Goal: Task Accomplishment & Management: Use online tool/utility

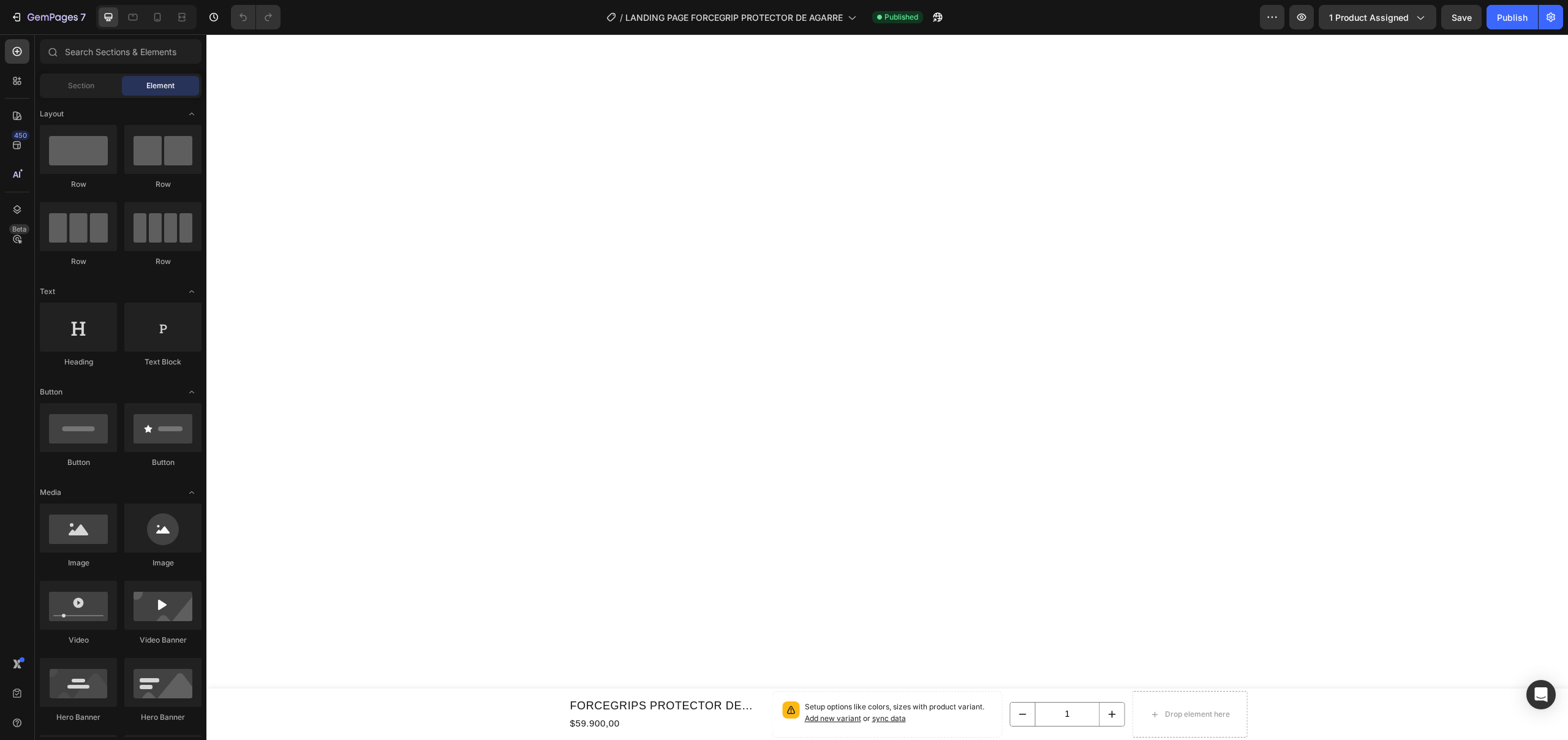
scroll to position [1070, 0]
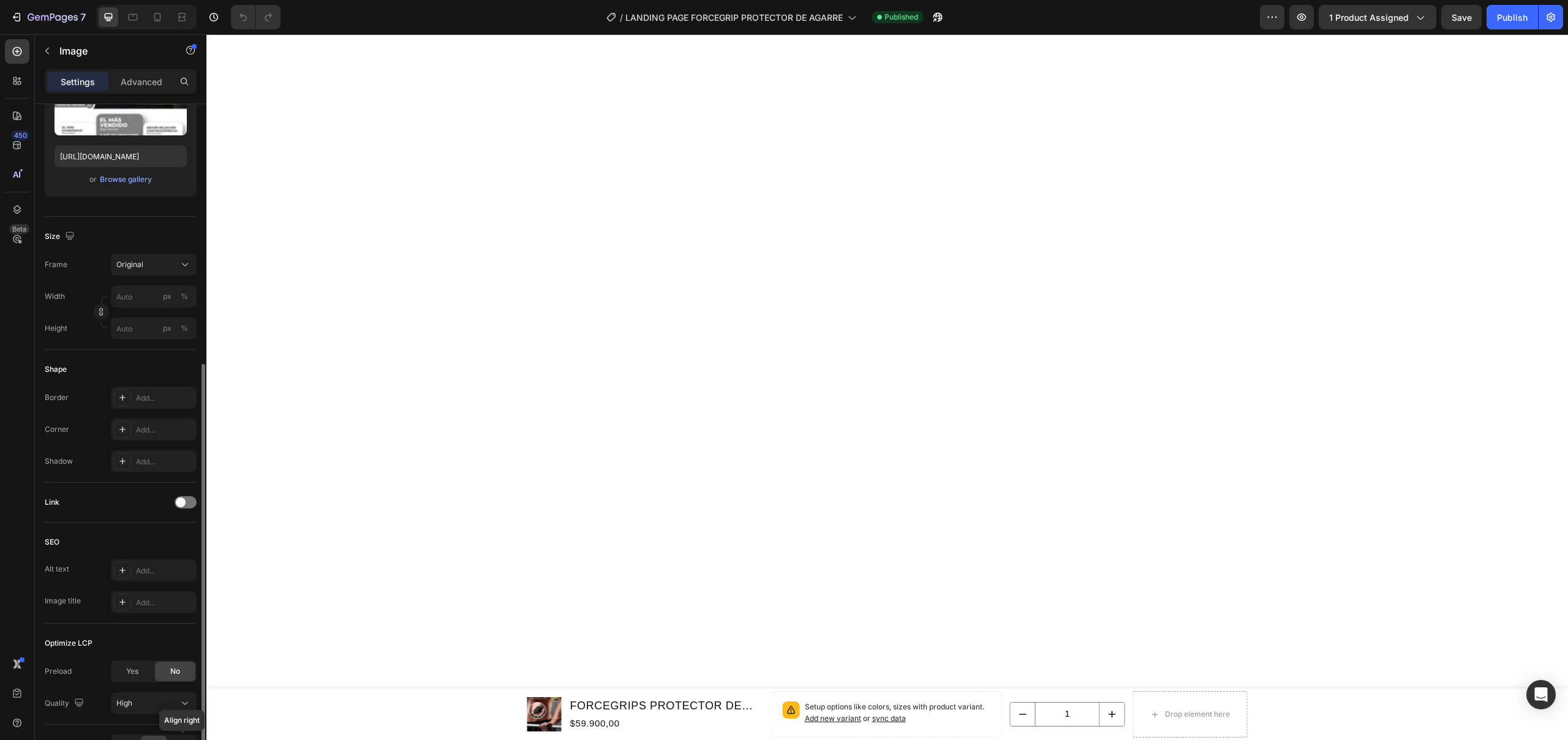
scroll to position [254, 0]
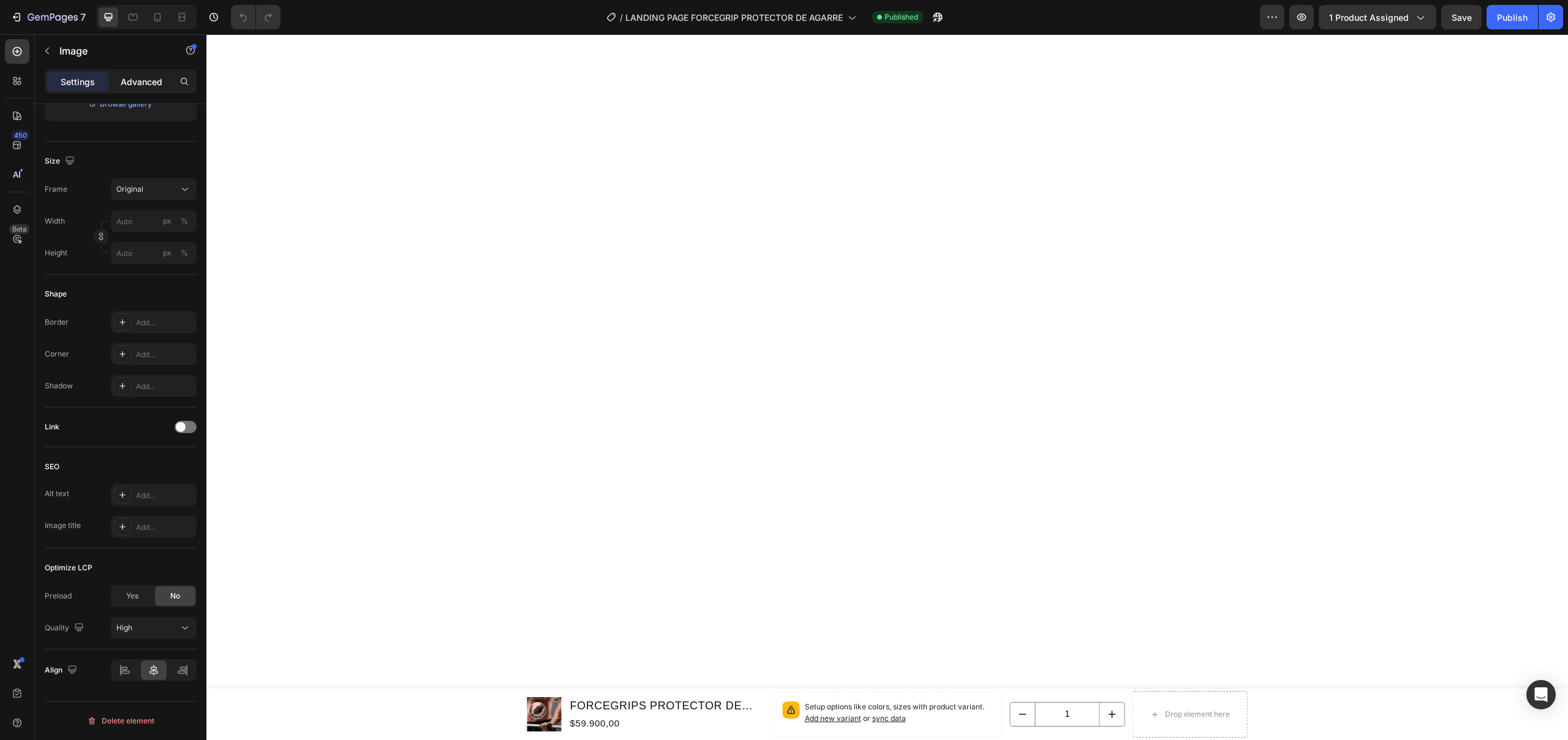
click at [142, 86] on p "Advanced" at bounding box center [141, 81] width 42 height 13
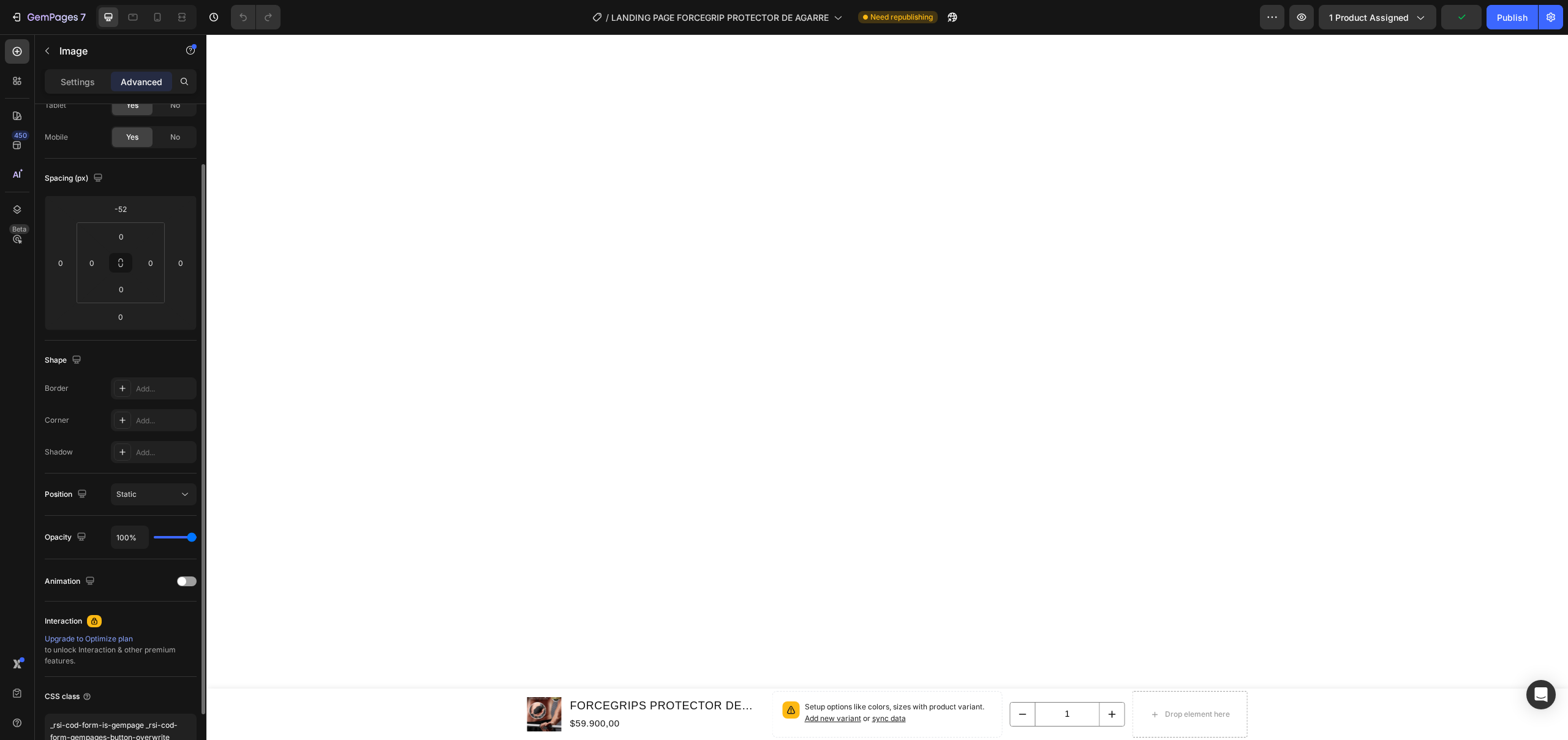
scroll to position [76, 0]
click at [19, 80] on icon at bounding box center [17, 81] width 12 height 12
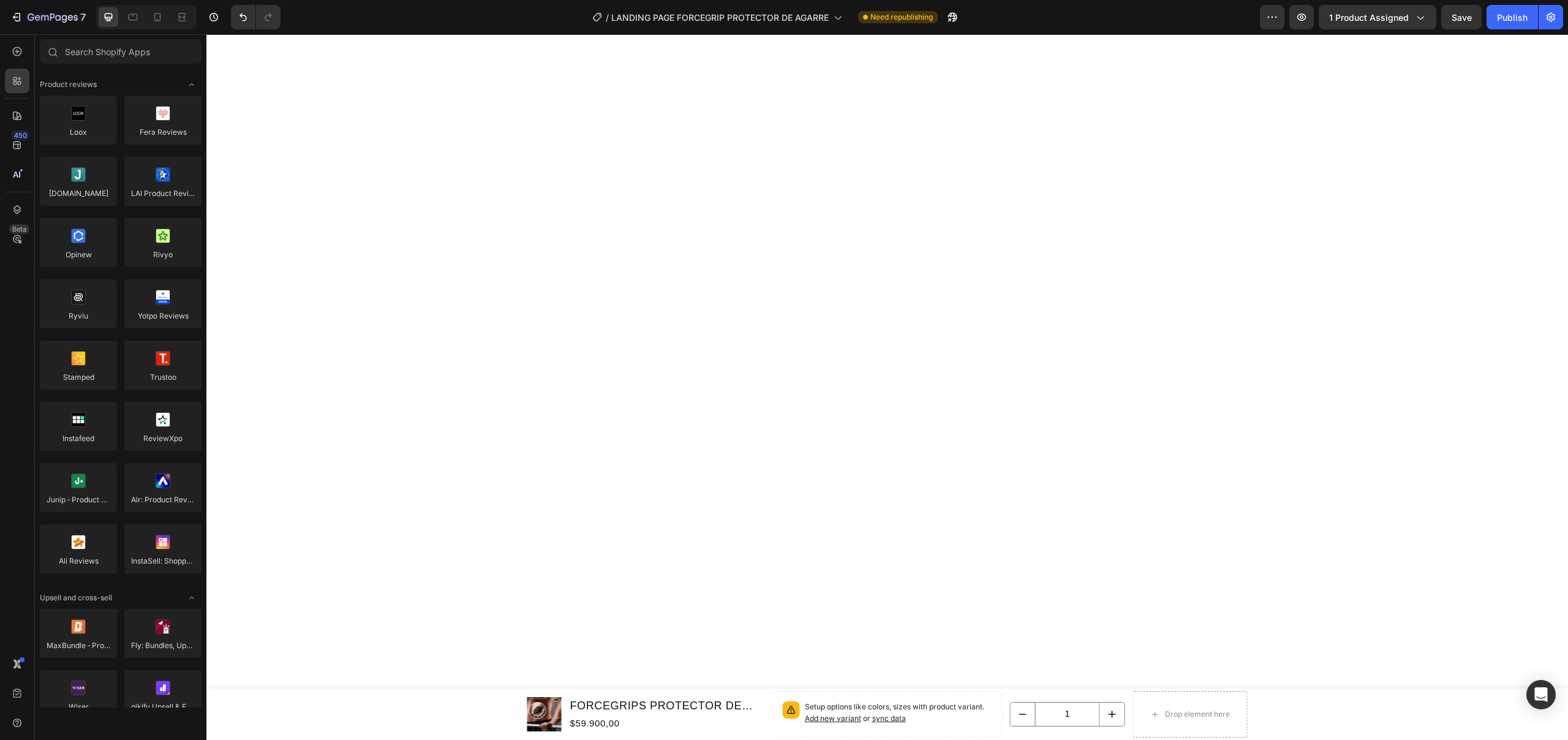
scroll to position [844, 0]
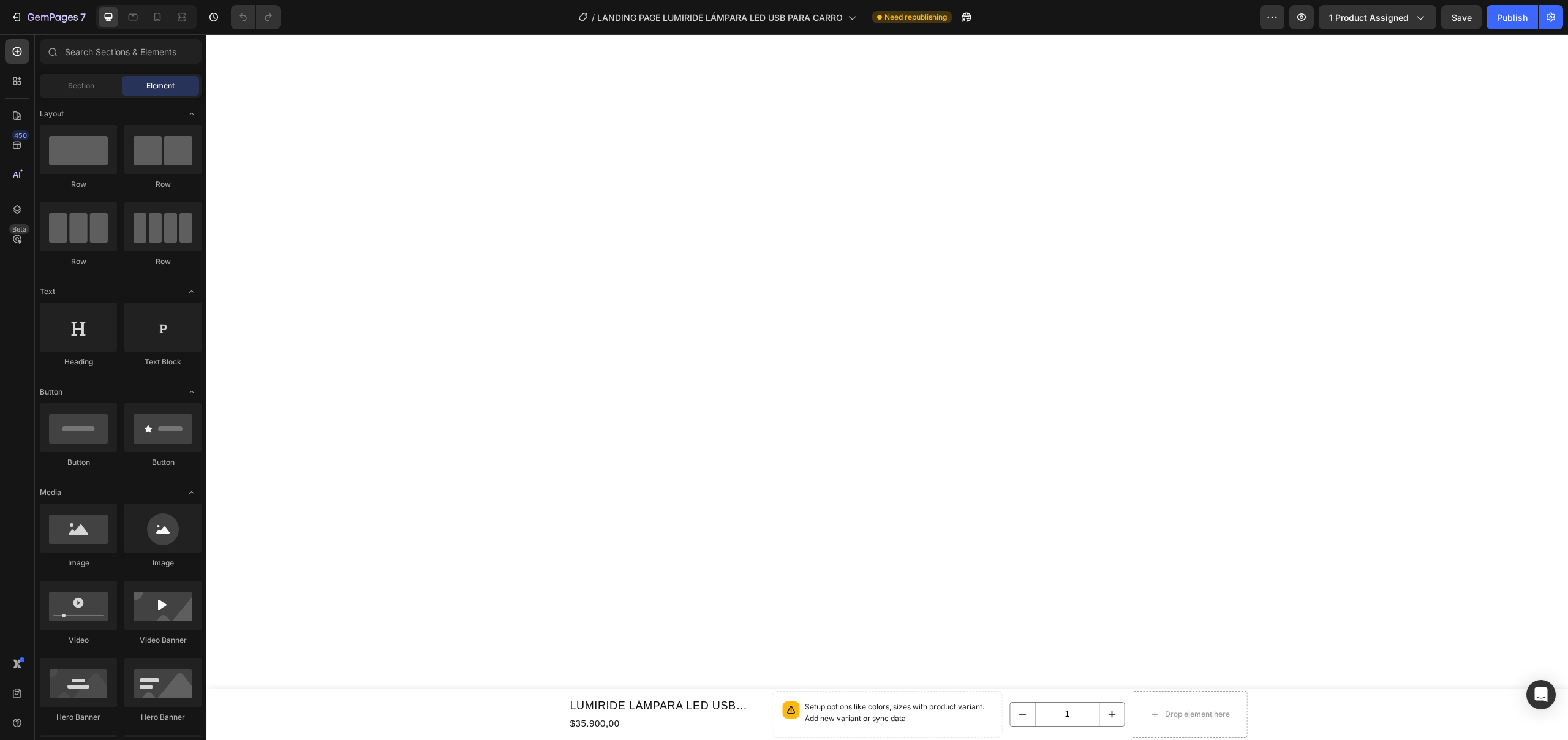
scroll to position [852, 0]
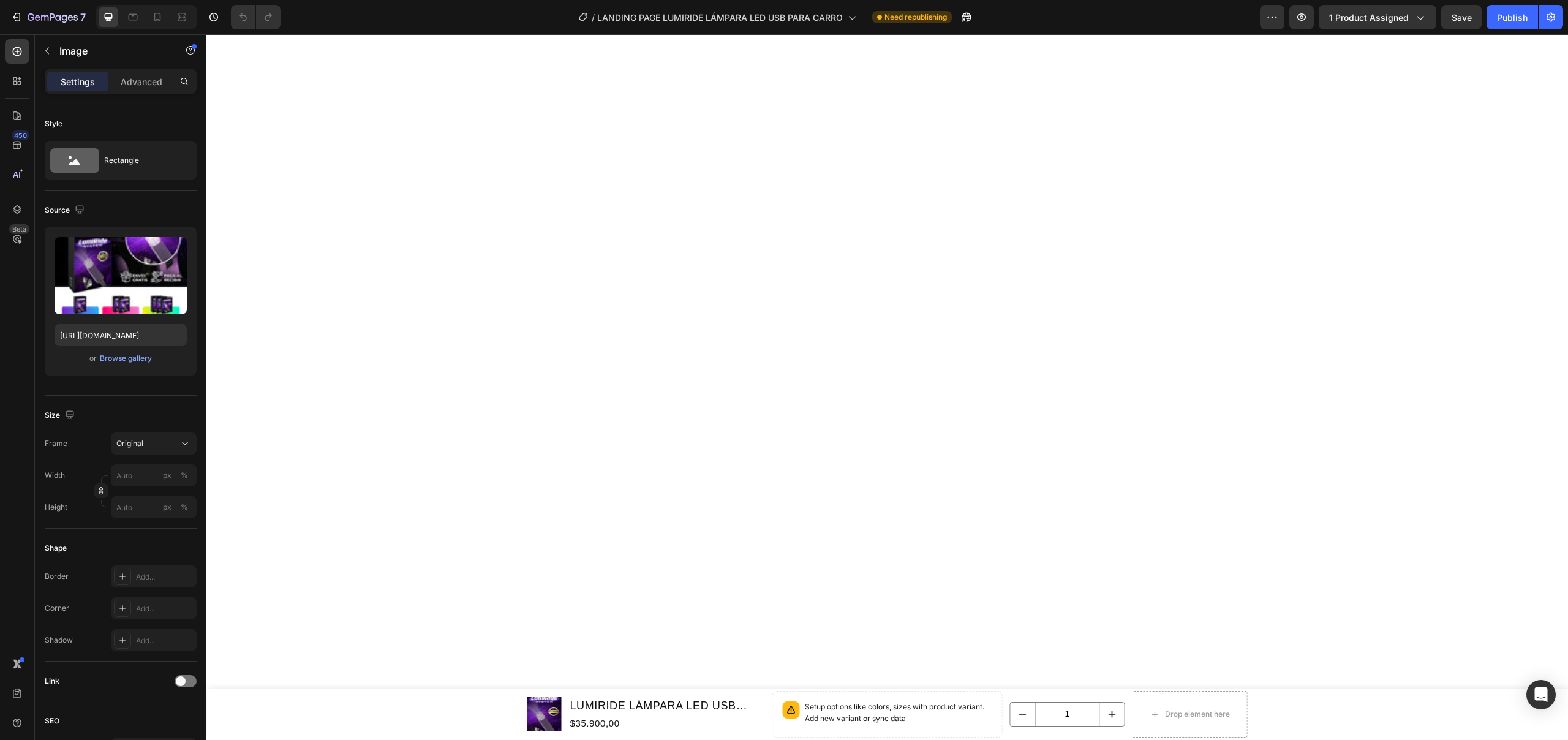
scroll to position [1207, 0]
click at [147, 86] on p "Advanced" at bounding box center [141, 81] width 42 height 13
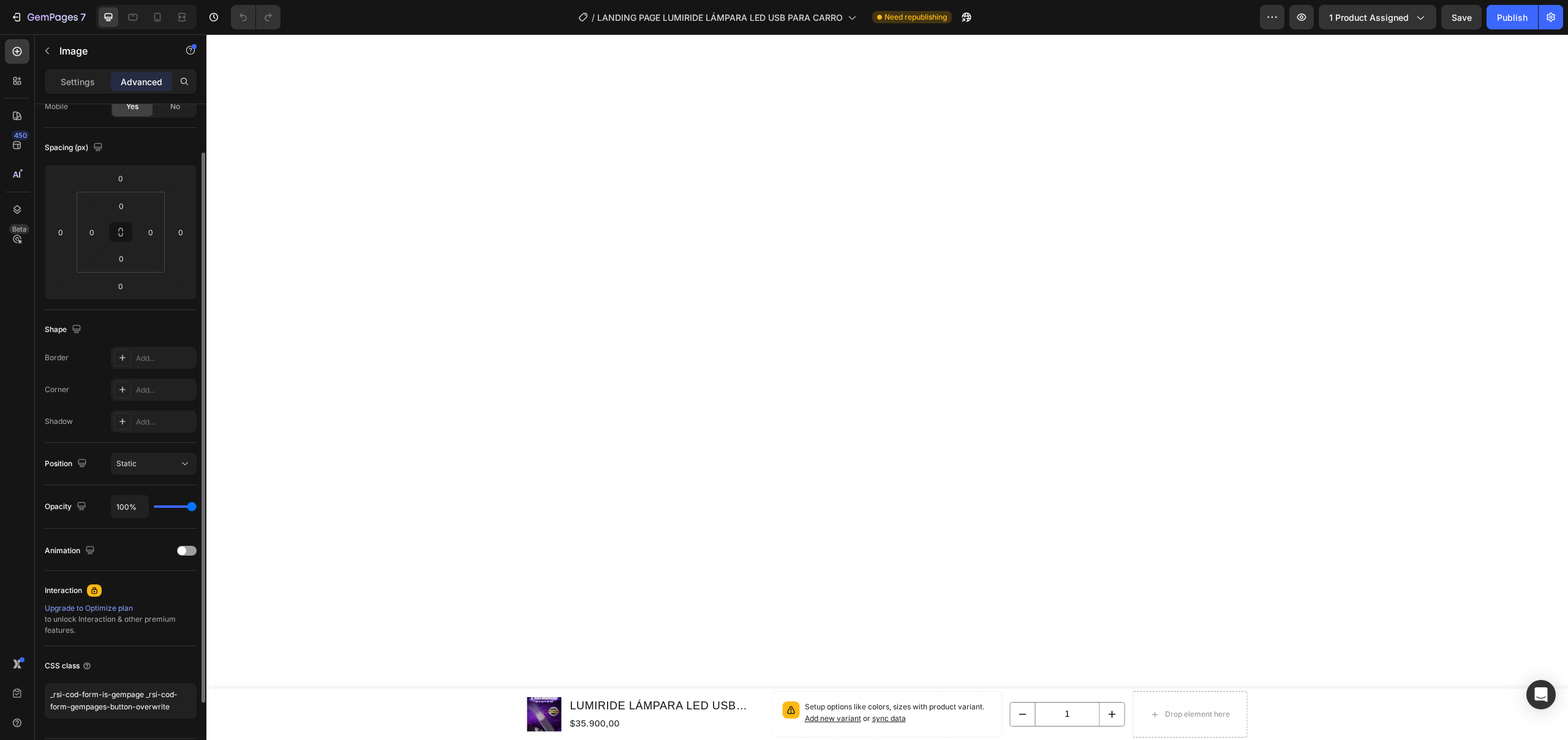
scroll to position [147, 0]
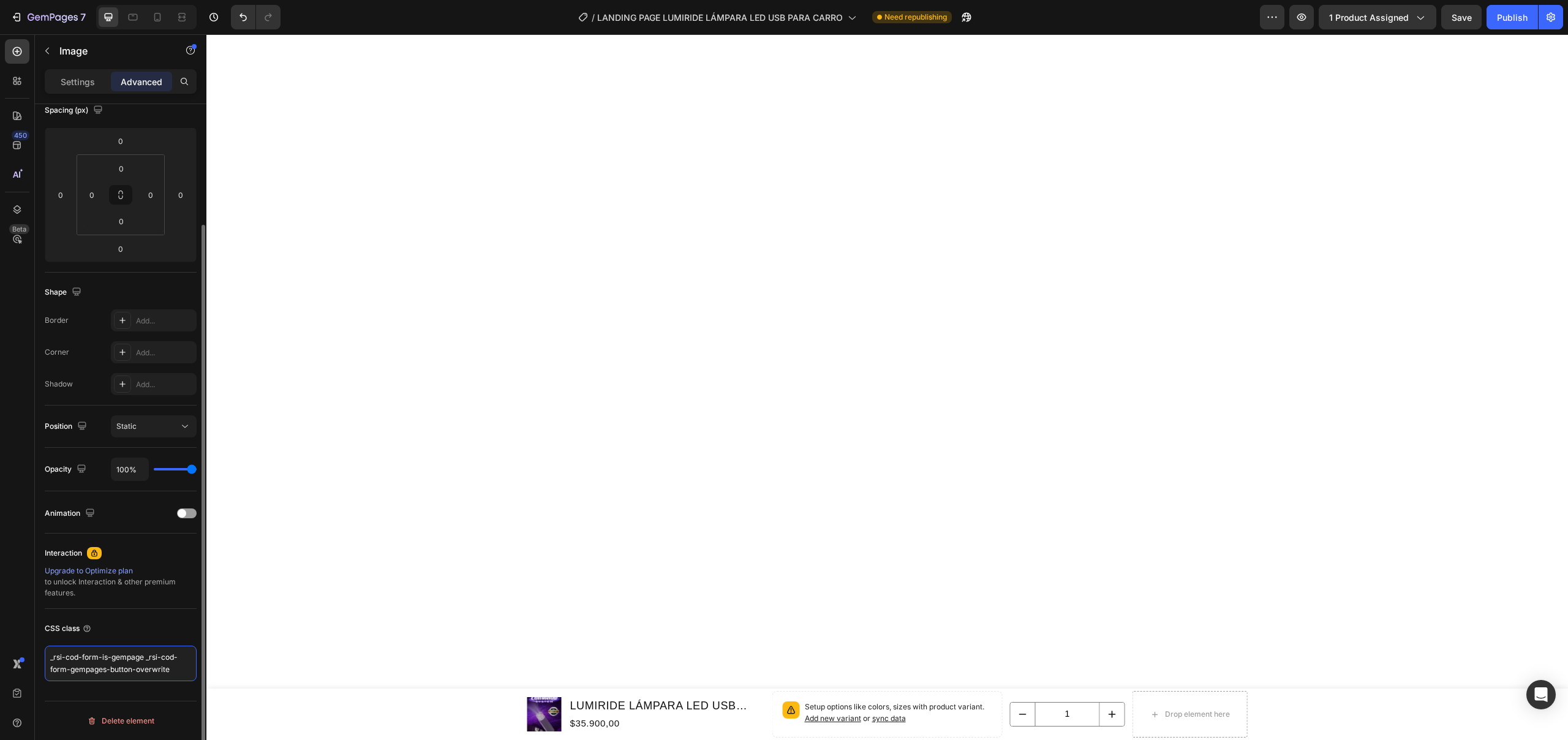
drag, startPoint x: 179, startPoint y: 673, endPoint x: 37, endPoint y: 636, distance: 146.7
click at [37, 636] on div "Display on Desktop Yes No Tablet Yes No Mobile Yes No Spacing (px) 0 0 0 0 0 0 …" at bounding box center [121, 366] width 171 height 817
click at [845, 22] on img at bounding box center [887, 22] width 735 height 0
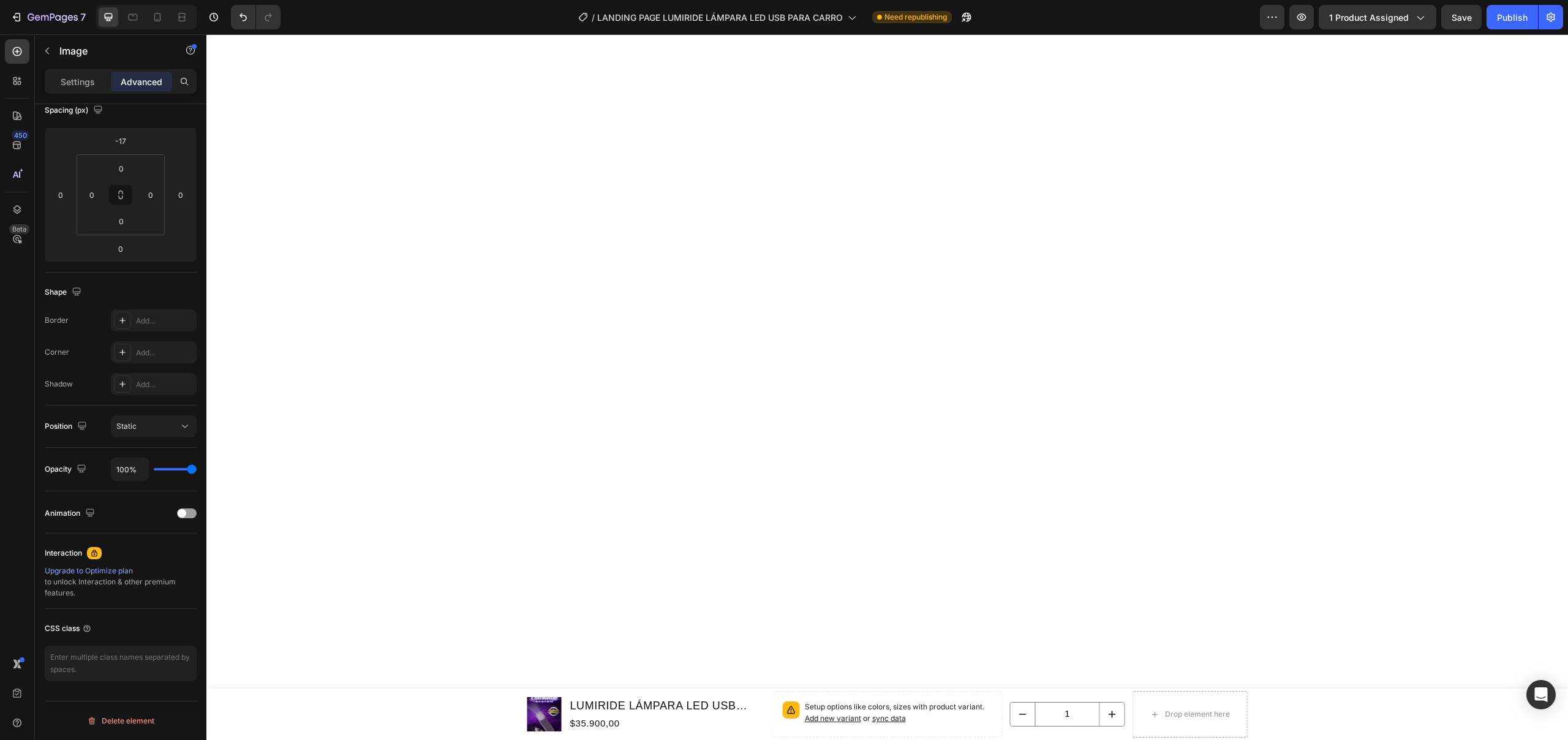
scroll to position [2317, 0]
click at [178, 655] on textarea at bounding box center [121, 663] width 152 height 36
paste textarea "_rsi-cod-form-is-gempage _rsi-cod-form-gempages-button-overwrite"
type textarea "_rsi-cod-form-is-gempage _rsi-cod-form-gempages-button-overwrite"
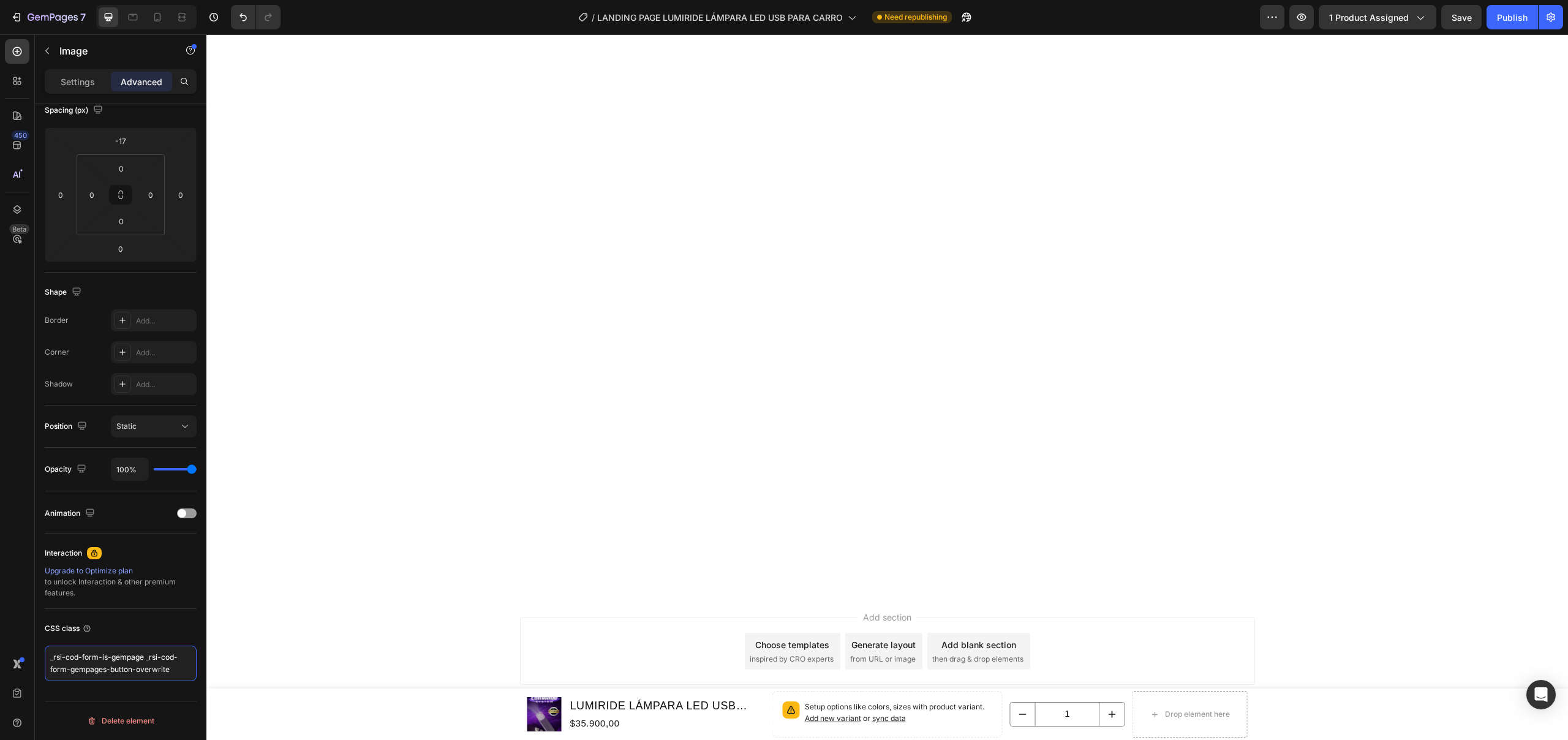
scroll to position [2449, 0]
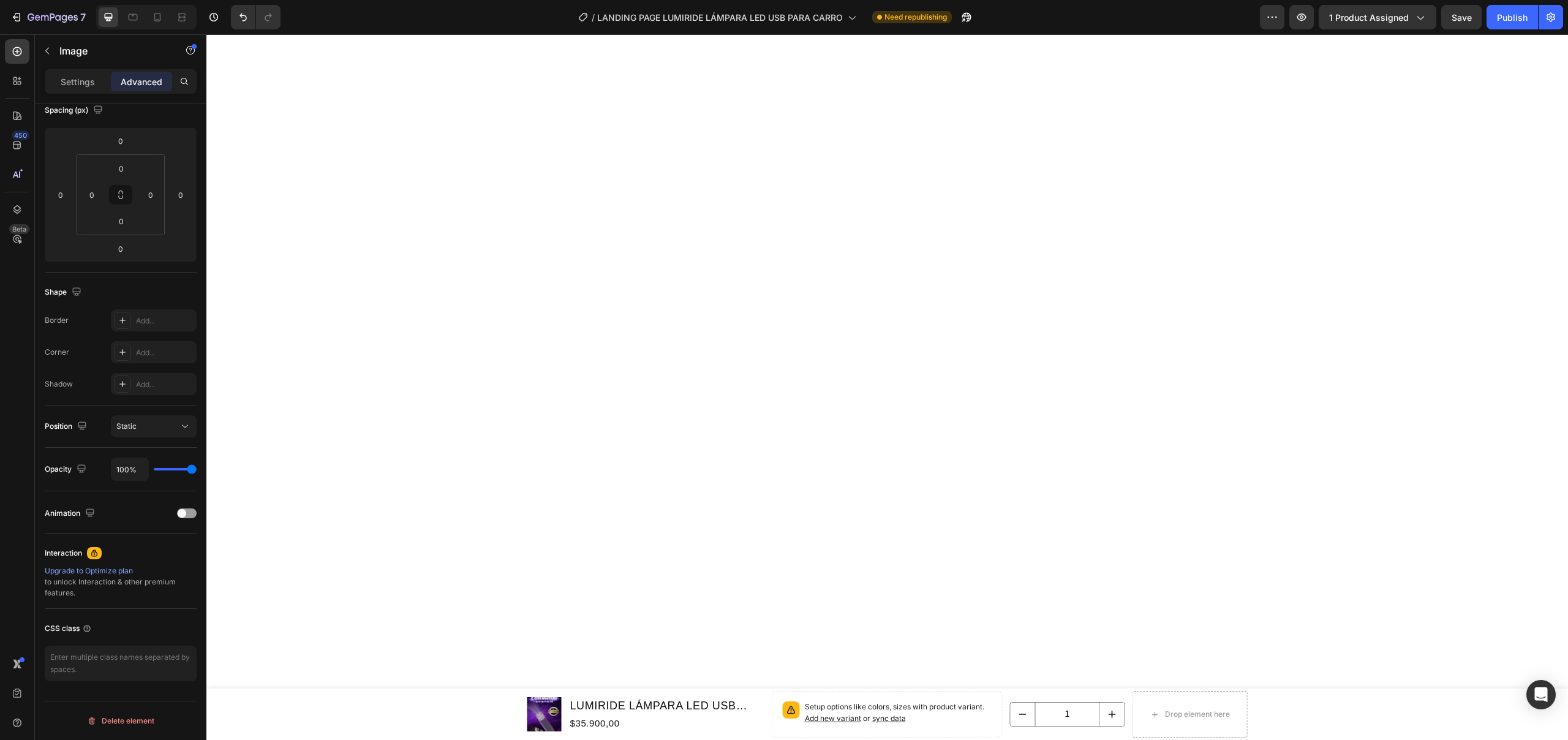
scroll to position [3099, 0]
click at [130, 656] on textarea at bounding box center [121, 663] width 152 height 36
paste textarea "_rsi-cod-form-is-gempage _rsi-cod-form-gempages-button-overwrite"
type textarea "_rsi-cod-form-is-gempage _rsi-cod-form-gempages-button-overwrite"
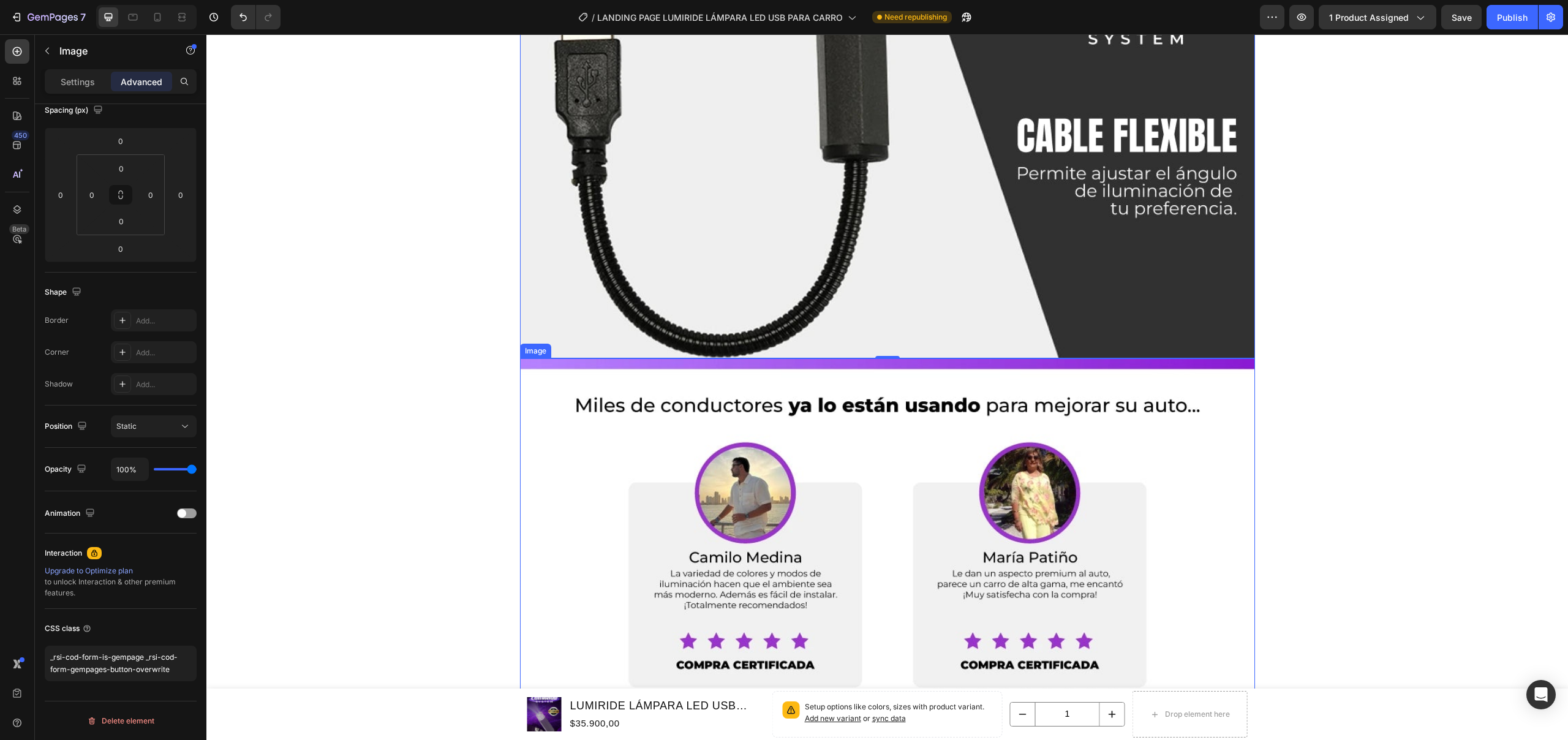
scroll to position [4024, 0]
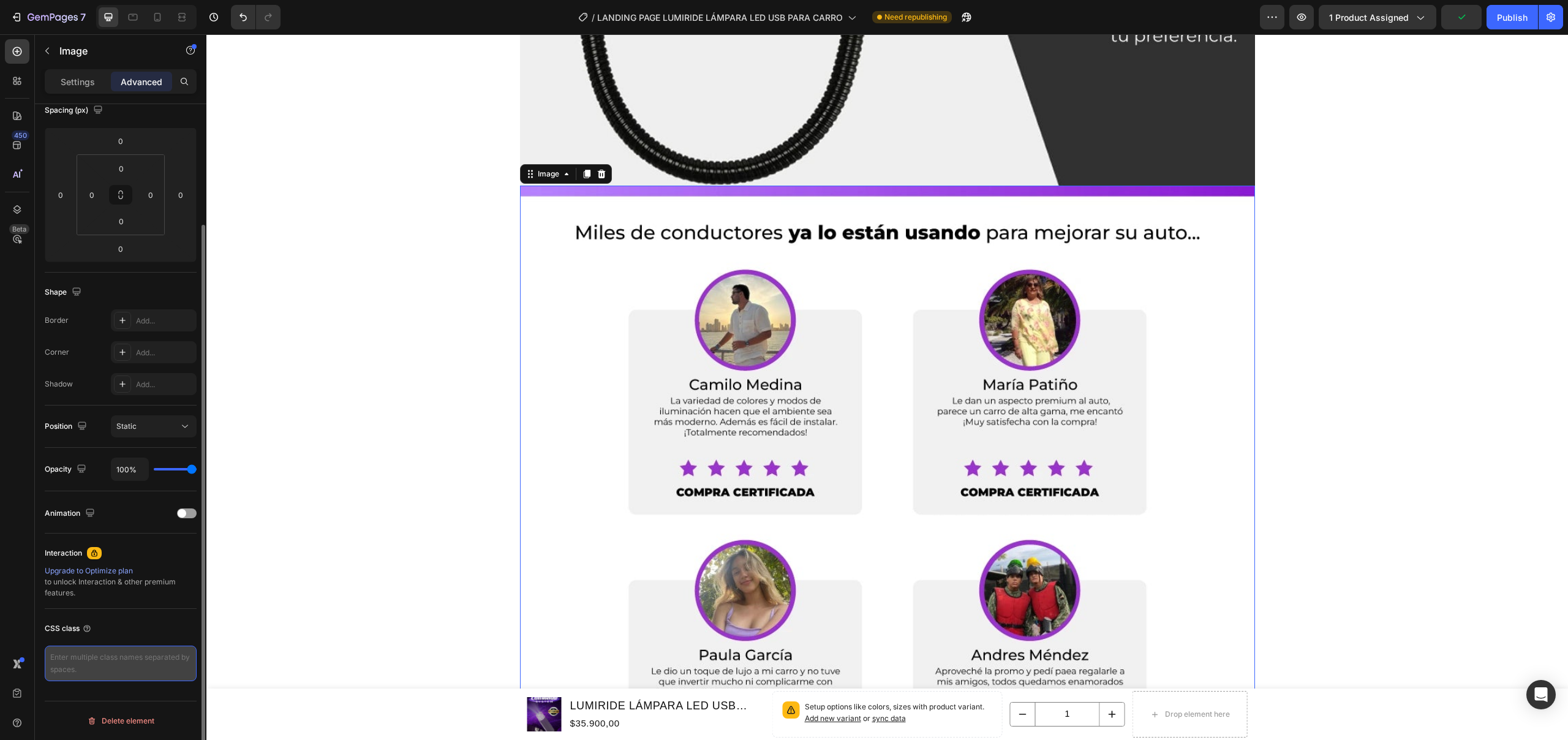
click at [153, 647] on textarea at bounding box center [121, 663] width 152 height 36
paste textarea "_rsi-cod-form-is-gempage _rsi-cod-form-gempages-button-overwrite"
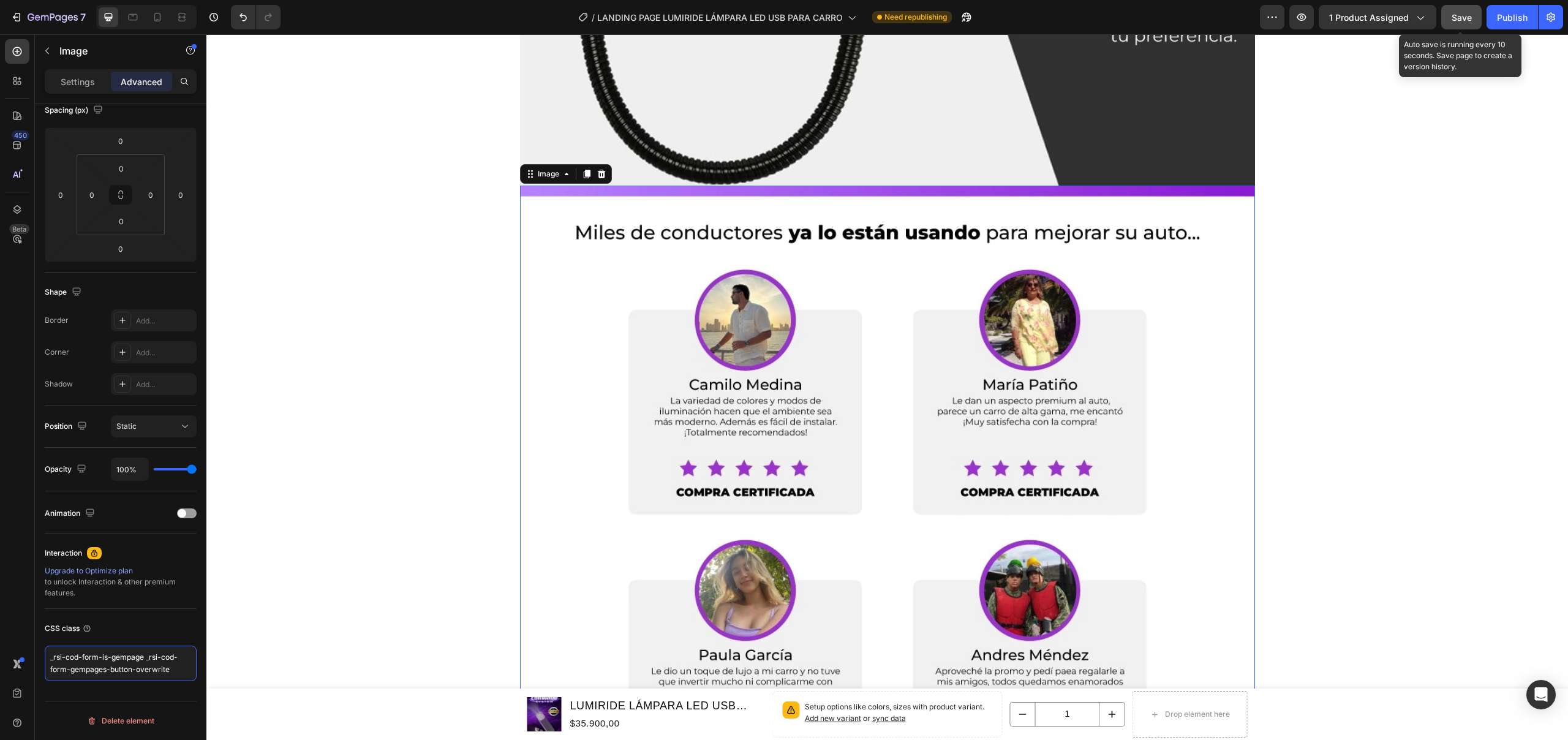
type textarea "_rsi-cod-form-is-gempage _rsi-cod-form-gempages-button-overwrite"
click at [1462, 19] on span "Save" at bounding box center [1461, 17] width 20 height 11
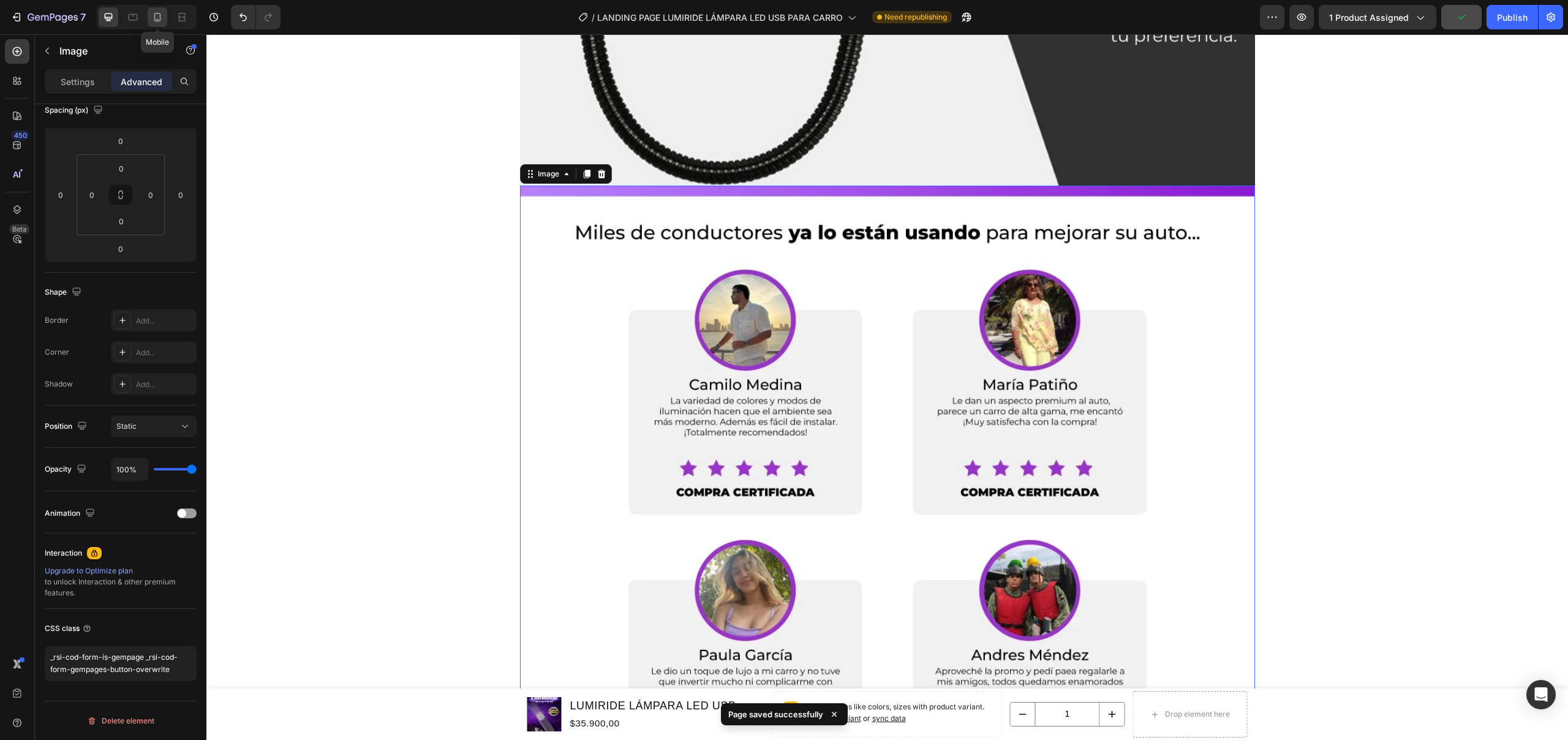
click at [156, 14] on icon at bounding box center [157, 17] width 12 height 12
type input "17"
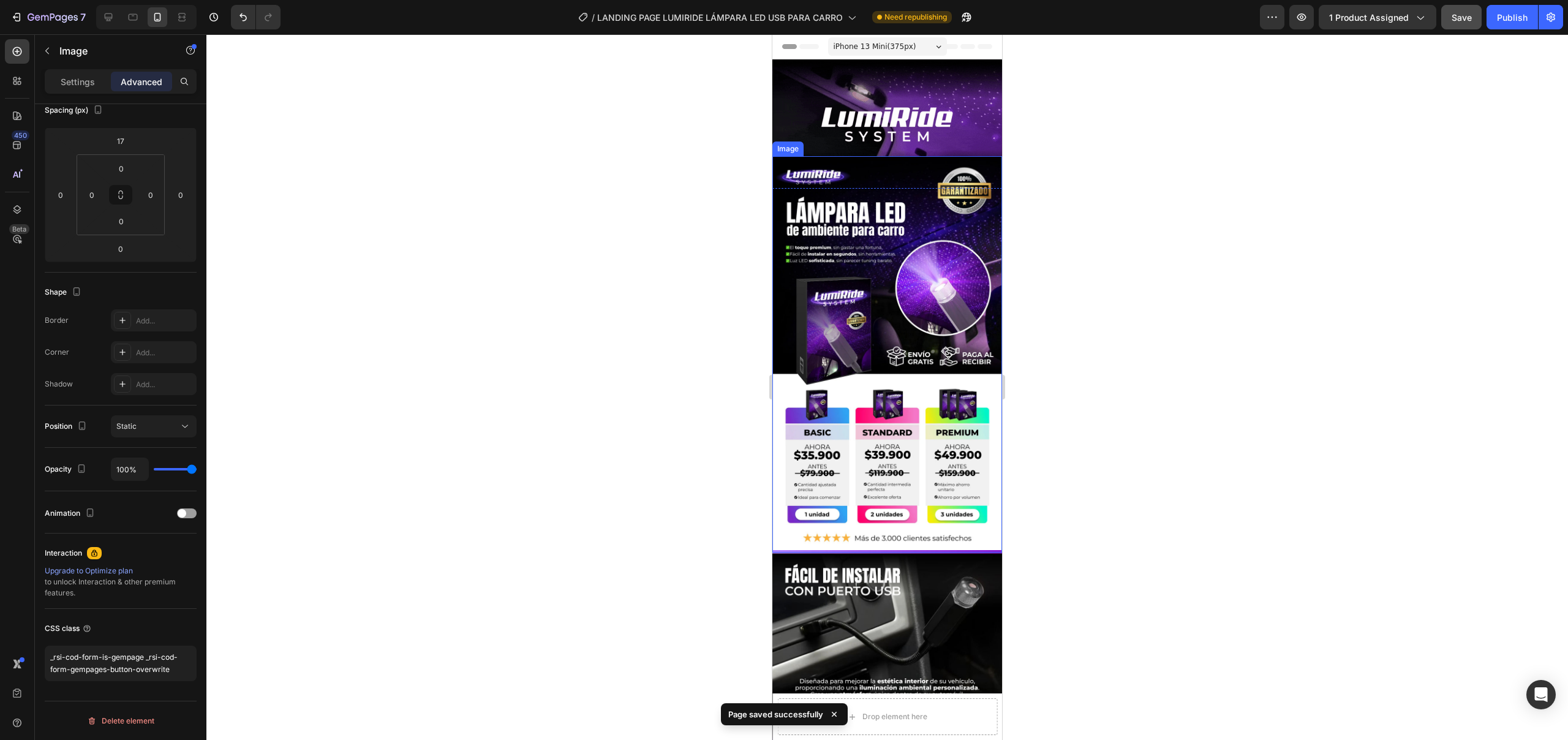
click at [870, 253] on img at bounding box center [887, 355] width 230 height 396
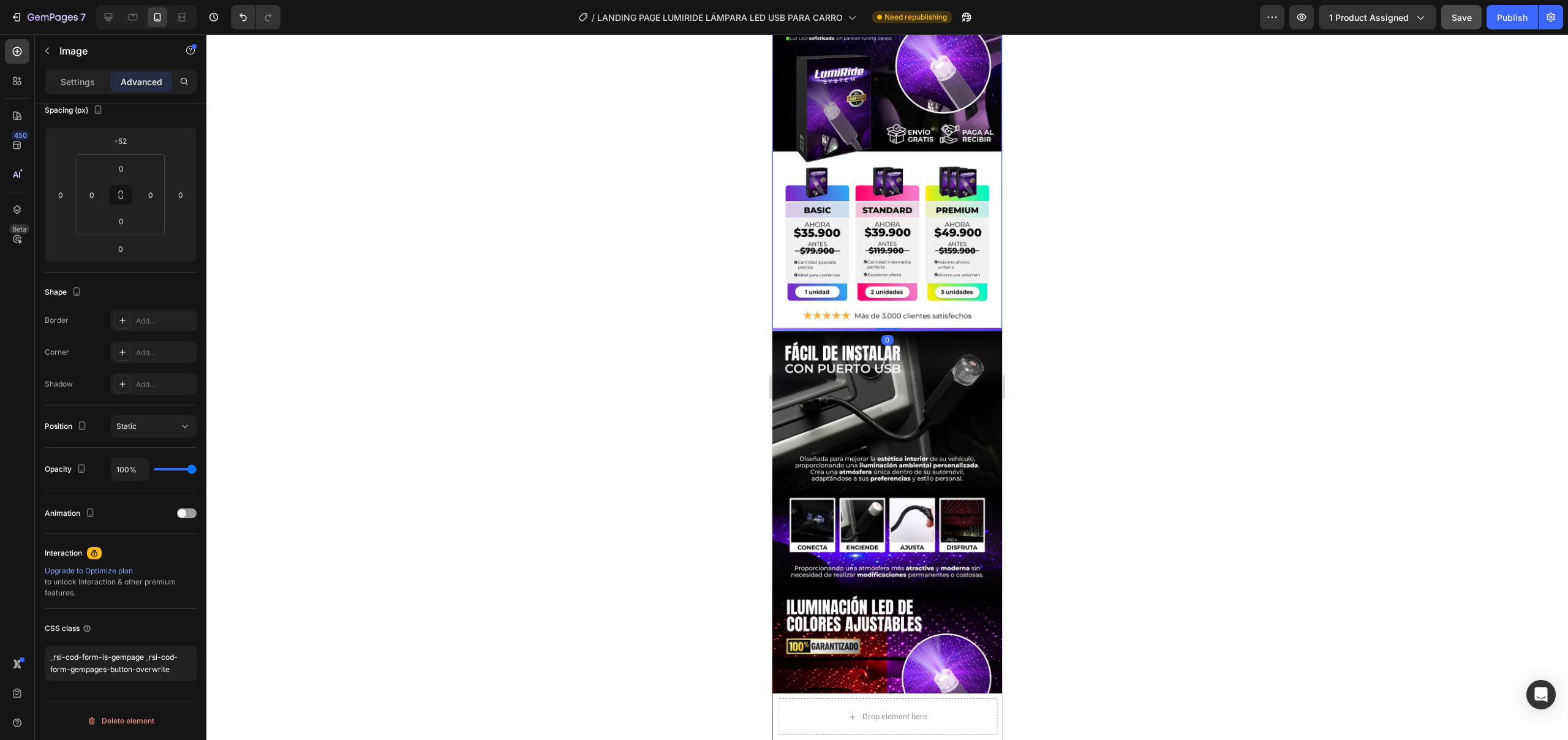
scroll to position [230, 0]
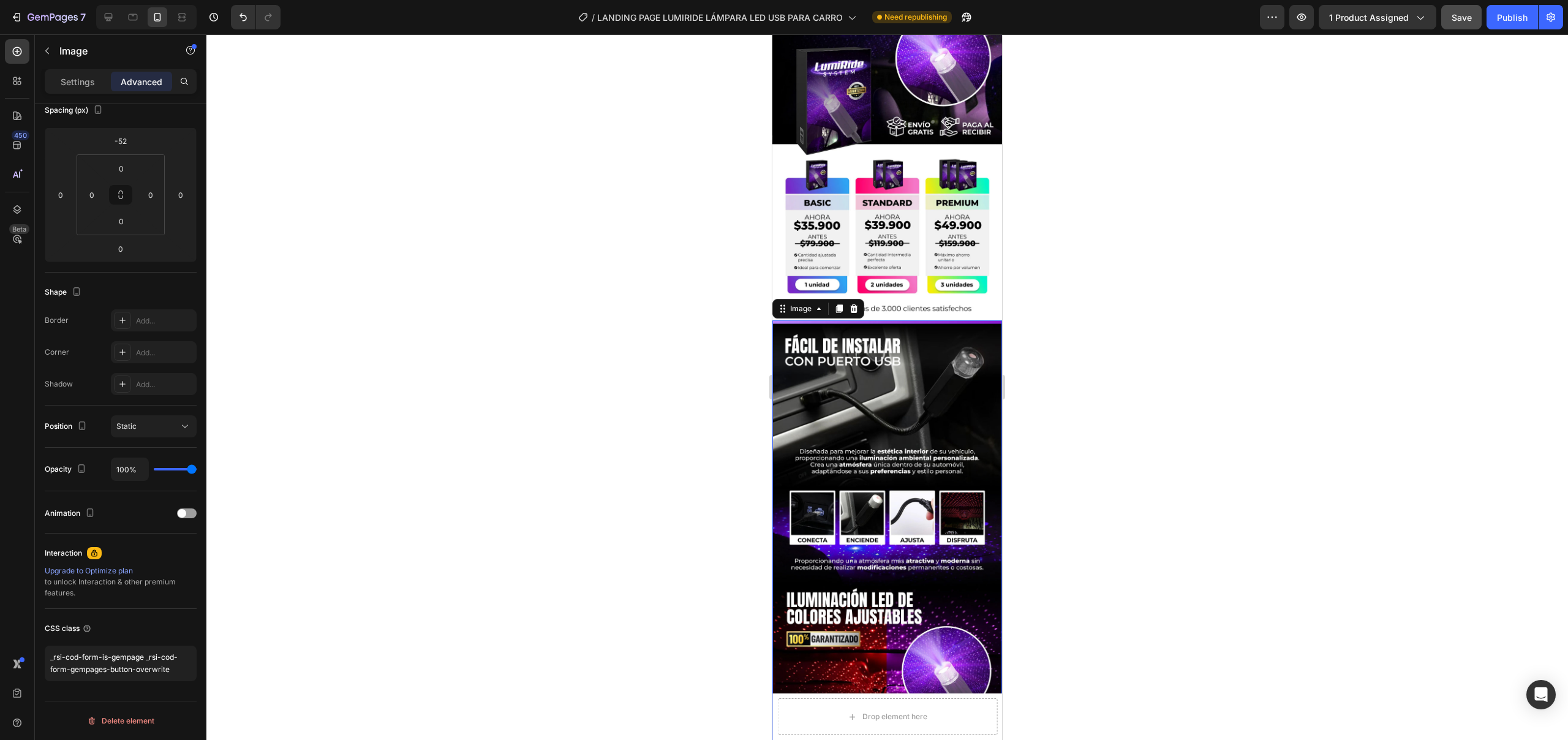
click at [902, 429] on img at bounding box center [887, 616] width 230 height 592
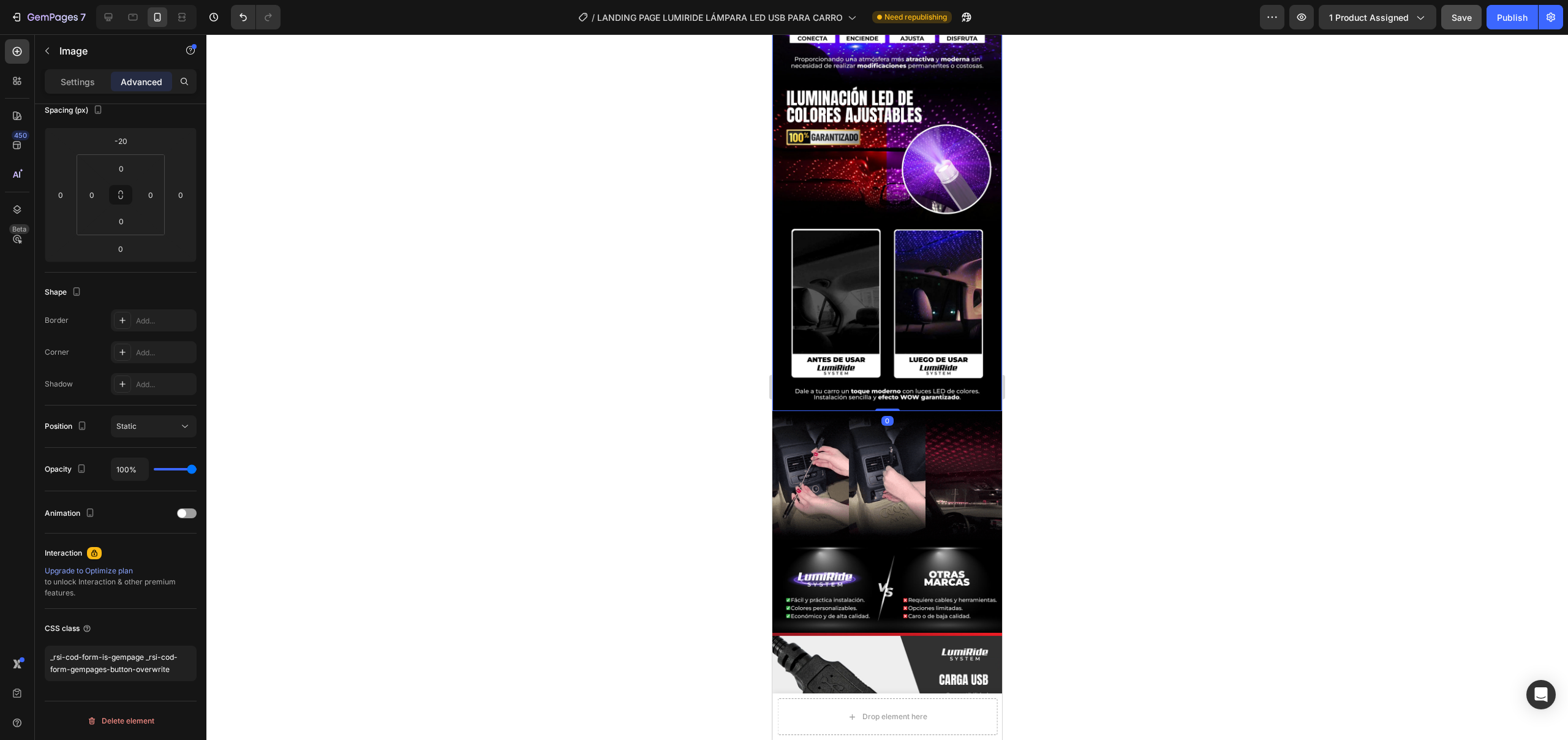
scroll to position [770, 0]
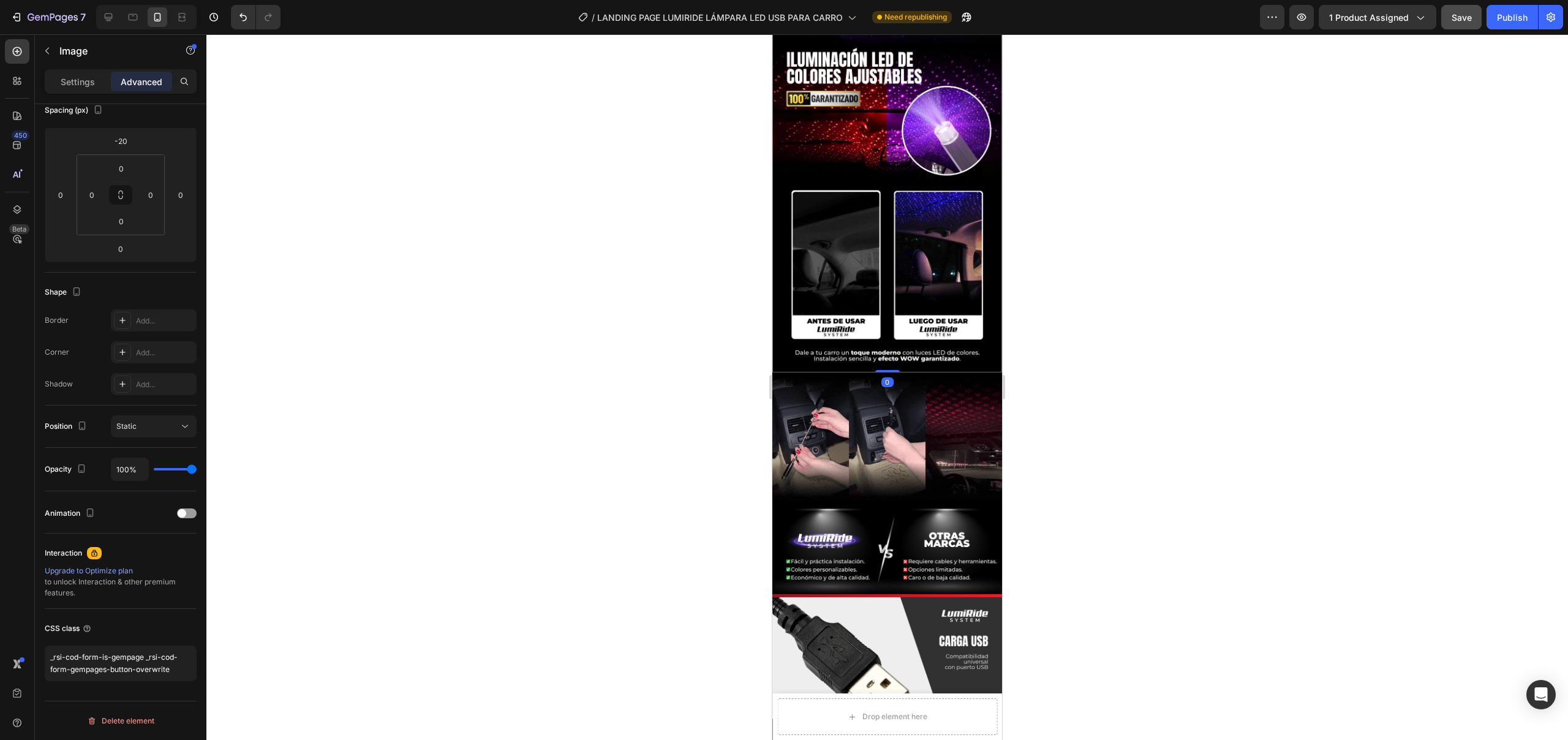
click at [870, 236] on img at bounding box center [887, 76] width 230 height 592
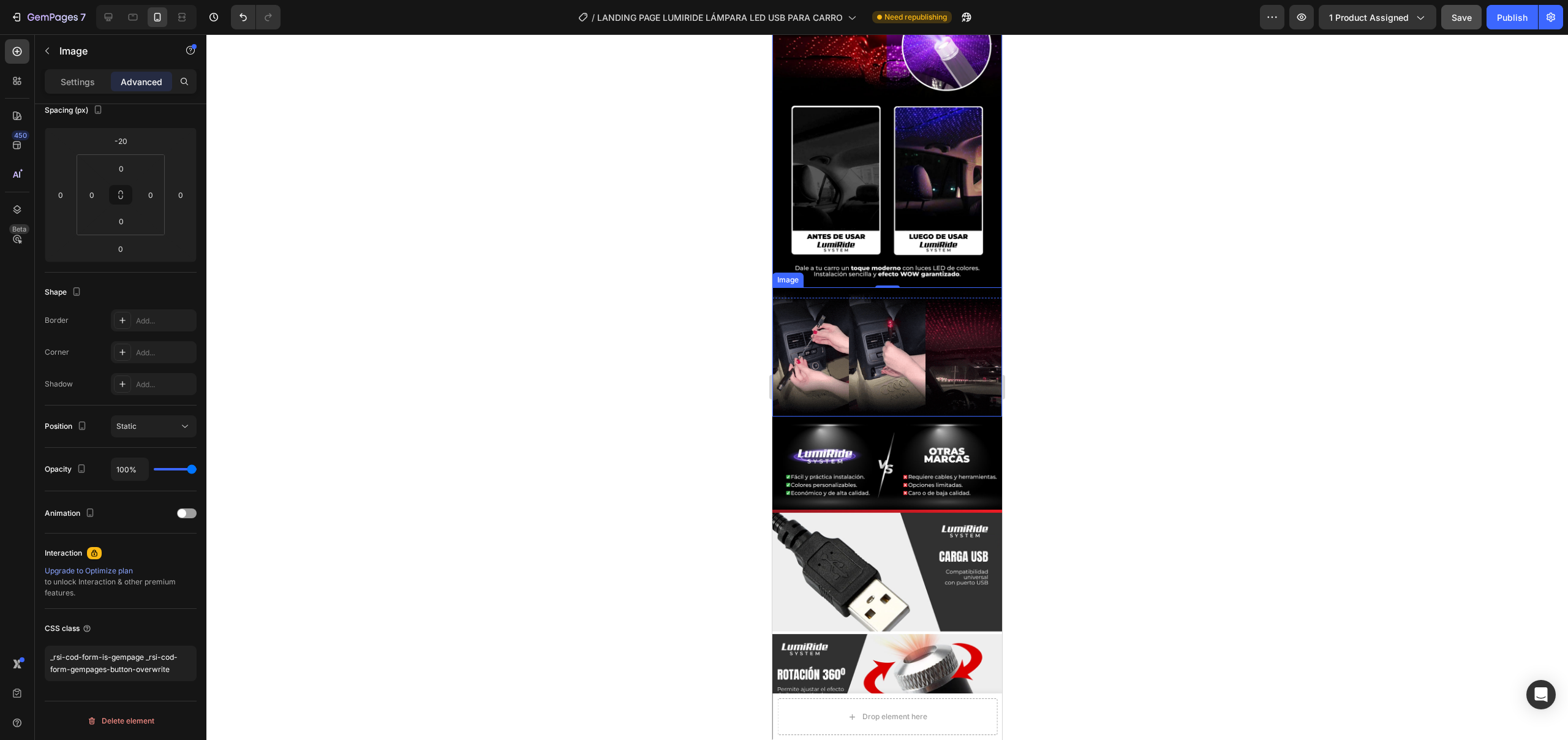
scroll to position [875, 0]
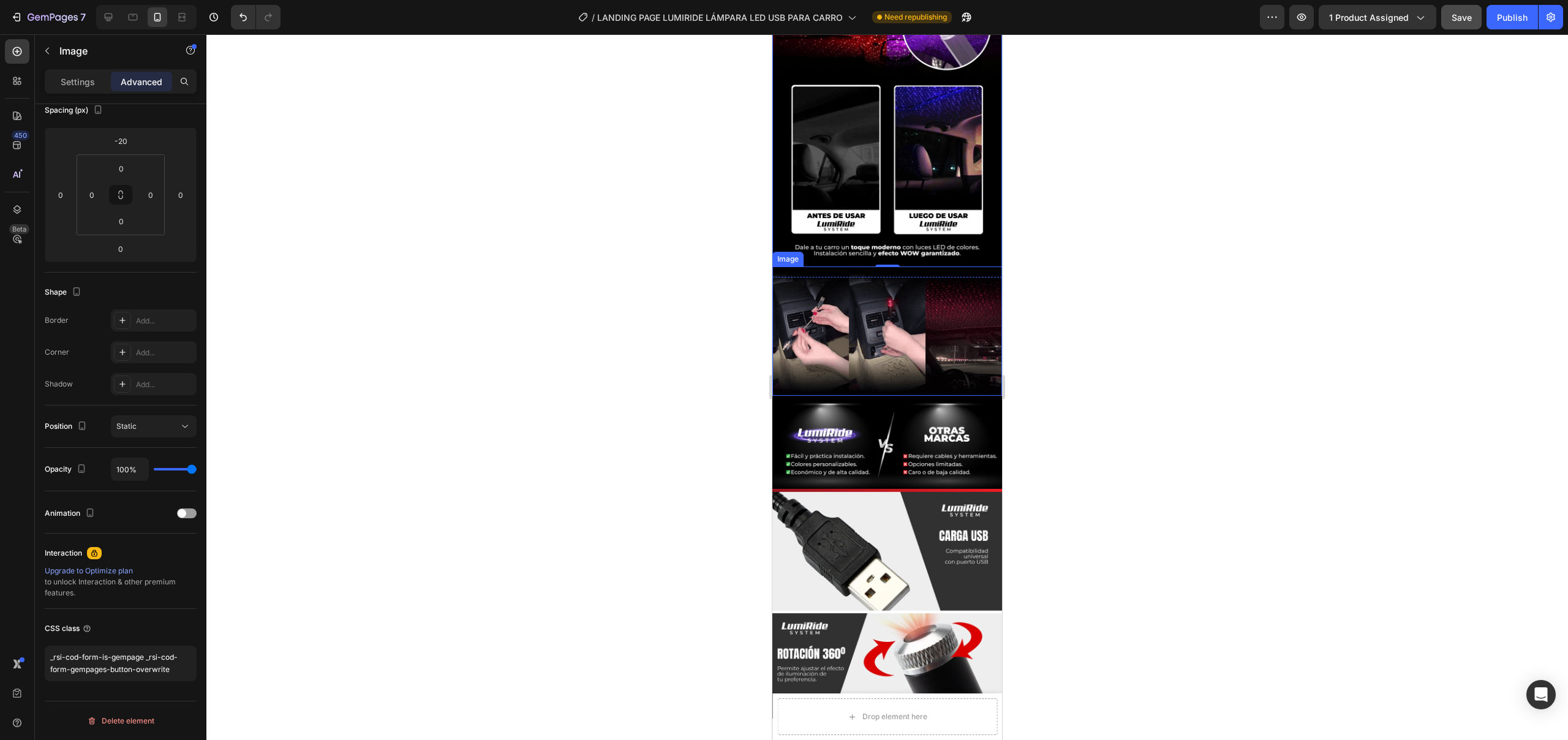
click at [903, 356] on img at bounding box center [887, 331] width 230 height 130
click at [874, 428] on img at bounding box center [887, 443] width 230 height 93
click at [876, 539] on img at bounding box center [887, 666] width 230 height 355
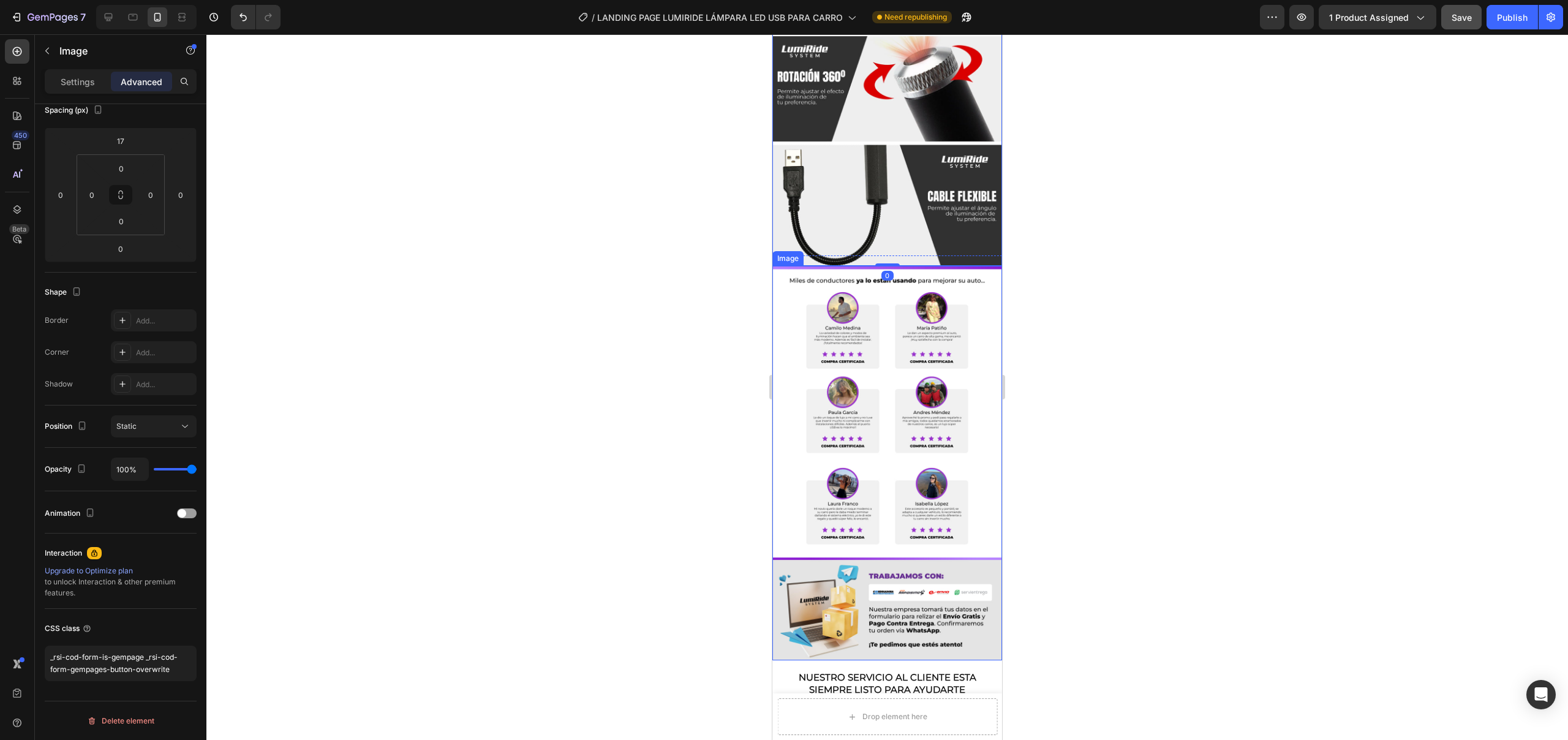
scroll to position [1905, 0]
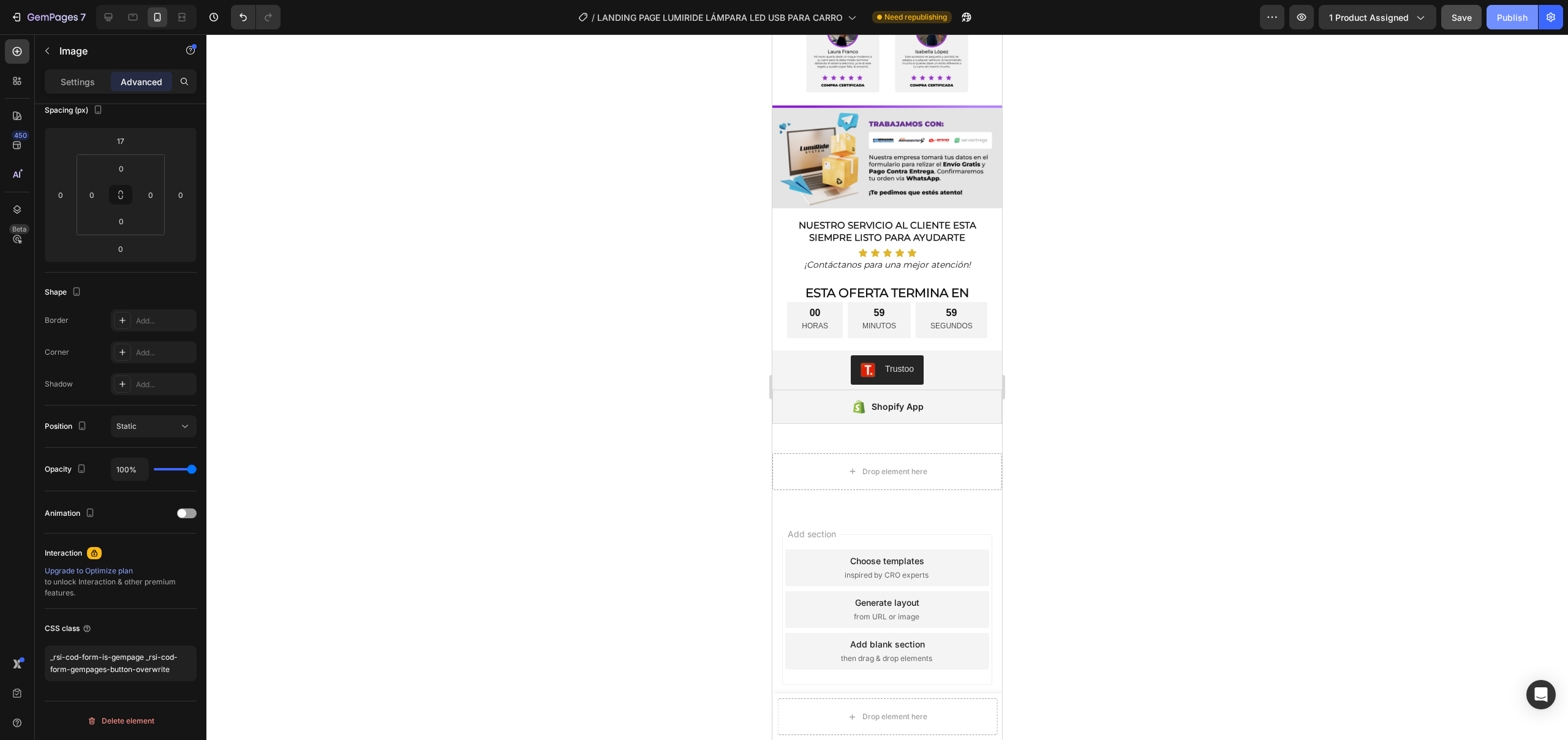
click at [1497, 15] on div "Publish" at bounding box center [1512, 18] width 31 height 13
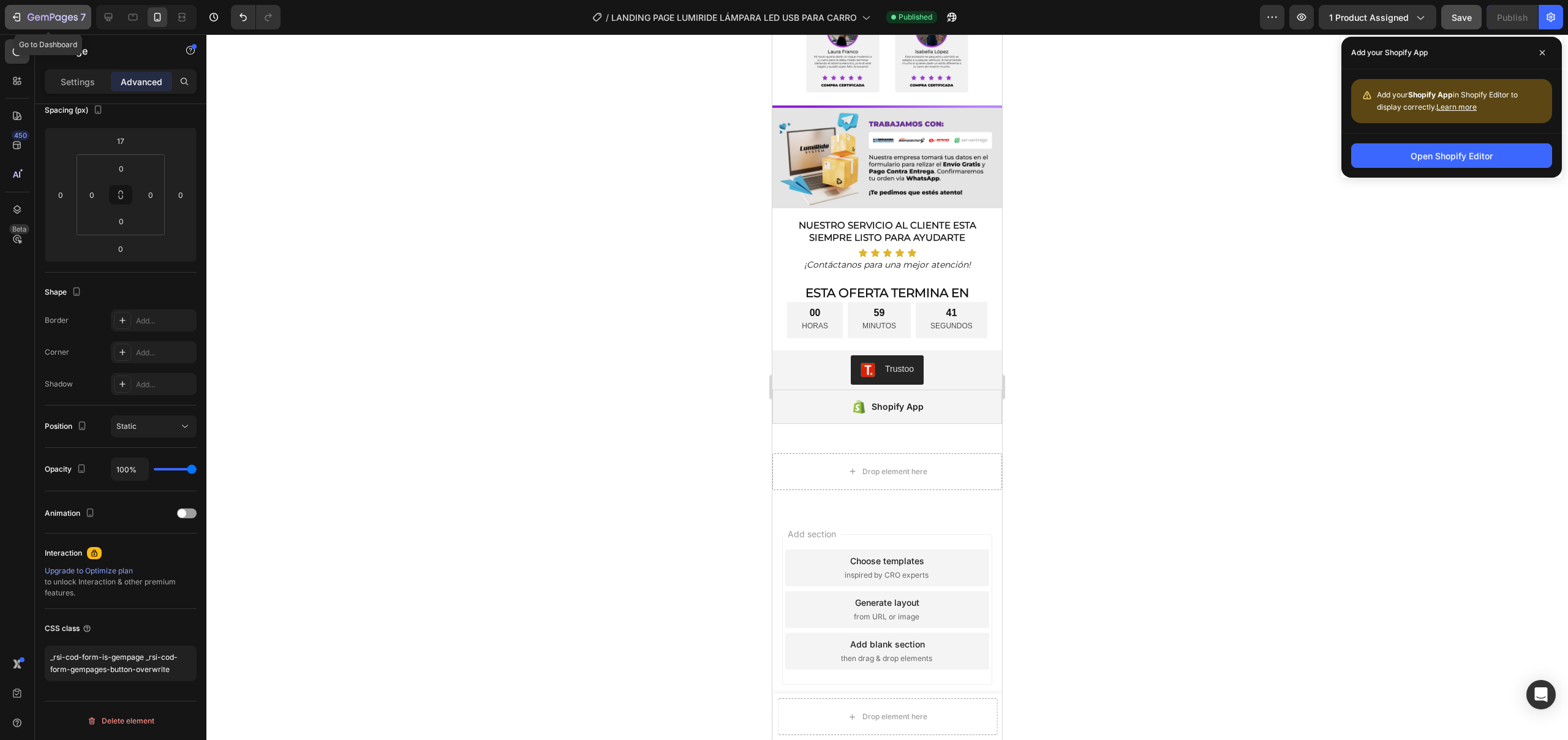
click at [11, 20] on icon "button" at bounding box center [16, 17] width 12 height 12
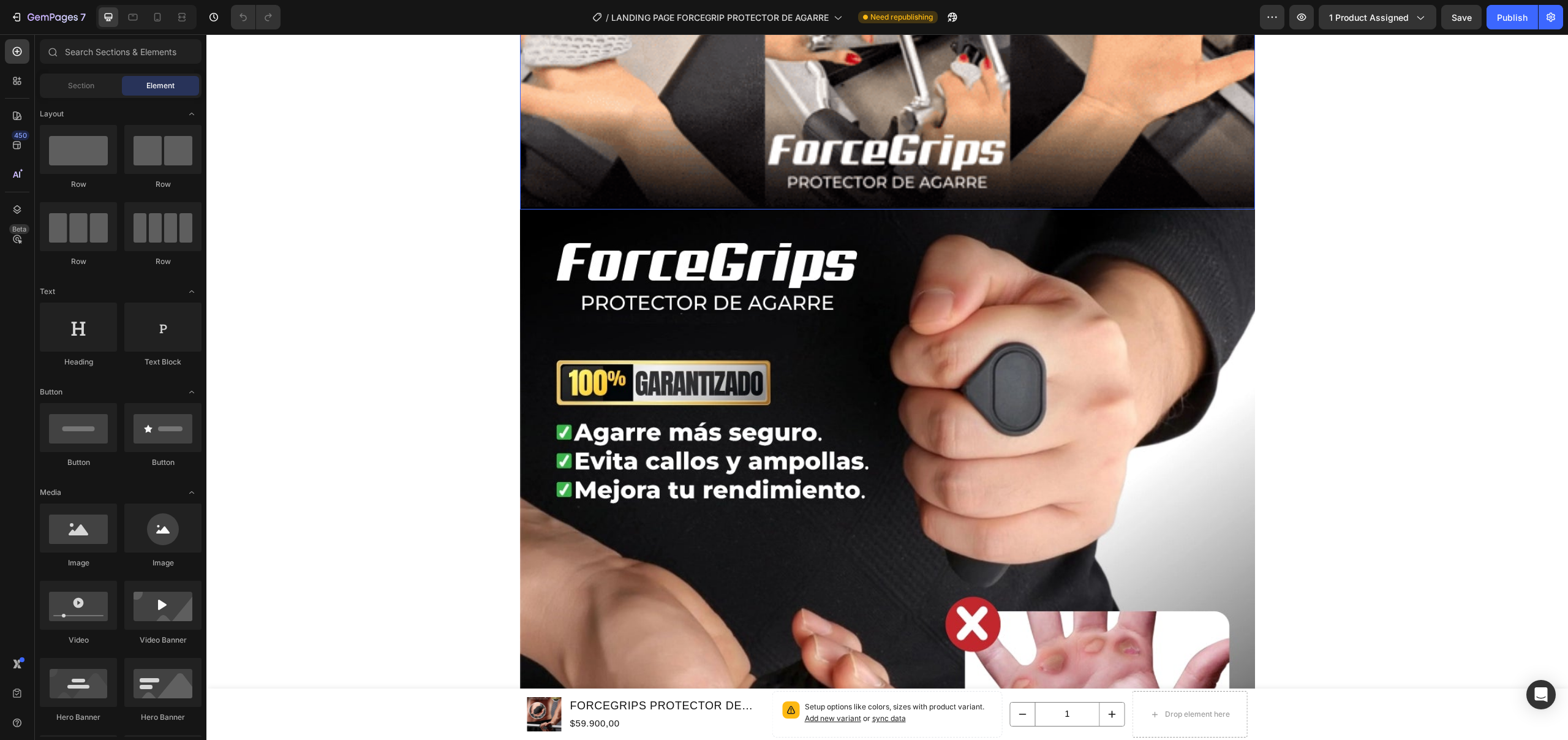
scroll to position [286, 0]
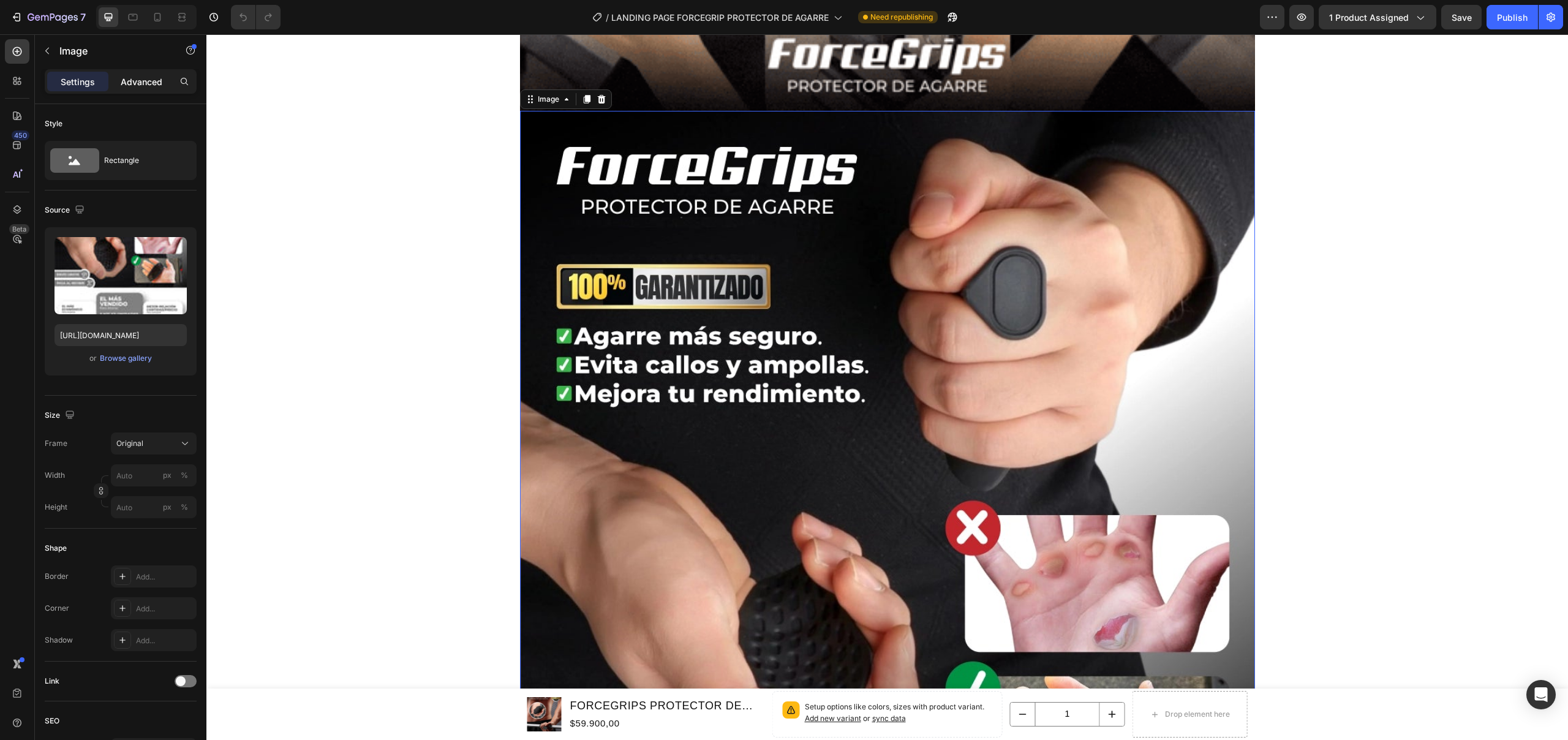
click at [134, 77] on p "Advanced" at bounding box center [141, 81] width 42 height 13
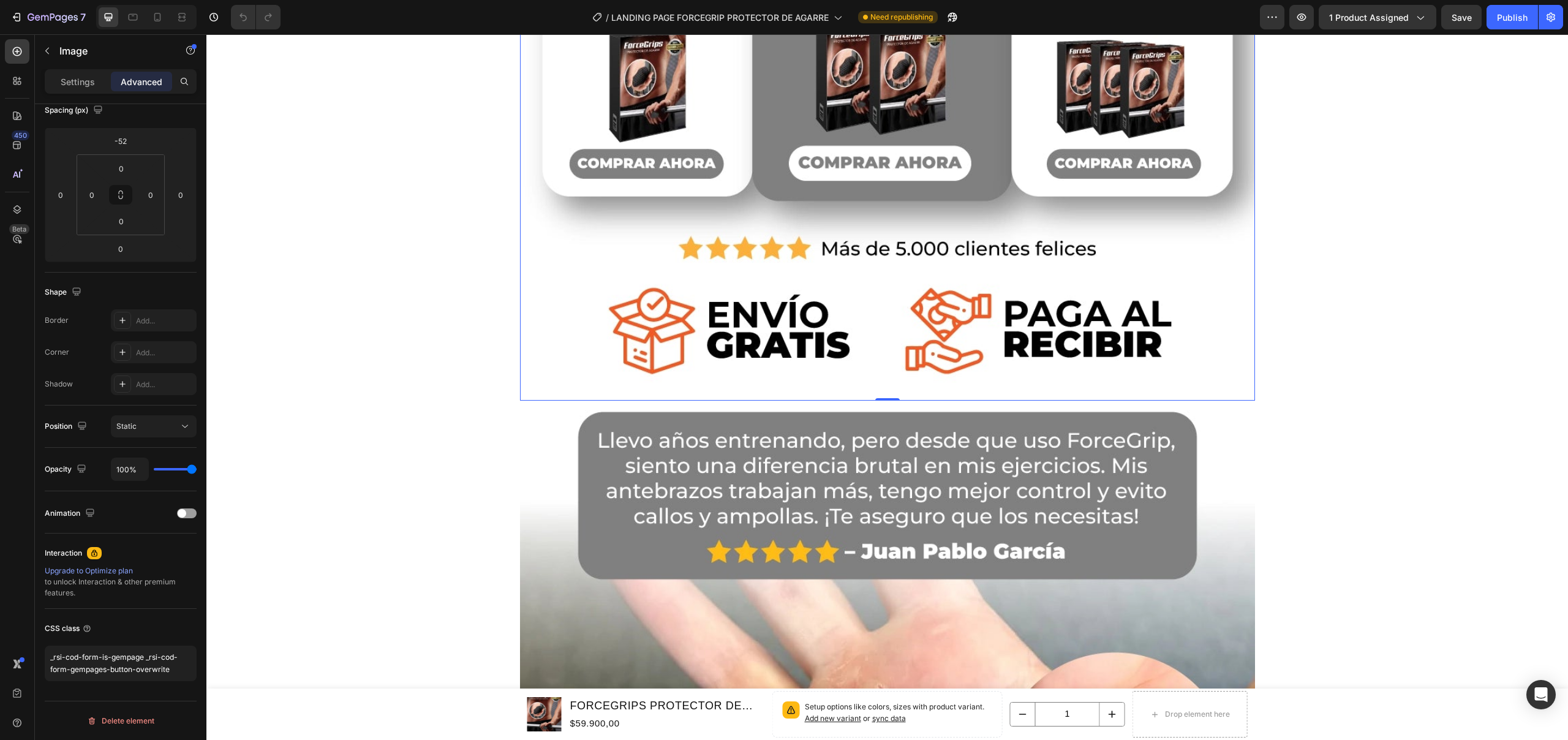
scroll to position [1540, 0]
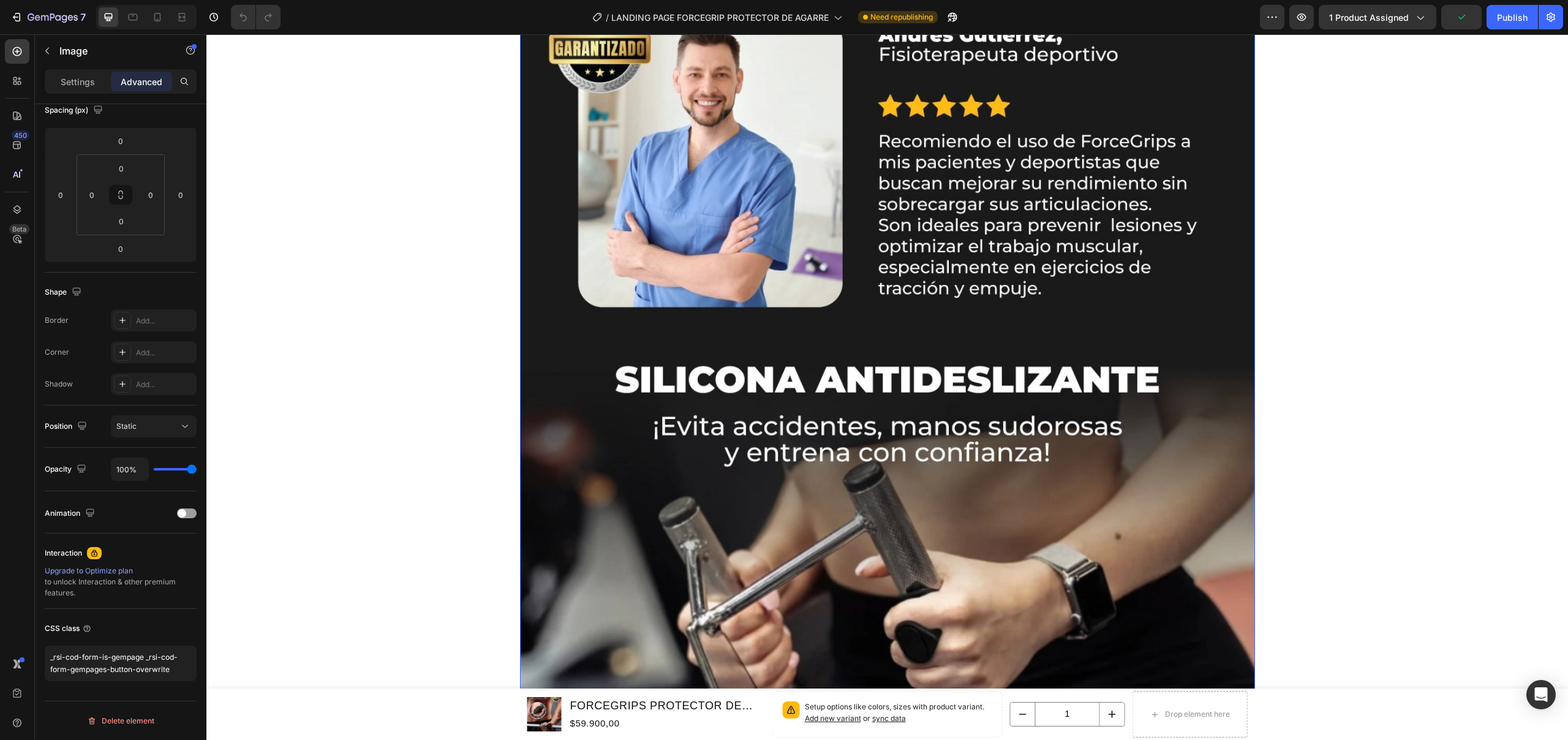
scroll to position [2288, 0]
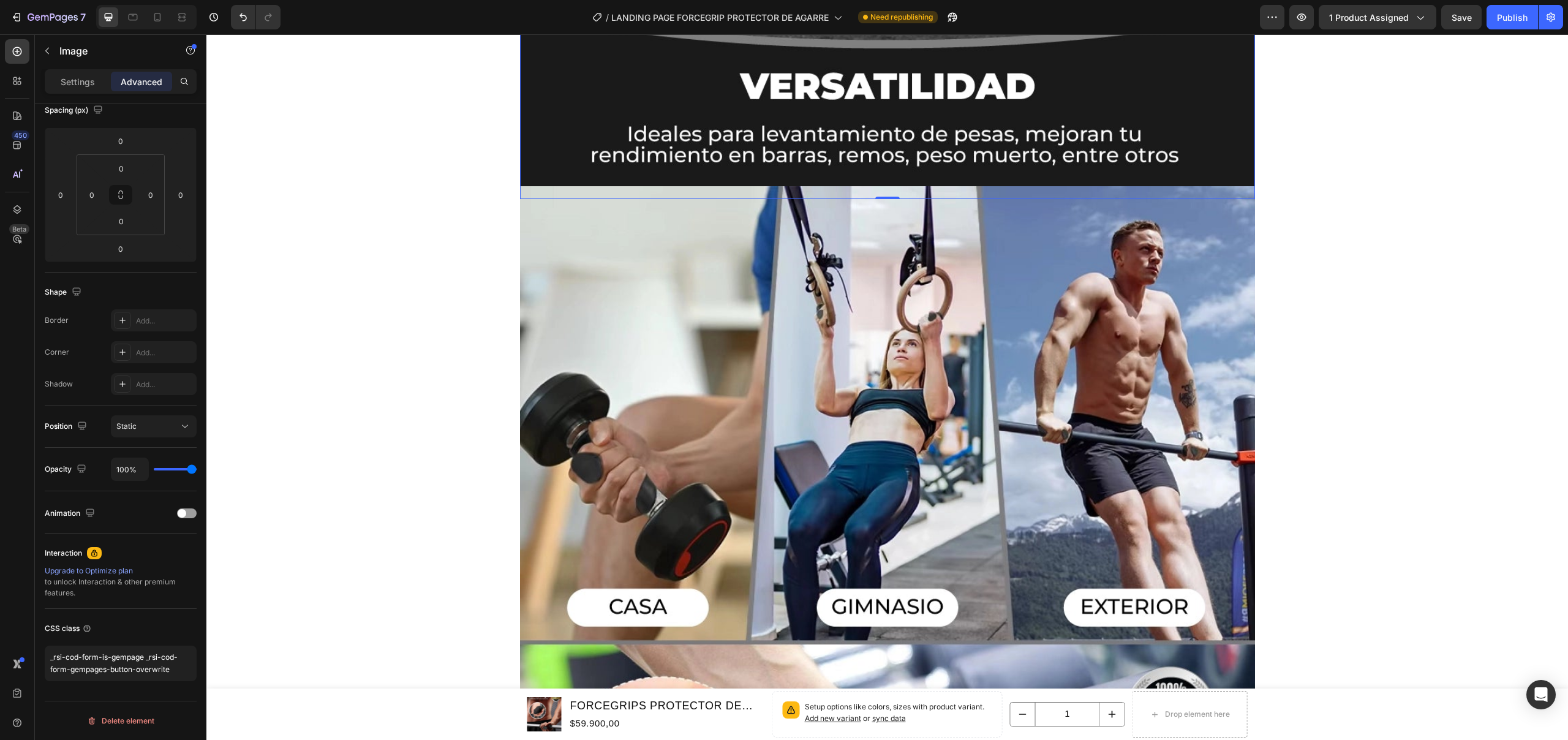
scroll to position [4317, 0]
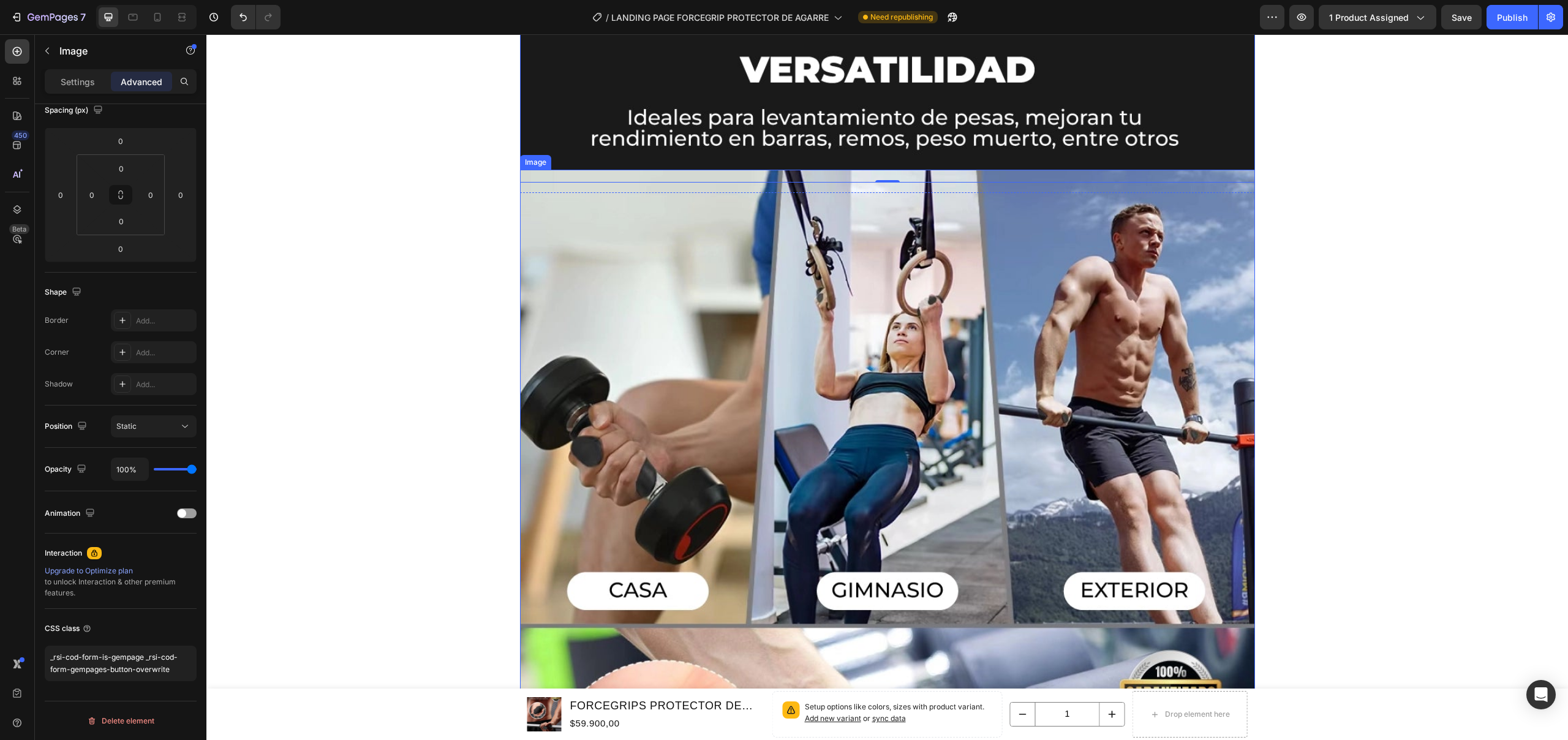
click at [143, 653] on textarea at bounding box center [121, 663] width 152 height 36
paste textarea "_rsi-cod-form-is-gempage _rsi-cod-form-gempages-button-overwrite"
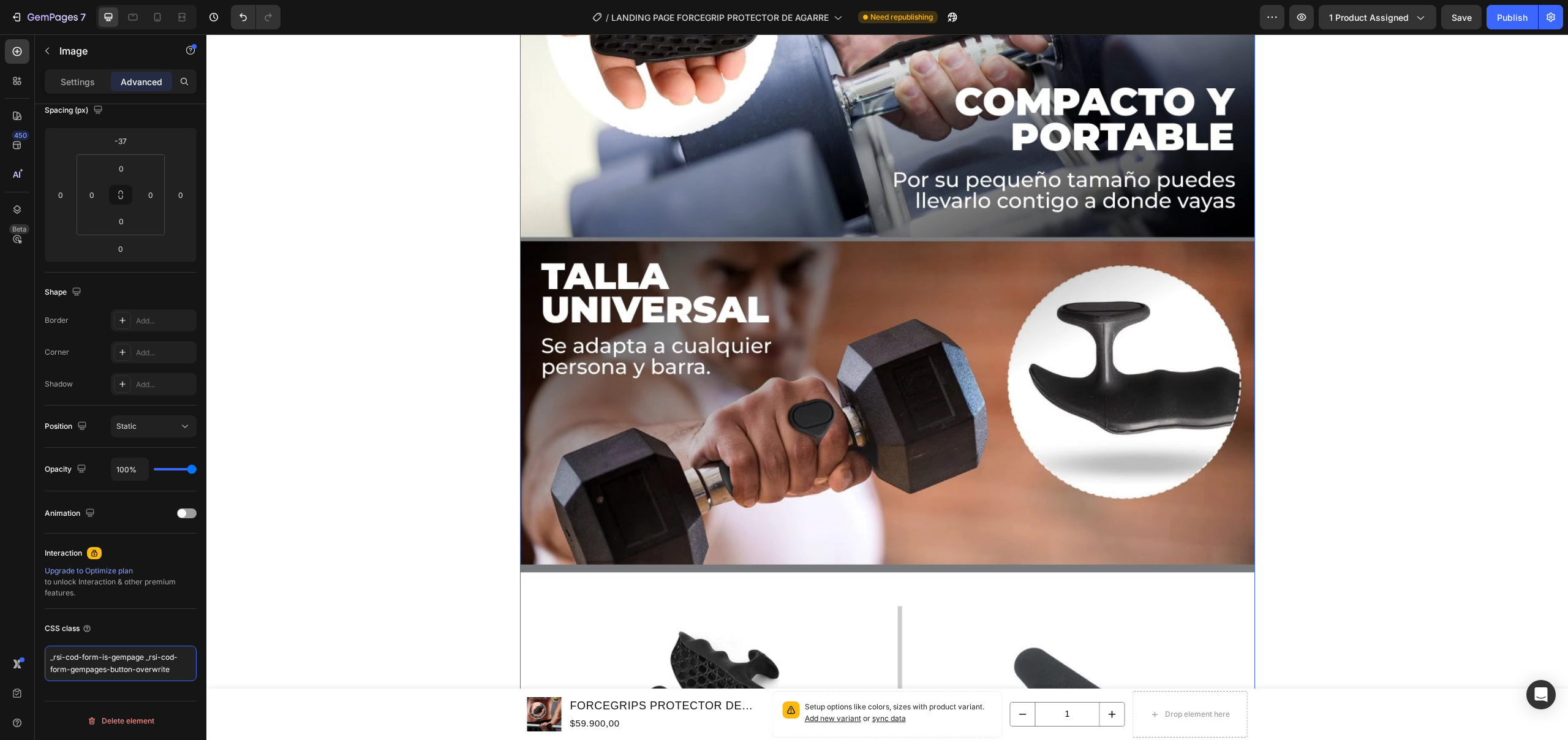
scroll to position [5078, 0]
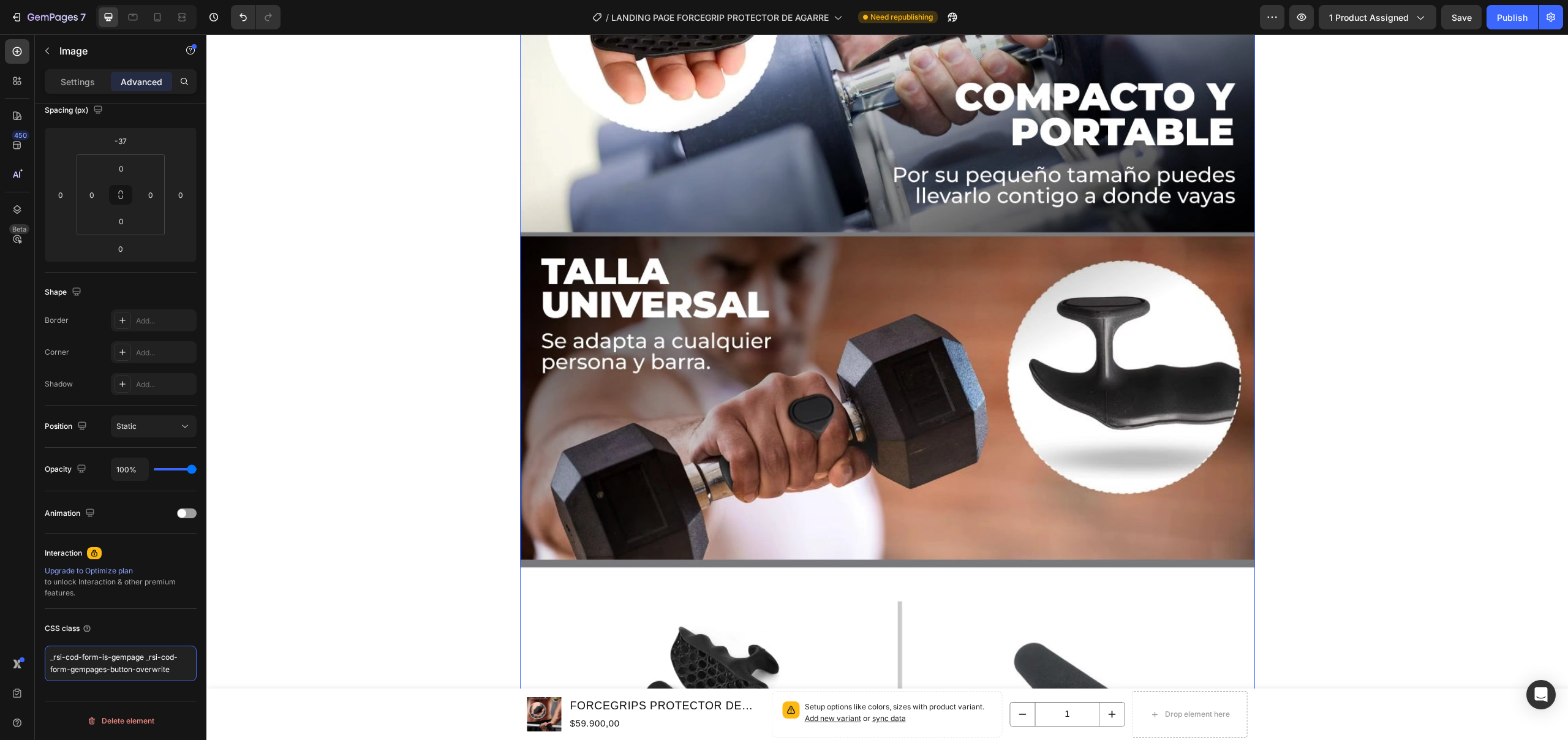
type textarea "_rsi-cod-form-is-gempage _rsi-cod-form-gempages-button-overwrite"
click at [771, 456] on img at bounding box center [887, 613] width 735 height 2408
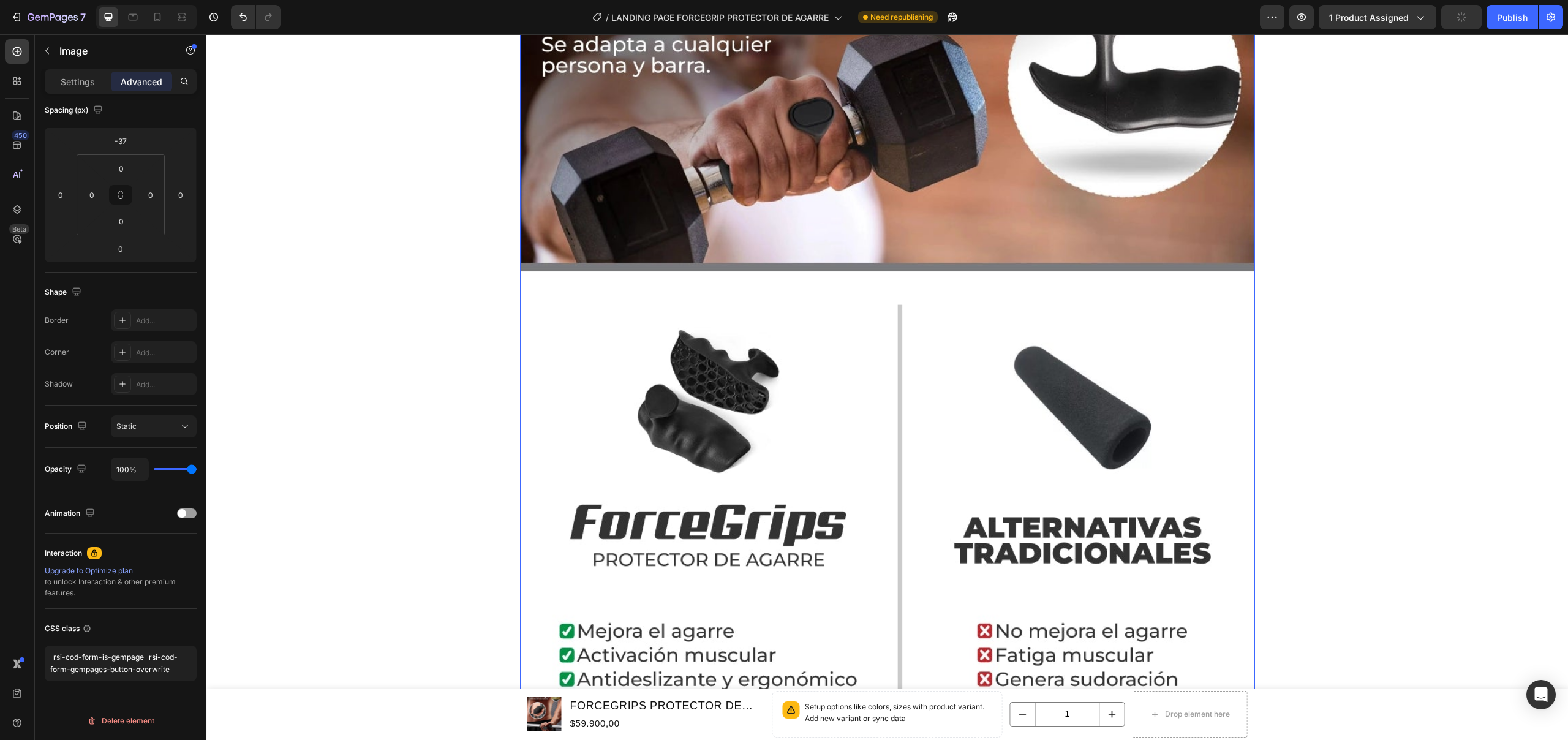
click at [765, 510] on img at bounding box center [887, 316] width 735 height 2408
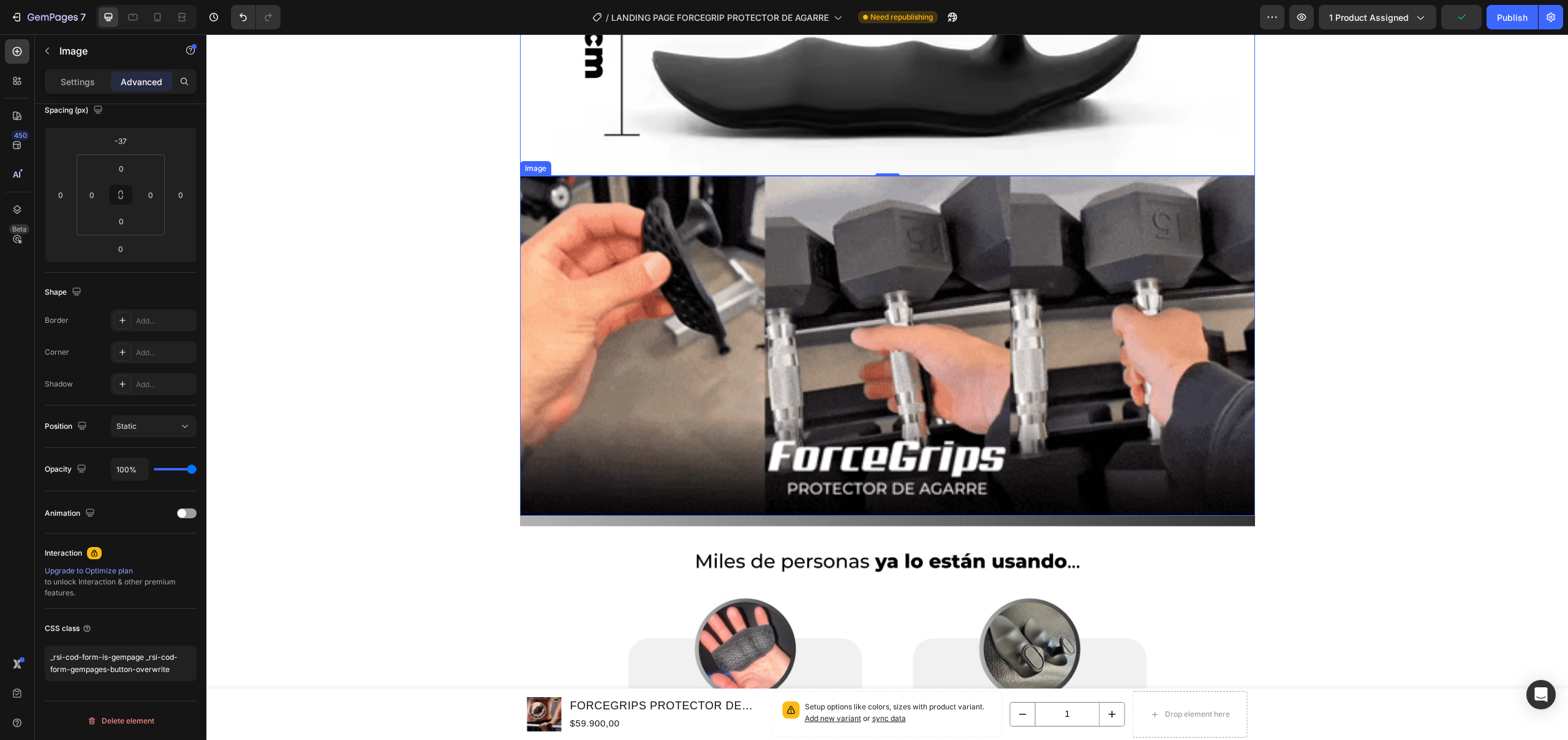
scroll to position [6729, 0]
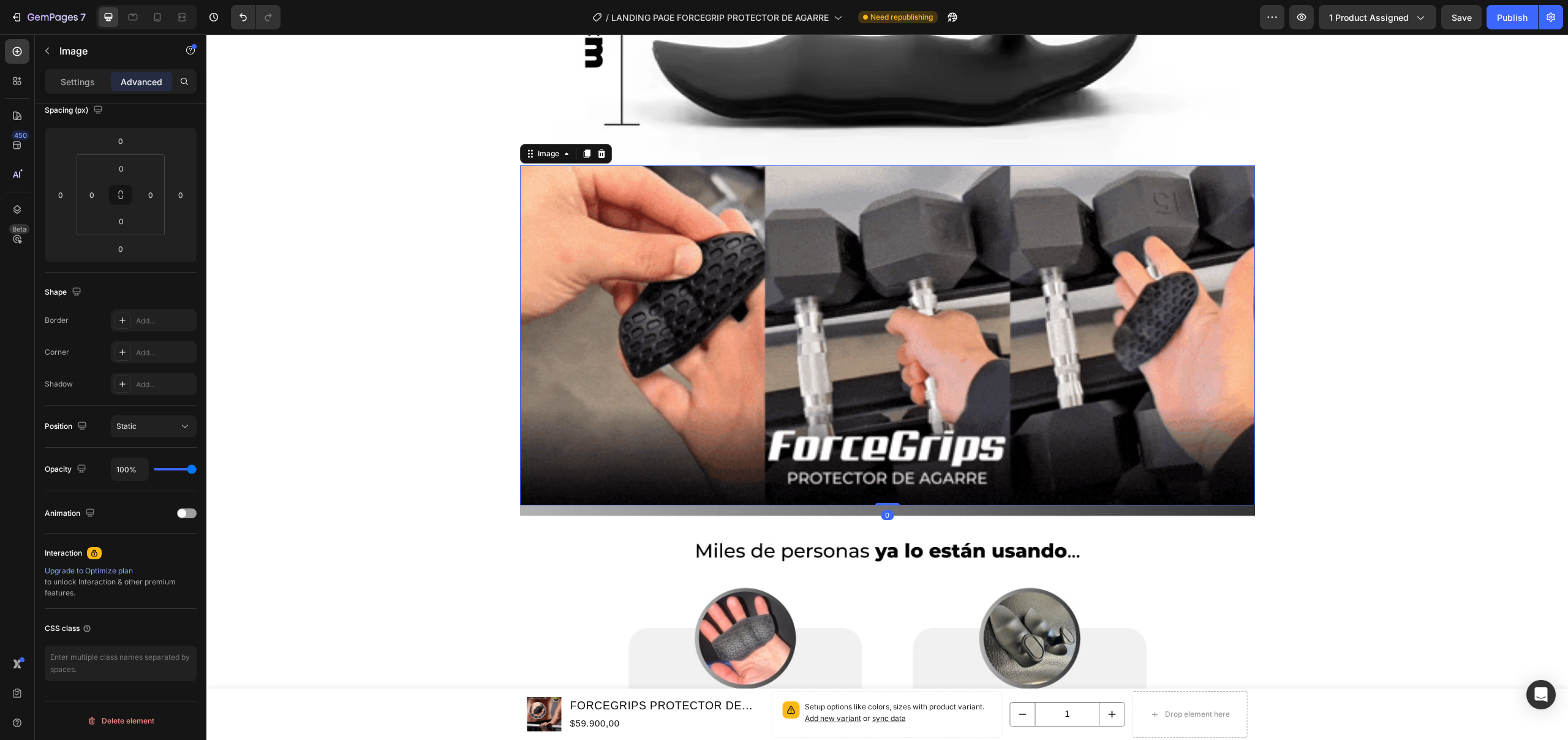
click at [762, 462] on img at bounding box center [887, 335] width 735 height 340
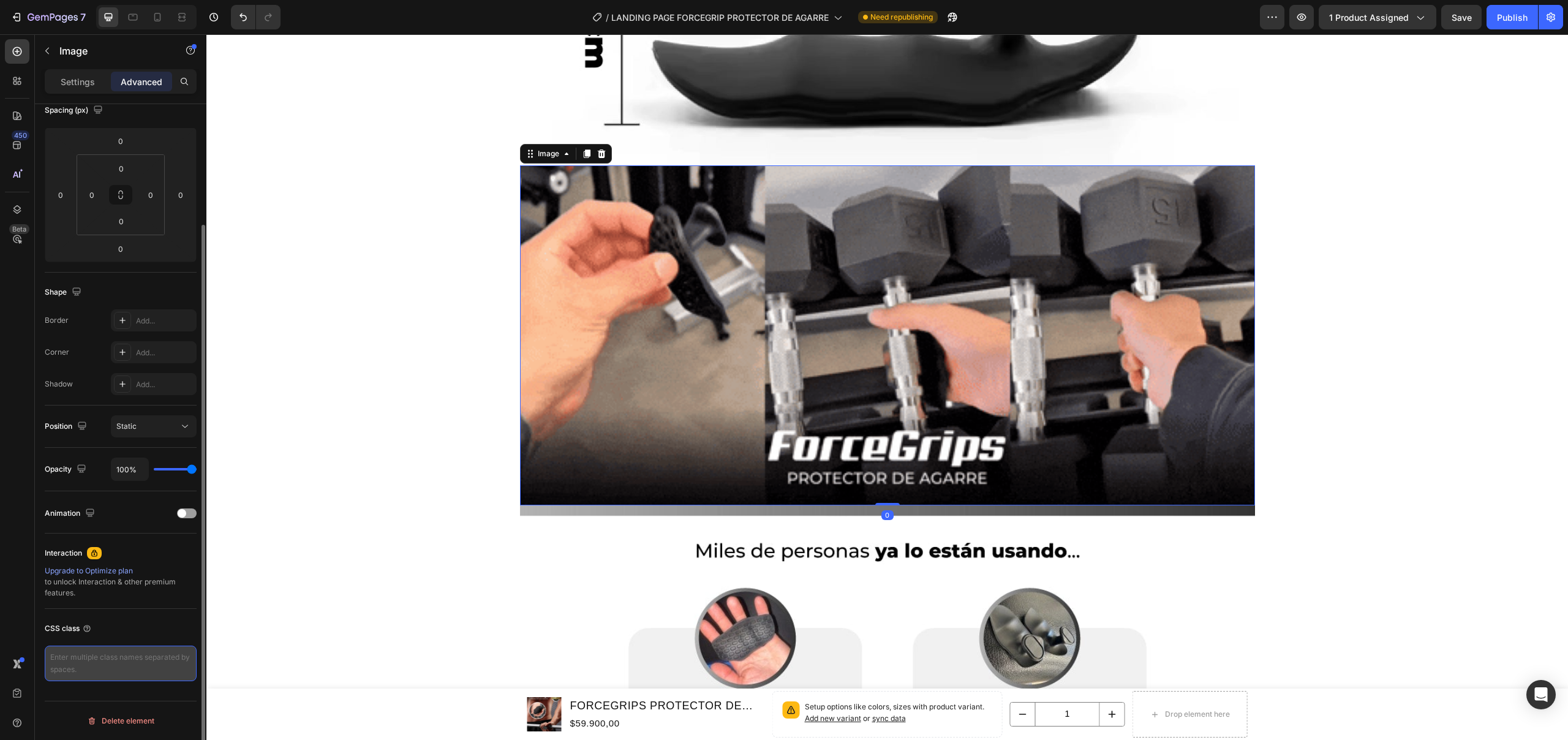
click at [116, 659] on textarea at bounding box center [121, 663] width 152 height 36
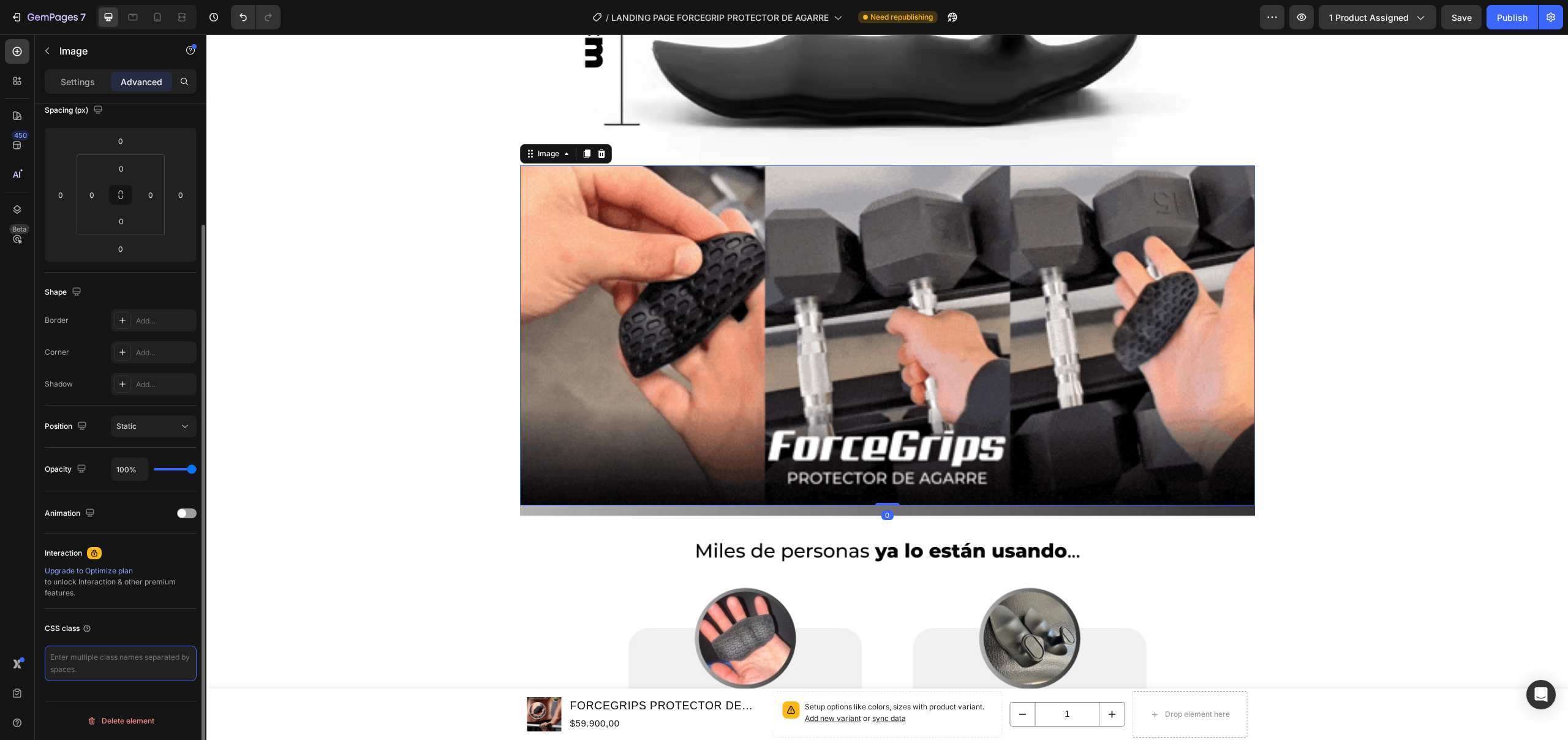
paste textarea "_rsi-cod-form-is-gempage _rsi-cod-form-gempages-button-overwrite"
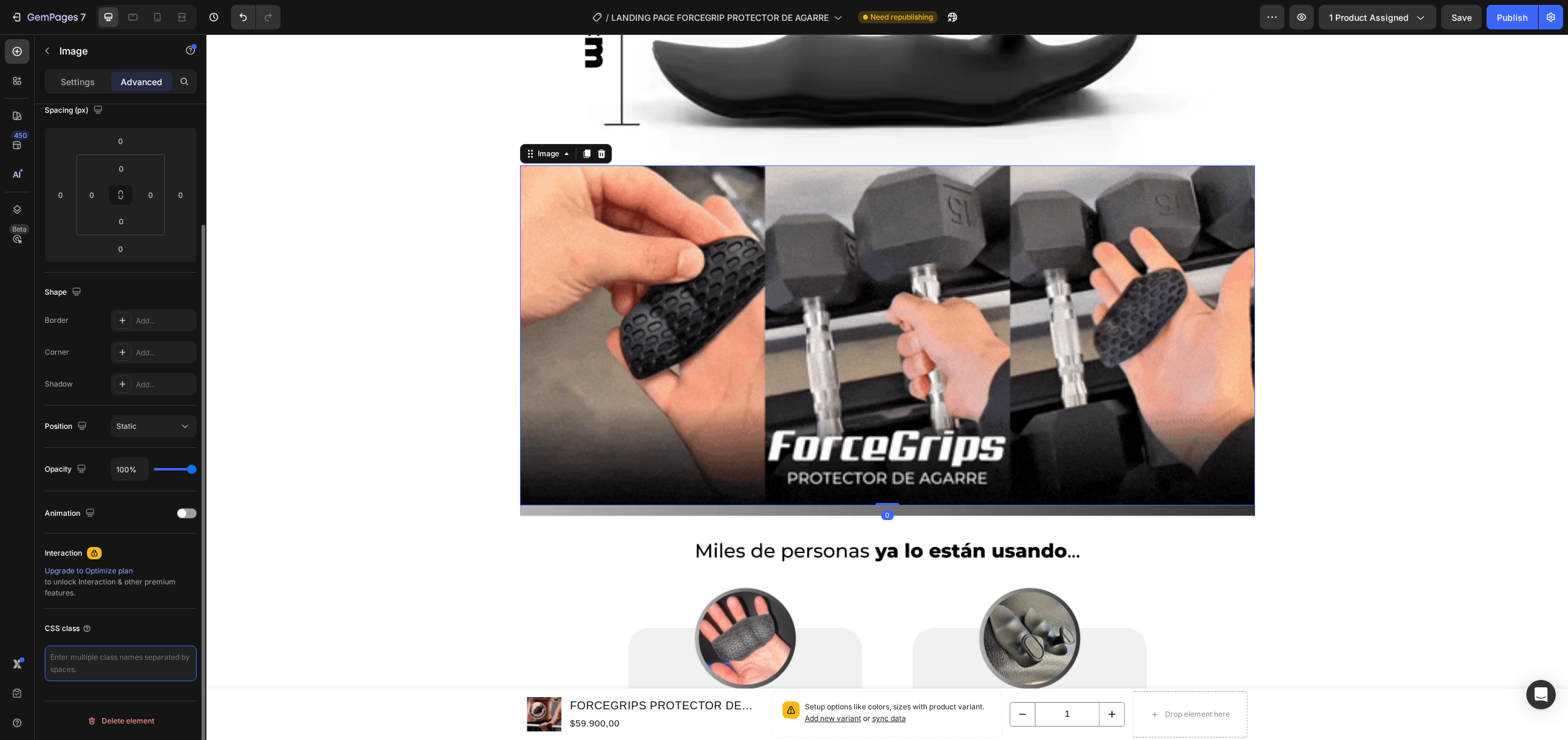
type textarea "_rsi-cod-form-is-gempage _rsi-cod-form-gempages-button-overwrite"
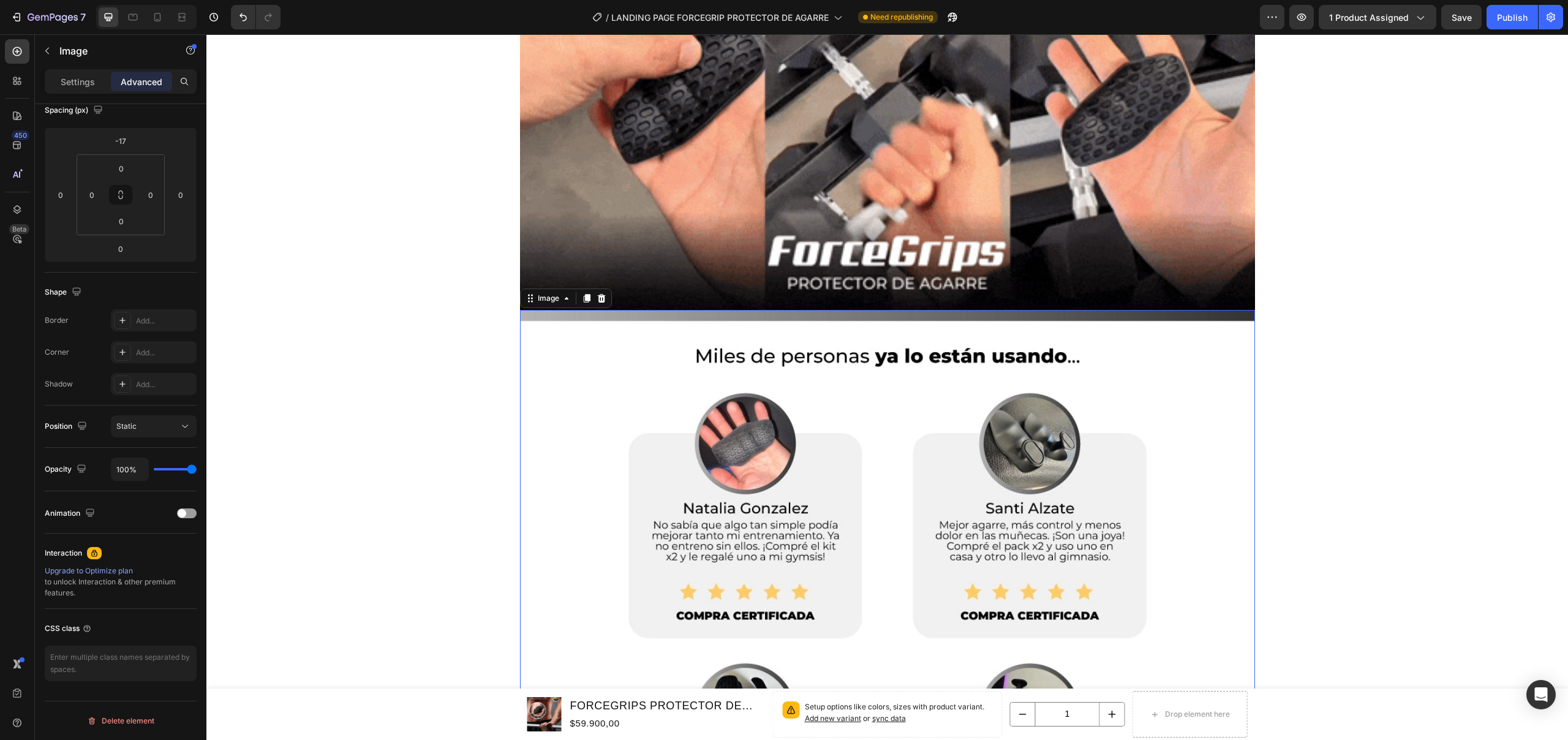
scroll to position [7031, 0]
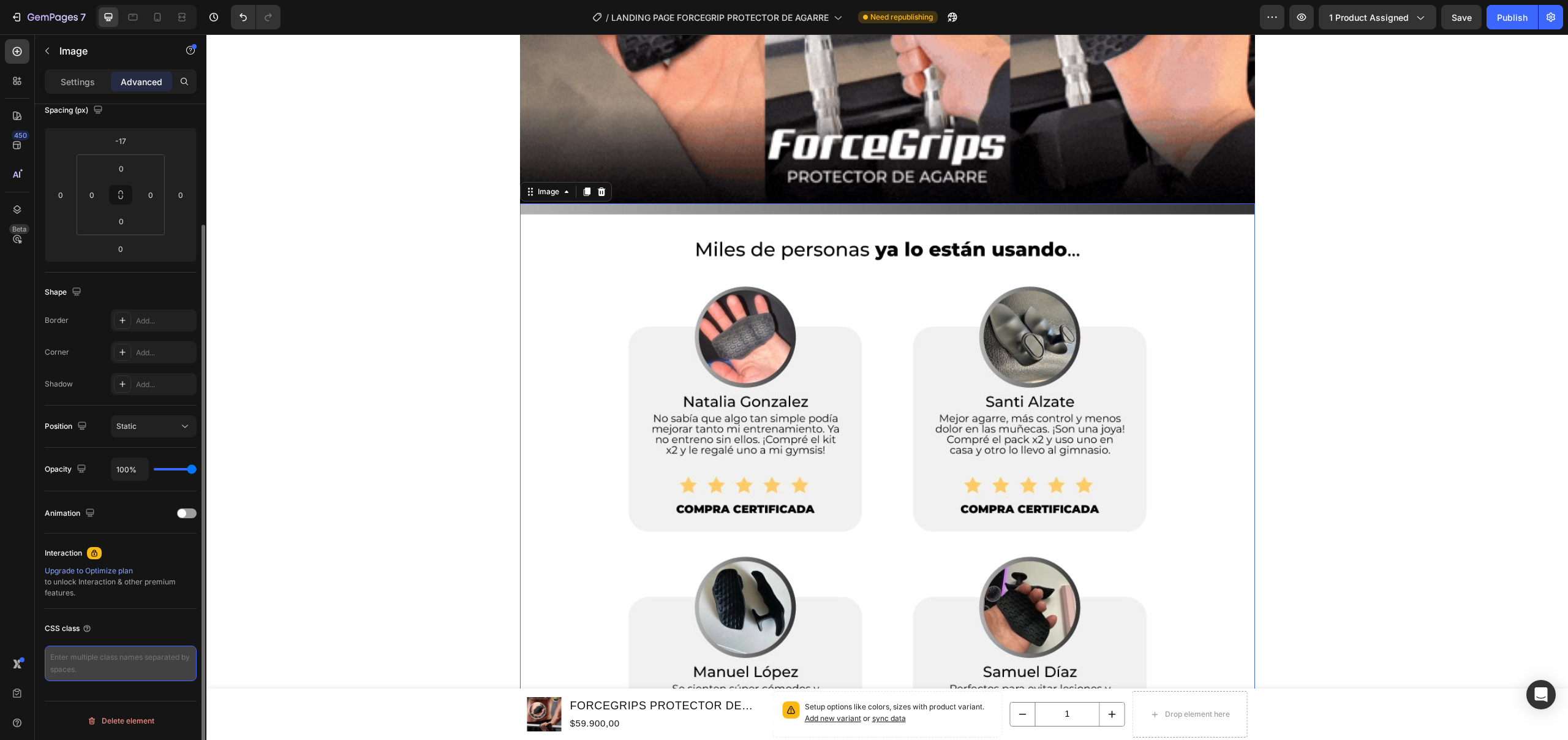
click at [133, 663] on textarea at bounding box center [121, 663] width 152 height 36
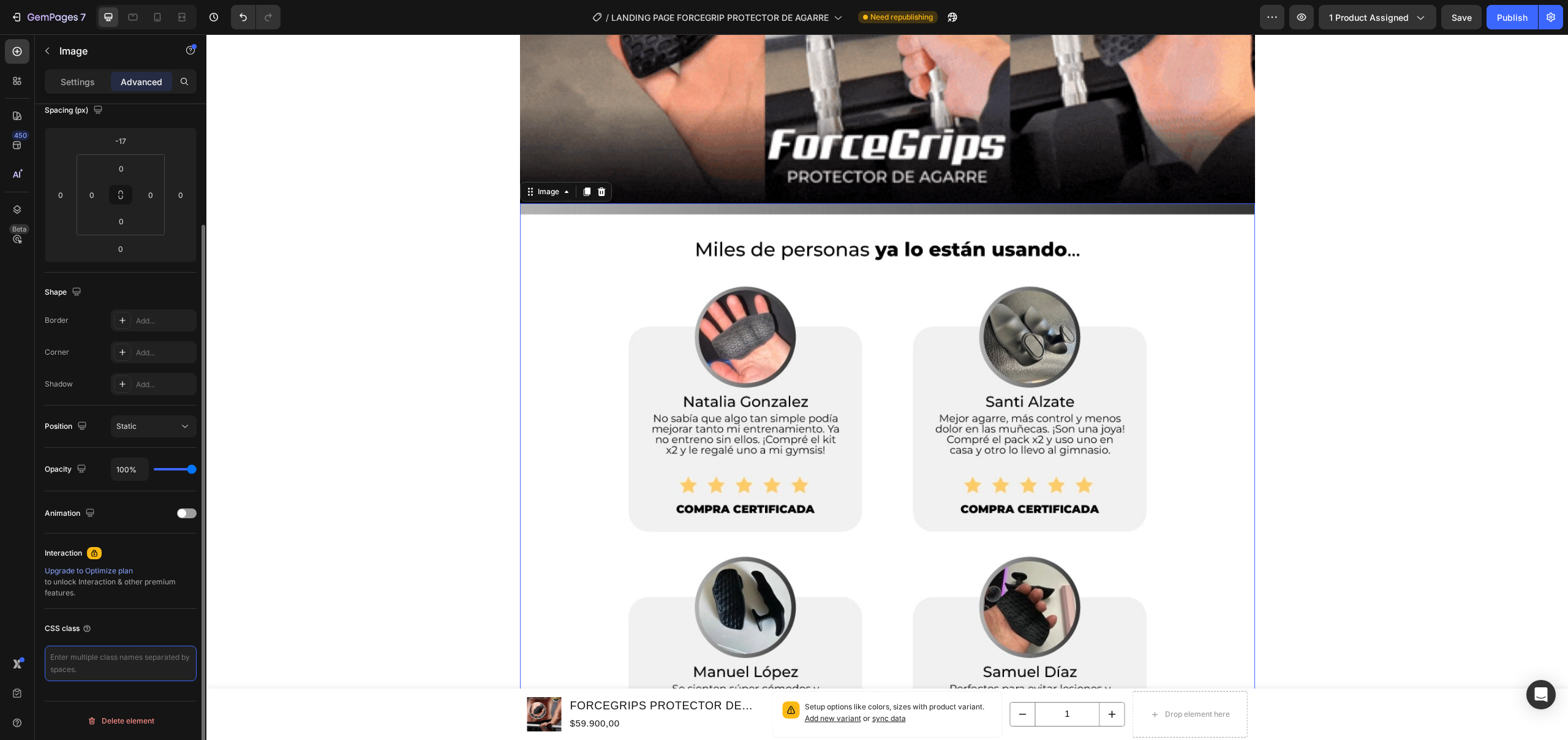
paste textarea "_rsi-cod-form-is-gempage _rsi-cod-form-gempages-button-overwrite"
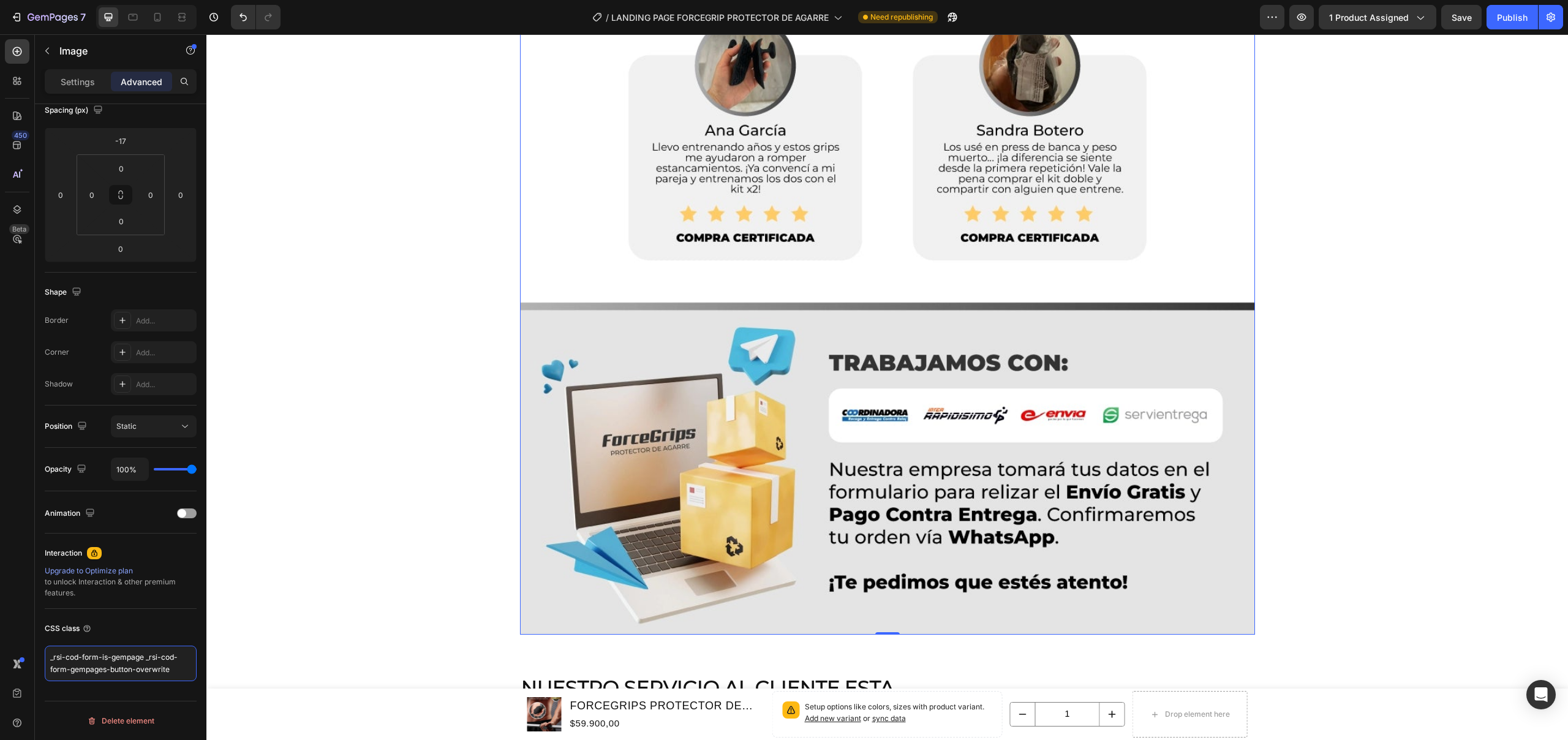
scroll to position [1406, 0]
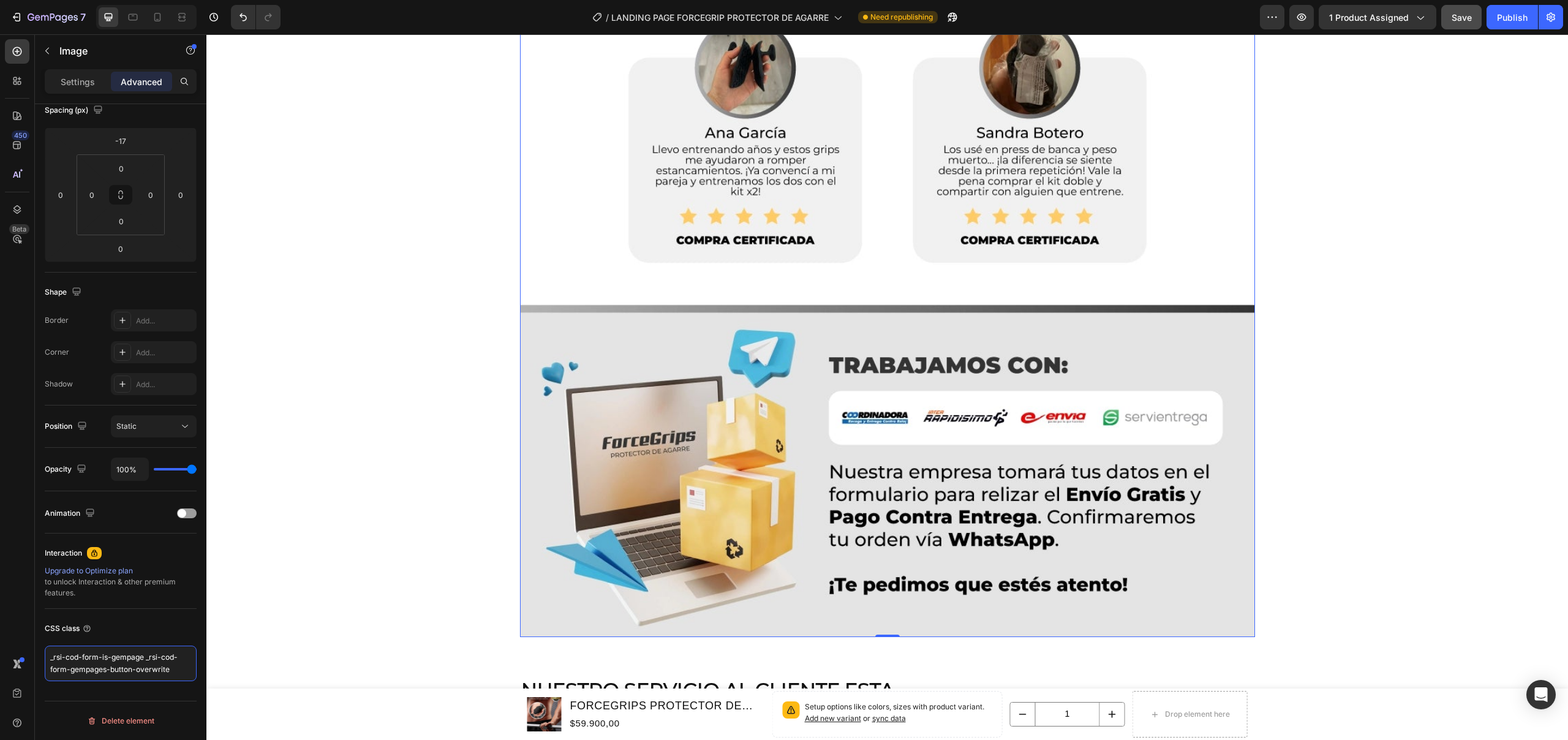
type textarea "_rsi-cod-form-is-gempage _rsi-cod-form-gempages-button-overwrite"
click at [1461, 26] on button "Save" at bounding box center [1461, 17] width 41 height 24
click at [156, 21] on icon at bounding box center [157, 17] width 7 height 9
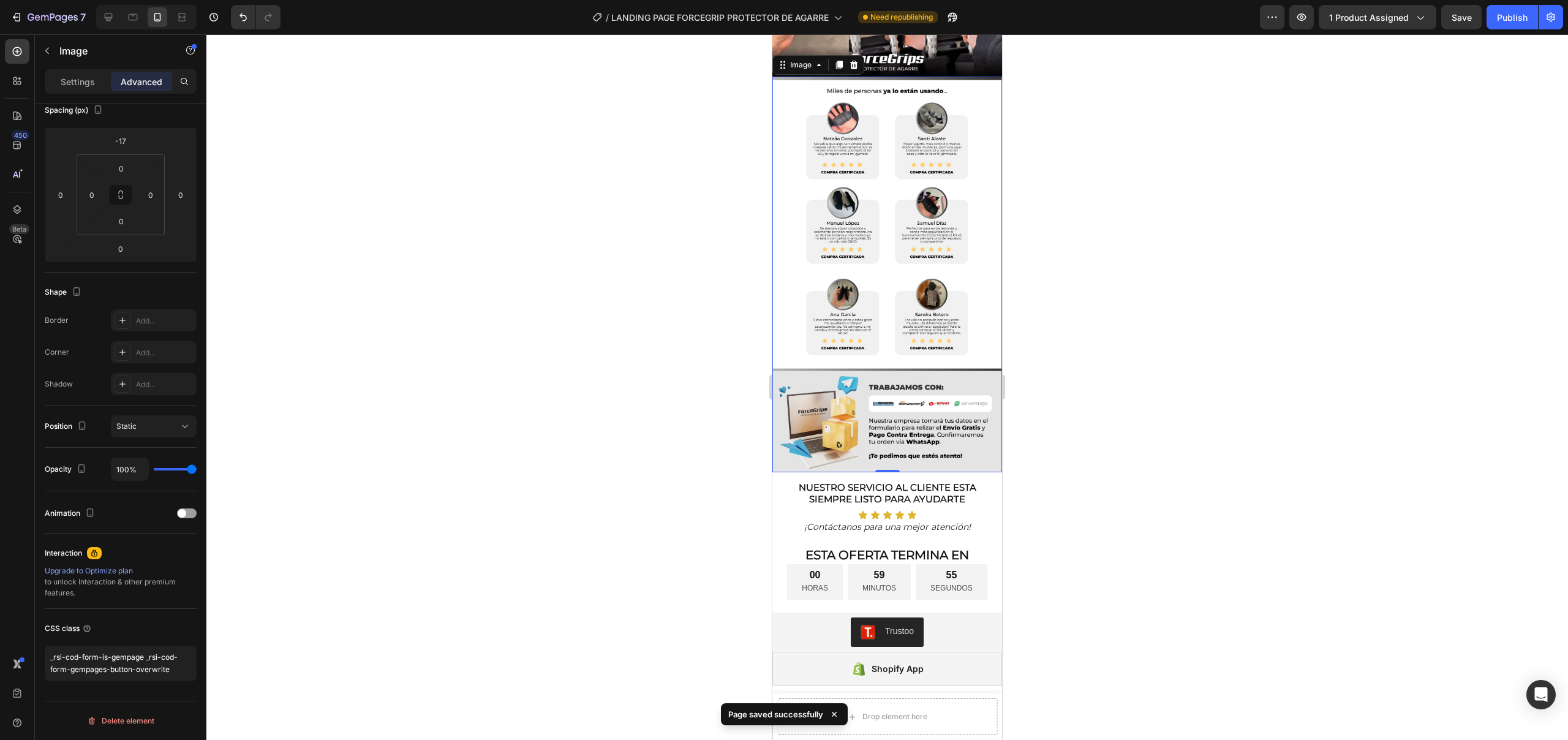
scroll to position [426, 0]
click at [871, 295] on img at bounding box center [887, 275] width 230 height 396
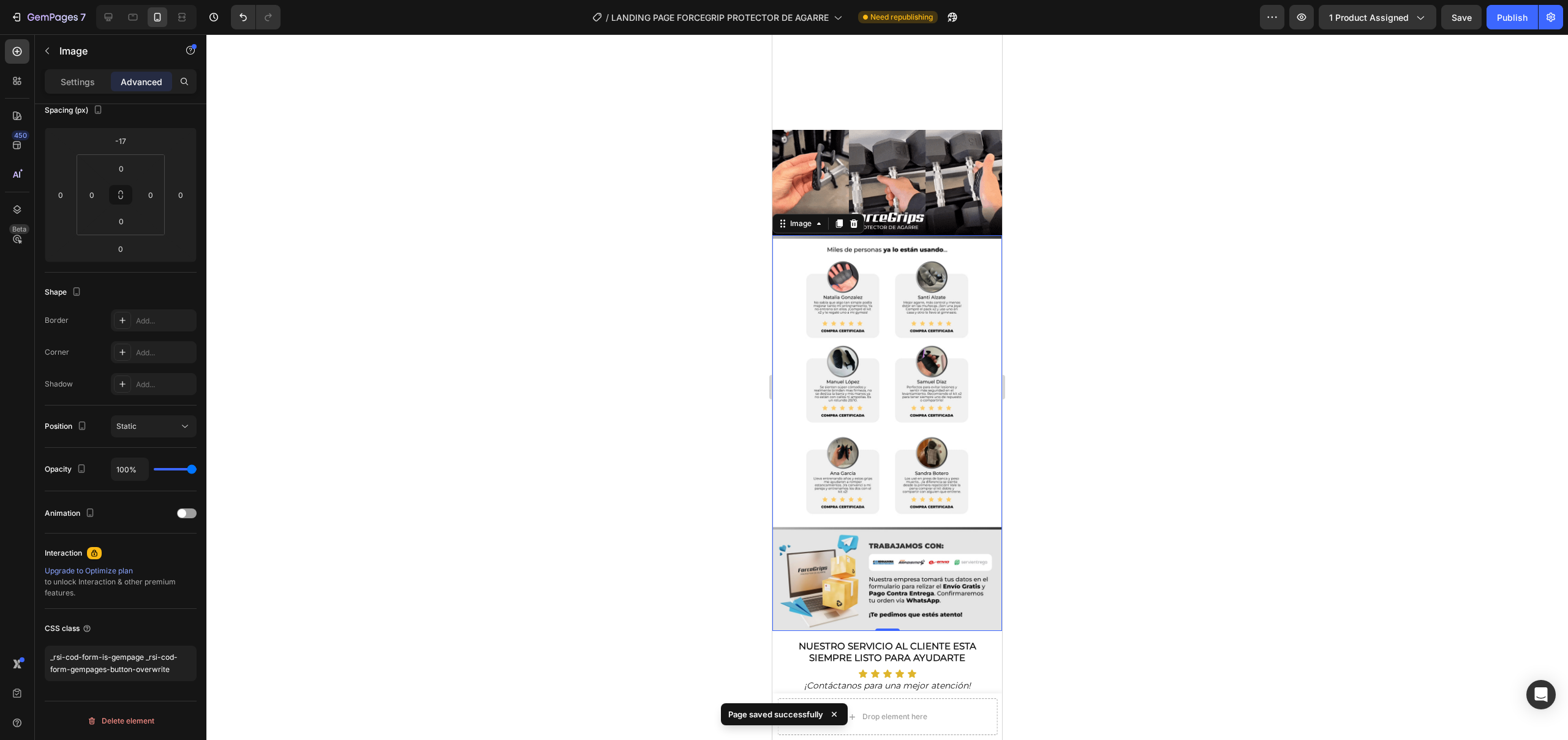
scroll to position [0, 0]
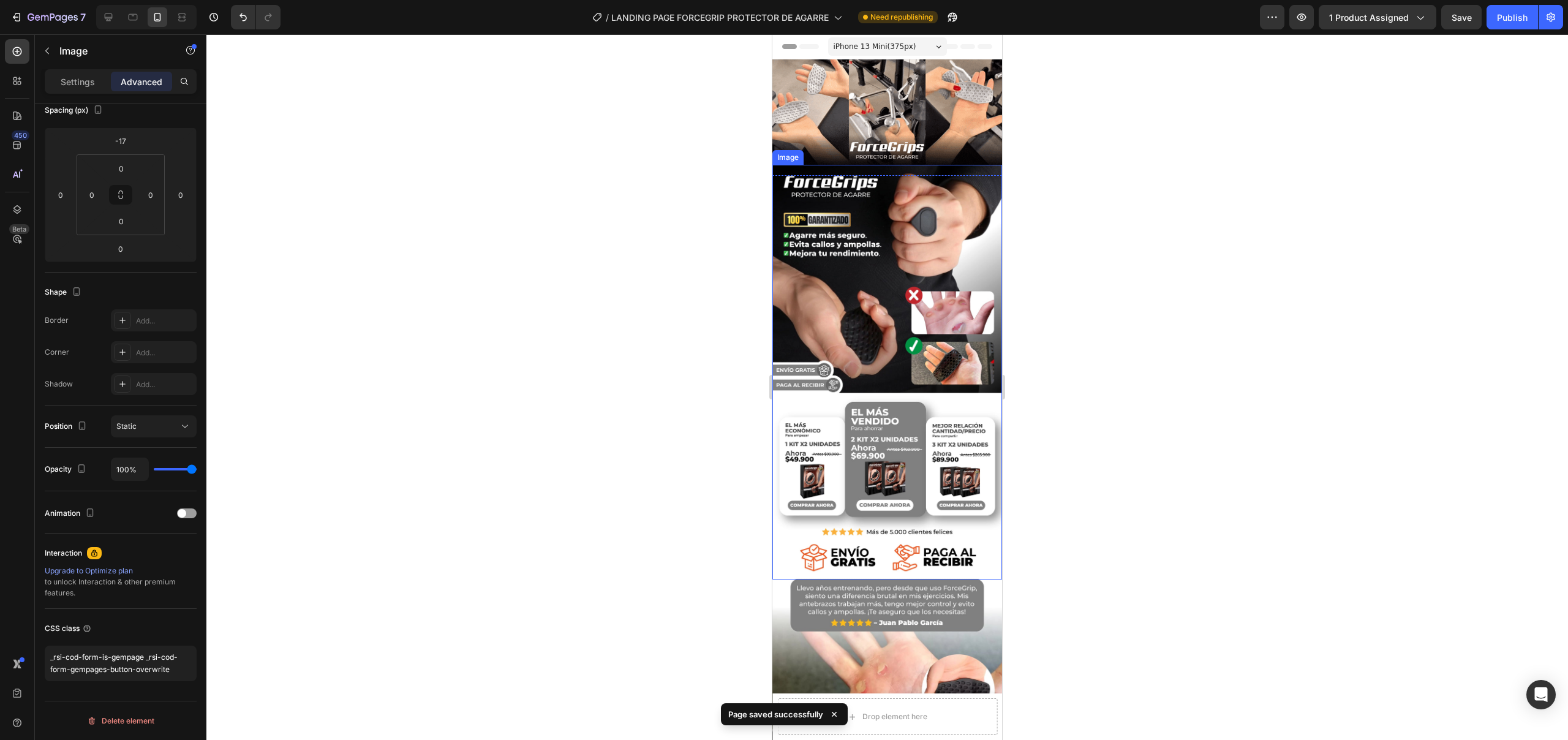
click at [905, 271] on img at bounding box center [887, 372] width 230 height 414
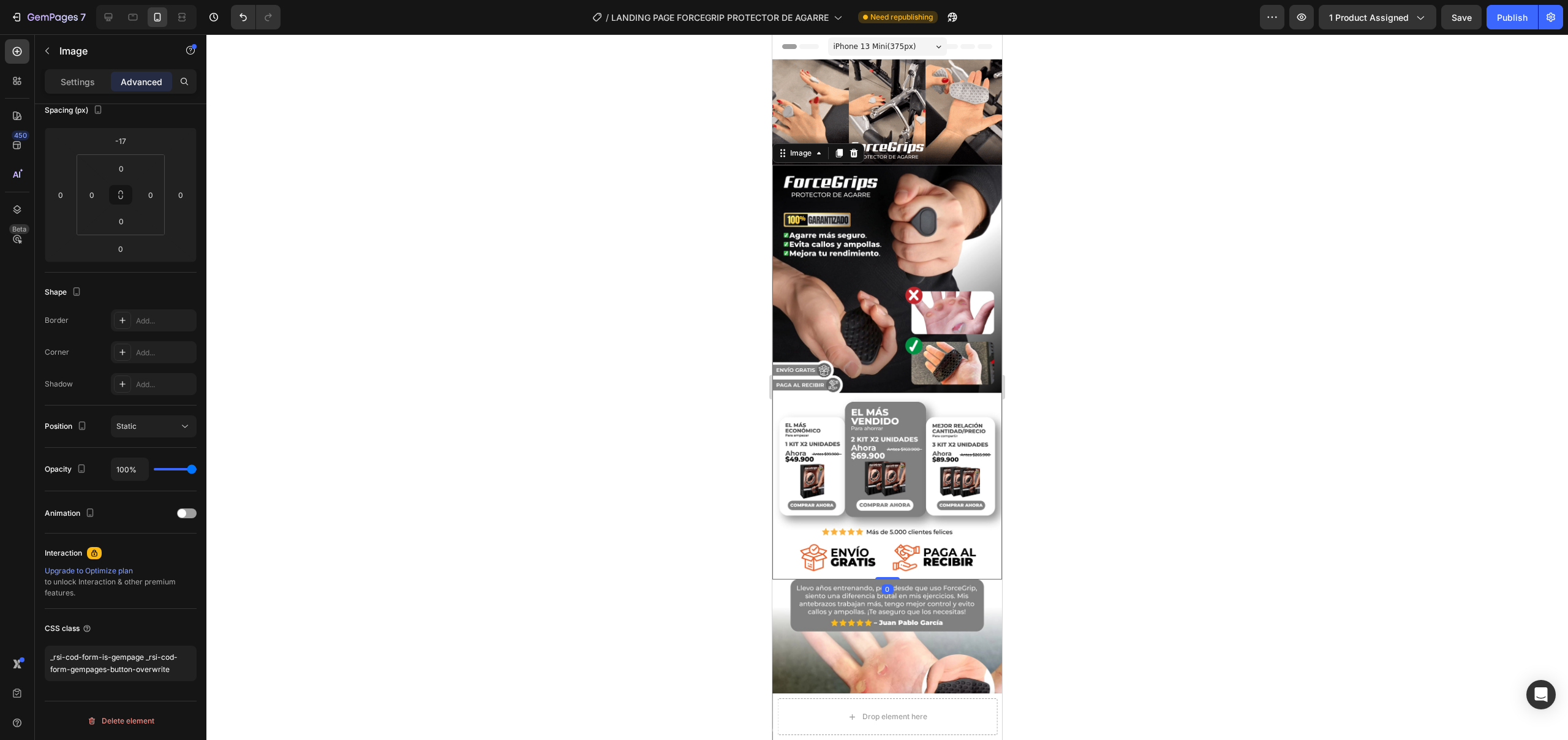
scroll to position [297, 0]
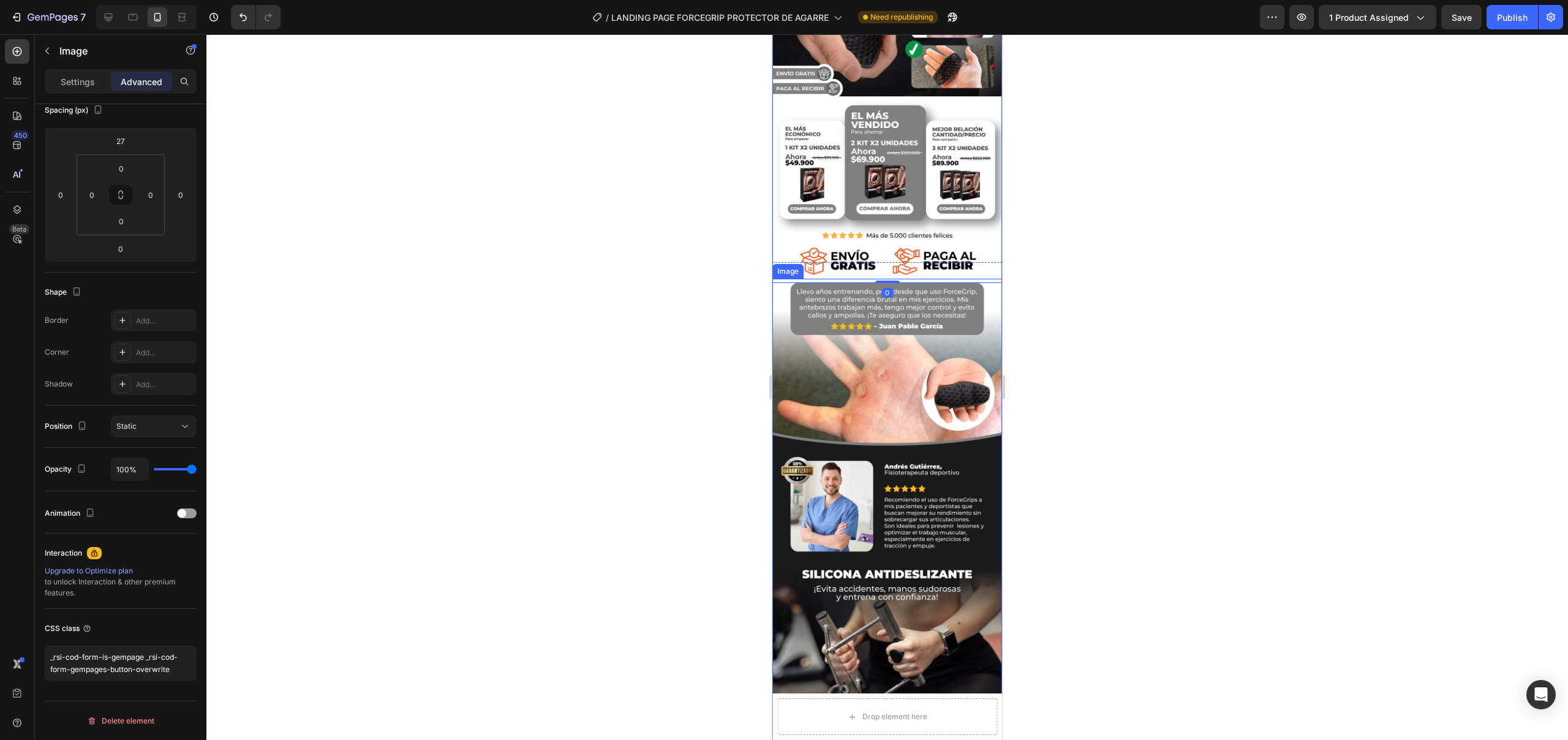
click at [905, 389] on img at bounding box center [887, 712] width 230 height 868
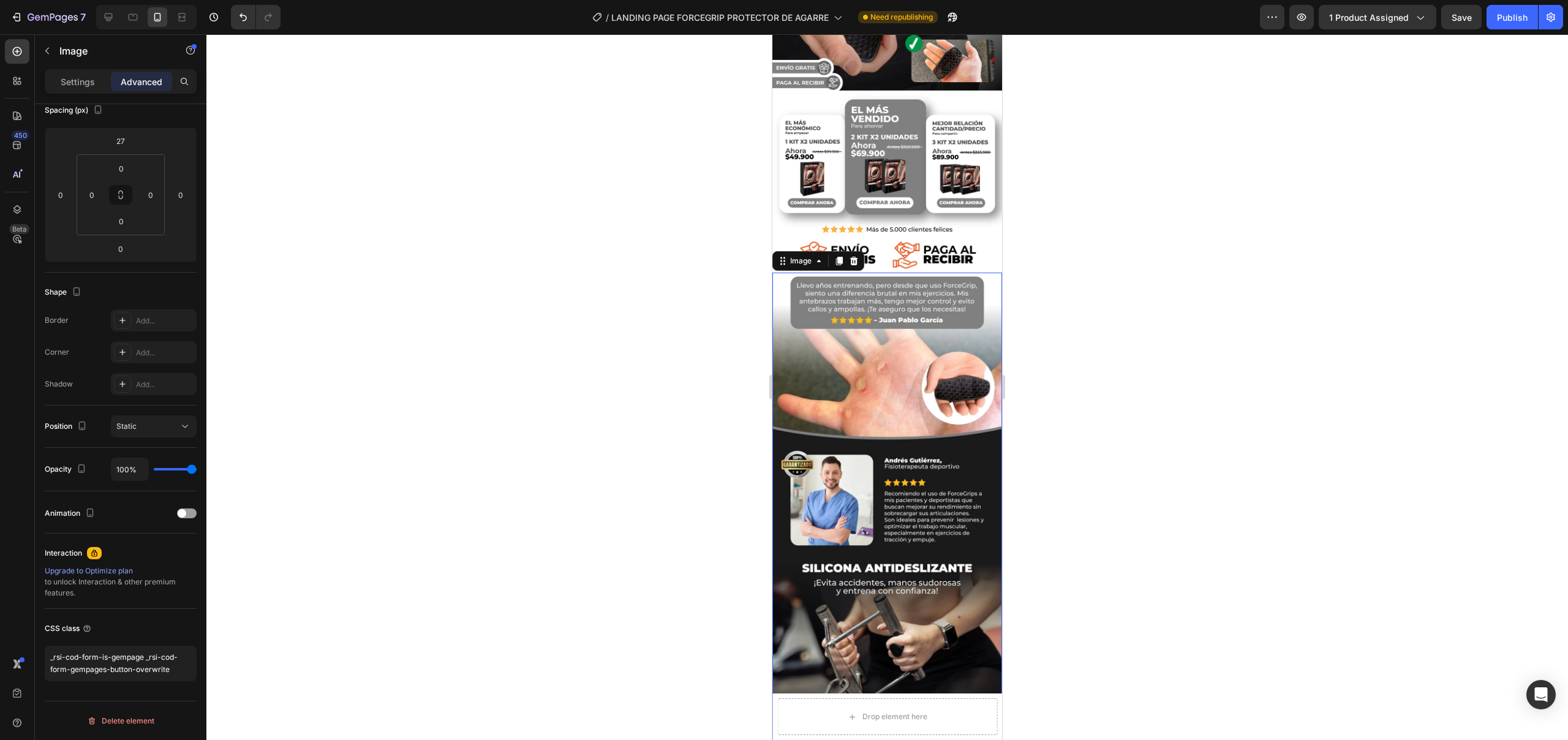
scroll to position [0, 0]
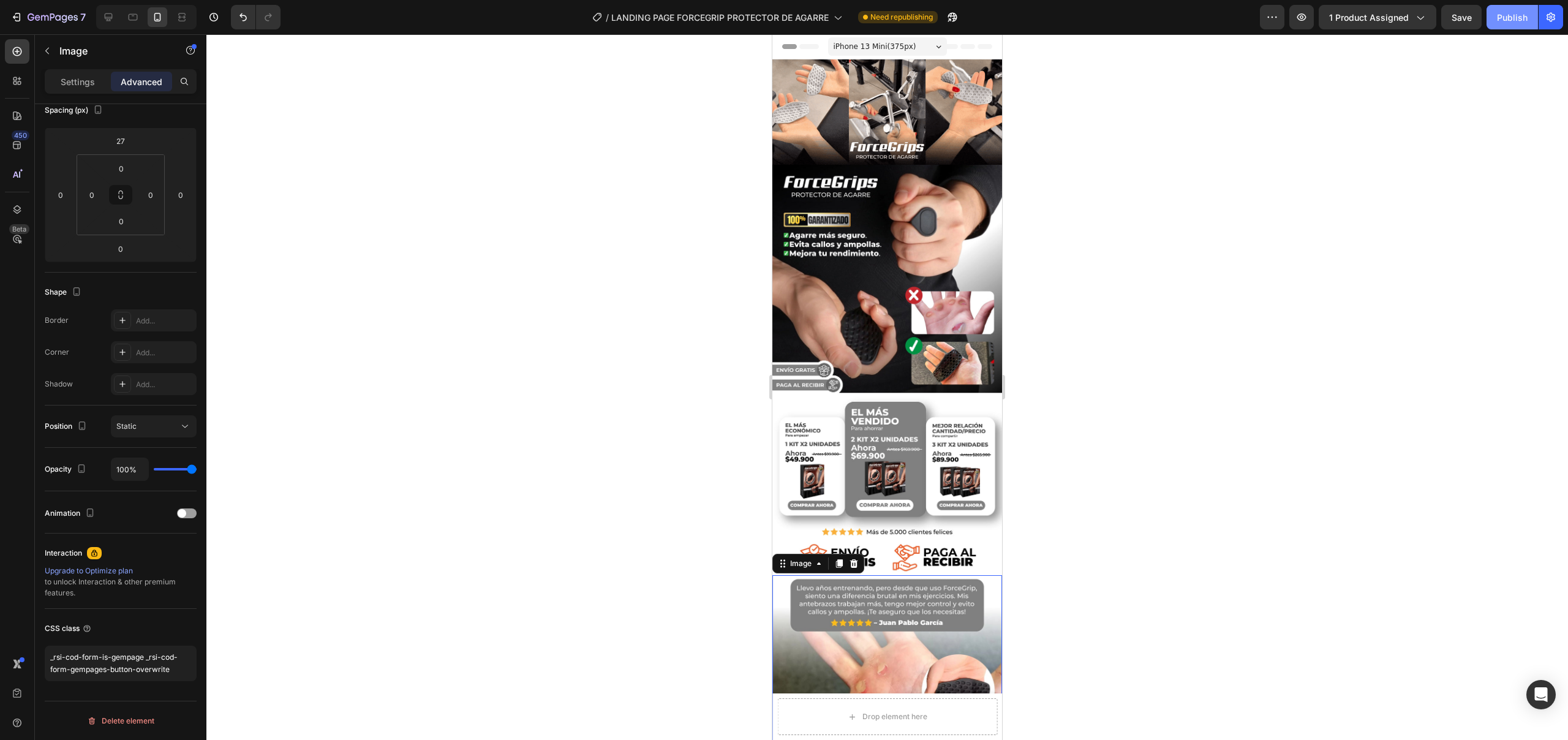
click at [1499, 24] on button "Publish" at bounding box center [1512, 17] width 51 height 24
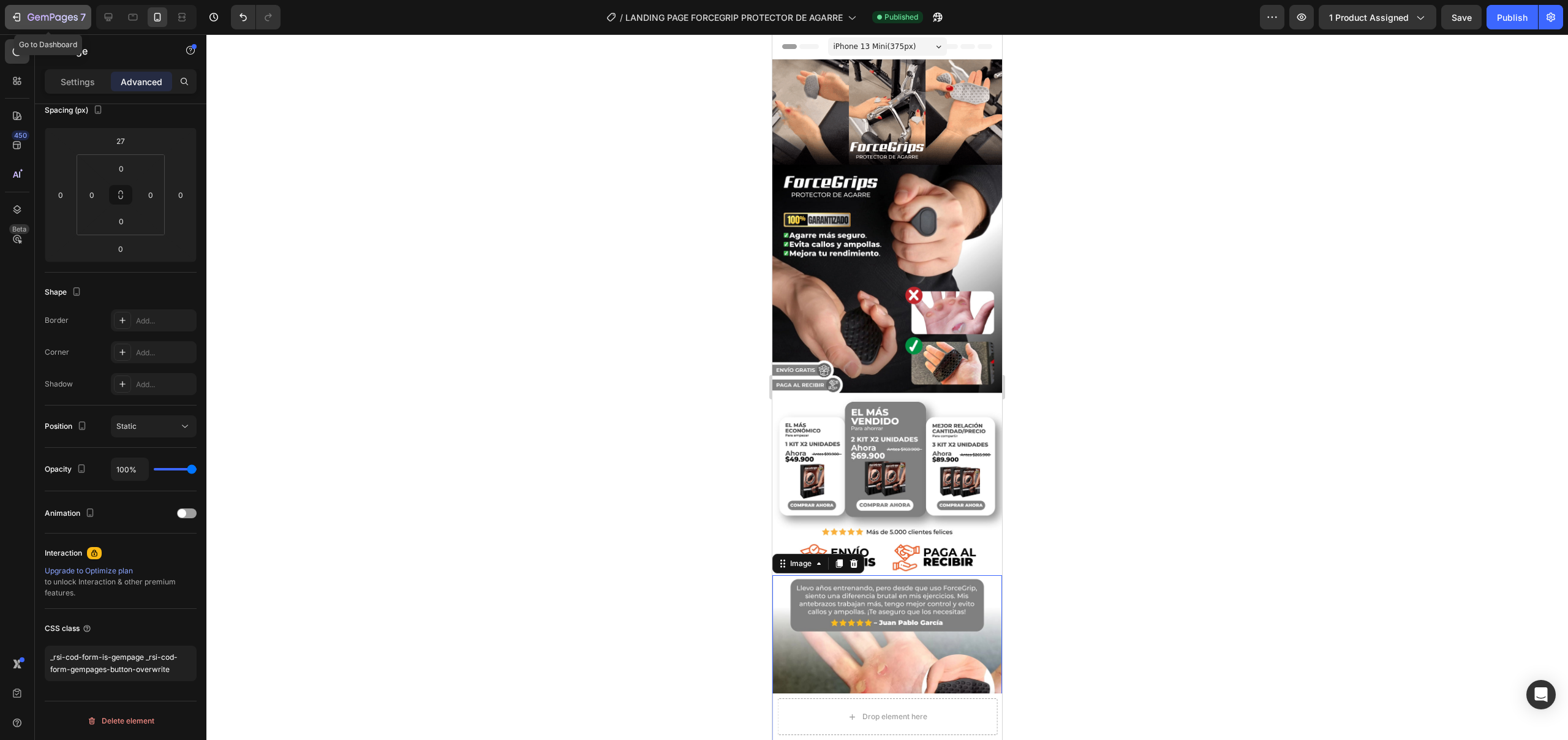
click at [15, 16] on icon "button" at bounding box center [16, 17] width 12 height 12
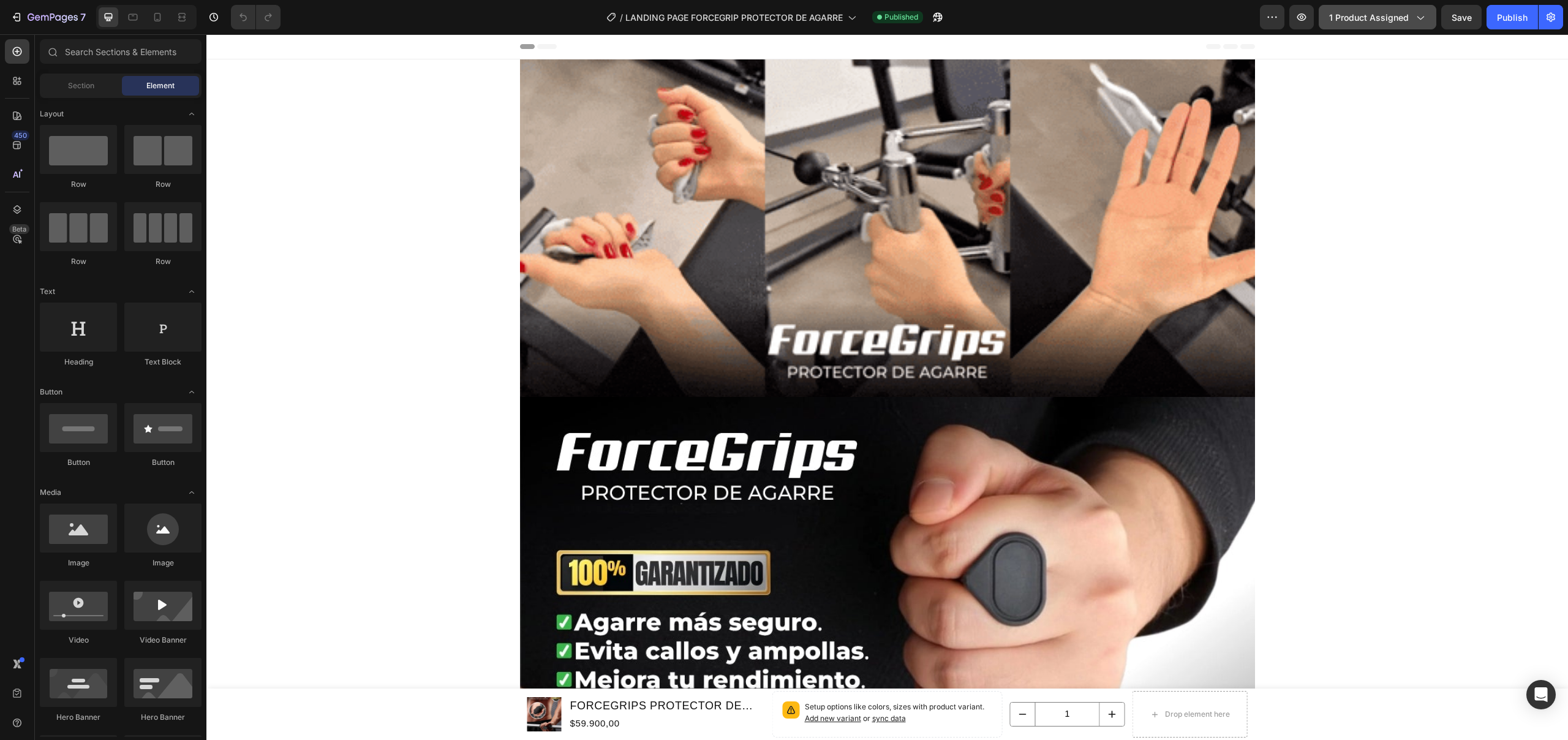
click at [1425, 21] on icon "button" at bounding box center [1419, 17] width 12 height 12
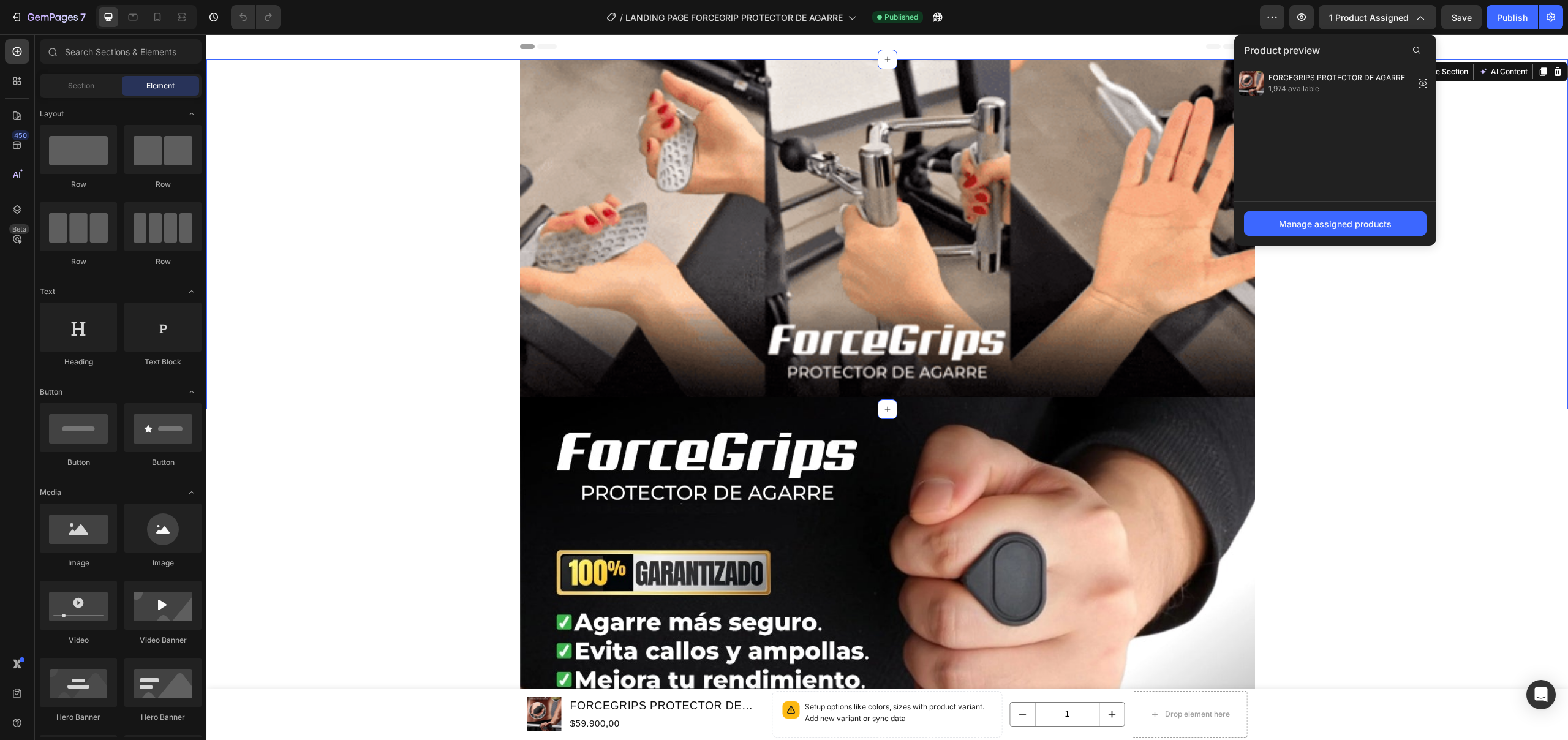
click at [1487, 102] on div "Image Row" at bounding box center [886, 234] width 1361 height 350
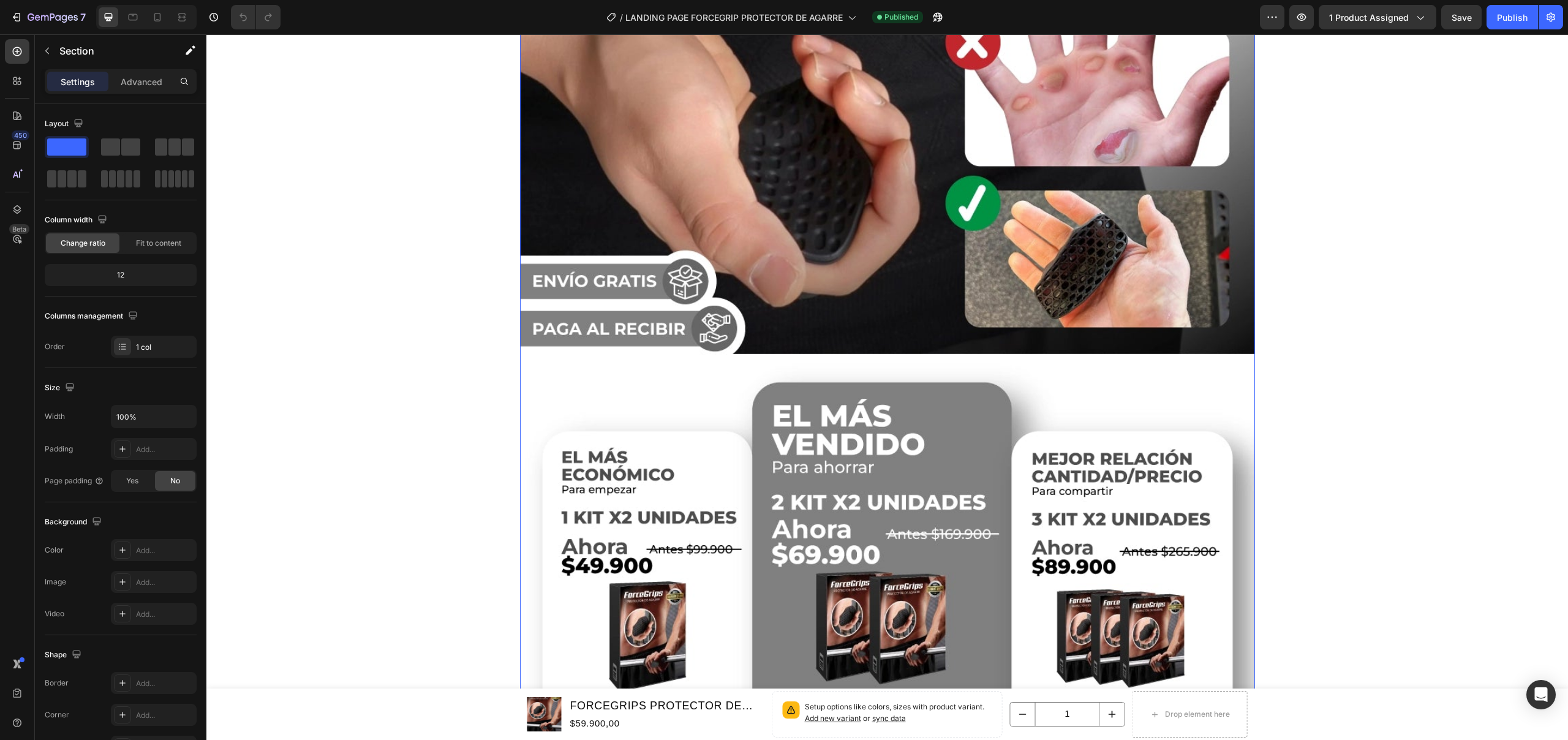
scroll to position [1127, 0]
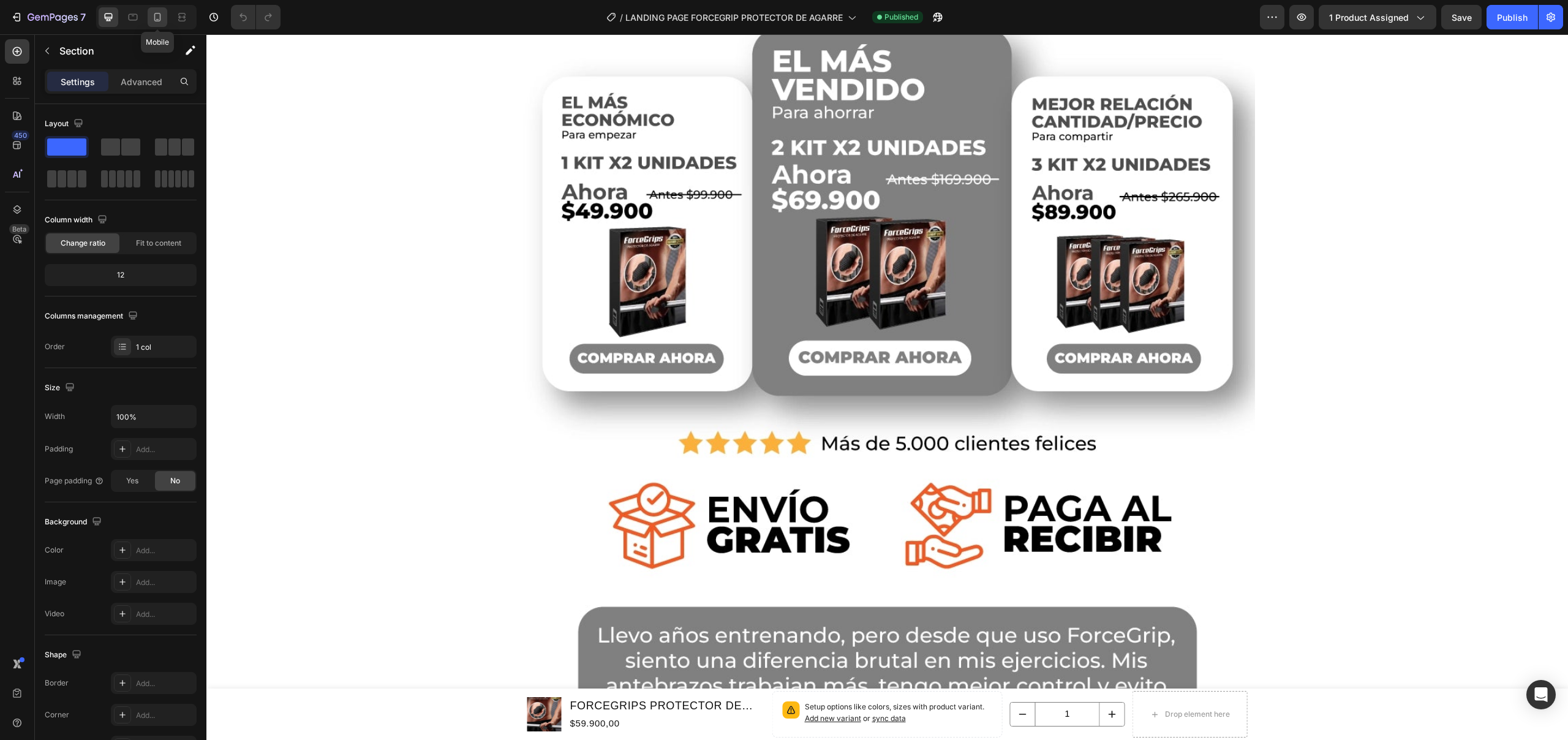
click at [156, 15] on icon at bounding box center [157, 17] width 12 height 12
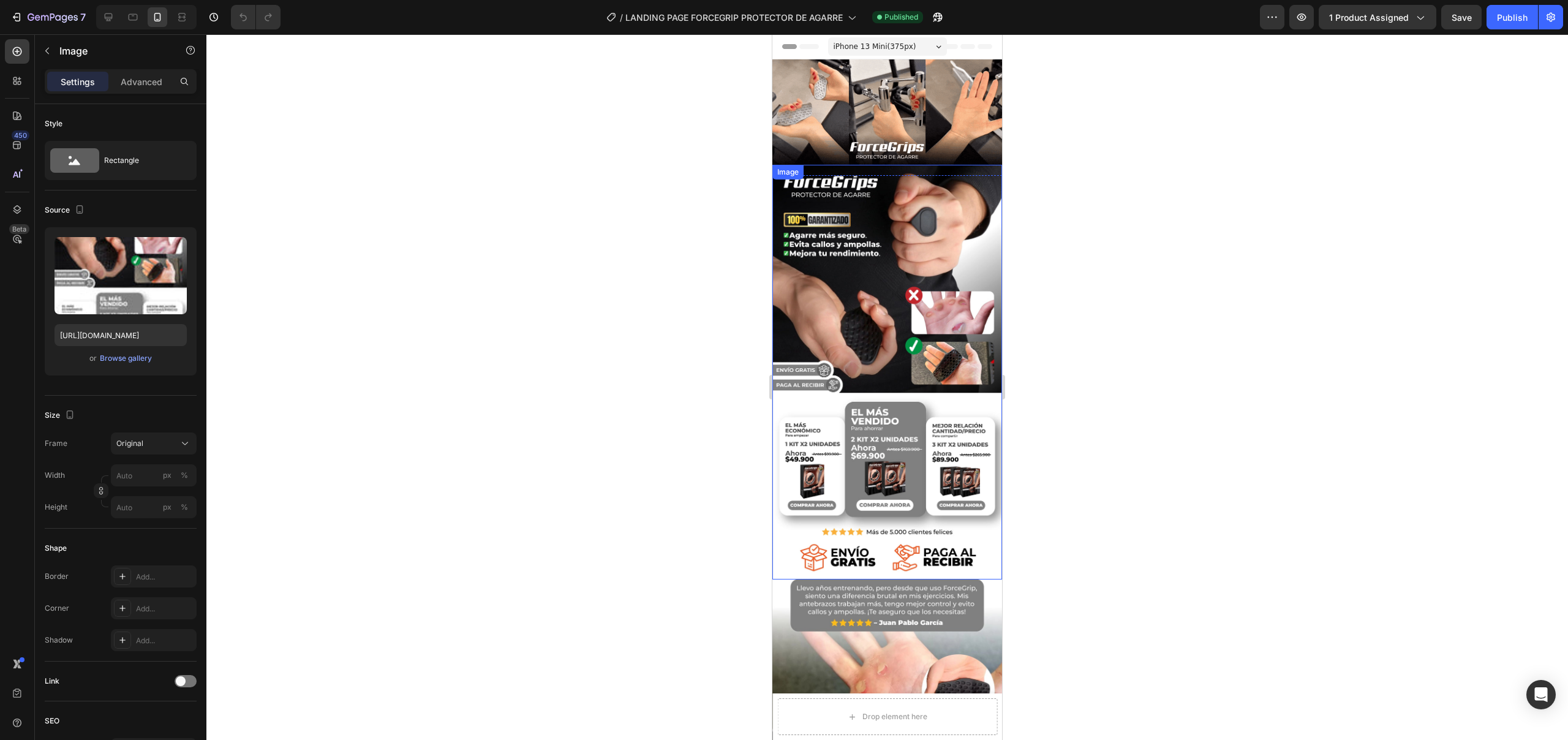
click at [912, 456] on img at bounding box center [887, 372] width 230 height 414
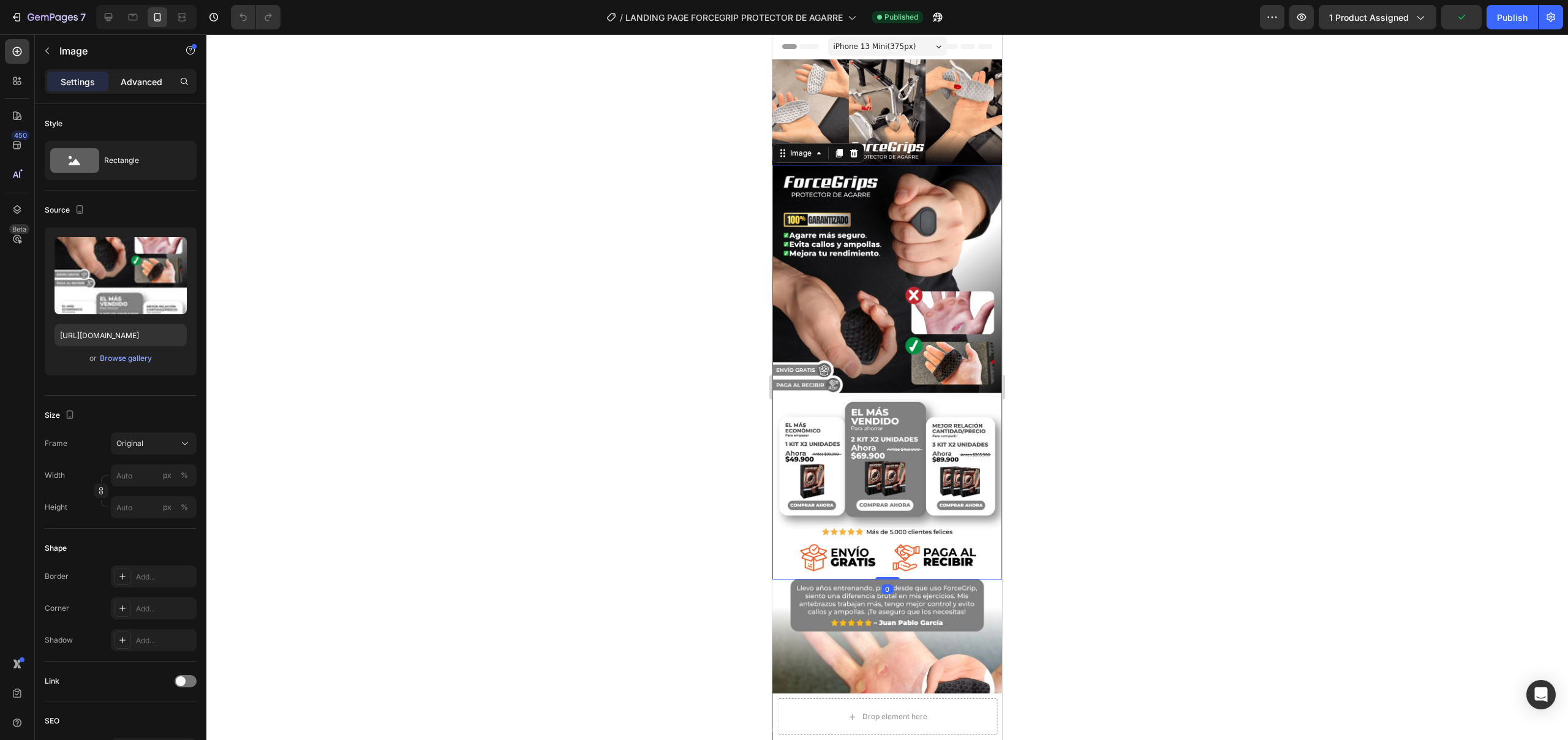
click at [143, 85] on p "Advanced" at bounding box center [141, 81] width 42 height 13
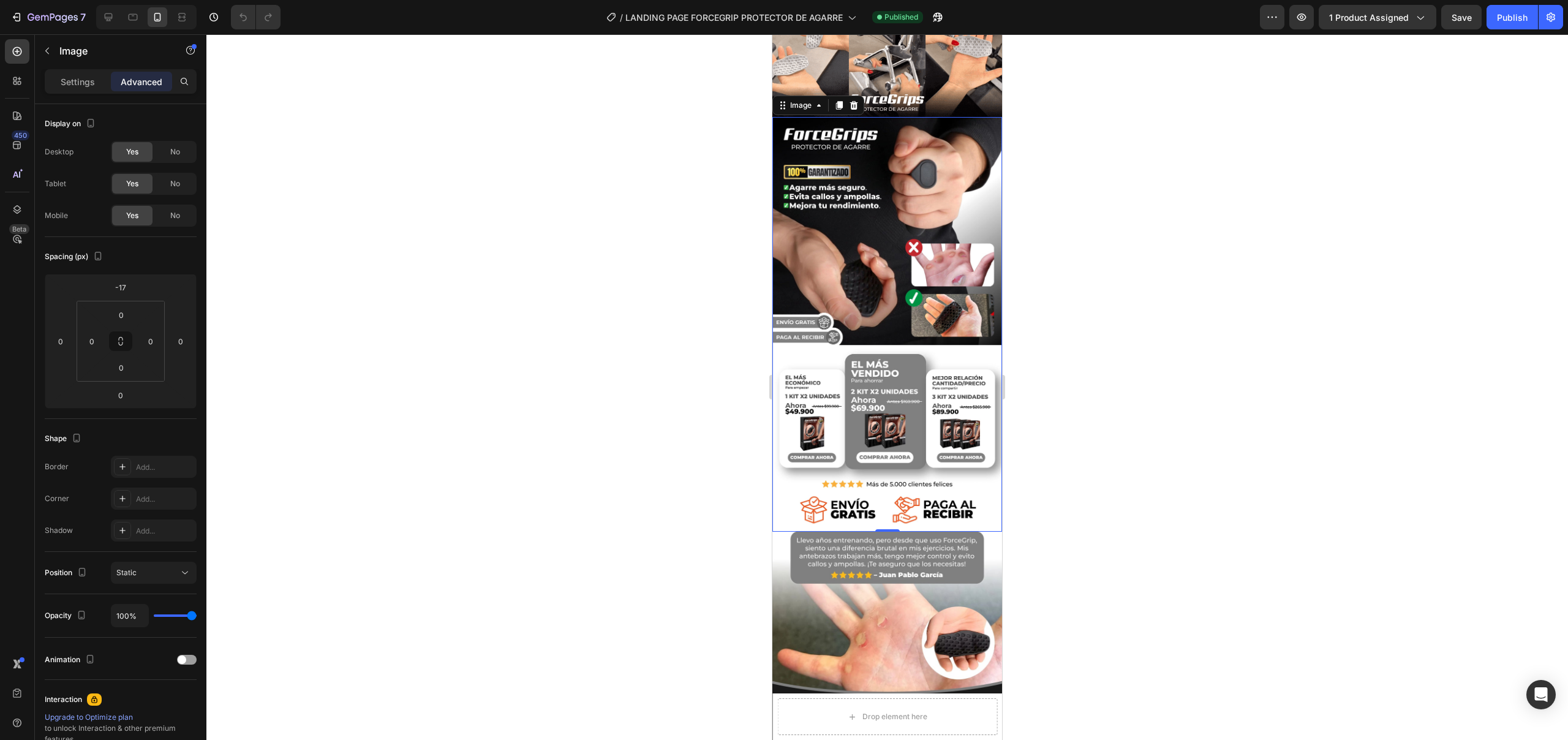
scroll to position [59, 0]
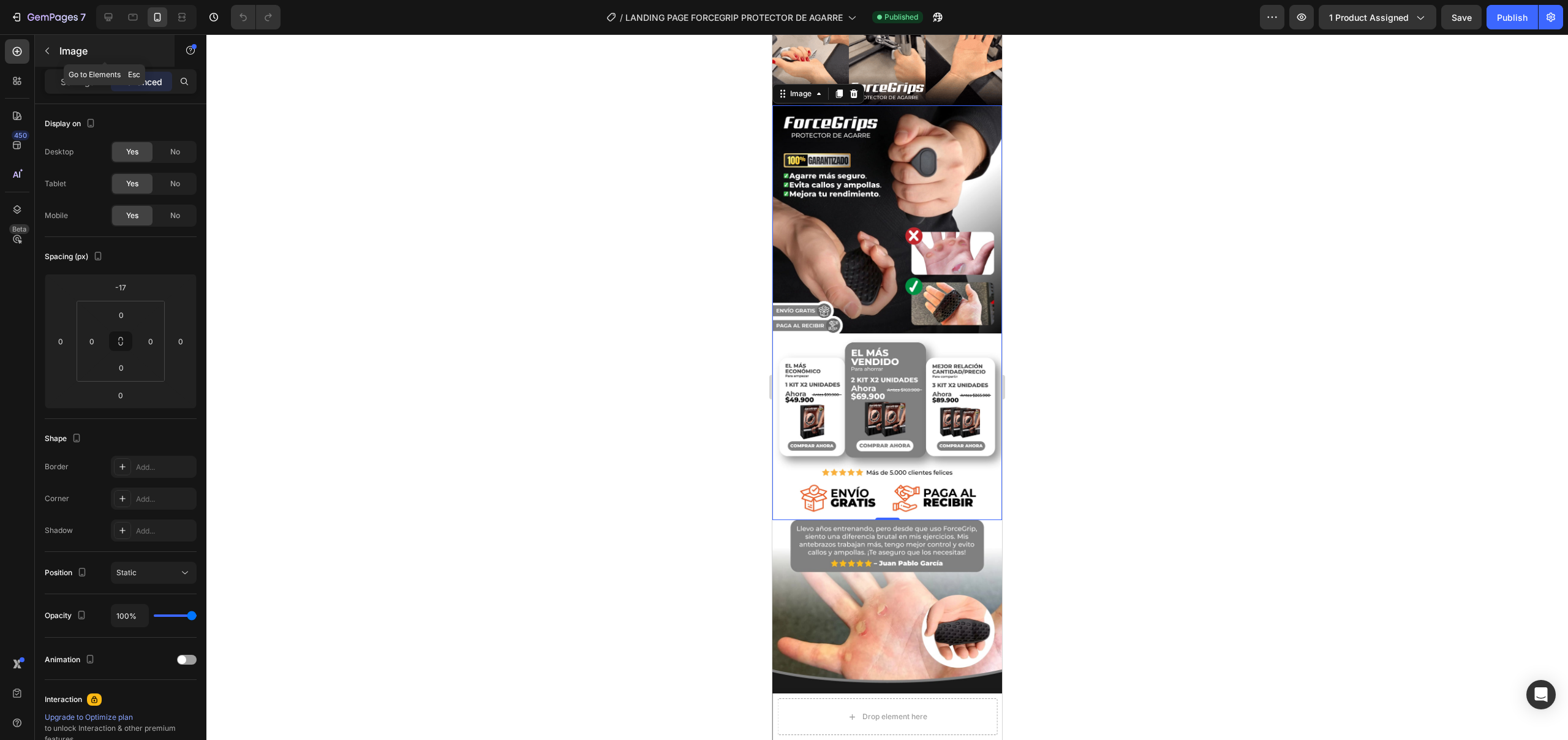
click at [47, 46] on icon "button" at bounding box center [47, 51] width 10 height 10
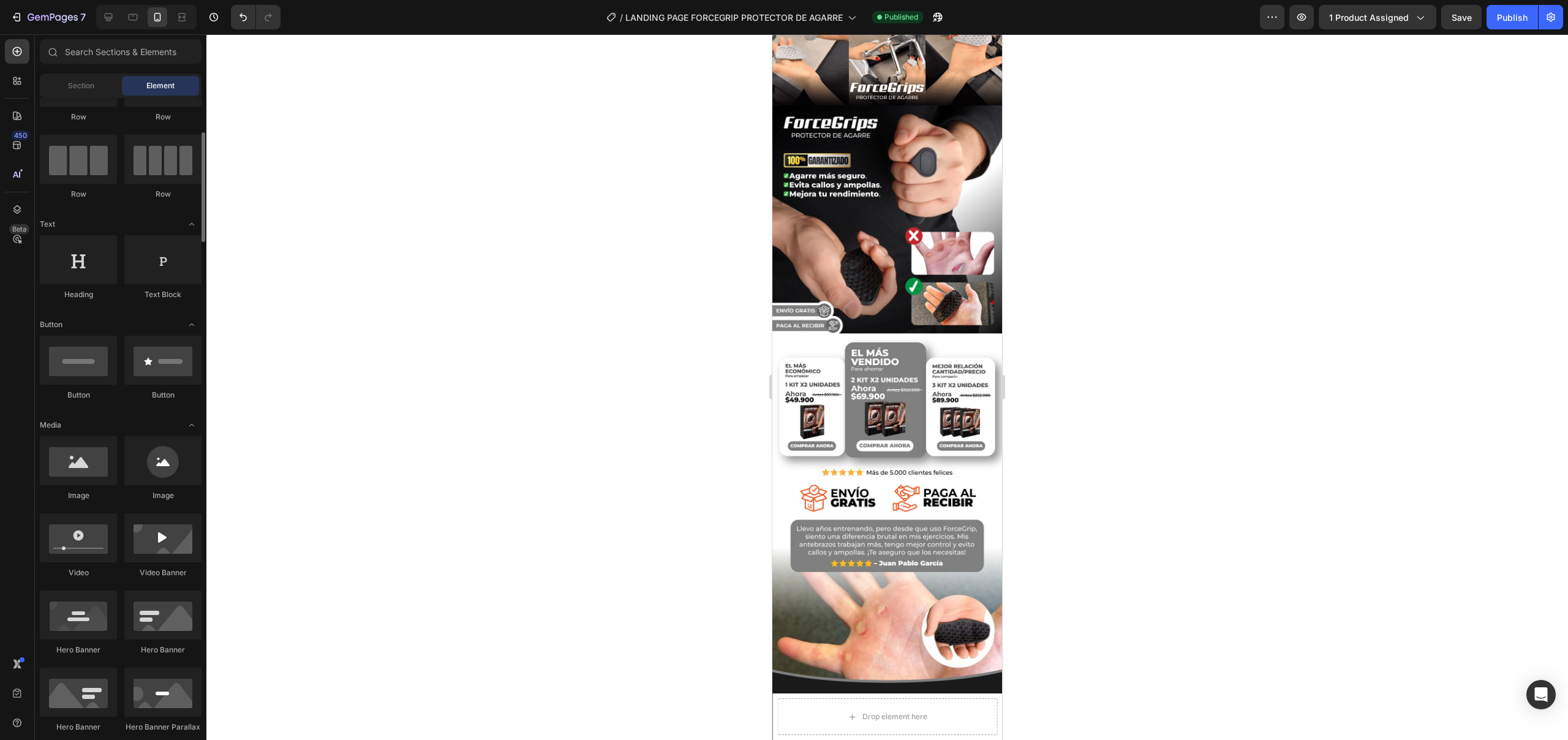
scroll to position [88, 0]
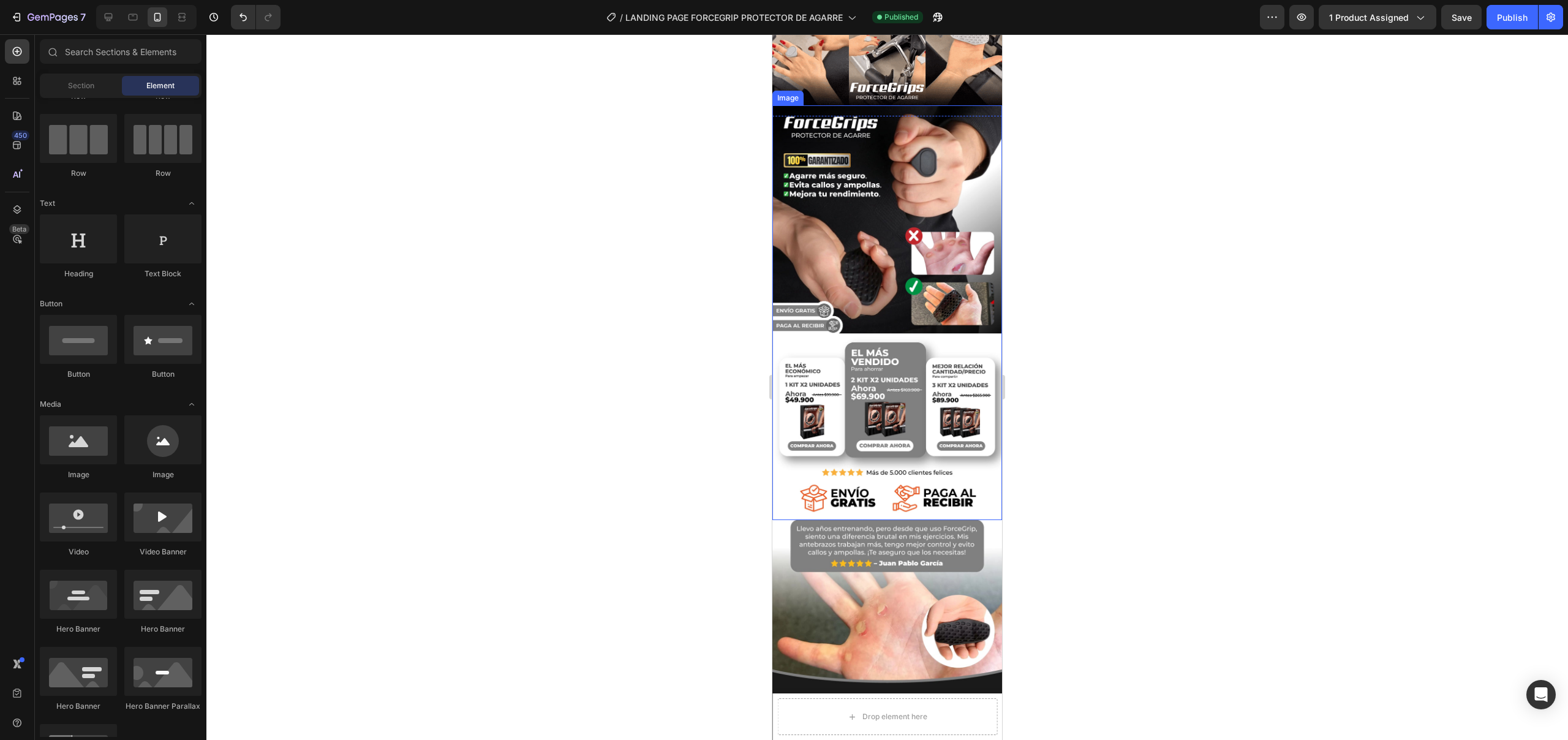
click at [903, 364] on img at bounding box center [887, 312] width 230 height 414
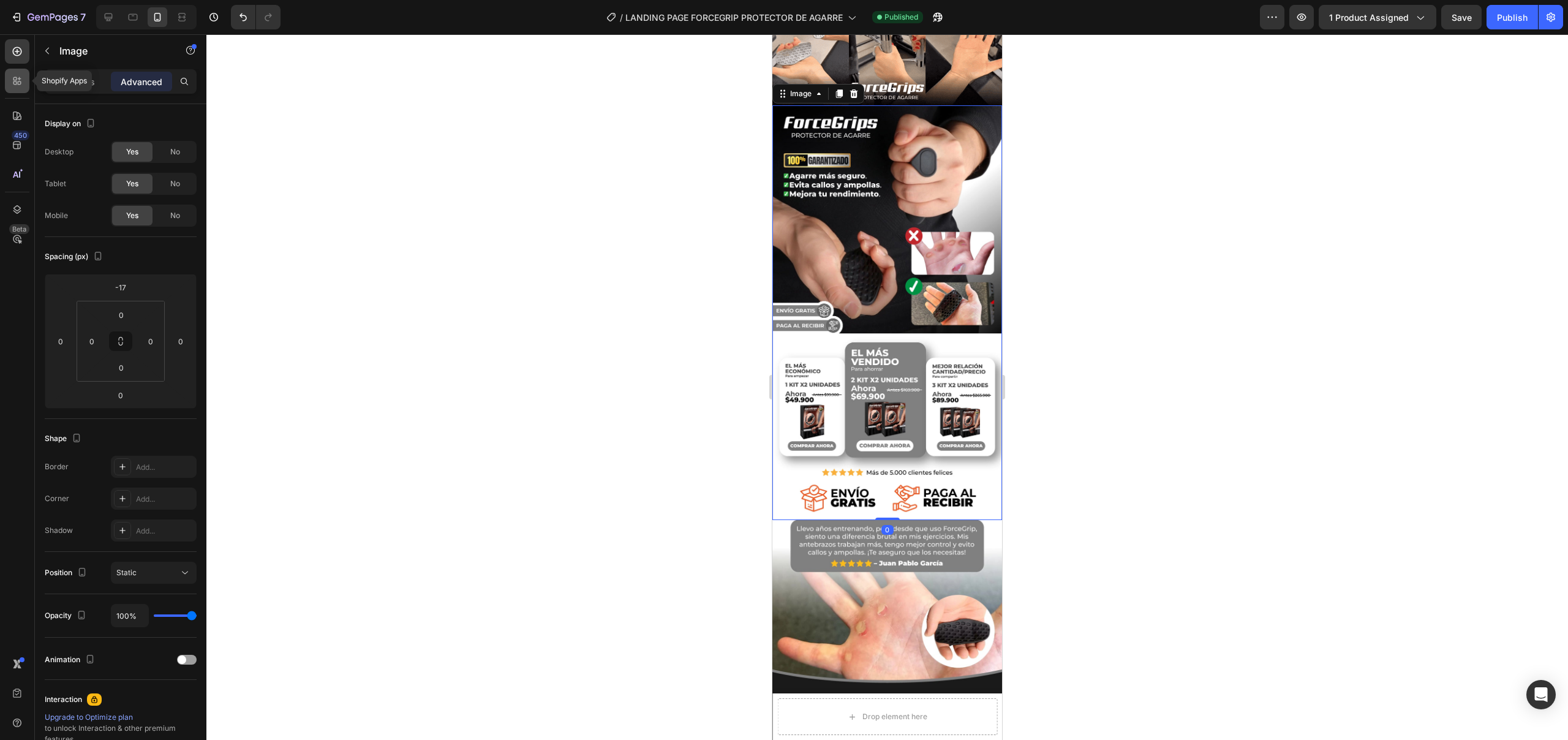
click at [29, 80] on div at bounding box center [17, 81] width 24 height 24
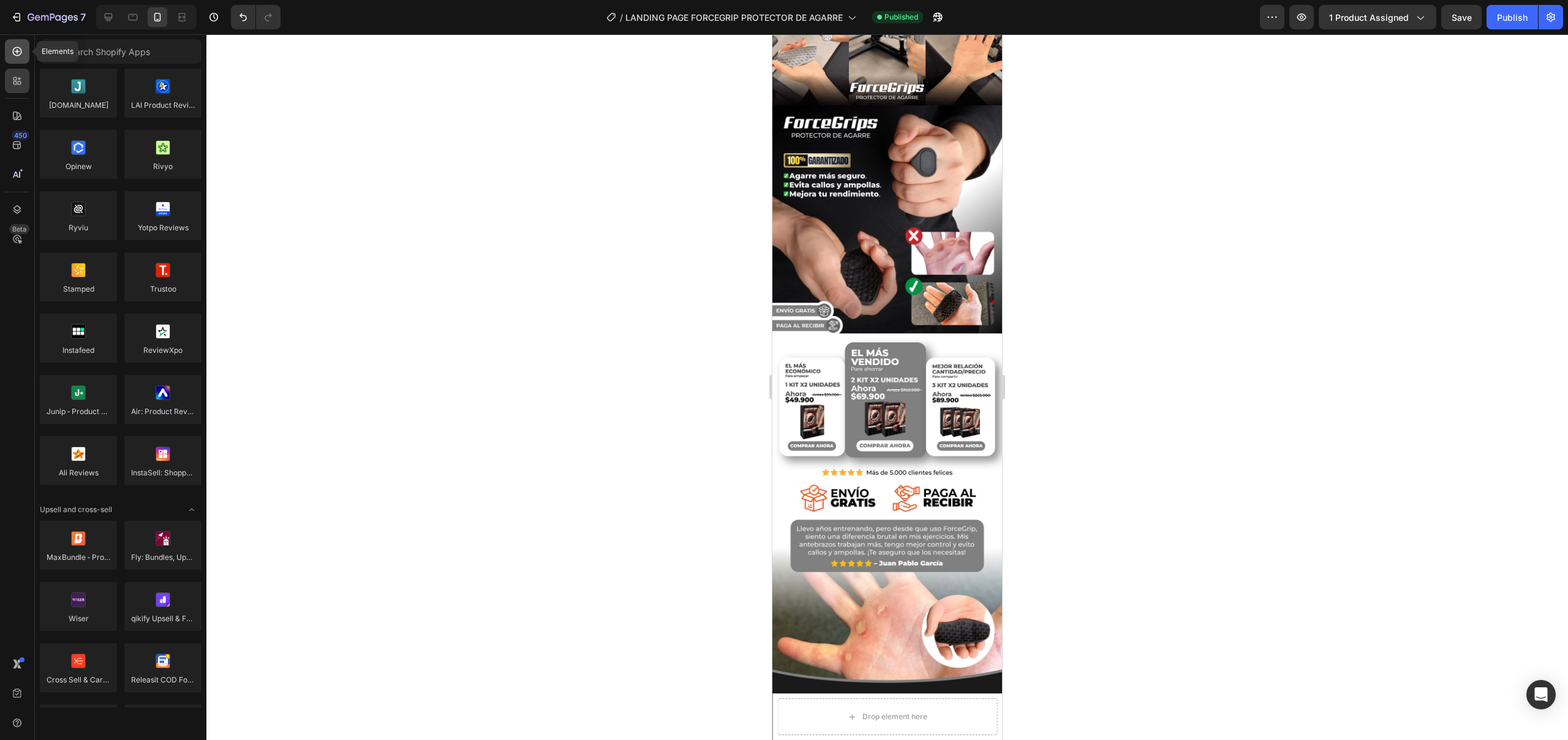
click at [19, 50] on icon at bounding box center [17, 51] width 12 height 12
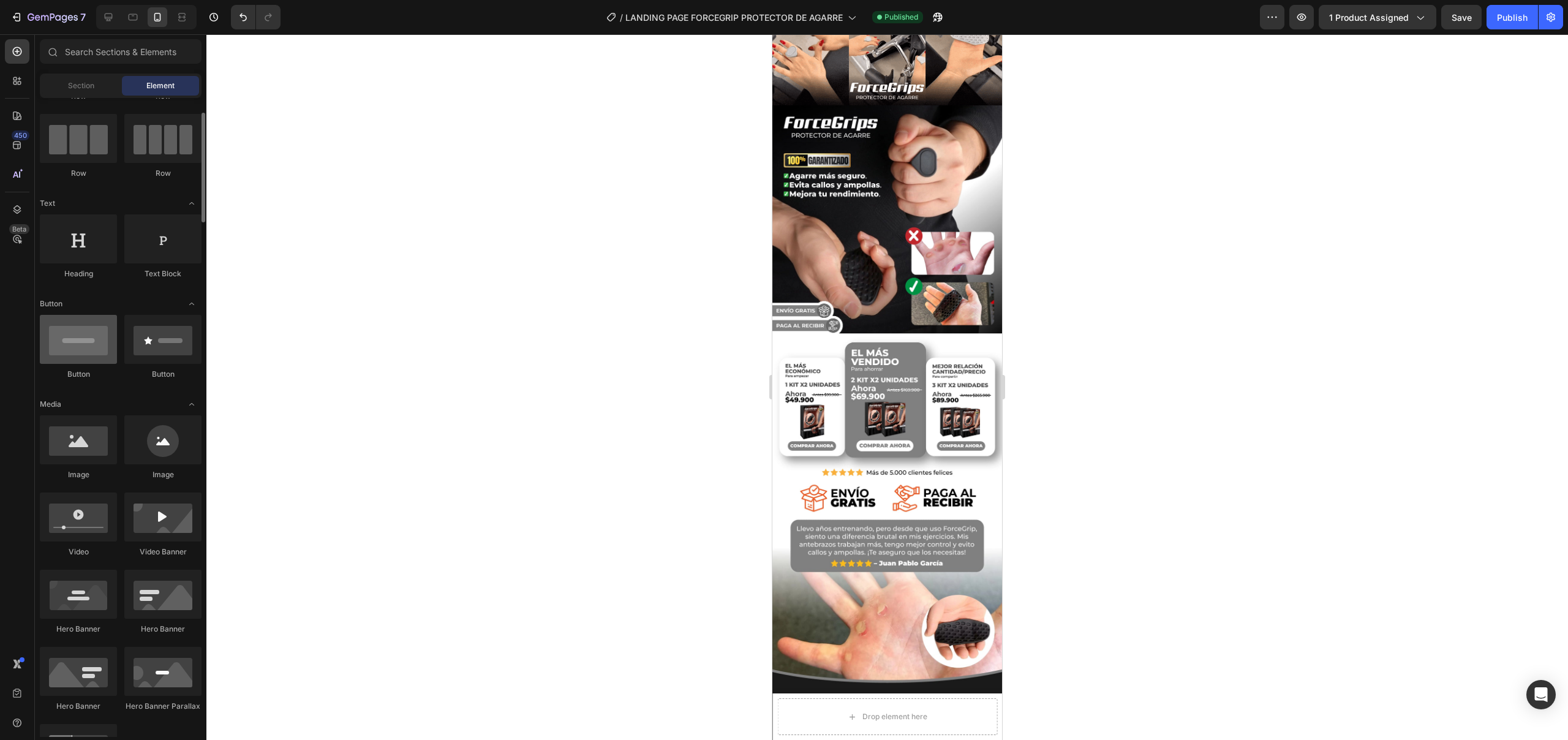
click at [82, 350] on div at bounding box center [78, 339] width 77 height 49
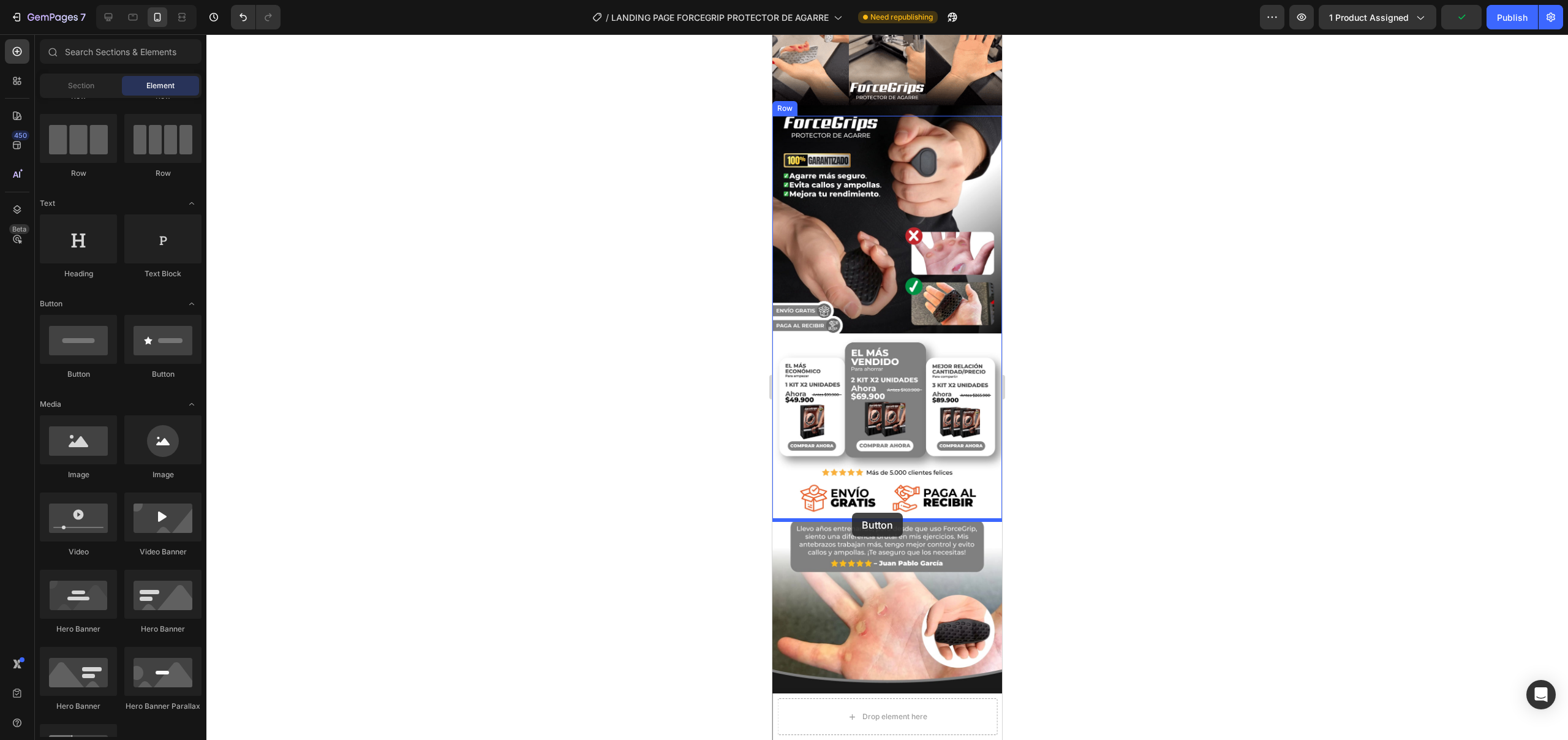
drag, startPoint x: 854, startPoint y: 382, endPoint x: 852, endPoint y: 513, distance: 131.0
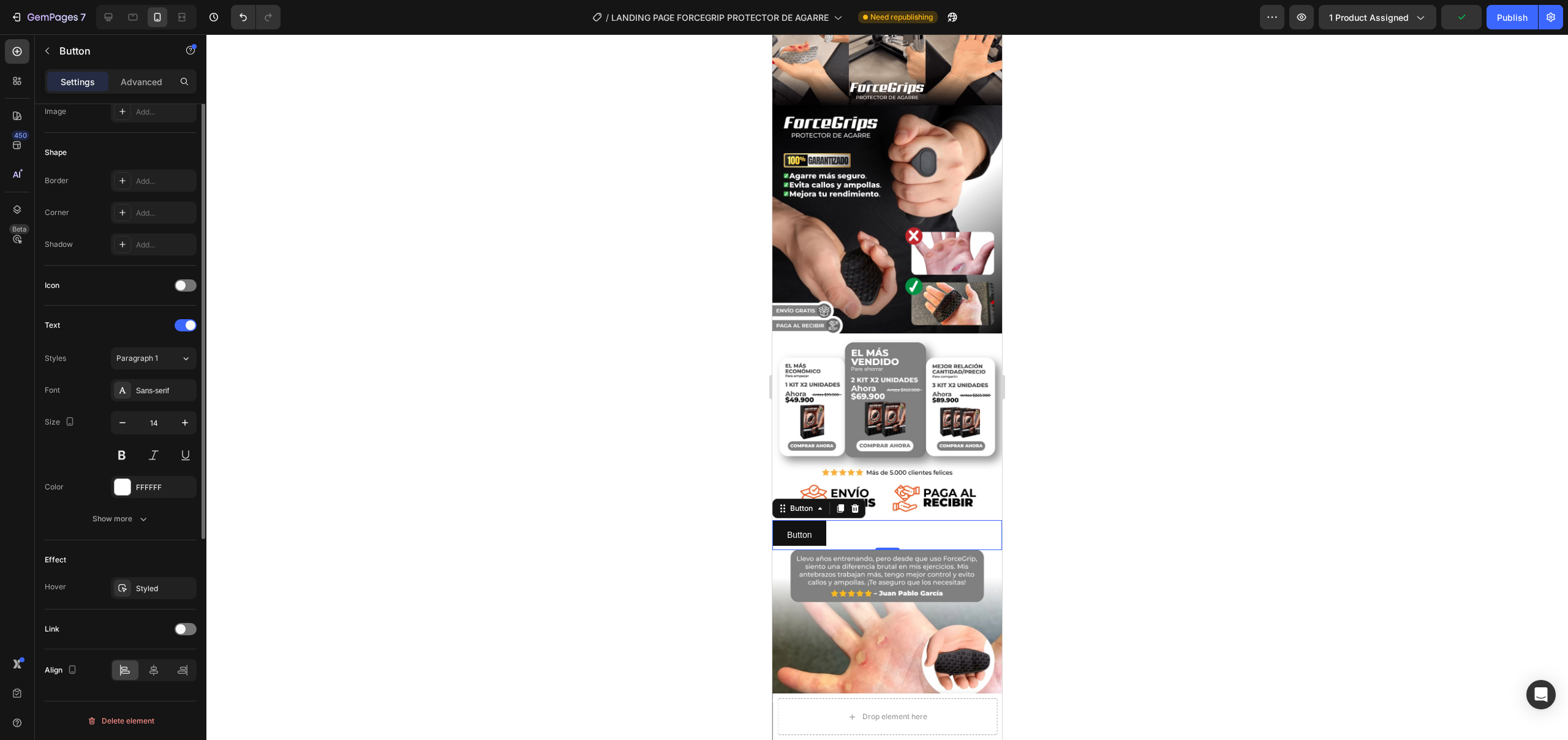
scroll to position [0, 0]
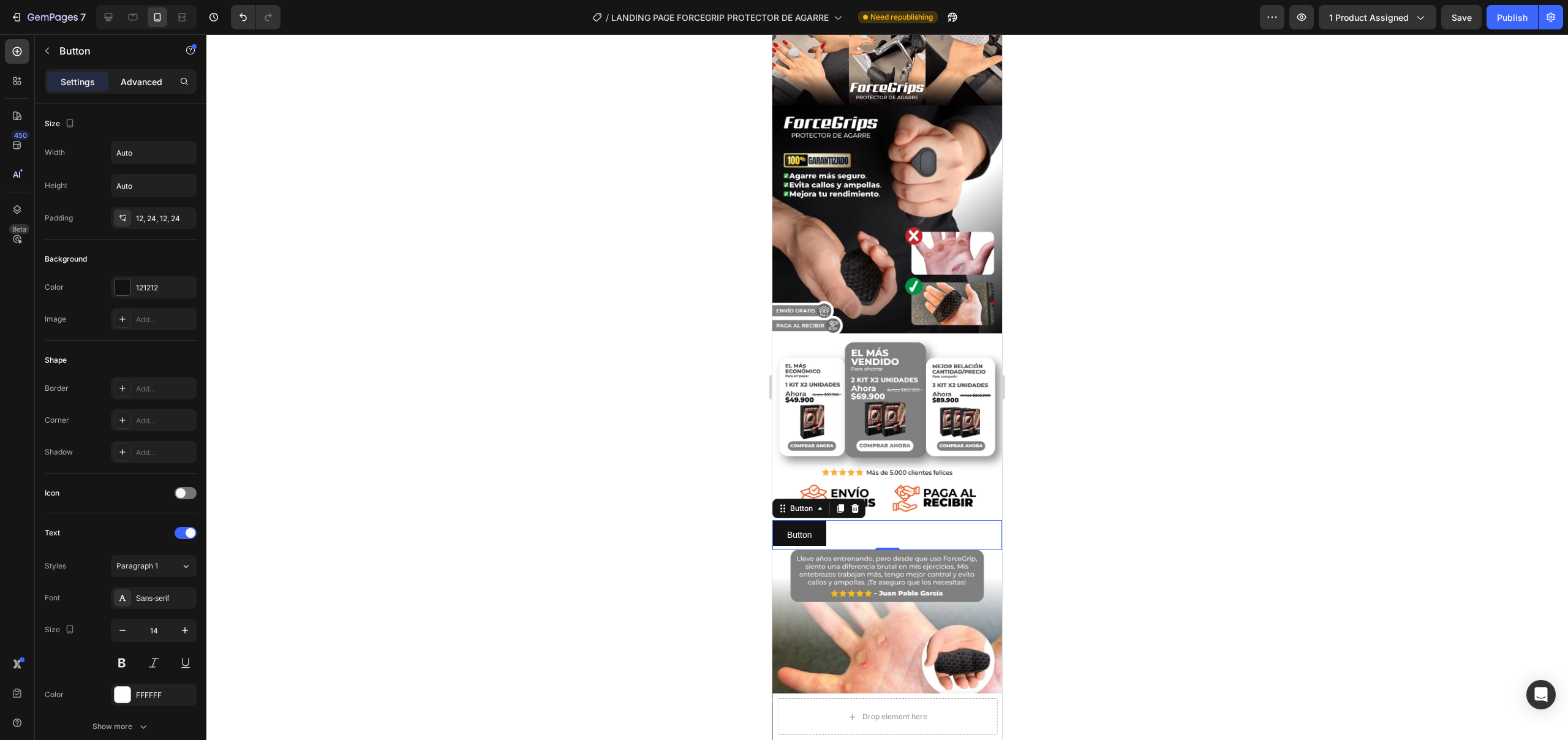
click at [128, 85] on p "Advanced" at bounding box center [141, 81] width 42 height 13
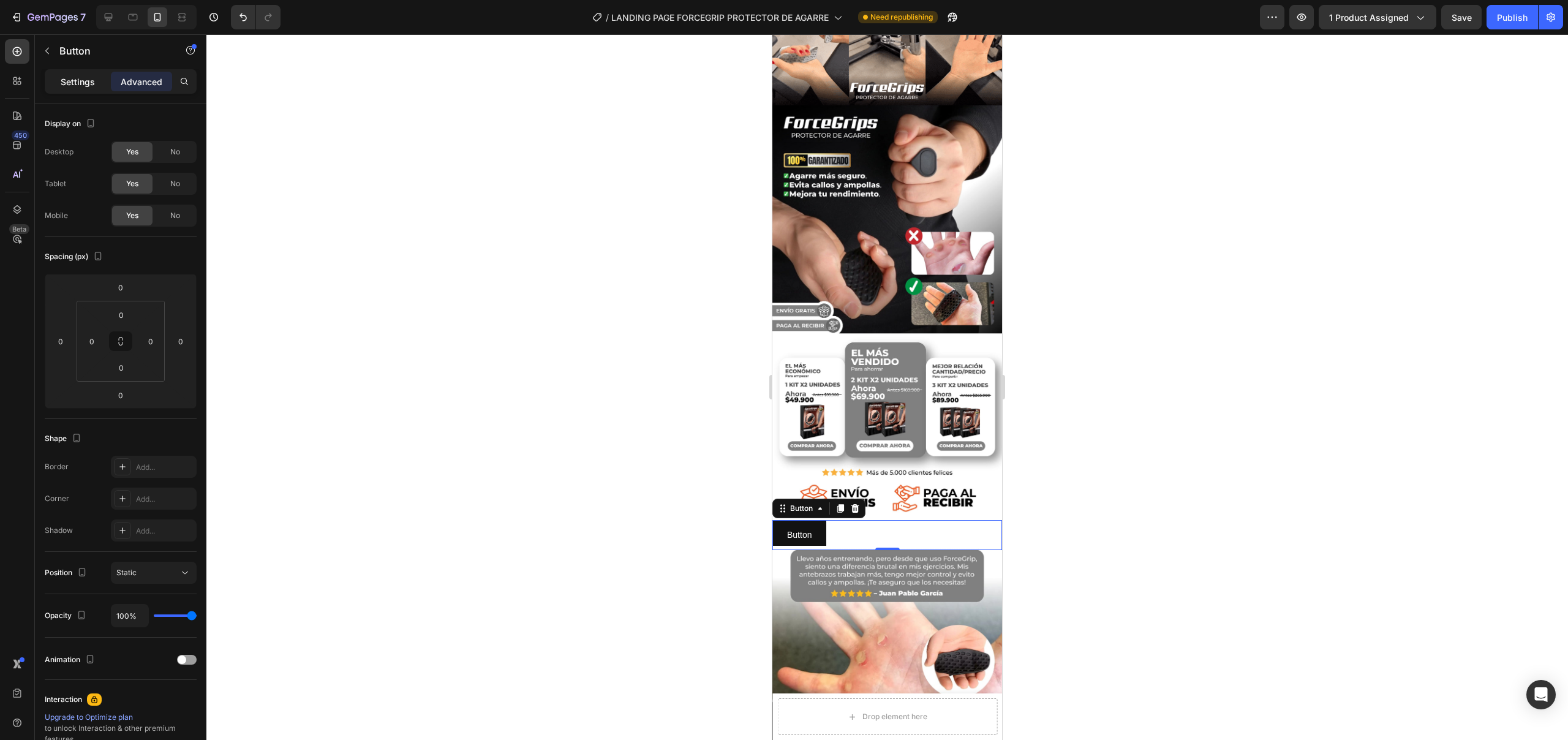
click at [68, 77] on p "Settings" at bounding box center [77, 81] width 34 height 13
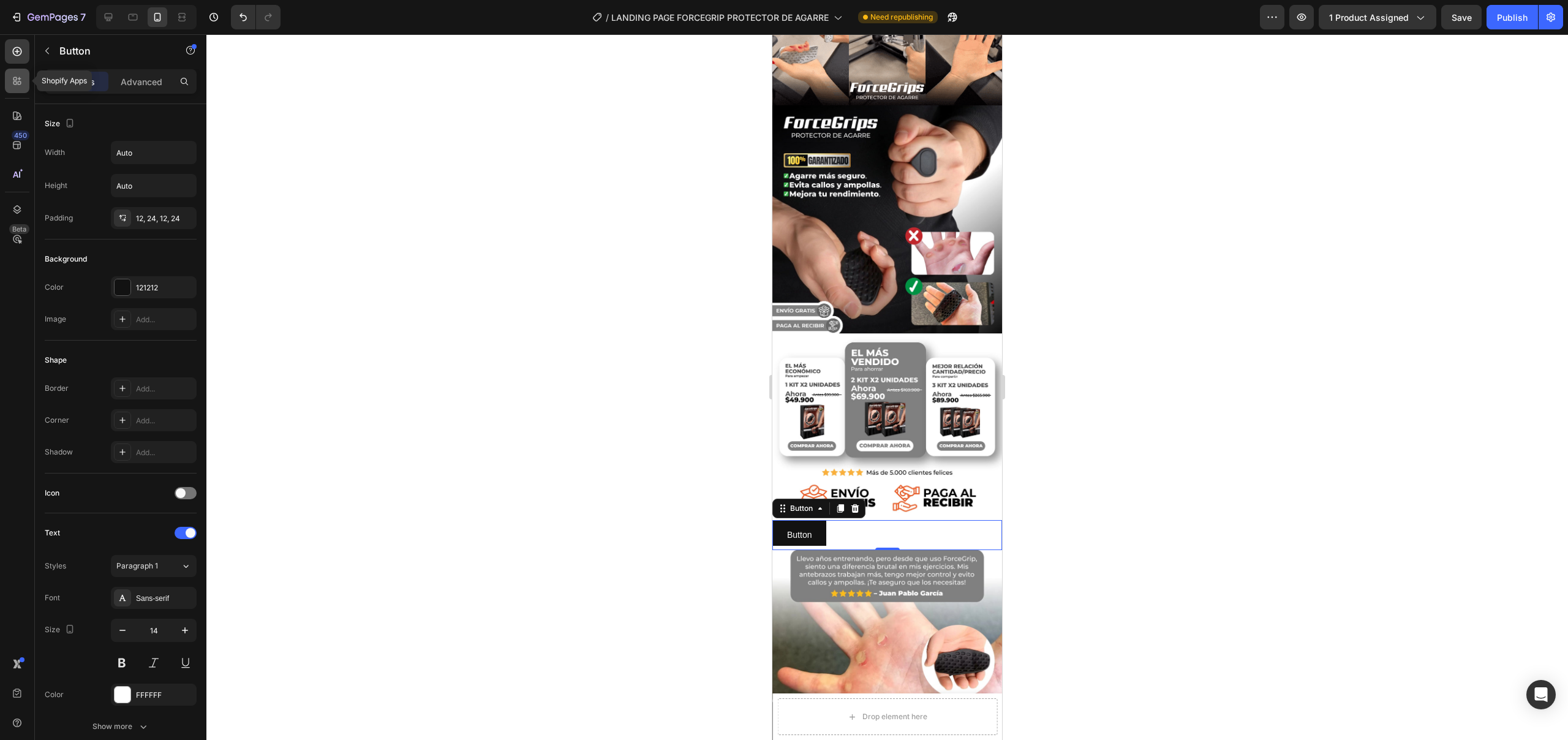
click at [23, 83] on icon at bounding box center [17, 81] width 12 height 12
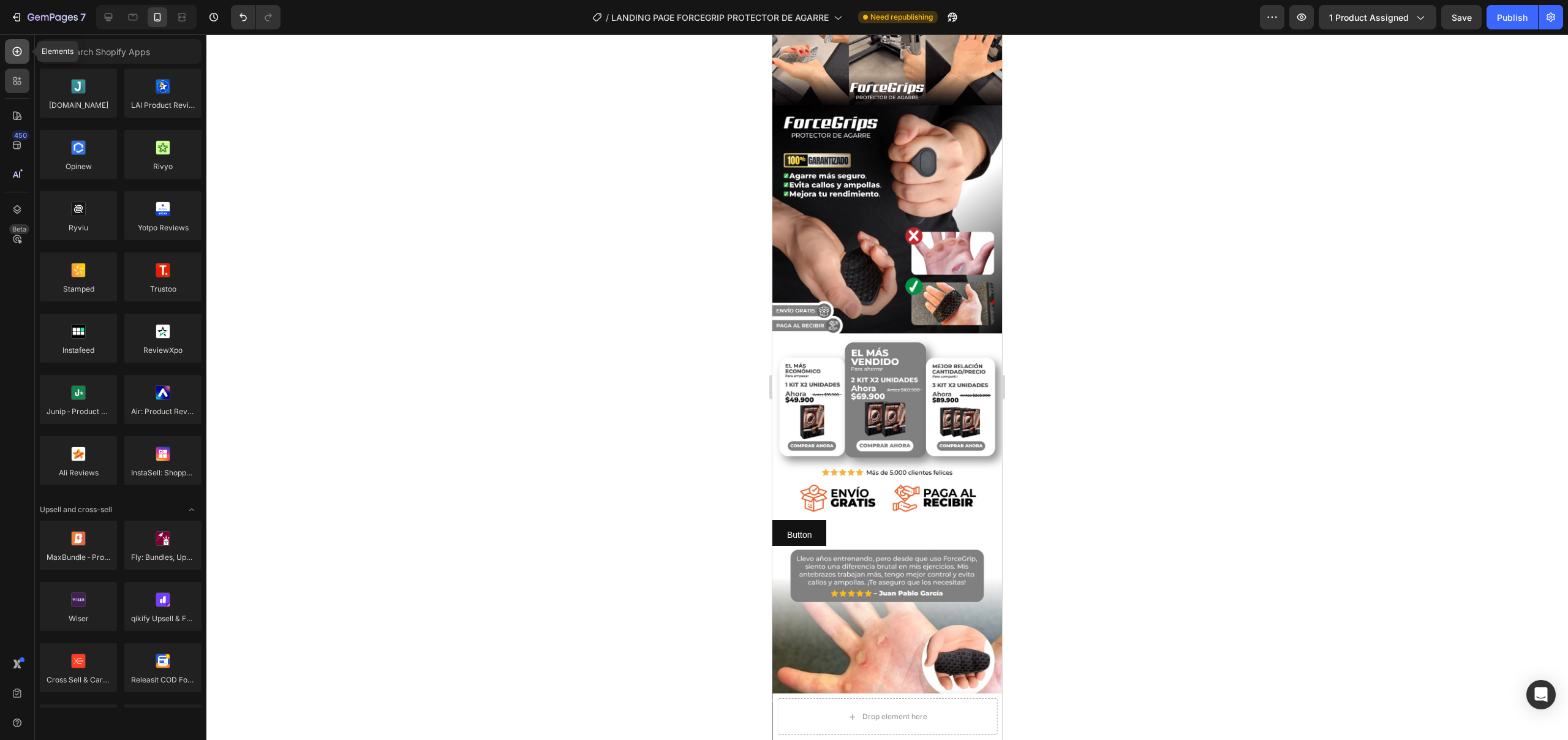
click at [23, 58] on div at bounding box center [17, 51] width 24 height 24
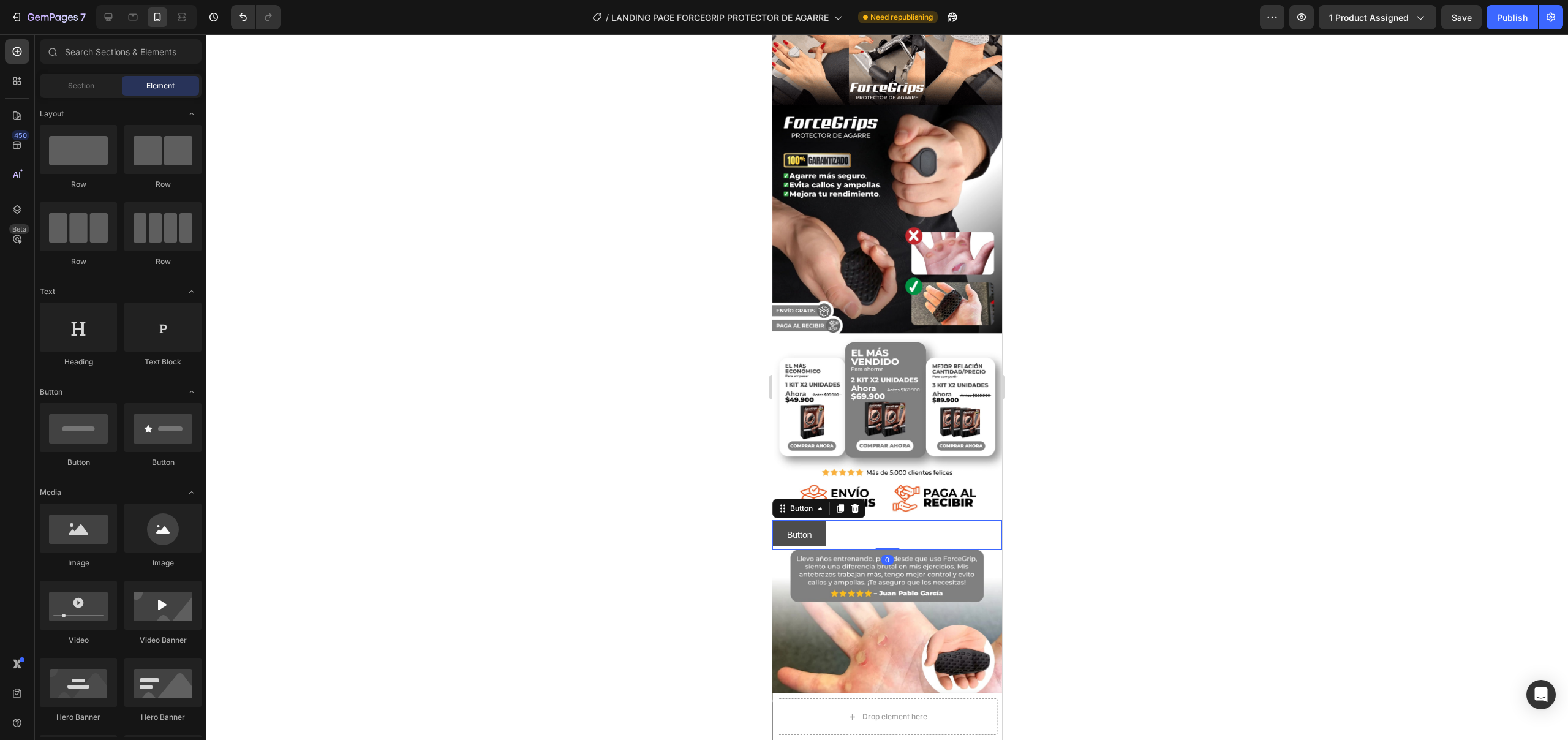
click at [813, 526] on button "Button" at bounding box center [799, 535] width 54 height 30
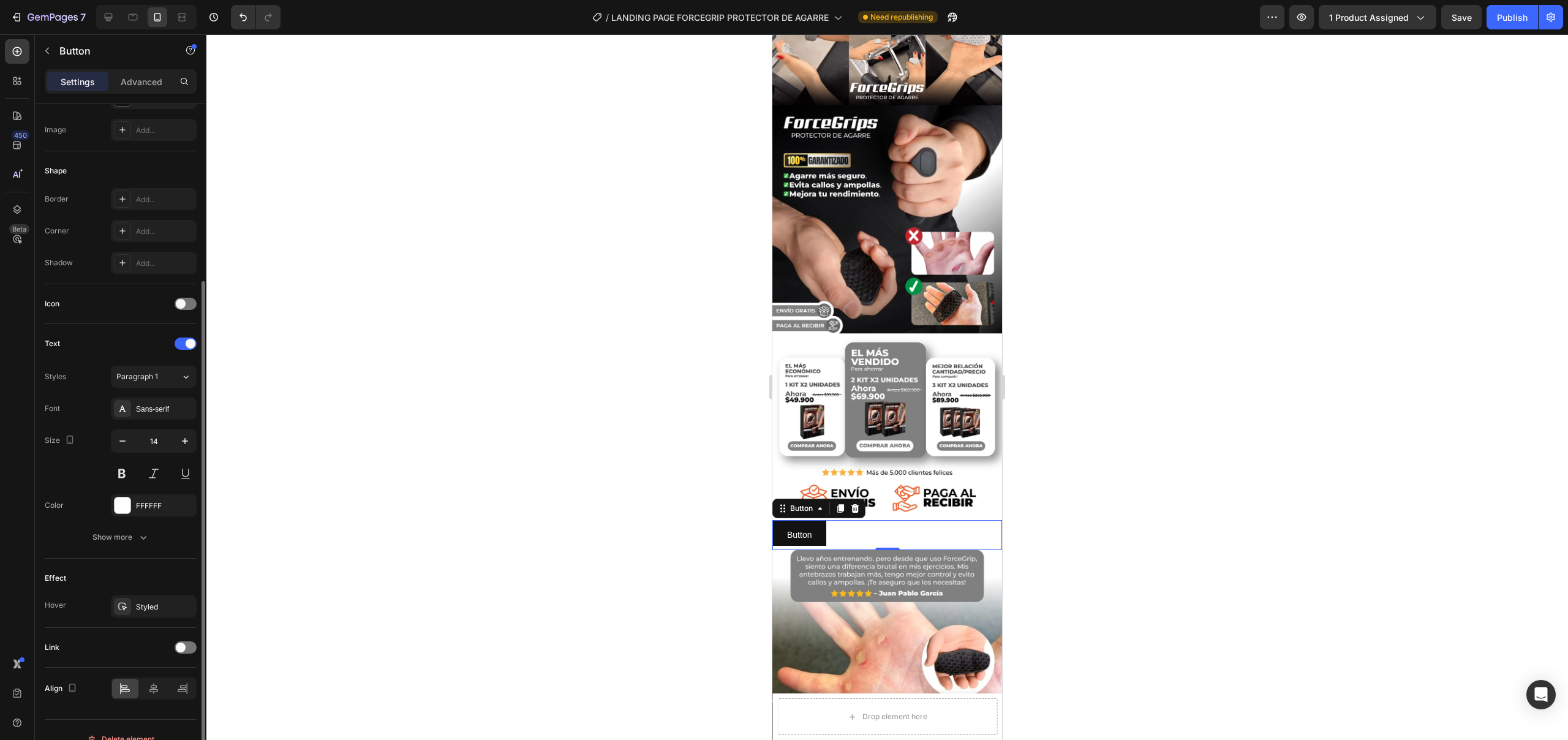
scroll to position [208, 0]
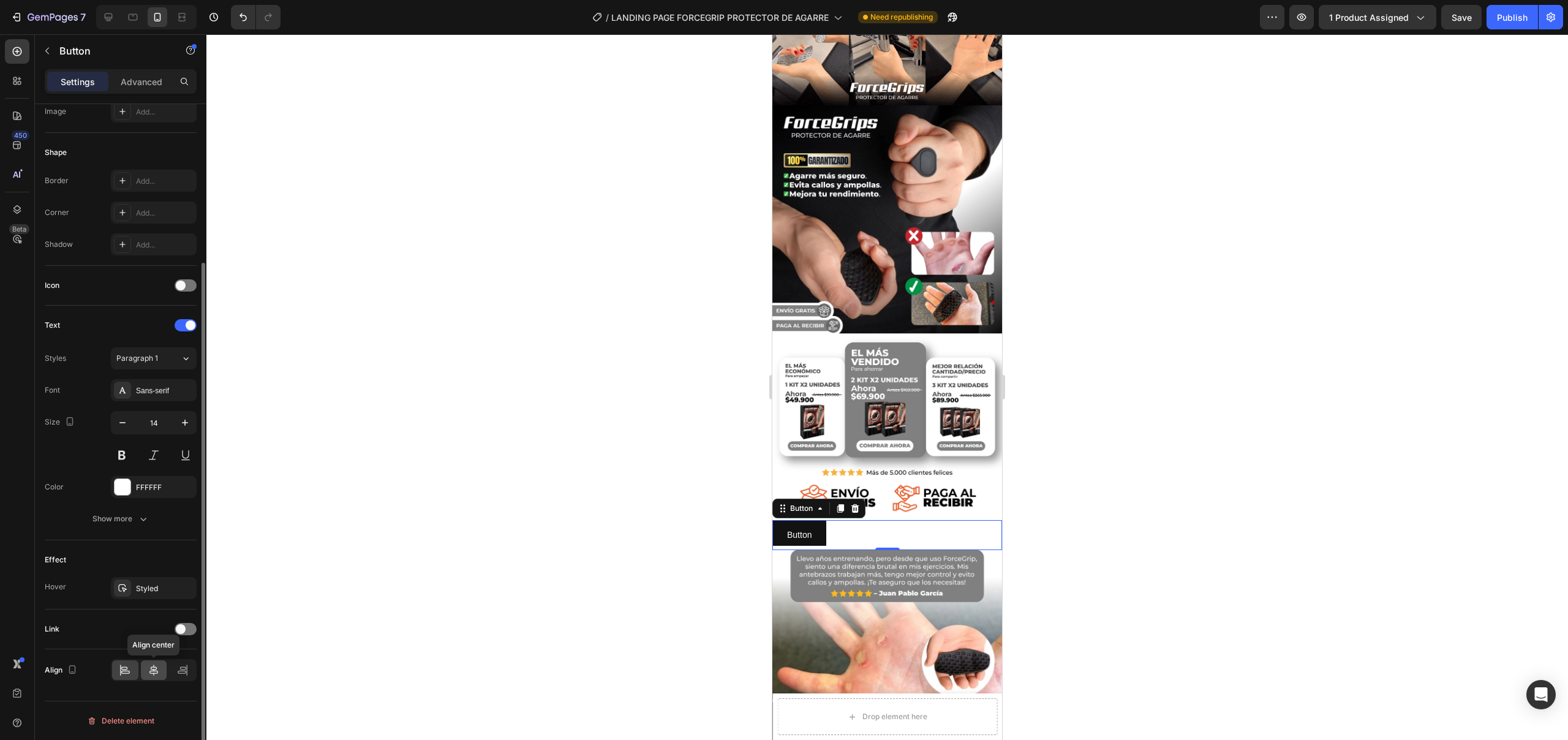
click at [154, 668] on icon at bounding box center [153, 670] width 12 height 12
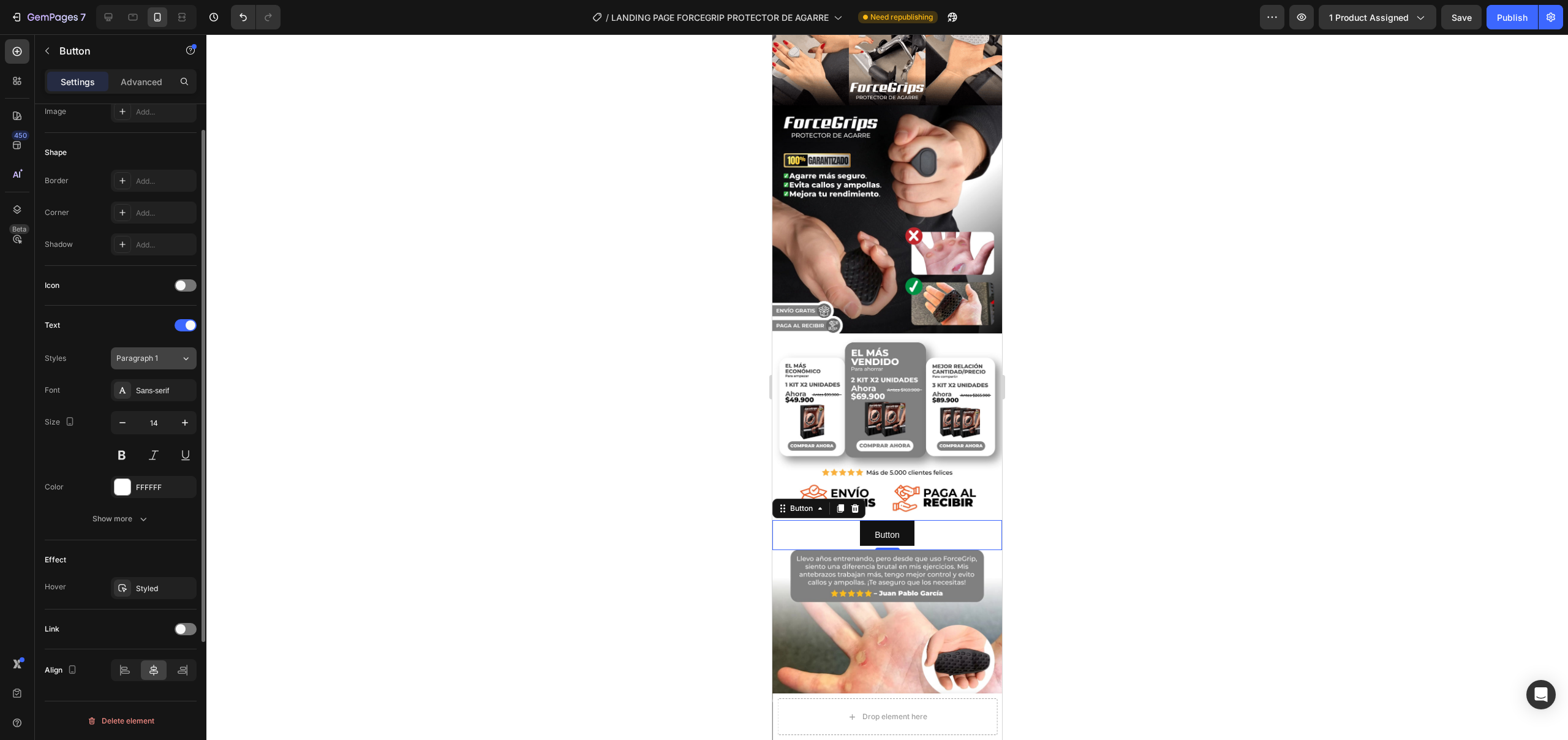
scroll to position [0, 0]
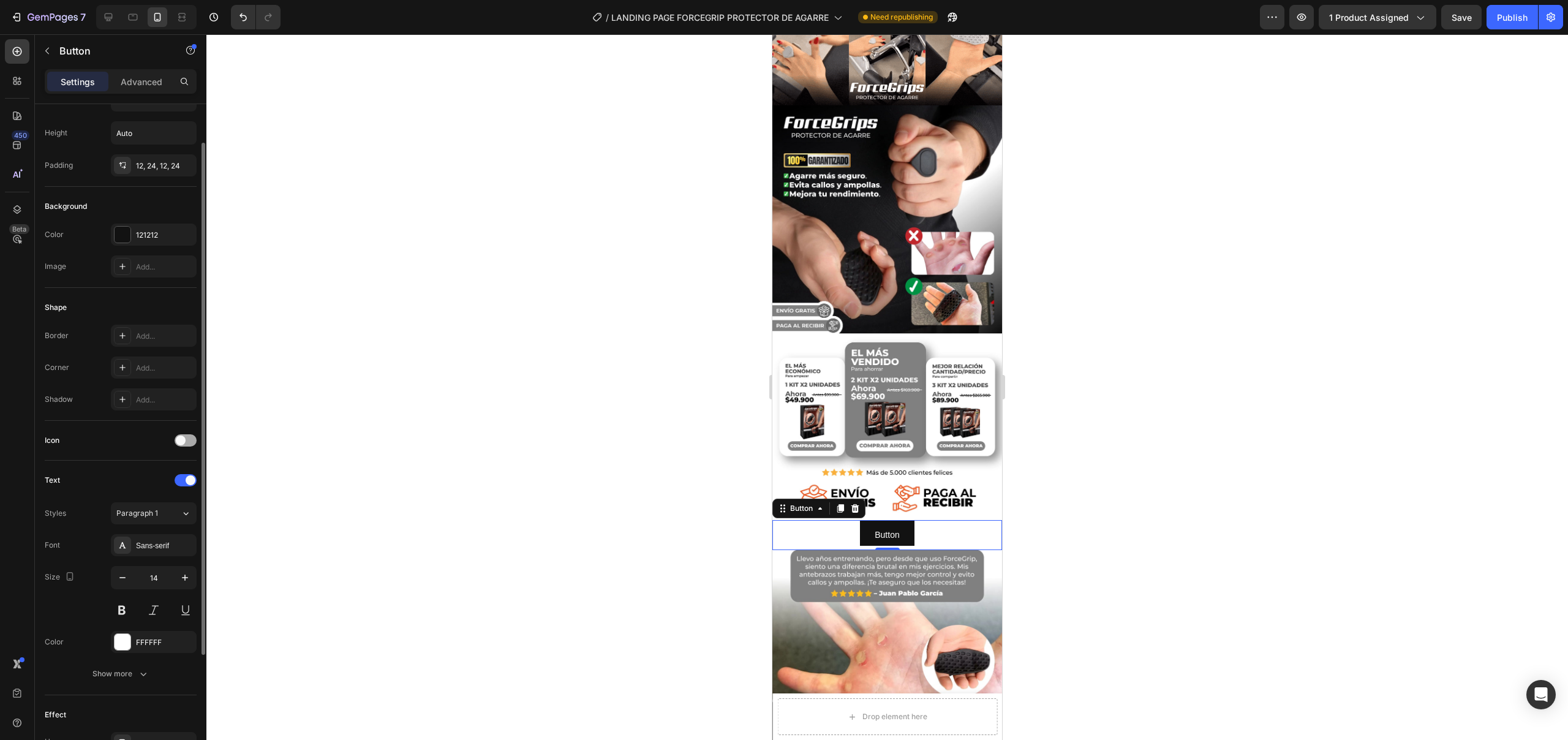
click at [182, 442] on span at bounding box center [181, 441] width 10 height 10
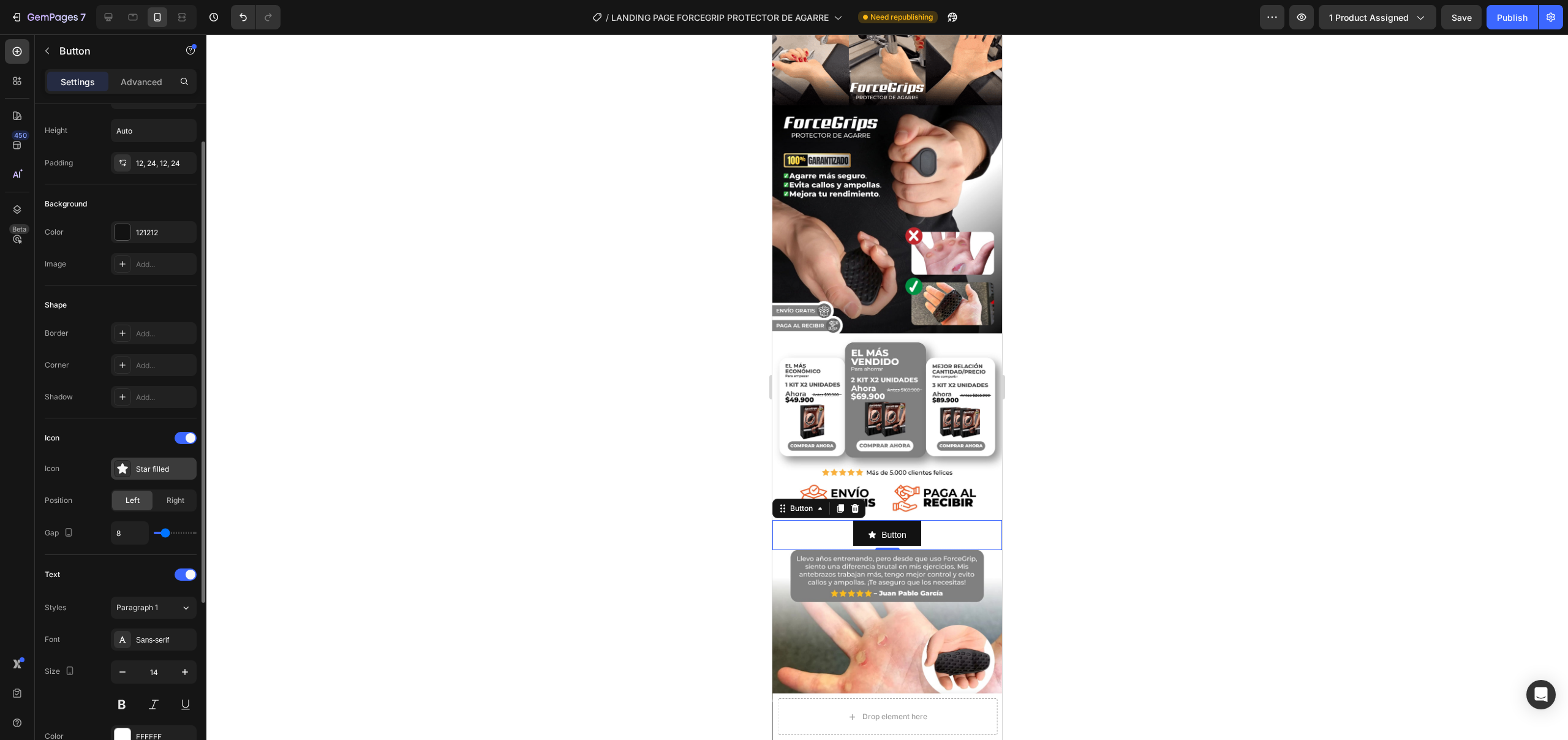
click at [131, 469] on div "Star filled" at bounding box center [153, 469] width 86 height 22
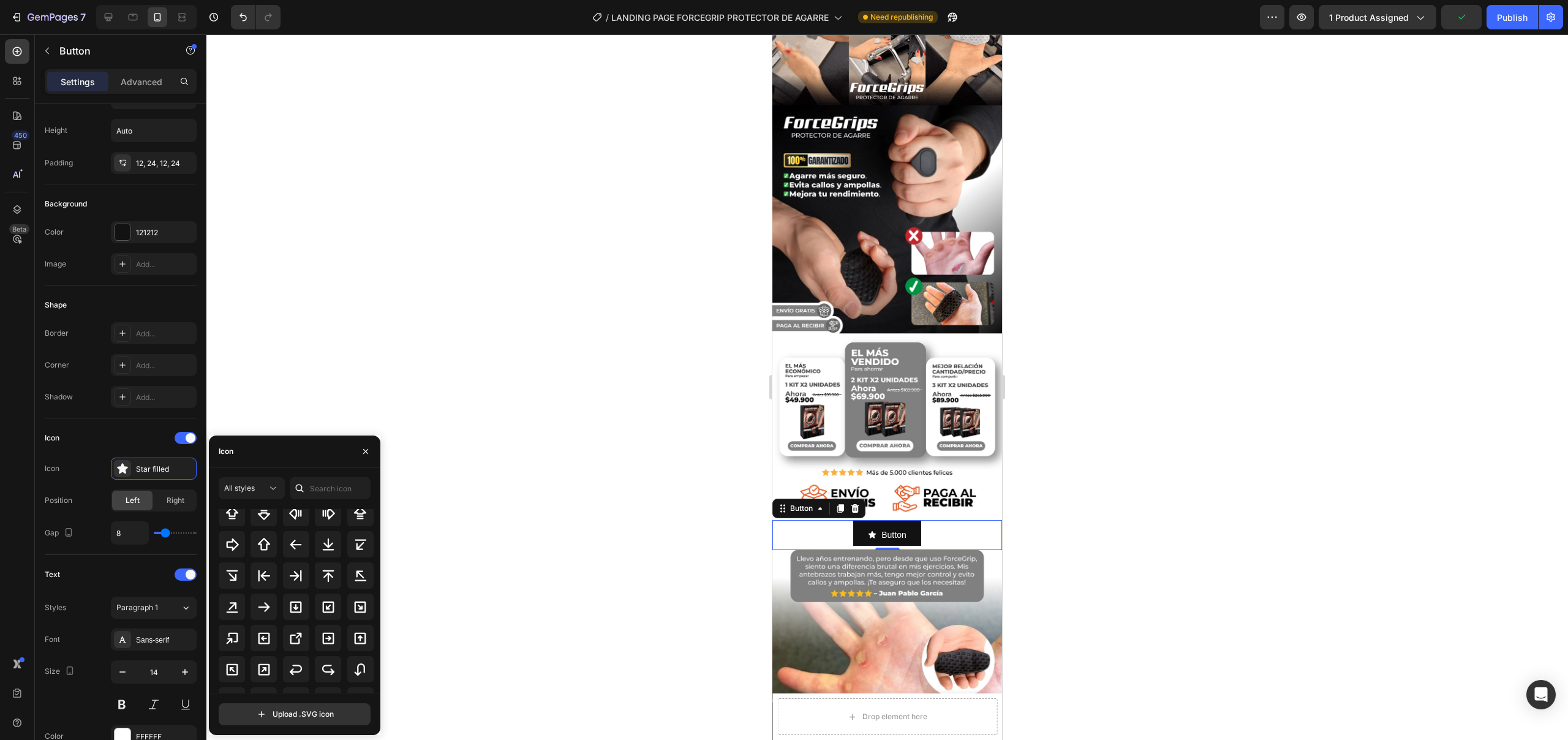
scroll to position [465, 0]
click at [349, 487] on input "text" at bounding box center [330, 488] width 81 height 22
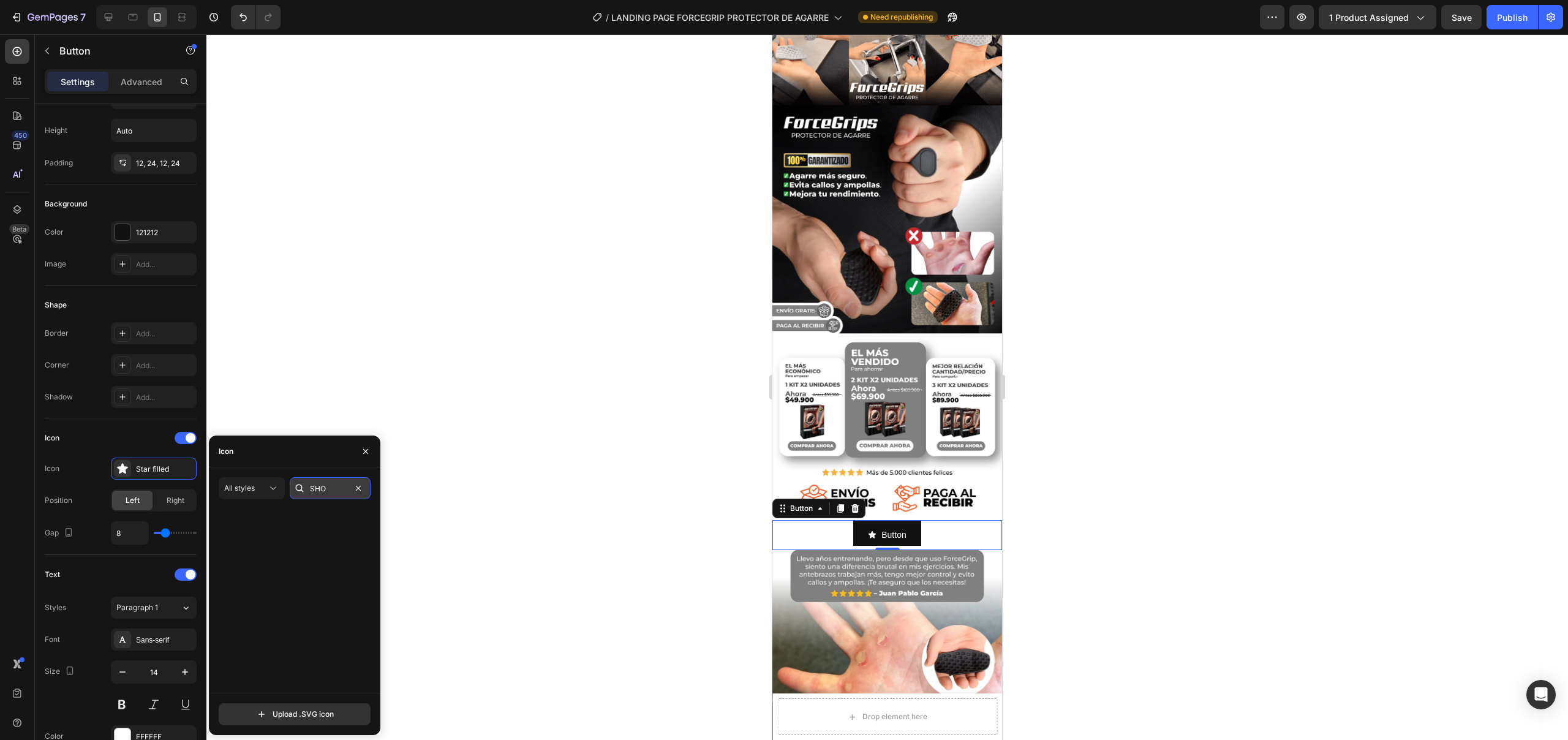
scroll to position [0, 0]
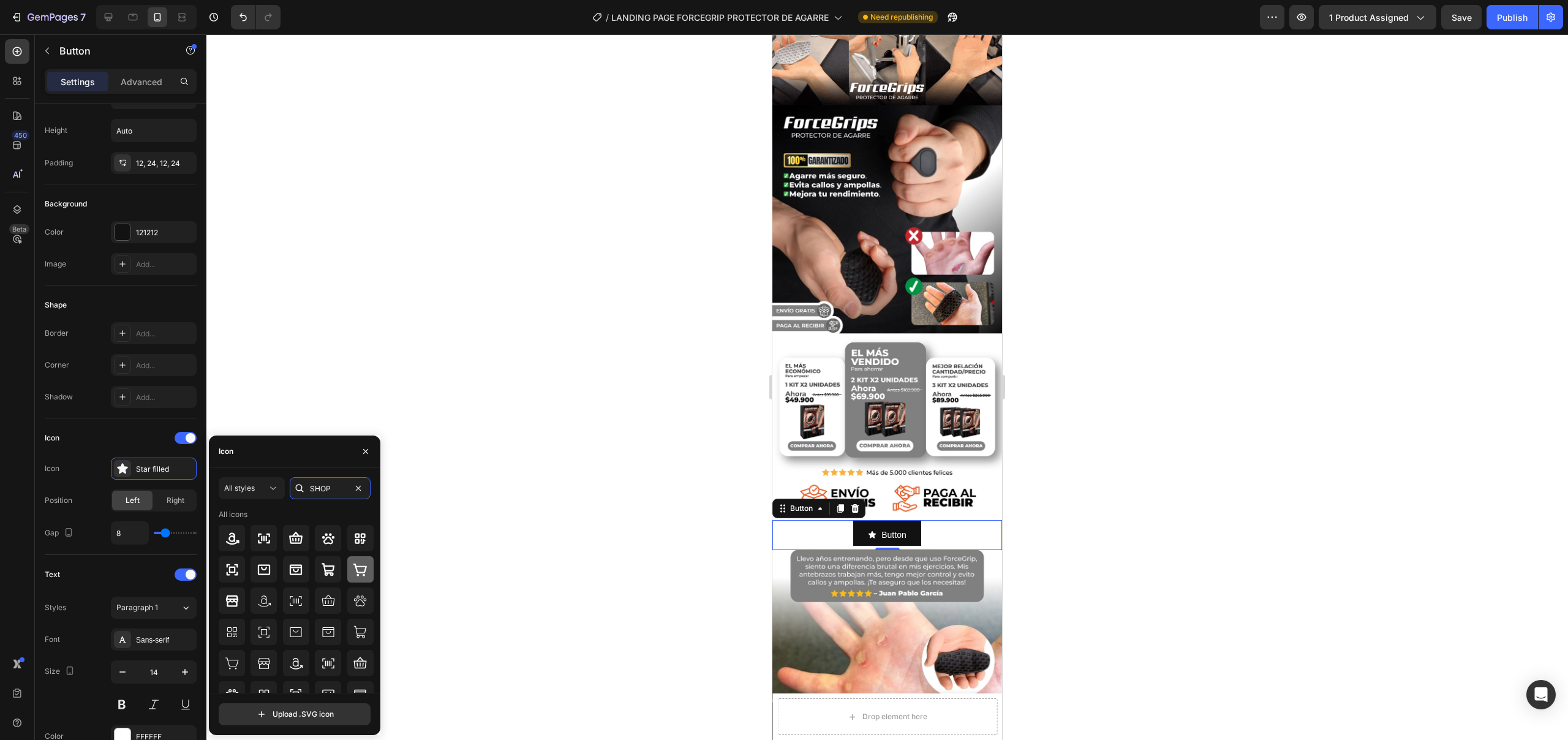
type input "SHOP"
click at [360, 570] on icon at bounding box center [360, 570] width 15 height 15
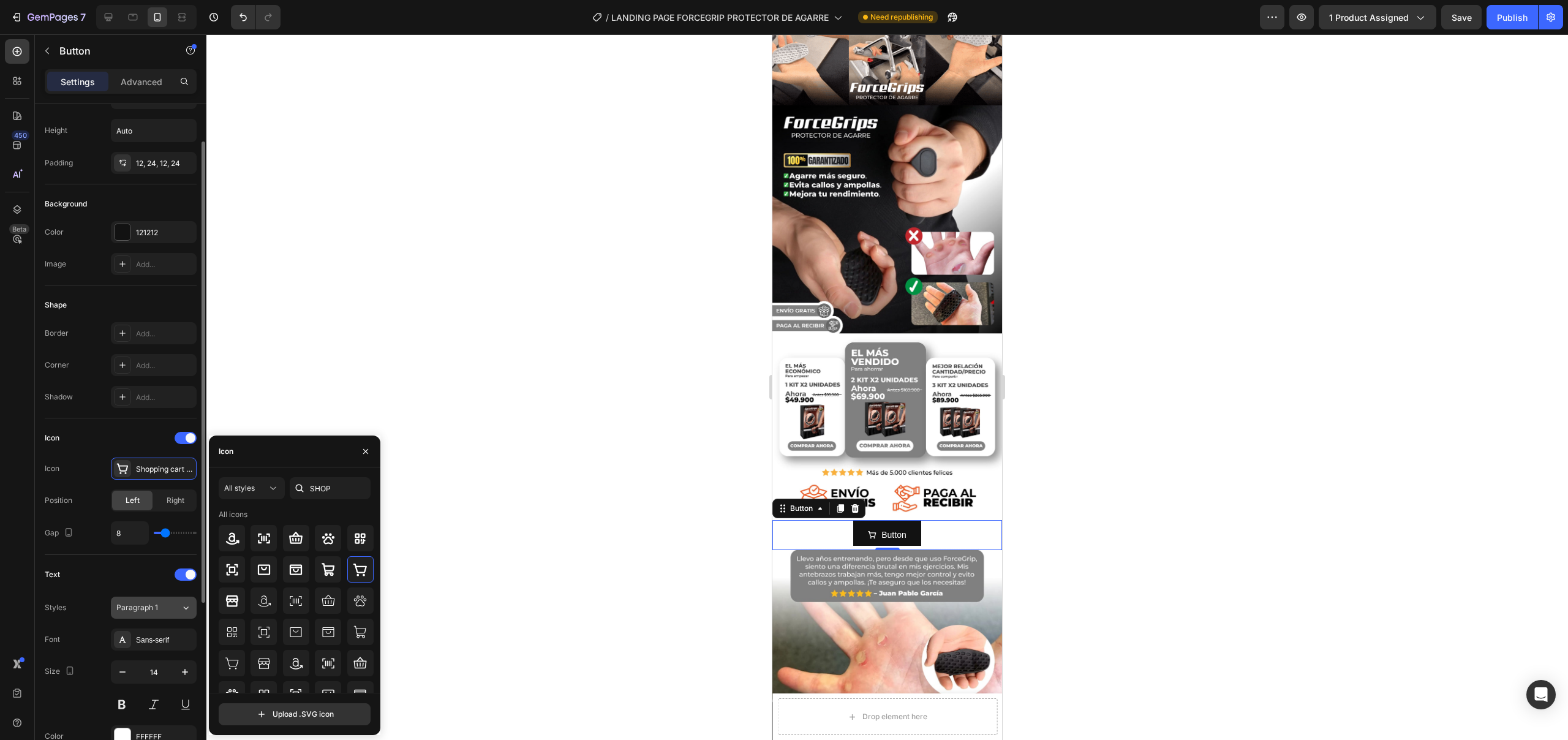
click at [130, 609] on span "Paragraph 1" at bounding box center [137, 608] width 42 height 11
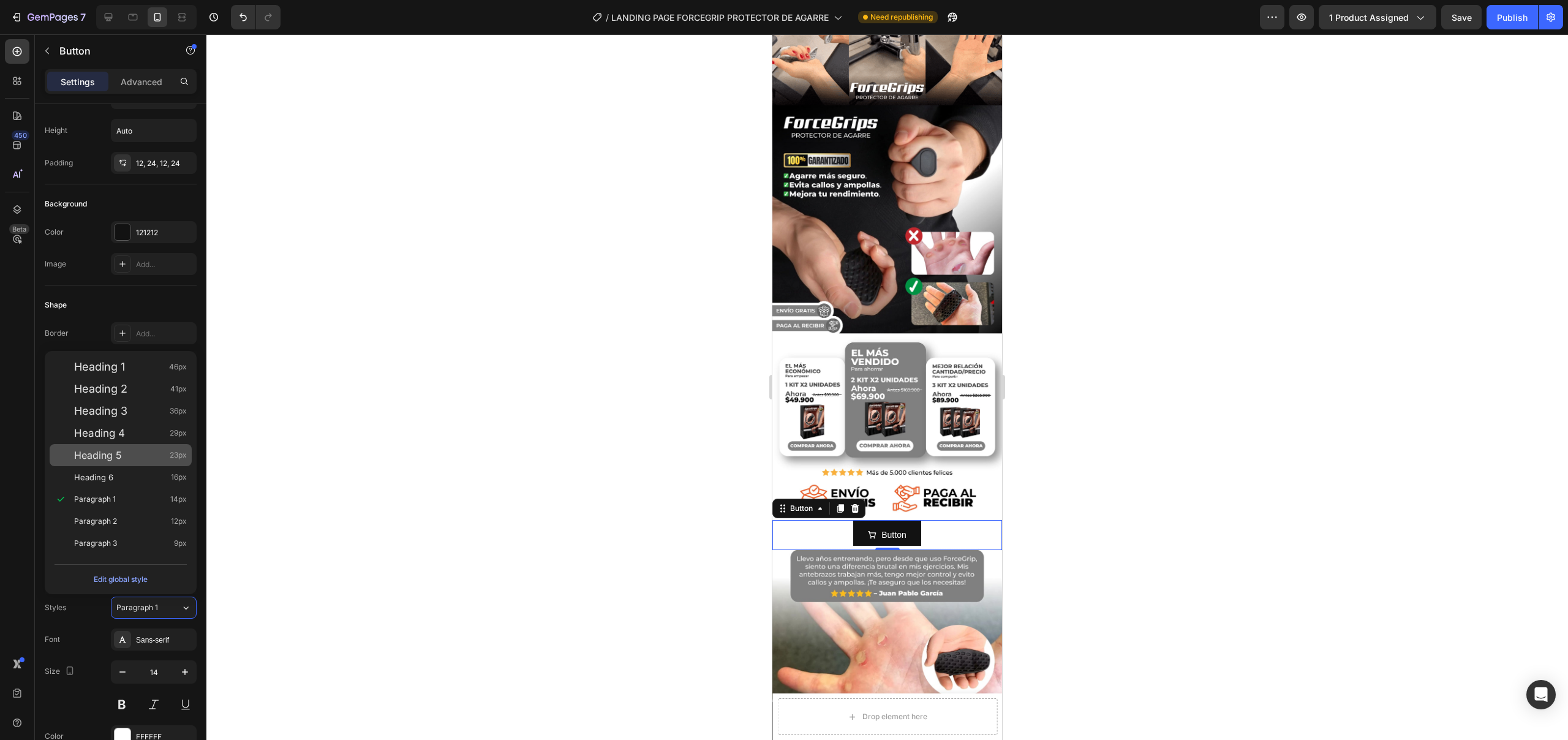
click at [141, 460] on div "Heading 5 23px" at bounding box center [130, 455] width 112 height 12
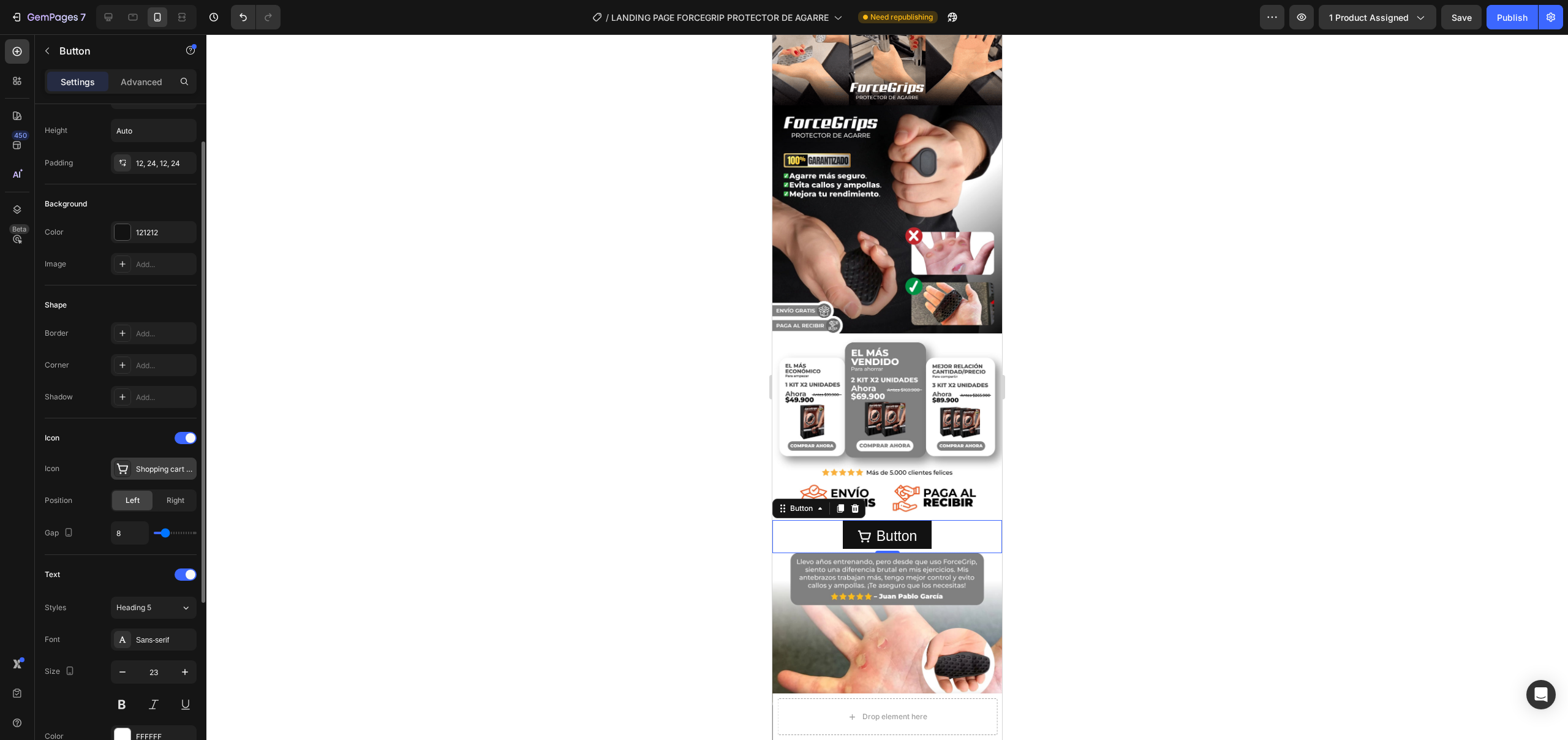
click at [154, 468] on div "Shopping cart simple bold" at bounding box center [165, 469] width 58 height 11
click at [159, 610] on div "Heading 5" at bounding box center [141, 608] width 50 height 11
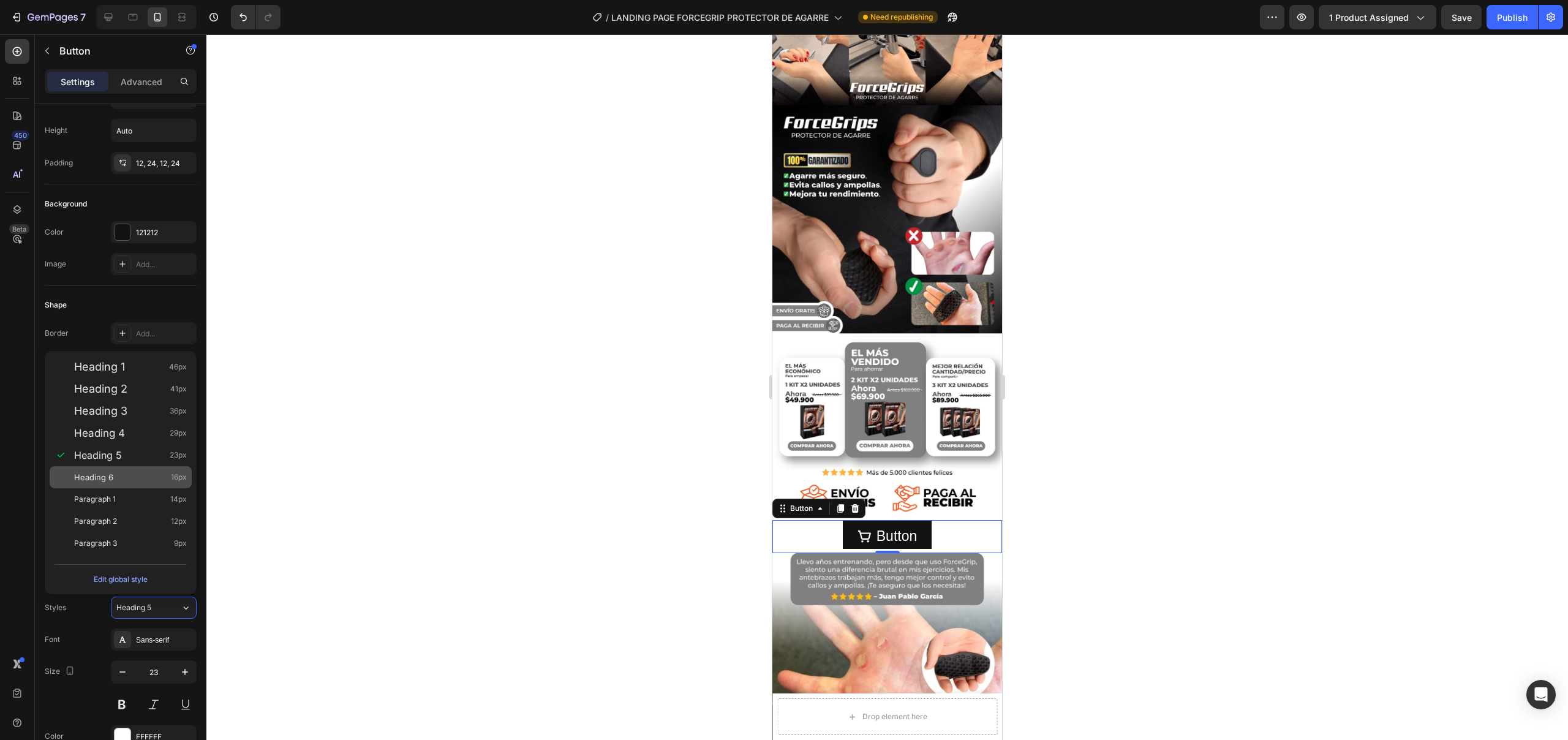
click at [161, 480] on div "Heading 6 16px" at bounding box center [130, 477] width 112 height 12
type input "16"
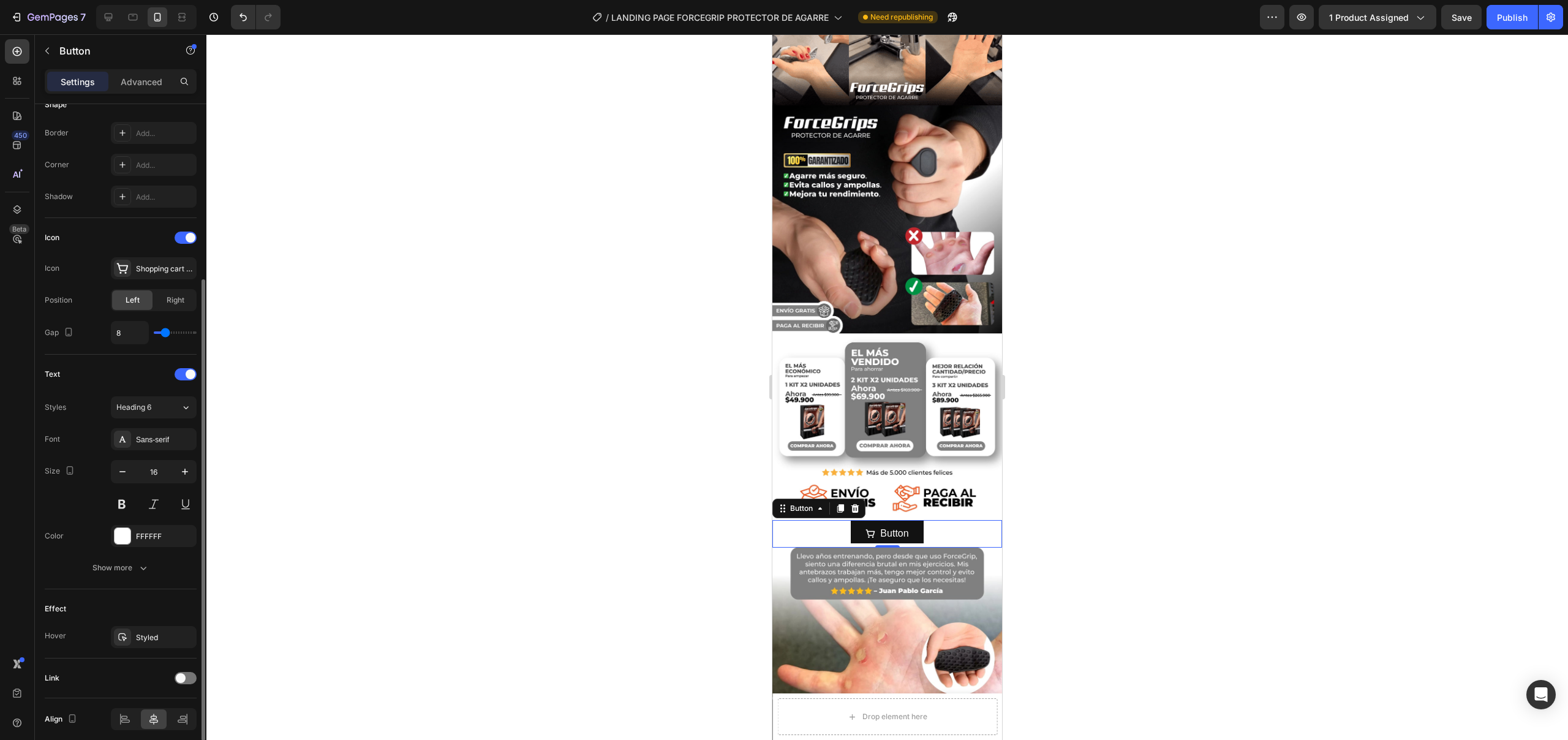
scroll to position [305, 0]
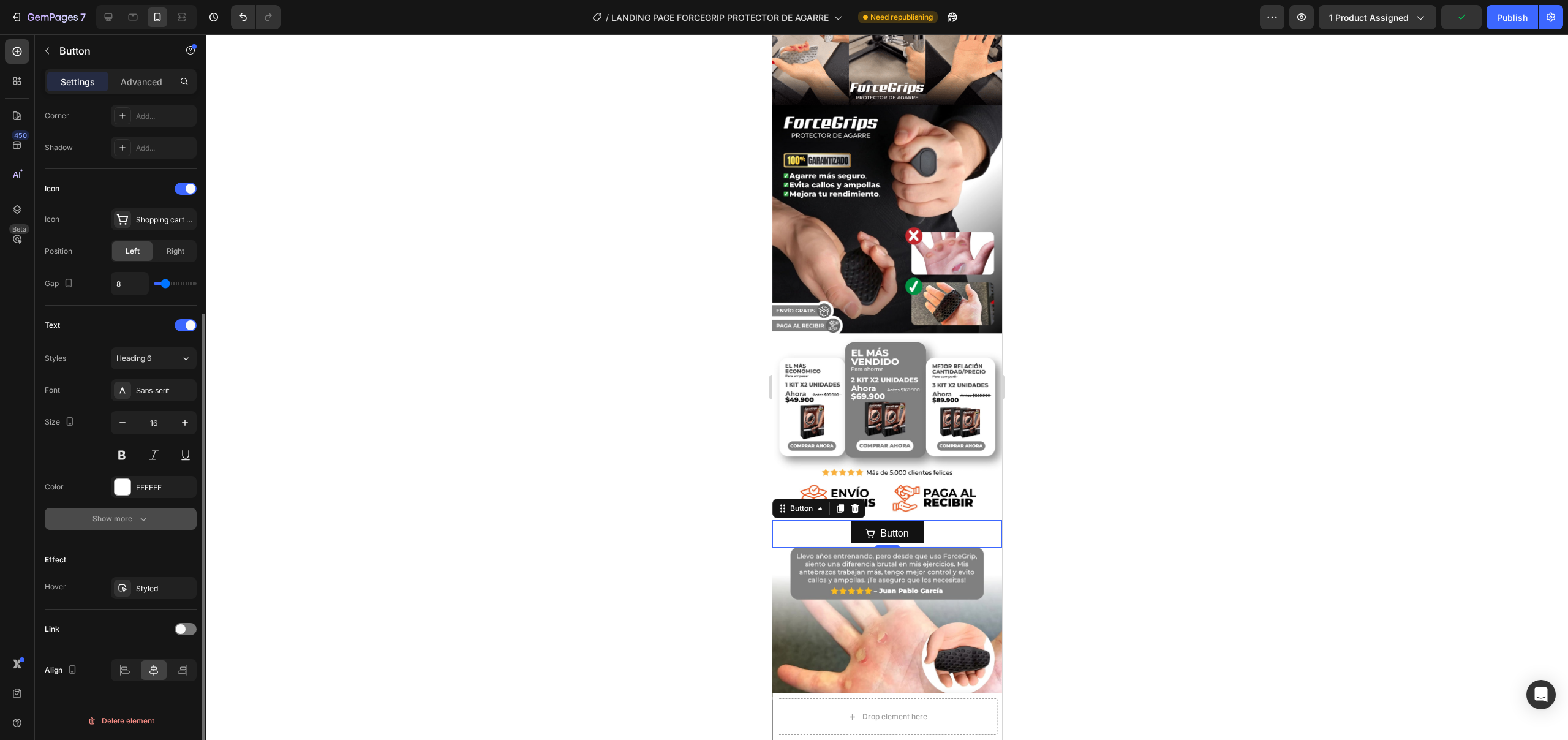
click at [137, 526] on button "Show more" at bounding box center [121, 518] width 152 height 22
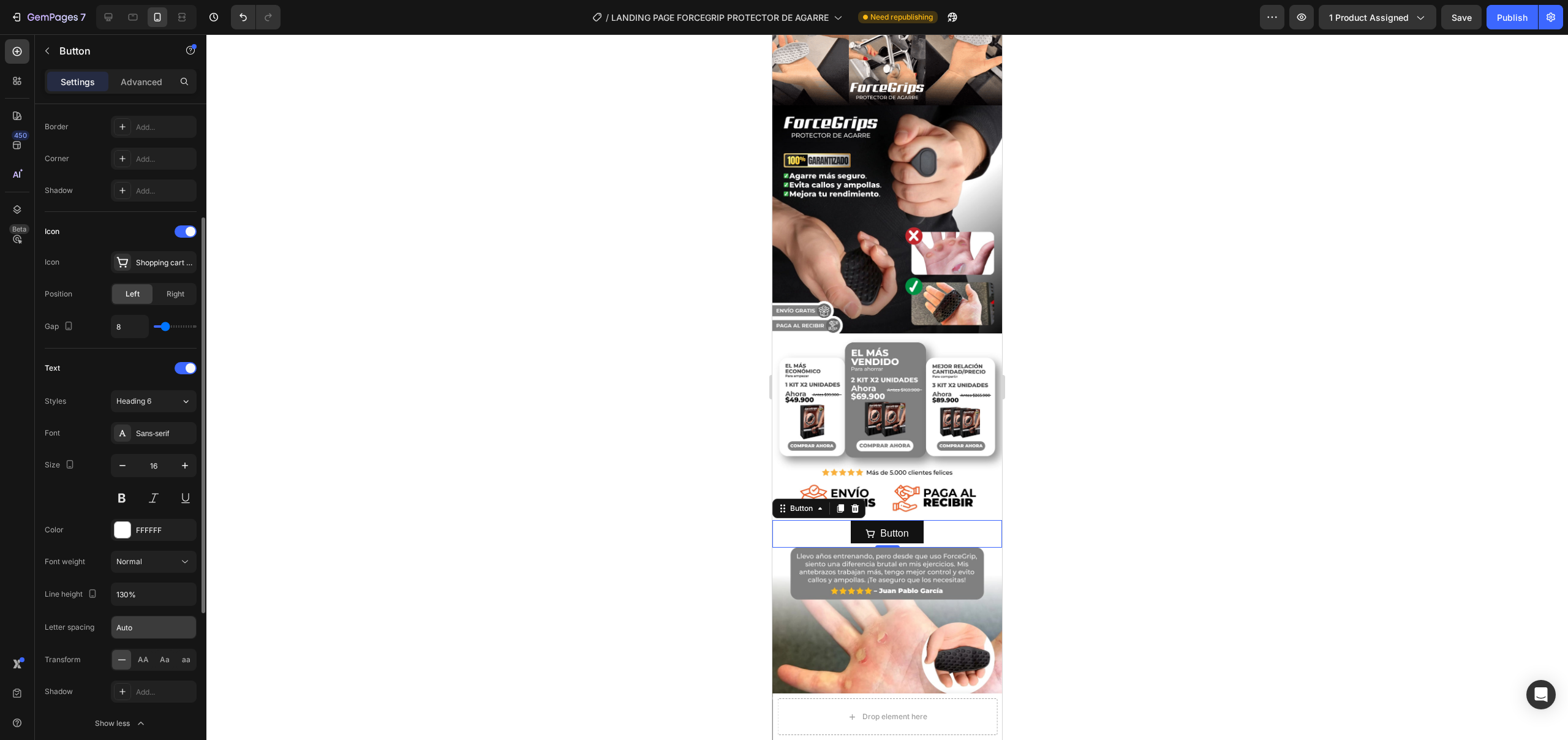
scroll to position [236, 0]
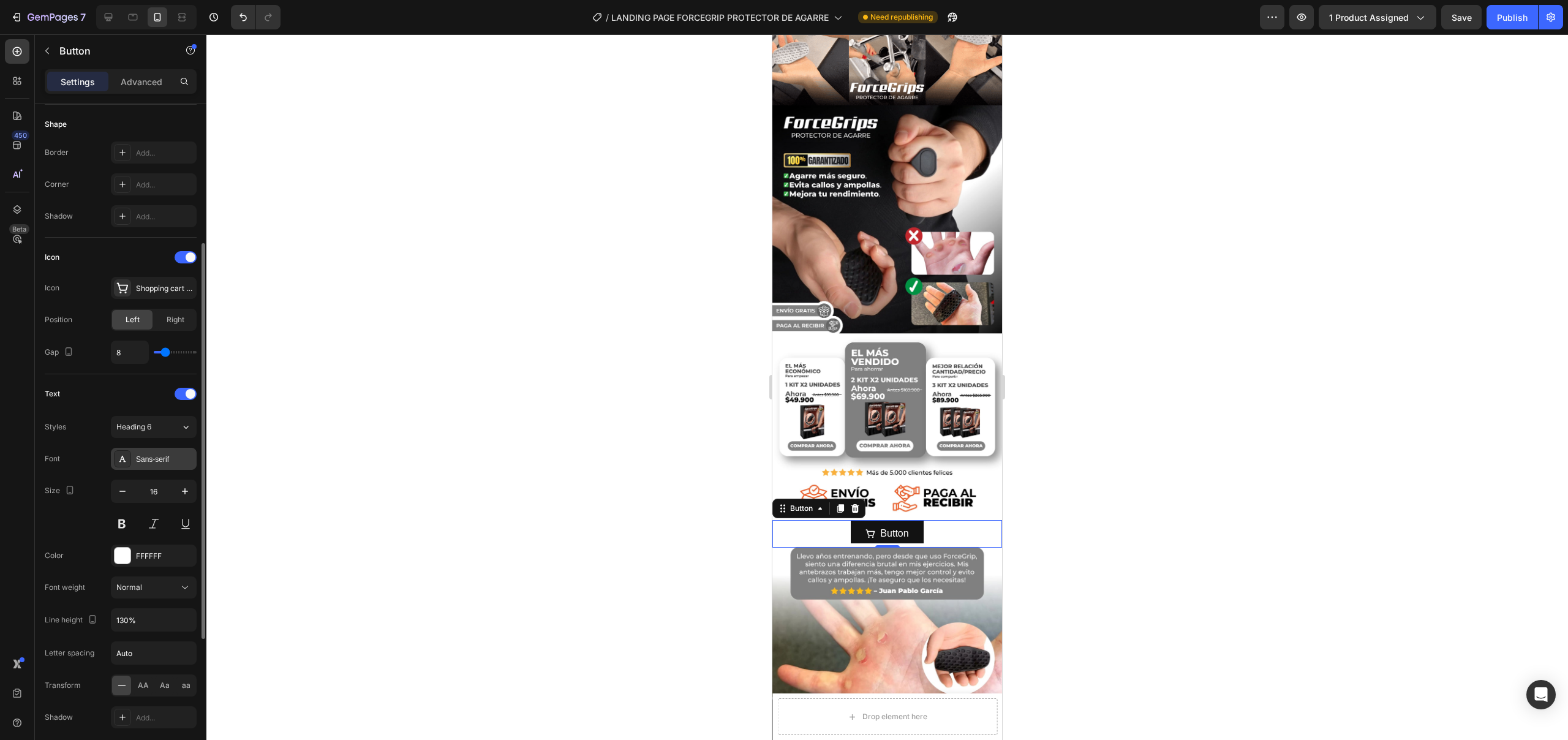
click at [171, 454] on div "Sans-serif" at bounding box center [165, 460] width 58 height 11
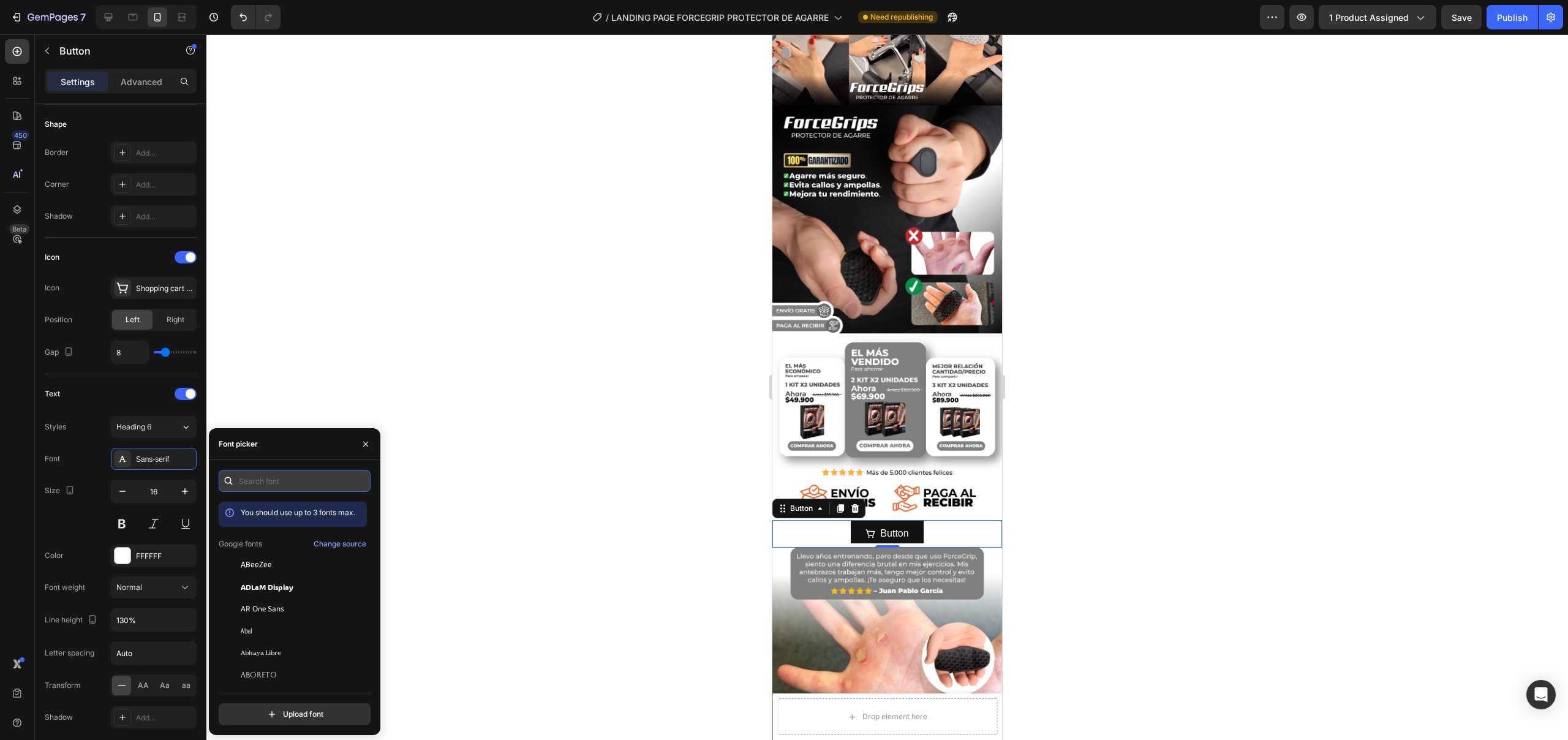
click at [284, 480] on input "text" at bounding box center [294, 481] width 152 height 22
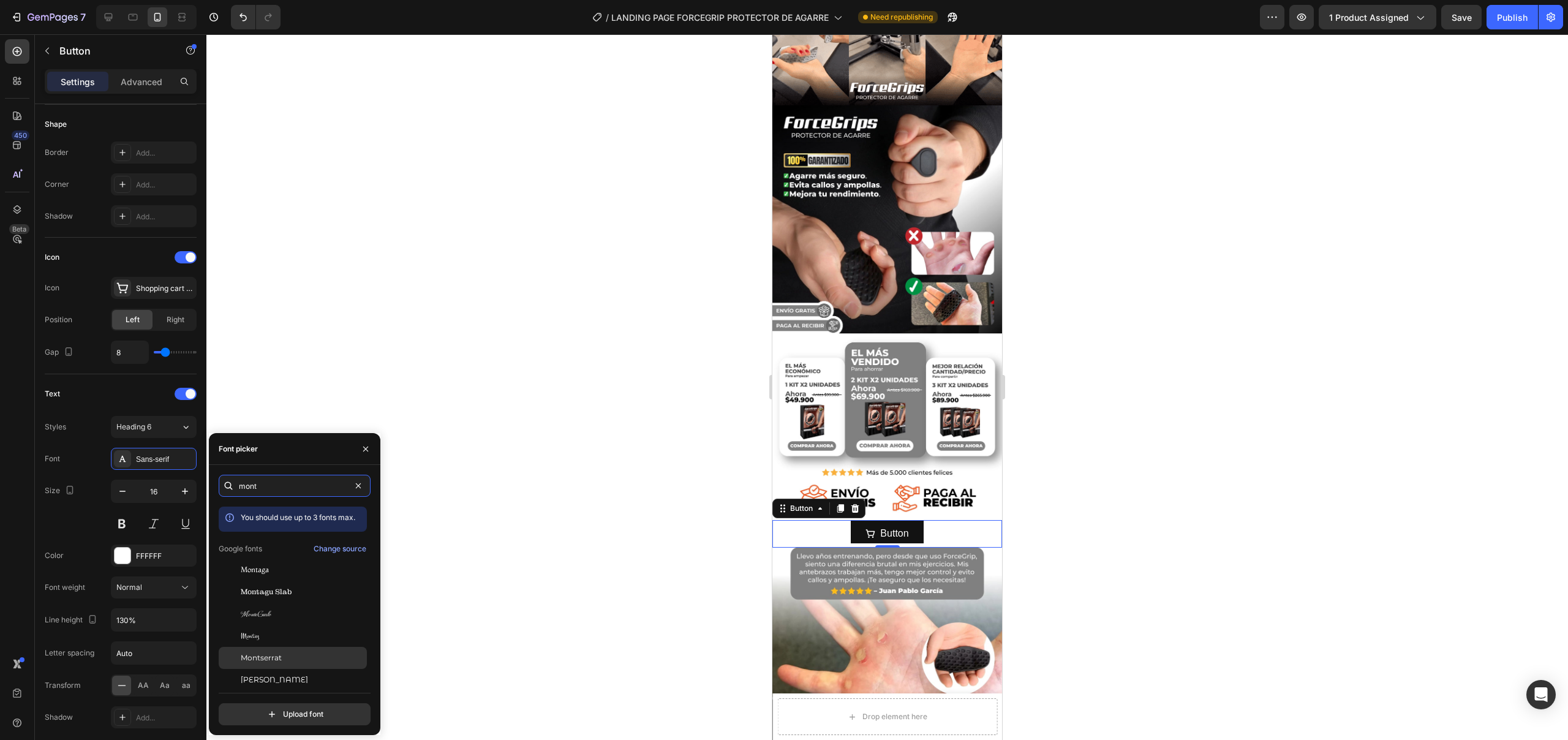
type input "mont"
click at [292, 651] on div "Montserrat" at bounding box center [292, 658] width 148 height 22
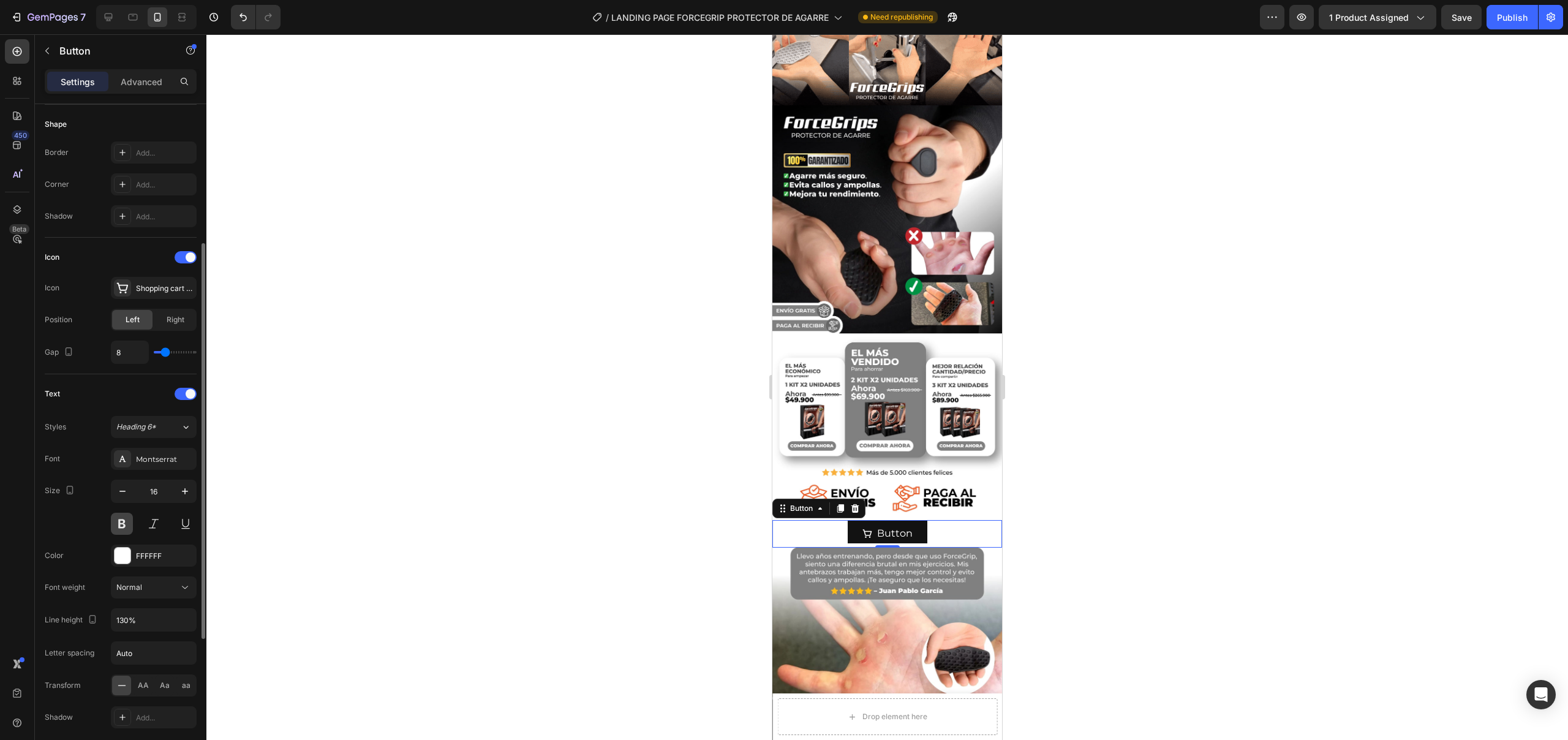
click at [122, 523] on button at bounding box center [121, 523] width 22 height 22
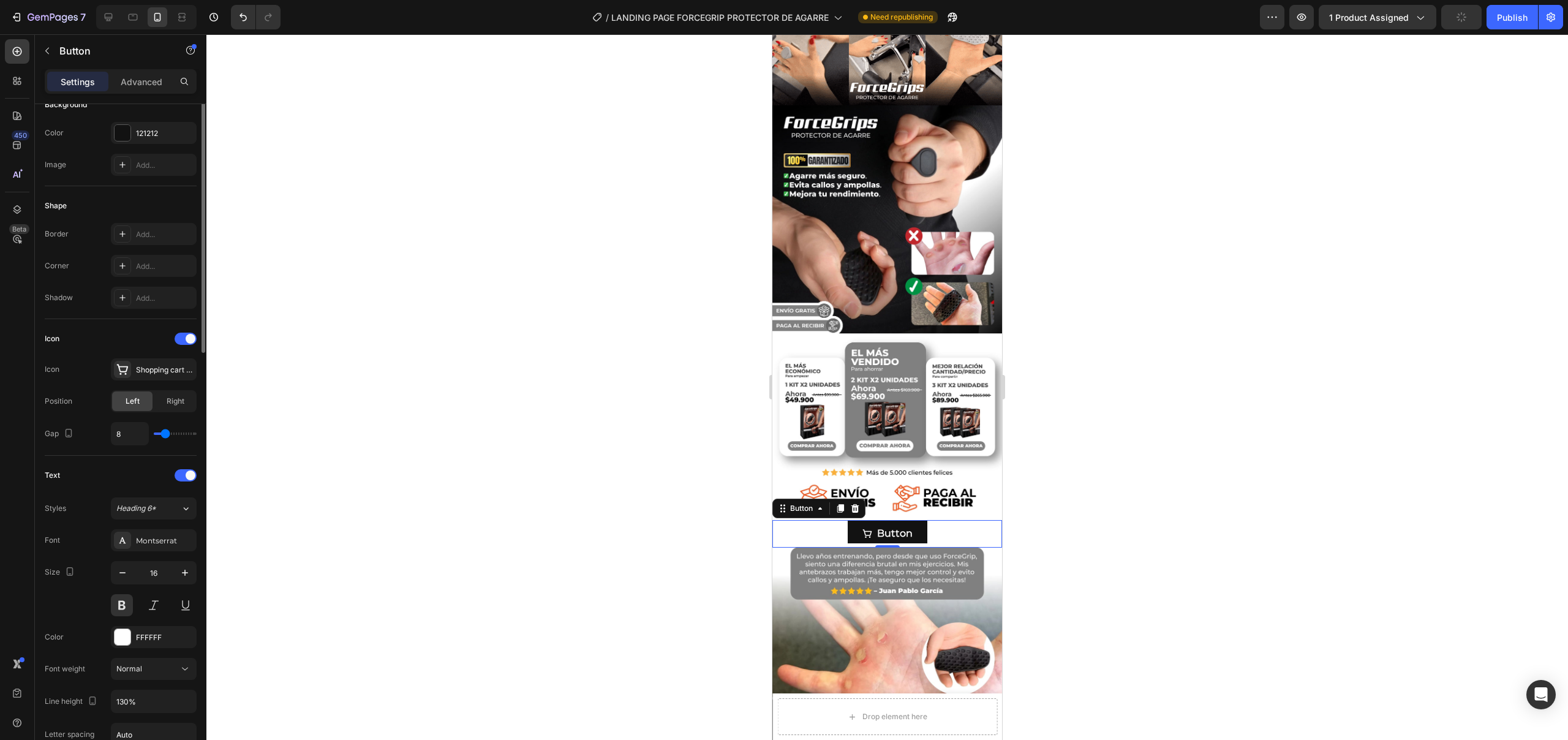
scroll to position [0, 0]
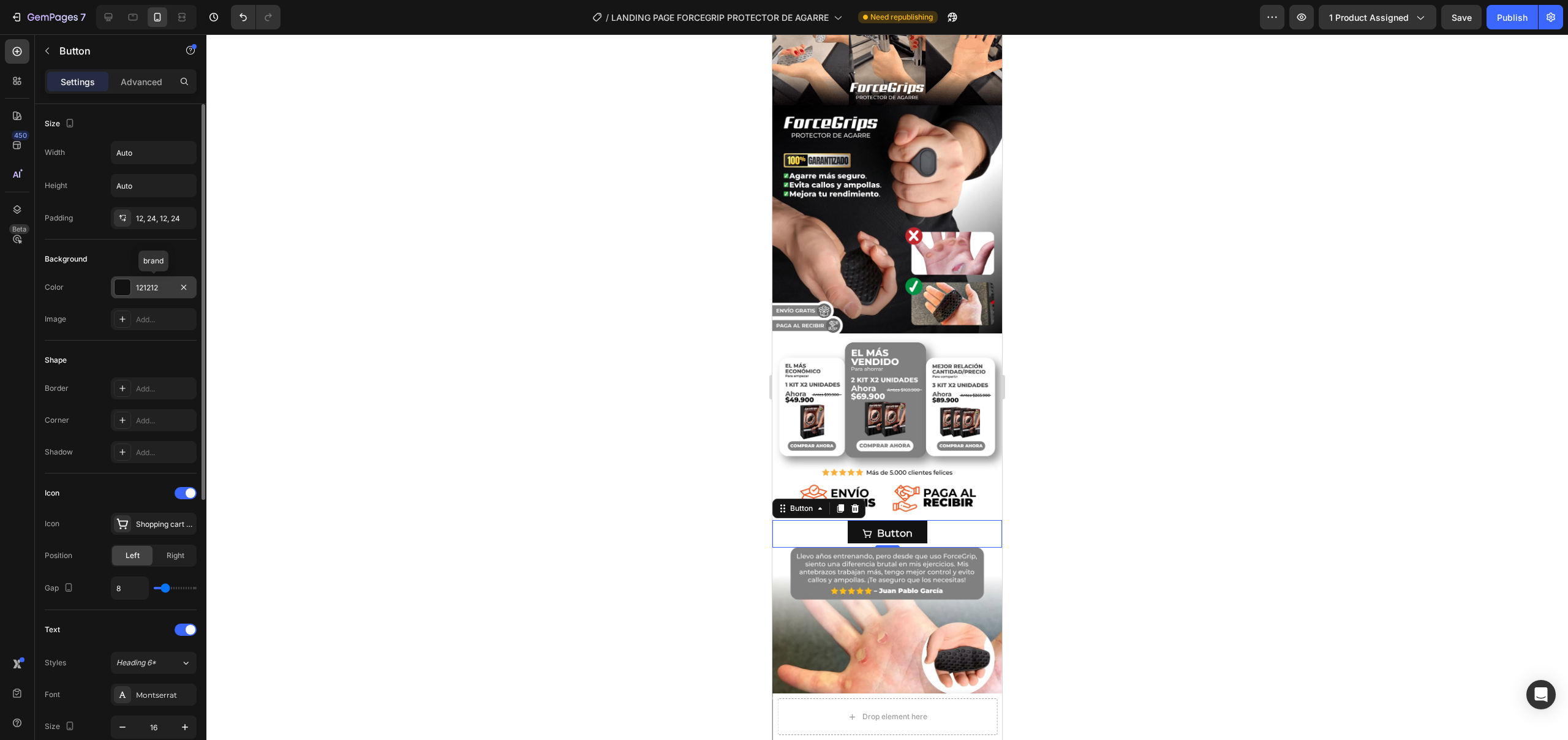
click at [143, 288] on div "121212" at bounding box center [154, 289] width 36 height 11
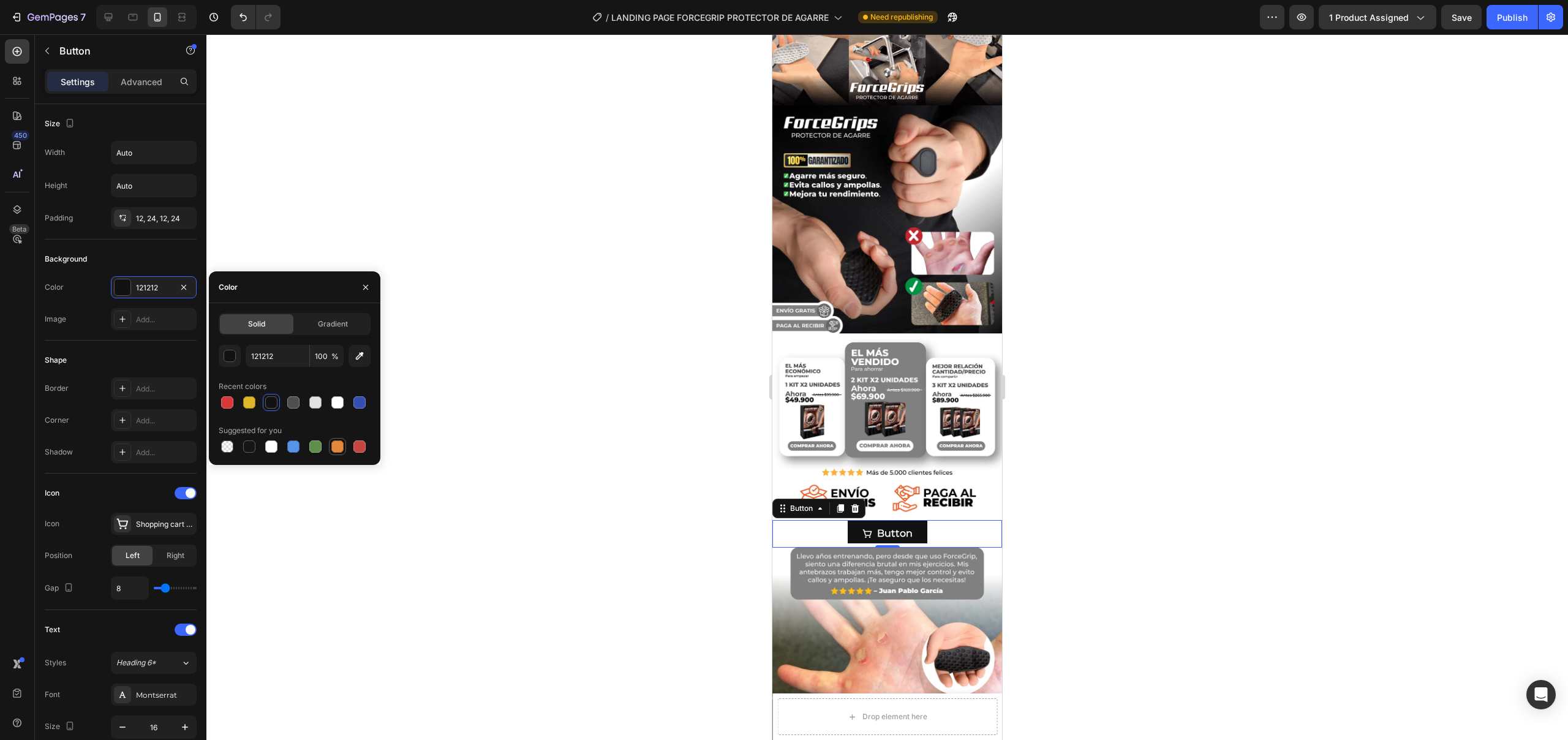
click at [343, 447] on div at bounding box center [337, 447] width 12 height 12
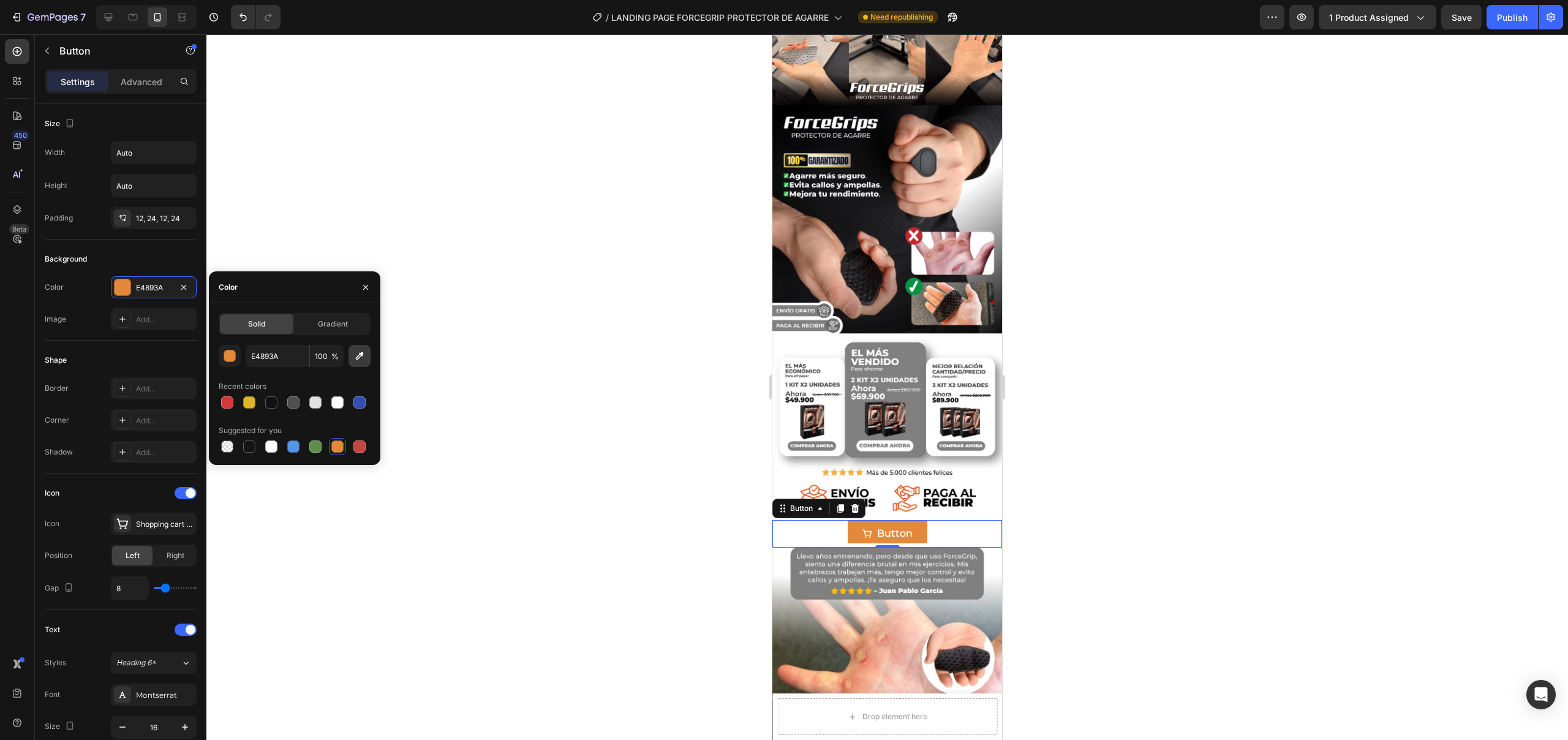
click at [364, 359] on icon "button" at bounding box center [359, 355] width 12 height 12
type input "E85D2B"
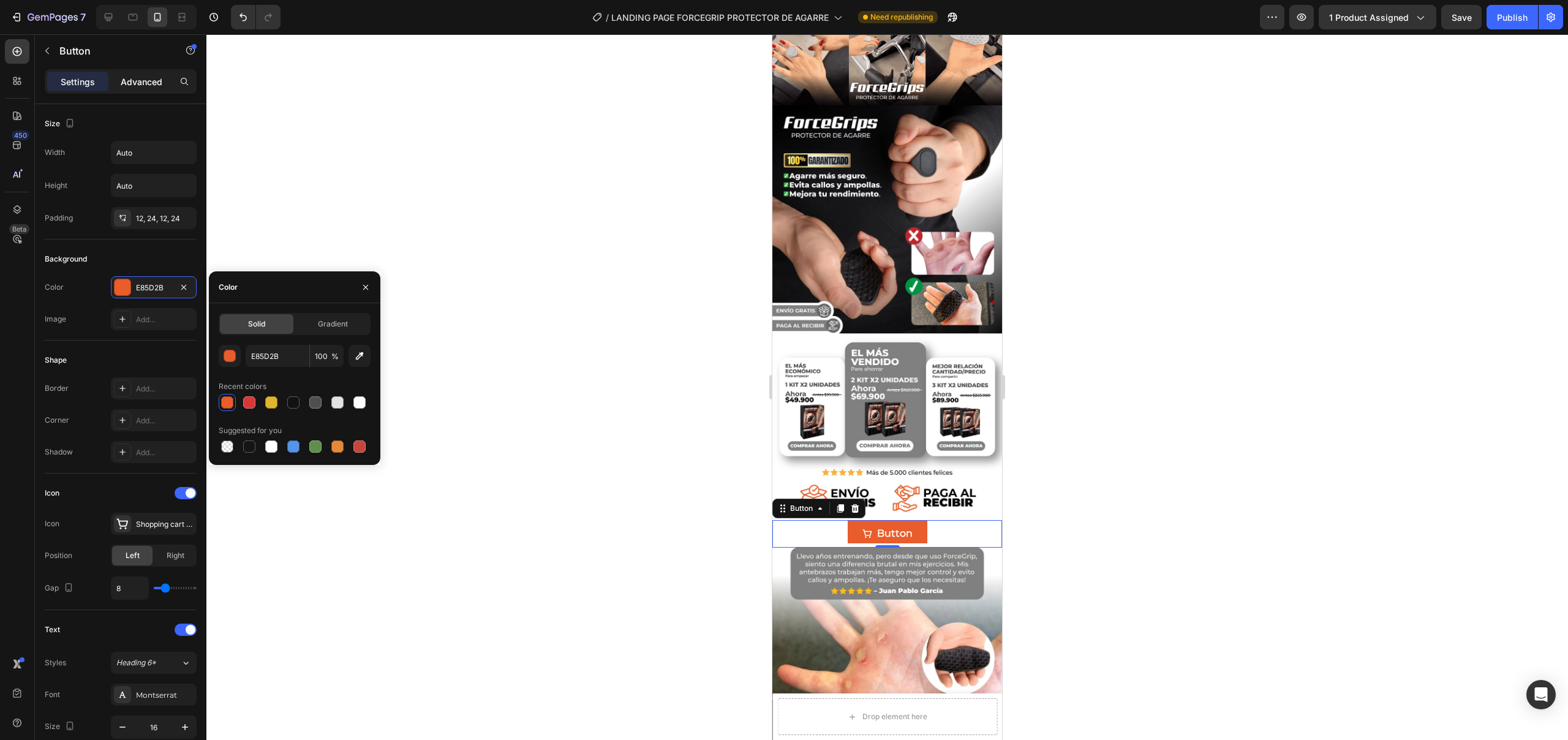
click at [149, 80] on p "Advanced" at bounding box center [141, 81] width 42 height 13
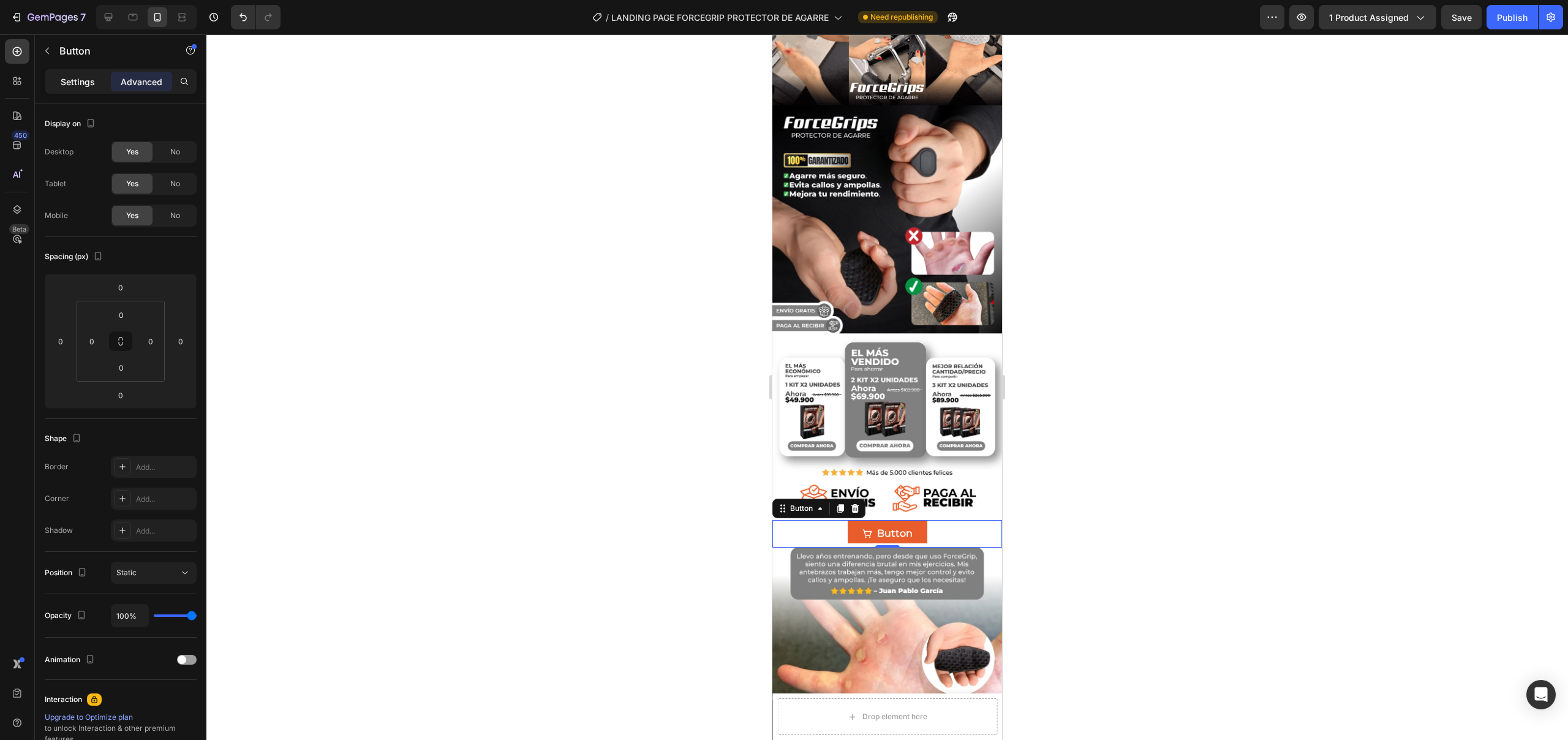
click at [92, 80] on p "Settings" at bounding box center [77, 81] width 34 height 13
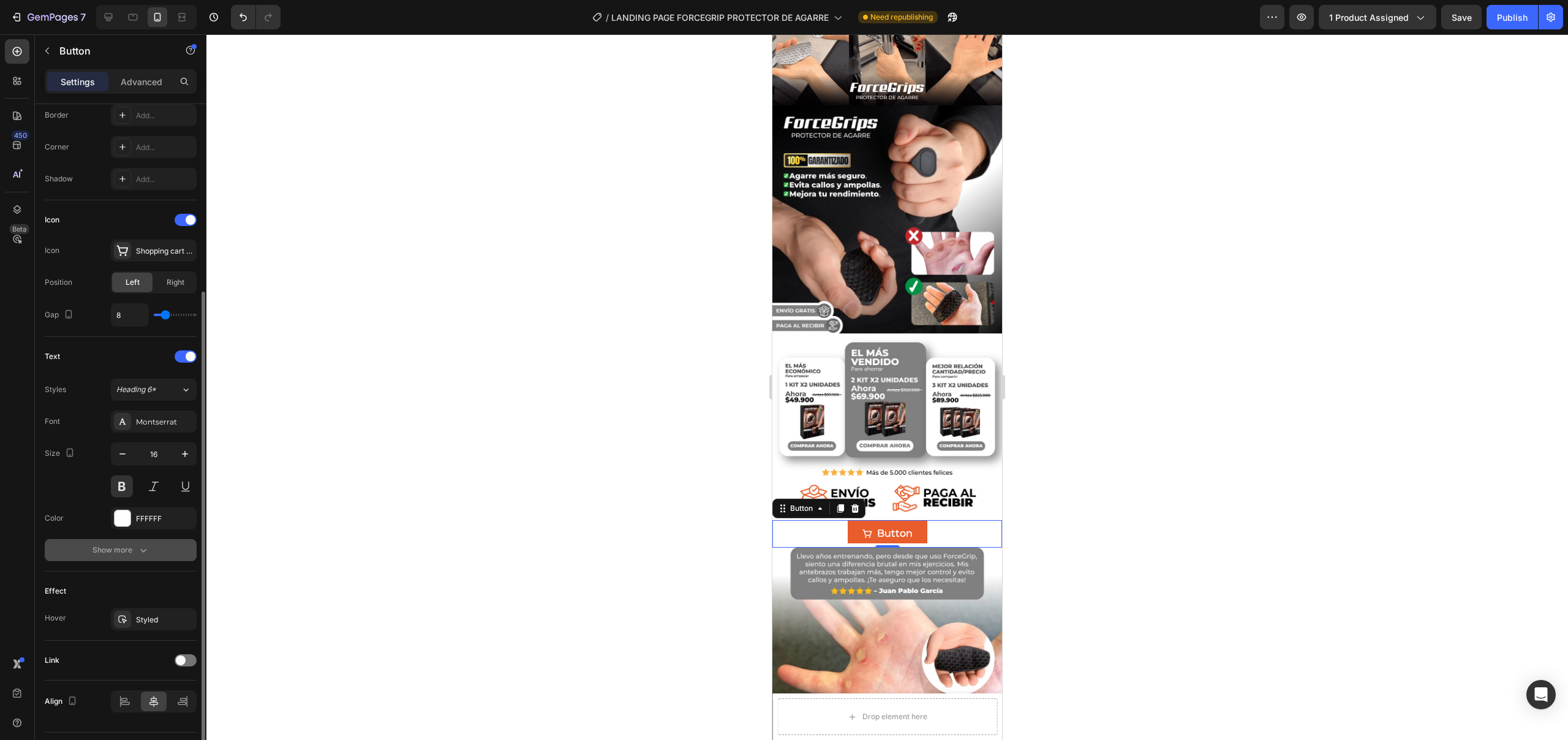
scroll to position [305, 0]
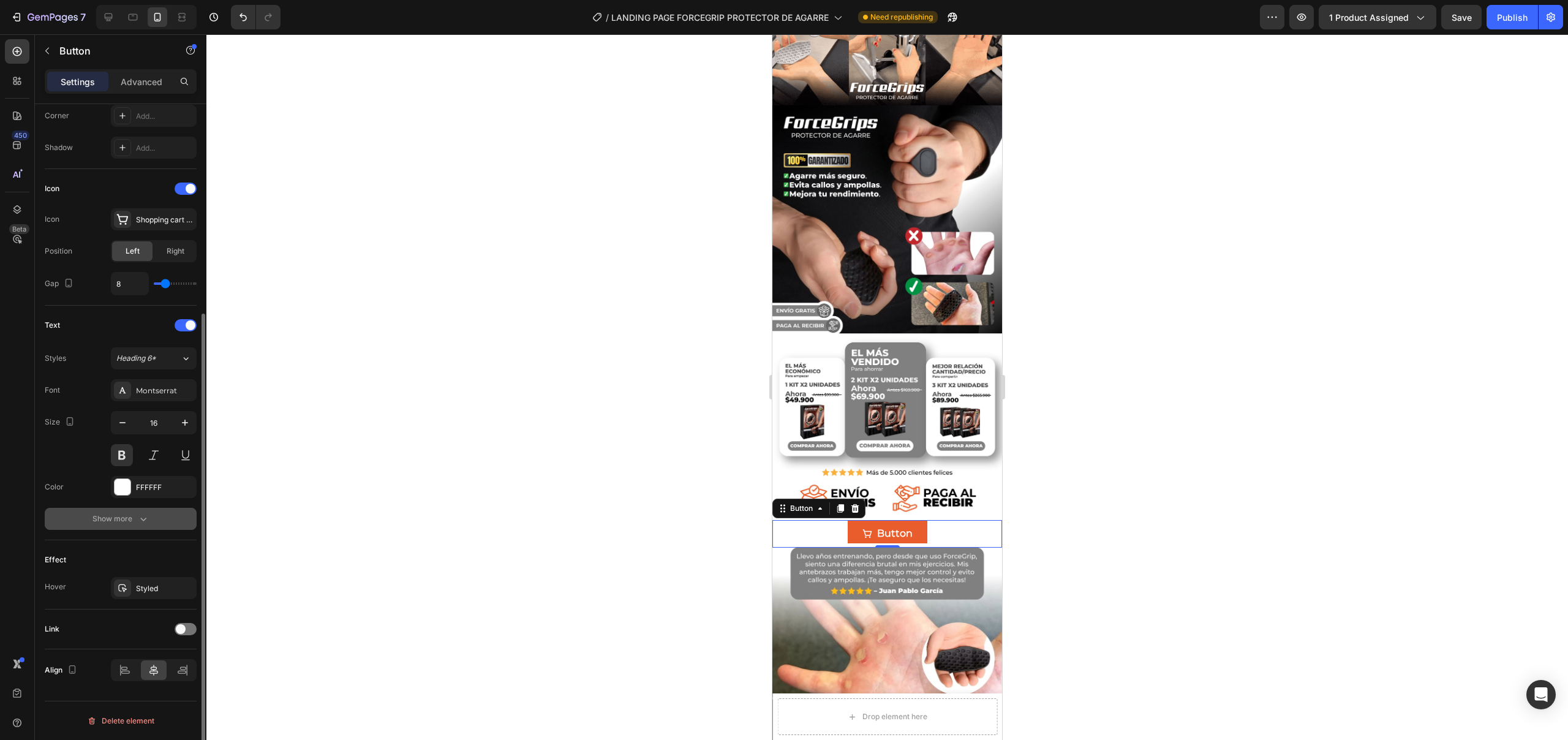
click at [133, 515] on div "Show more" at bounding box center [121, 518] width 57 height 12
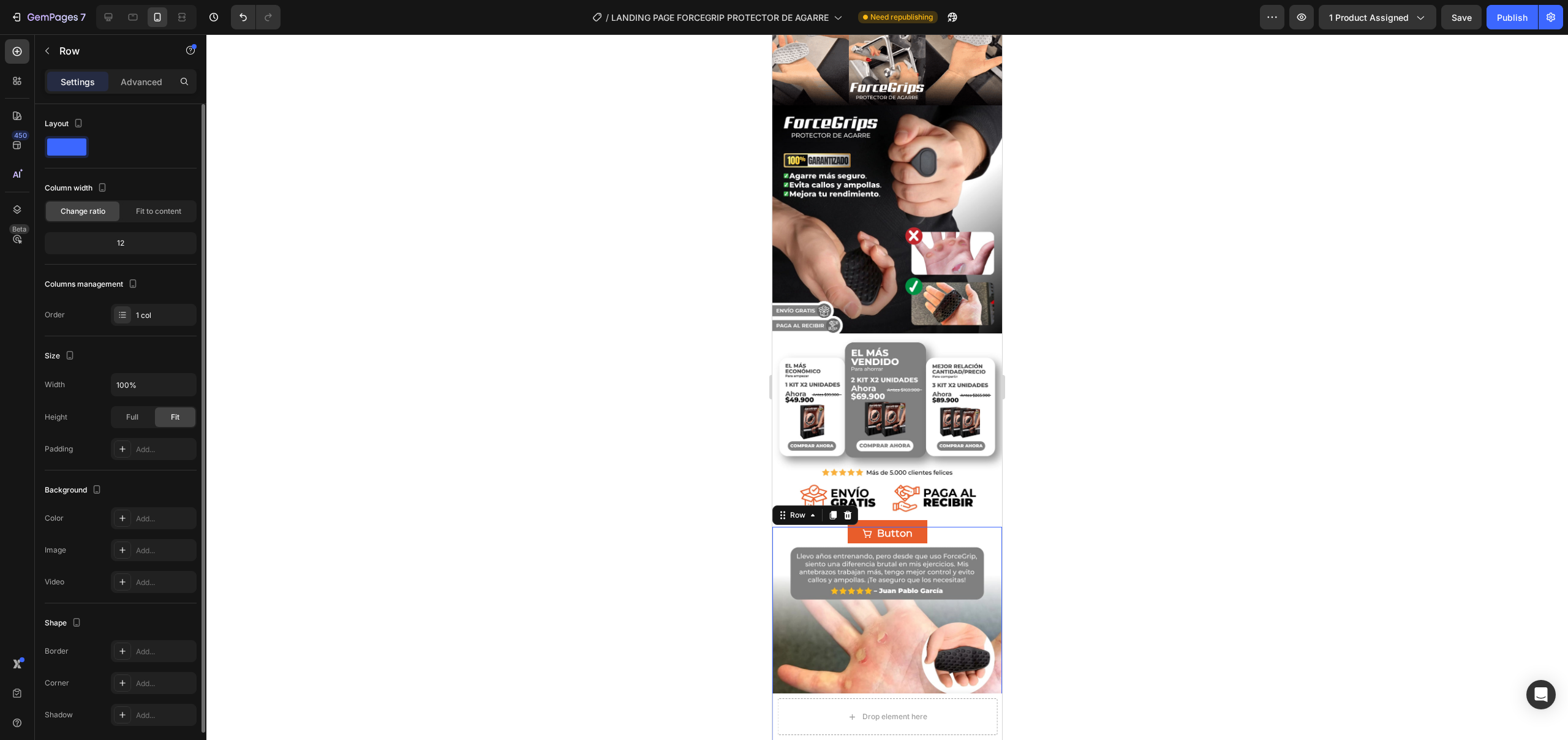
click at [915, 521] on button "Button" at bounding box center [887, 534] width 80 height 28
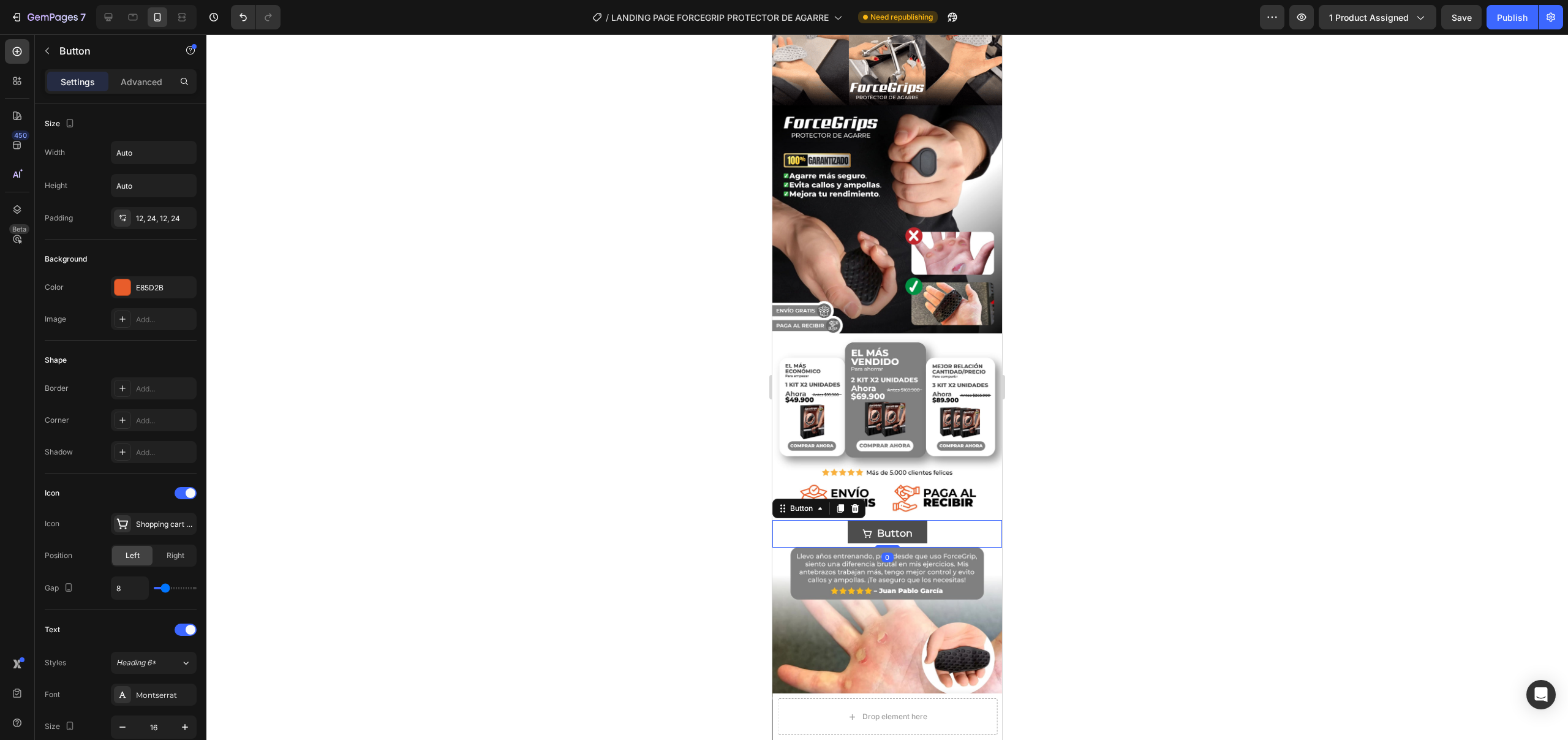
click at [911, 523] on button "Button" at bounding box center [887, 534] width 80 height 28
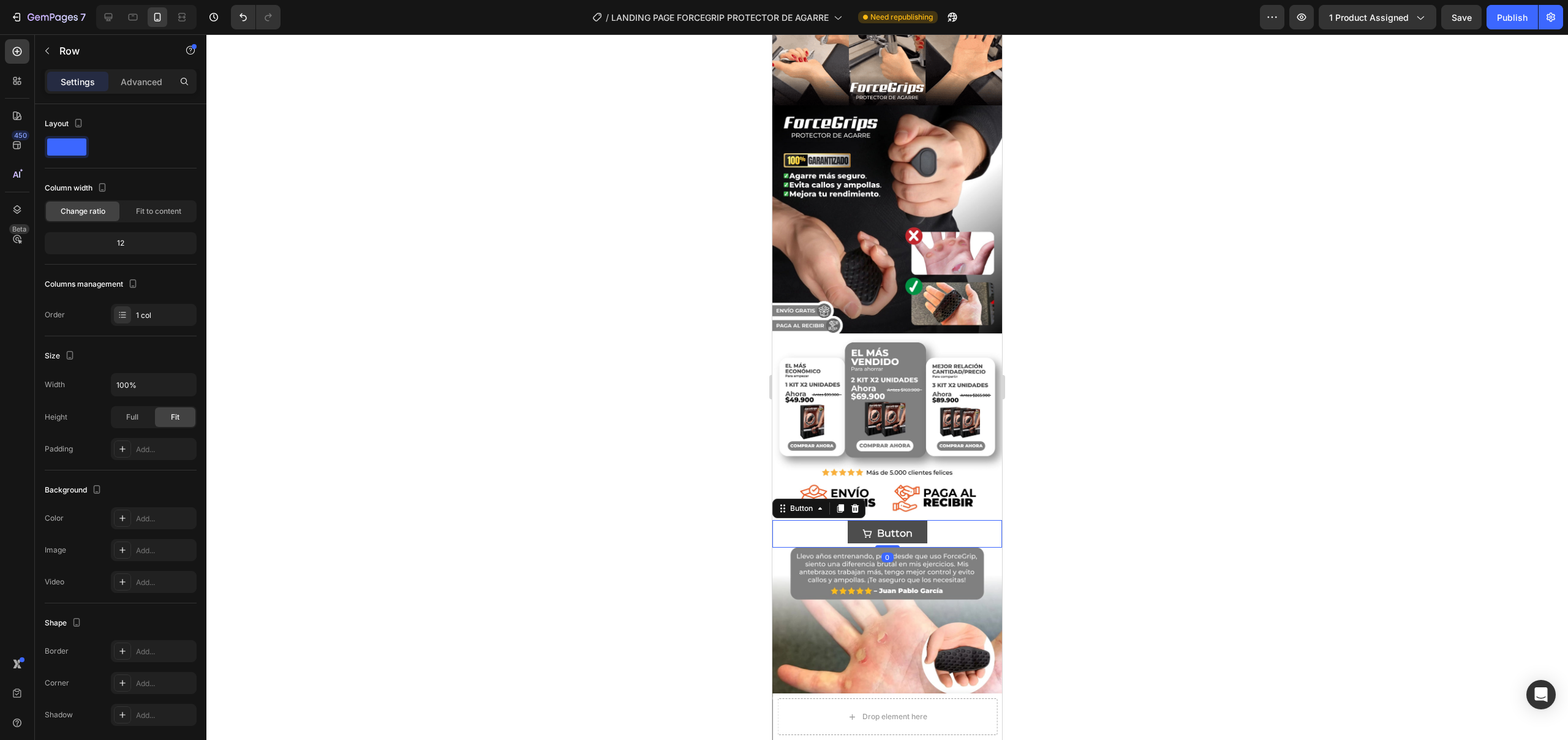
click at [894, 524] on button "Button" at bounding box center [887, 534] width 80 height 28
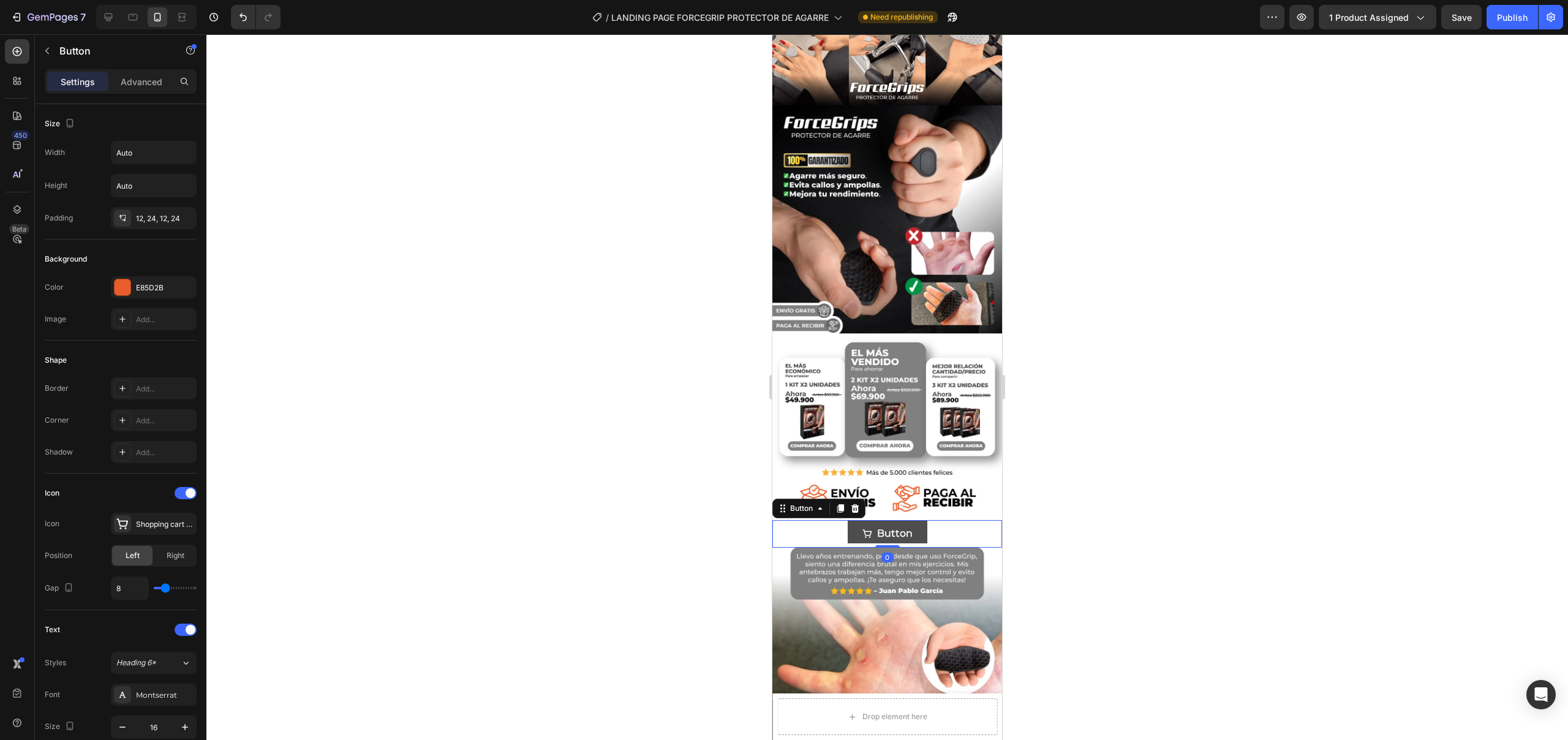
scroll to position [54, 0]
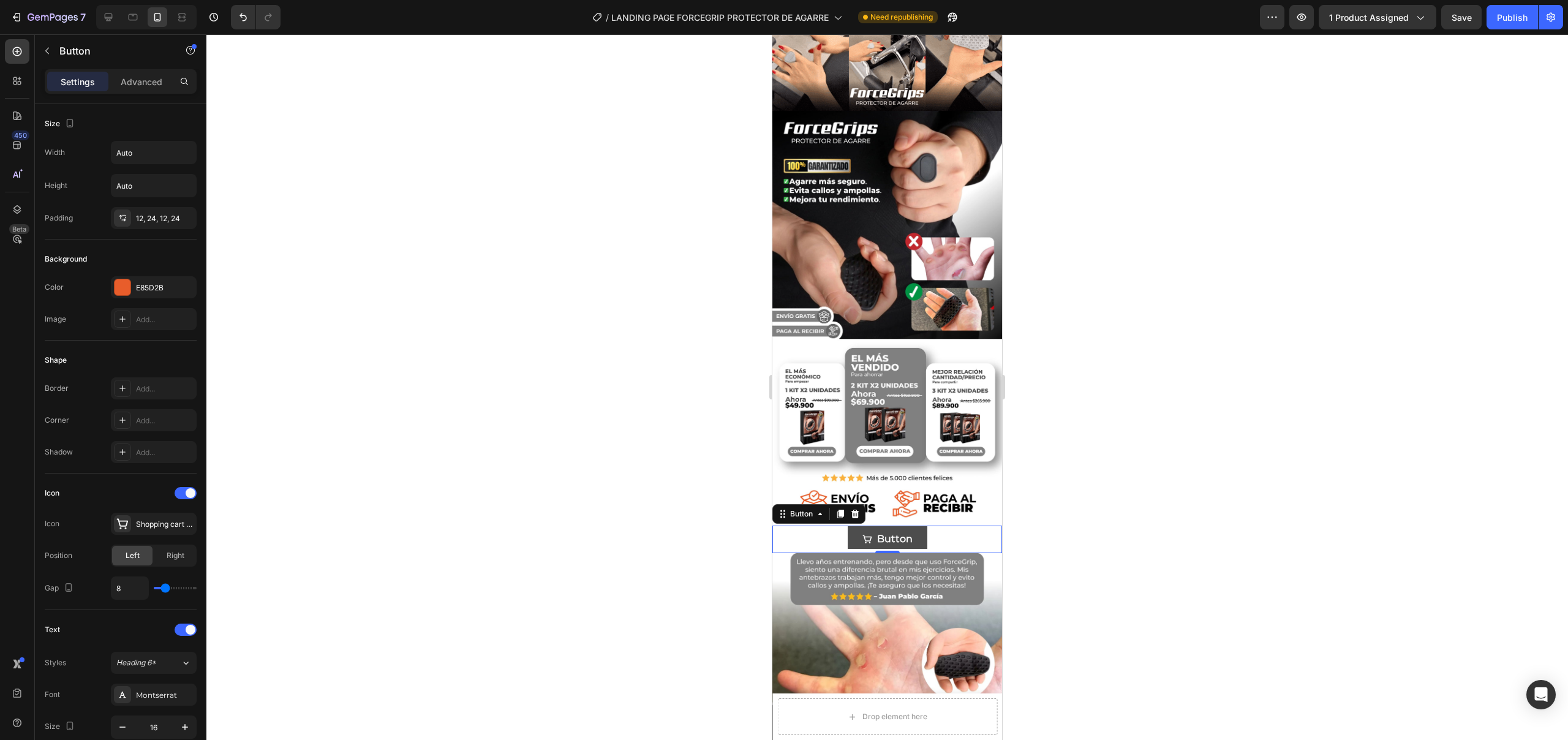
click at [894, 530] on button "Button" at bounding box center [887, 540] width 80 height 28
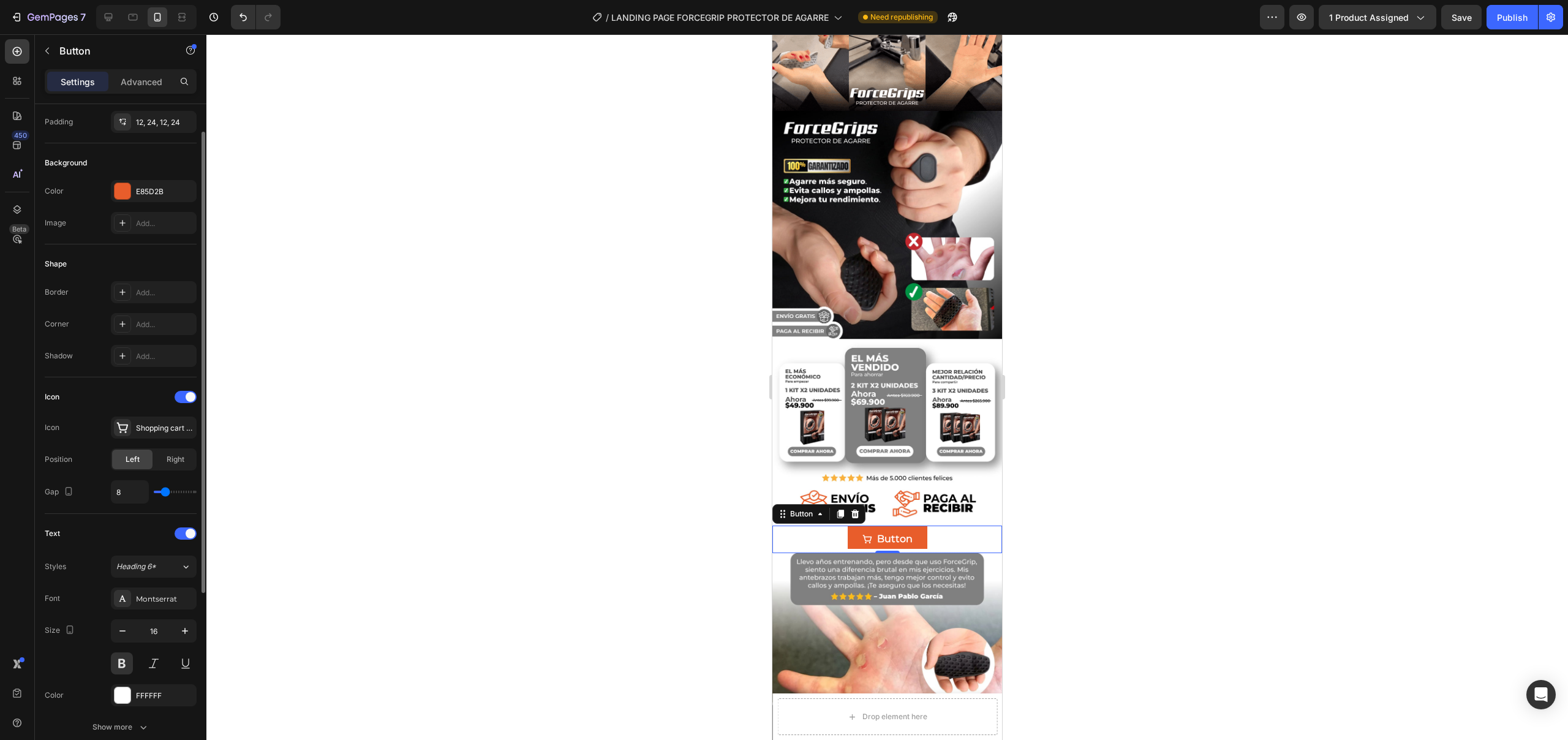
scroll to position [0, 0]
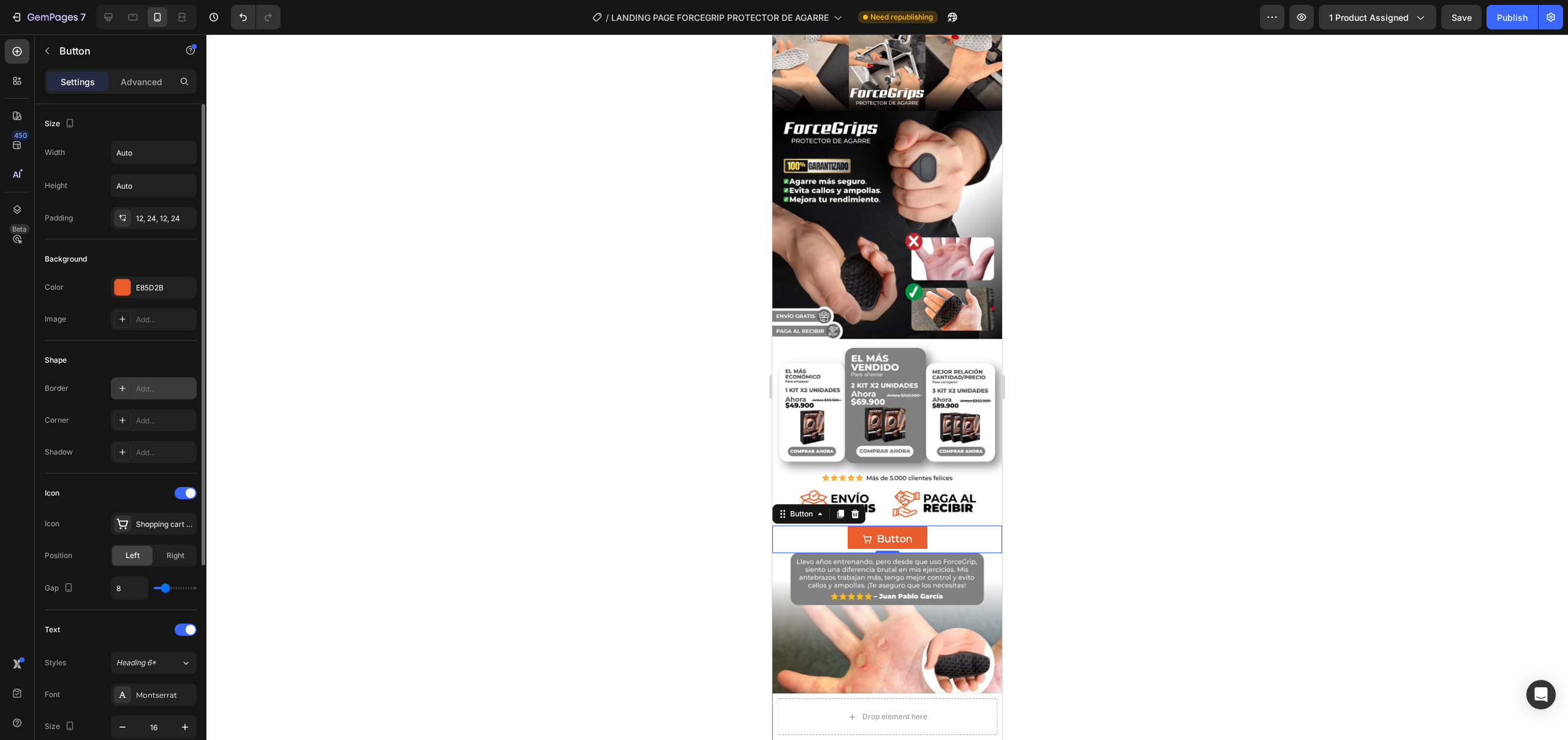
click at [126, 391] on icon at bounding box center [122, 389] width 10 height 10
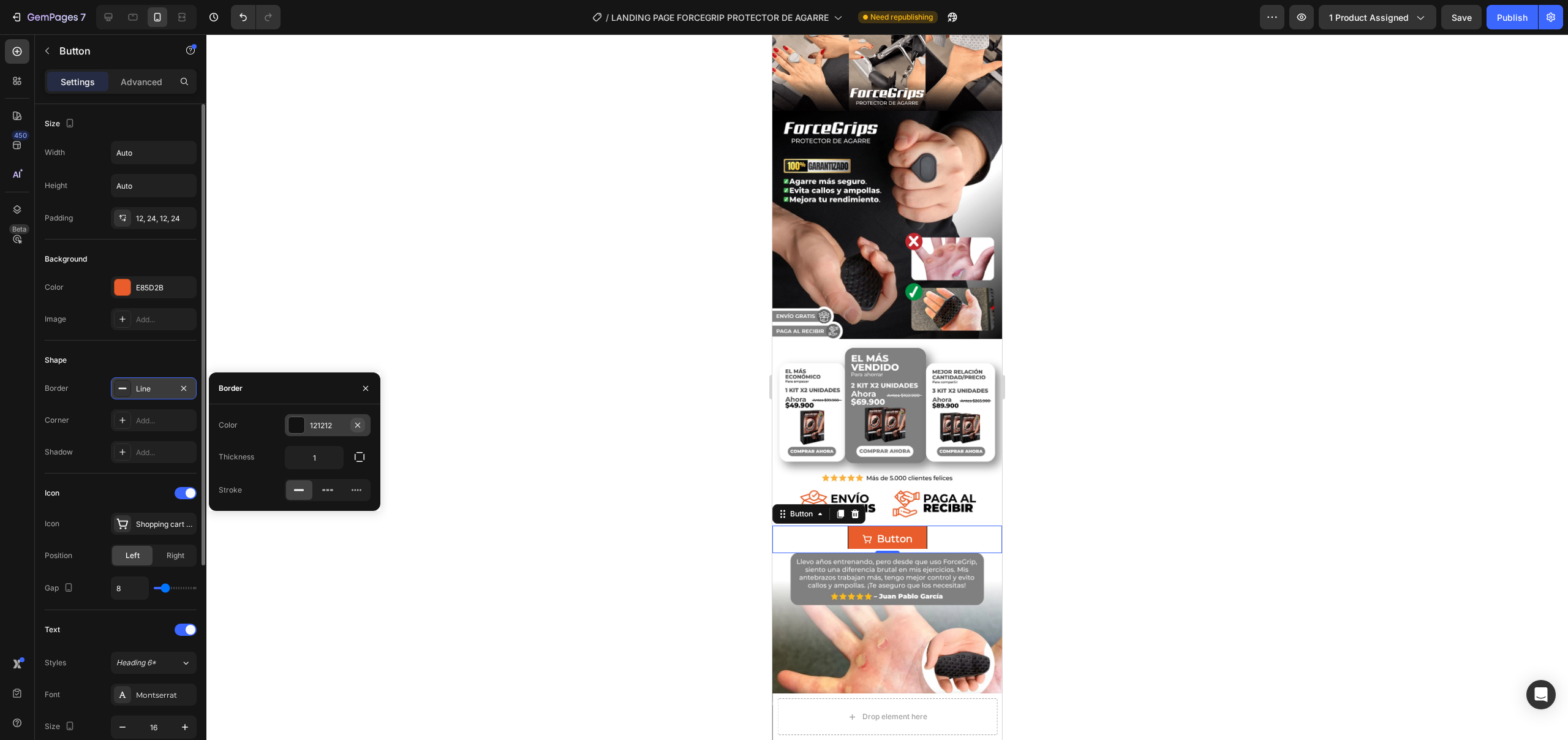
click at [362, 427] on icon "button" at bounding box center [358, 425] width 10 height 10
click at [367, 384] on icon "button" at bounding box center [366, 389] width 10 height 10
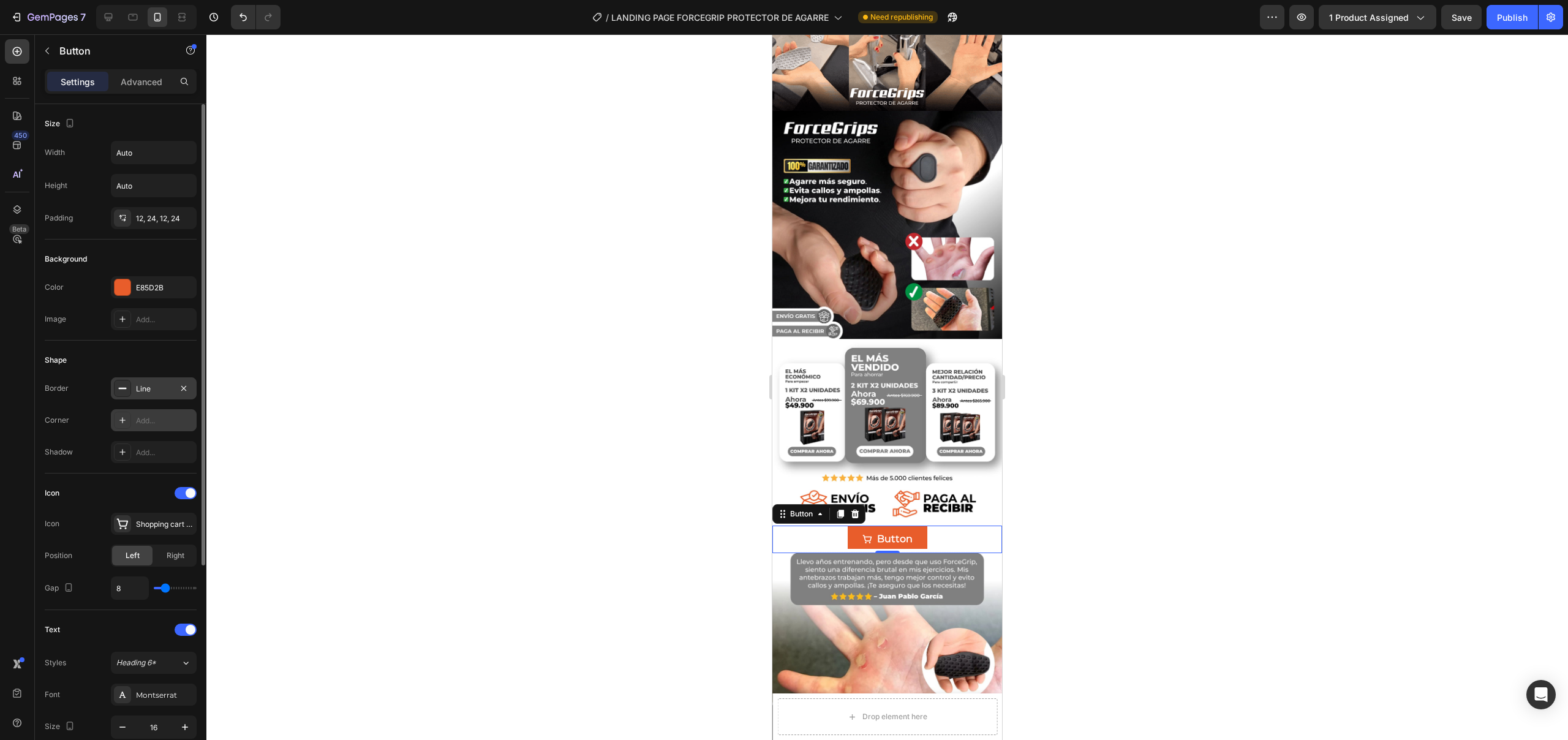
click at [118, 419] on icon at bounding box center [122, 421] width 10 height 10
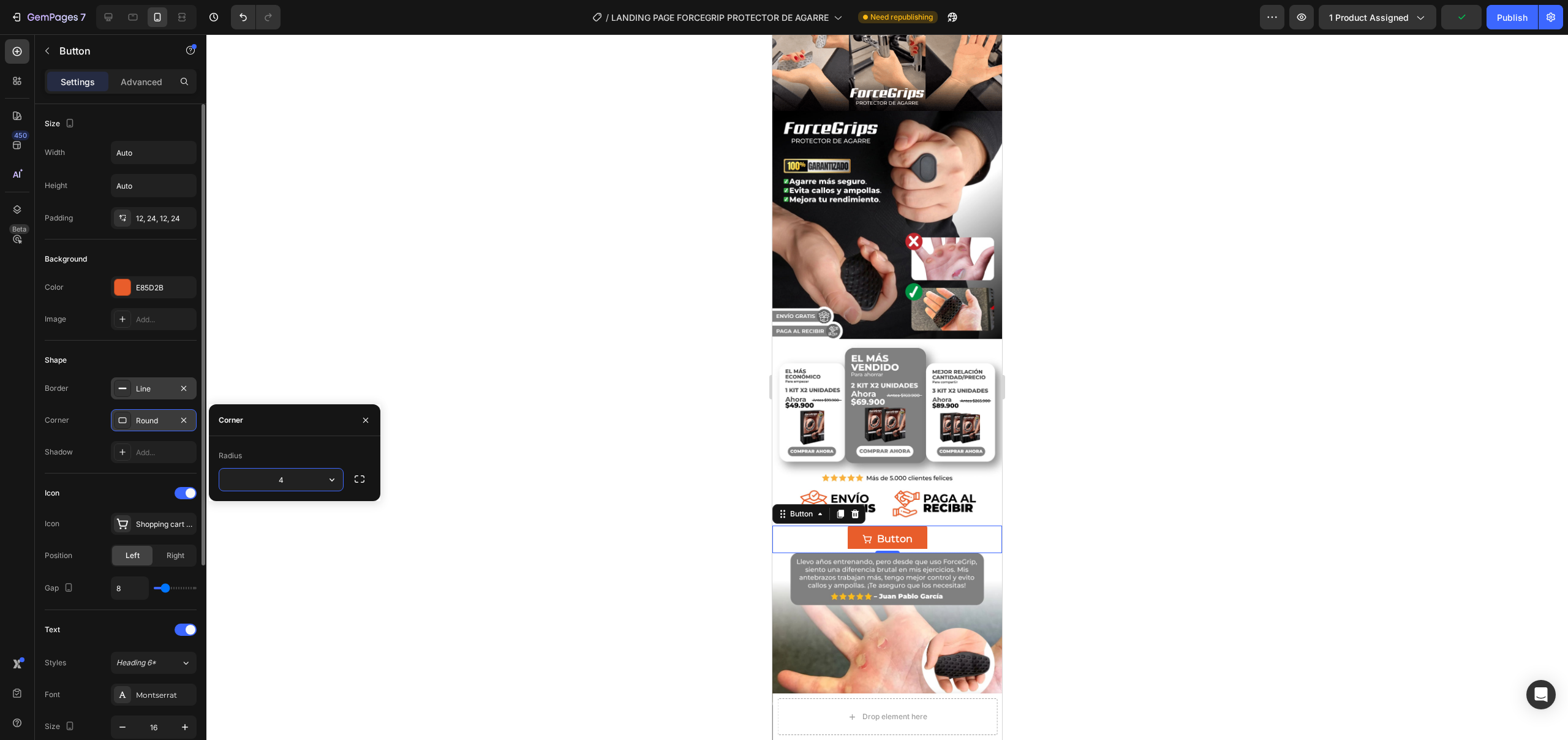
click at [330, 479] on icon "button" at bounding box center [332, 480] width 5 height 3
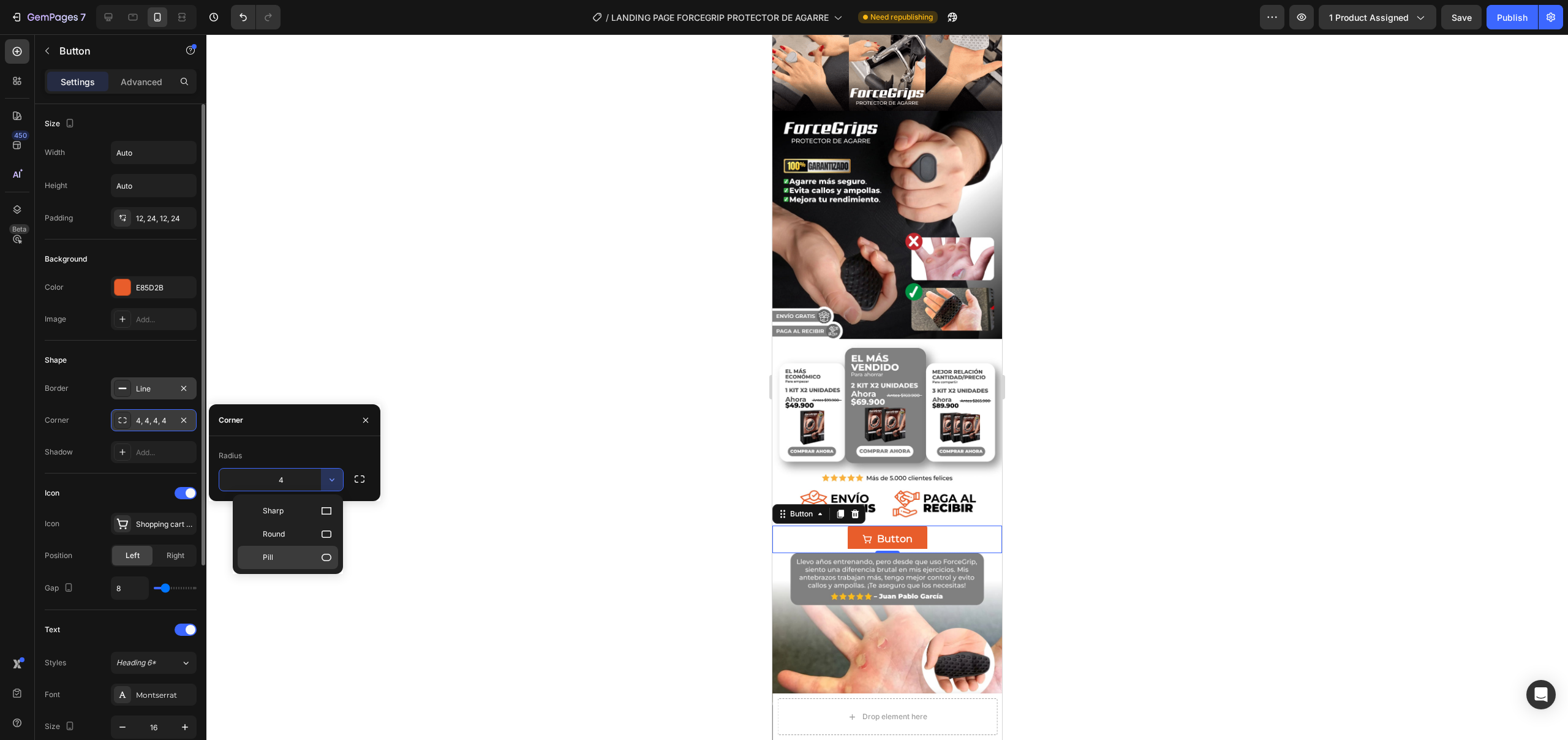
click at [326, 557] on icon at bounding box center [326, 557] width 12 height 12
type input "9999"
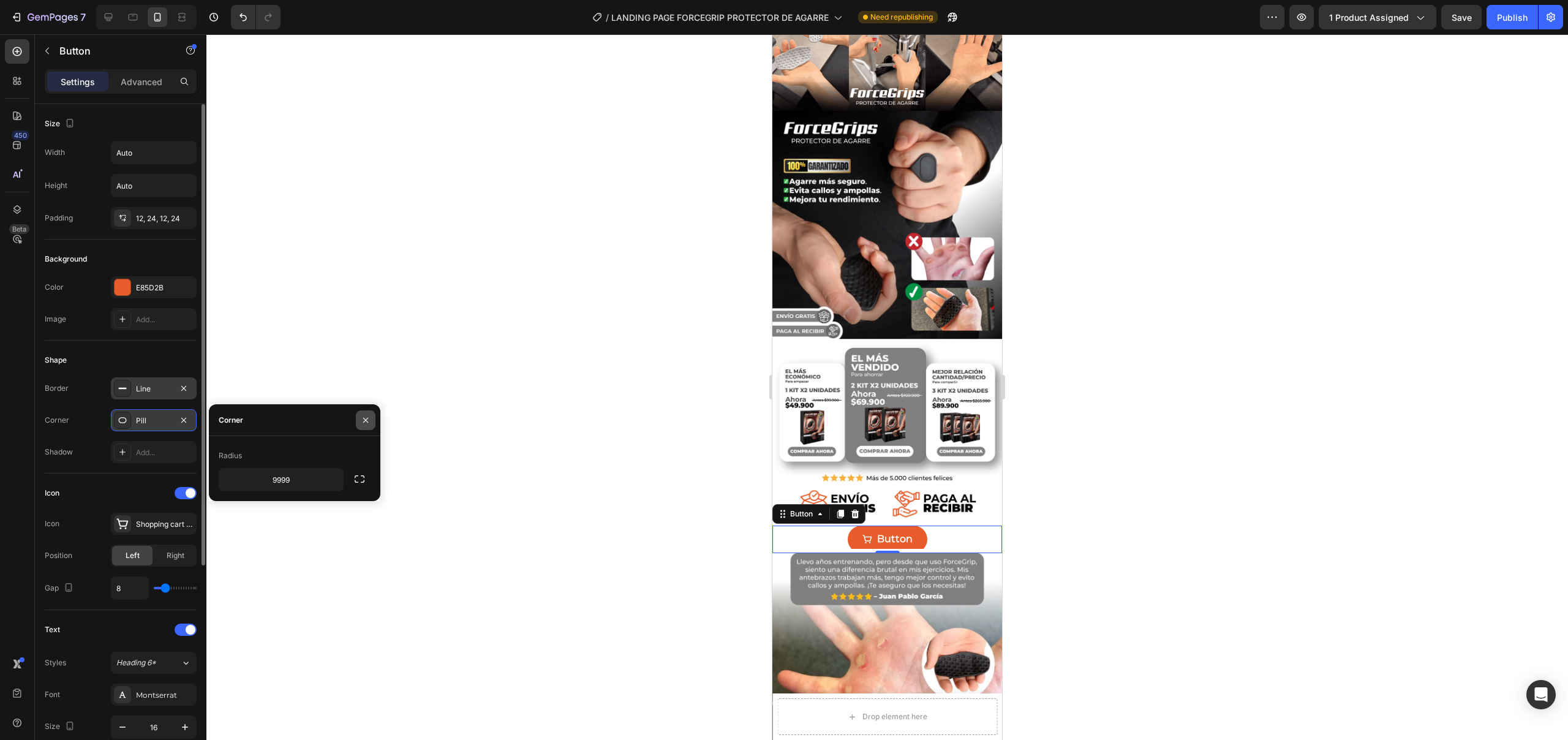
click at [367, 421] on icon "button" at bounding box center [366, 421] width 10 height 10
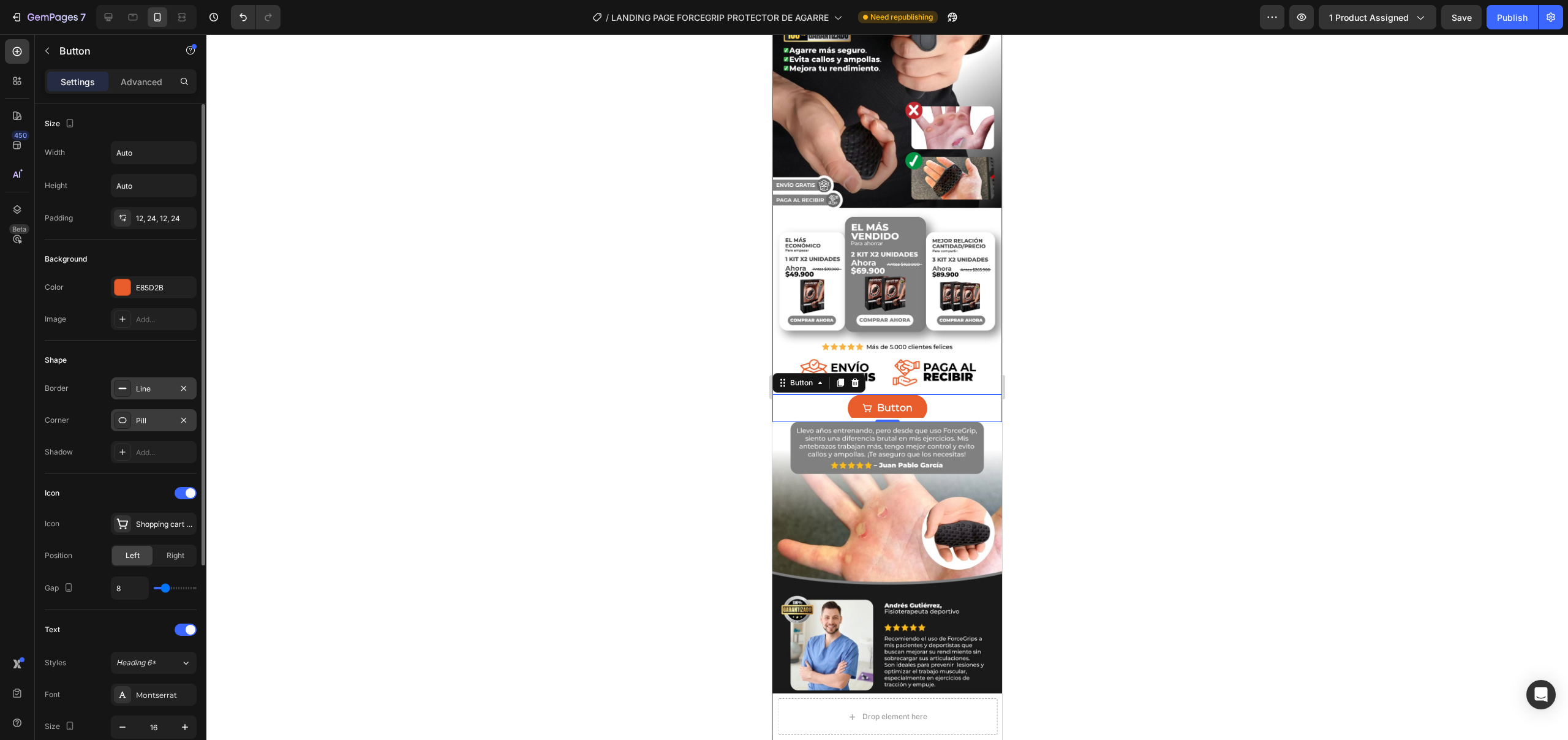
scroll to position [248, 0]
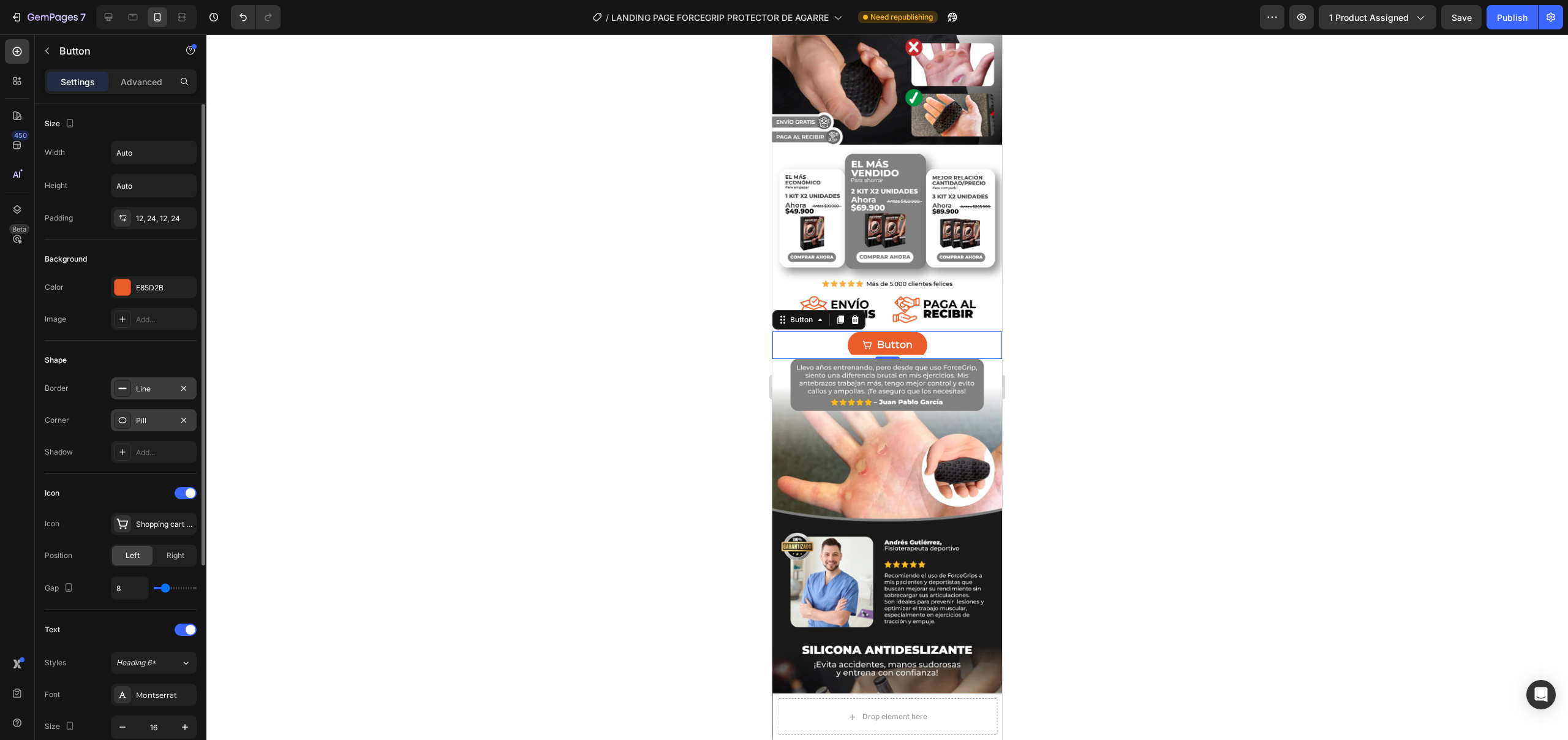
click at [1153, 368] on div at bounding box center [886, 387] width 1361 height 706
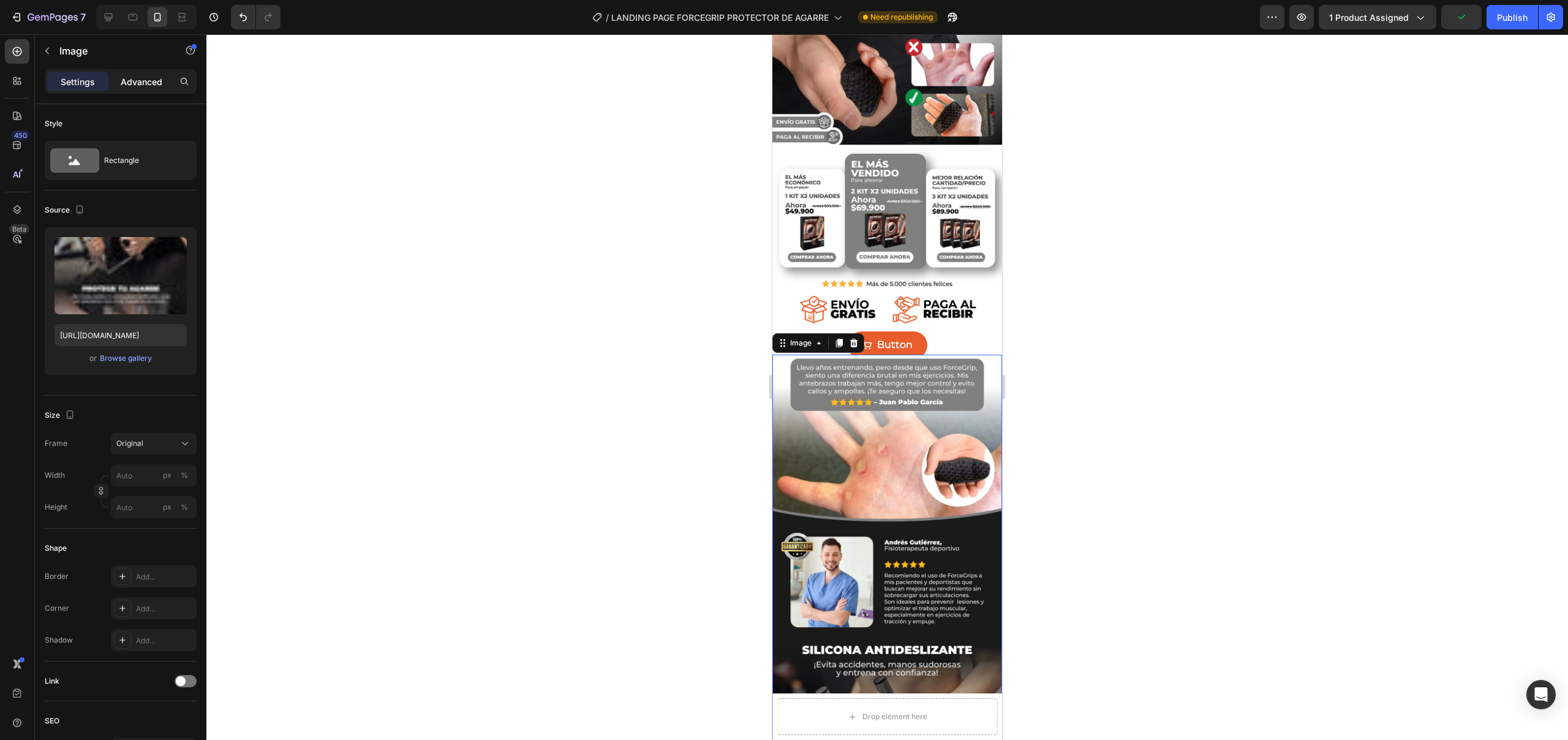
click at [134, 83] on p "Advanced" at bounding box center [141, 81] width 42 height 13
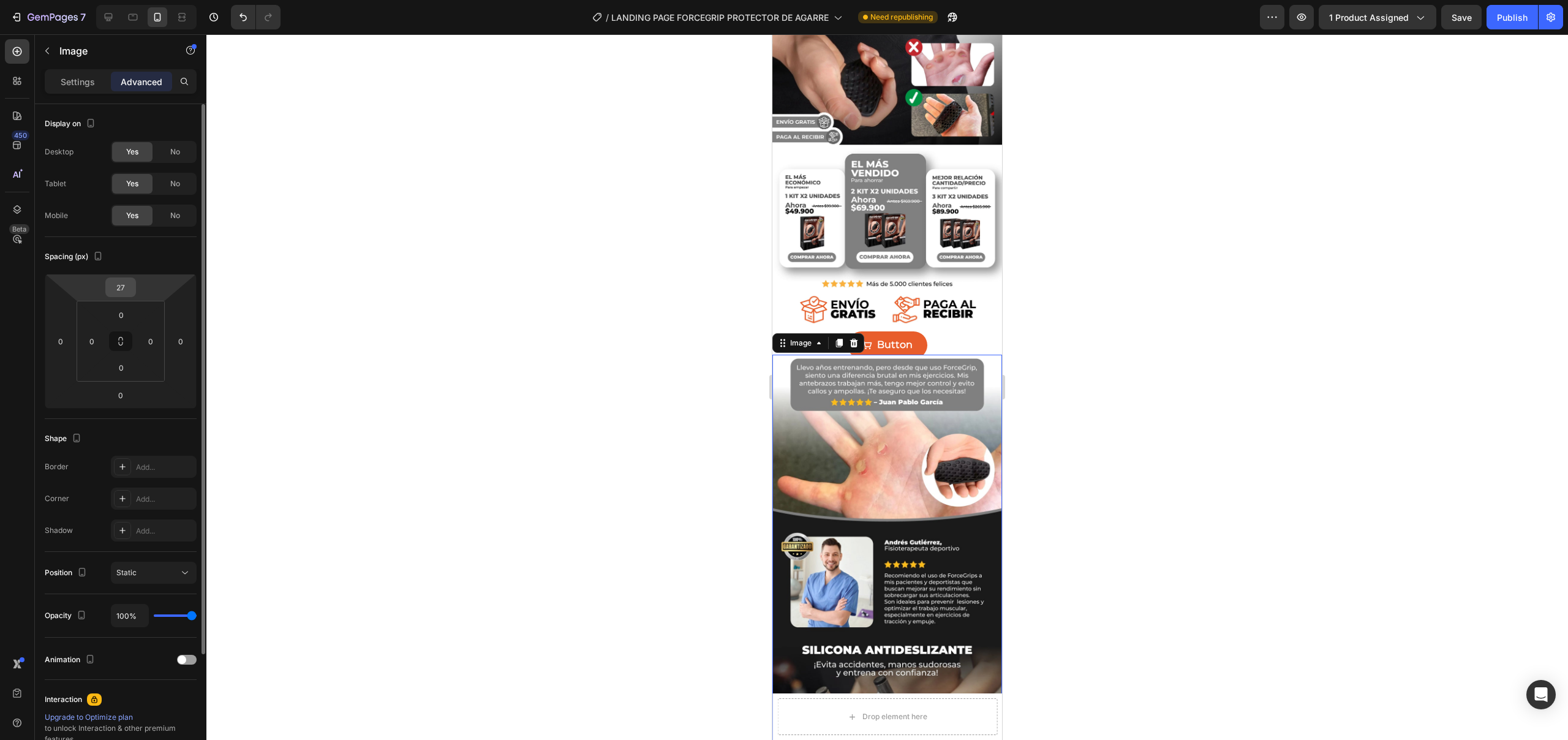
click at [124, 286] on input "27" at bounding box center [121, 287] width 24 height 19
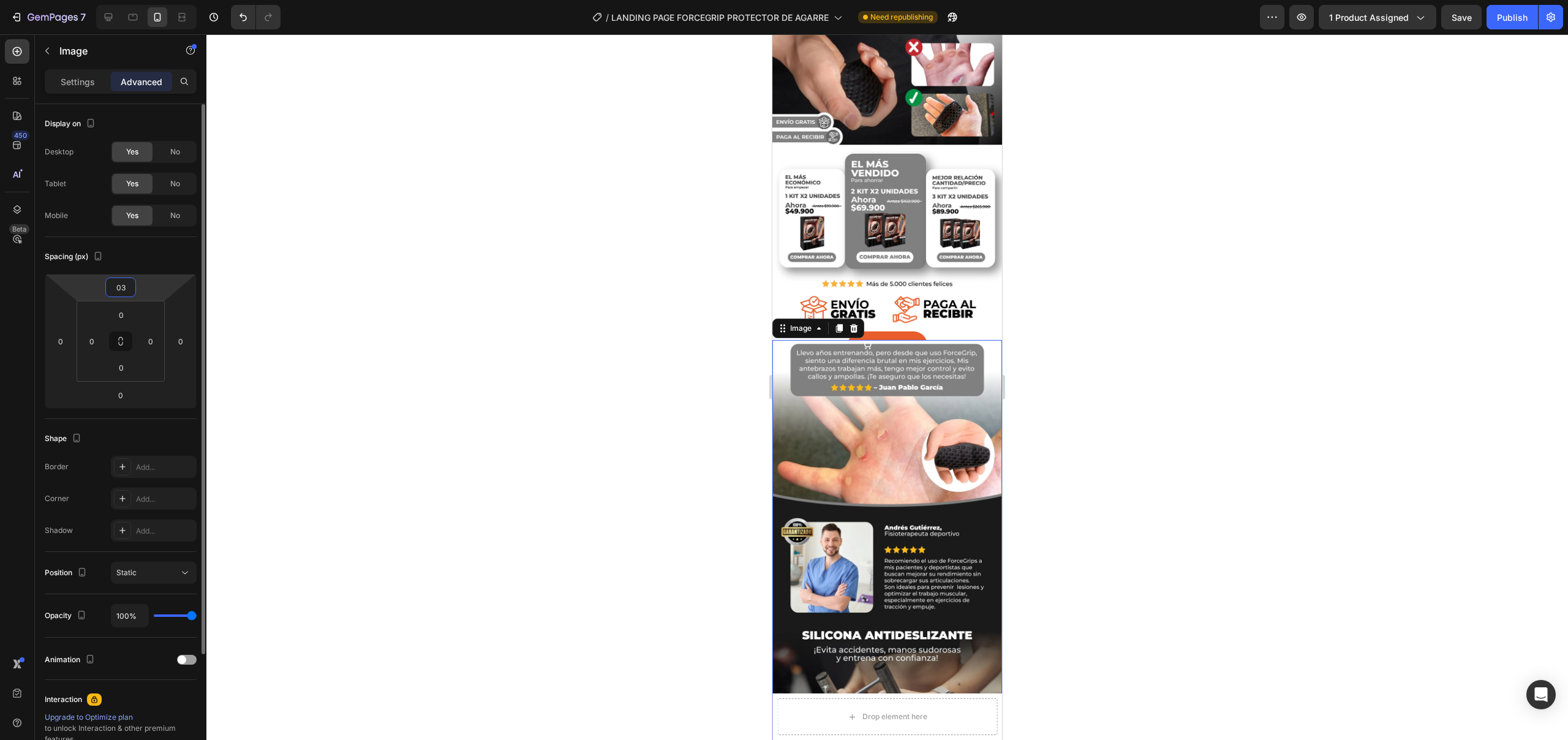
type input "0"
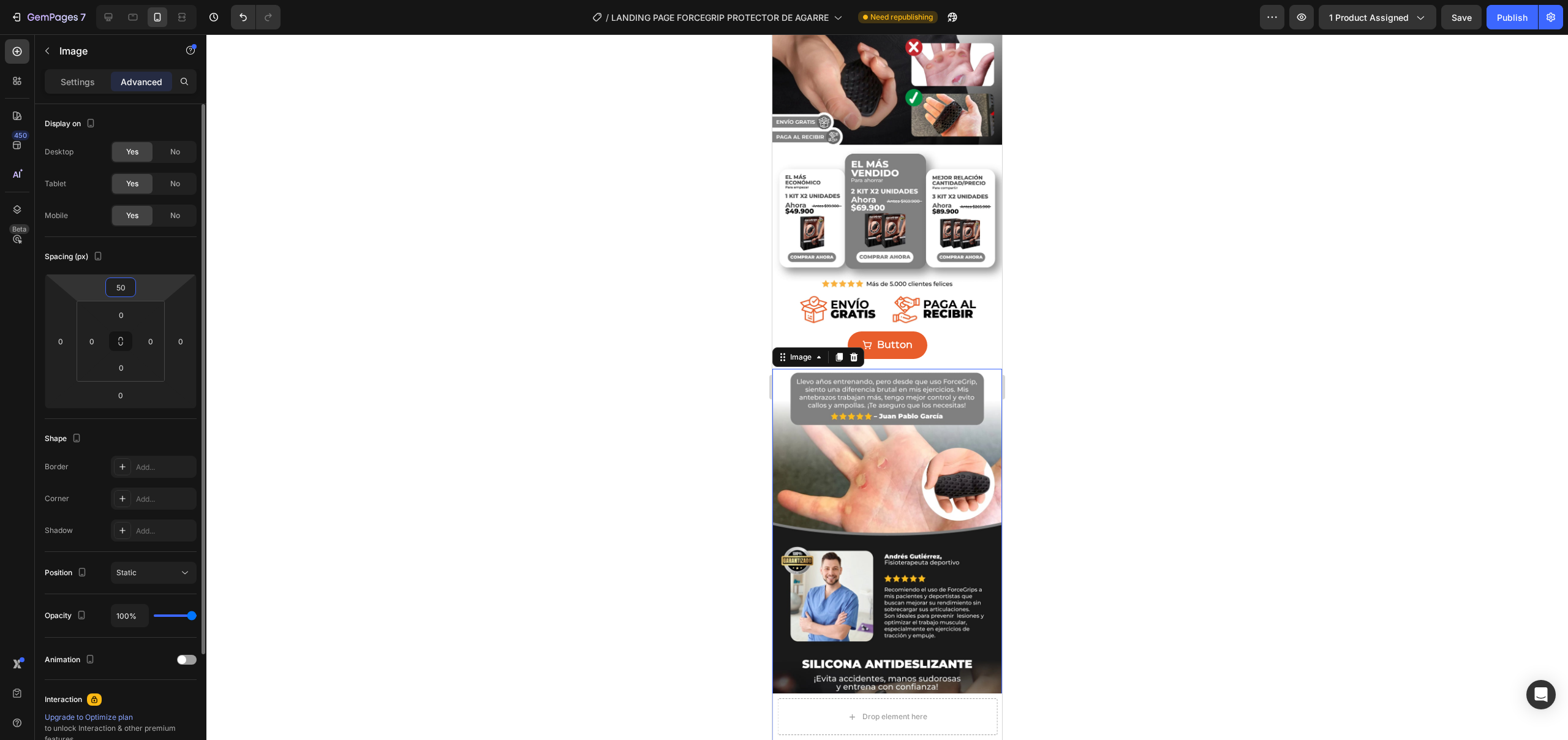
type input "5"
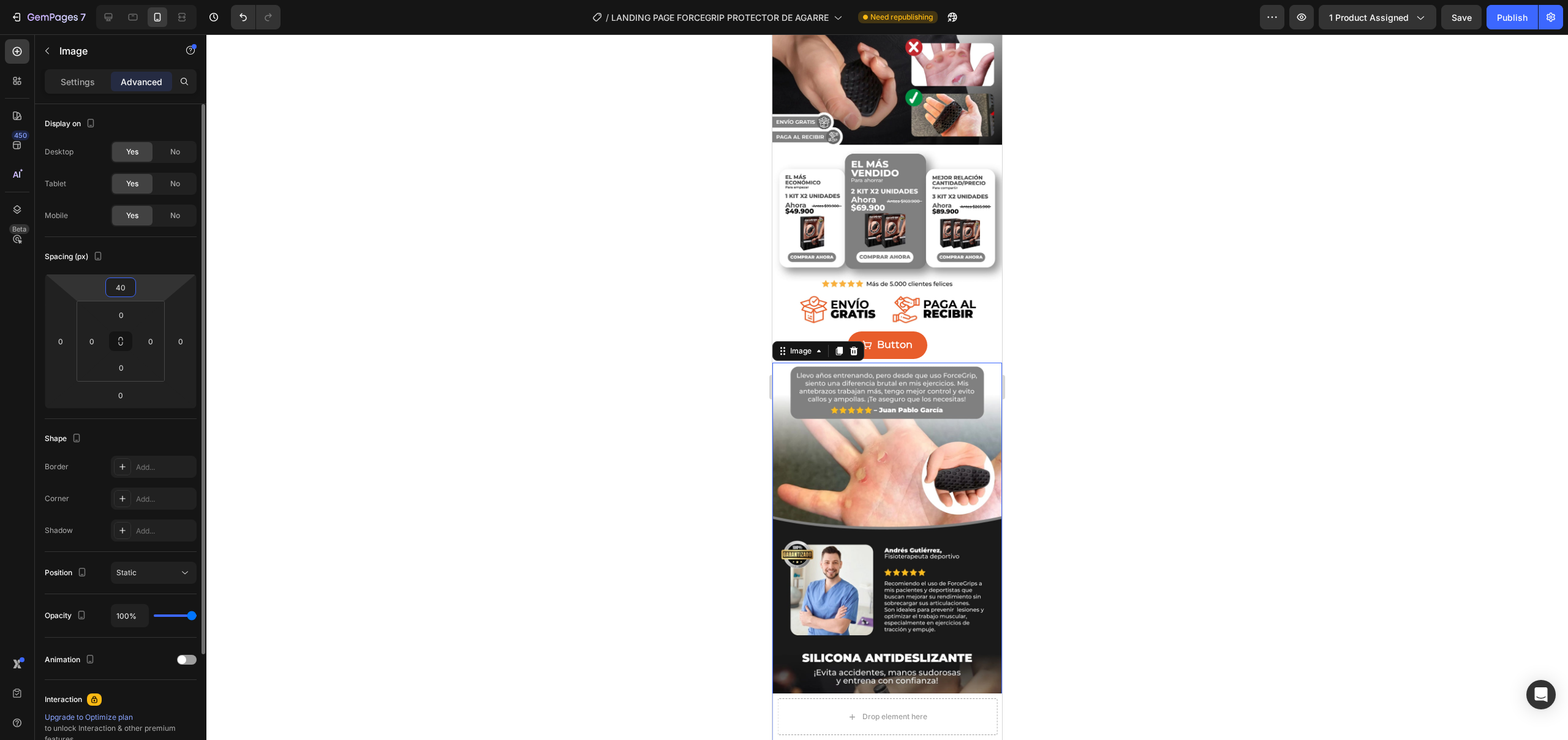
type input "4"
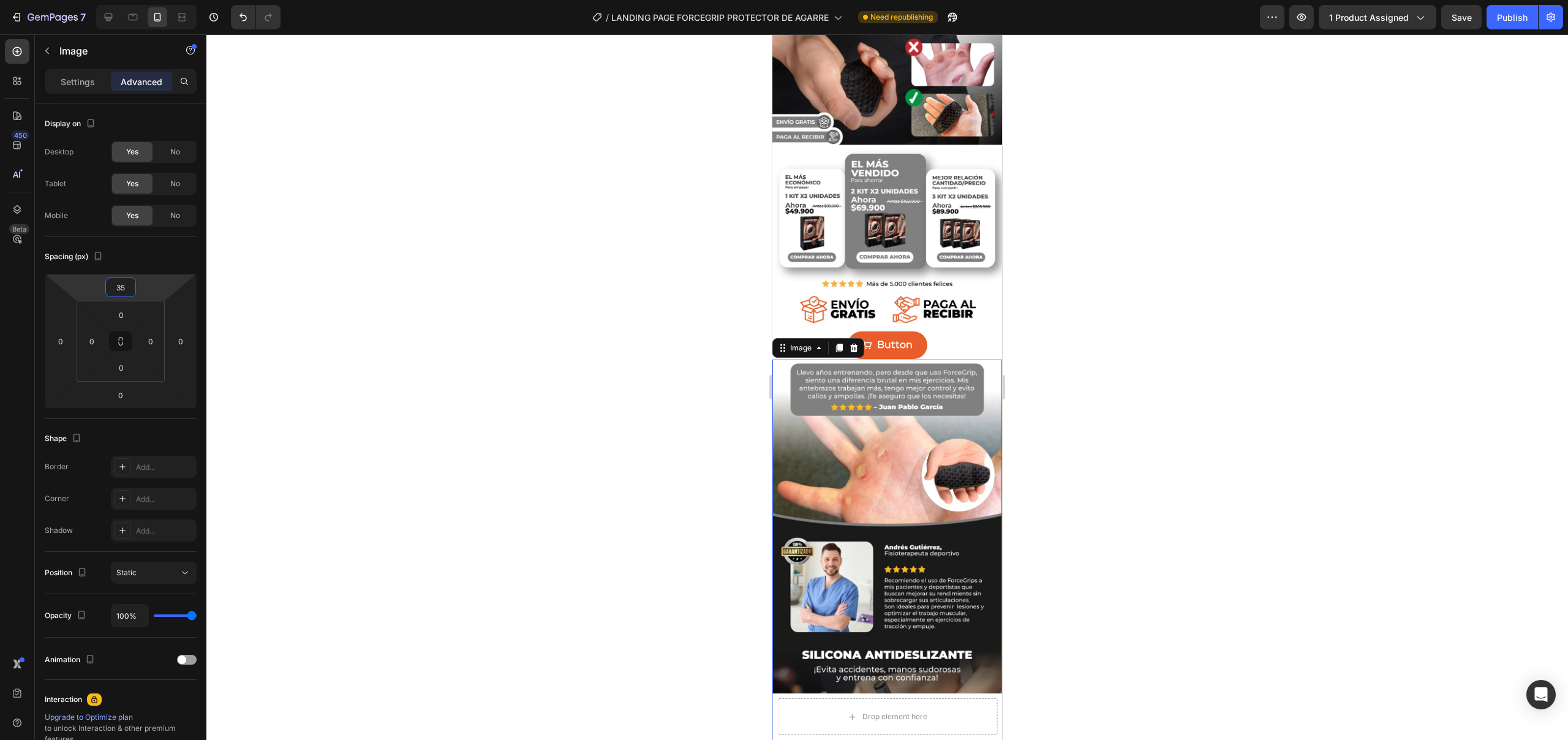
type input "35"
click at [1077, 319] on div at bounding box center [886, 387] width 1361 height 706
click at [135, 295] on div "35" at bounding box center [121, 288] width 31 height 20
click at [120, 285] on input "35" at bounding box center [121, 287] width 24 height 19
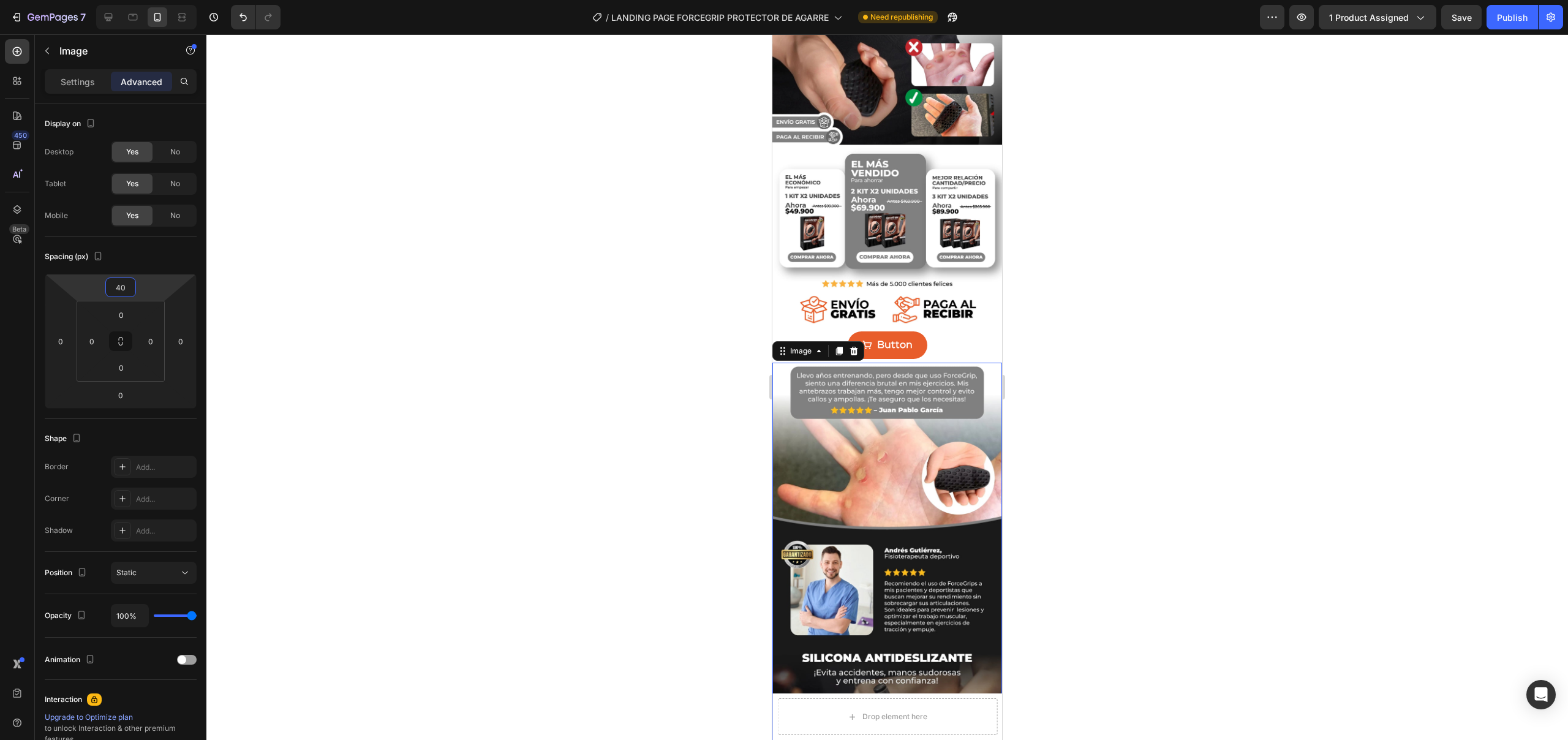
type input "40"
click at [322, 286] on div at bounding box center [886, 387] width 1361 height 706
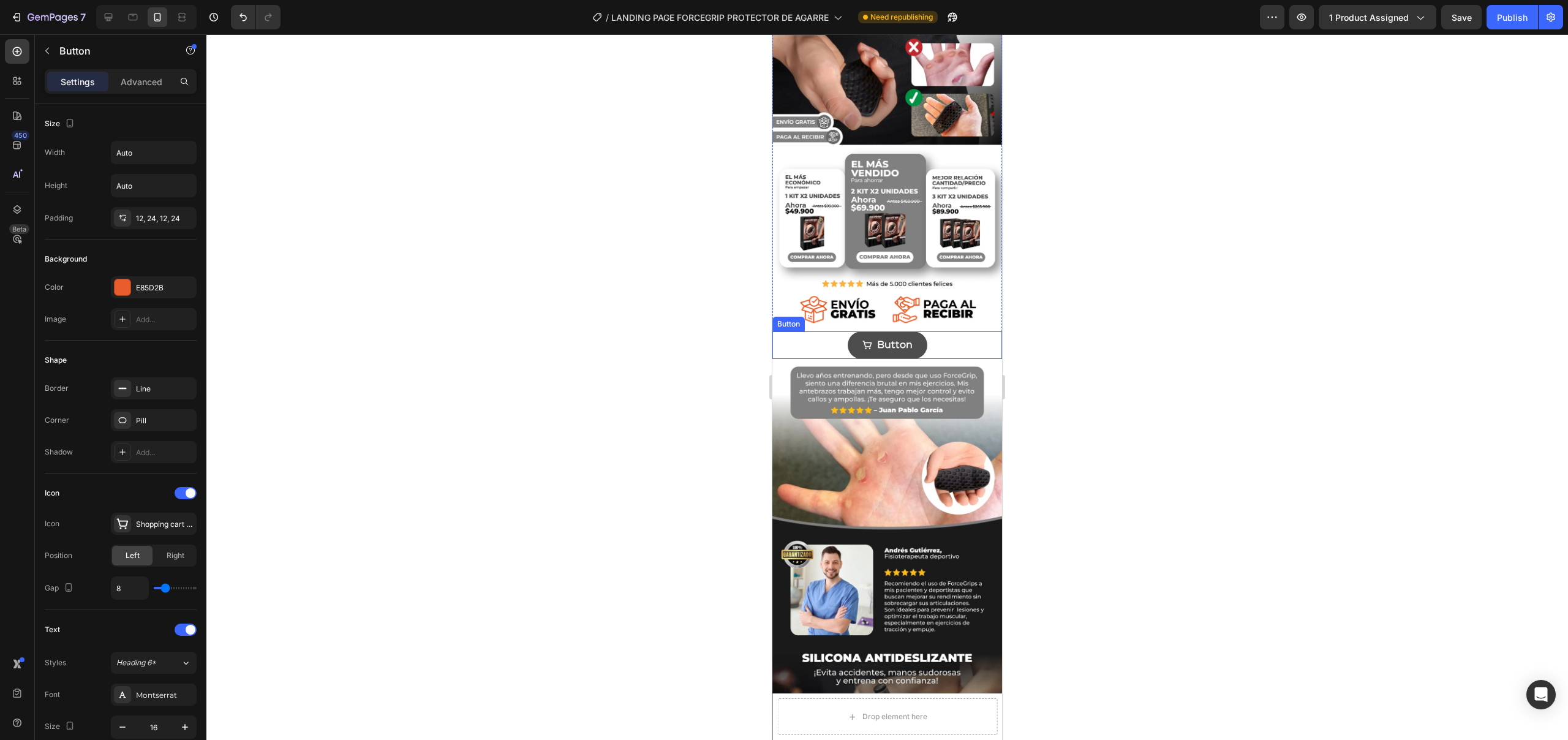
click at [909, 337] on button "Button" at bounding box center [887, 346] width 80 height 28
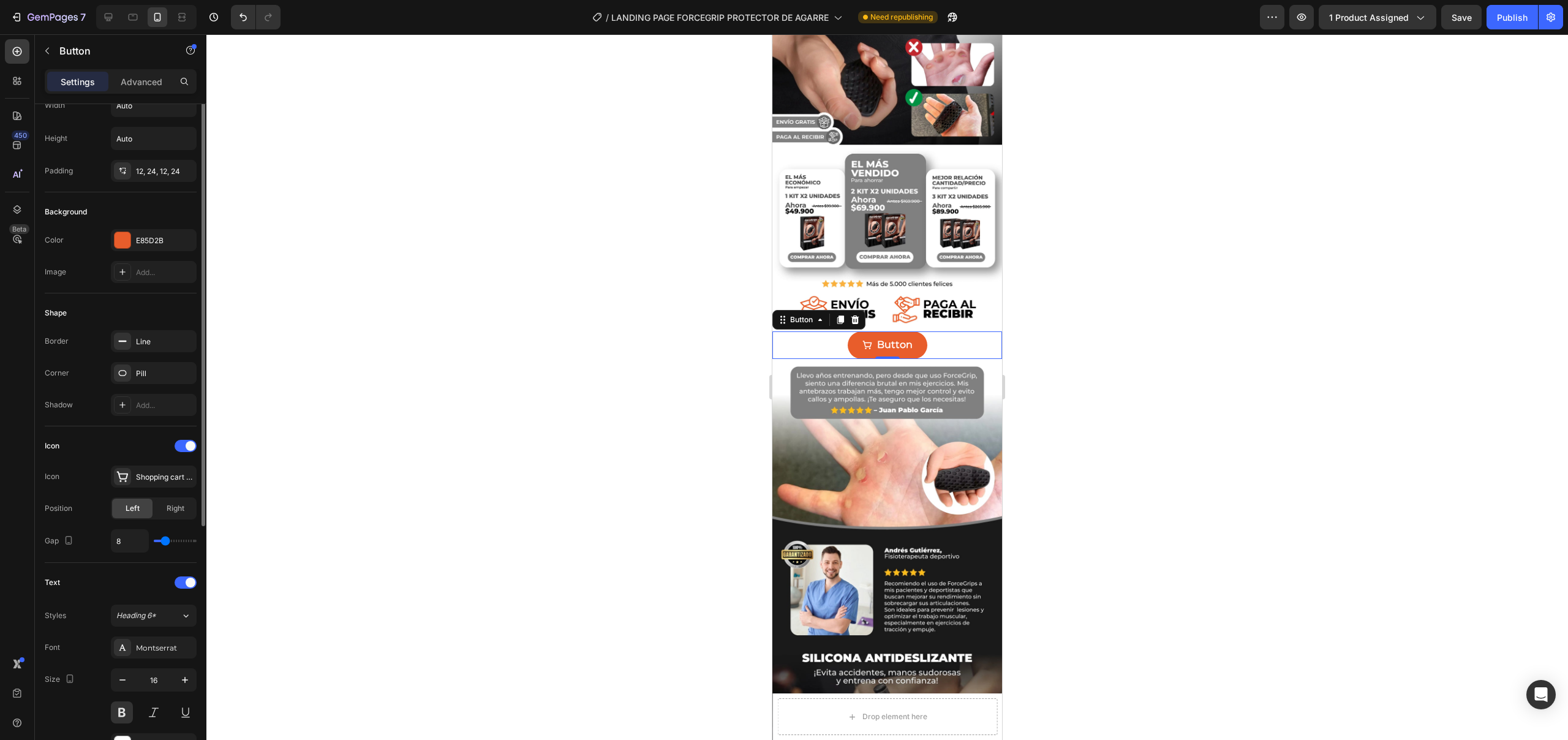
scroll to position [0, 0]
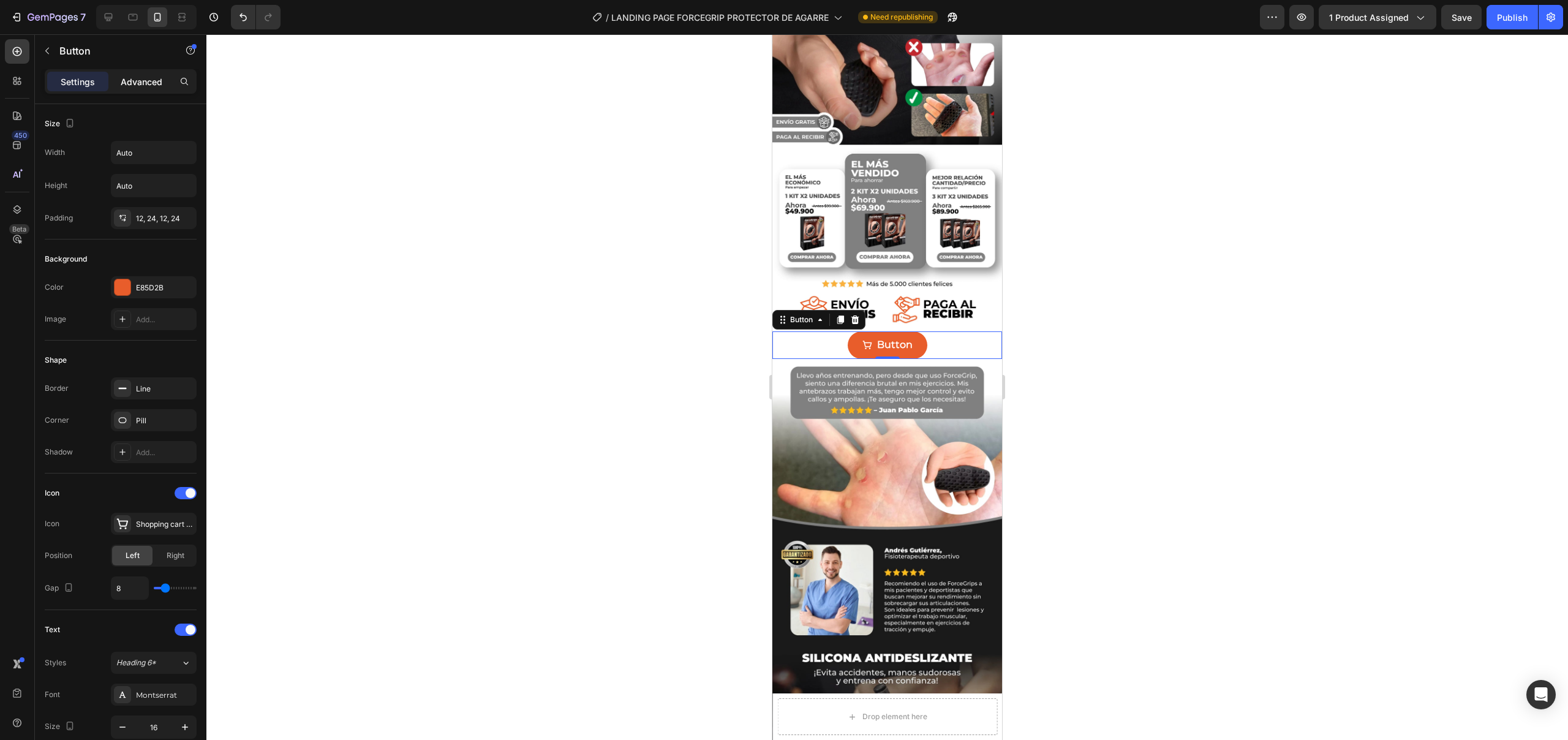
click at [149, 80] on p "Advanced" at bounding box center [141, 81] width 42 height 13
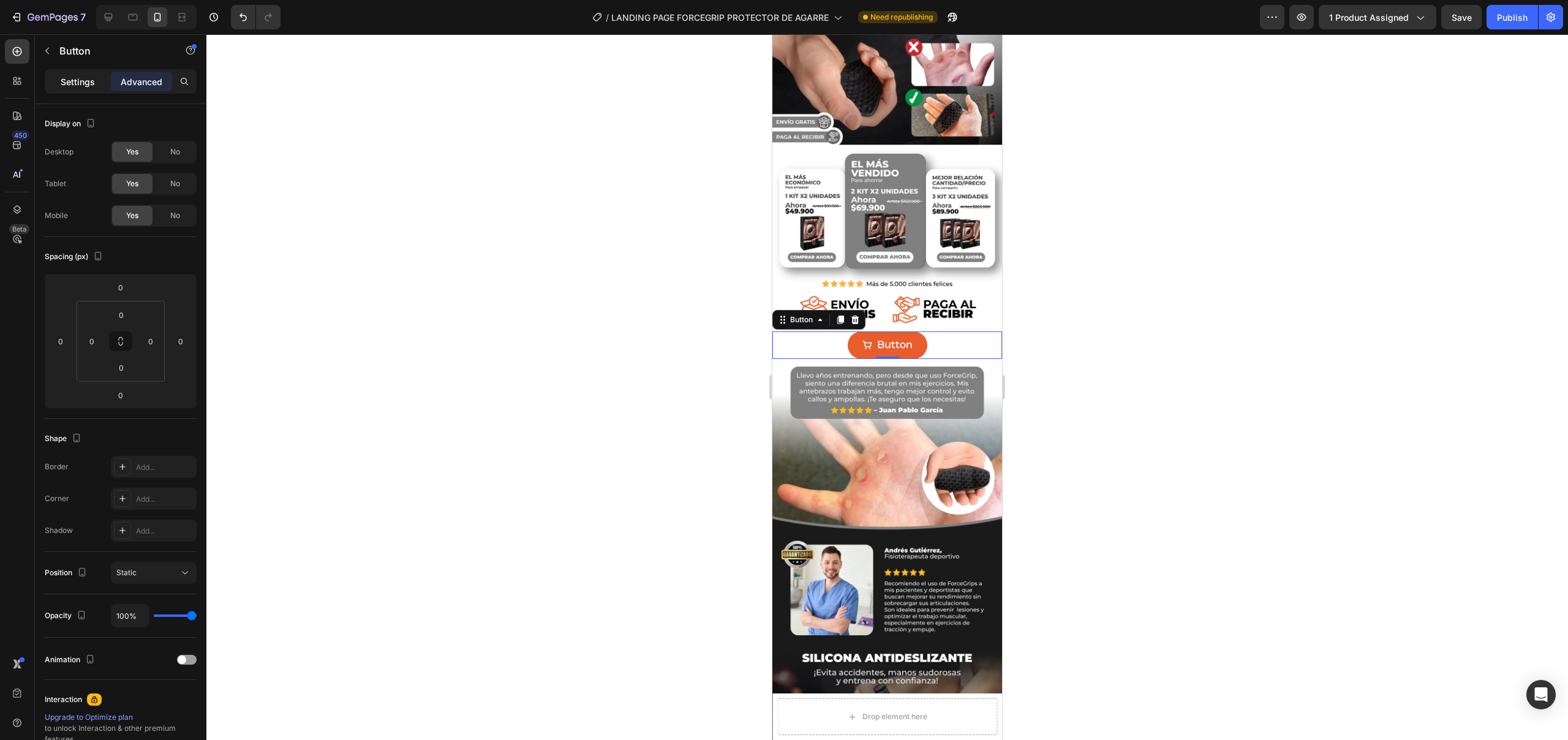
click at [91, 80] on p "Settings" at bounding box center [77, 81] width 34 height 13
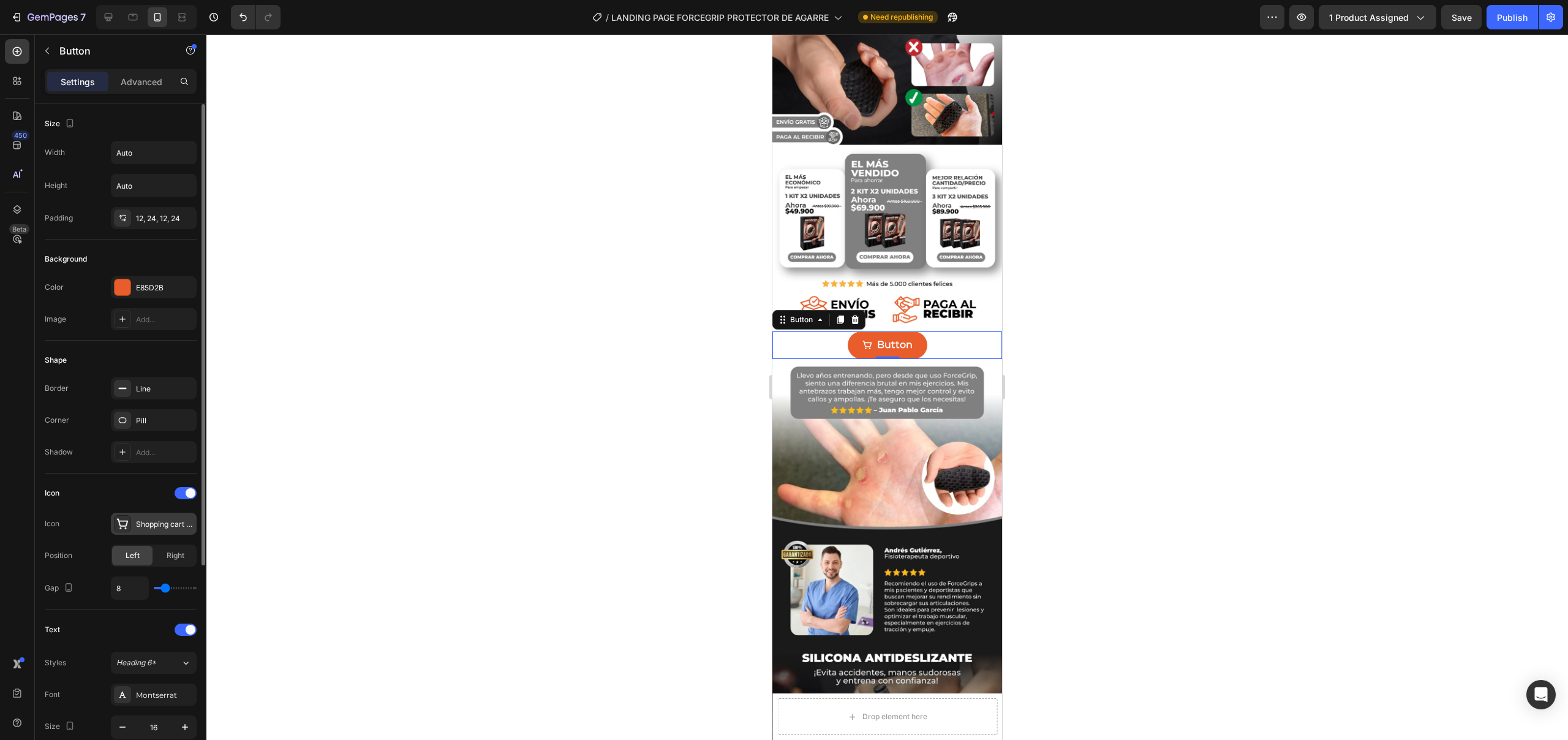
click at [171, 522] on div "Shopping cart simple bold" at bounding box center [165, 525] width 58 height 11
type input "10"
type input "11"
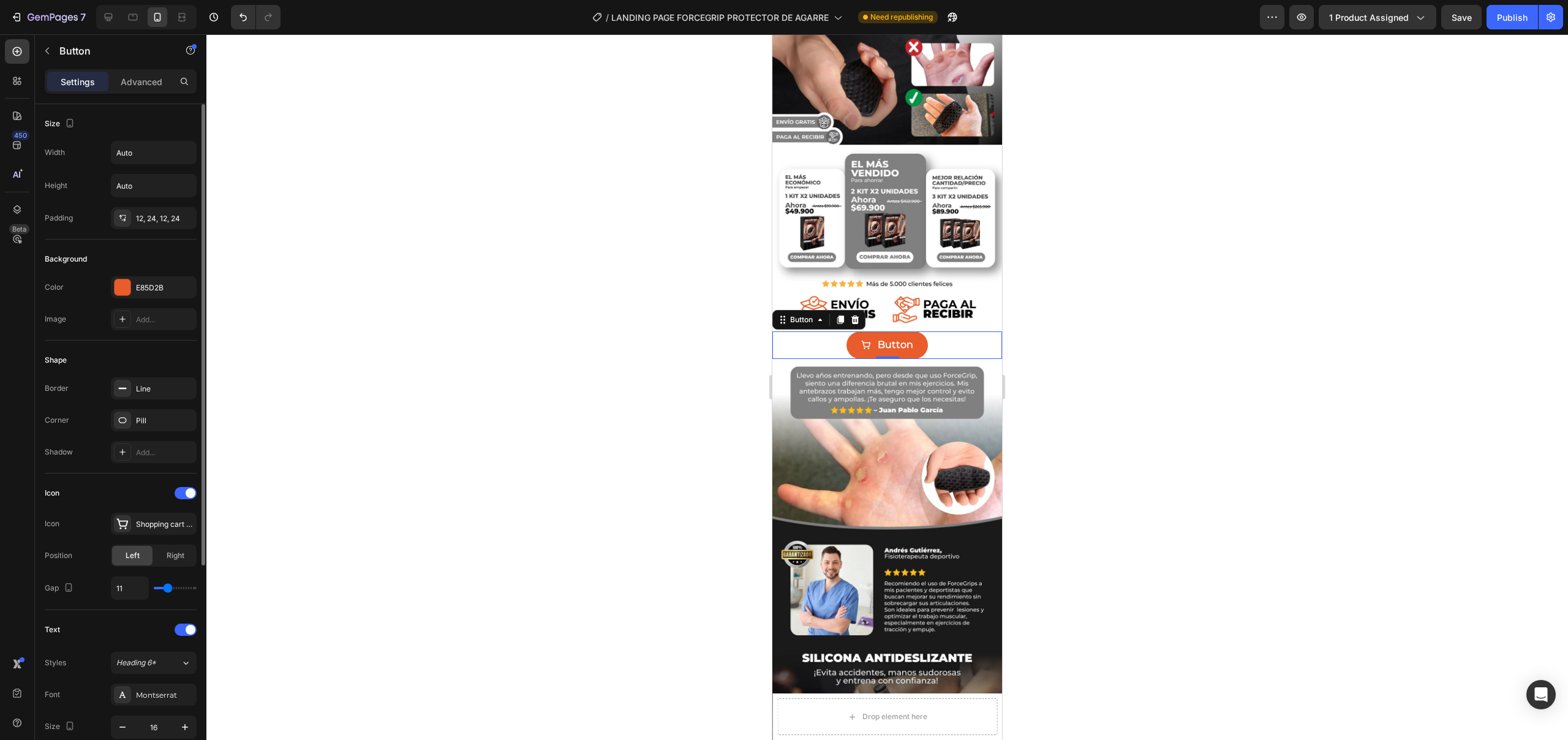
type input "10"
click at [166, 587] on input "range" at bounding box center [175, 588] width 43 height 2
type input "11"
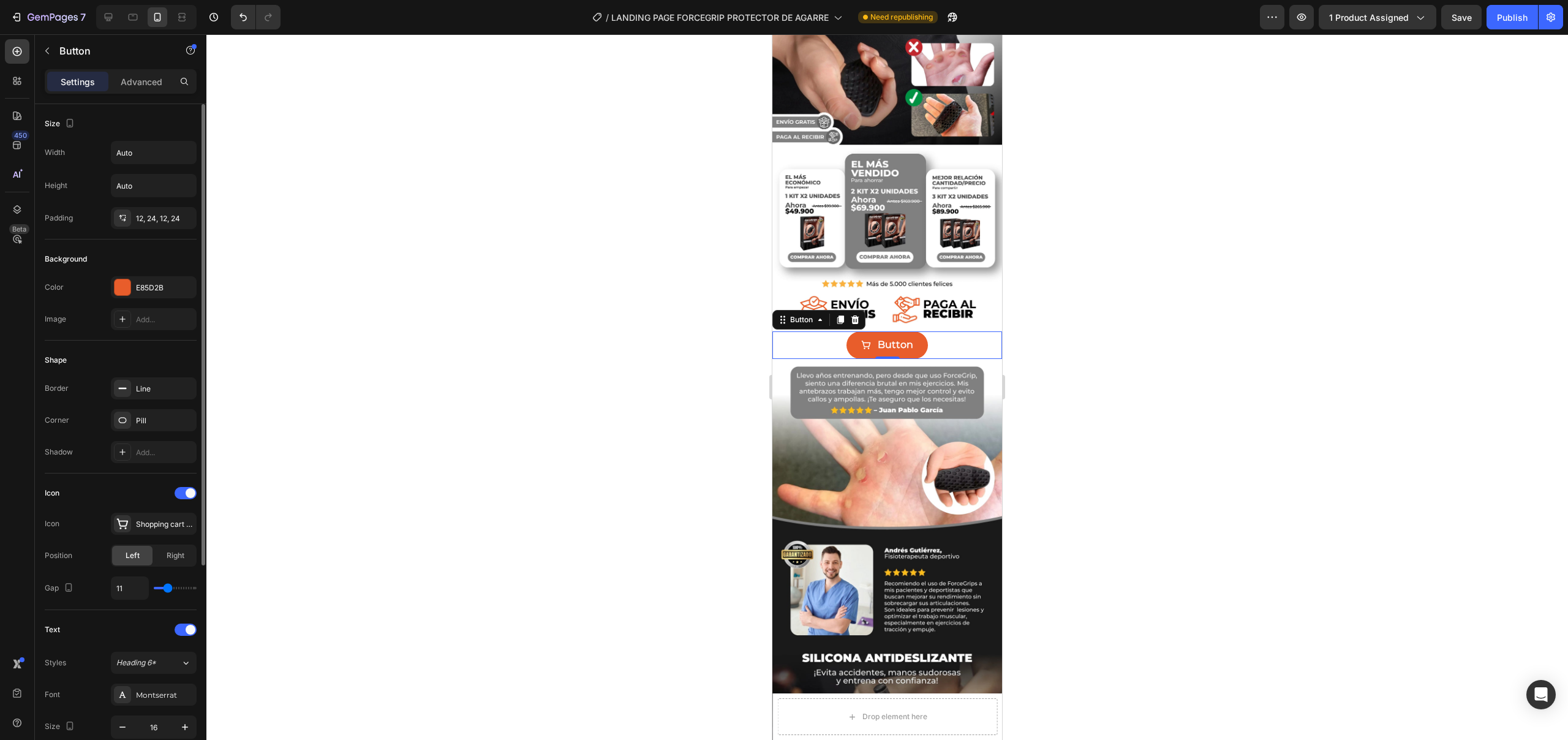
type input "12"
click at [168, 587] on input "range" at bounding box center [175, 588] width 43 height 2
type input "13"
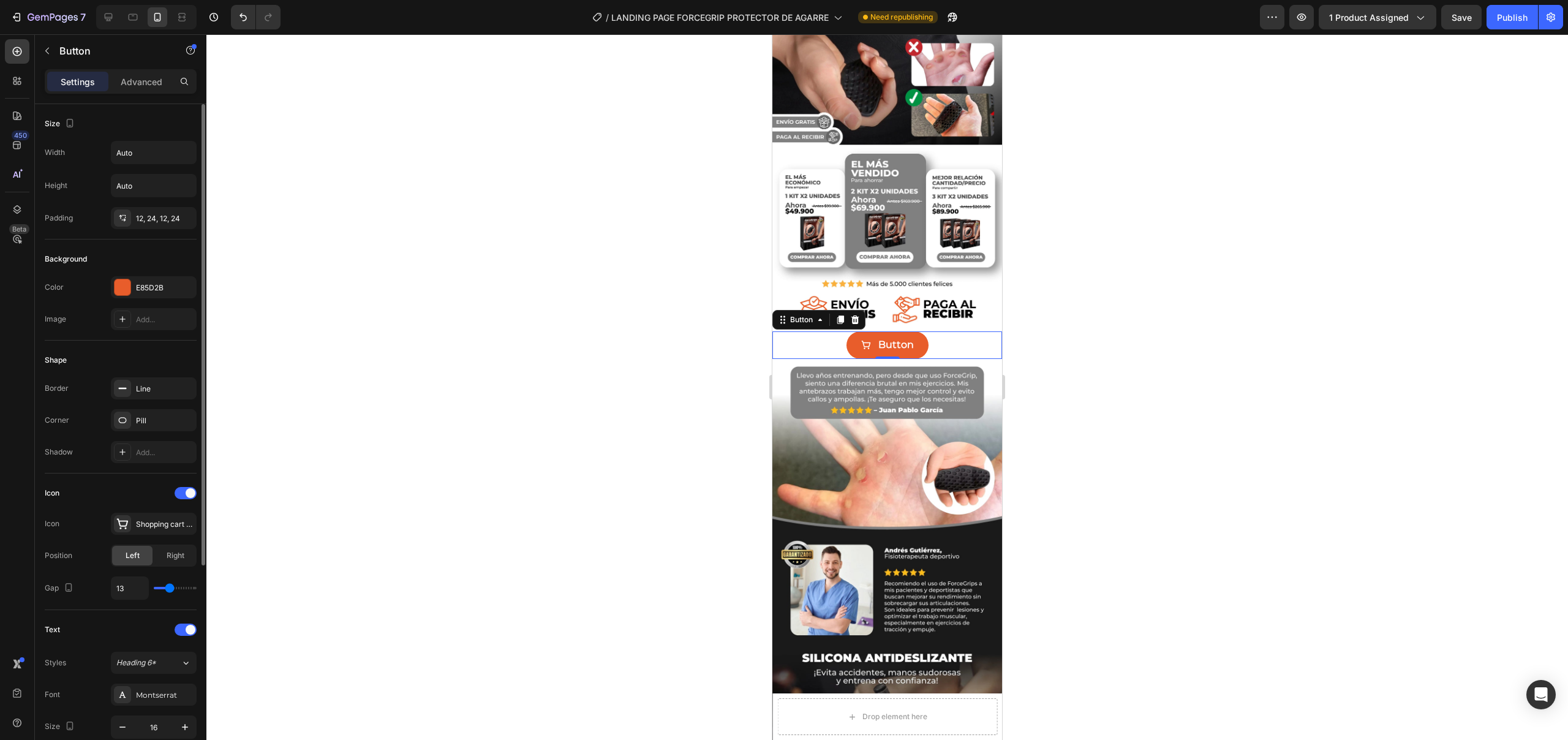
type input "14"
type input "16"
type input "17"
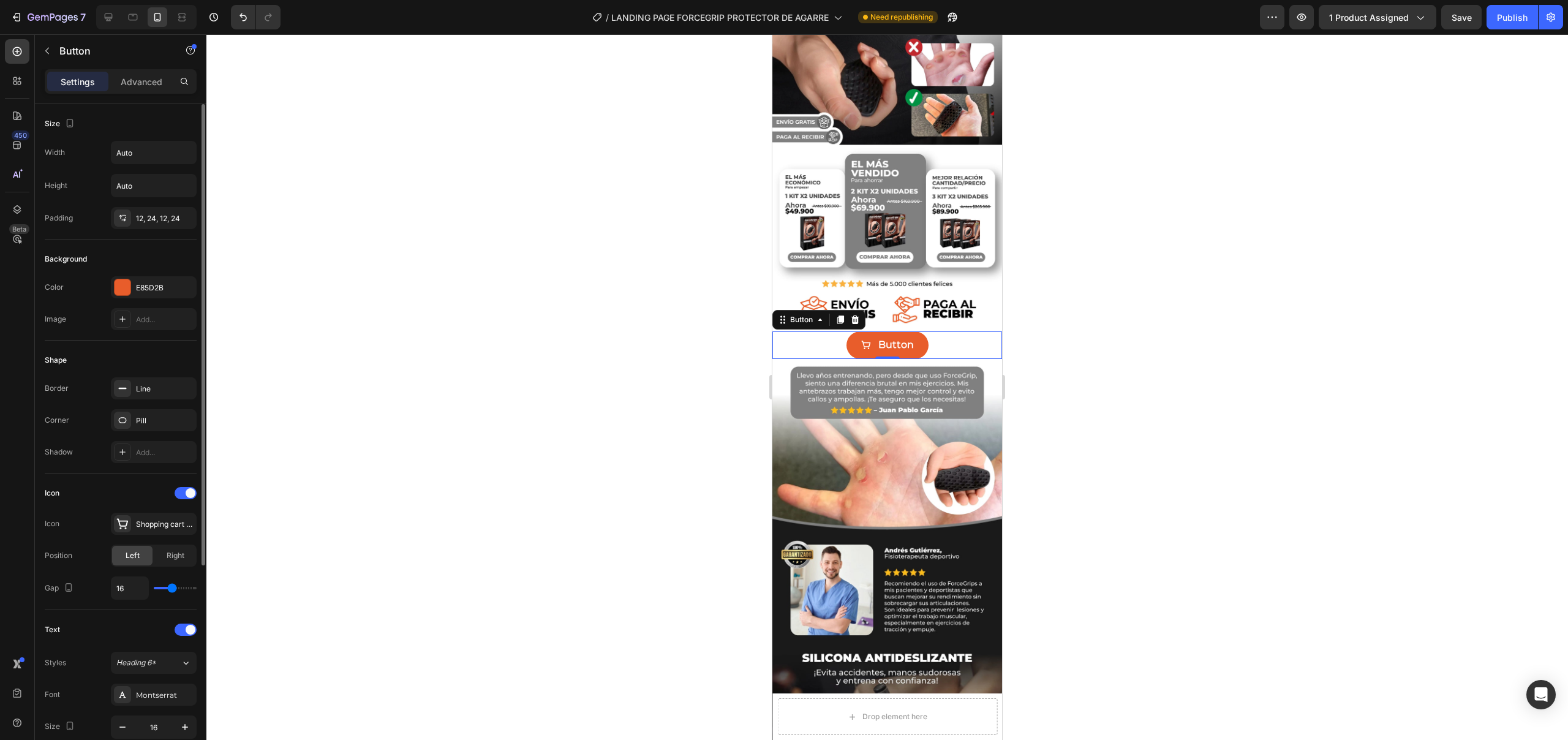
type input "17"
type input "18"
type input "19"
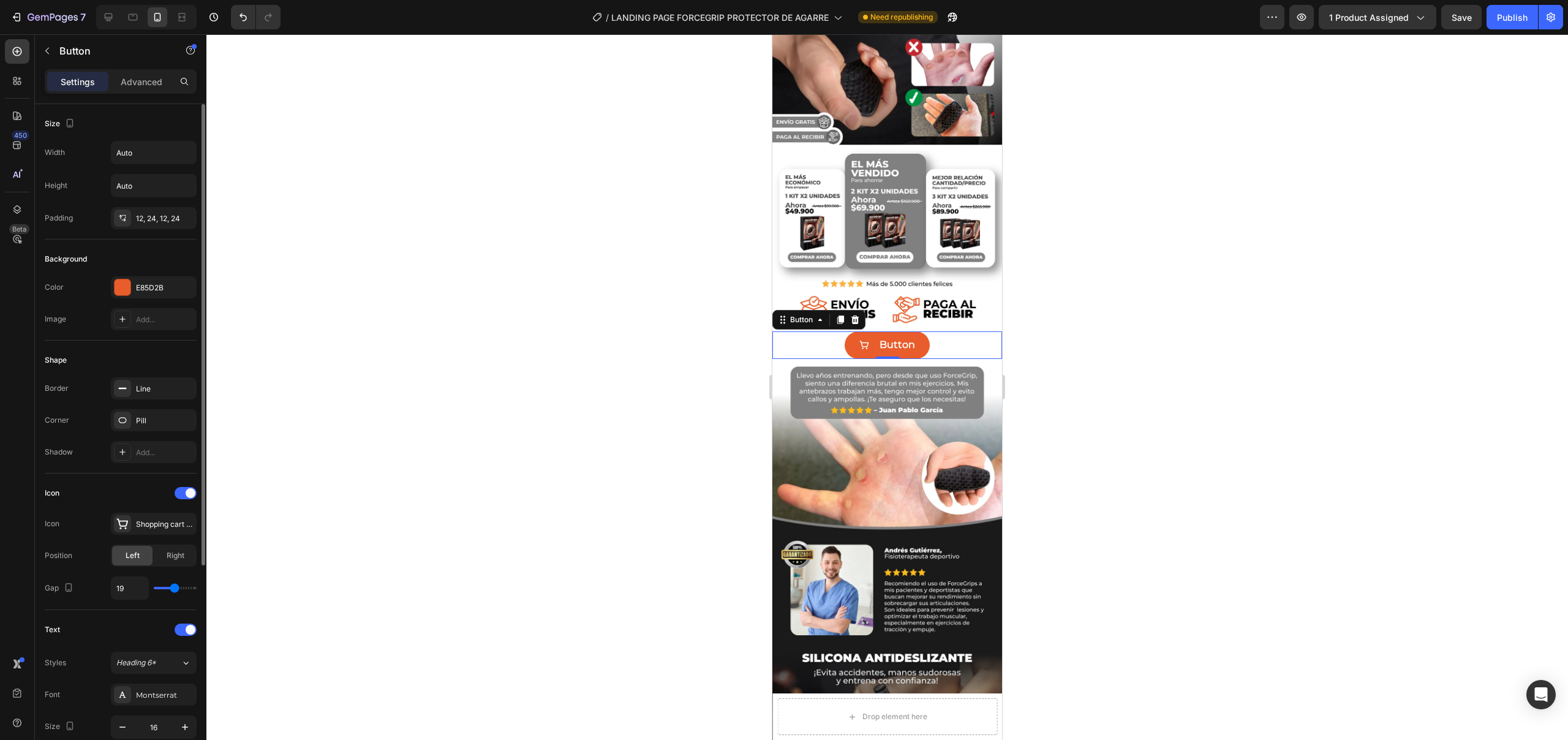
type input "20"
type input "22"
type input "24"
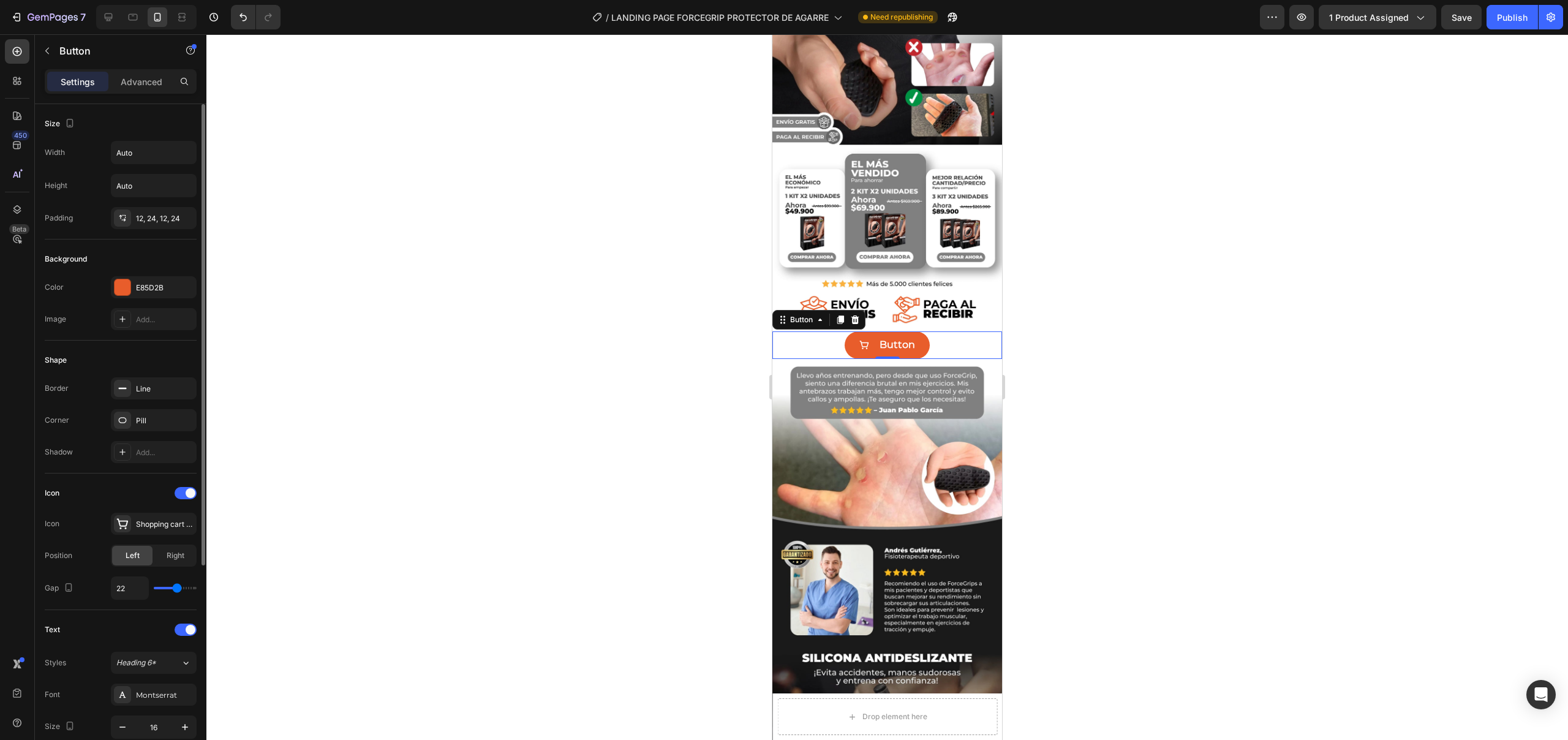
type input "24"
type input "25"
type input "26"
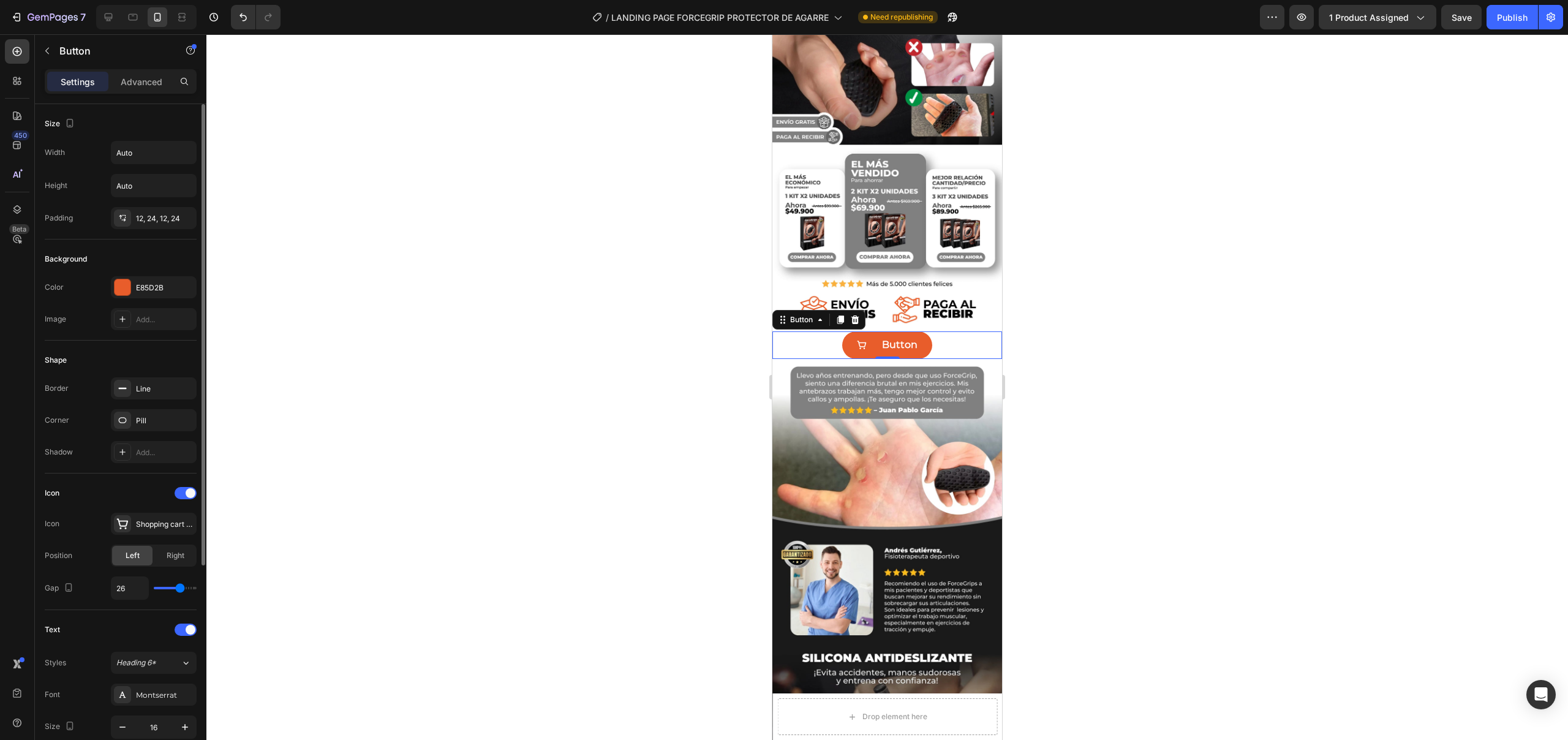
type input "27"
type input "28"
type input "29"
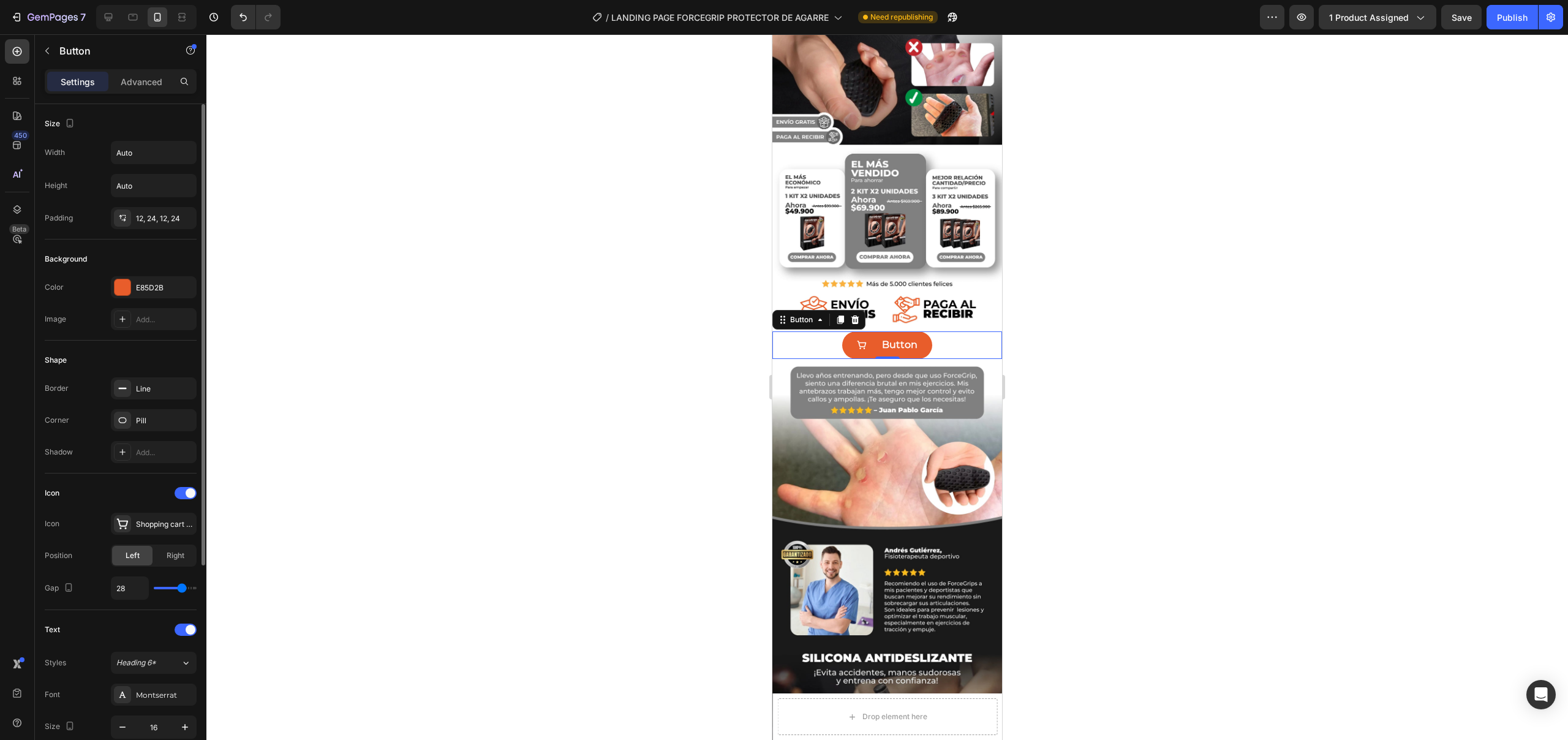
type input "29"
type input "30"
type input "32"
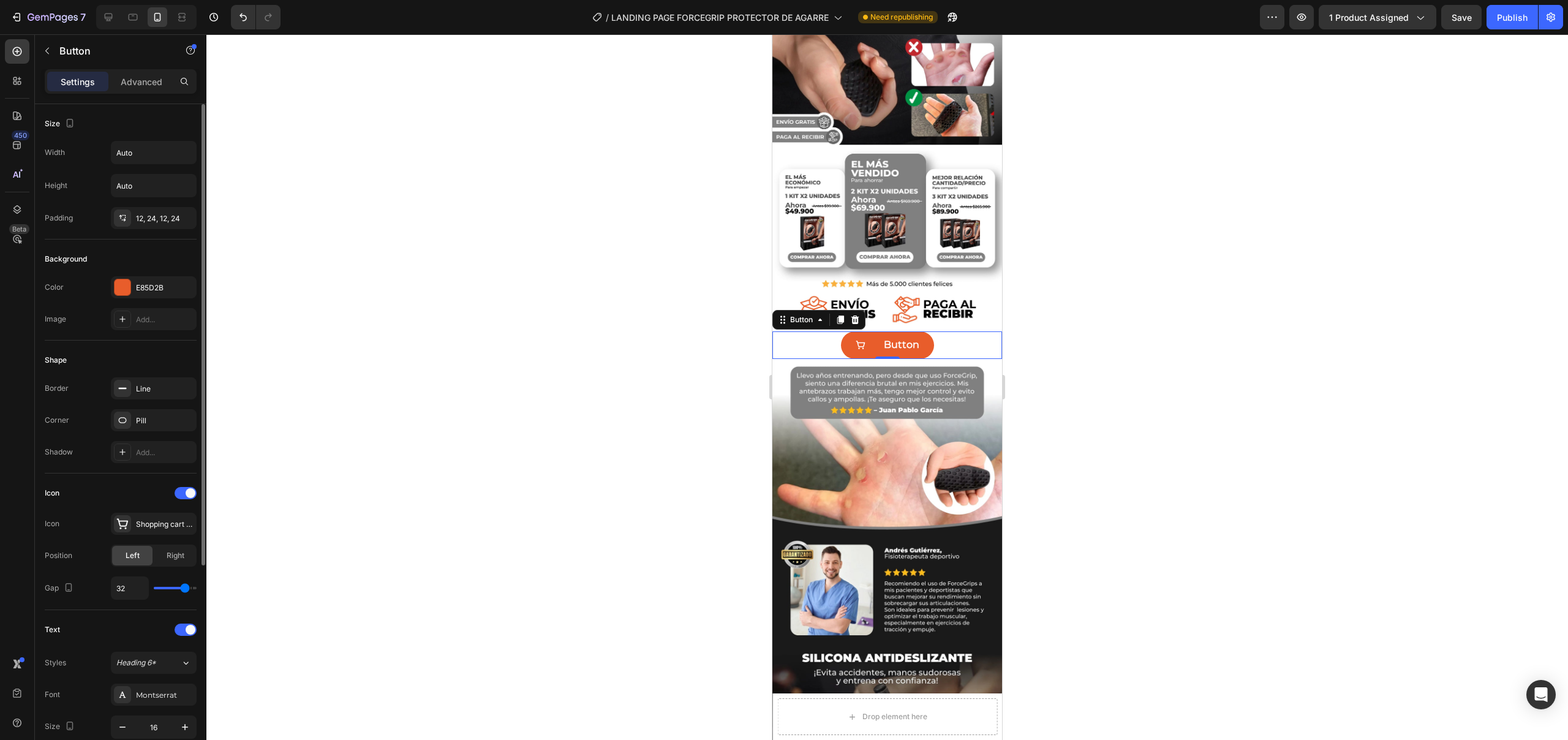
type input "34"
type input "36"
type input "38"
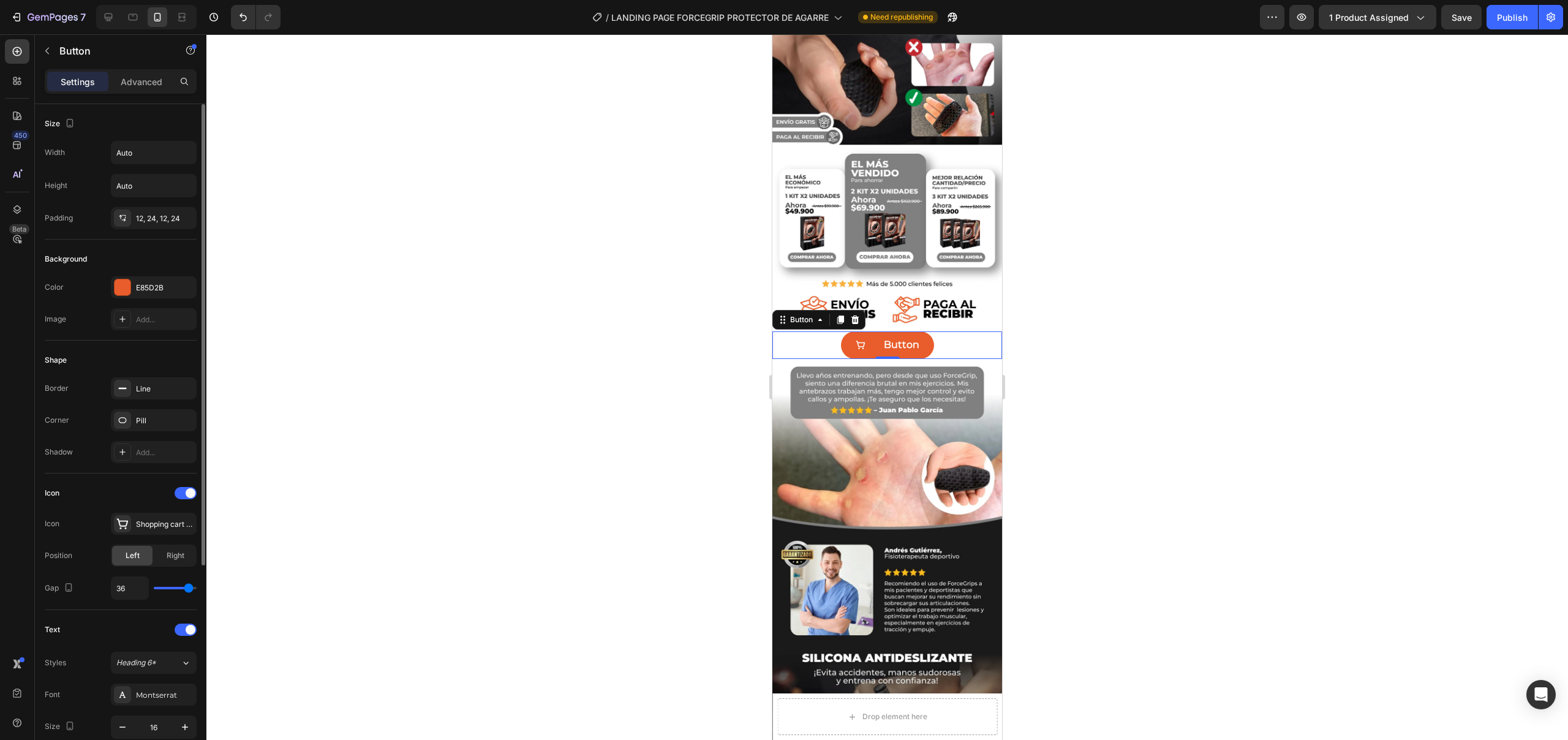
type input "38"
type input "39"
type input "40"
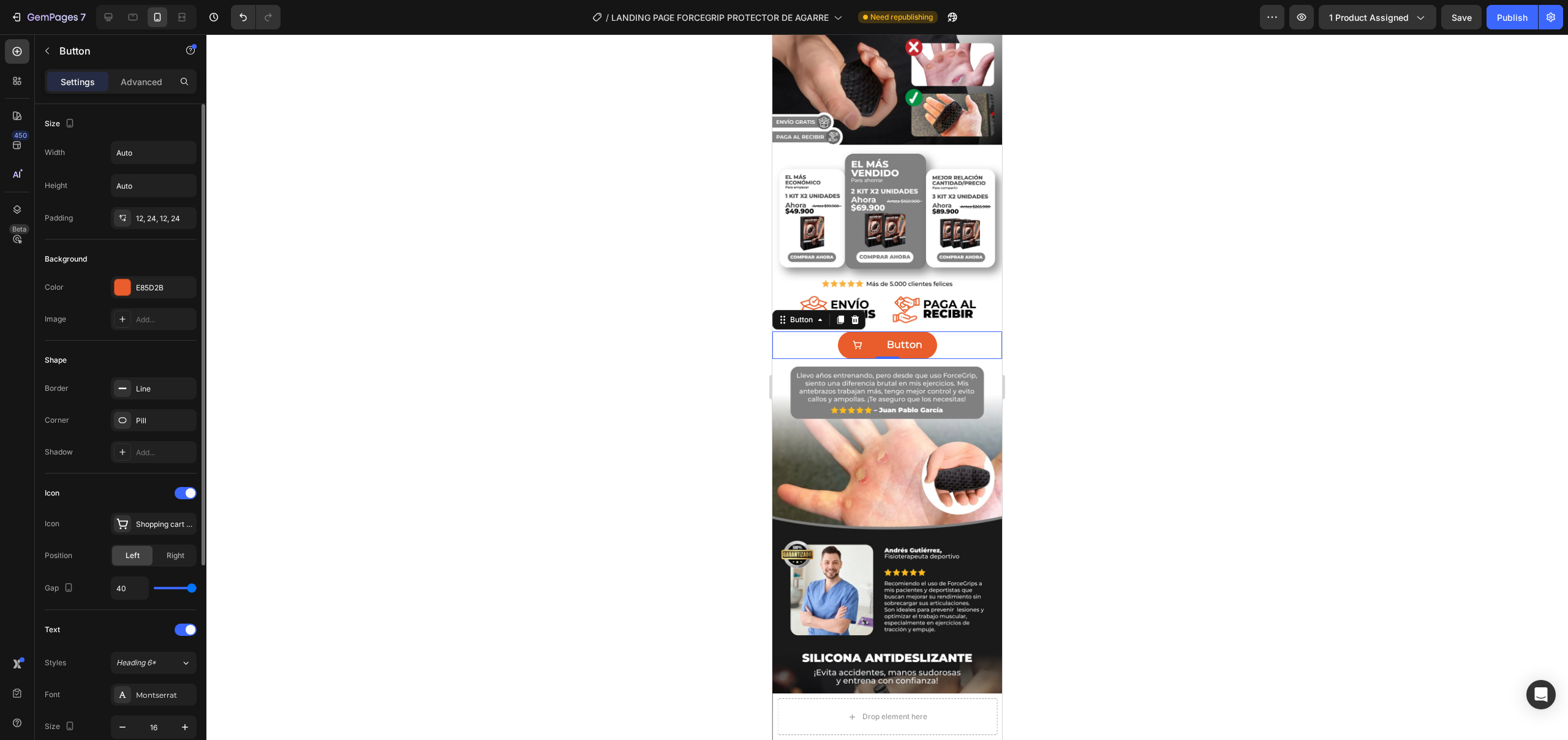
type input "39"
type input "34"
type input "28"
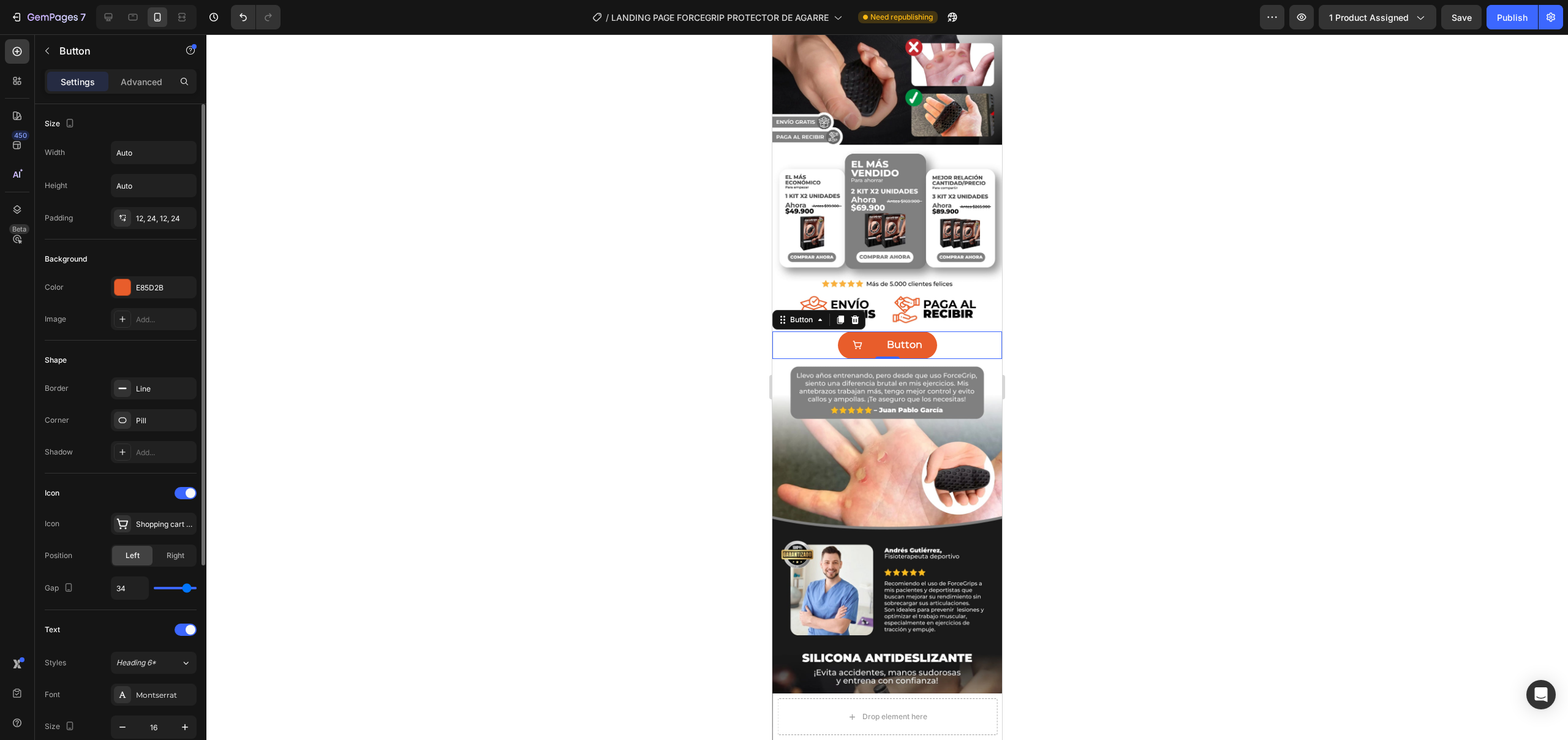
type input "28"
type input "23"
type input "21"
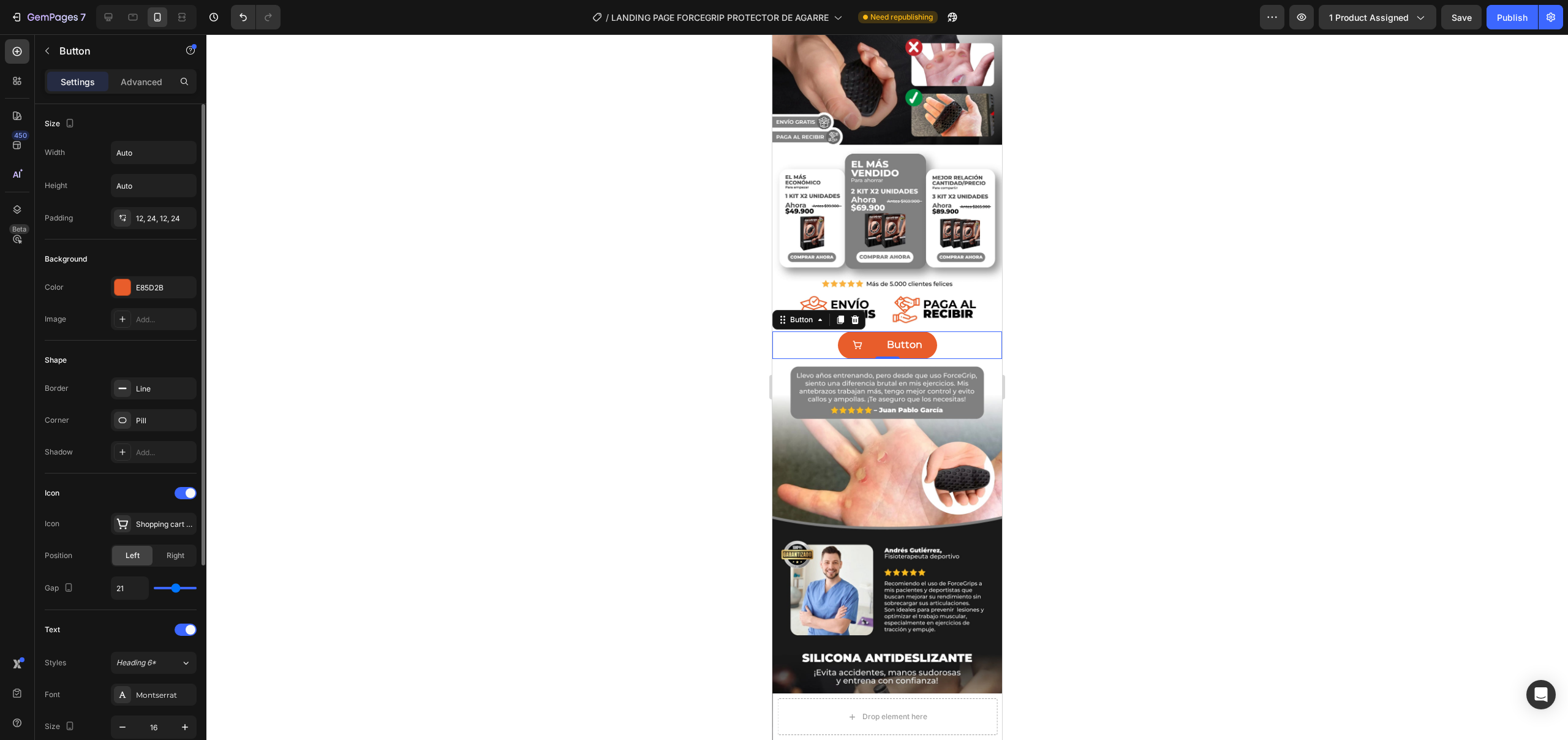
type input "20"
type input "18"
type input "17"
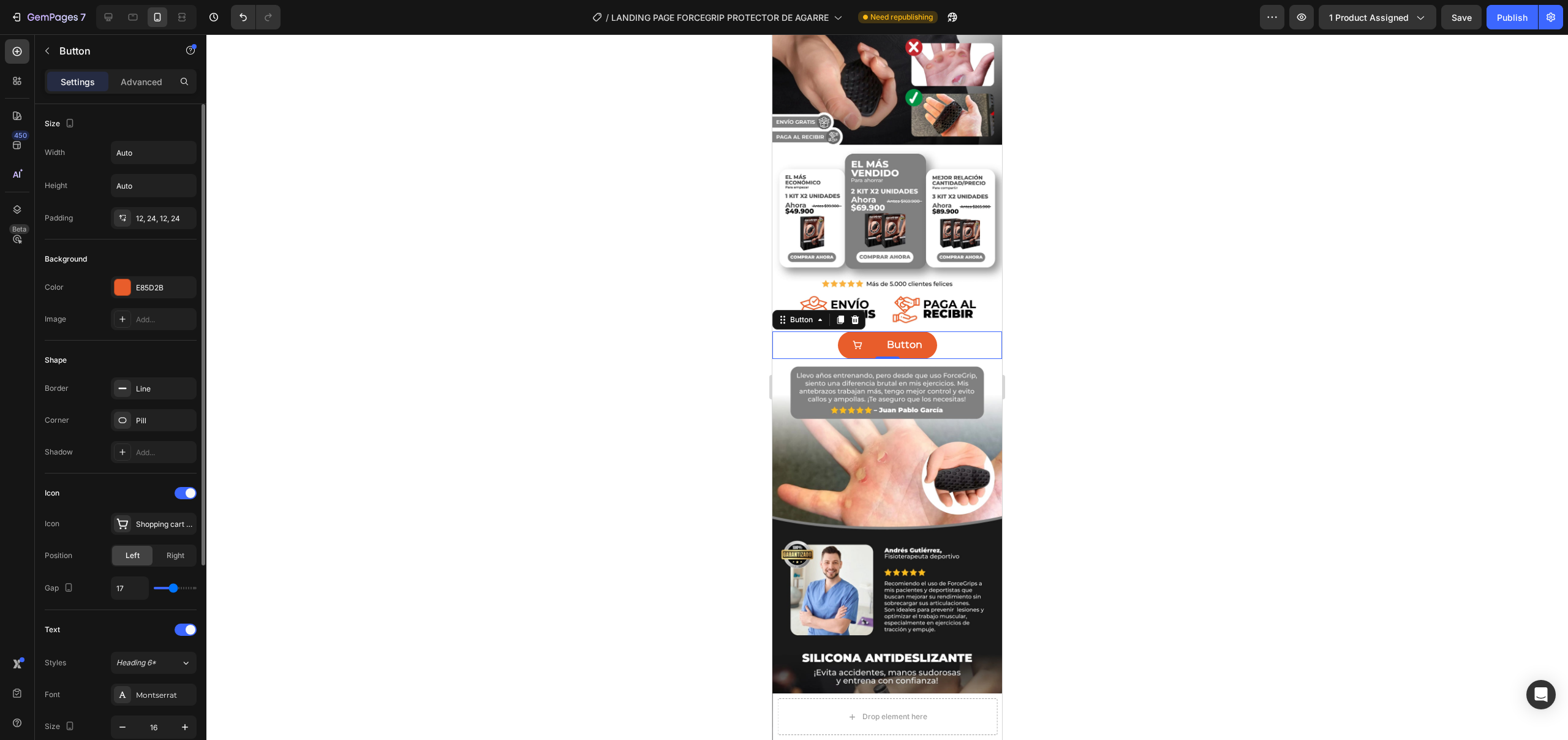
type input "17"
type input "16"
type input "14"
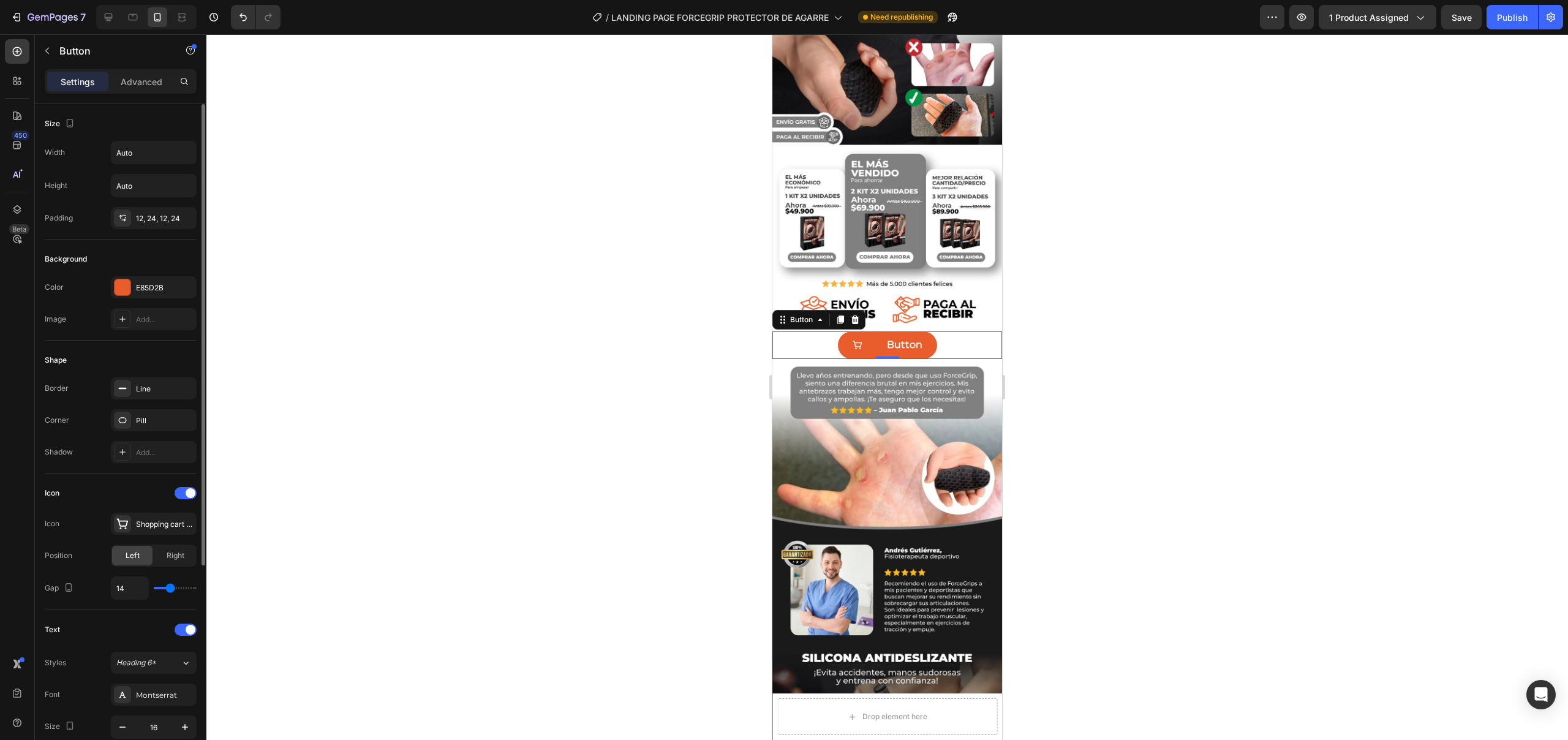
type input "13"
type input "12"
type input "11"
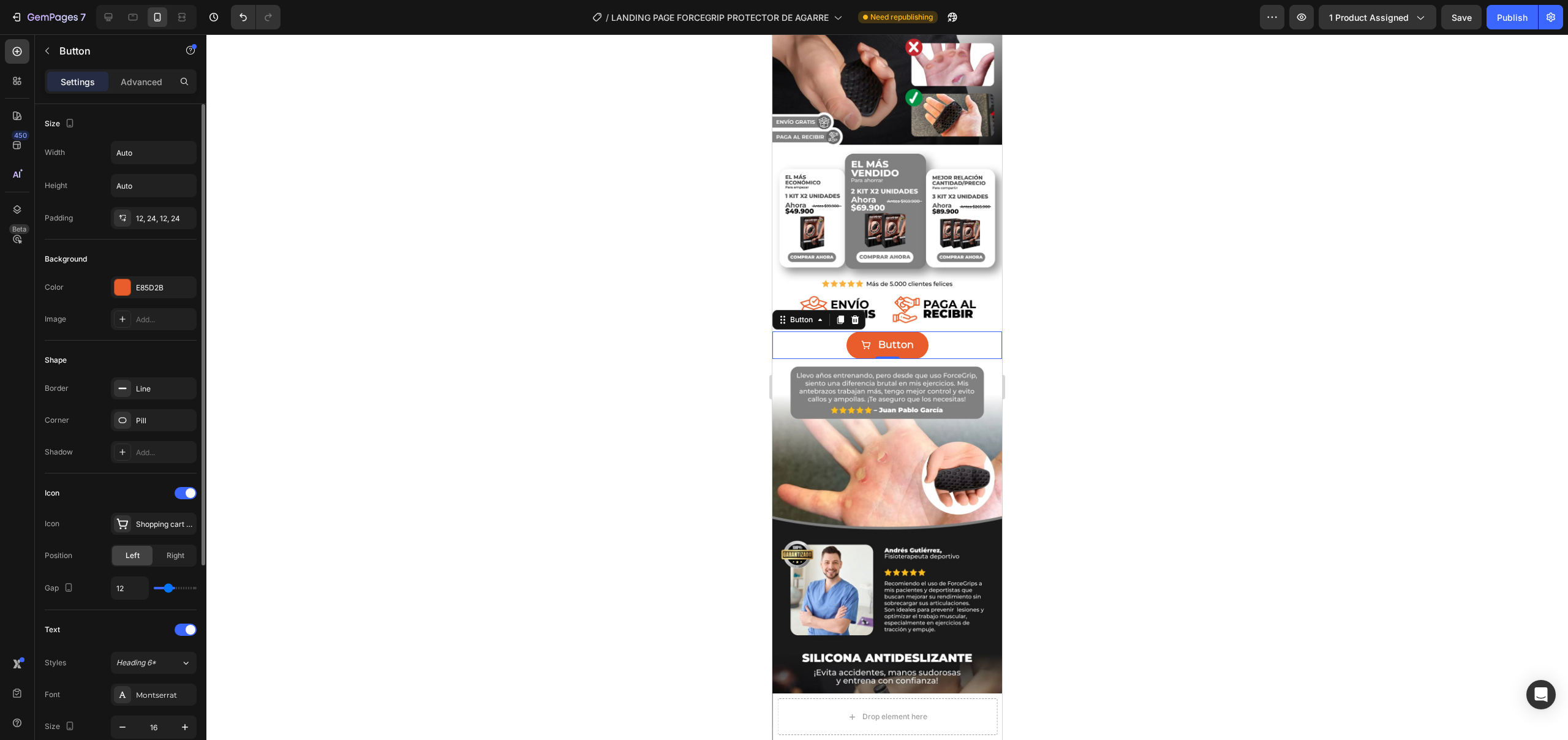
type input "11"
type input "10"
type input "9"
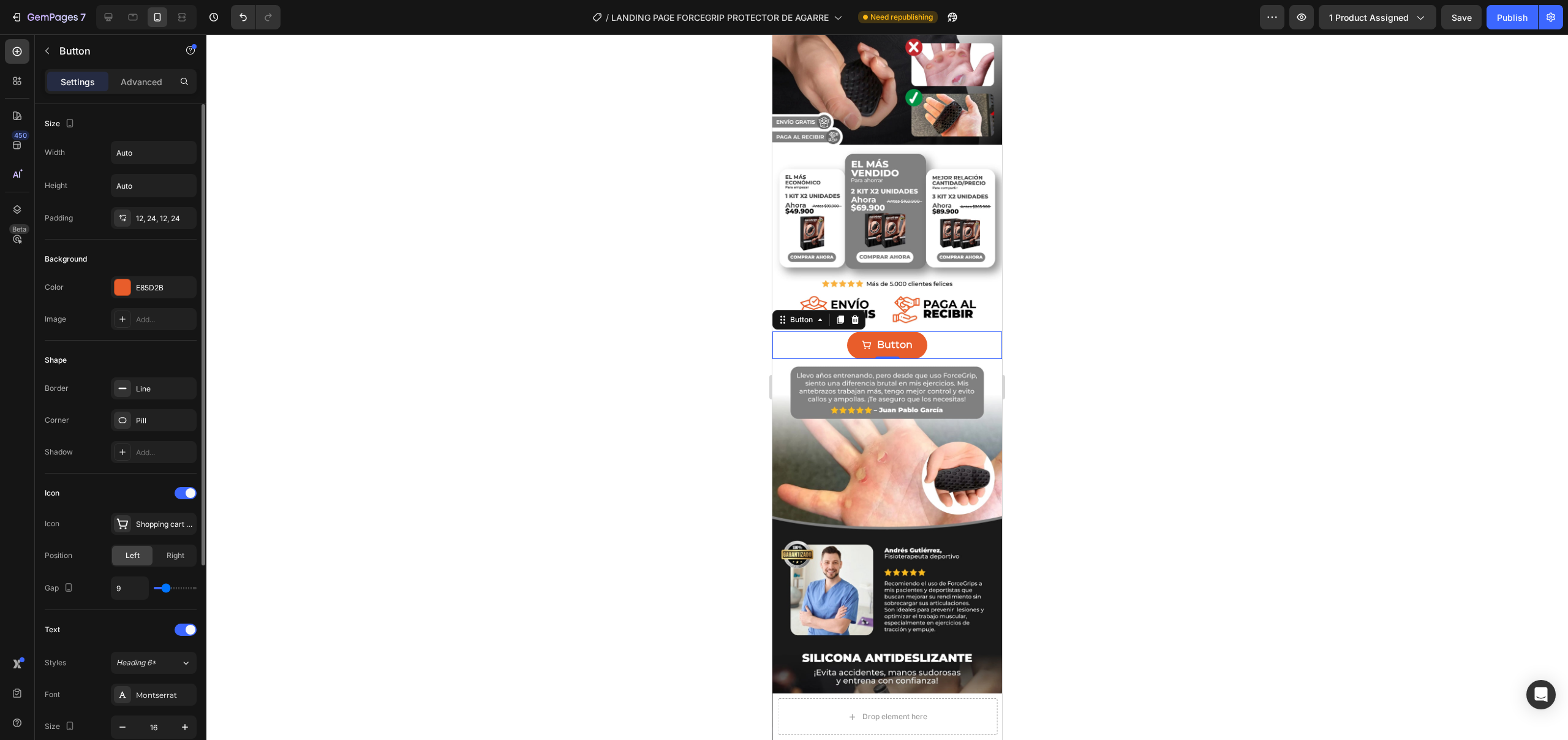
type input "8"
type input "7"
type input "6"
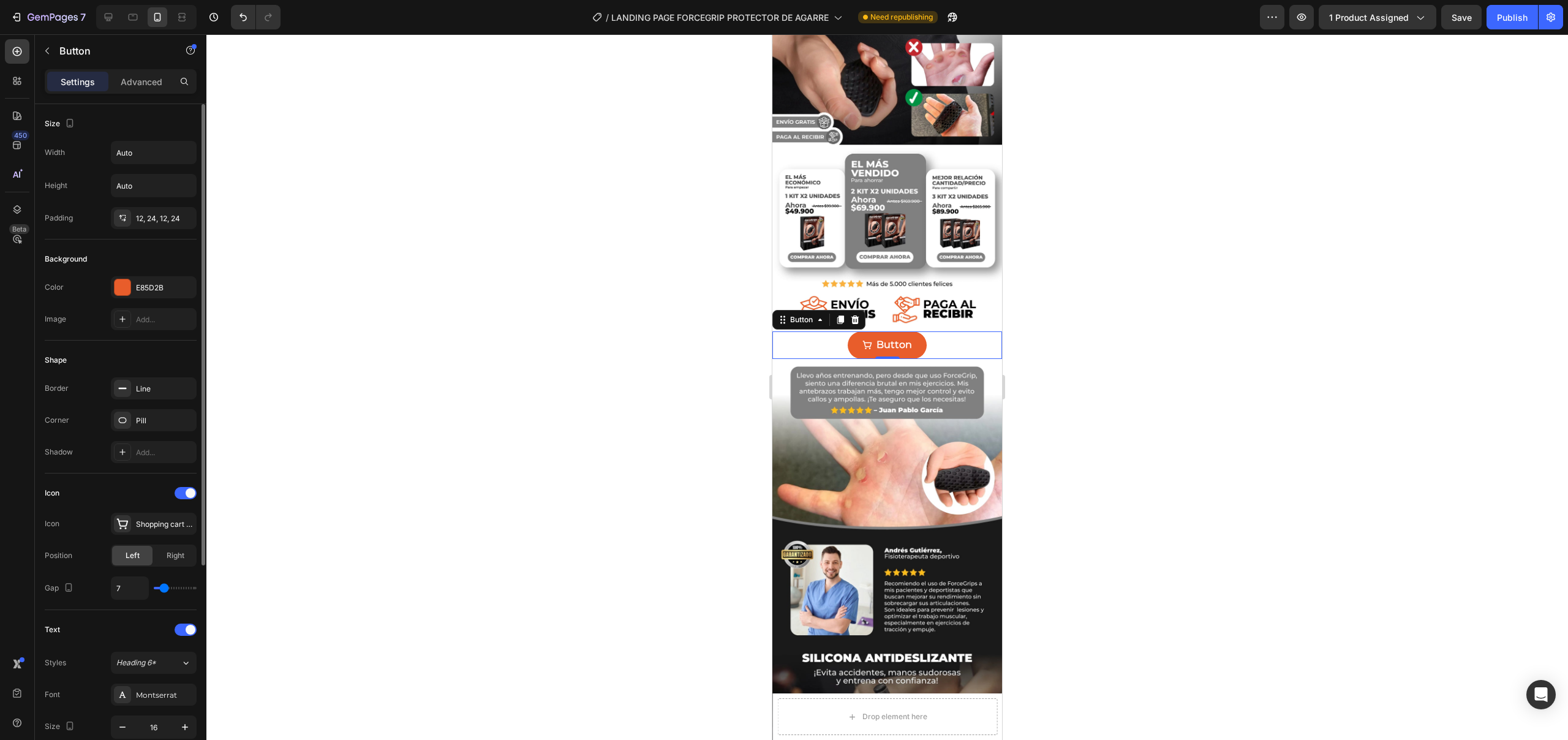
type input "6"
type input "7"
type input "8"
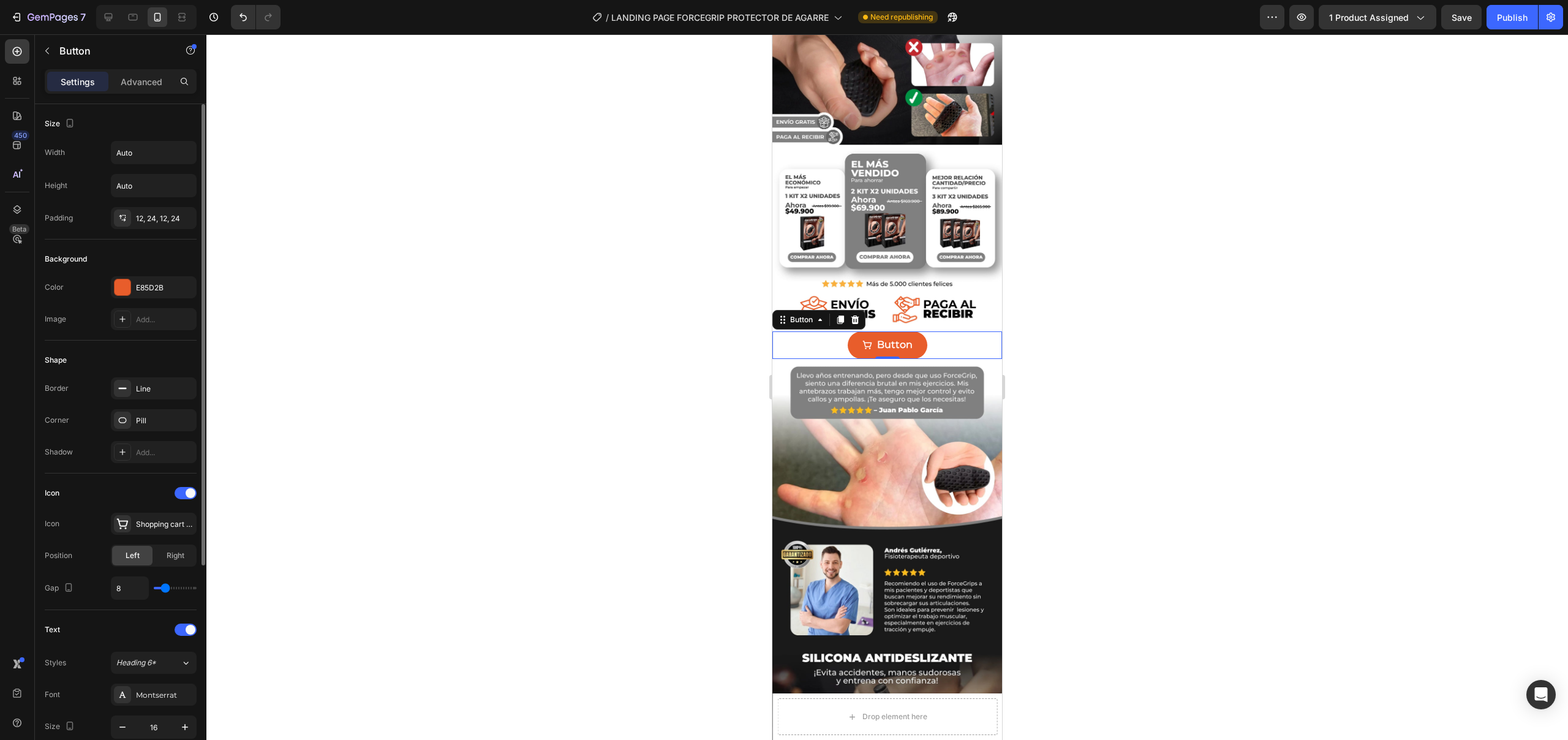
click at [165, 587] on input "range" at bounding box center [175, 588] width 43 height 2
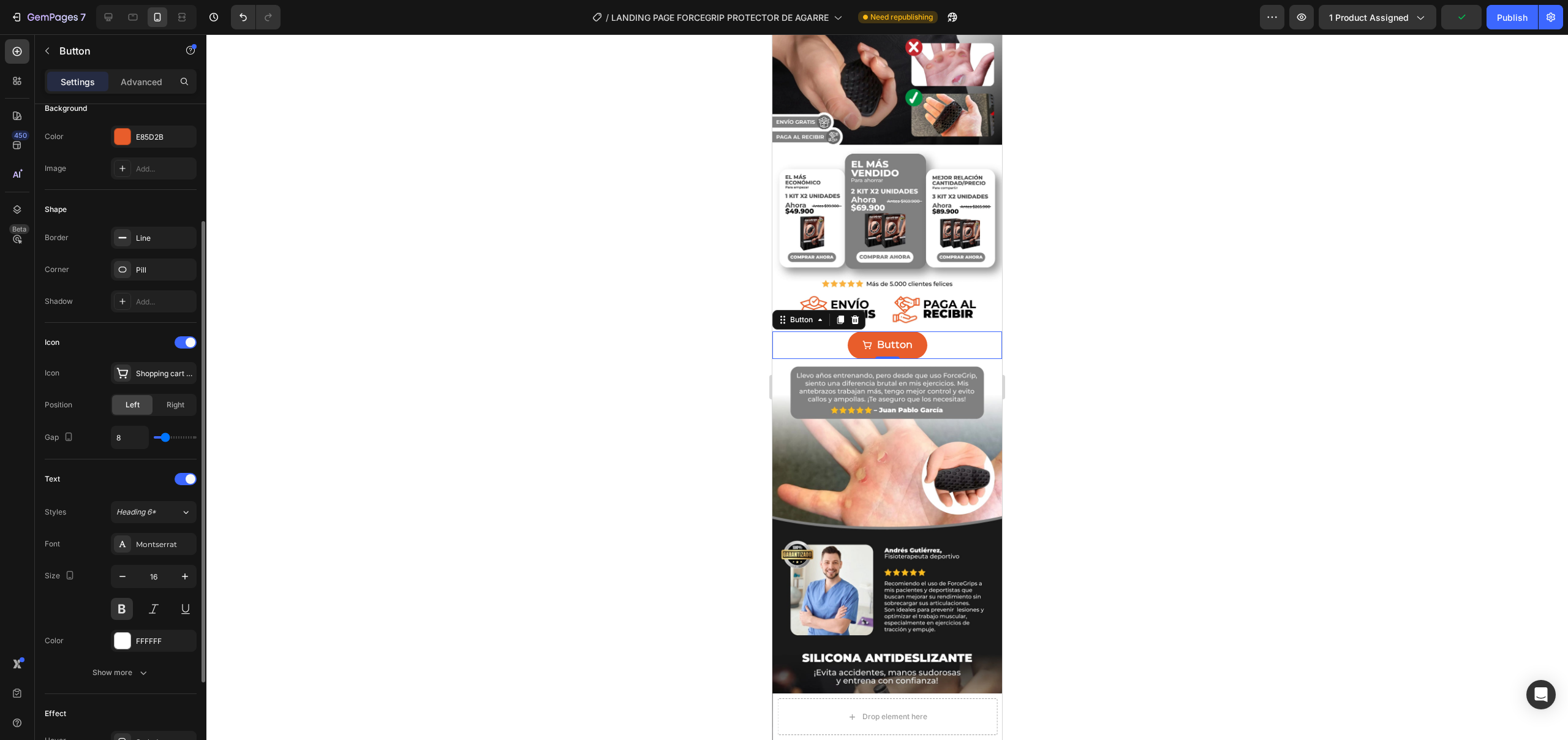
scroll to position [175, 0]
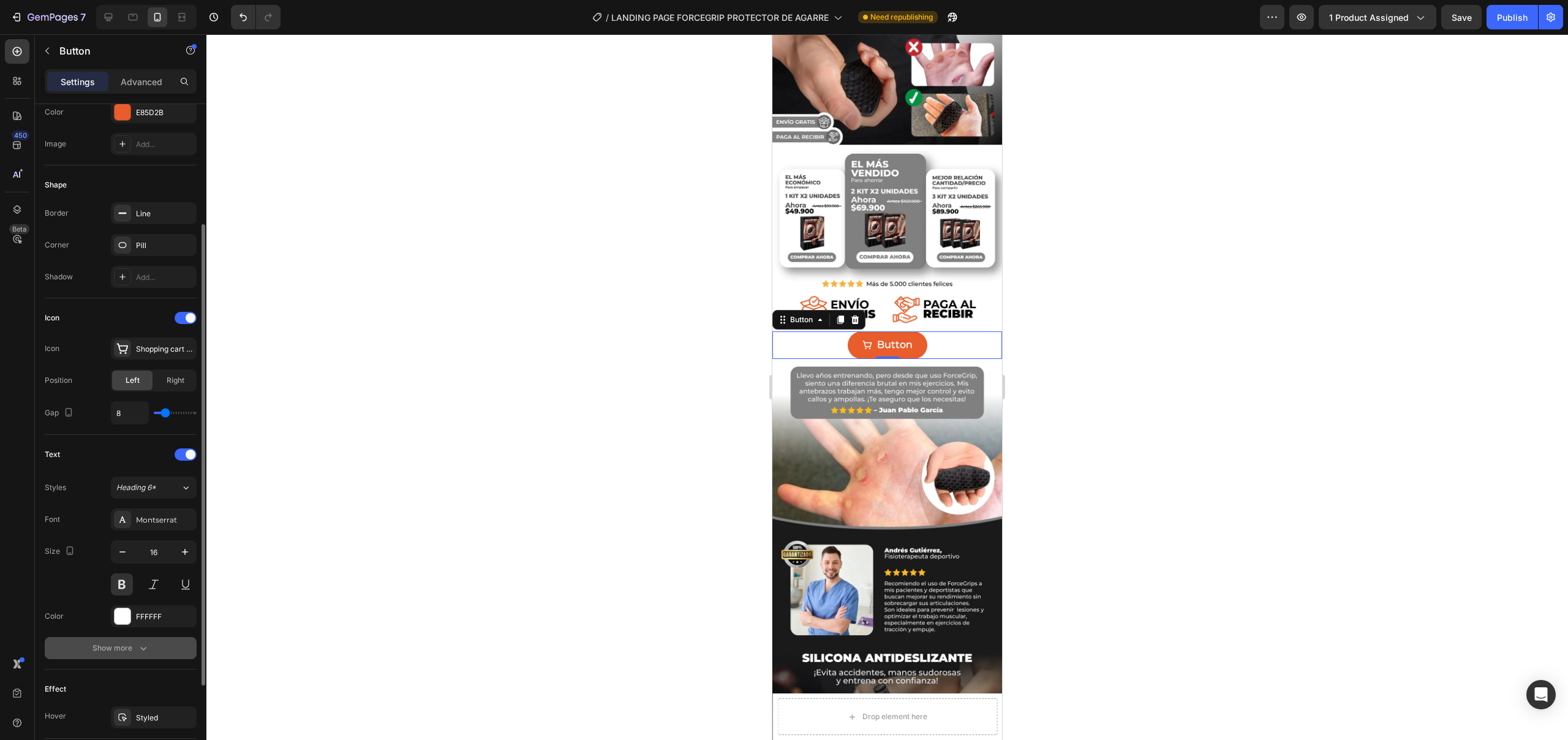
click at [108, 646] on div "Show more" at bounding box center [121, 648] width 57 height 12
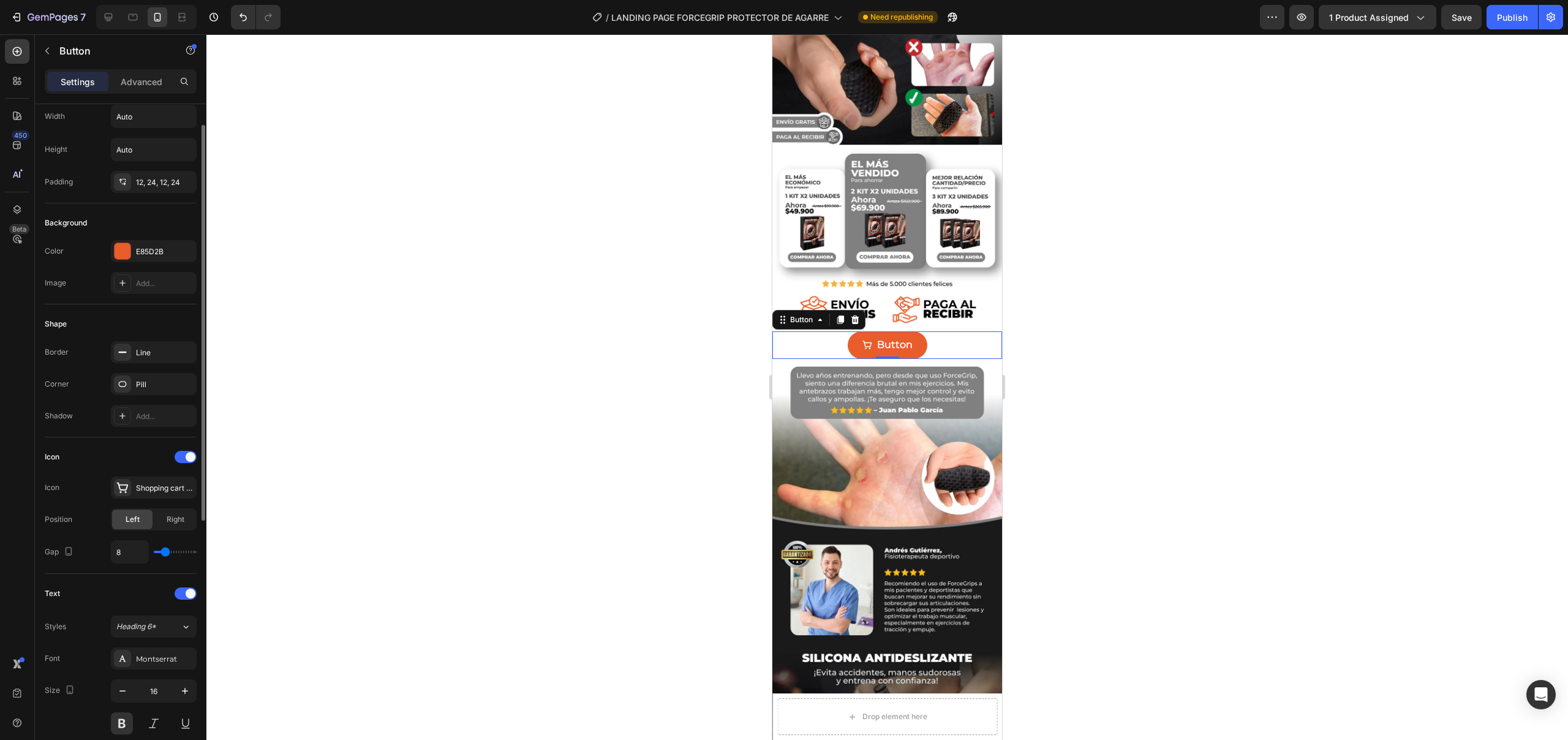
scroll to position [0, 0]
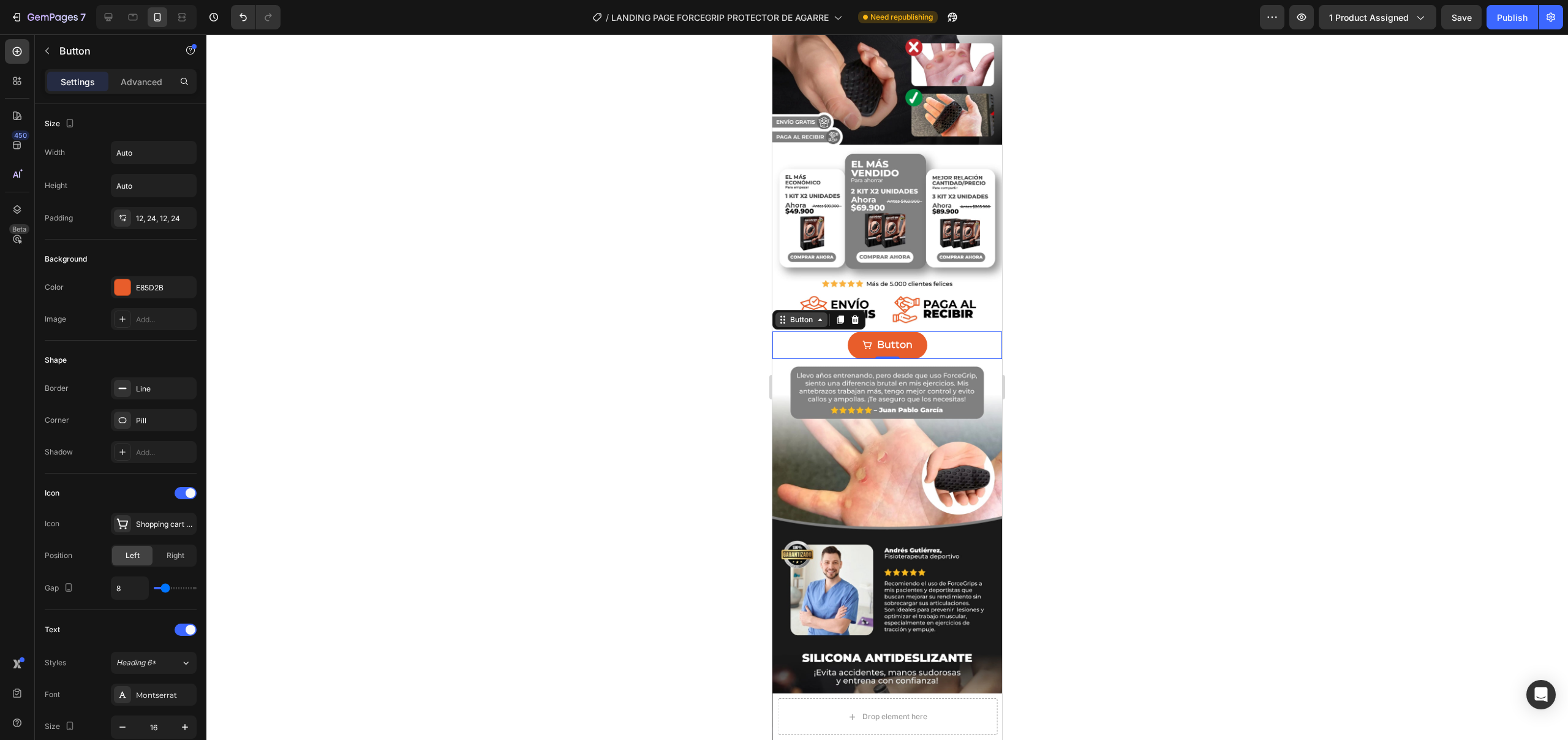
click at [815, 321] on icon at bounding box center [820, 319] width 10 height 10
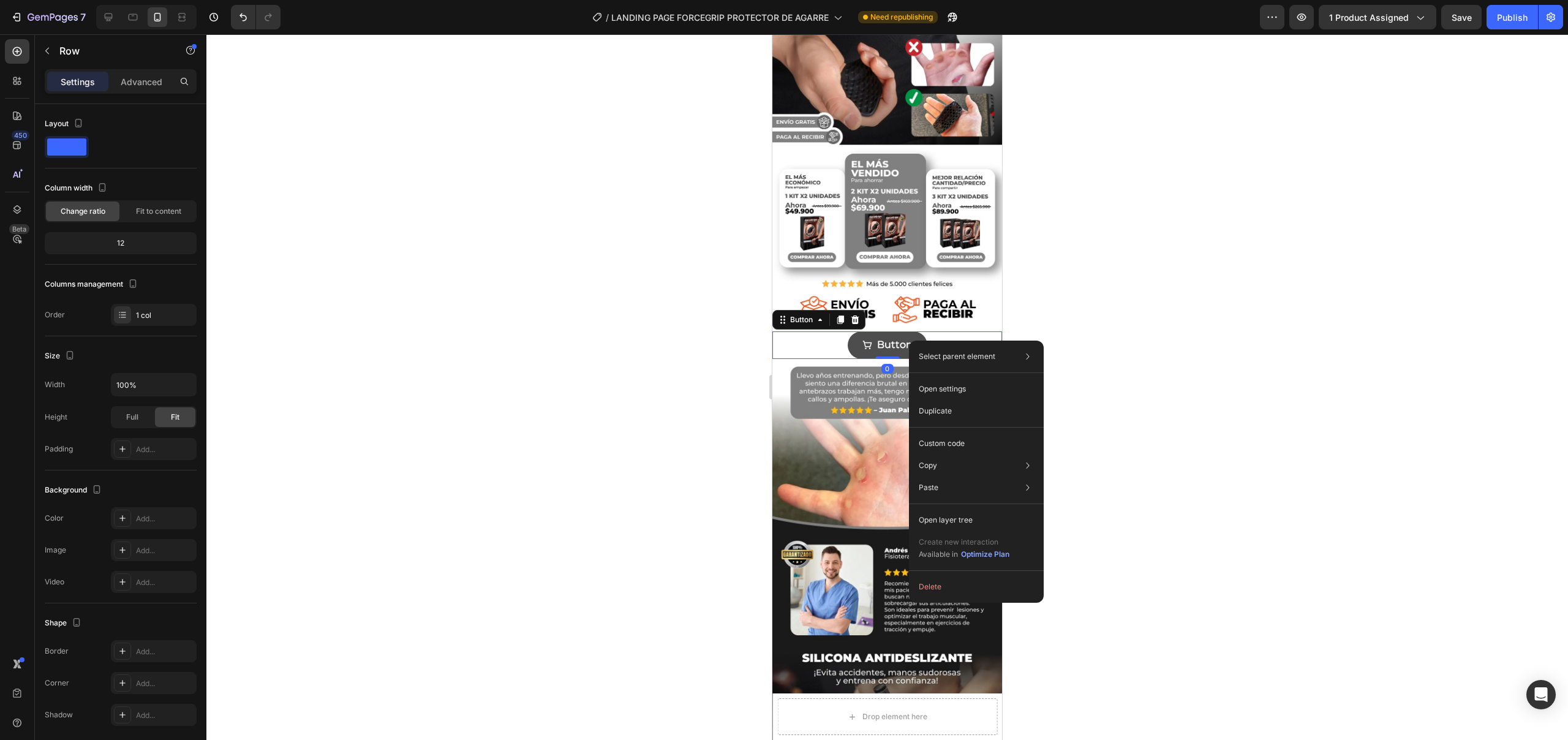
click at [889, 332] on button "Button" at bounding box center [887, 346] width 80 height 28
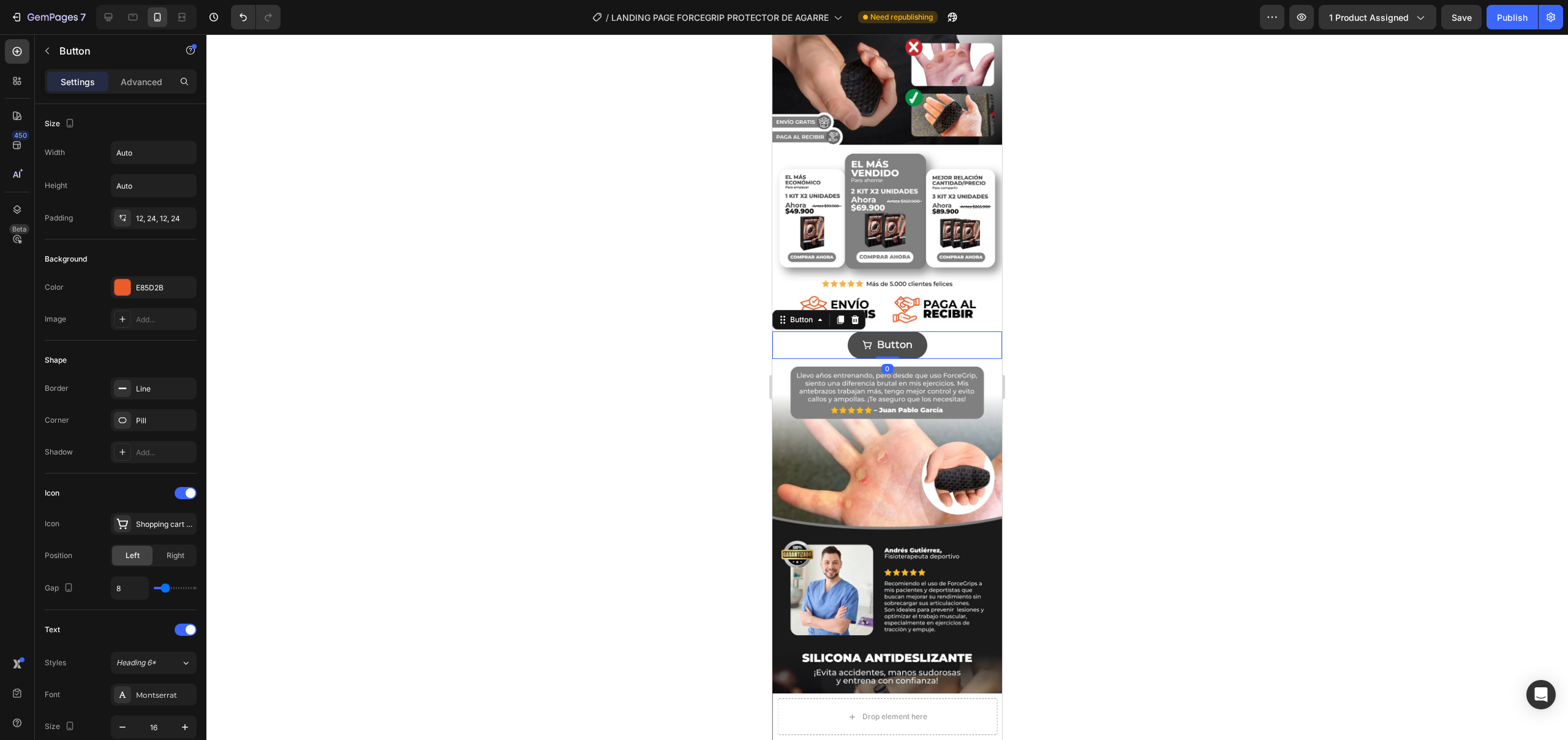
click at [904, 333] on button "Button" at bounding box center [887, 346] width 80 height 28
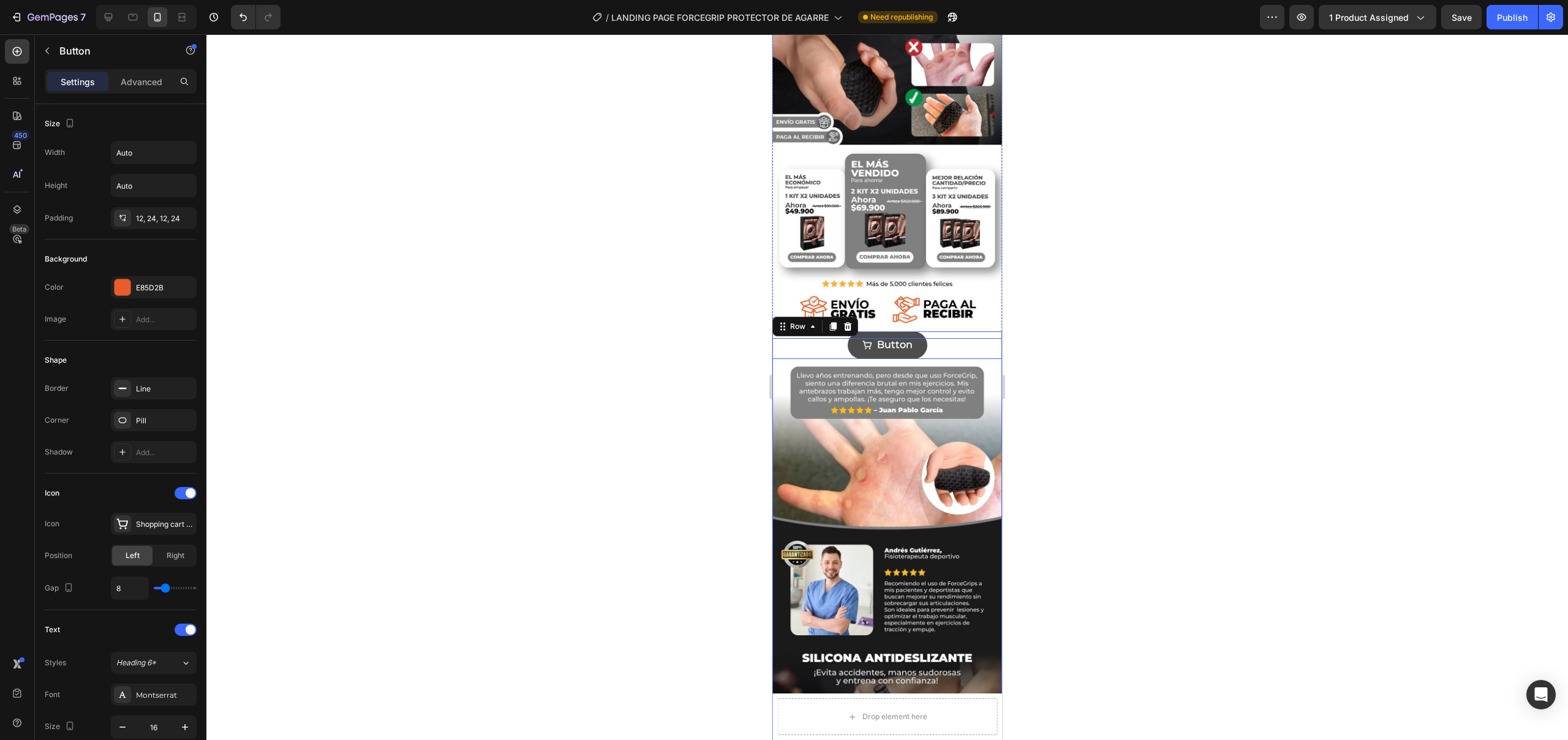
click at [911, 335] on button "Button" at bounding box center [887, 346] width 80 height 28
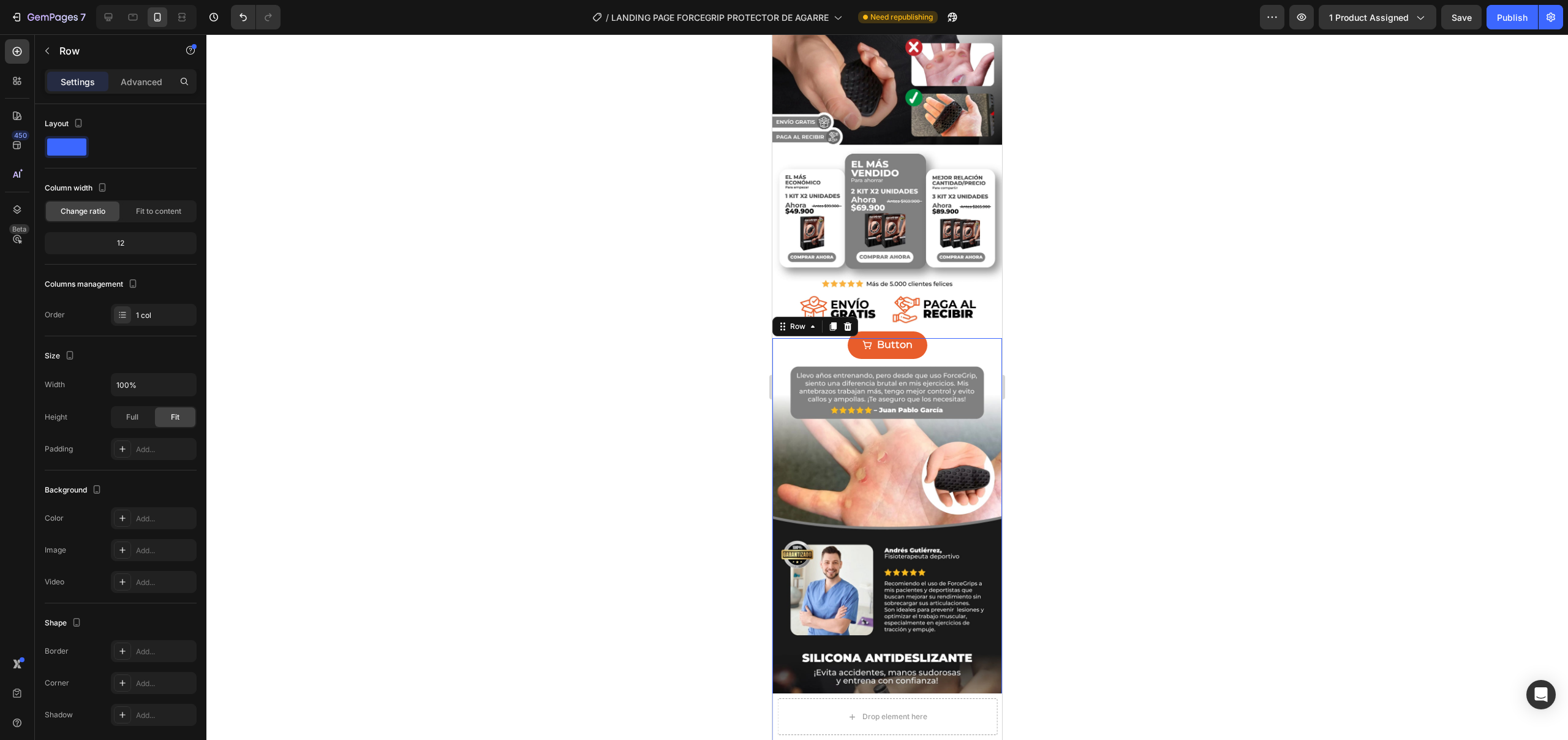
click at [937, 329] on img at bounding box center [887, 124] width 230 height 414
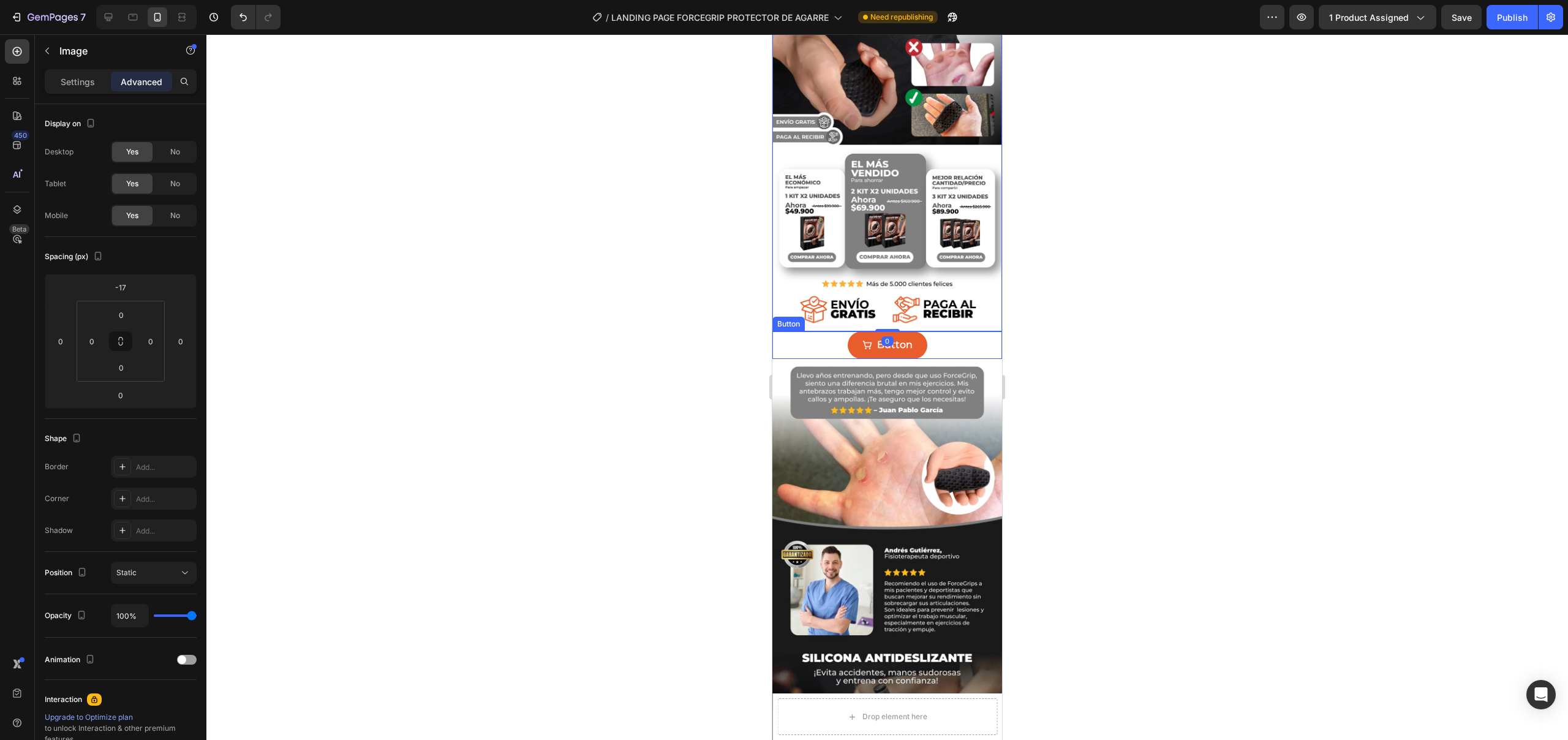
click at [936, 333] on div "Button Button" at bounding box center [887, 346] width 230 height 28
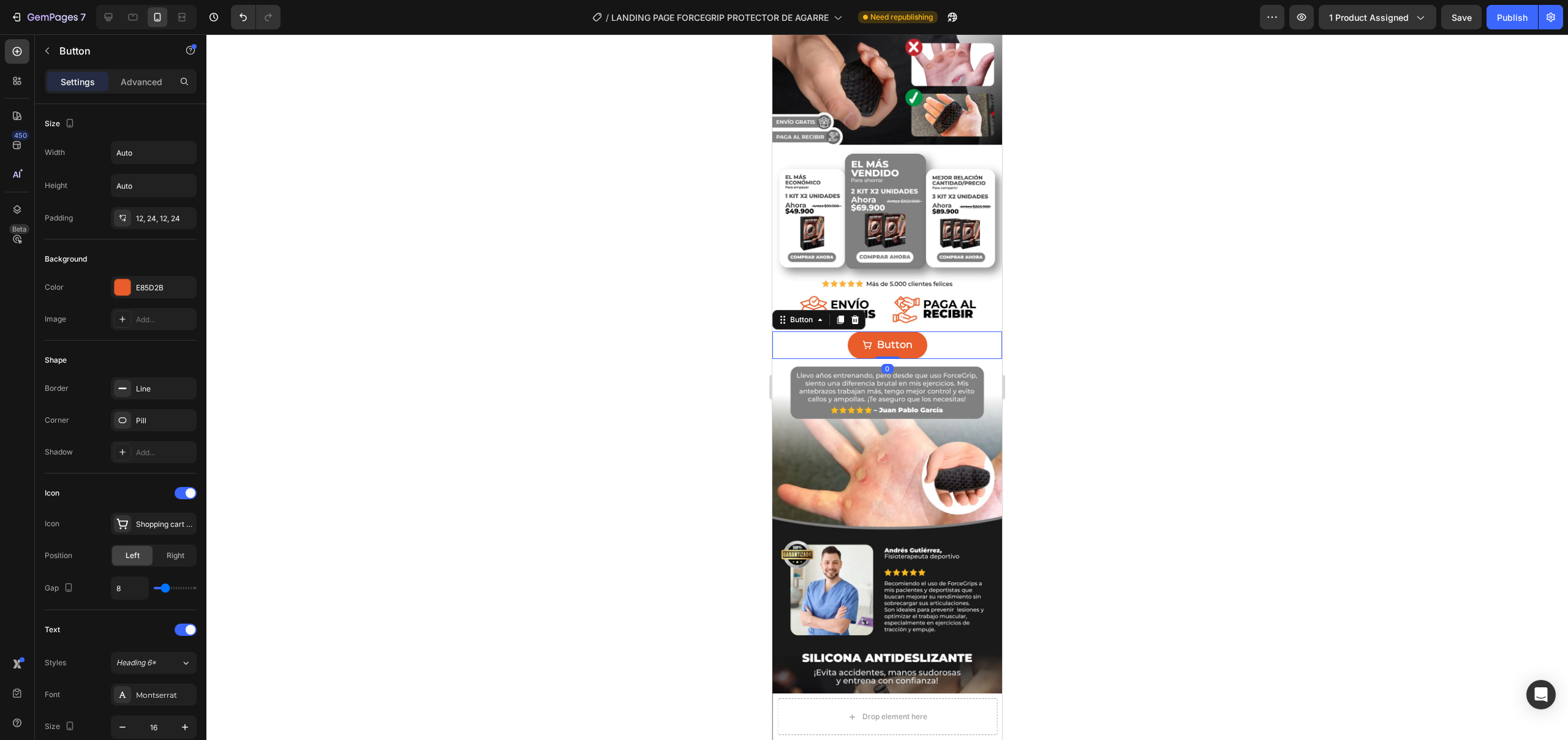
click at [936, 333] on div "Button Button 0" at bounding box center [887, 346] width 230 height 28
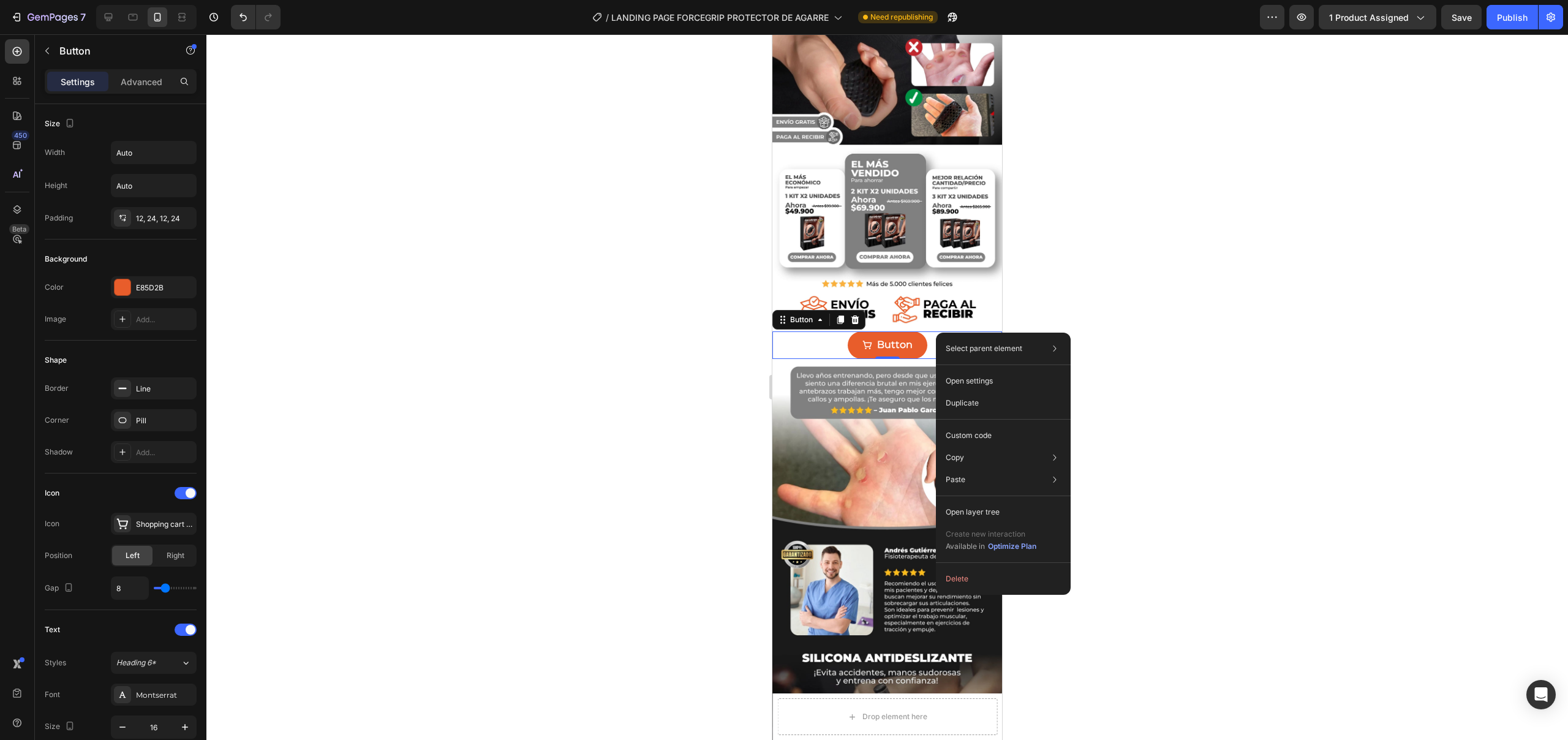
click at [582, 435] on div at bounding box center [886, 387] width 1361 height 706
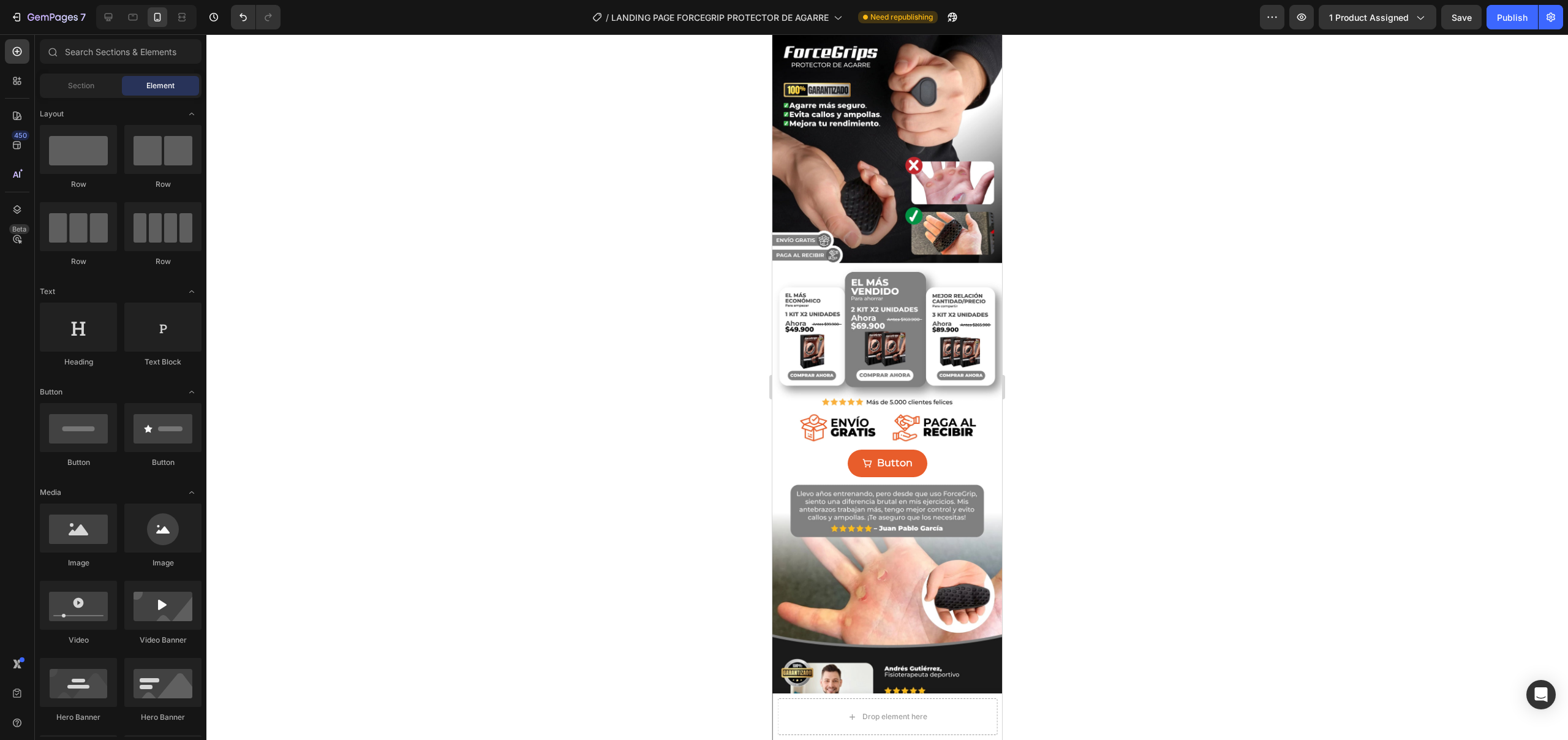
scroll to position [109, 0]
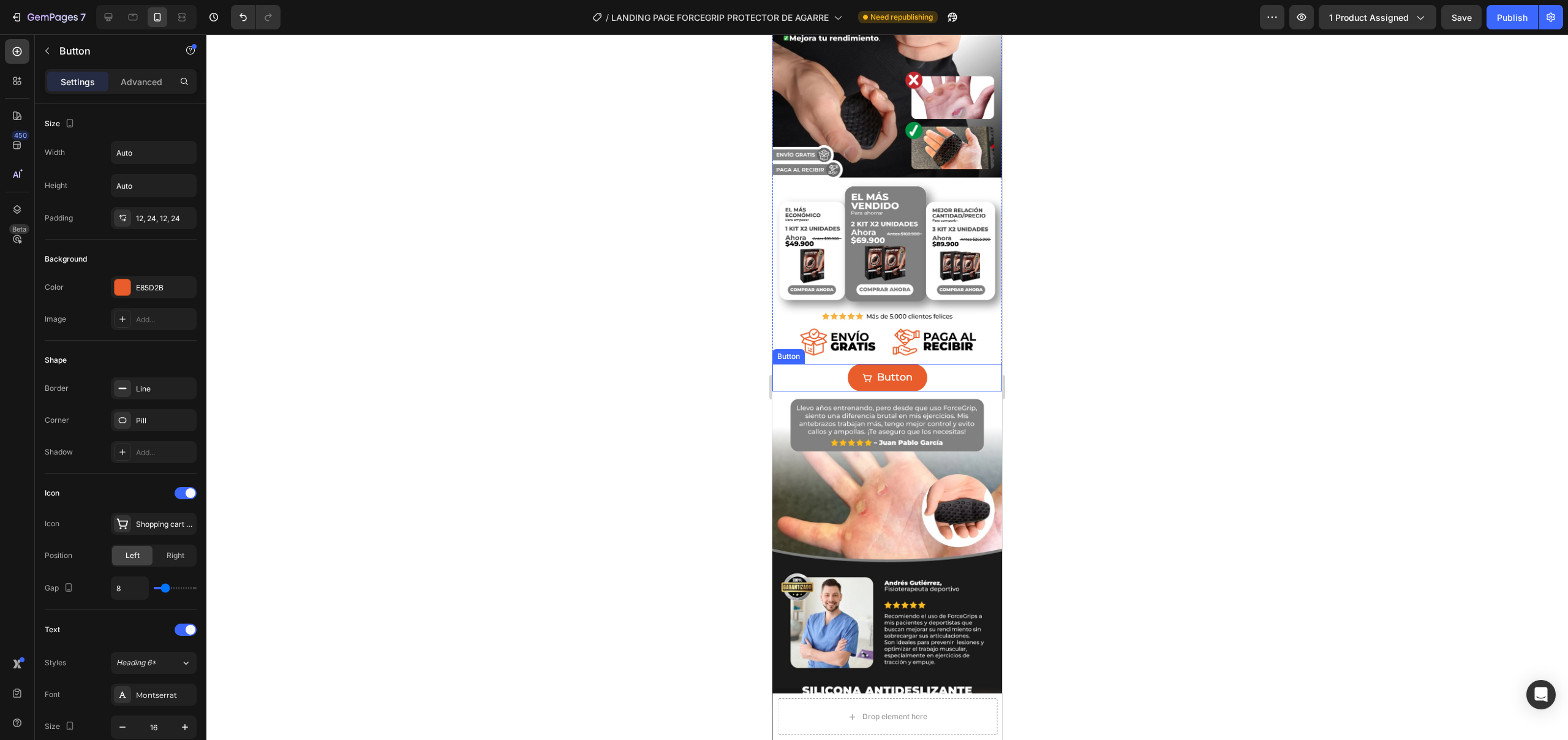
click at [923, 367] on div "Button Button" at bounding box center [887, 378] width 230 height 28
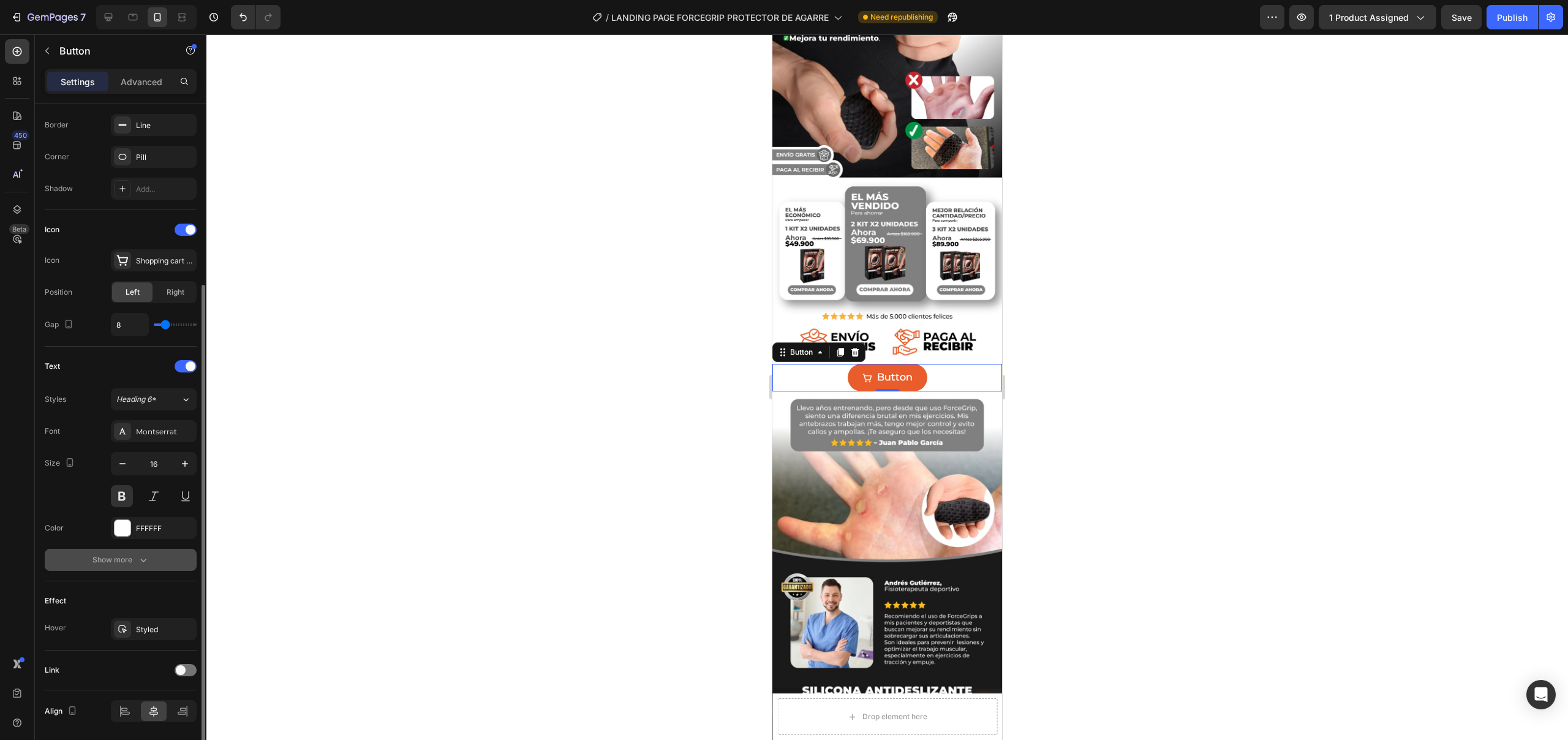
scroll to position [305, 0]
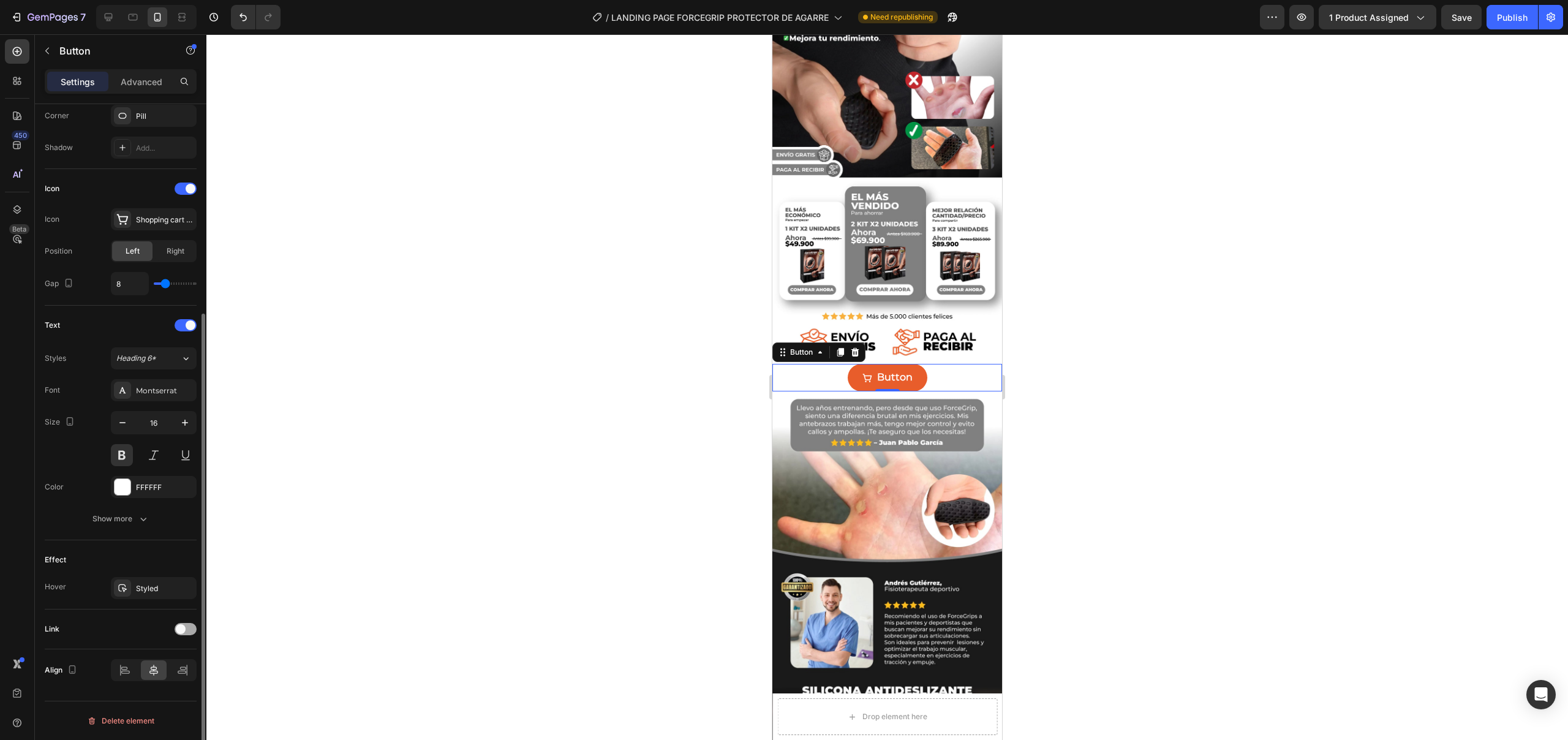
click at [183, 626] on span at bounding box center [181, 629] width 10 height 10
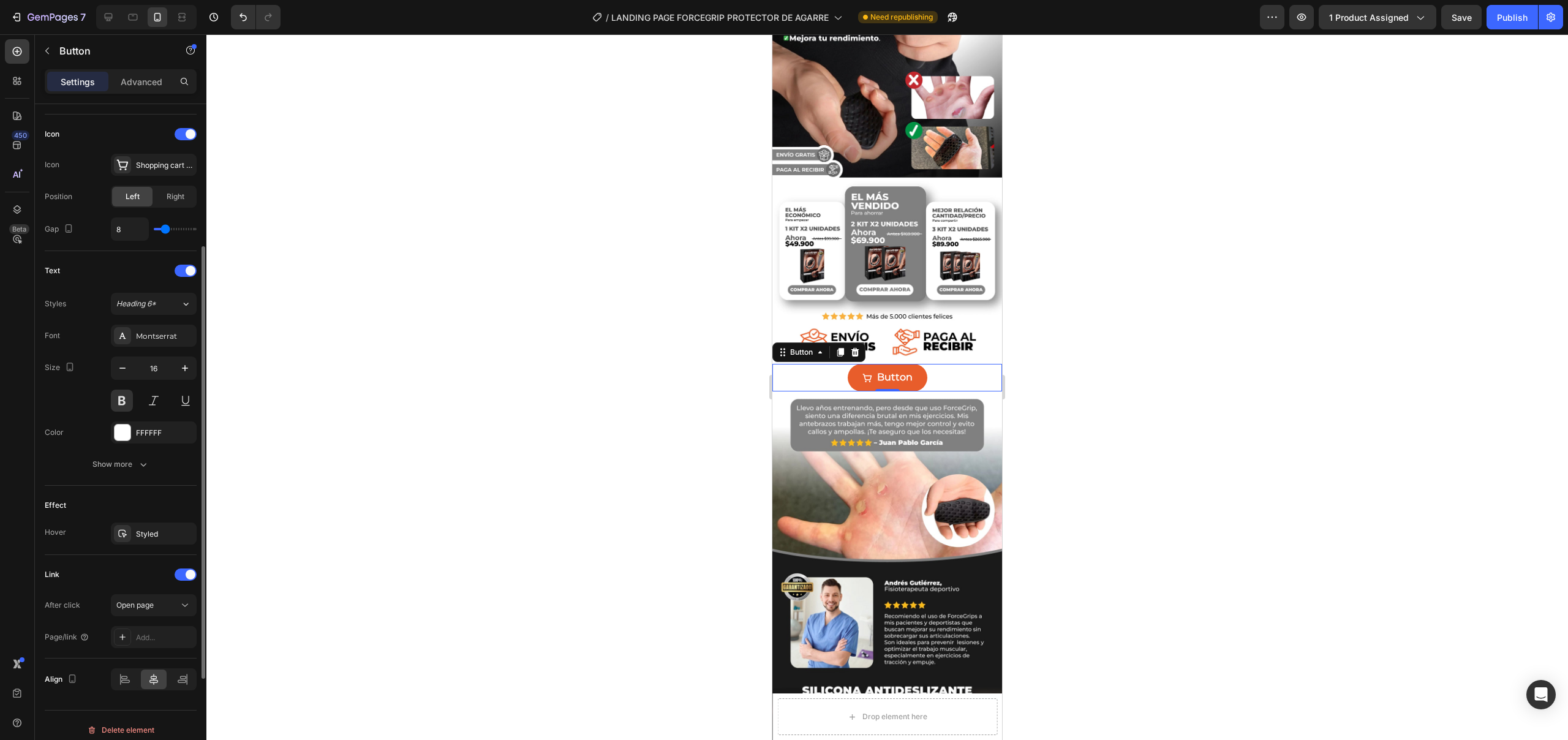
scroll to position [368, 0]
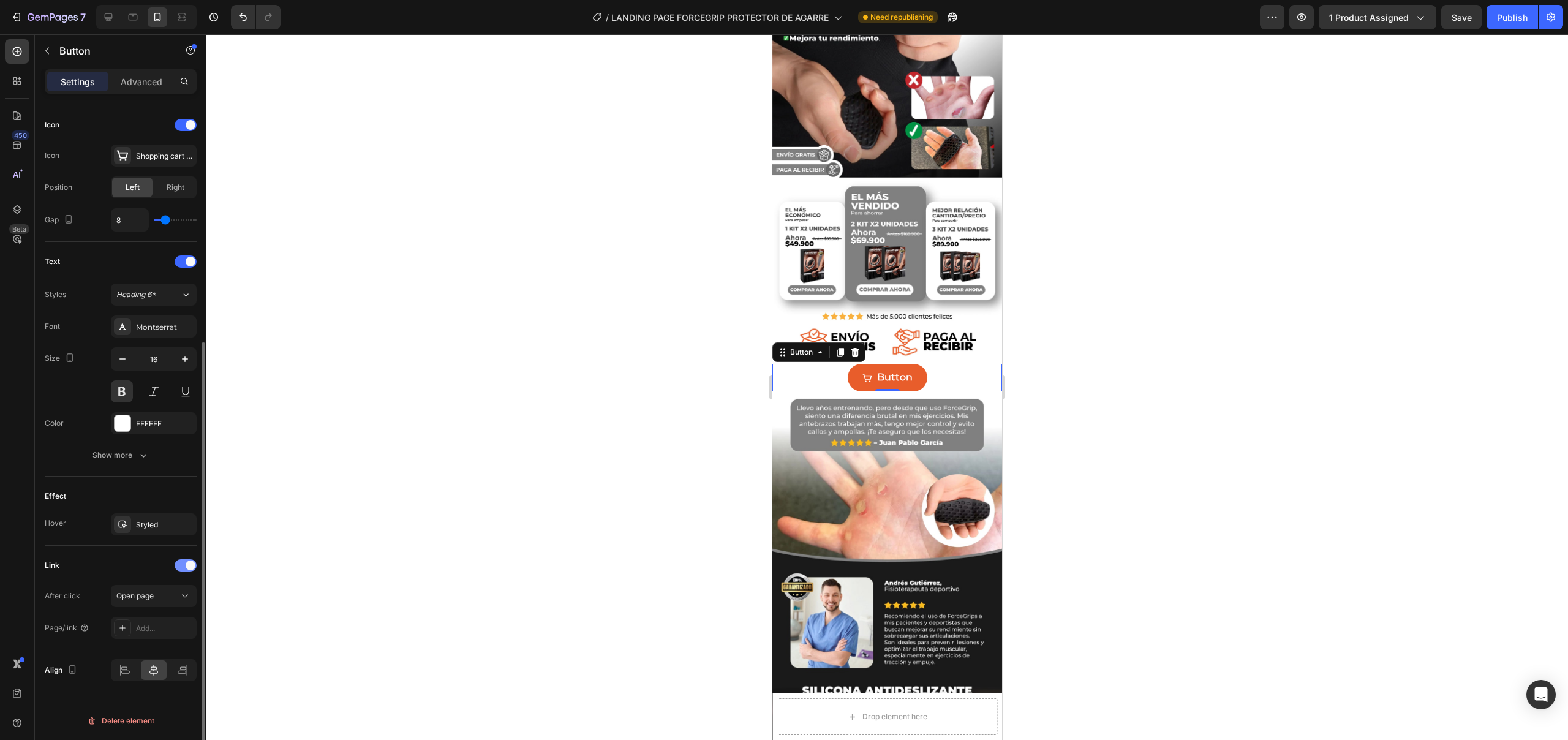
click at [191, 564] on span at bounding box center [191, 566] width 10 height 10
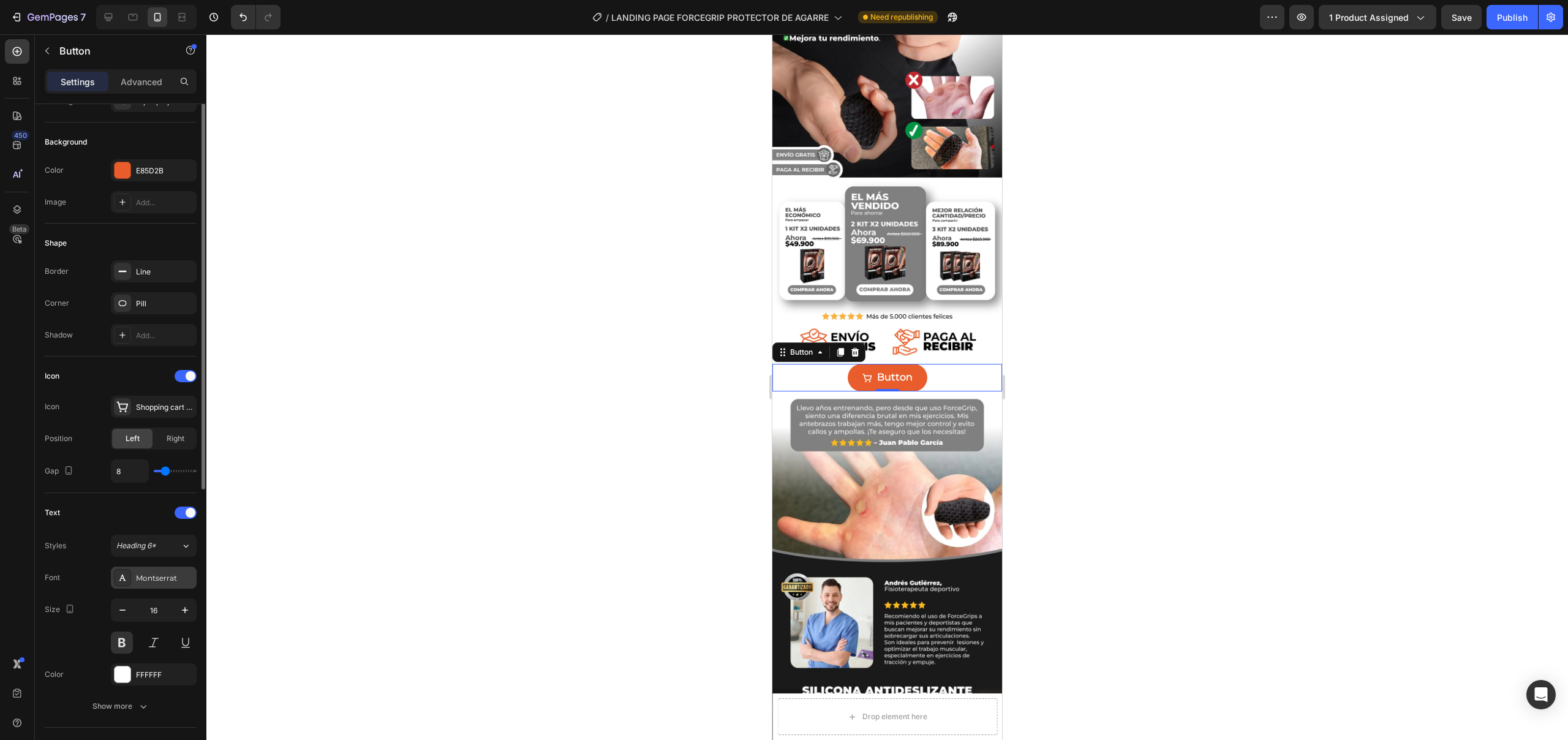
scroll to position [0, 0]
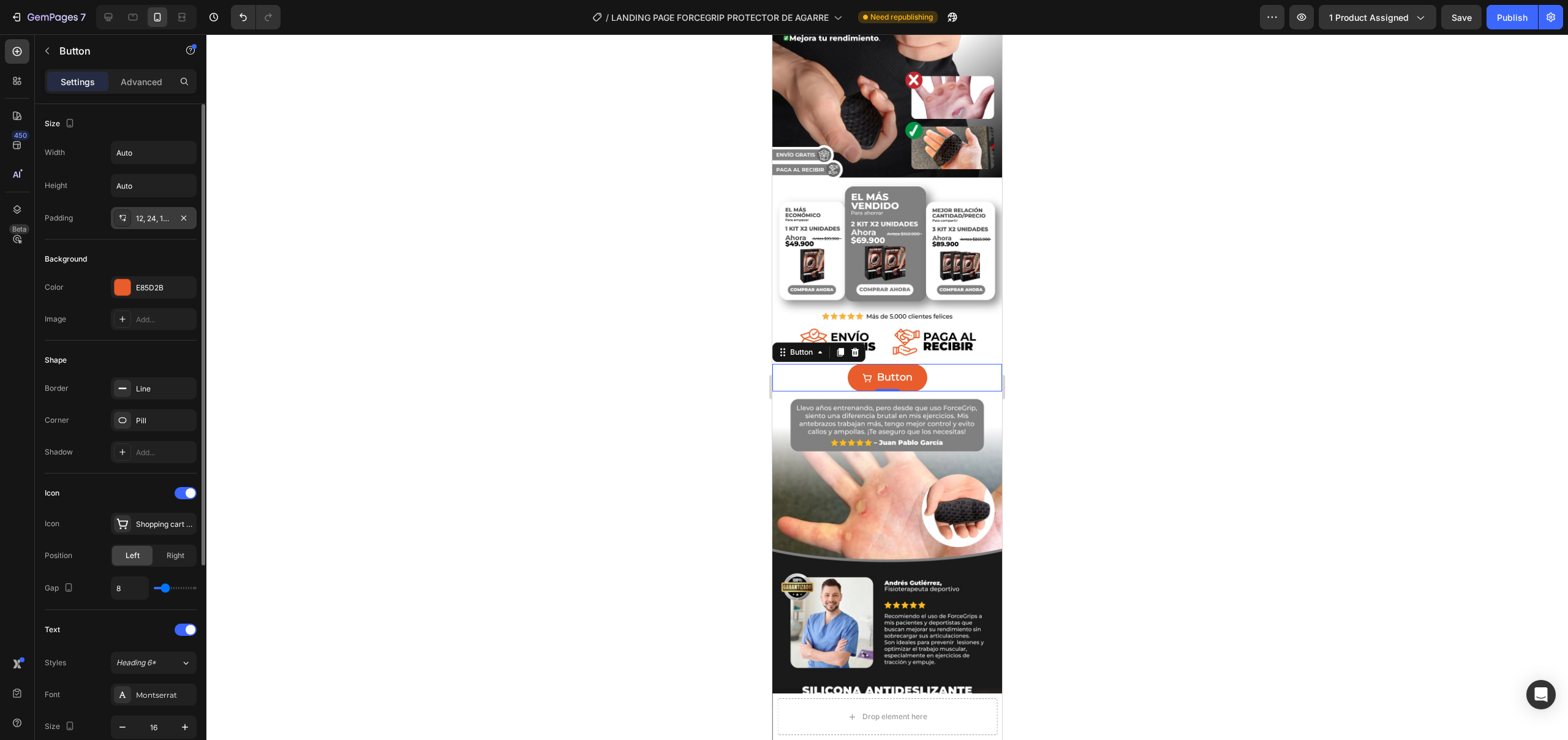
click at [167, 218] on div "12, 24, 12, 24" at bounding box center [154, 219] width 36 height 11
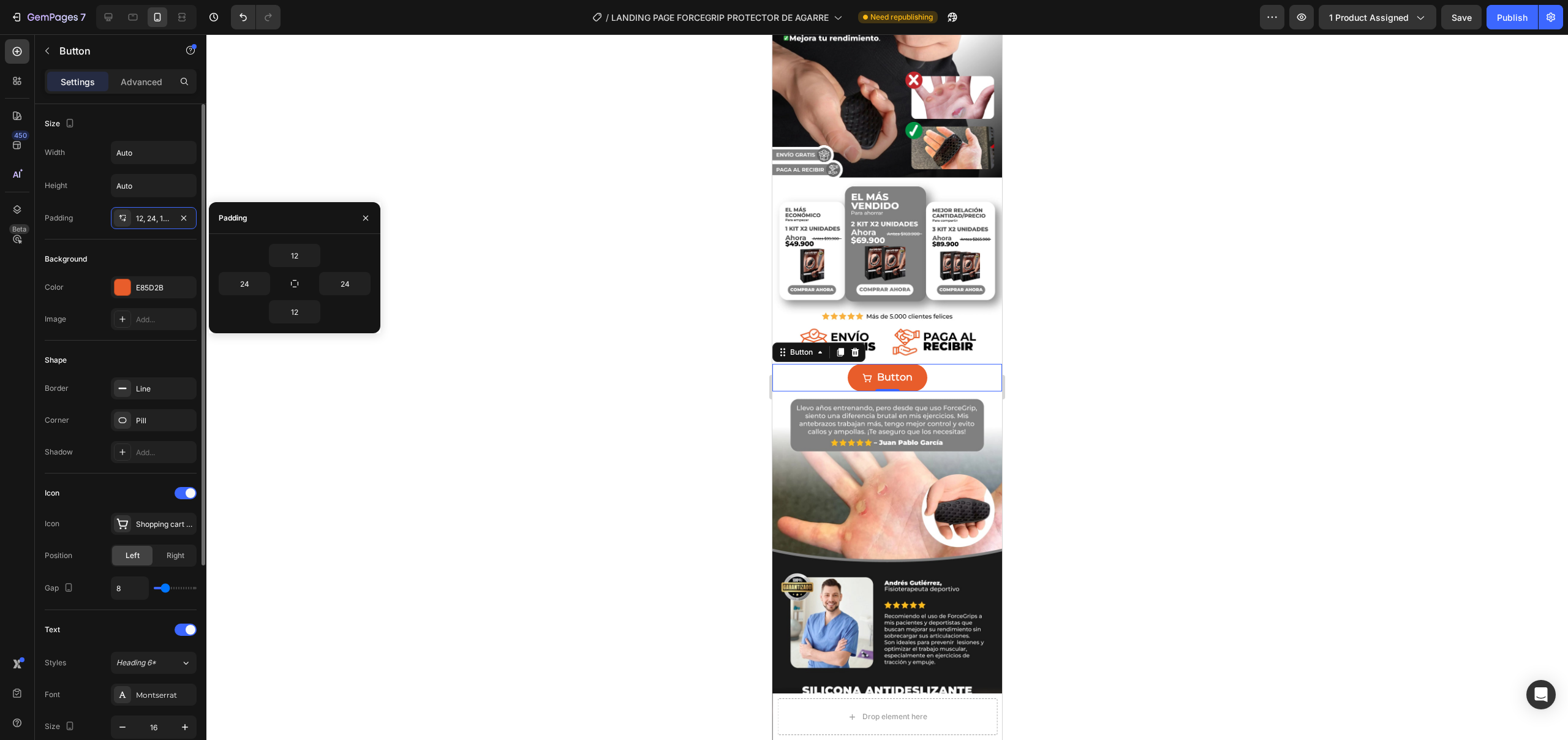
click at [160, 259] on div "Background" at bounding box center [121, 259] width 152 height 20
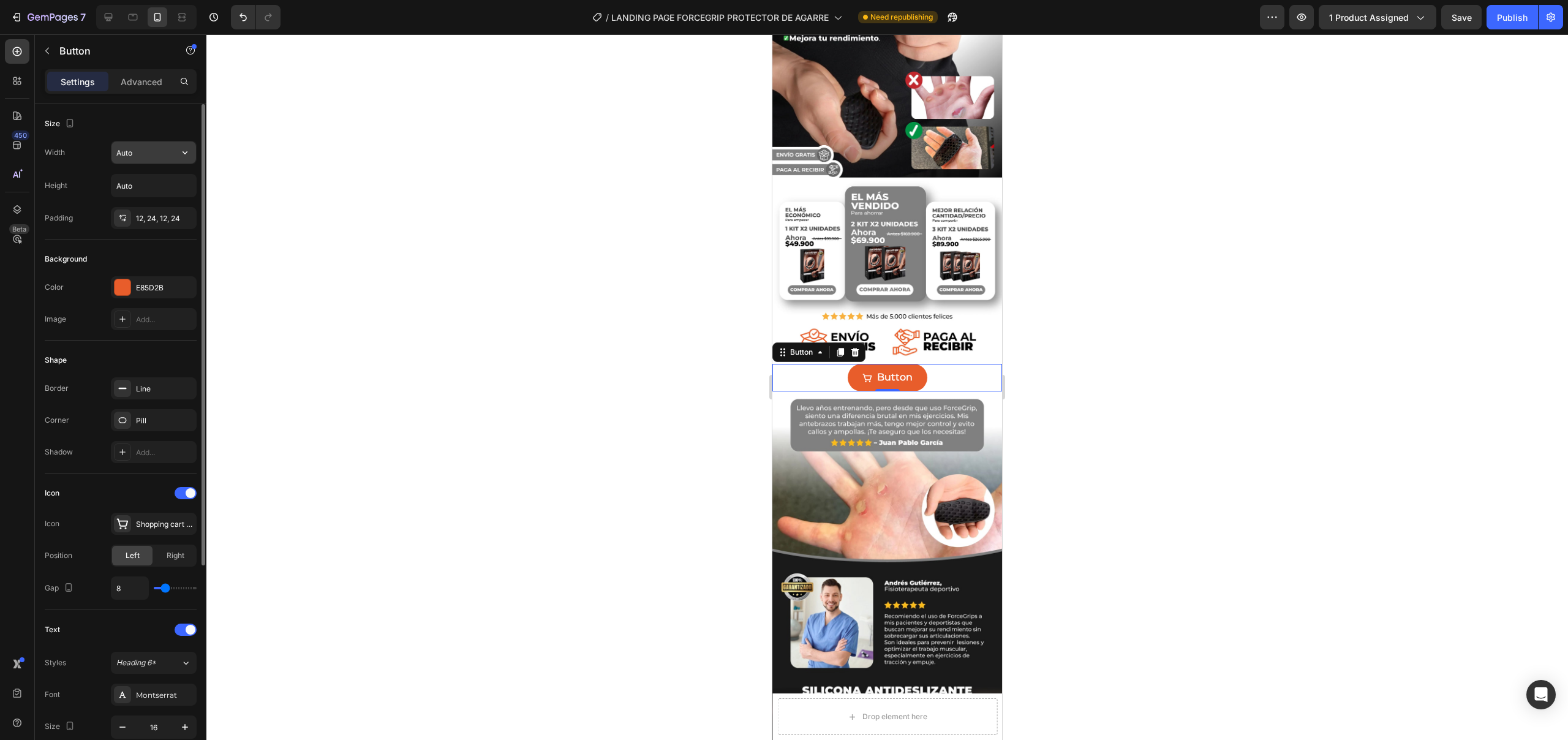
click at [167, 142] on input "Auto" at bounding box center [154, 152] width 85 height 22
click at [172, 116] on div "Size" at bounding box center [121, 124] width 152 height 20
click at [144, 80] on p "Advanced" at bounding box center [141, 81] width 42 height 13
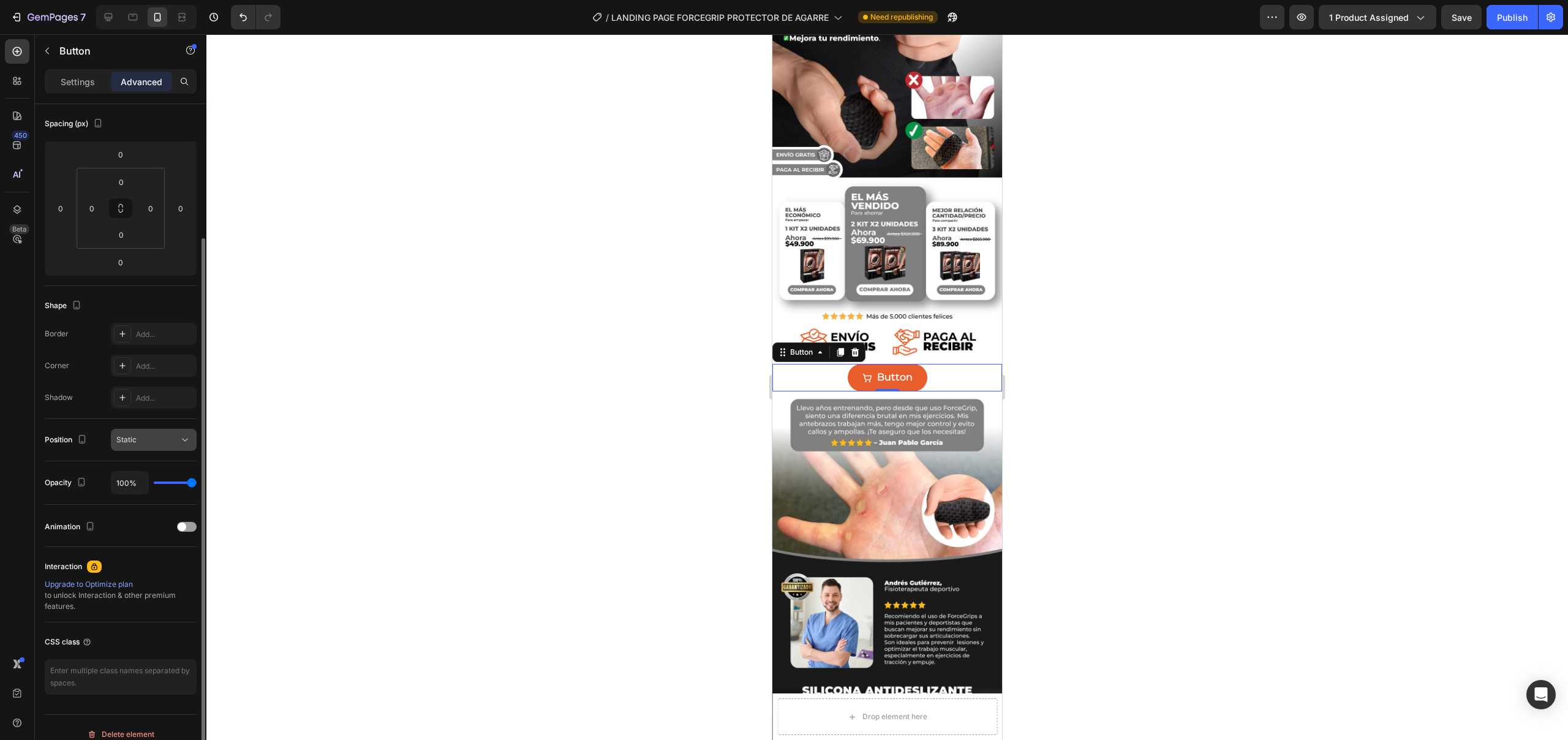
scroll to position [147, 0]
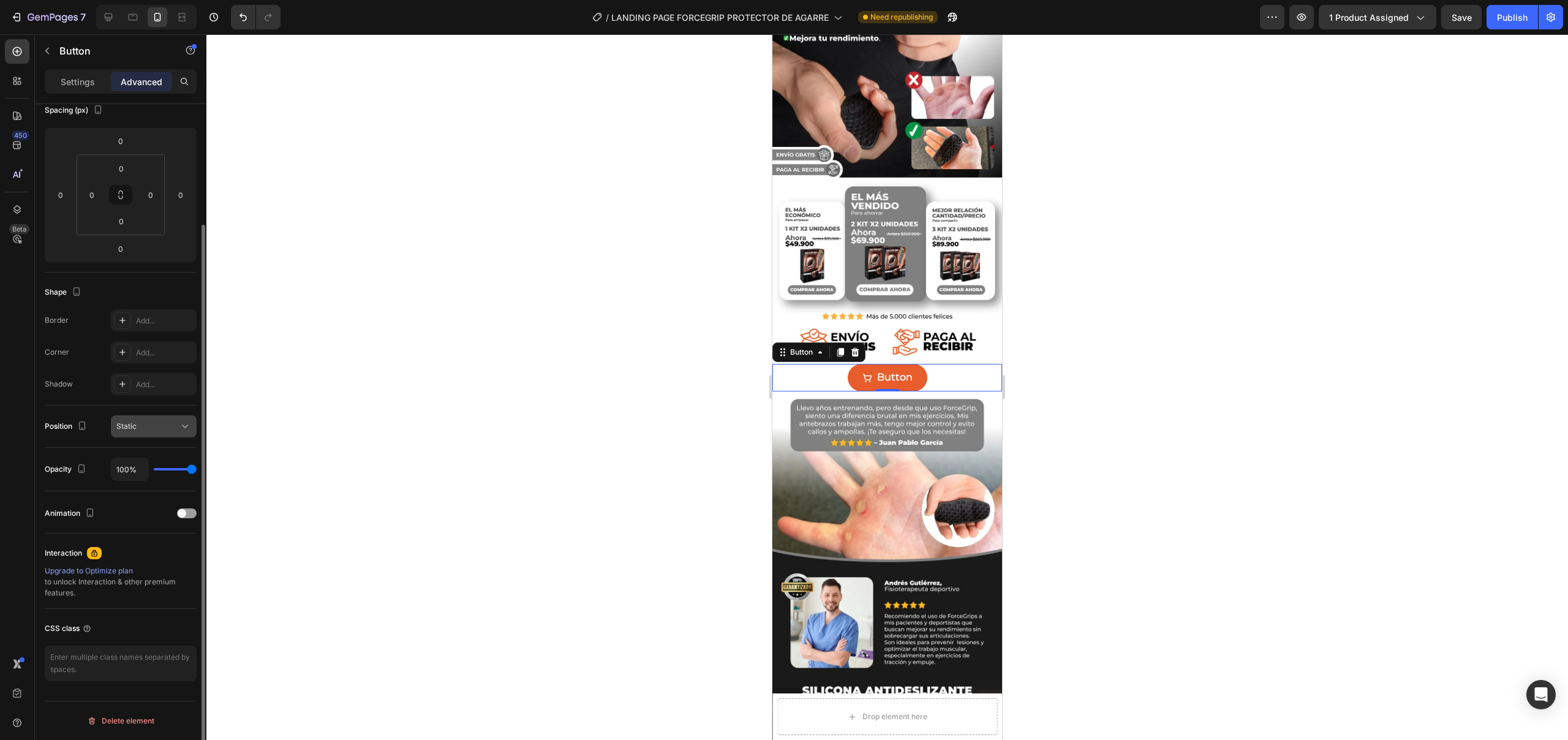
click at [168, 427] on div "Static" at bounding box center [147, 426] width 63 height 11
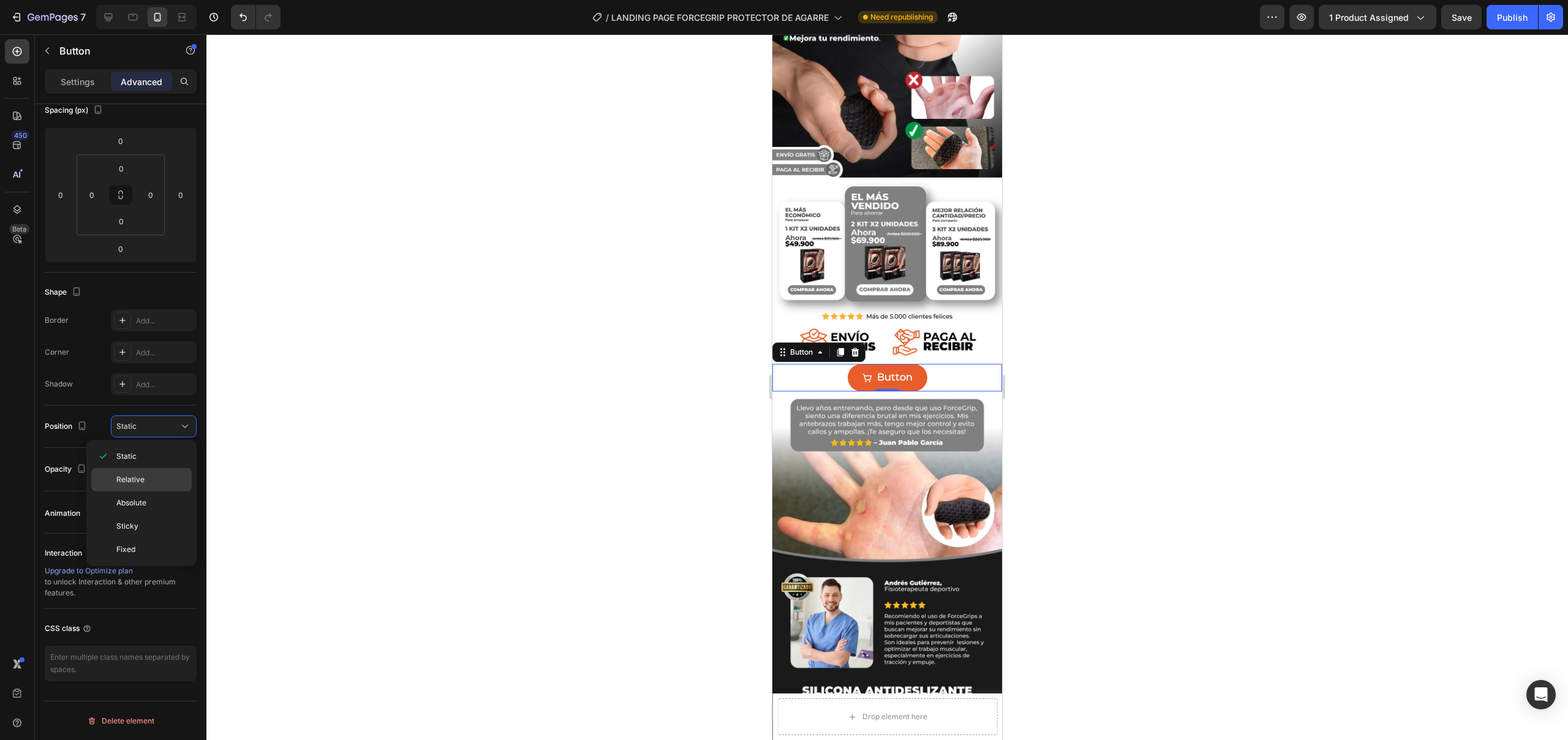
click at [157, 481] on p "Relative" at bounding box center [152, 480] width 70 height 11
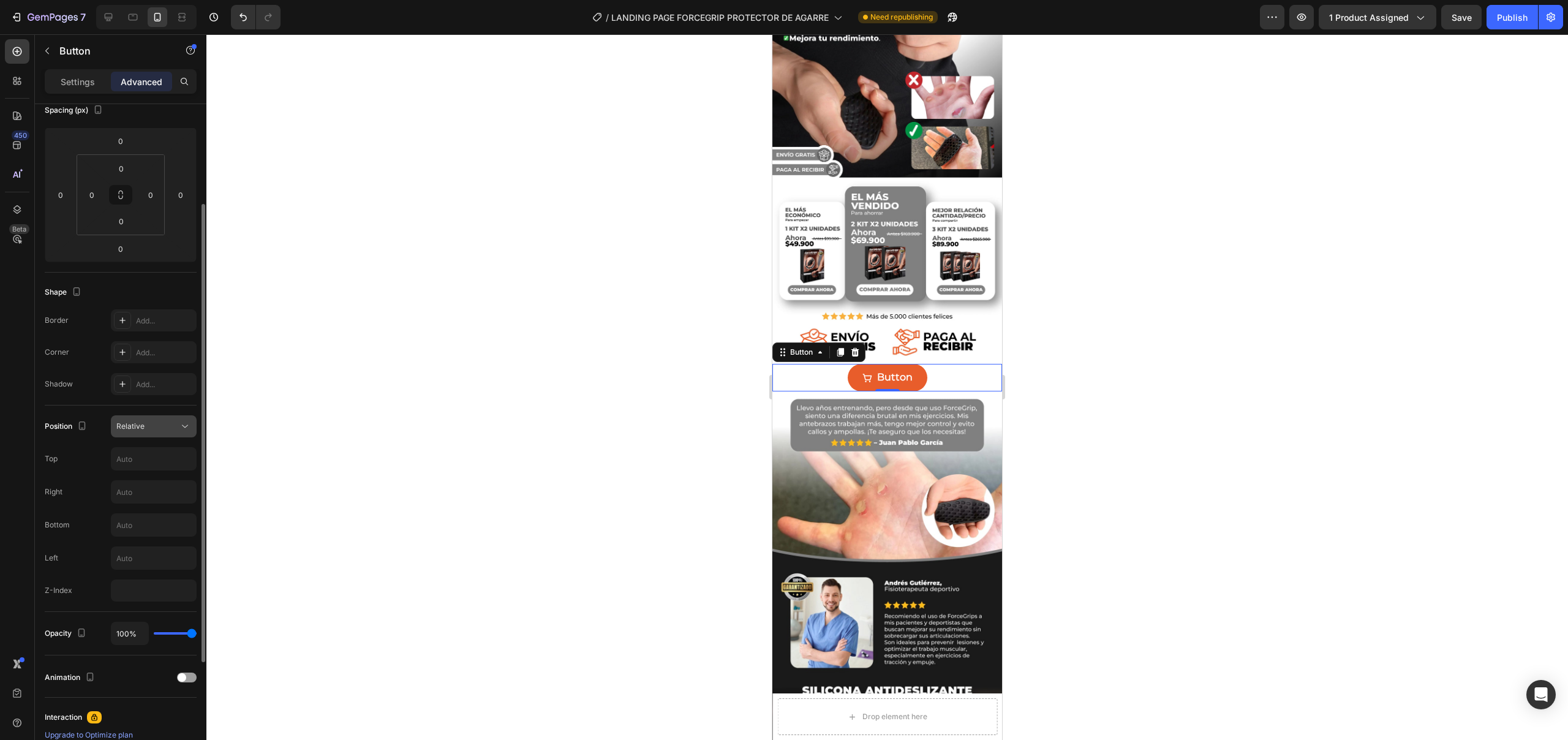
click at [161, 417] on button "Relative" at bounding box center [153, 426] width 86 height 22
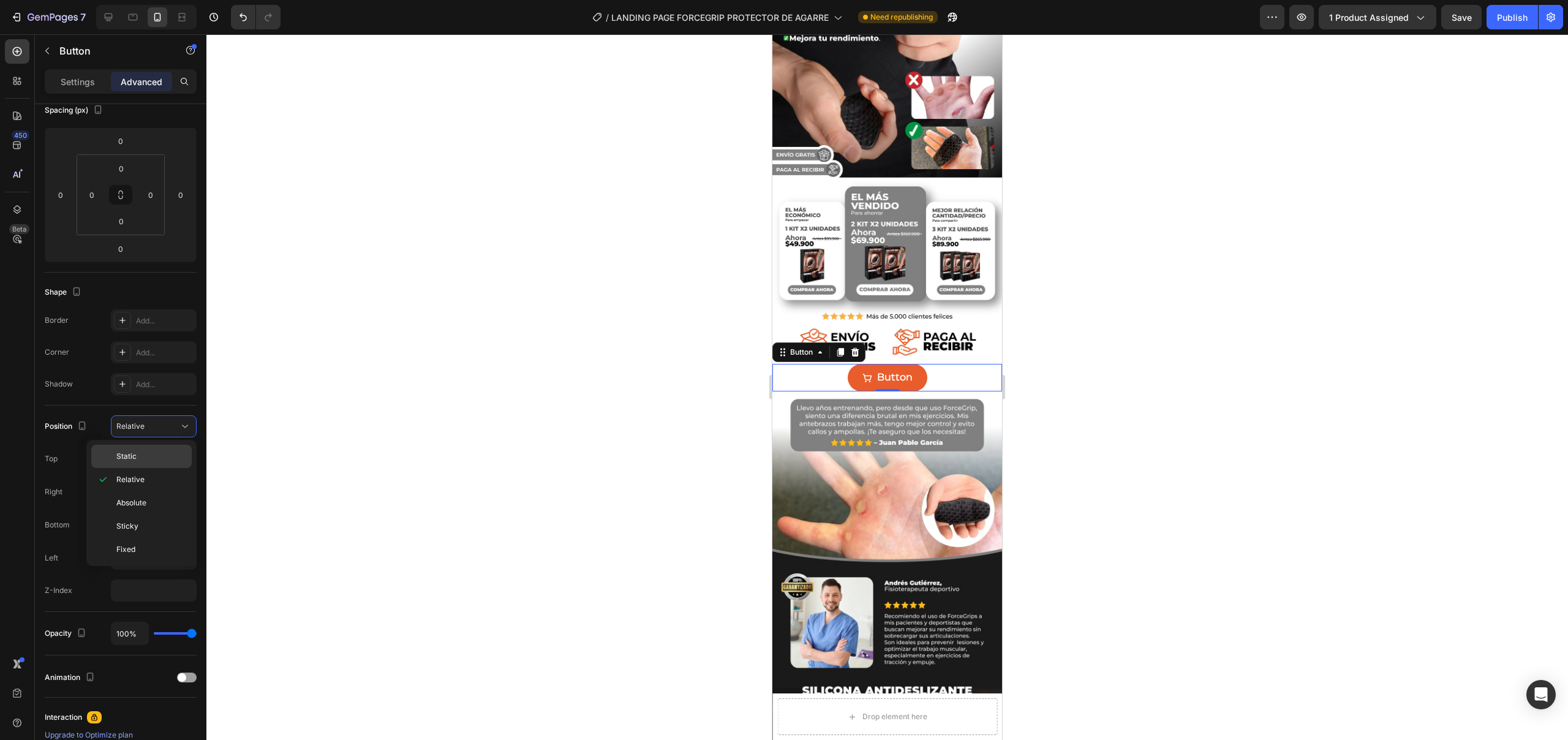
click at [163, 452] on p "Static" at bounding box center [152, 456] width 70 height 11
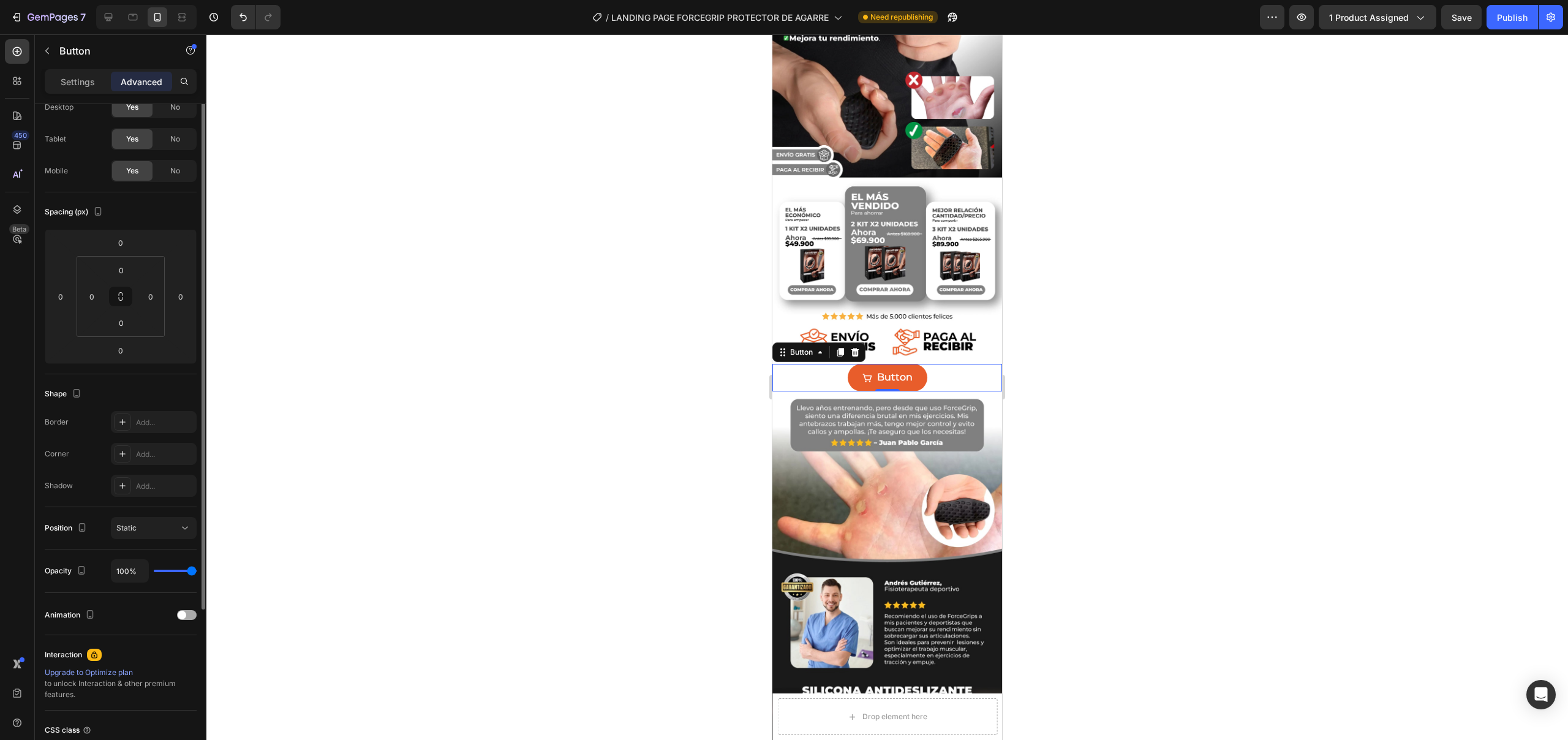
scroll to position [0, 0]
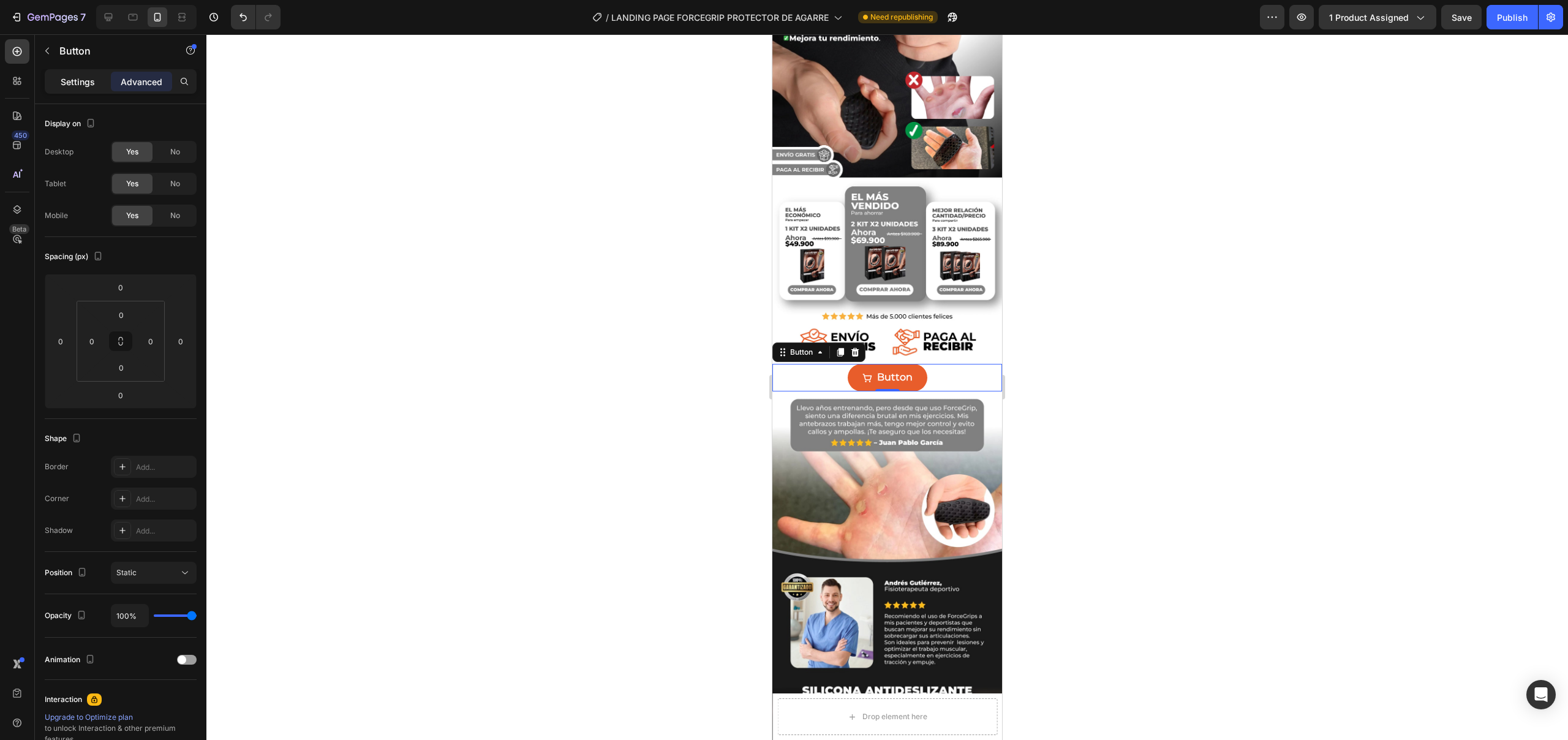
click at [68, 73] on div "Settings" at bounding box center [77, 81] width 61 height 20
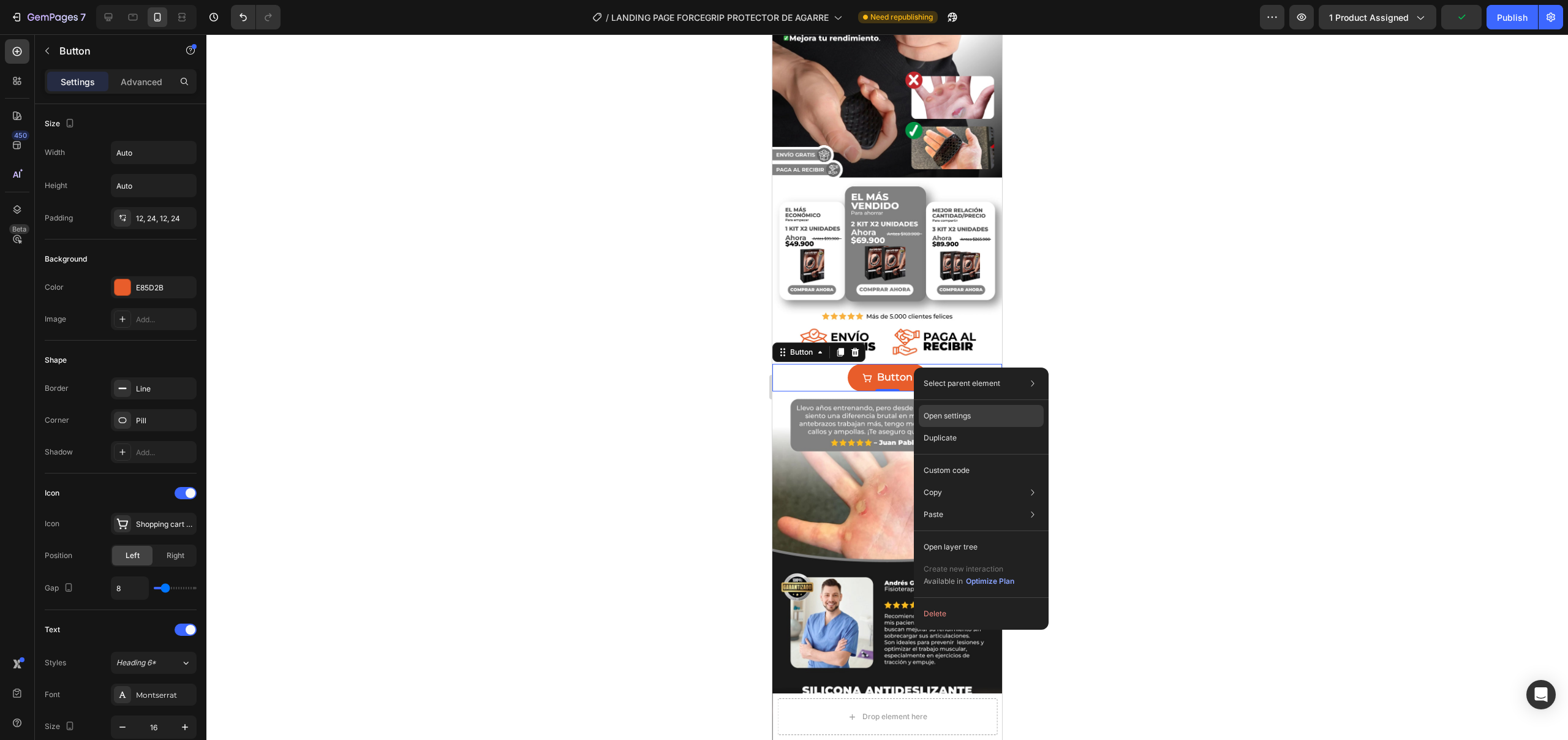
click at [961, 408] on div "Open settings" at bounding box center [981, 416] width 125 height 22
click at [986, 501] on div "Custom code" at bounding box center [981, 512] width 125 height 22
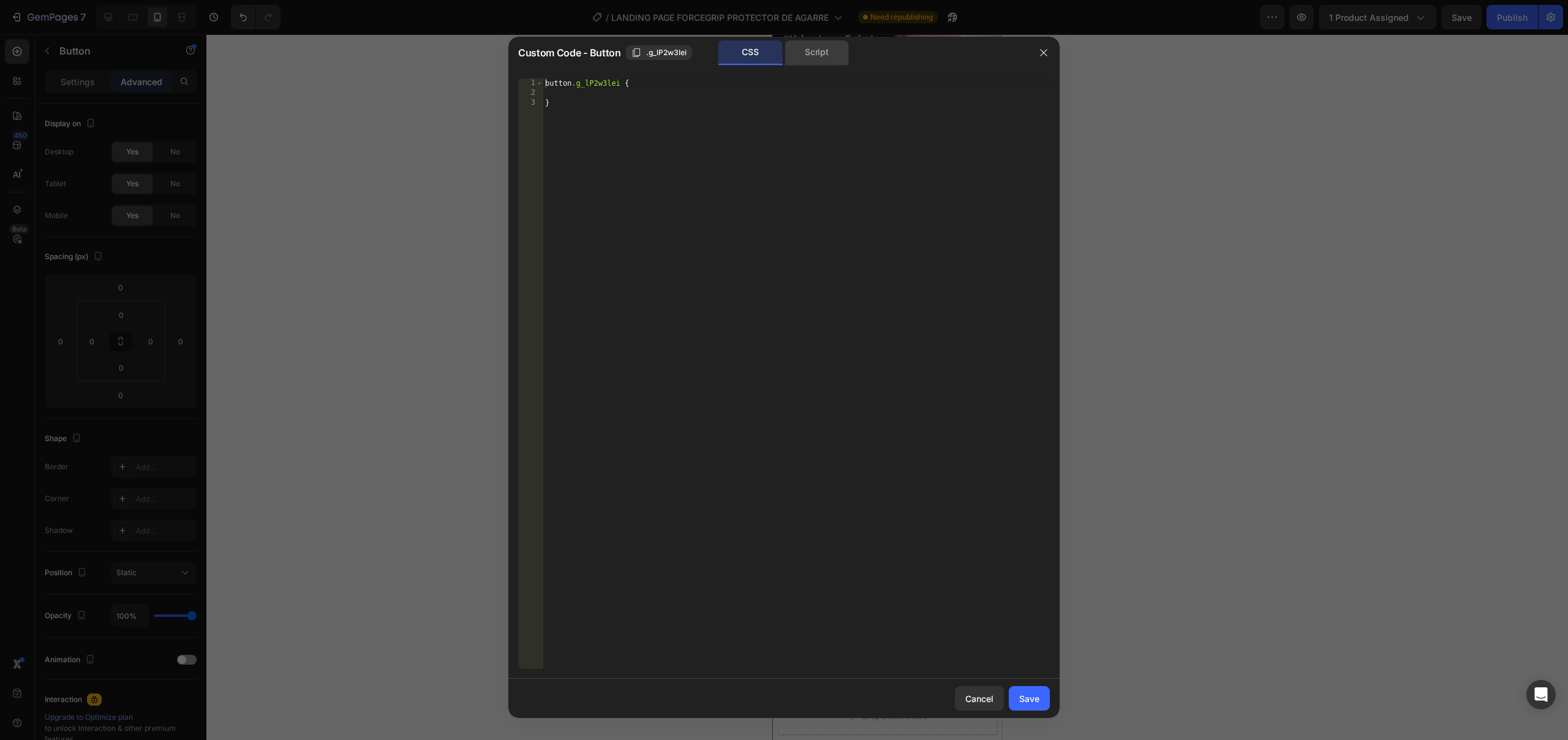
click at [807, 52] on div "Script" at bounding box center [816, 53] width 64 height 24
click at [1034, 53] on button "button" at bounding box center [1043, 53] width 20 height 20
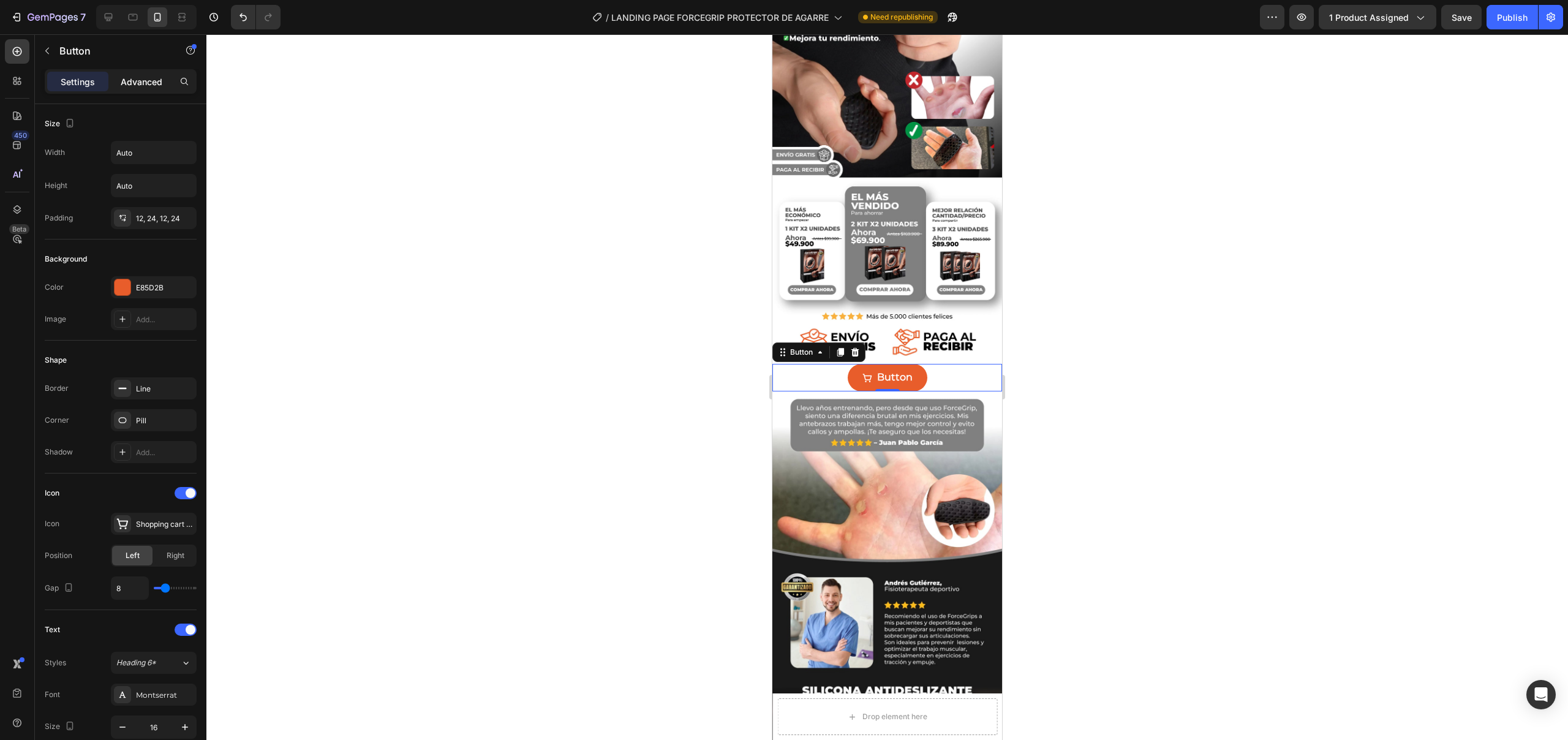
click at [145, 79] on p "Advanced" at bounding box center [141, 81] width 42 height 13
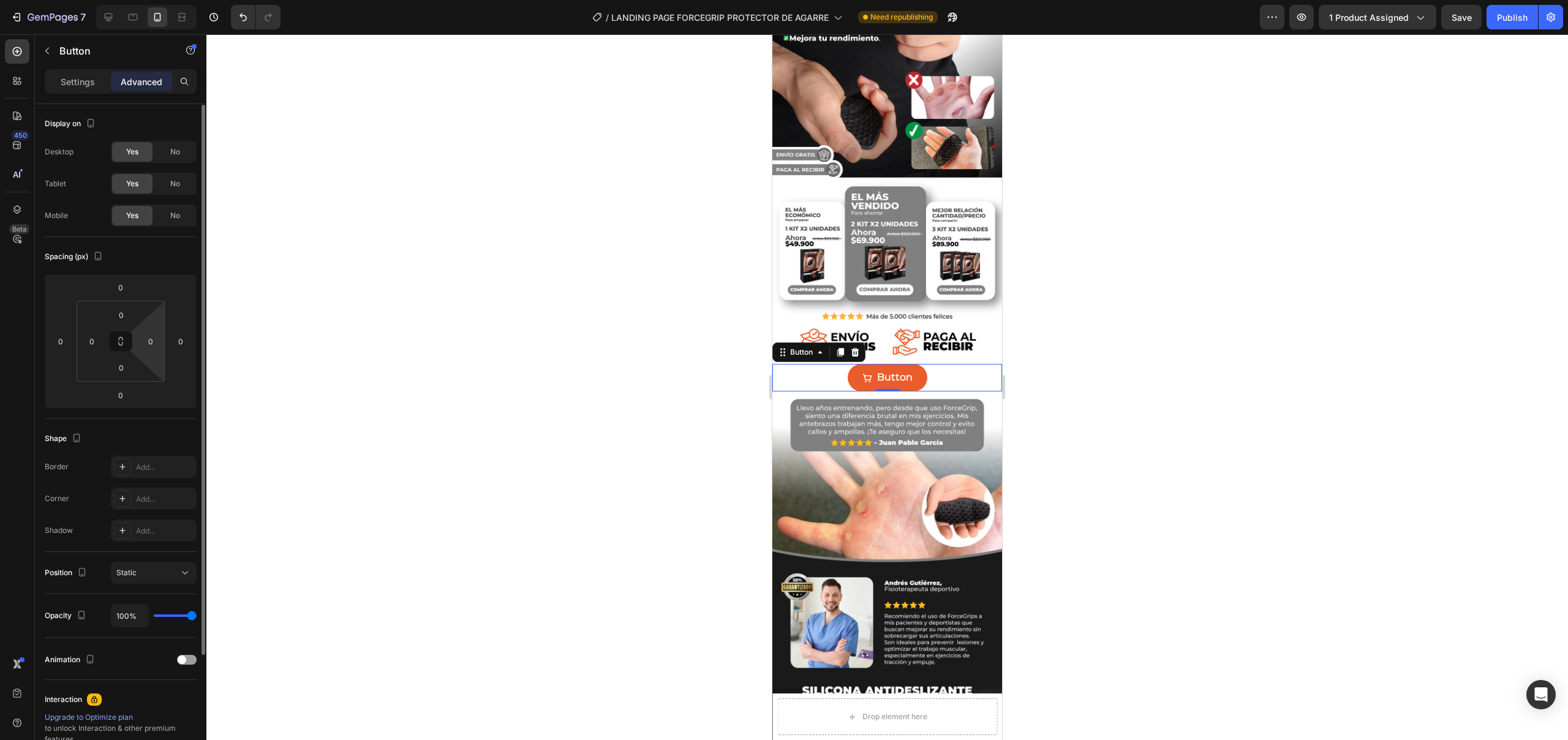
scroll to position [147, 0]
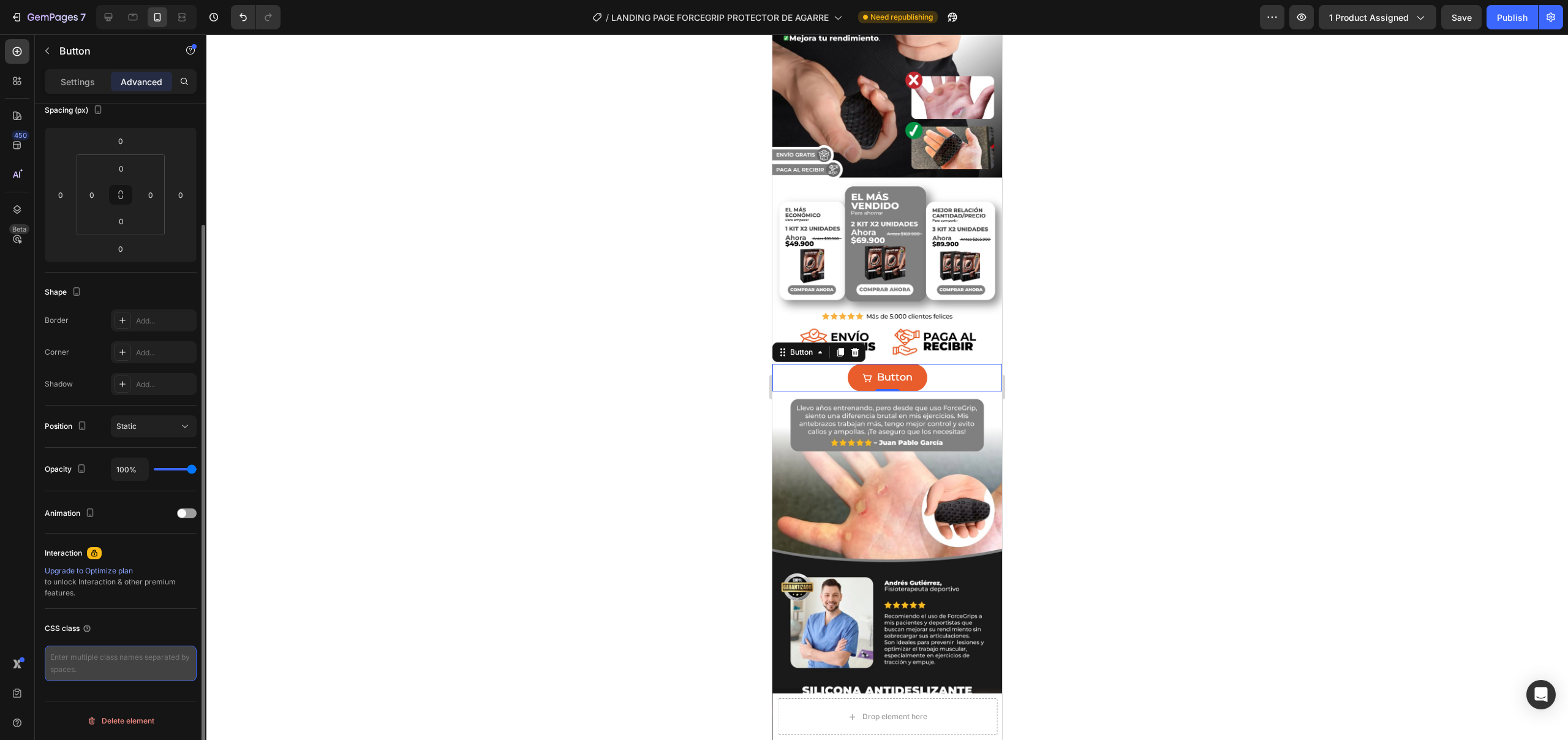
click at [169, 661] on textarea at bounding box center [121, 663] width 152 height 36
paste textarea "_rsi-cod-form-is-gempage _rsi-cod-form-gempages-button-overwrite"
type textarea "_rsi-cod-form-is-gempage _rsi-cod-form-gempages-button-overwrite"
click at [352, 634] on div at bounding box center [886, 387] width 1361 height 706
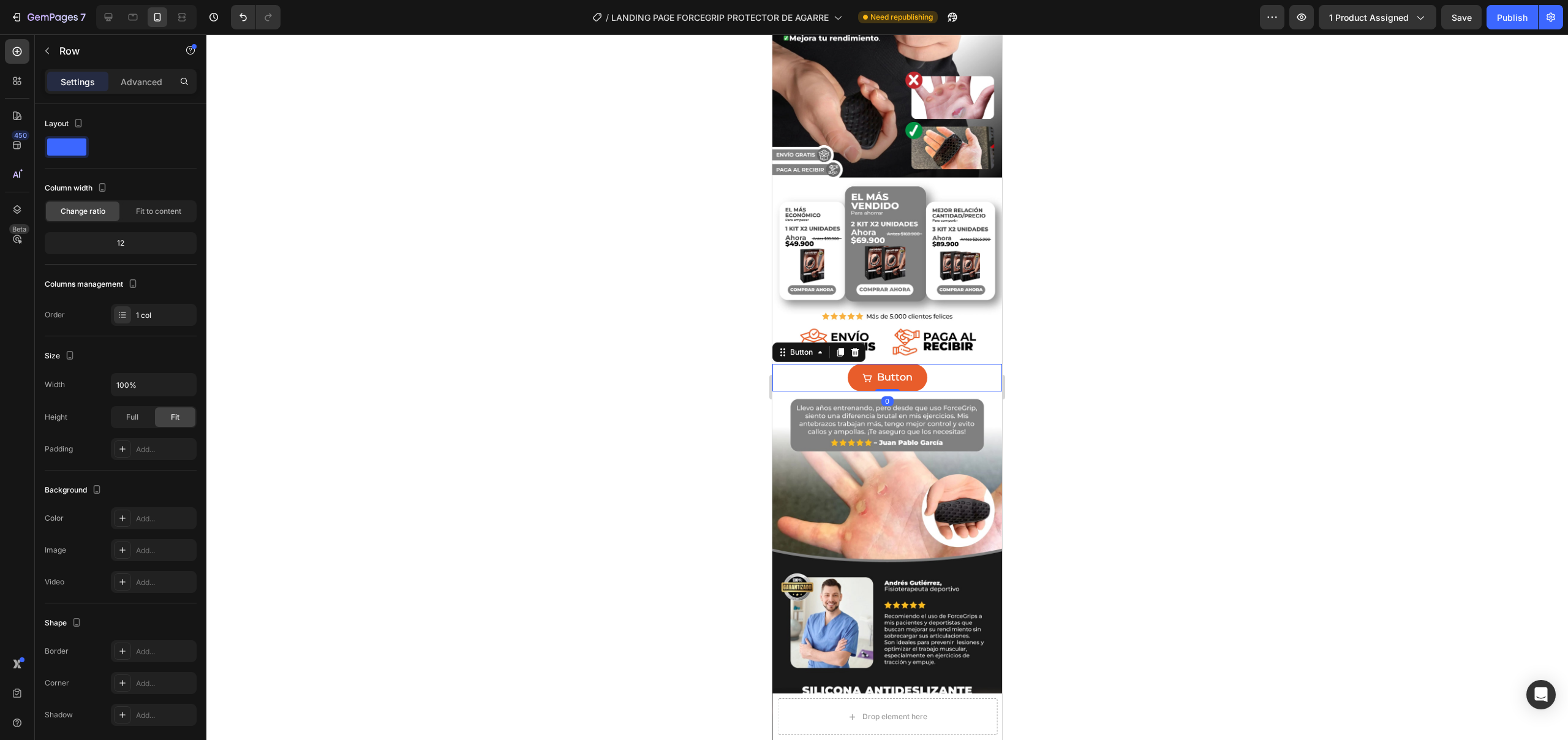
click at [922, 366] on div "Button Button 0" at bounding box center [887, 378] width 230 height 28
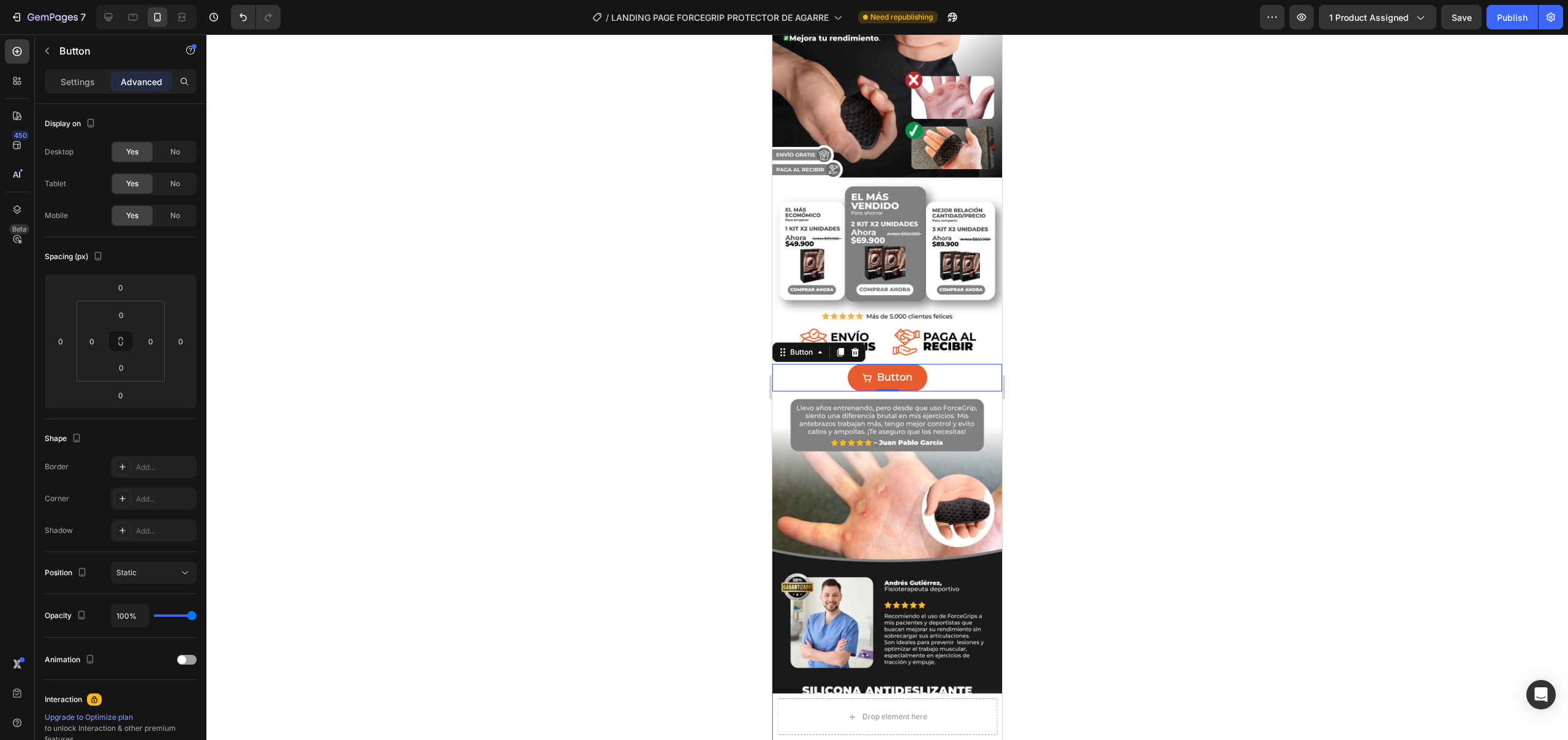
click at [85, 95] on div "Settings Advanced" at bounding box center [121, 86] width 171 height 35
click at [88, 86] on p "Settings" at bounding box center [77, 81] width 34 height 13
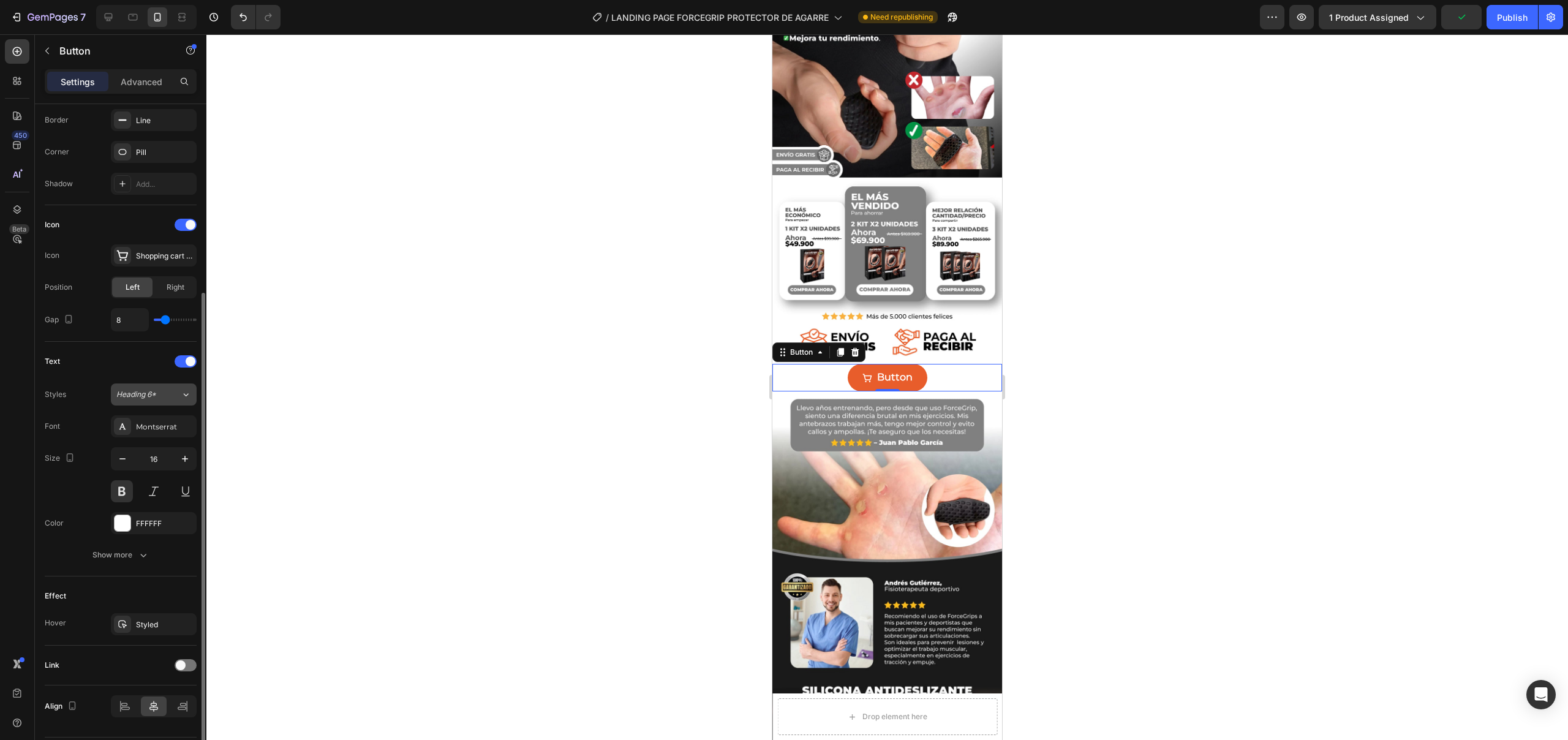
scroll to position [282, 0]
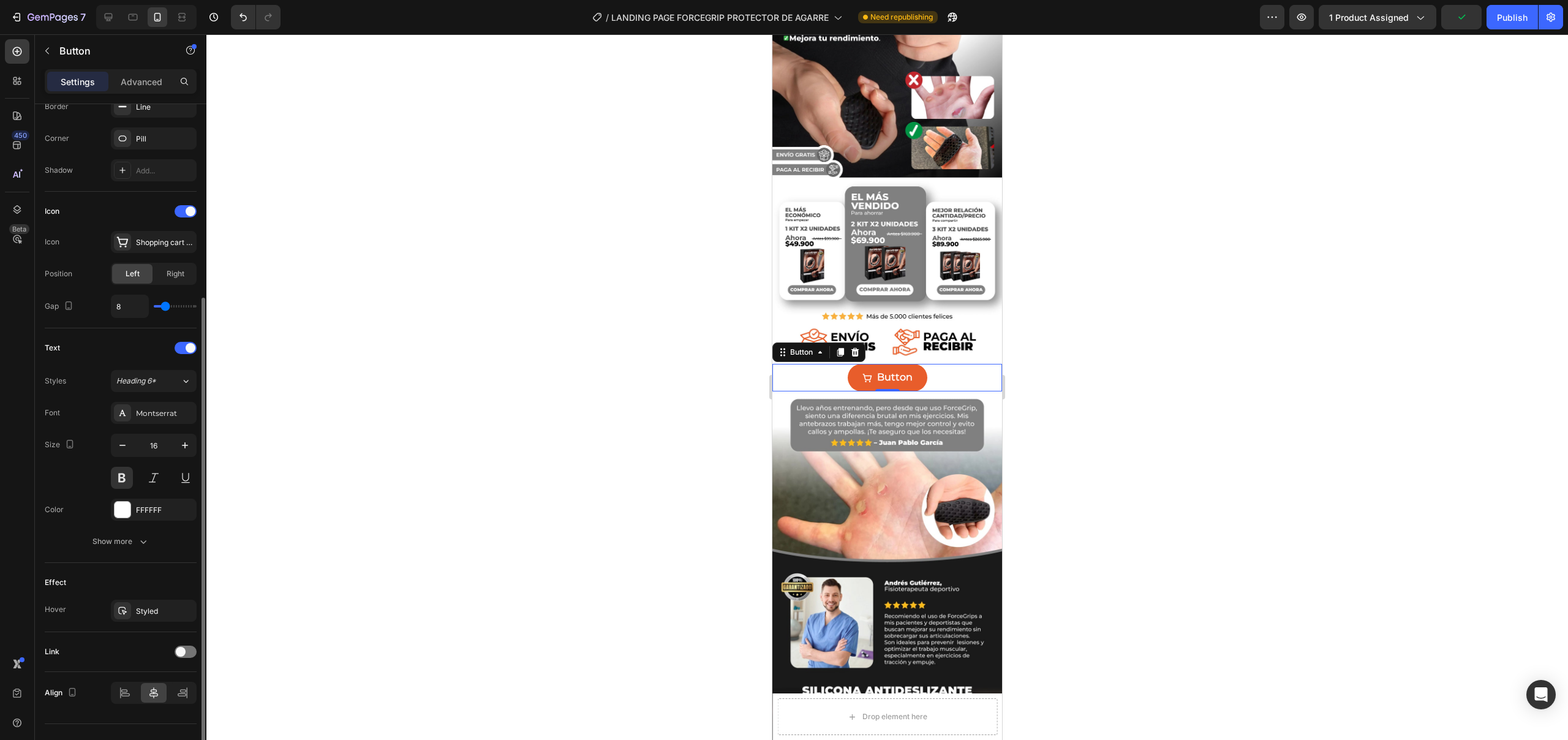
click at [187, 341] on div "Text" at bounding box center [121, 348] width 152 height 20
click at [189, 347] on span at bounding box center [191, 348] width 10 height 10
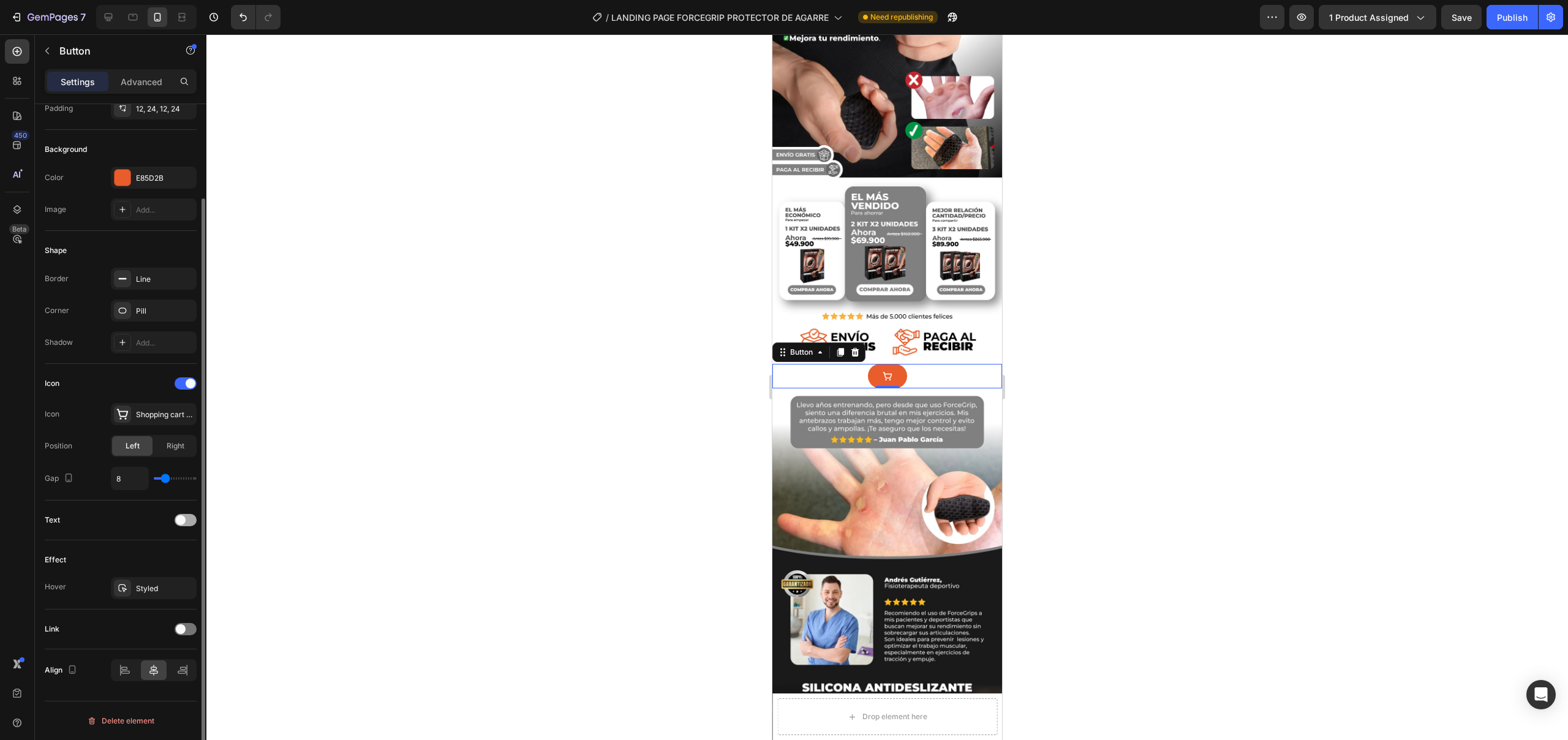
scroll to position [110, 0]
click at [184, 522] on span at bounding box center [181, 520] width 10 height 10
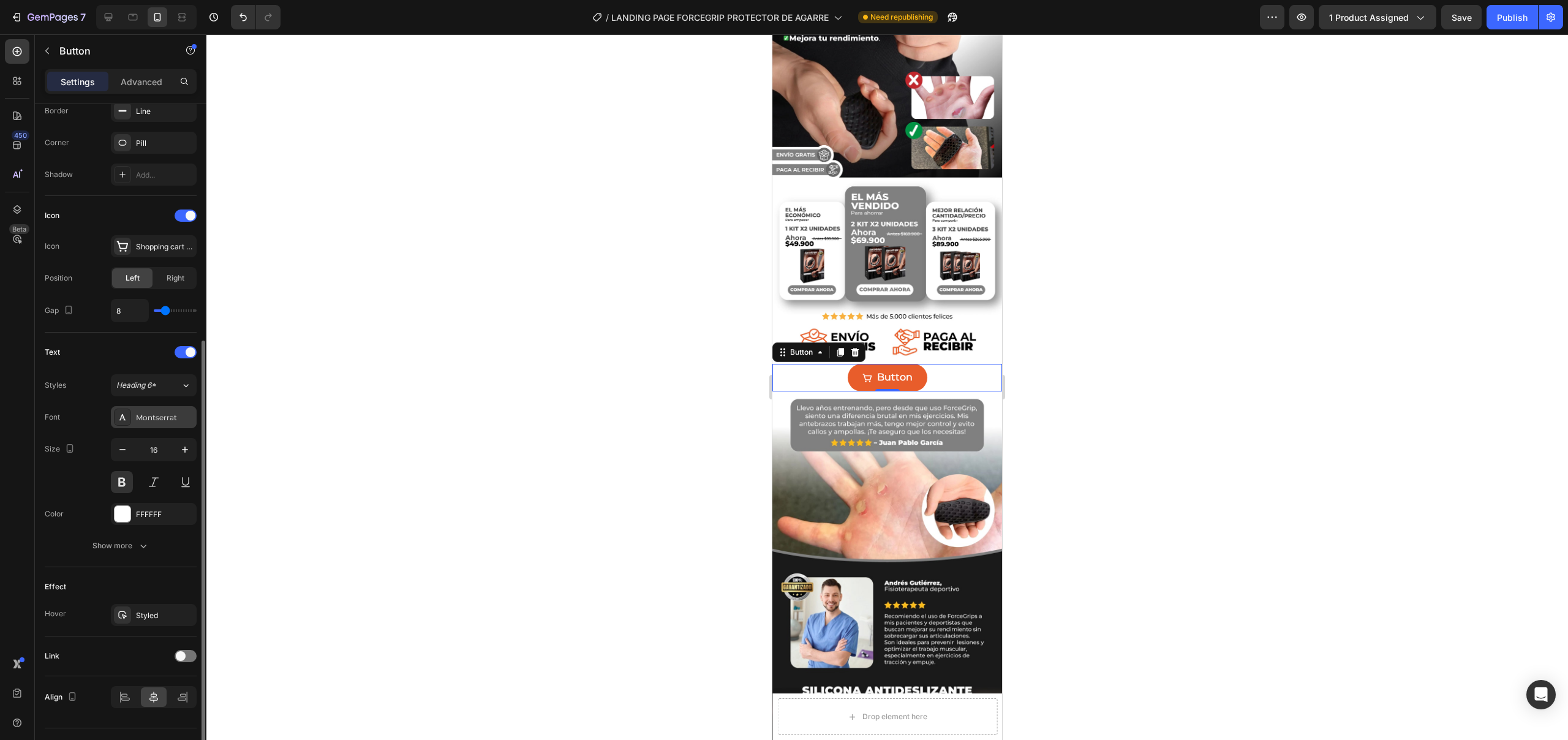
scroll to position [305, 0]
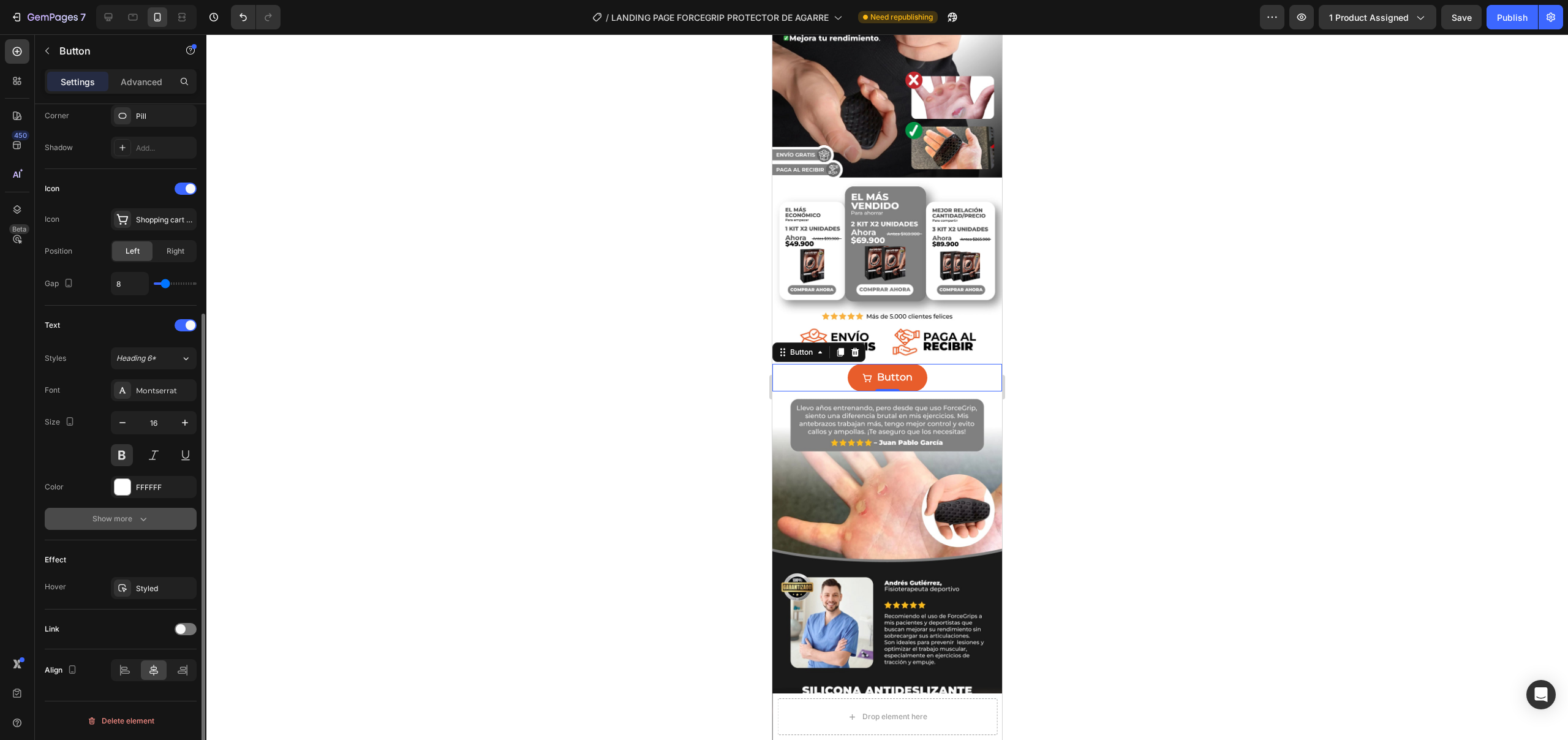
click at [144, 521] on icon "button" at bounding box center [143, 518] width 12 height 12
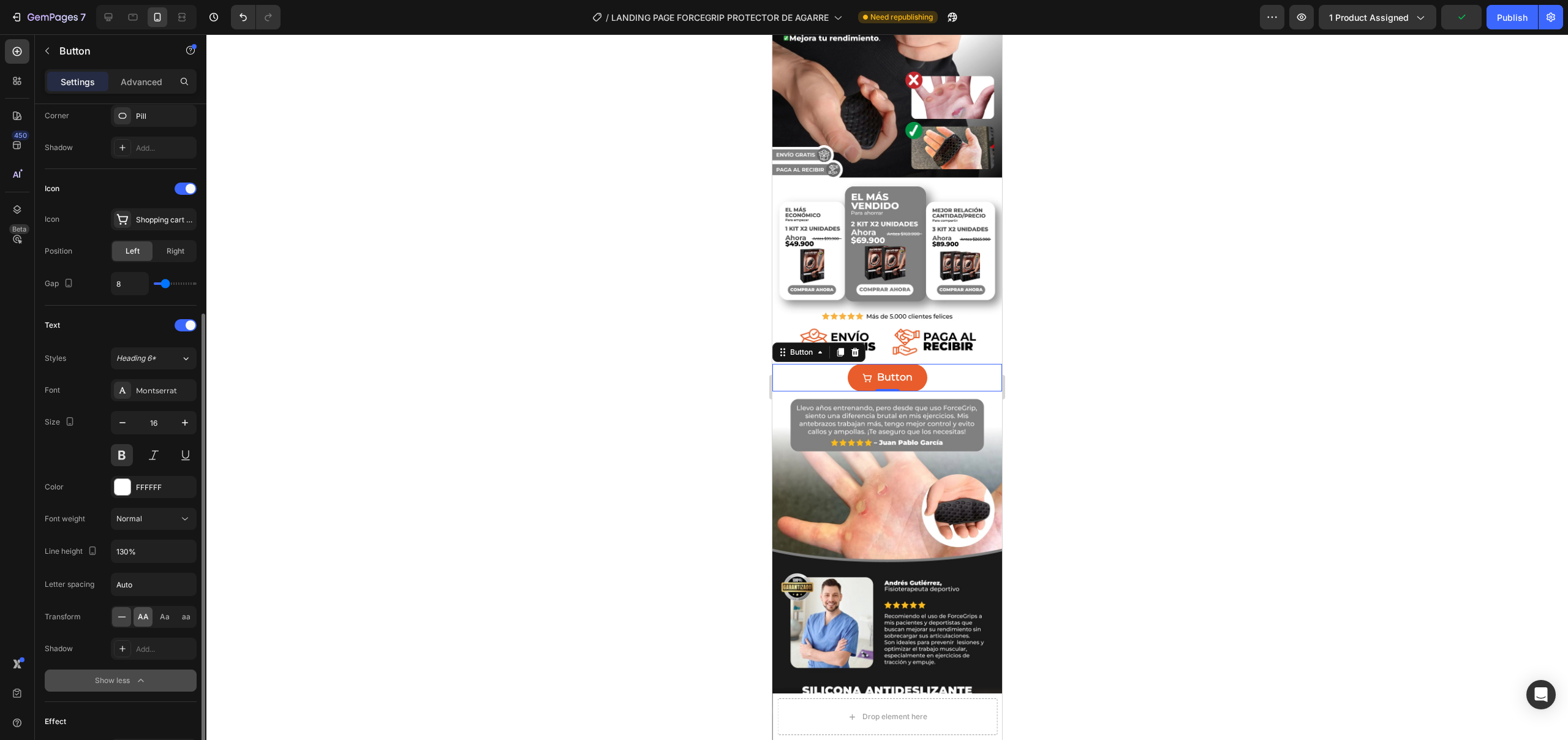
click at [147, 614] on span "AA" at bounding box center [143, 617] width 11 height 11
click at [161, 526] on button "Normal" at bounding box center [153, 518] width 86 height 22
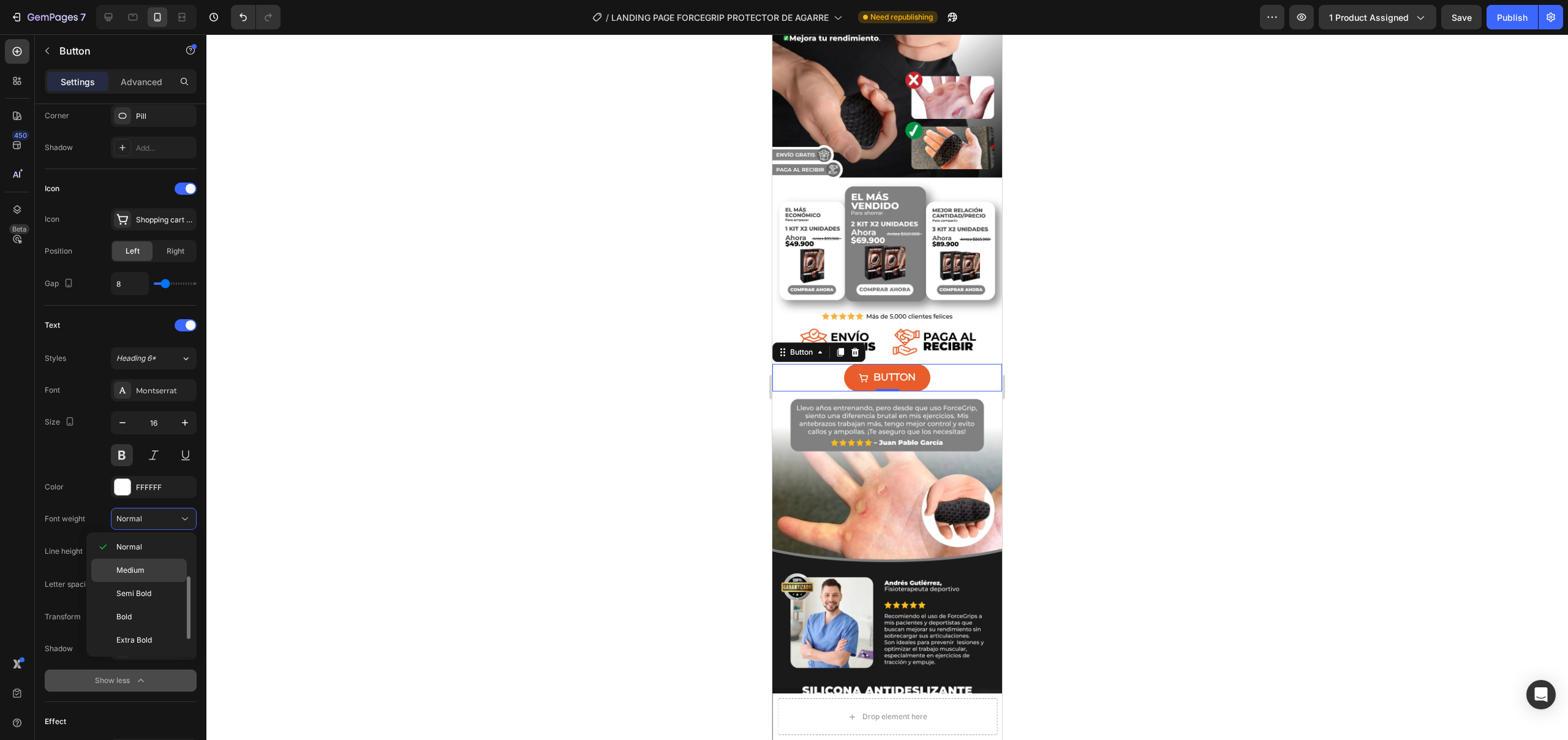
scroll to position [95, 0]
click at [156, 598] on p "Bold" at bounding box center [149, 594] width 65 height 11
click at [169, 527] on button "Bold" at bounding box center [153, 518] width 86 height 22
click at [169, 562] on div "Semi Bold" at bounding box center [138, 570] width 95 height 24
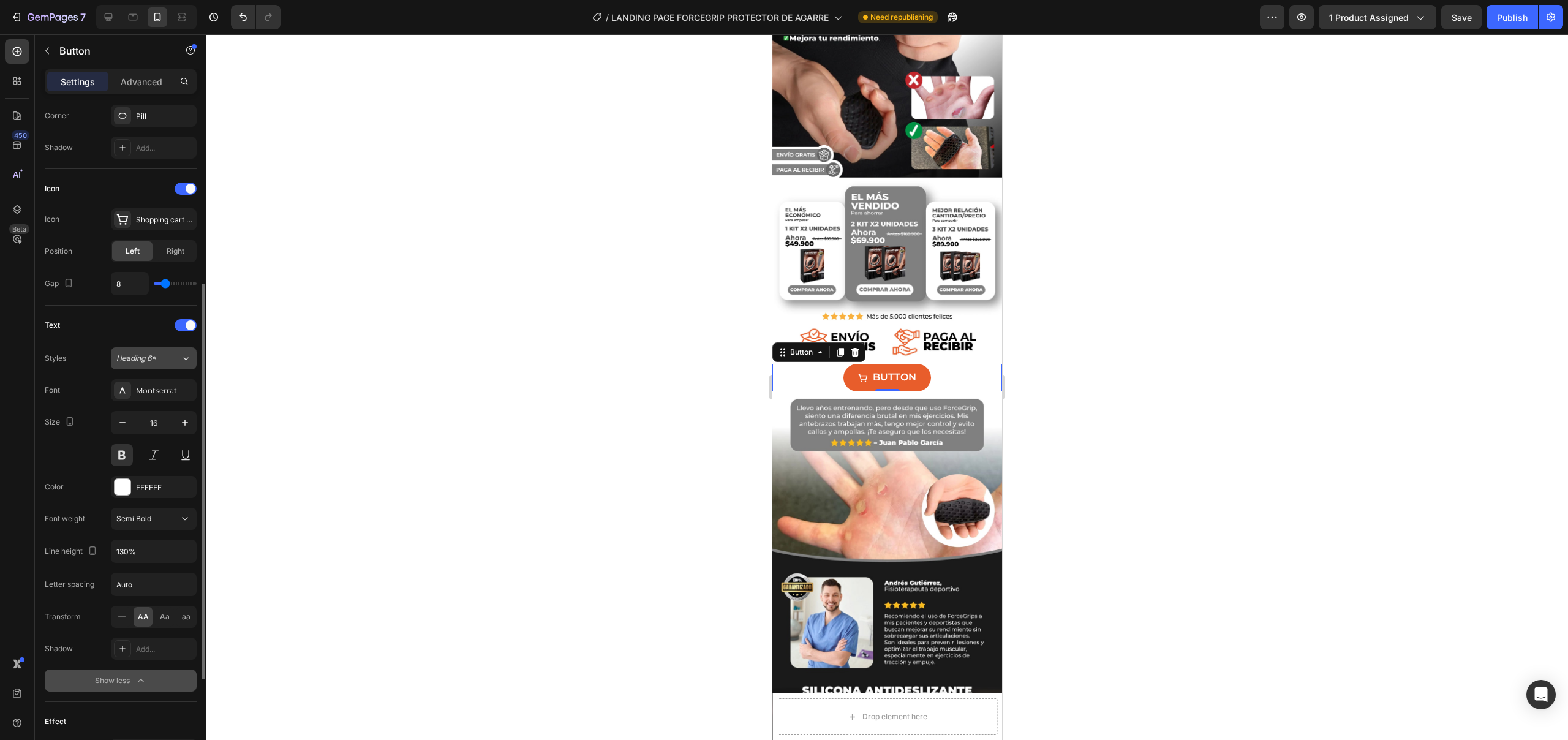
click at [152, 363] on span "Heading 6*" at bounding box center [136, 359] width 40 height 11
click at [108, 337] on div "Text Styles Heading 6* Font Montserrat Size 16 Color FFFFFF Font weight Semi Bo…" at bounding box center [121, 504] width 152 height 377
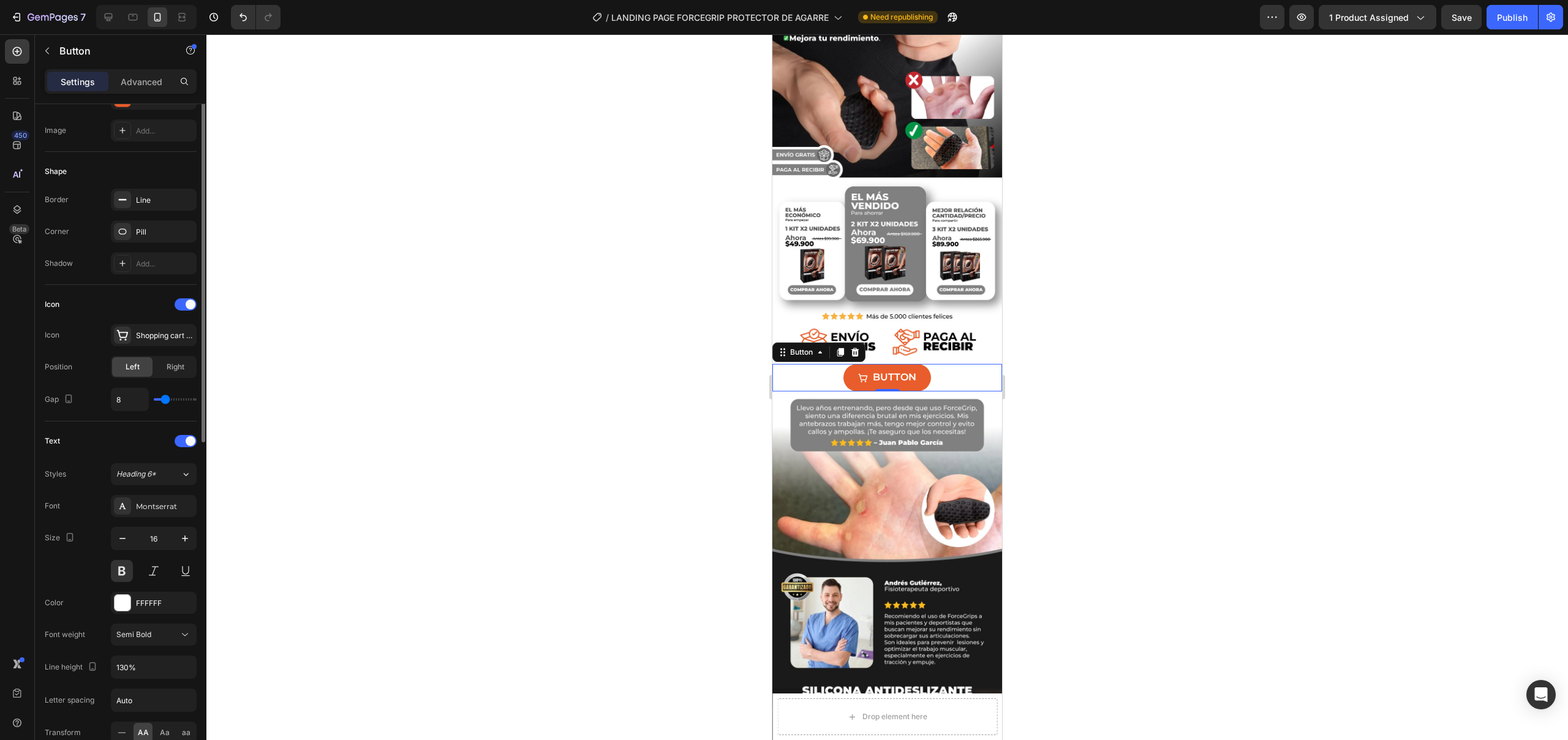
scroll to position [0, 0]
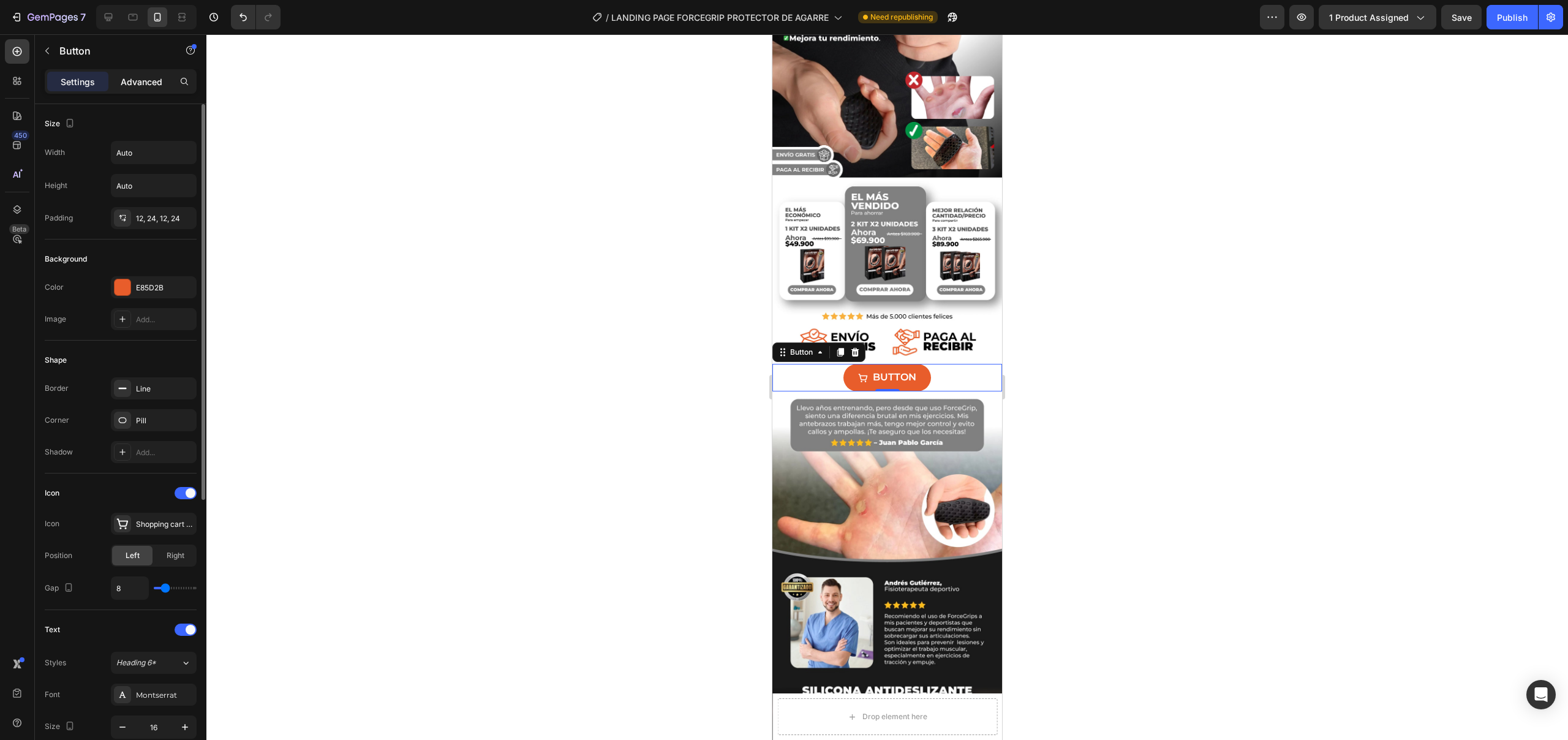
click at [139, 81] on p "Advanced" at bounding box center [141, 81] width 42 height 13
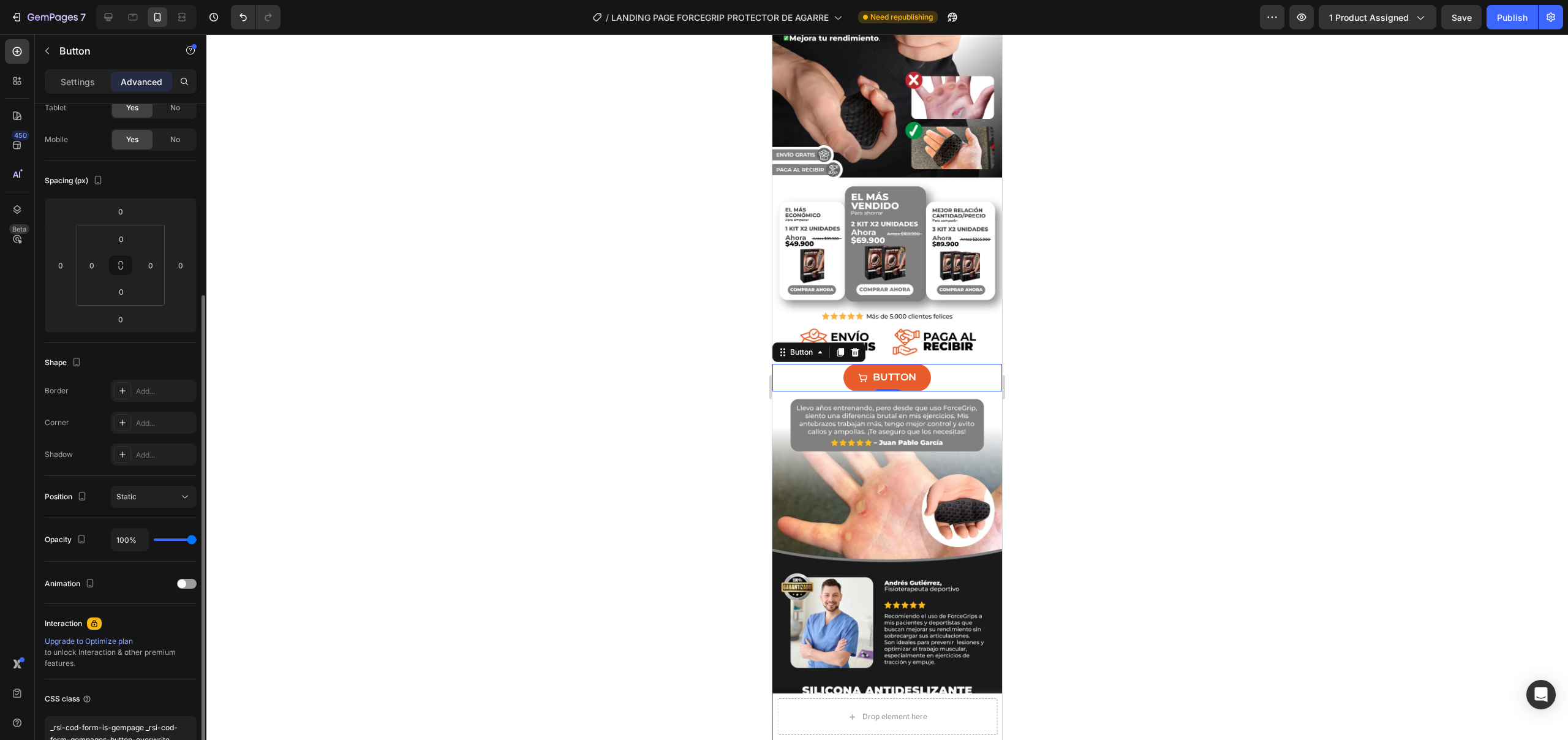
scroll to position [147, 0]
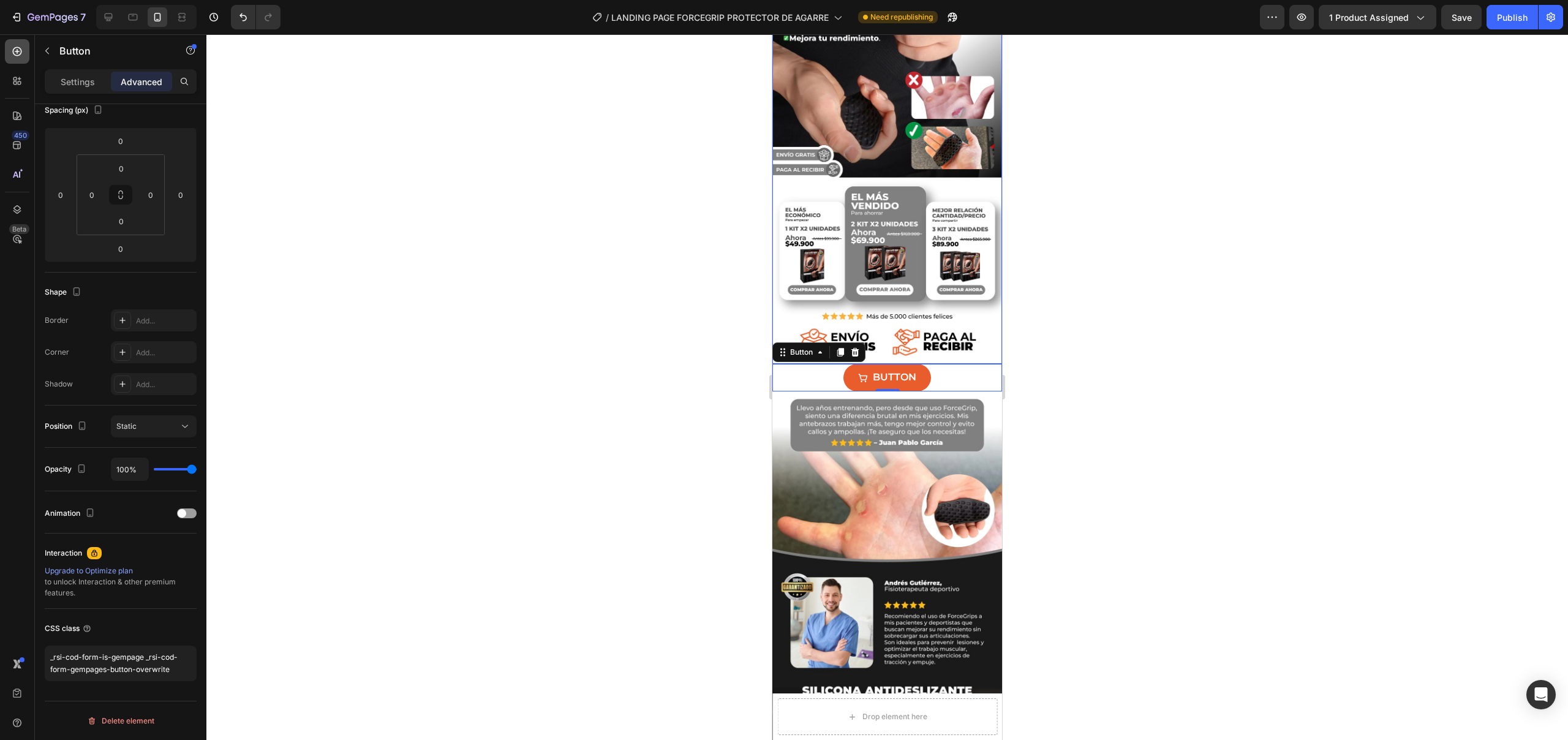
click at [19, 53] on icon at bounding box center [17, 51] width 12 height 12
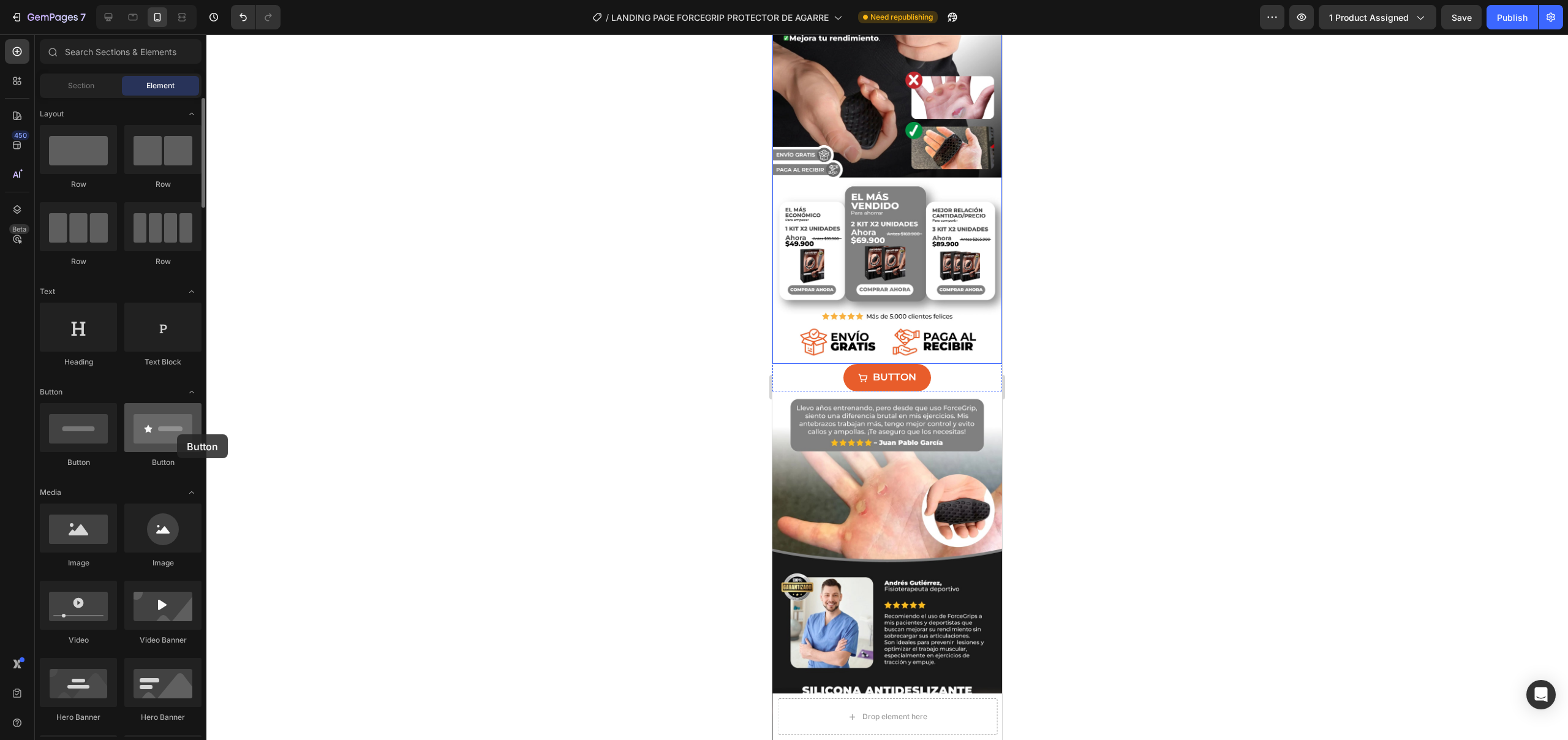
click at [177, 434] on div at bounding box center [163, 428] width 77 height 49
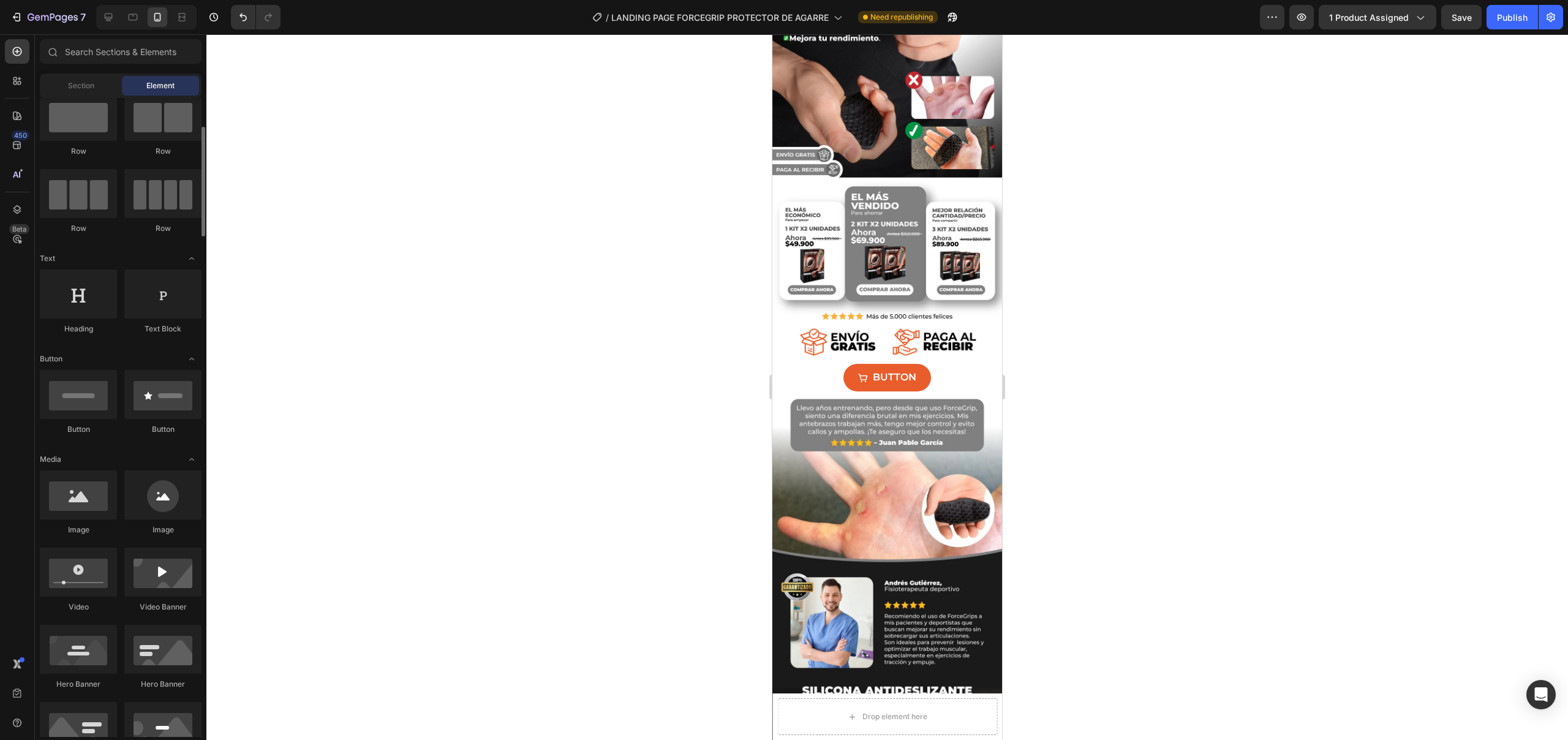
scroll to position [0, 0]
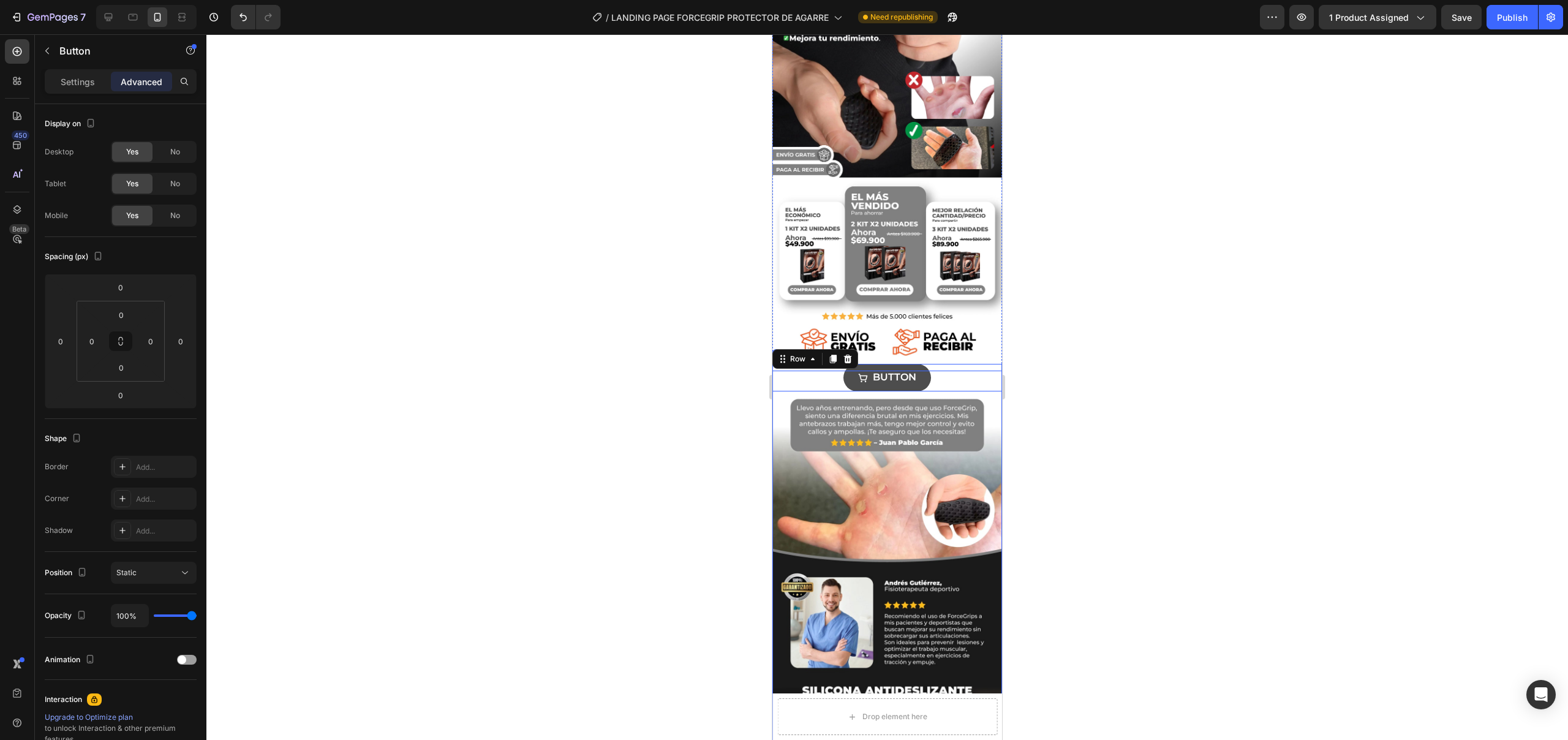
click at [919, 365] on button "Button" at bounding box center [887, 378] width 88 height 28
click at [195, 46] on div at bounding box center [194, 46] width 5 height 5
click at [72, 85] on p "Settings" at bounding box center [77, 81] width 34 height 13
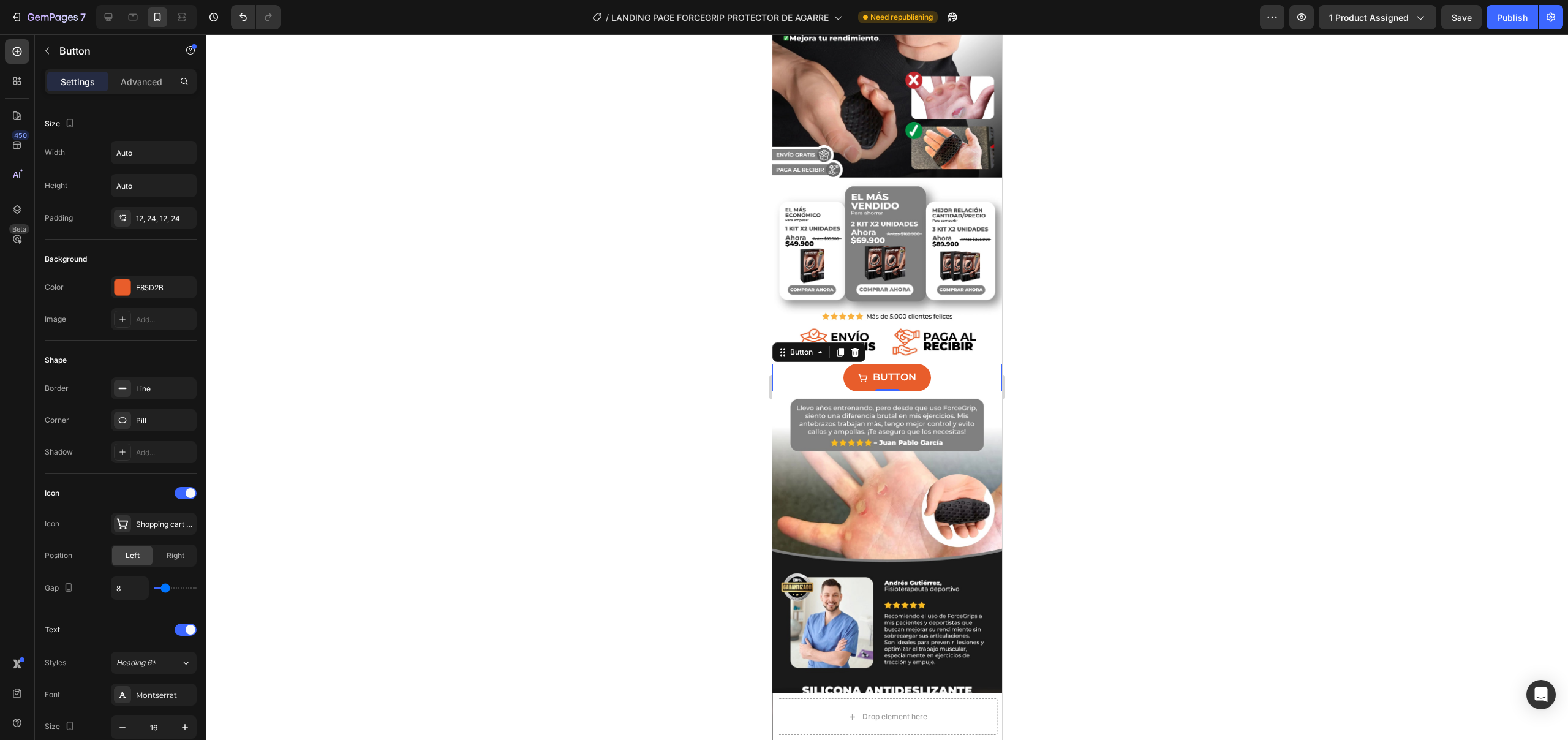
click at [82, 82] on p "Settings" at bounding box center [77, 81] width 34 height 13
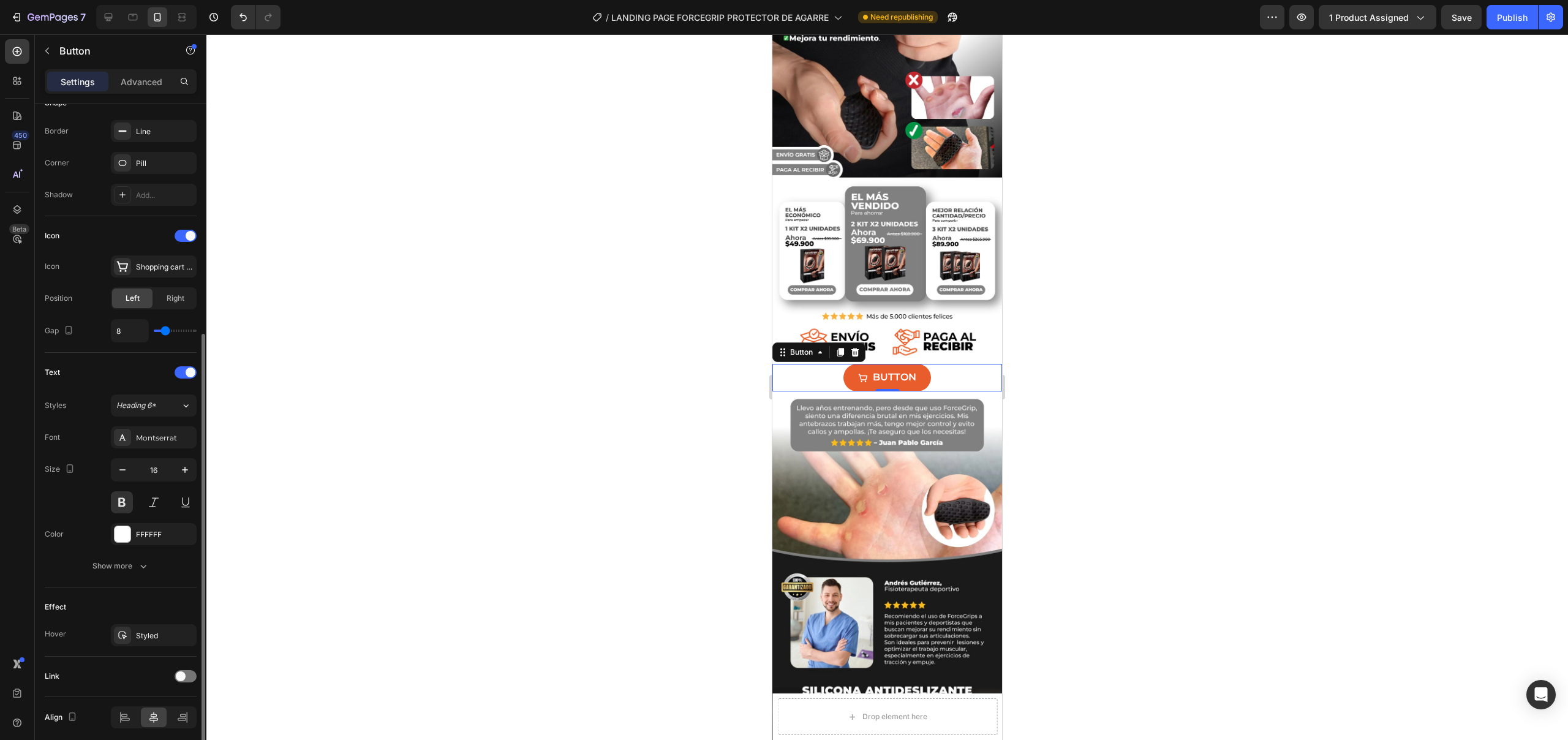
scroll to position [305, 0]
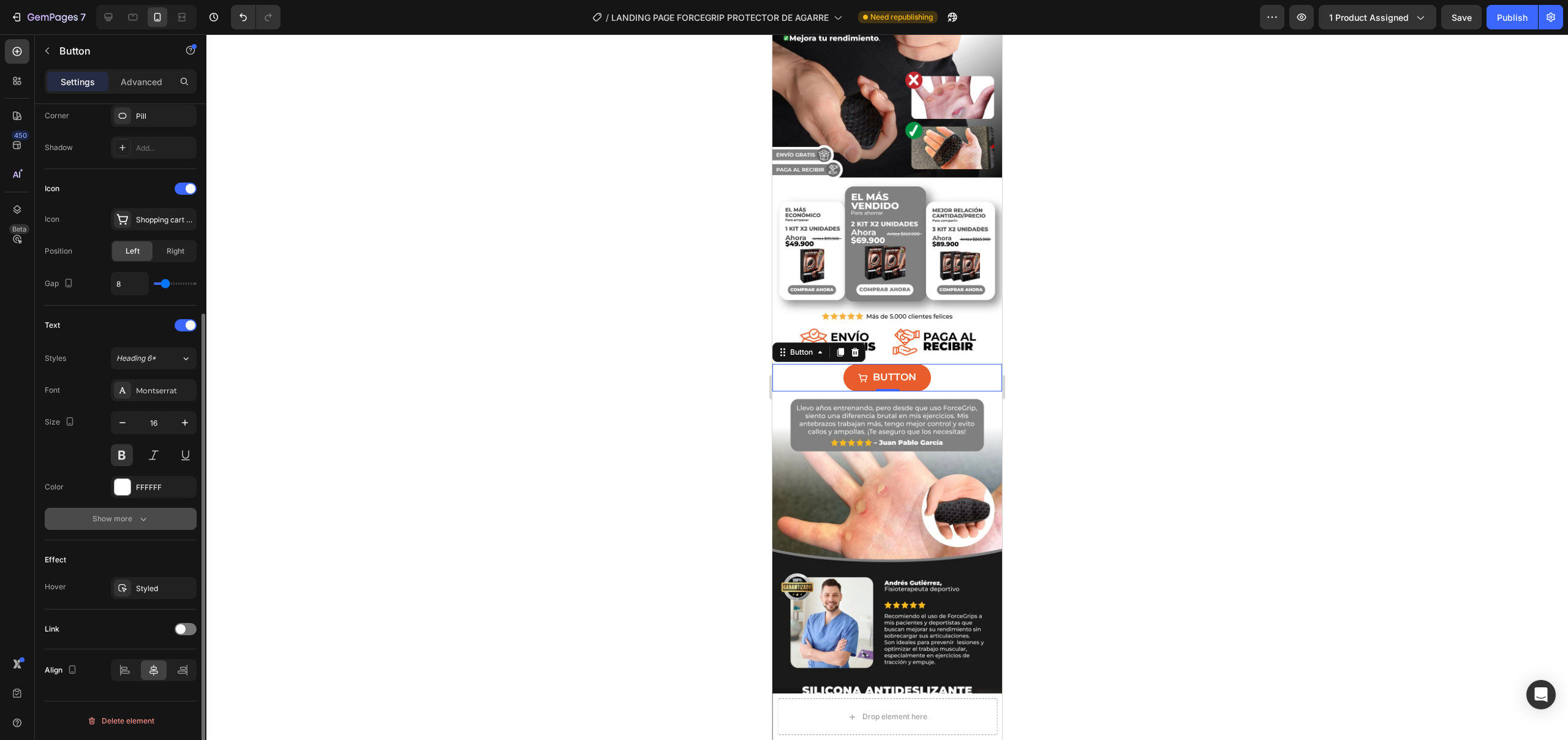
click at [125, 519] on div "Show more" at bounding box center [121, 518] width 57 height 12
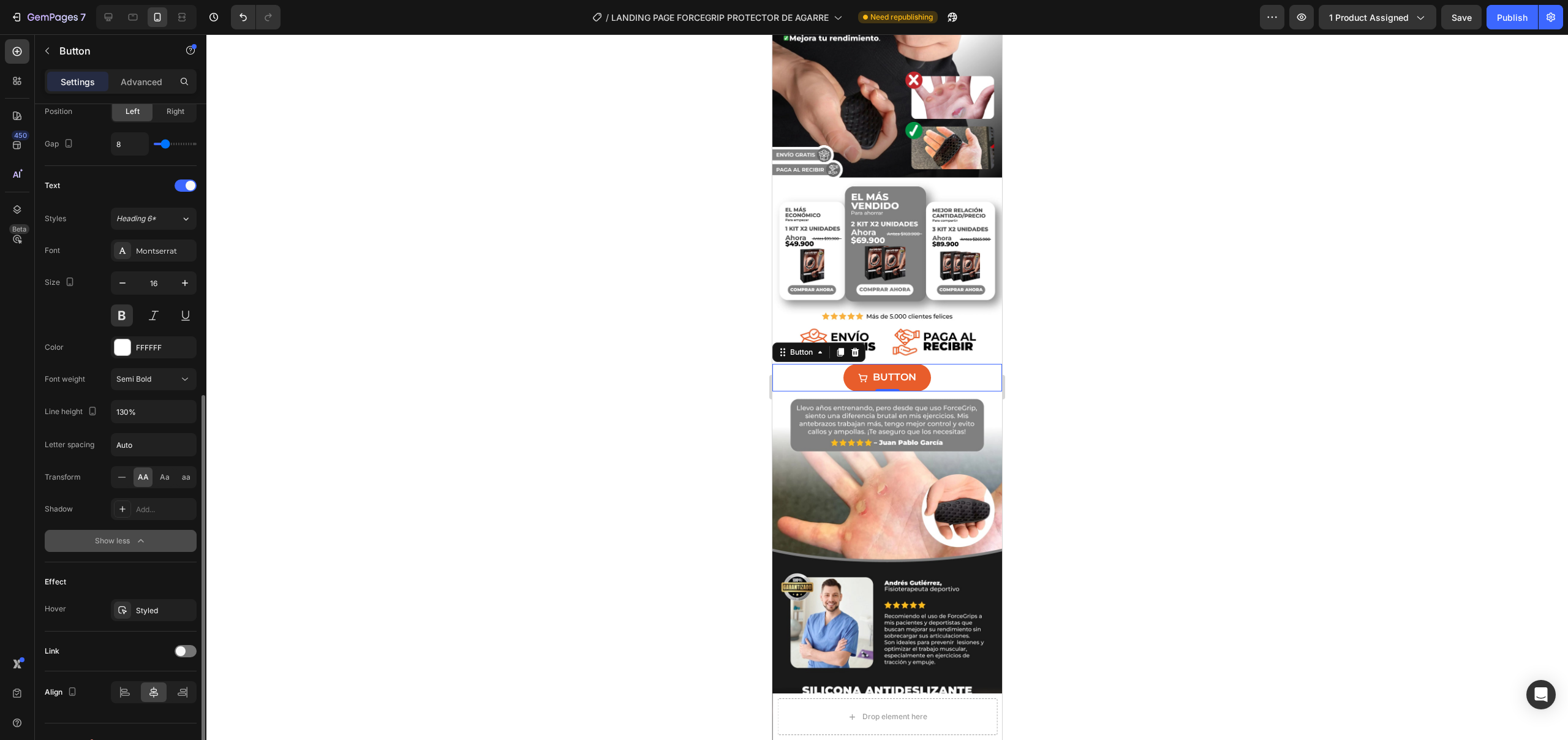
scroll to position [466, 0]
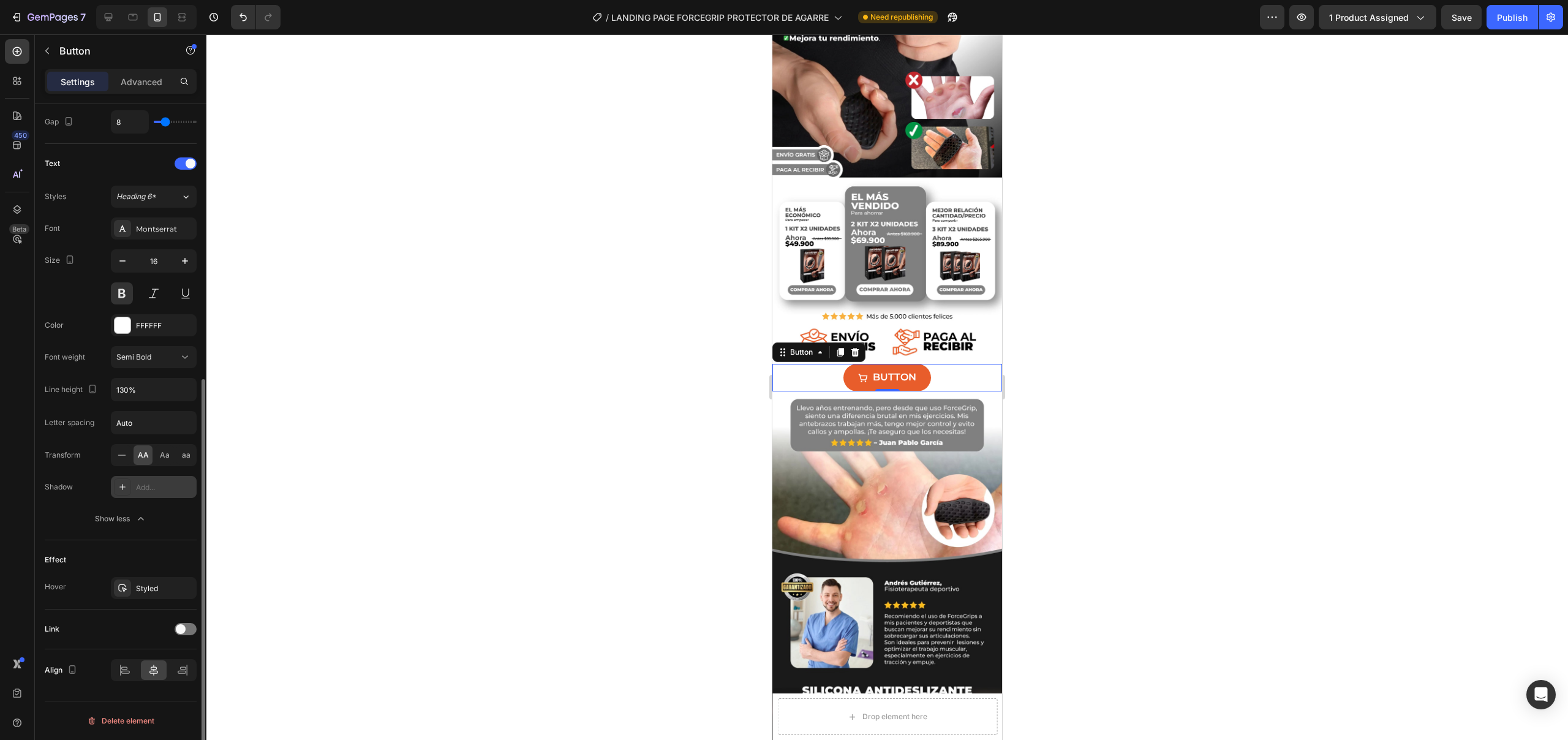
click at [145, 491] on div "Add..." at bounding box center [165, 488] width 58 height 11
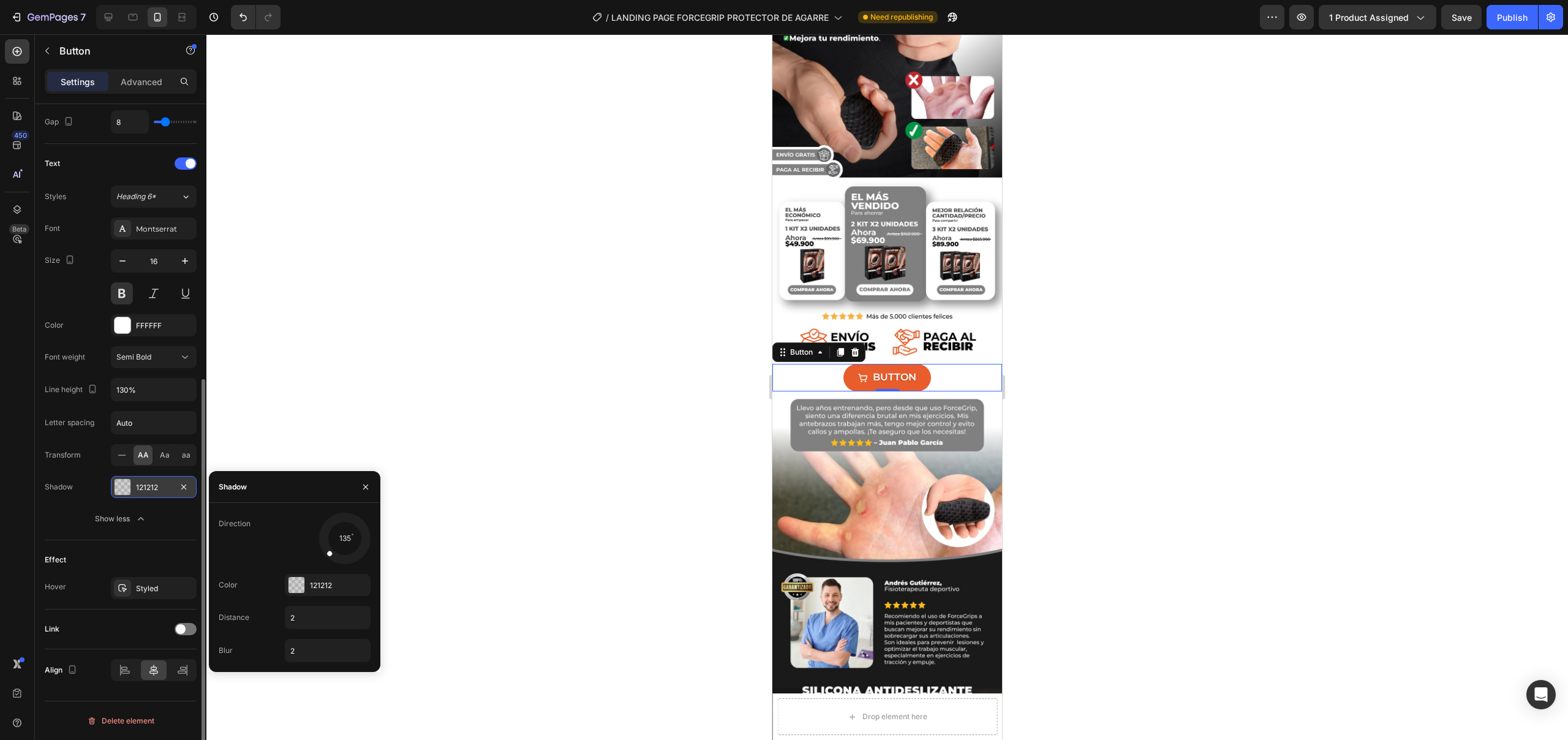
click at [190, 481] on div at bounding box center [184, 487] width 15 height 15
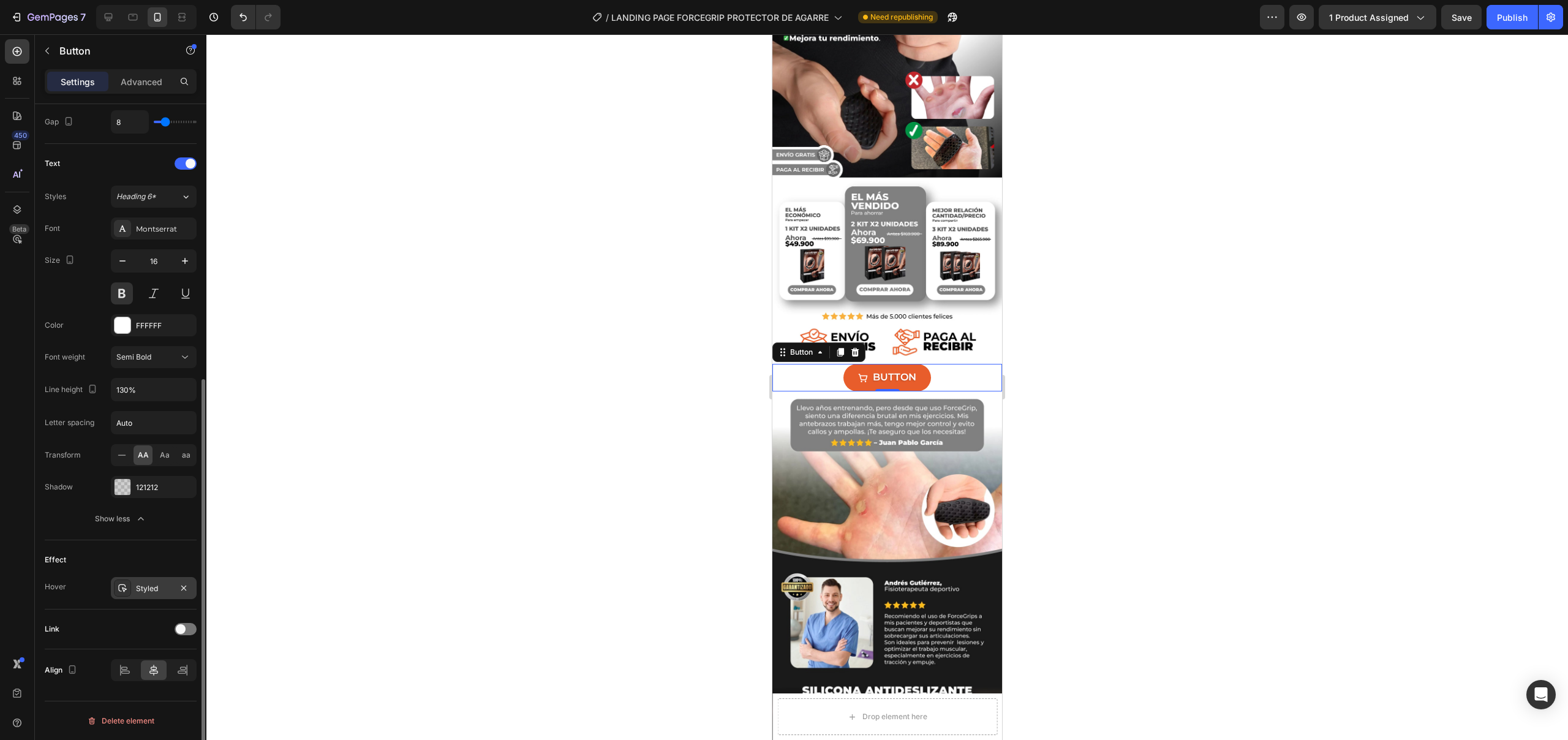
click at [142, 588] on div "Styled" at bounding box center [154, 589] width 36 height 11
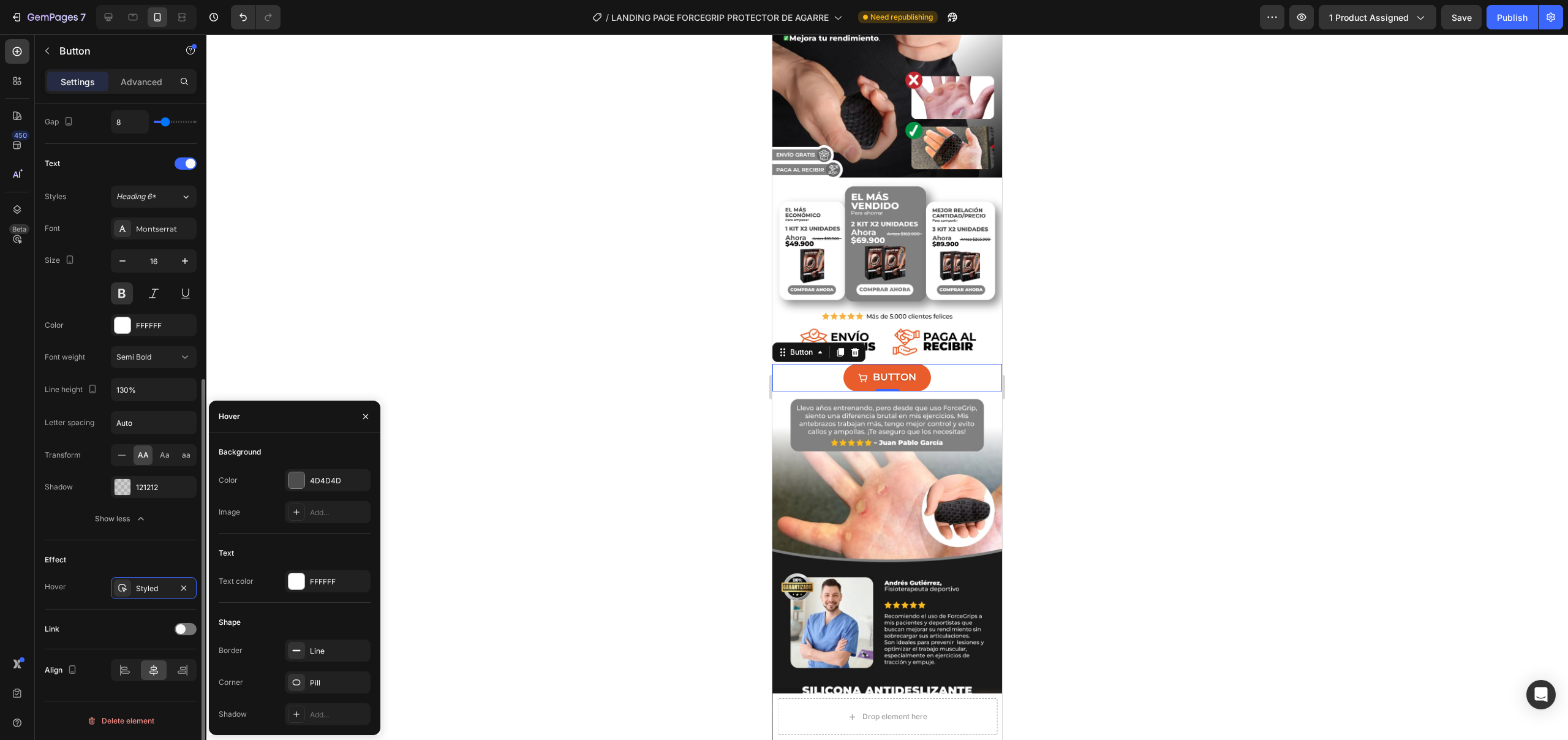
click at [98, 584] on div "Hover Styled" at bounding box center [121, 588] width 152 height 22
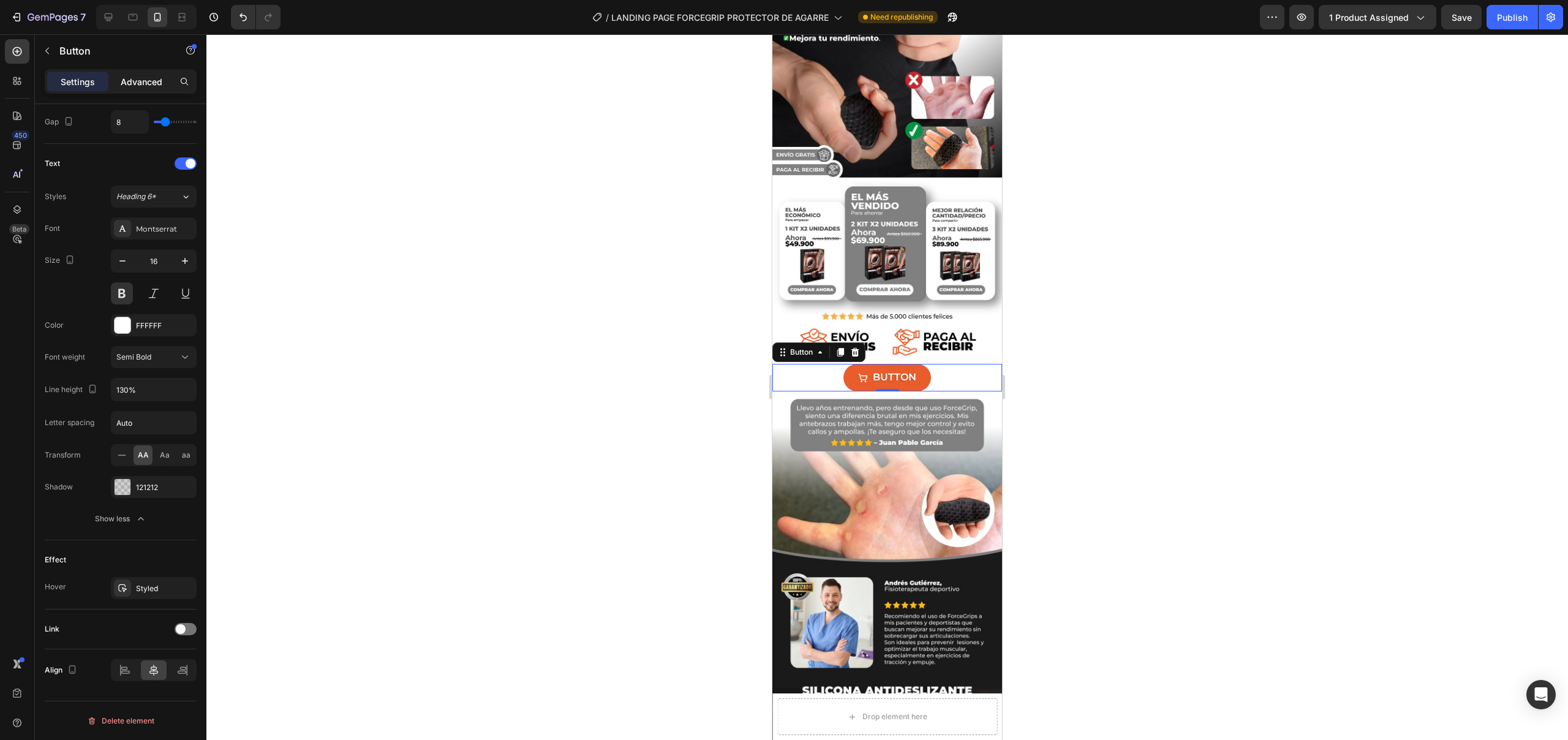
click at [152, 82] on p "Advanced" at bounding box center [141, 81] width 42 height 13
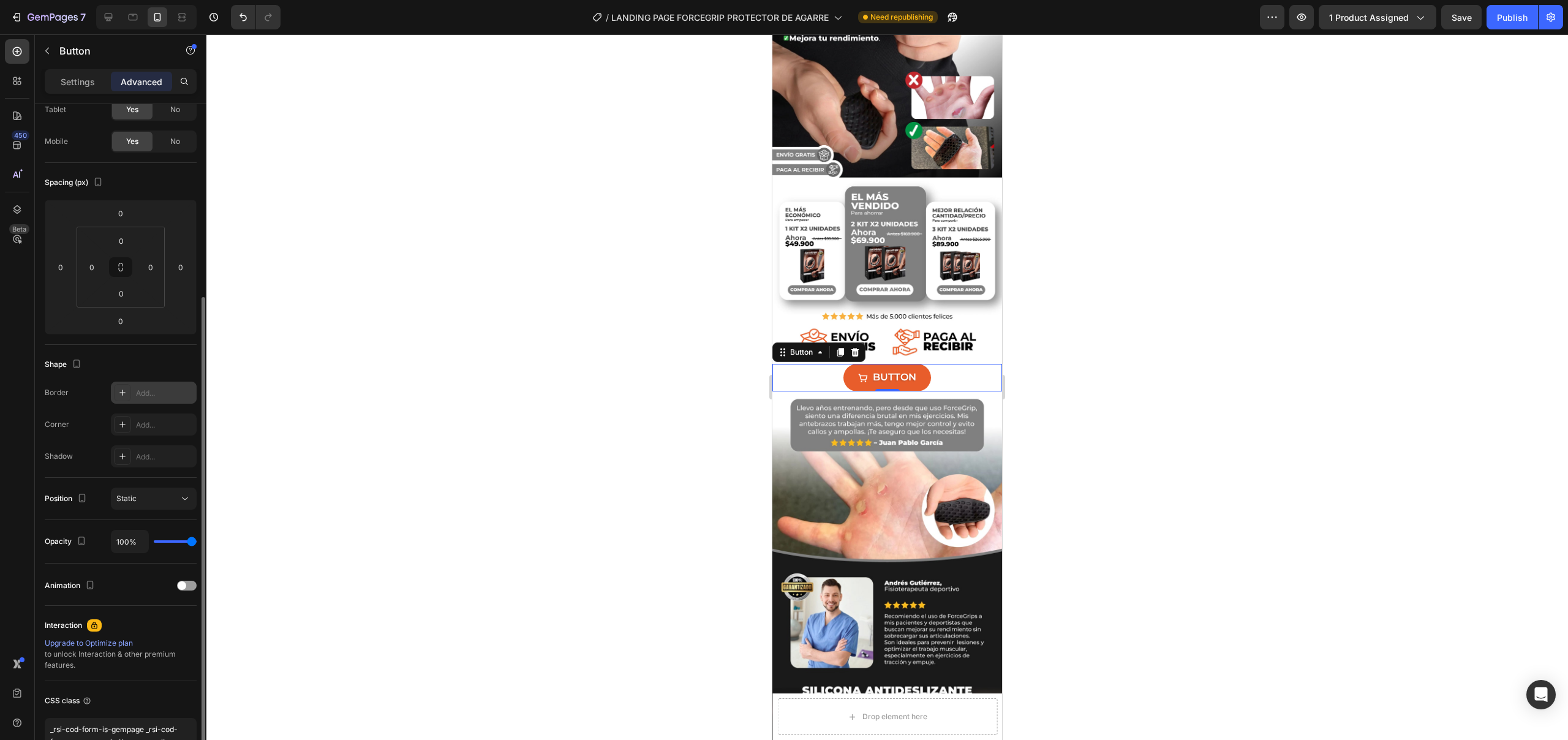
scroll to position [147, 0]
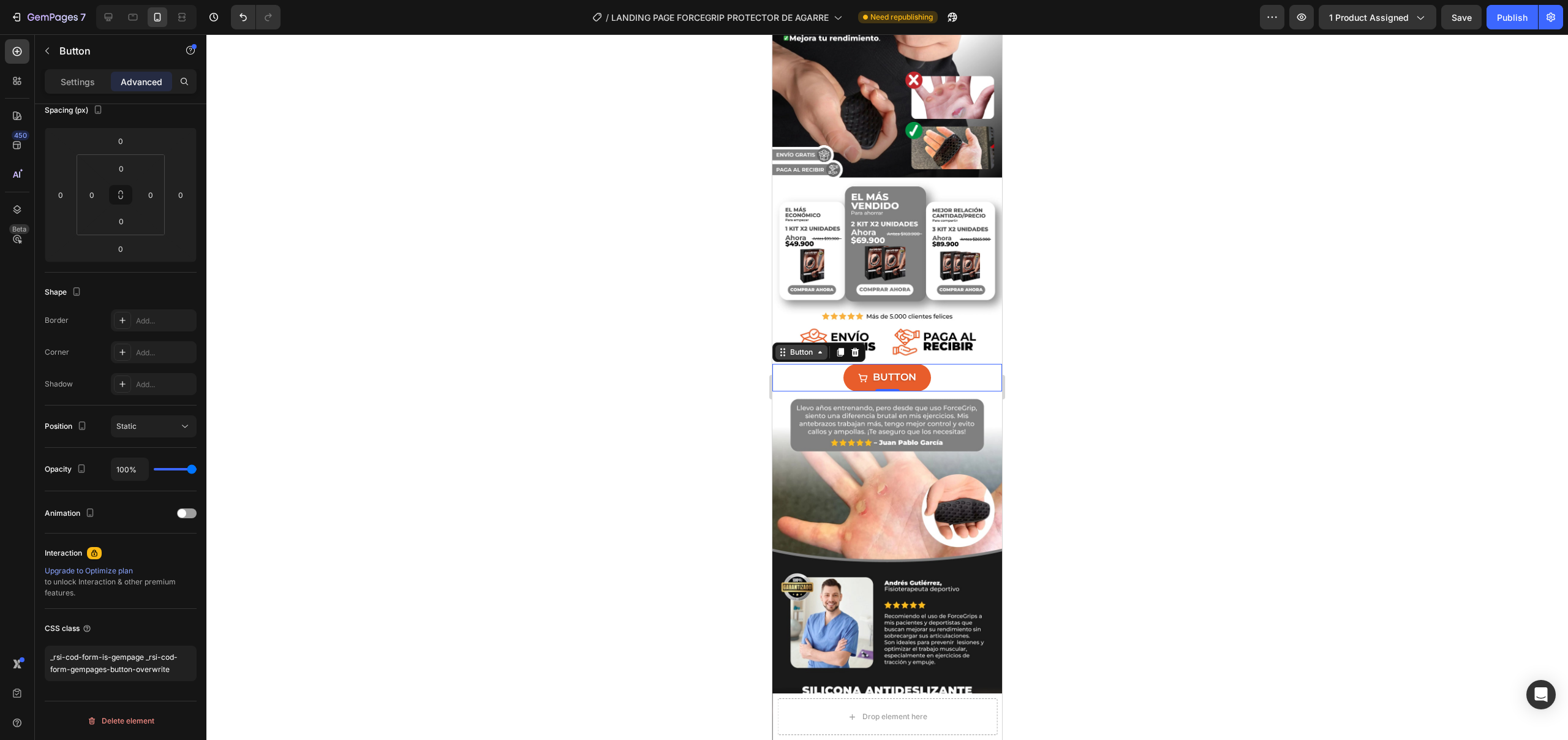
click at [824, 352] on icon at bounding box center [820, 352] width 10 height 10
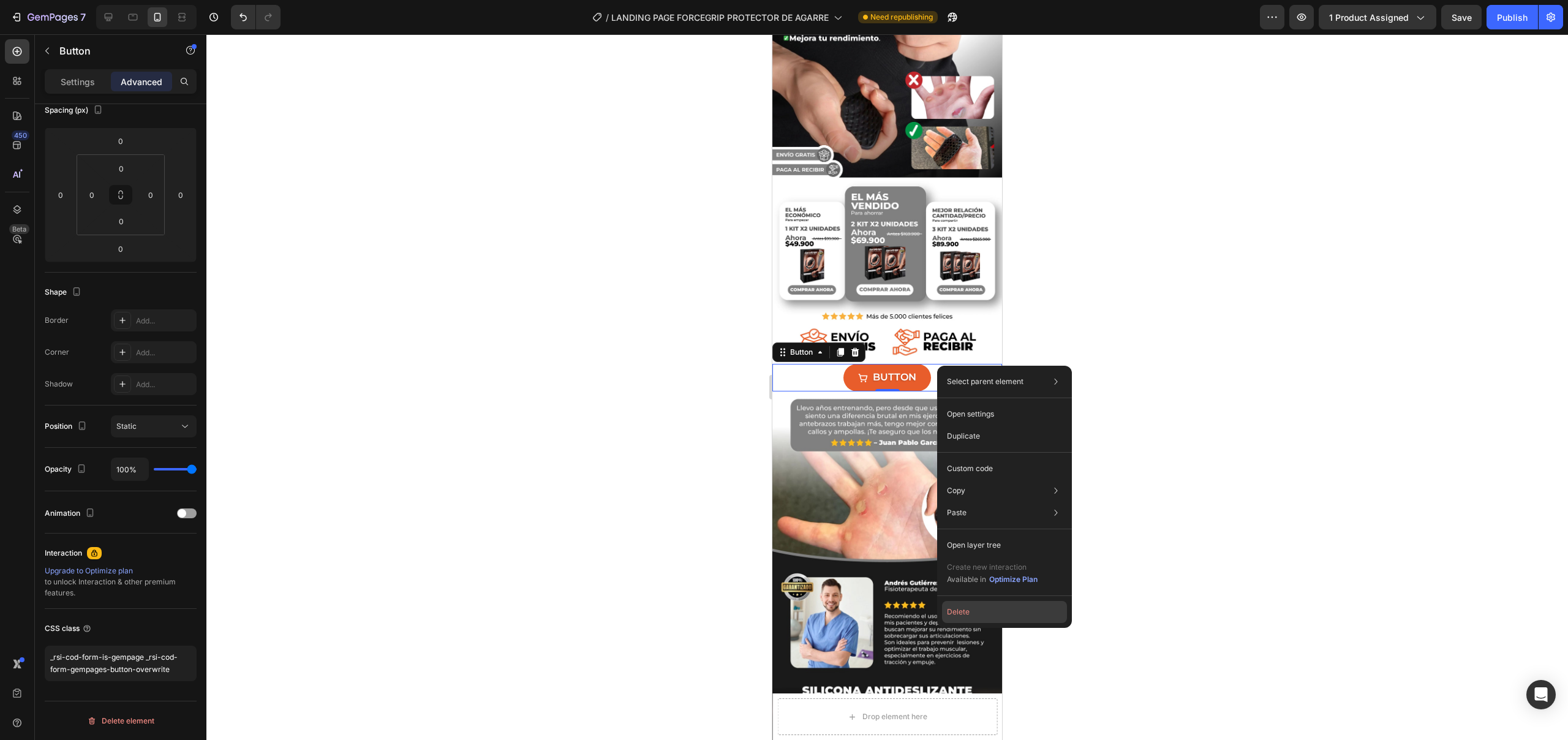
click at [977, 609] on button "Delete" at bounding box center [1004, 611] width 125 height 22
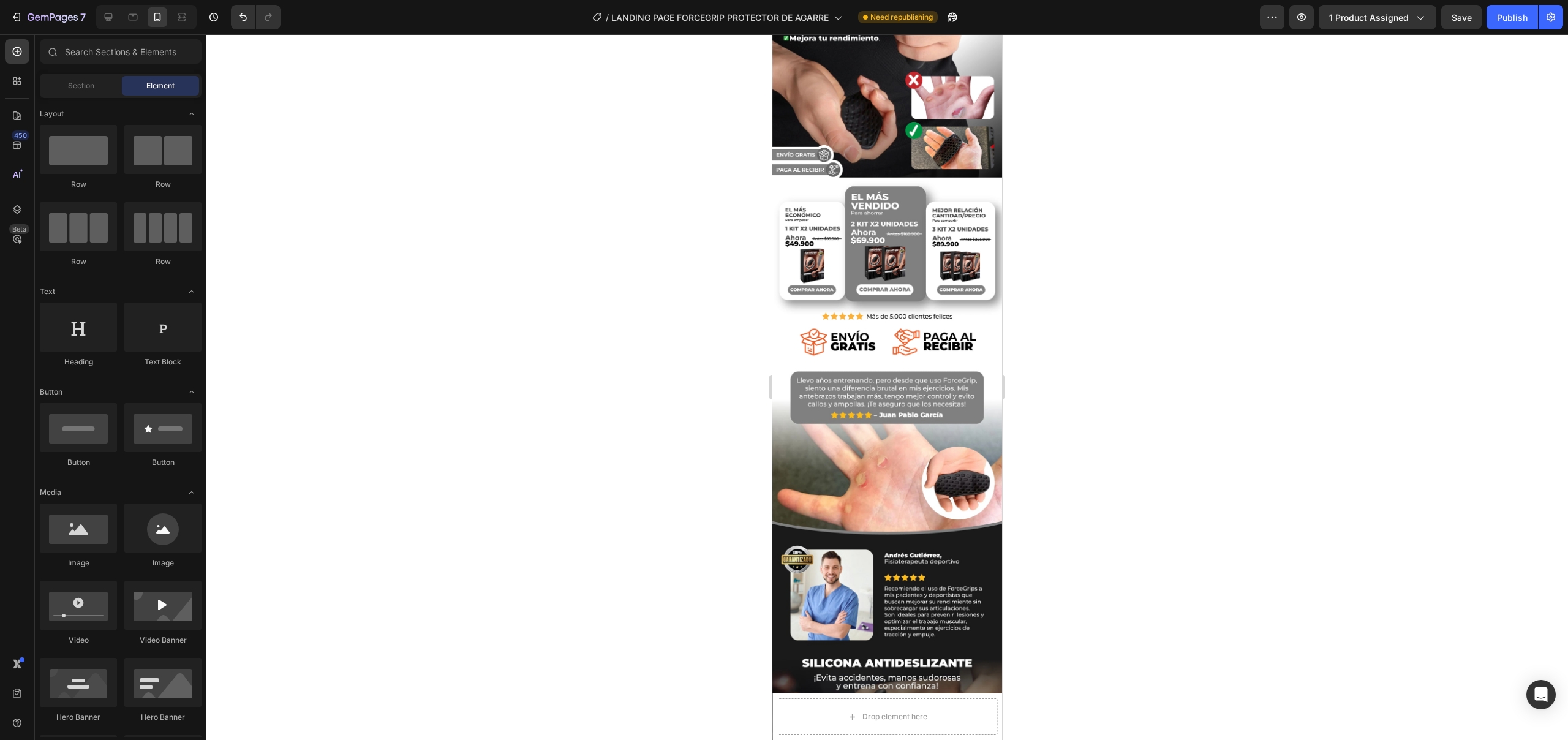
click at [1239, 350] on div at bounding box center [886, 387] width 1361 height 706
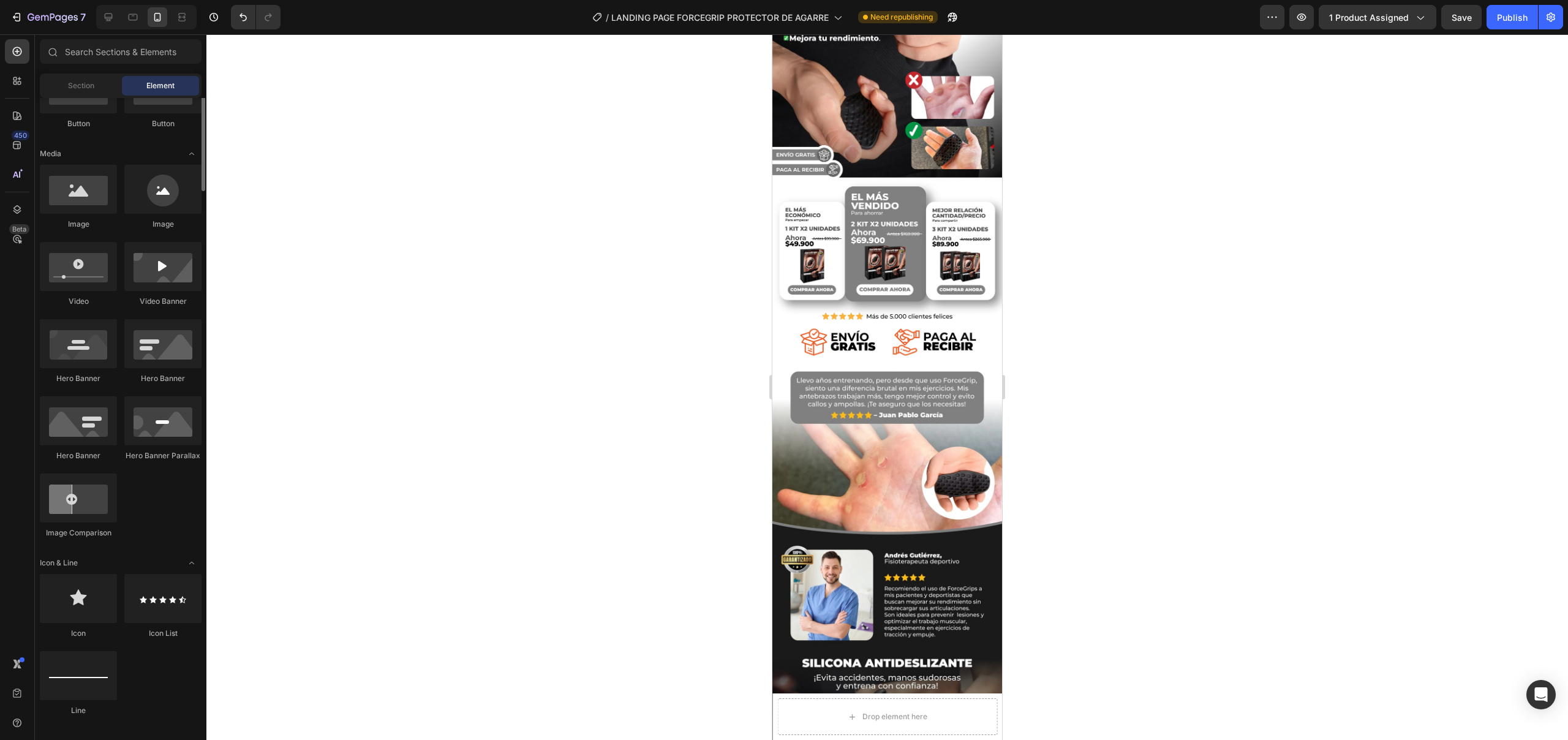
scroll to position [248, 0]
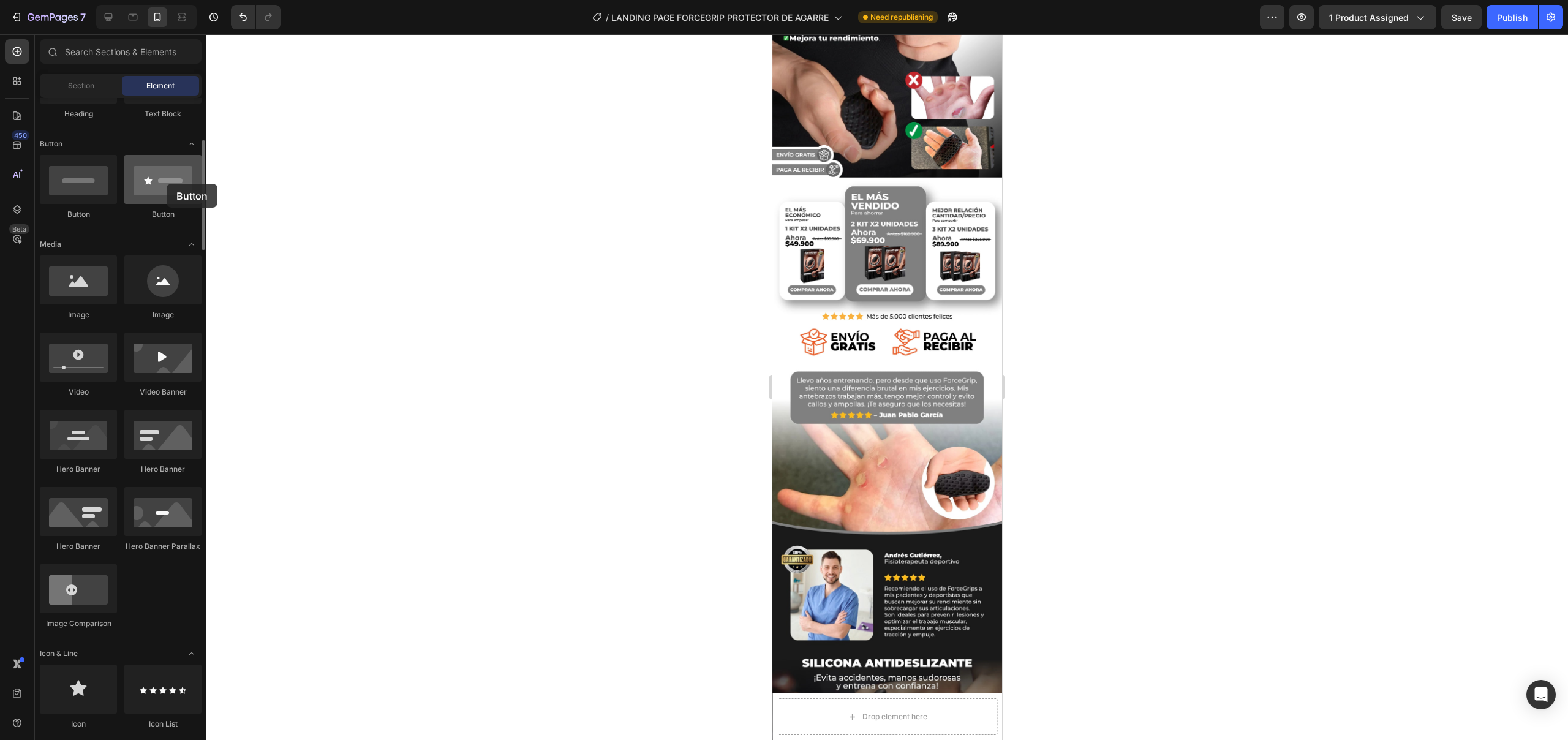
click at [166, 184] on div at bounding box center [163, 179] width 77 height 49
drag, startPoint x: 937, startPoint y: 225, endPoint x: 843, endPoint y: 364, distance: 167.8
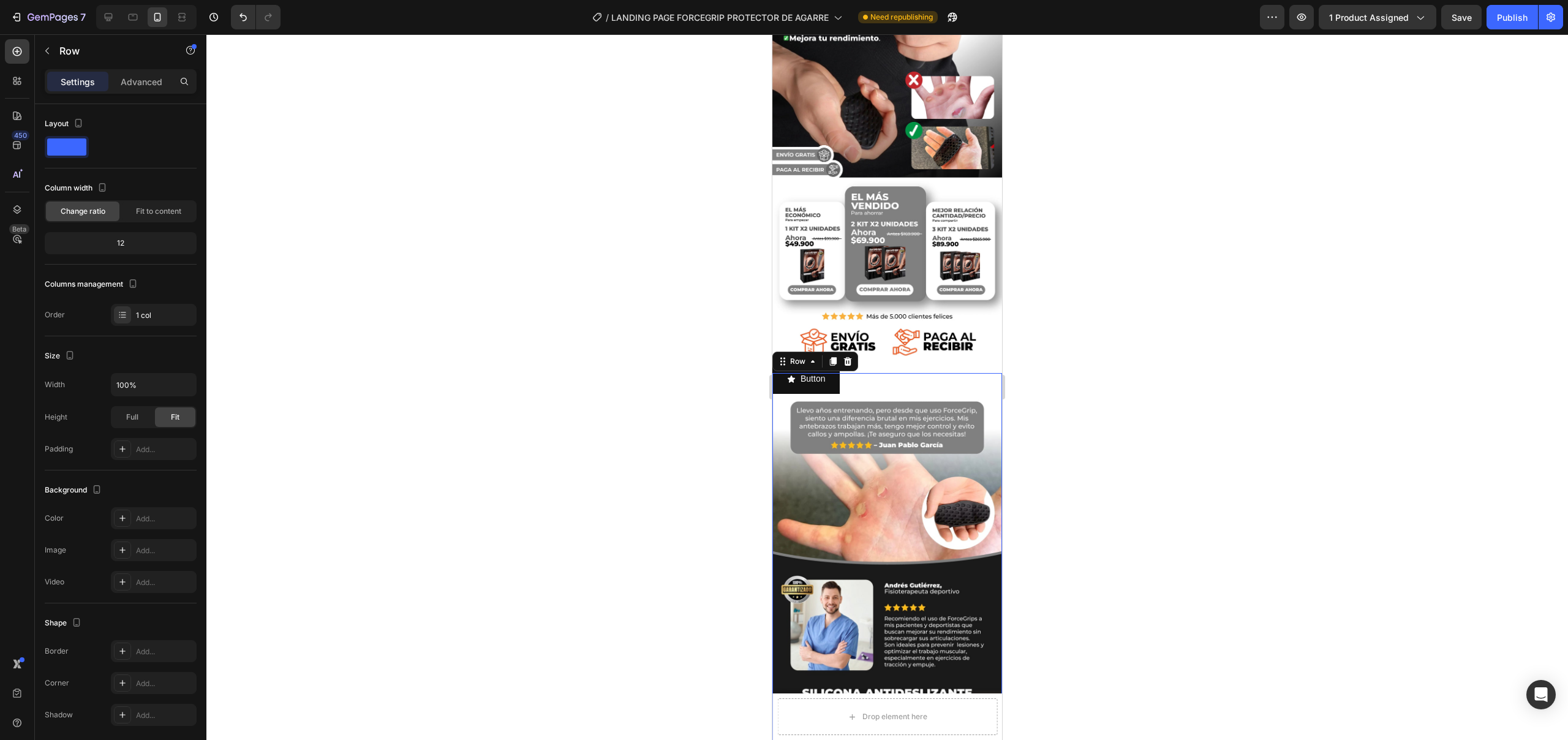
click at [758, 363] on div at bounding box center [886, 387] width 1361 height 706
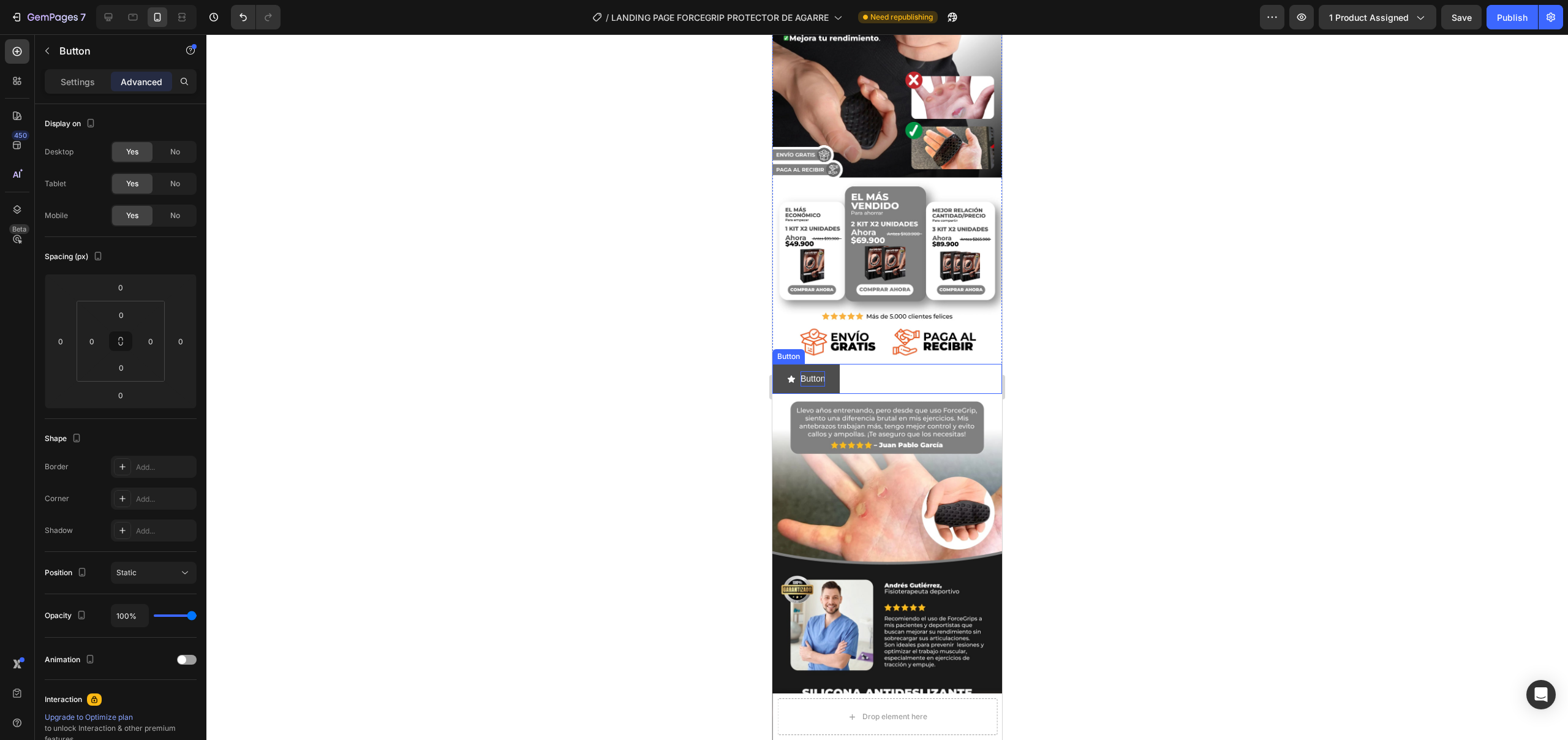
click at [812, 372] on p "Button" at bounding box center [813, 379] width 24 height 15
click at [772, 364] on button "COMPRAR" at bounding box center [815, 379] width 87 height 30
click at [676, 343] on div at bounding box center [886, 387] width 1361 height 706
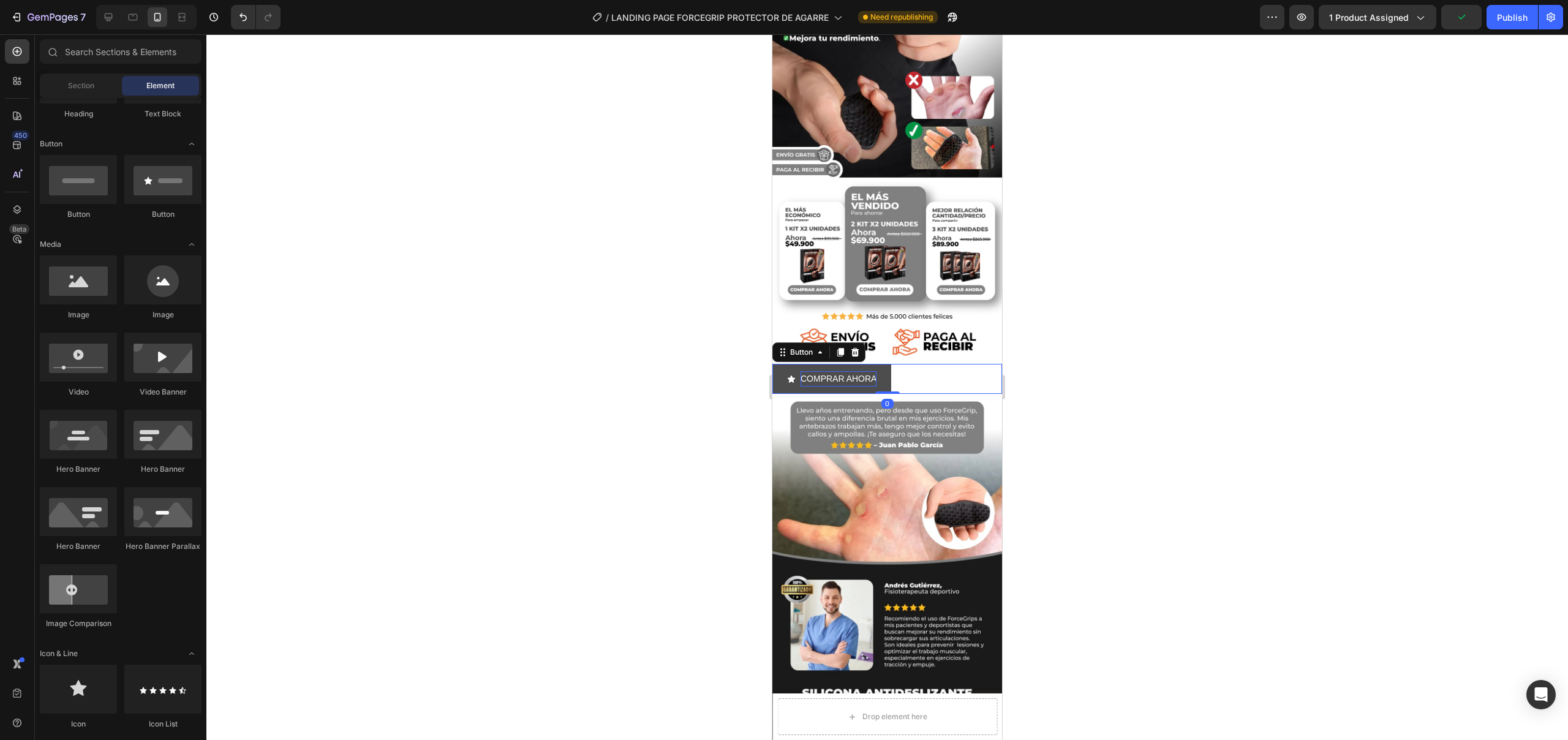
click at [889, 367] on button "COMPRAR AHORA" at bounding box center [832, 379] width 119 height 30
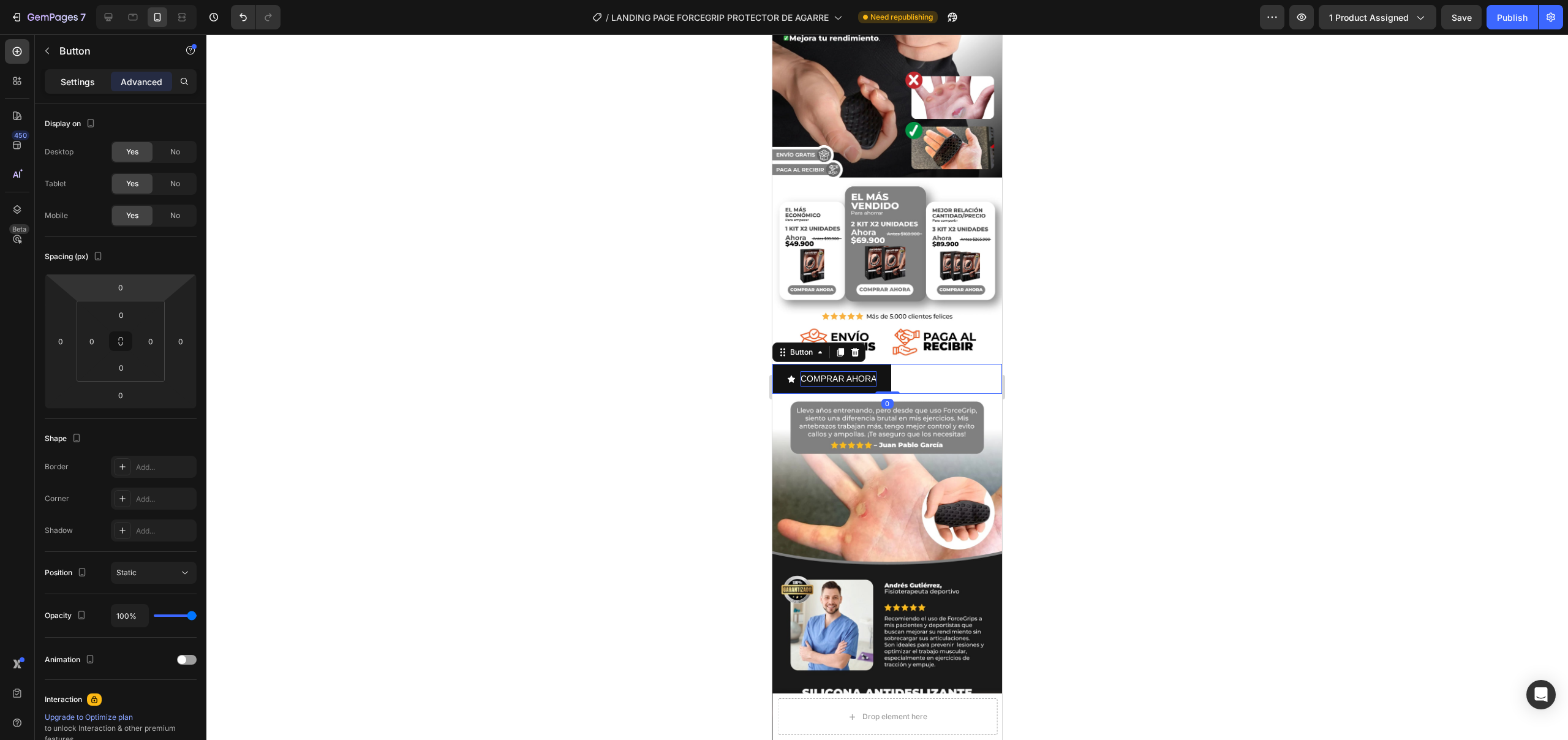
click at [90, 82] on p "Settings" at bounding box center [77, 81] width 34 height 13
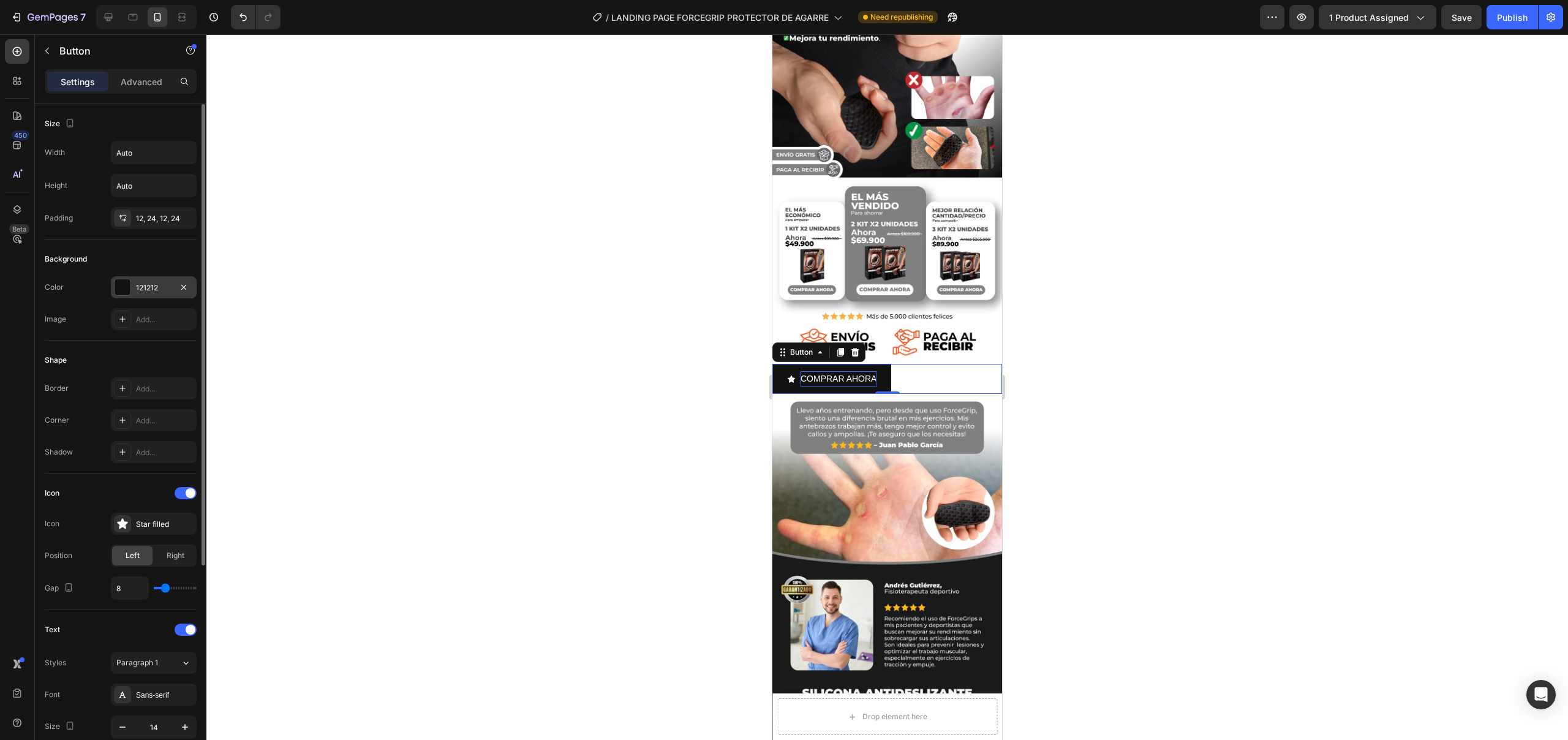
click at [125, 283] on div at bounding box center [123, 288] width 16 height 16
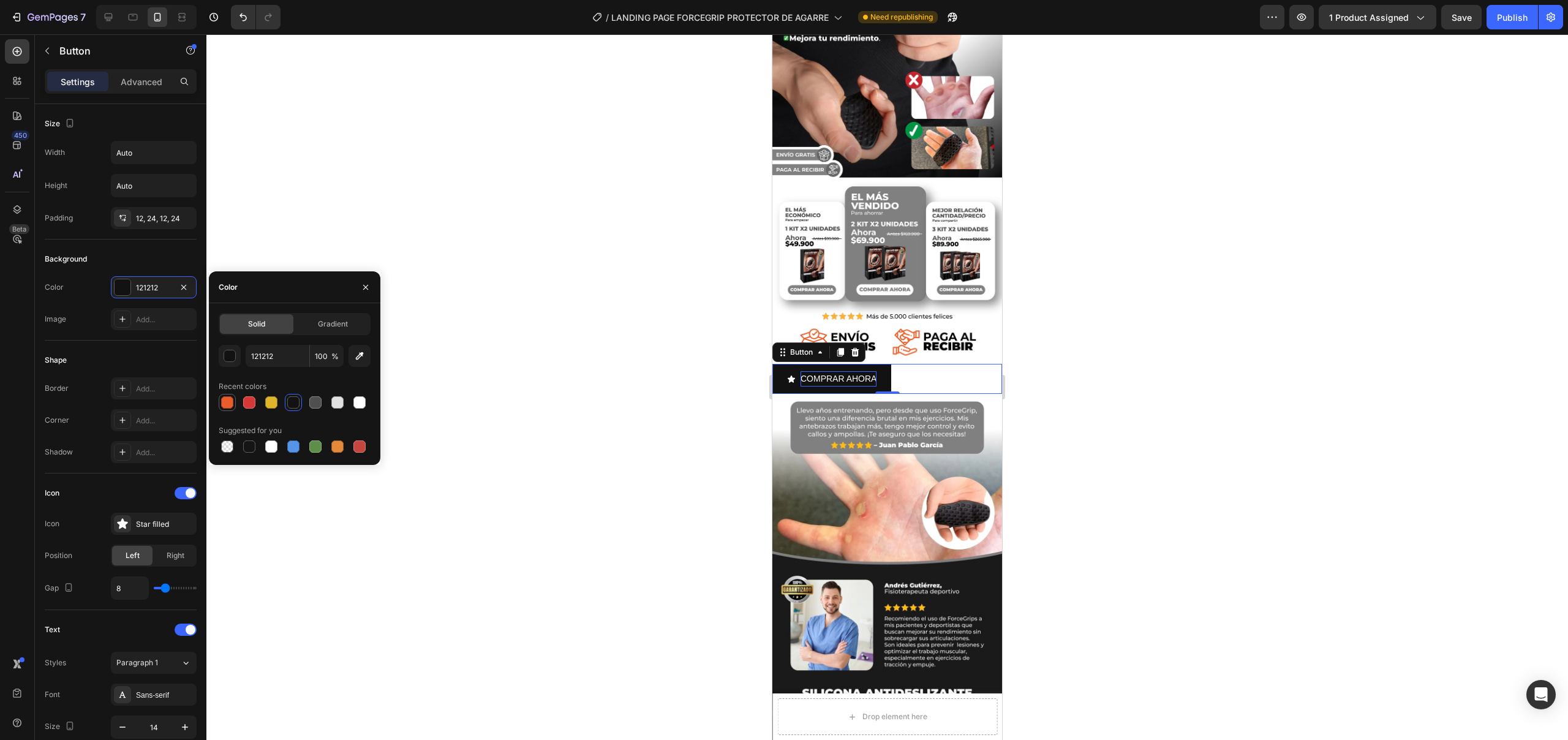
click at [230, 405] on div at bounding box center [226, 402] width 12 height 12
type input "E85D2B"
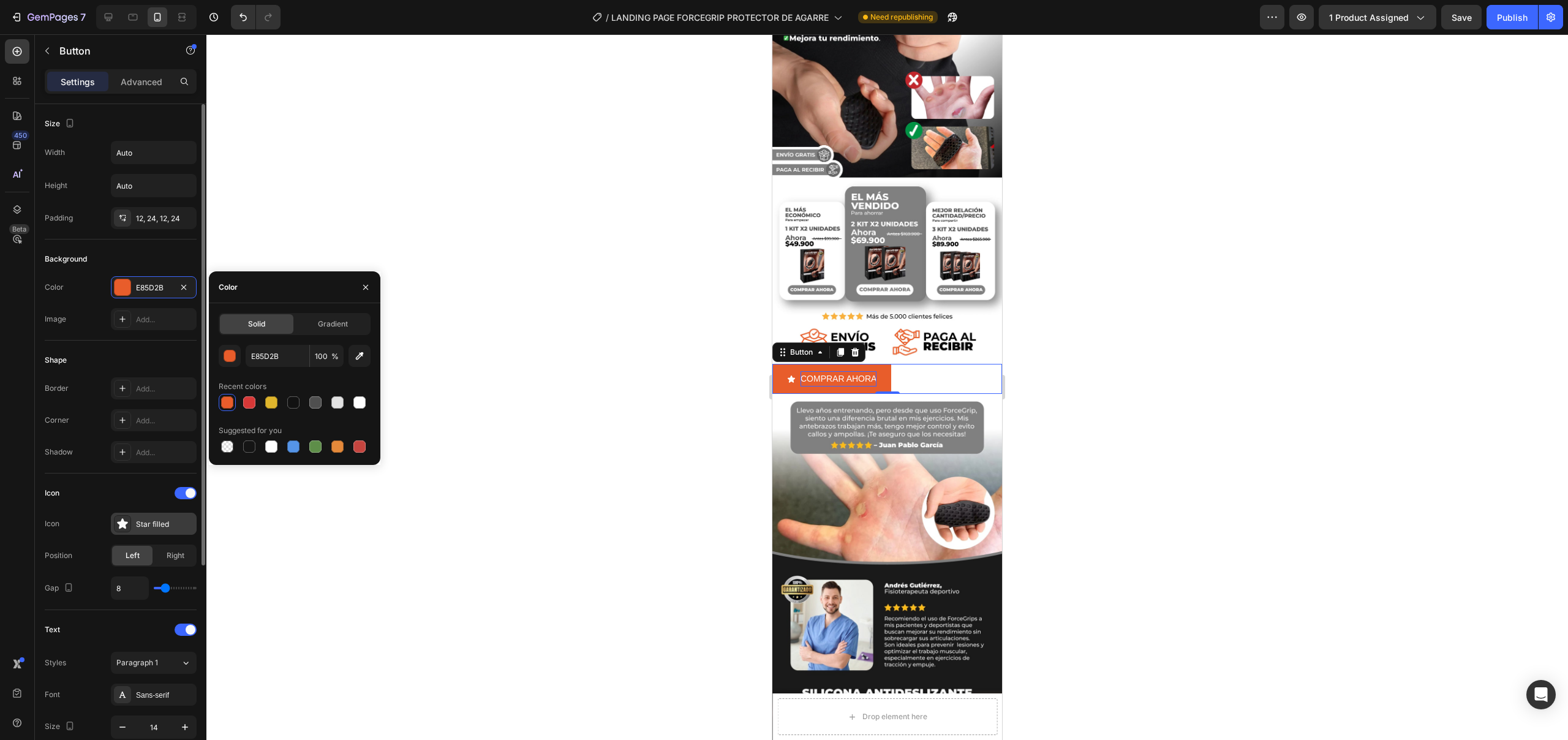
click at [147, 514] on div "Star filled" at bounding box center [153, 523] width 86 height 22
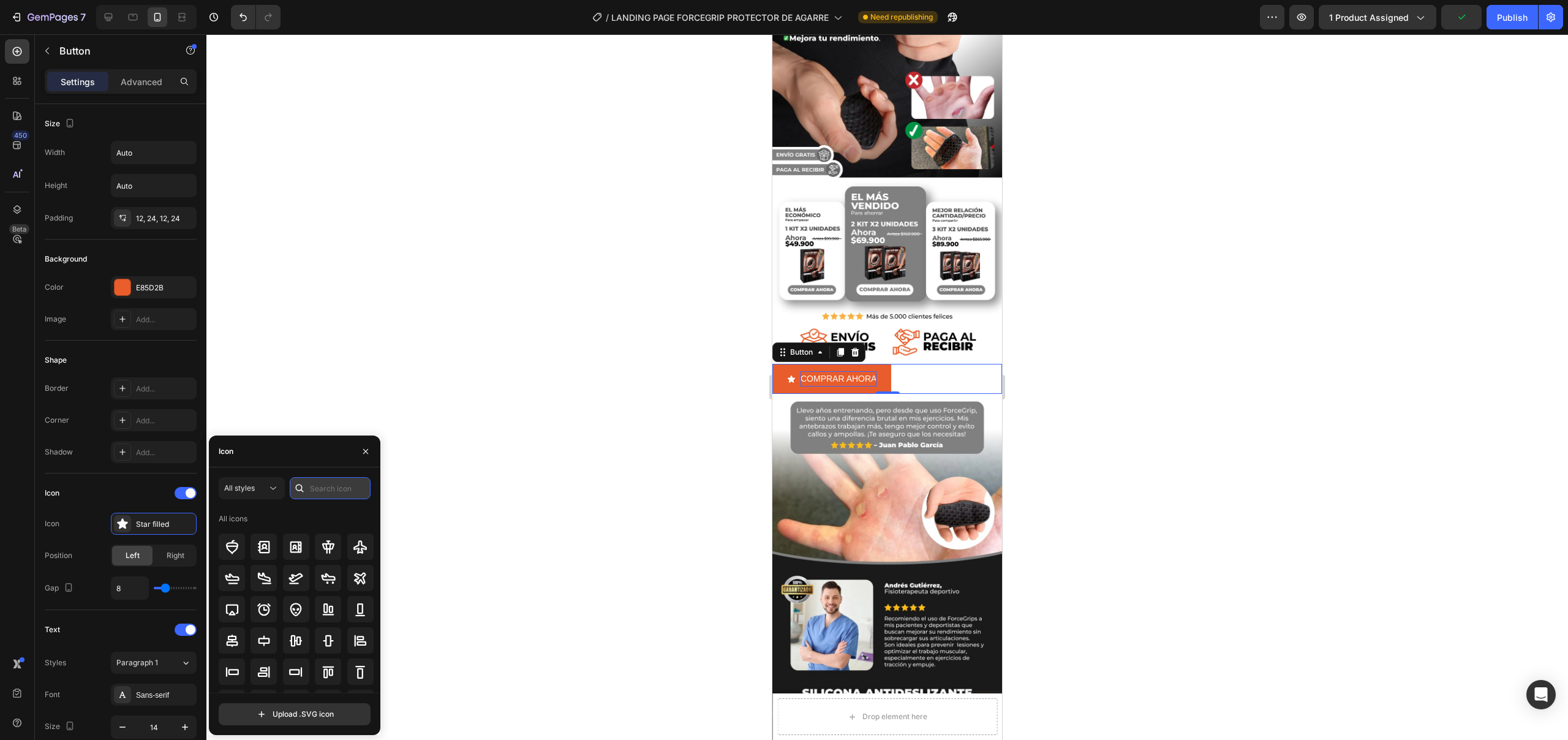
click at [321, 490] on input "text" at bounding box center [330, 488] width 81 height 22
type input "SHOP"
click at [356, 569] on icon at bounding box center [360, 570] width 15 height 15
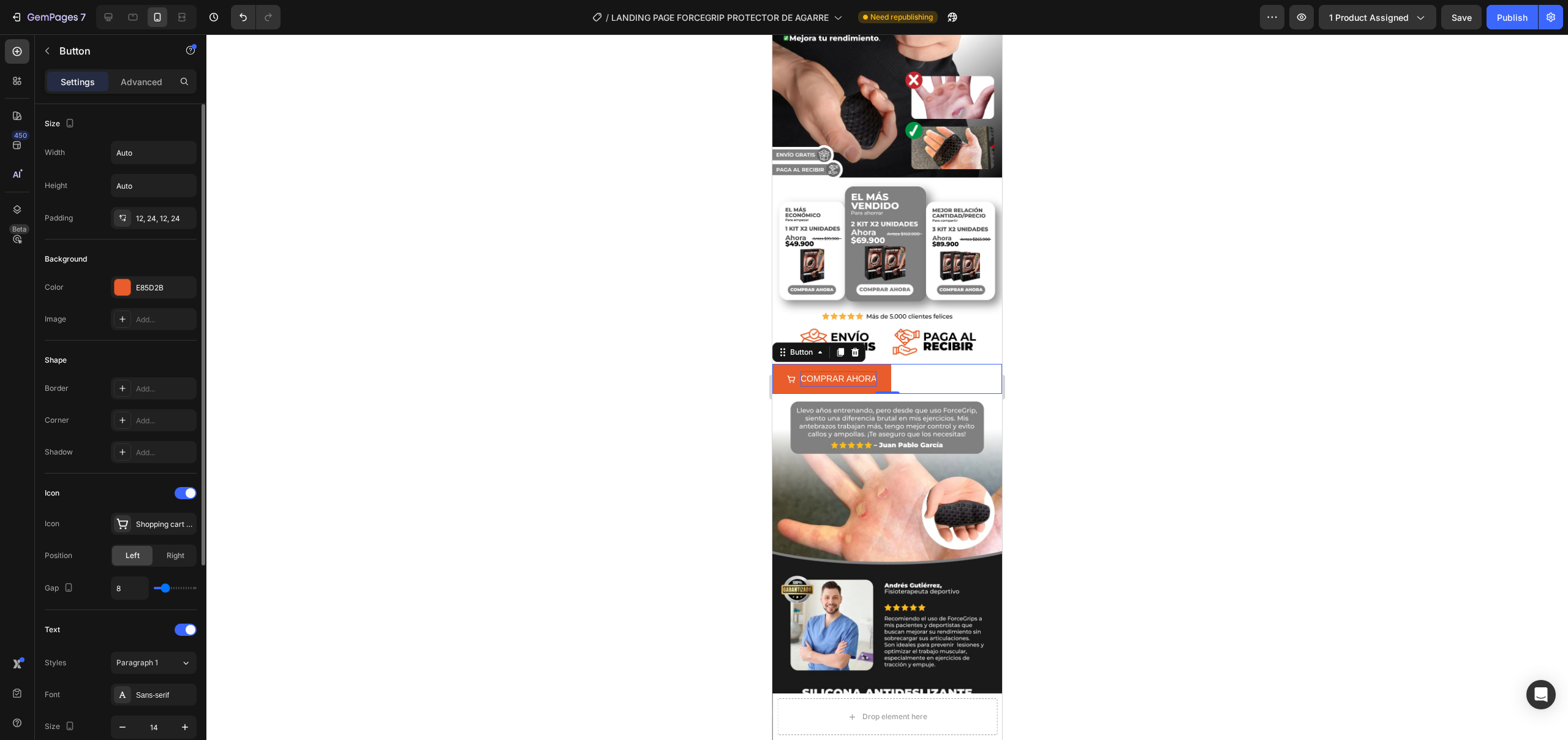
click at [117, 494] on div "Icon" at bounding box center [121, 493] width 152 height 20
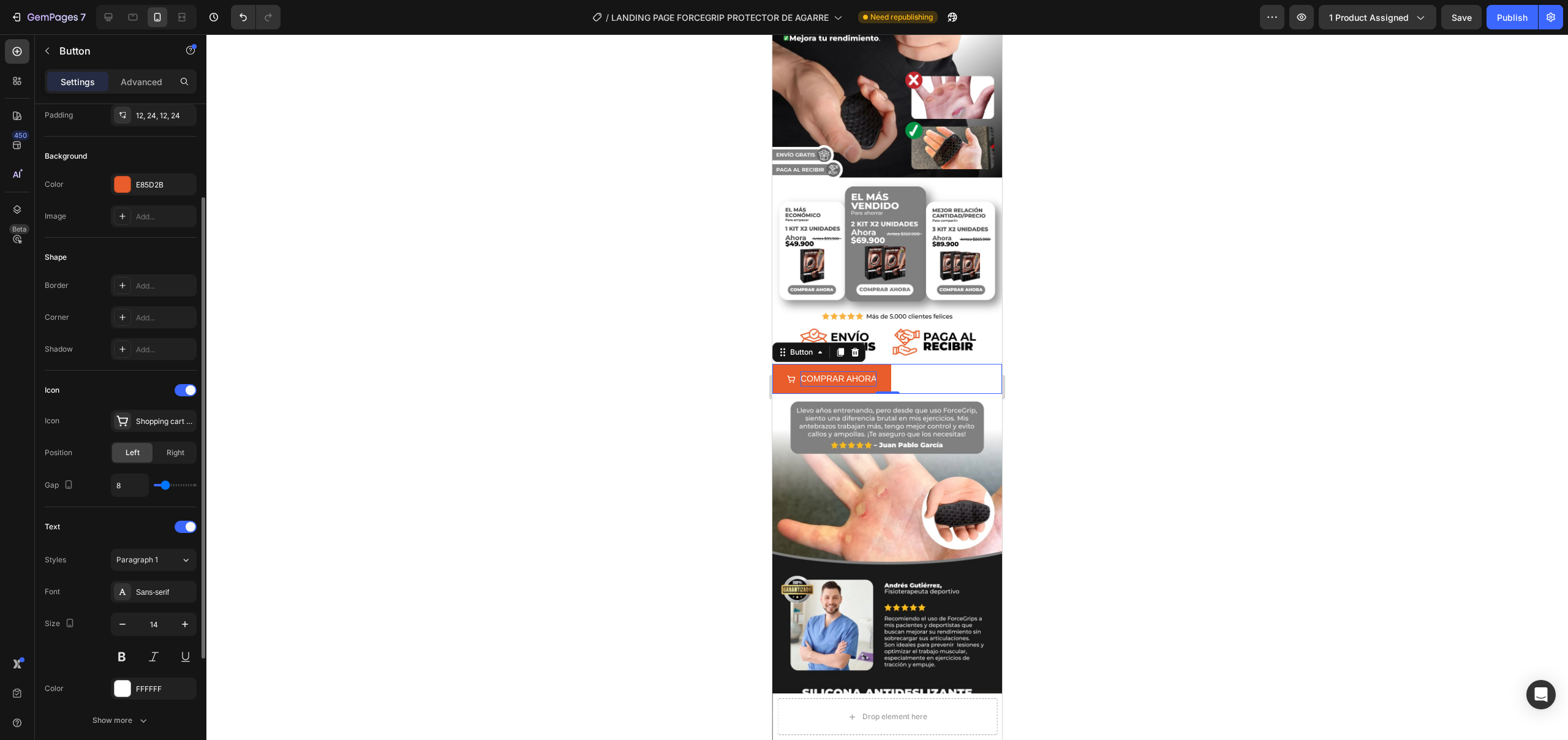
scroll to position [118, 0]
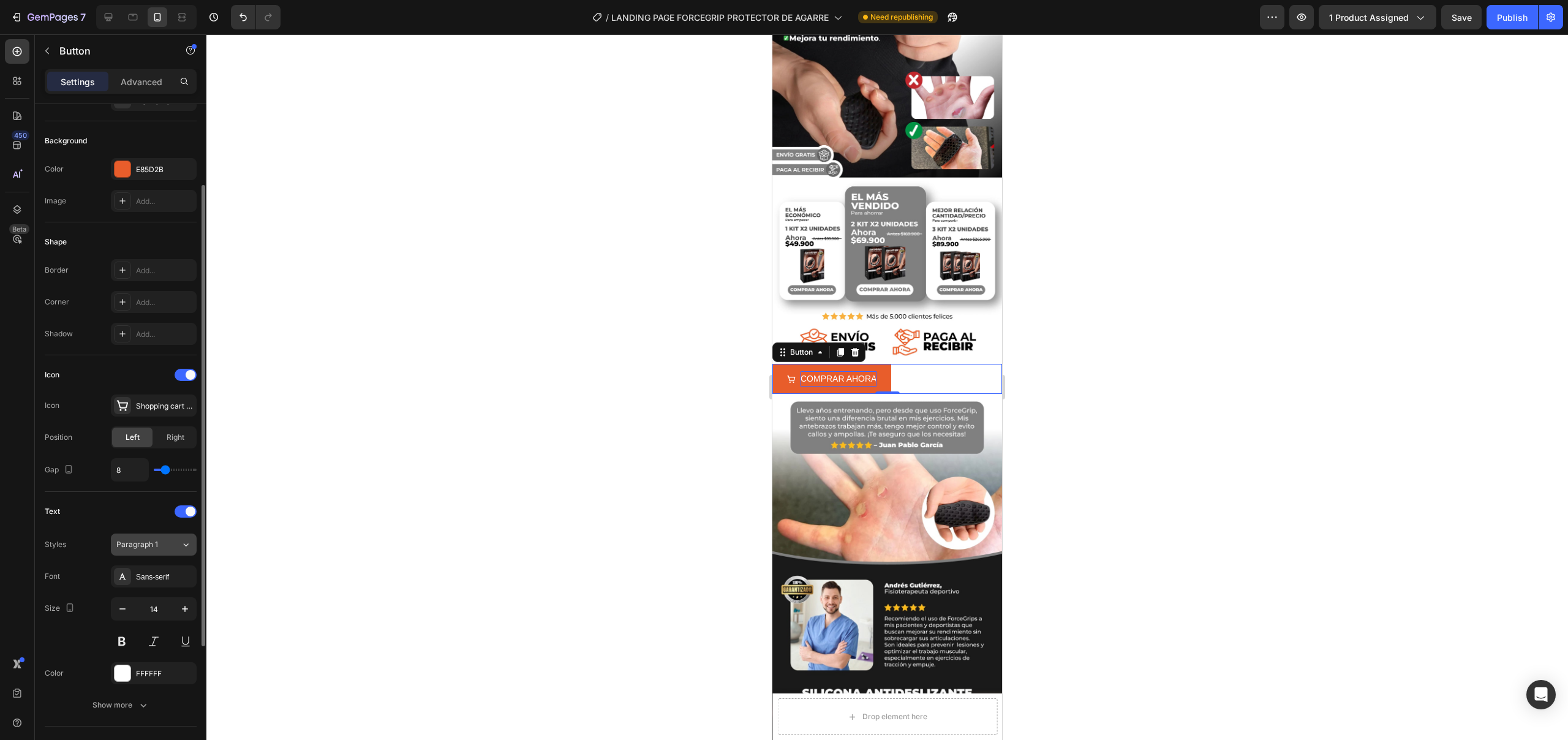
click at [159, 543] on div "Paragraph 1" at bounding box center [141, 545] width 50 height 11
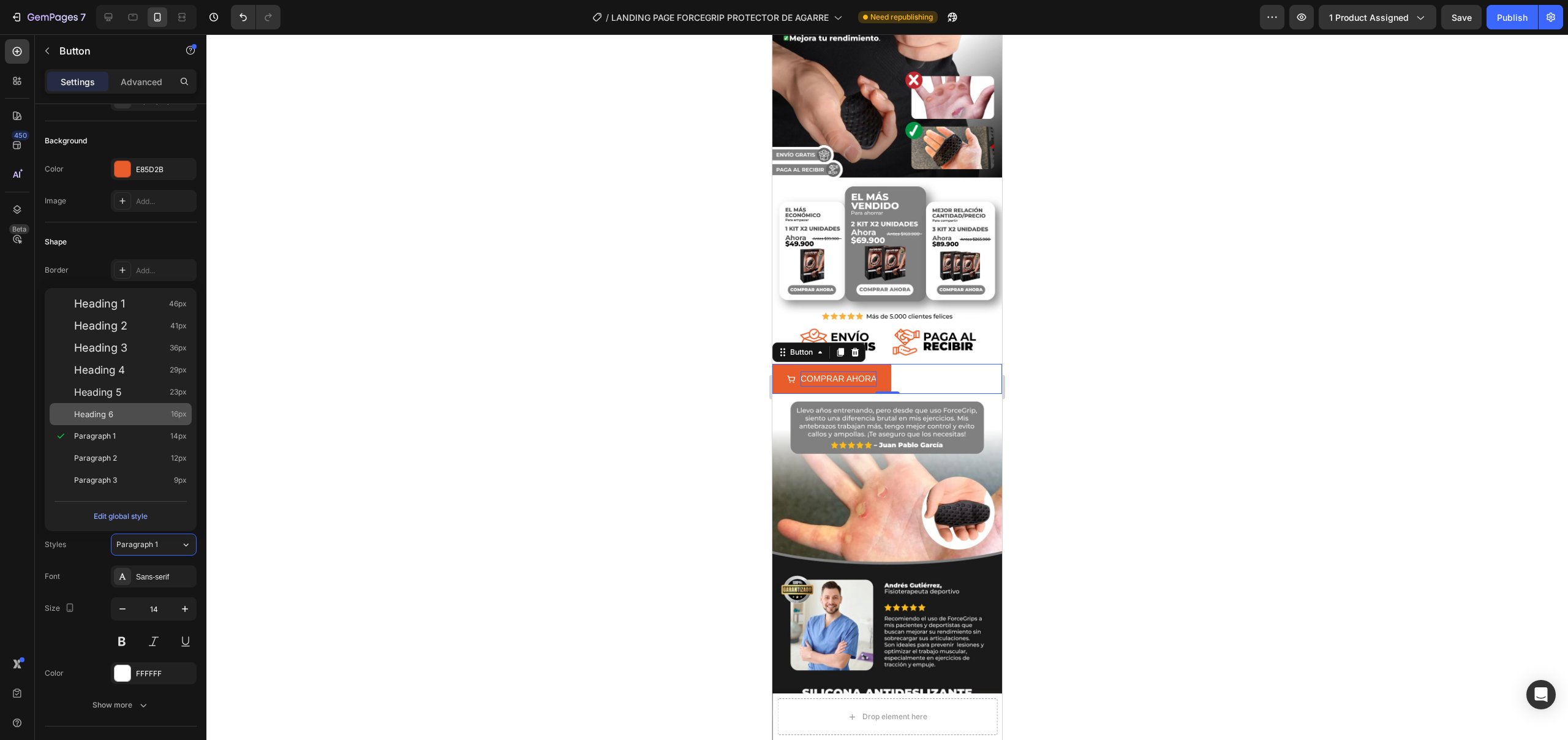
click at [162, 410] on div "Heading 6 16px" at bounding box center [130, 414] width 112 height 12
type input "16"
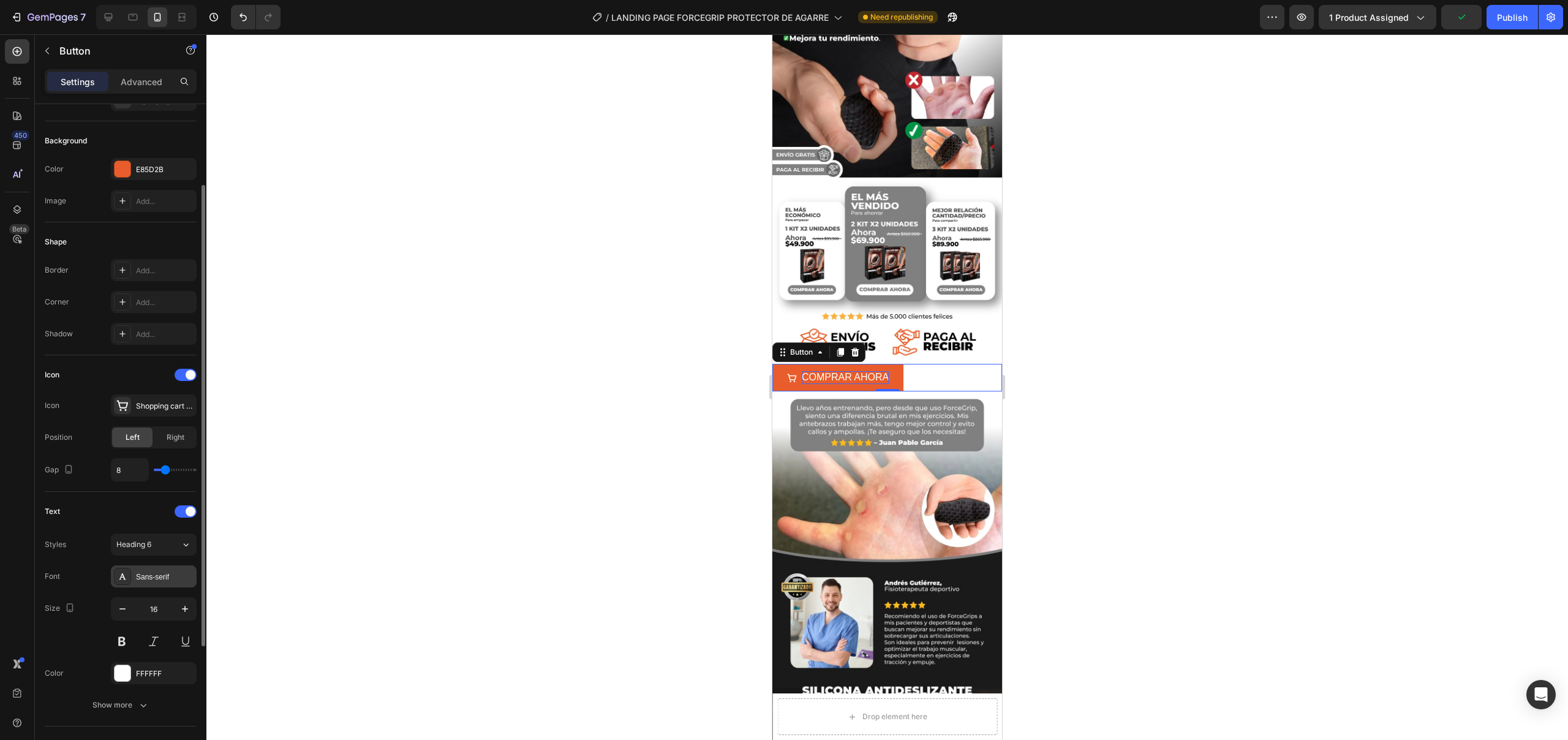
click at [161, 579] on div "Sans-serif" at bounding box center [165, 577] width 58 height 11
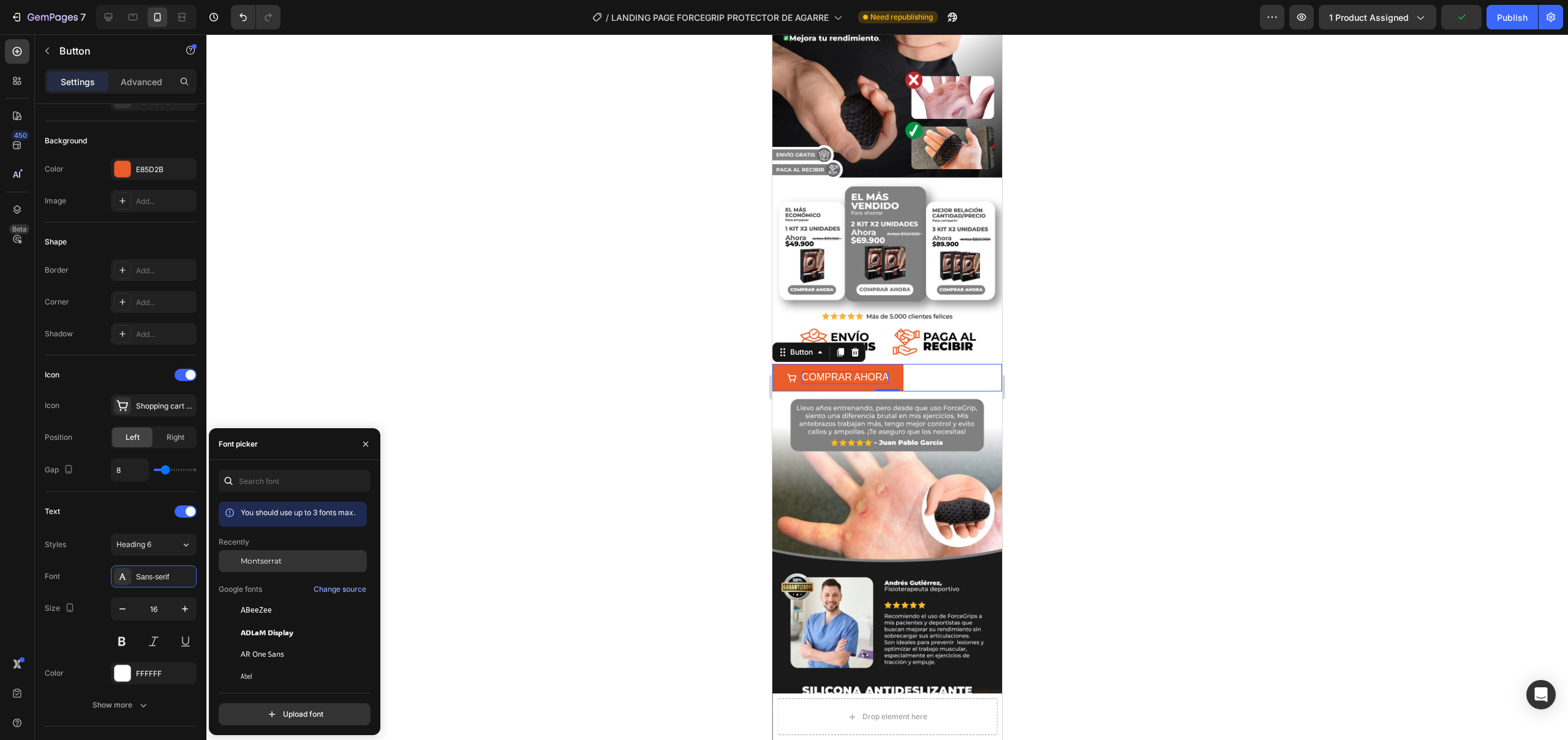
click at [277, 564] on span "Montserrat" at bounding box center [261, 562] width 41 height 11
click at [122, 648] on button at bounding box center [121, 641] width 22 height 22
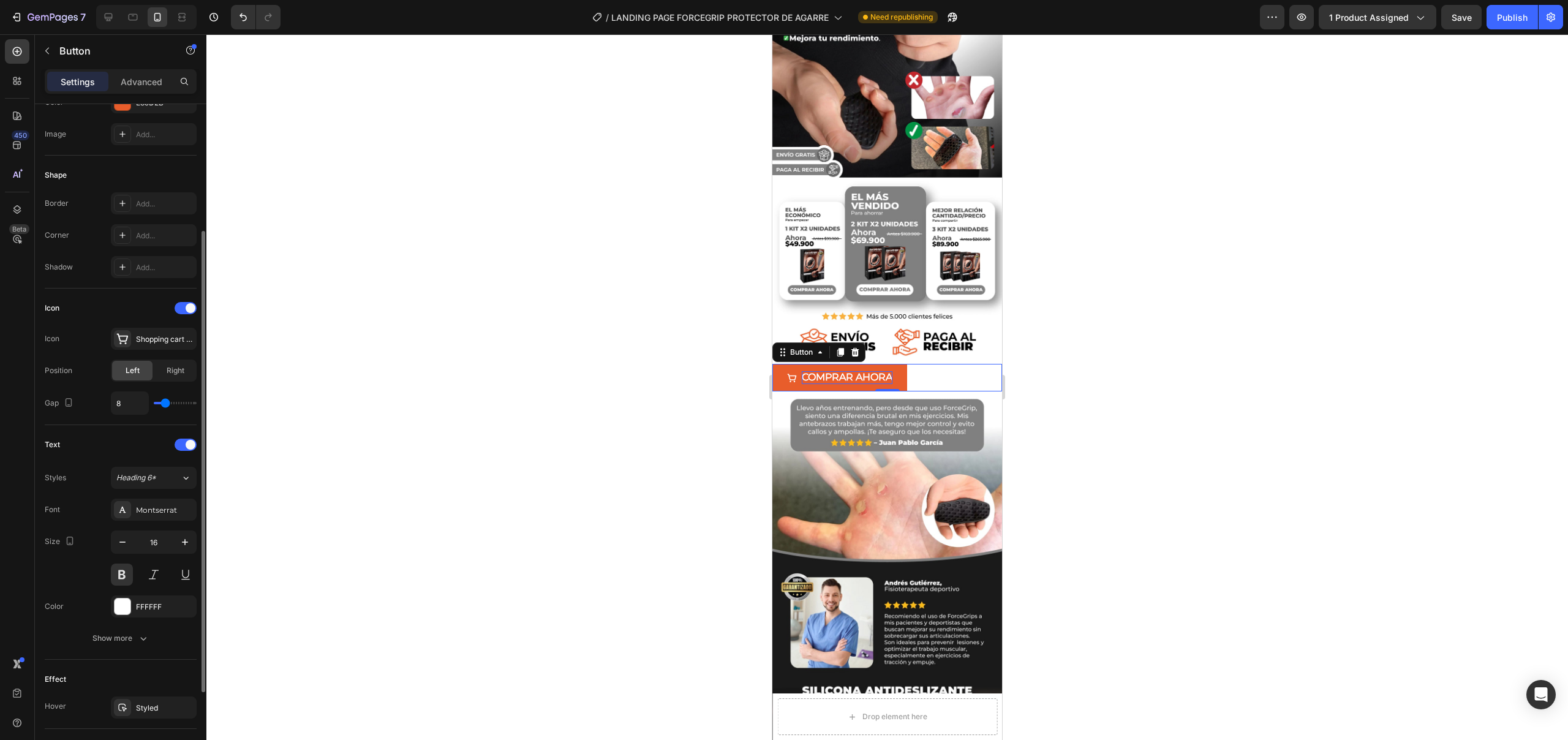
scroll to position [73, 0]
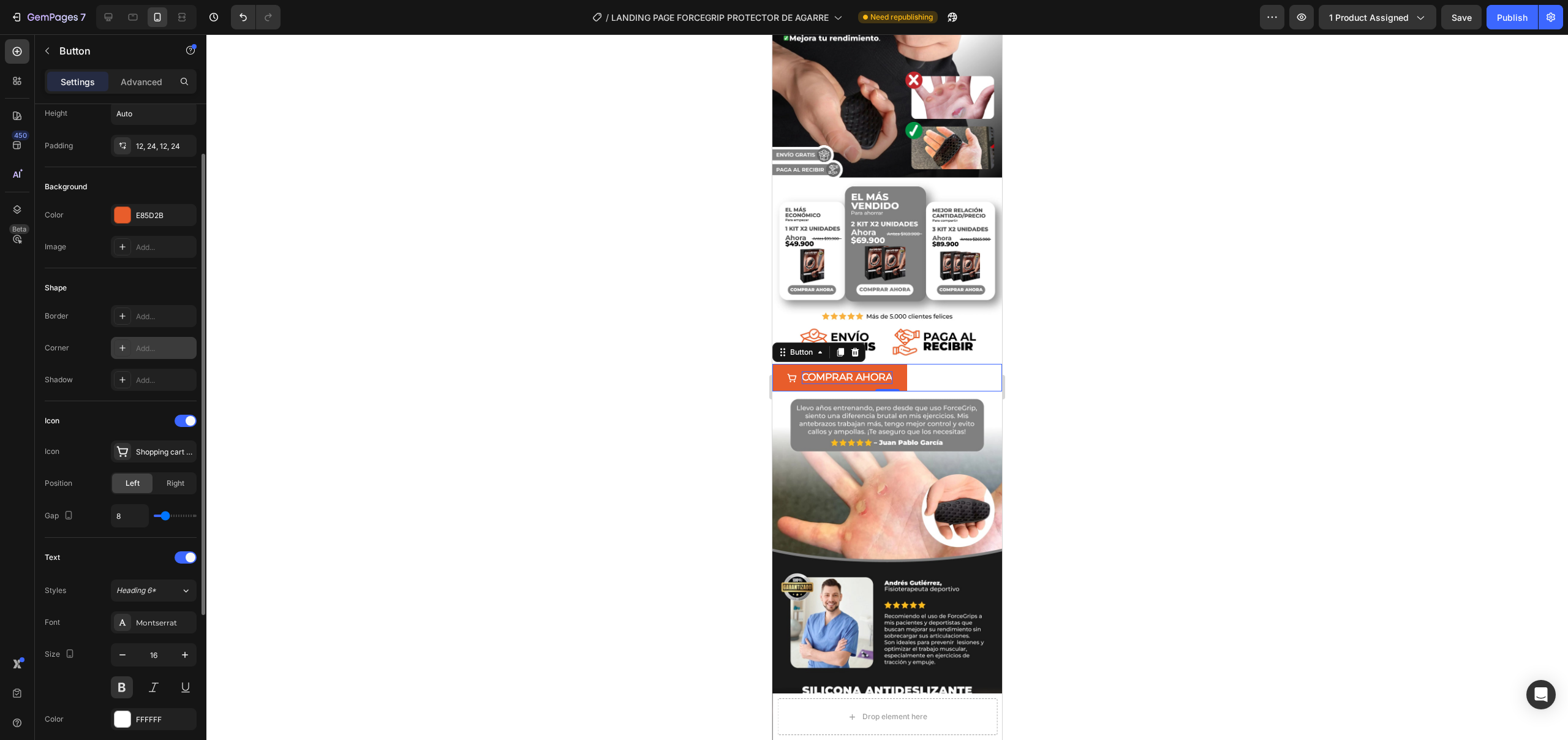
click at [123, 355] on div at bounding box center [122, 347] width 17 height 17
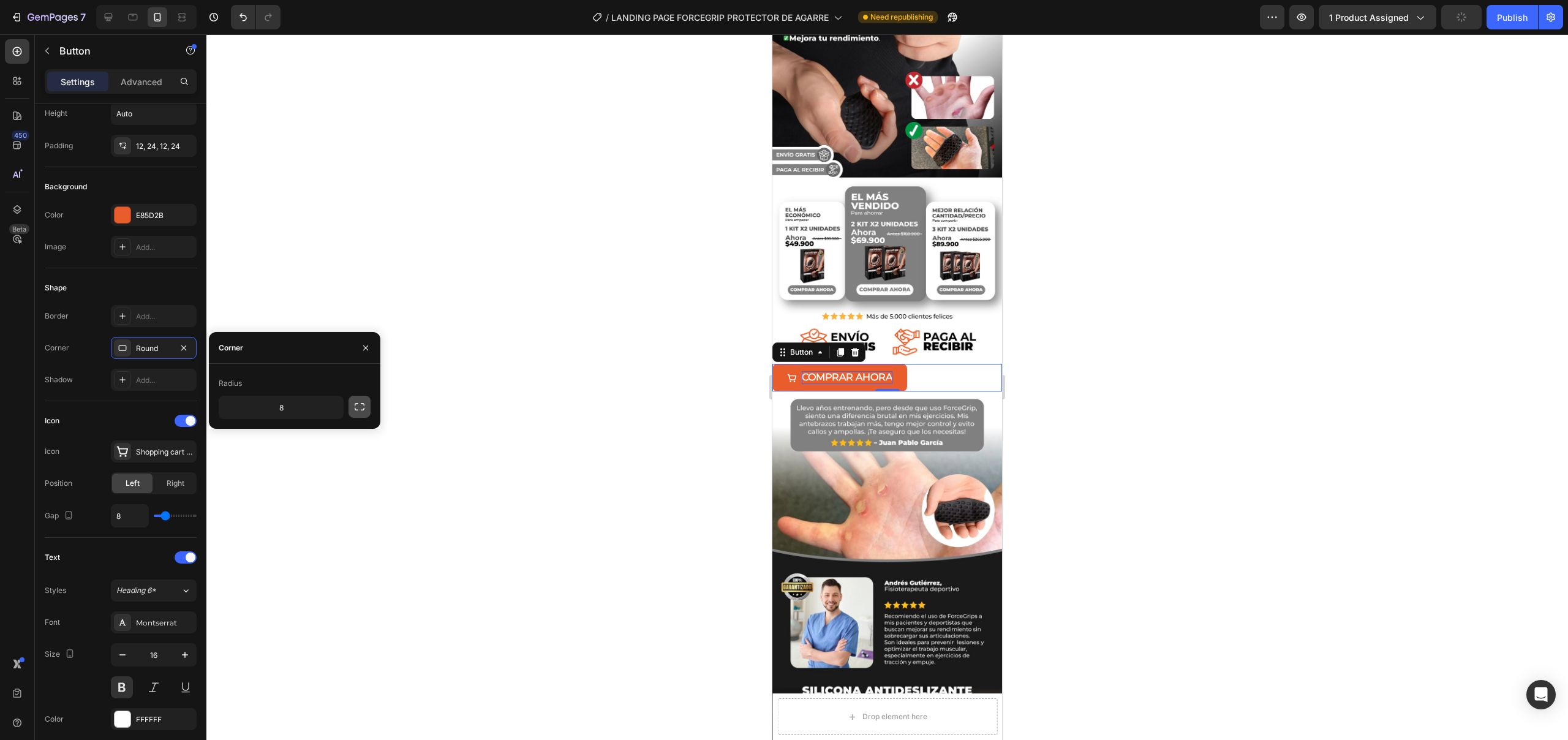
click at [366, 411] on button "button" at bounding box center [359, 407] width 22 height 22
click at [364, 410] on icon "button" at bounding box center [359, 407] width 12 height 12
click at [296, 407] on input "8" at bounding box center [281, 407] width 124 height 22
type input "4"
click at [430, 416] on div at bounding box center [886, 387] width 1361 height 706
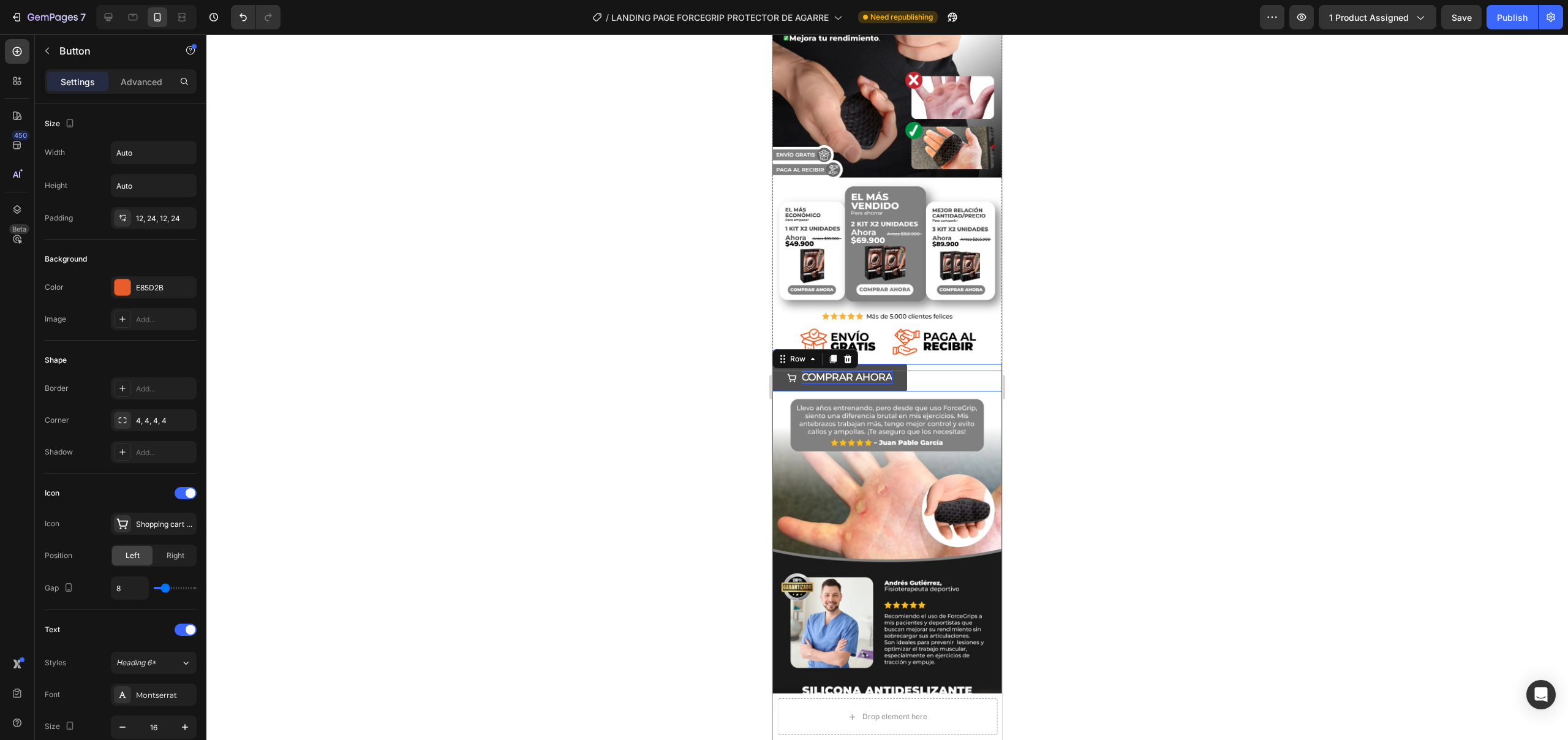
click at [902, 364] on button "COMPRAR AHORA" at bounding box center [839, 378] width 134 height 28
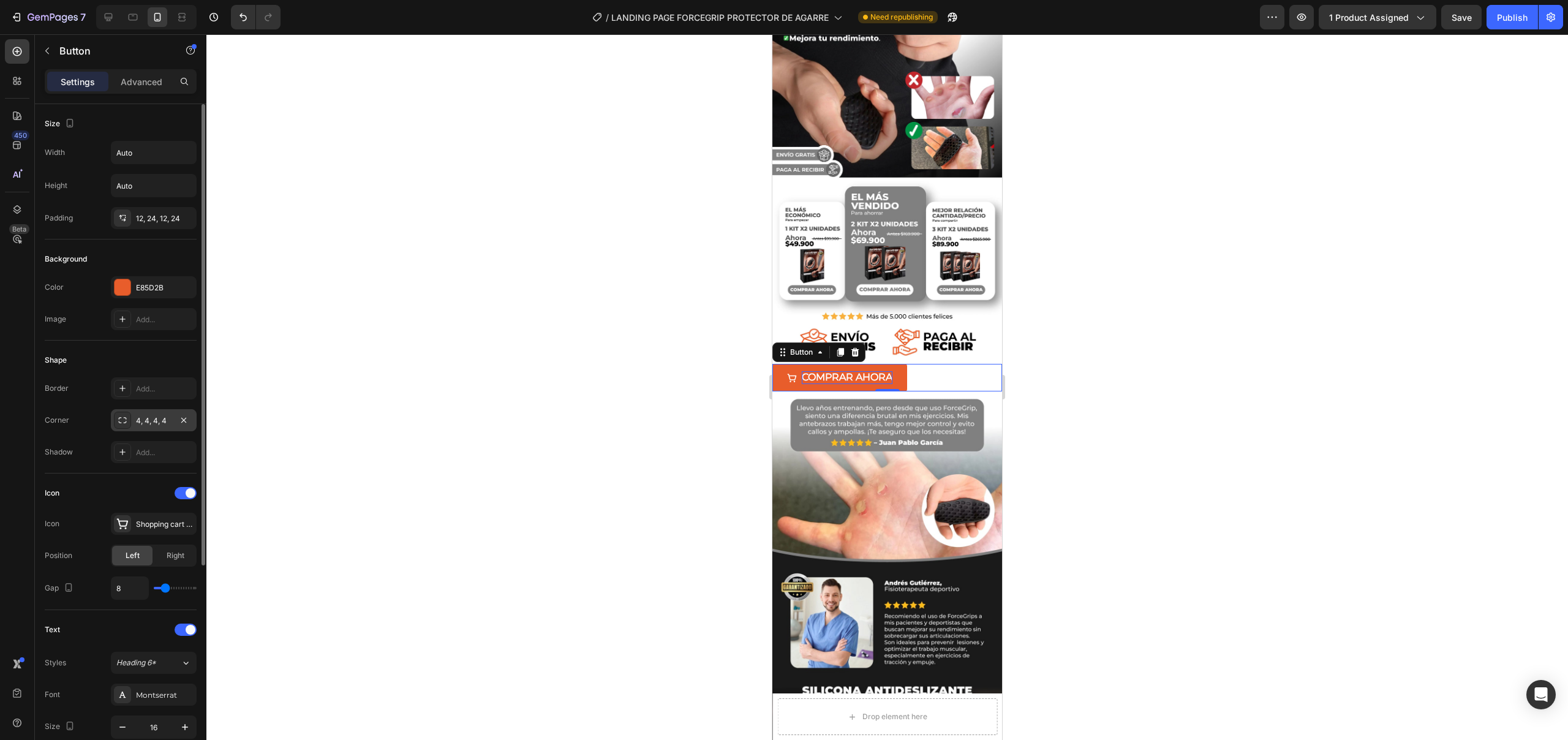
click at [140, 416] on div "4, 4, 4, 4" at bounding box center [154, 421] width 36 height 11
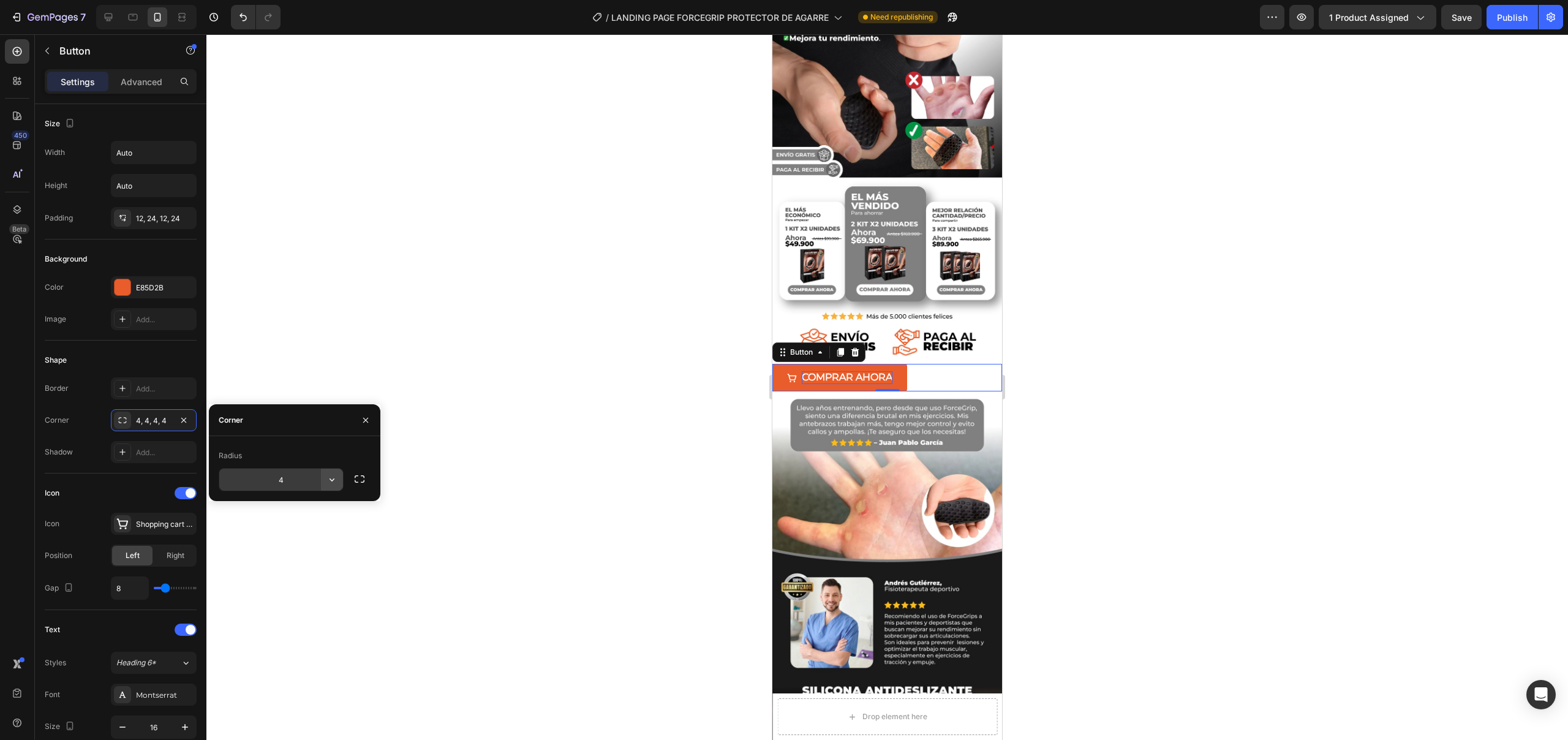
click at [339, 479] on button "button" at bounding box center [332, 479] width 22 height 22
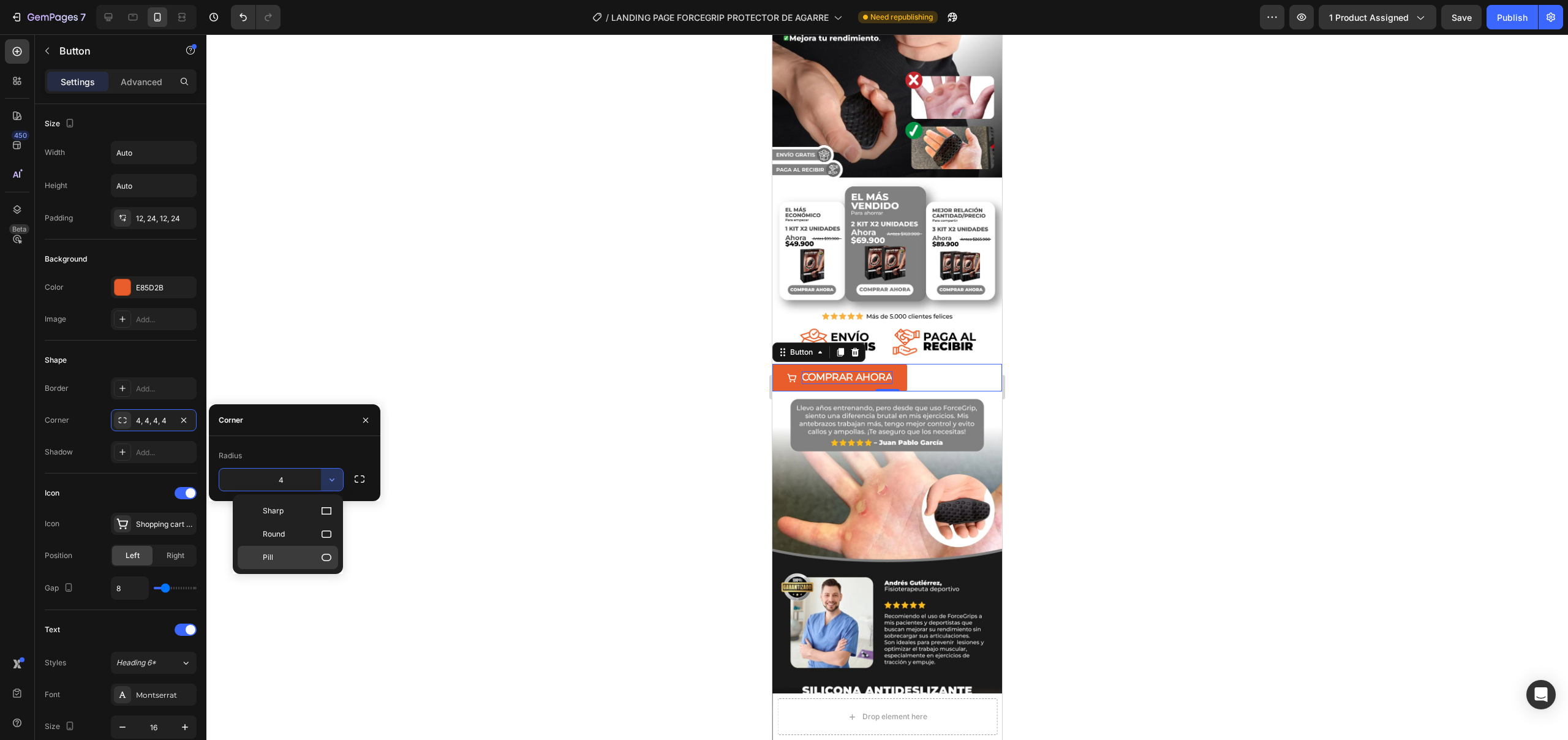
click at [307, 554] on p "Pill" at bounding box center [298, 557] width 70 height 12
type input "9999"
click at [491, 456] on div at bounding box center [886, 387] width 1361 height 706
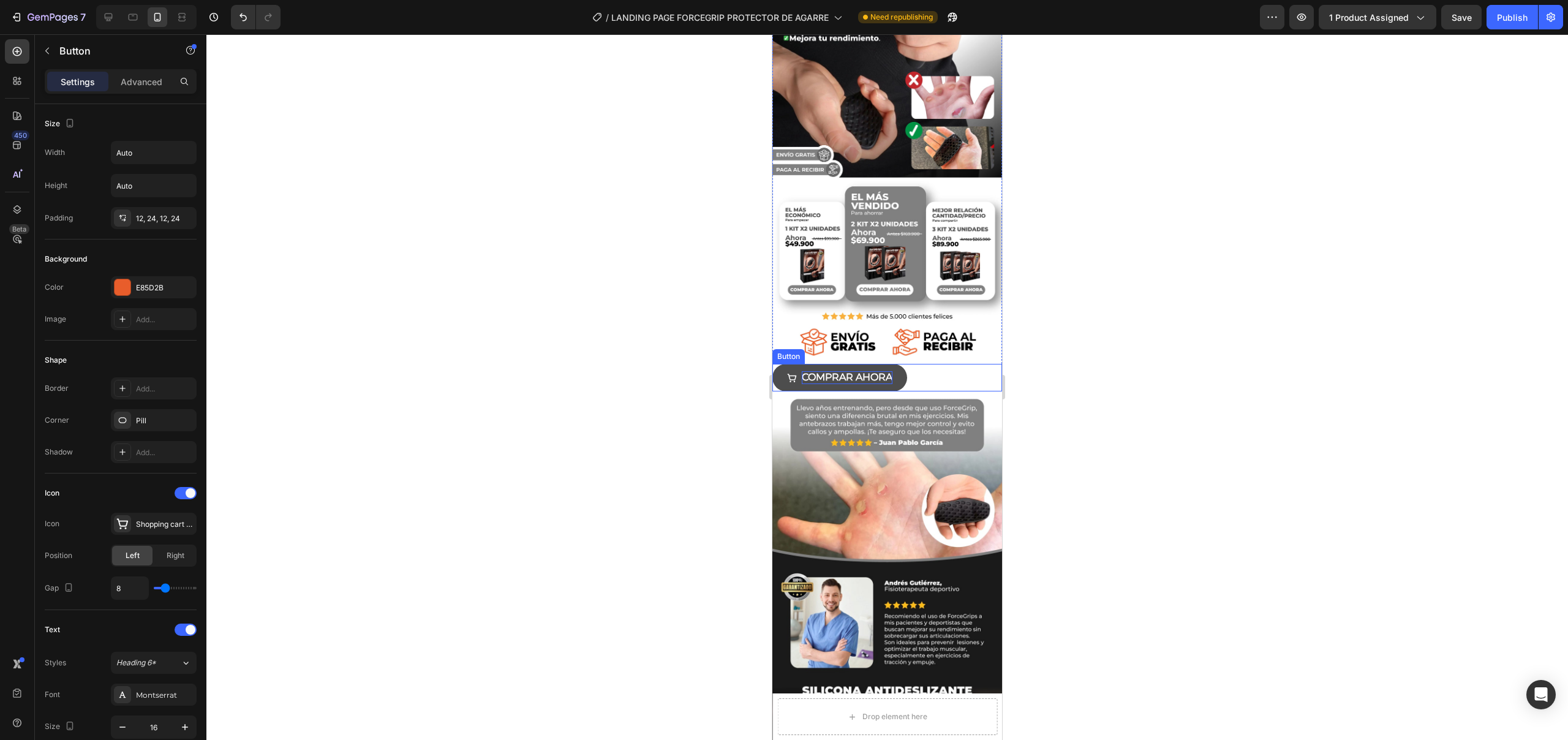
click at [823, 364] on button "COMPRAR AHORA" at bounding box center [839, 378] width 134 height 28
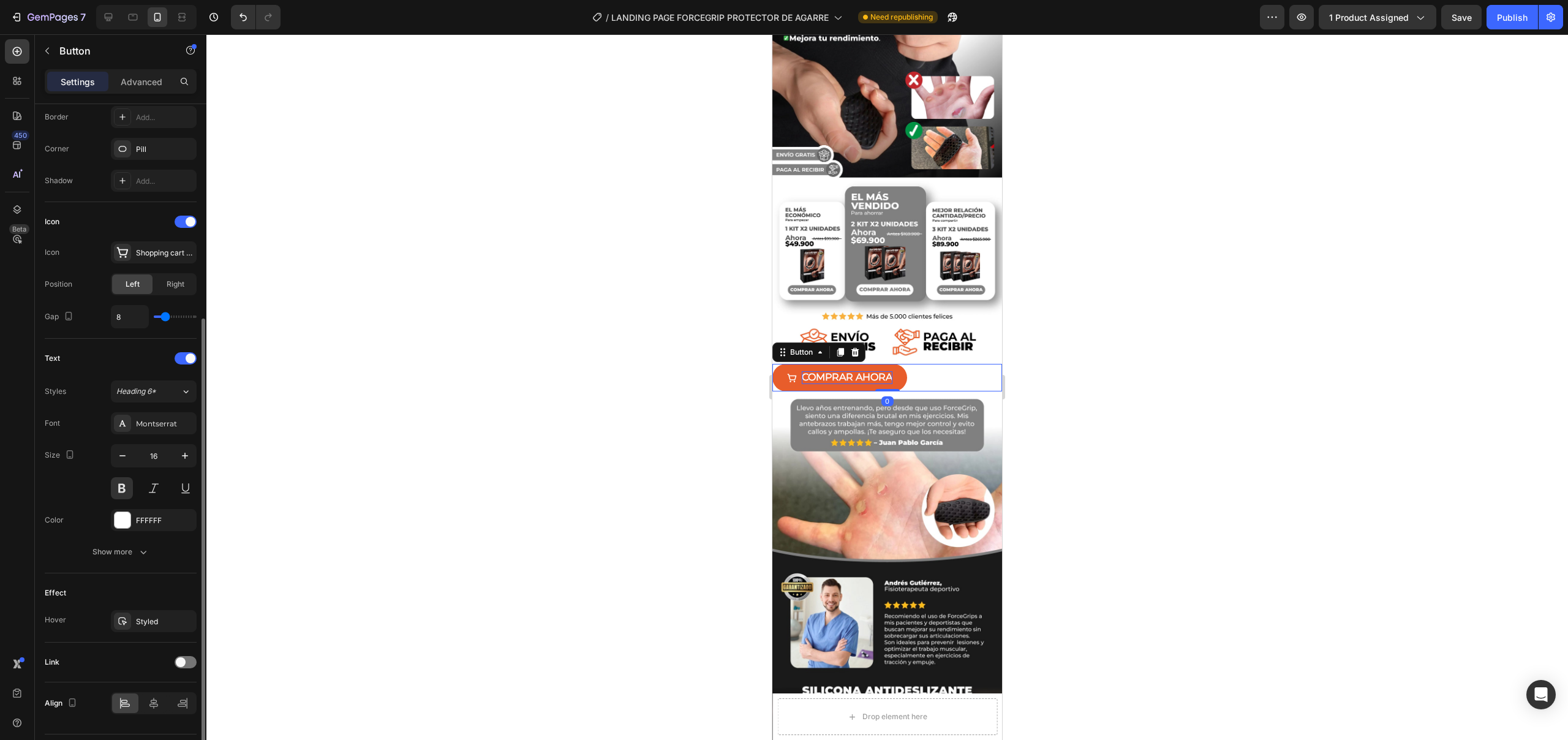
scroll to position [305, 0]
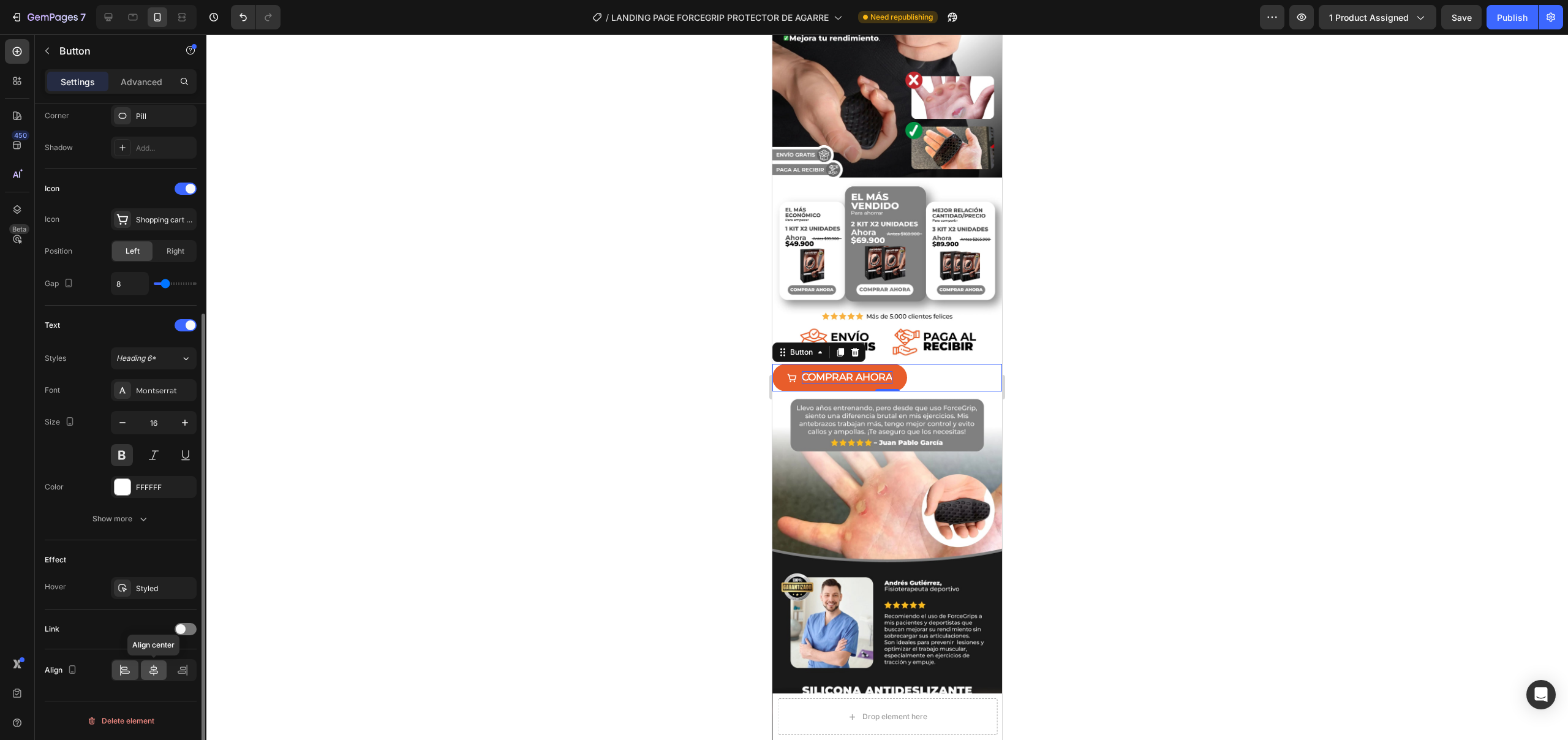
click at [154, 671] on icon at bounding box center [153, 671] width 9 height 11
click at [138, 86] on p "Advanced" at bounding box center [141, 81] width 42 height 13
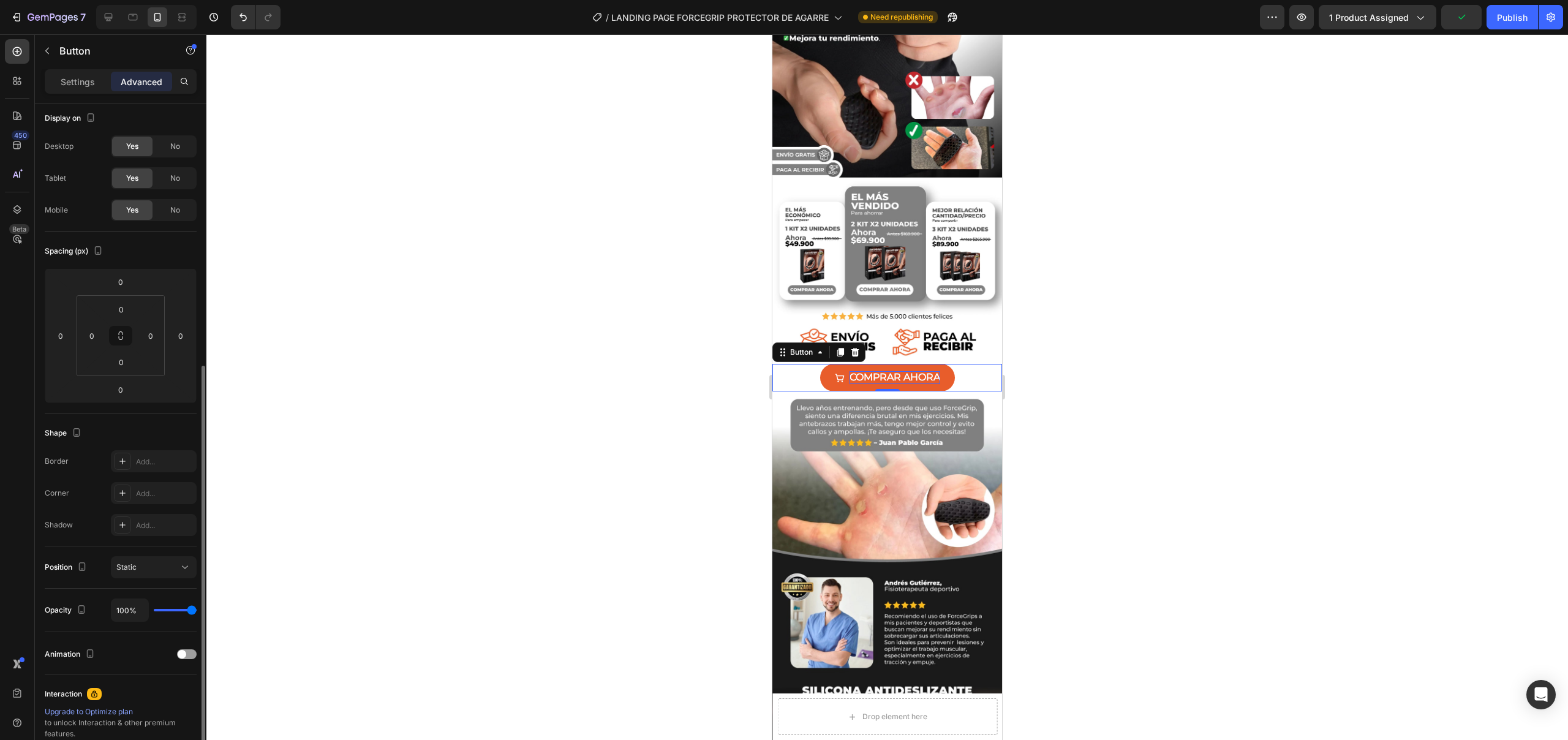
scroll to position [0, 0]
click at [89, 87] on p "Settings" at bounding box center [77, 81] width 34 height 13
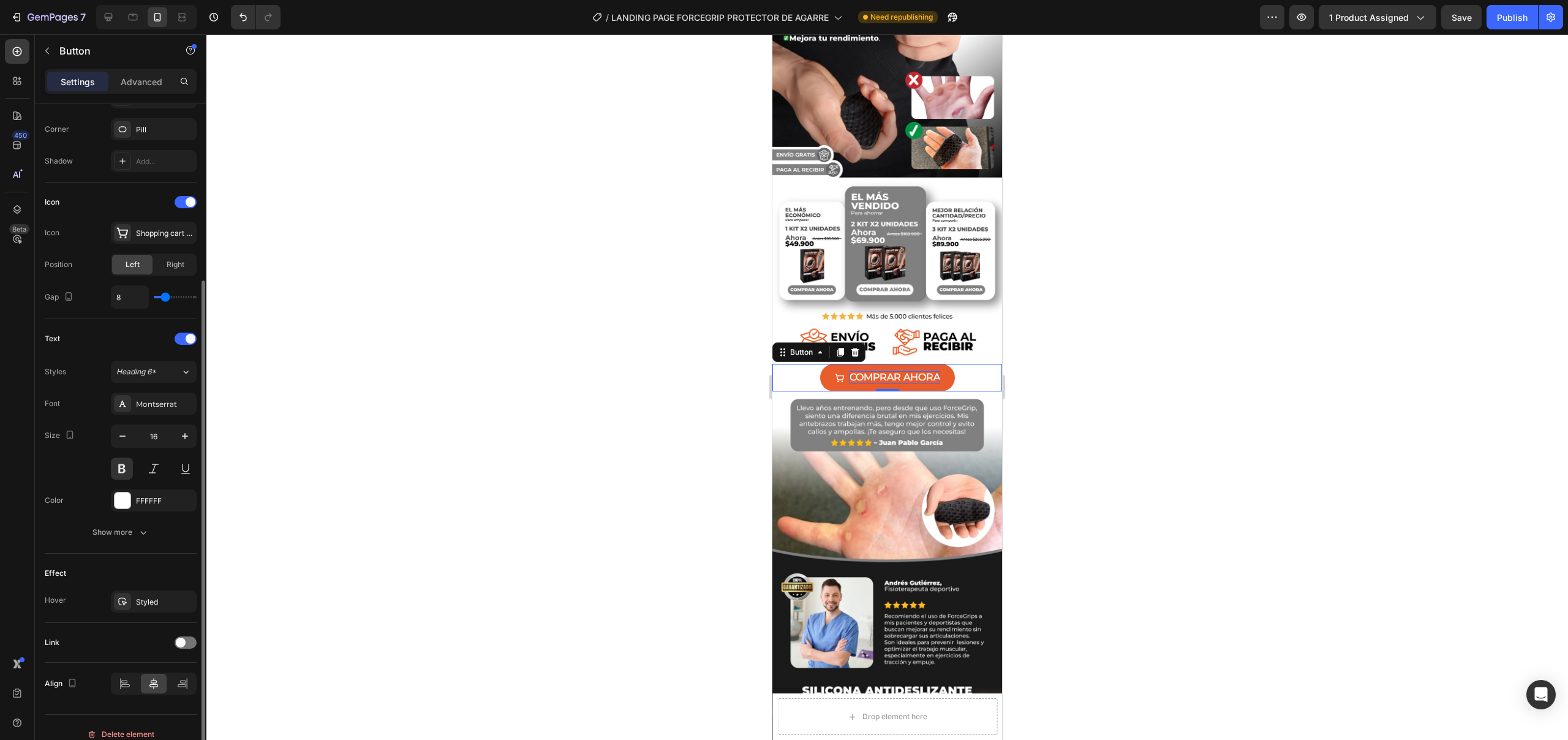
scroll to position [305, 0]
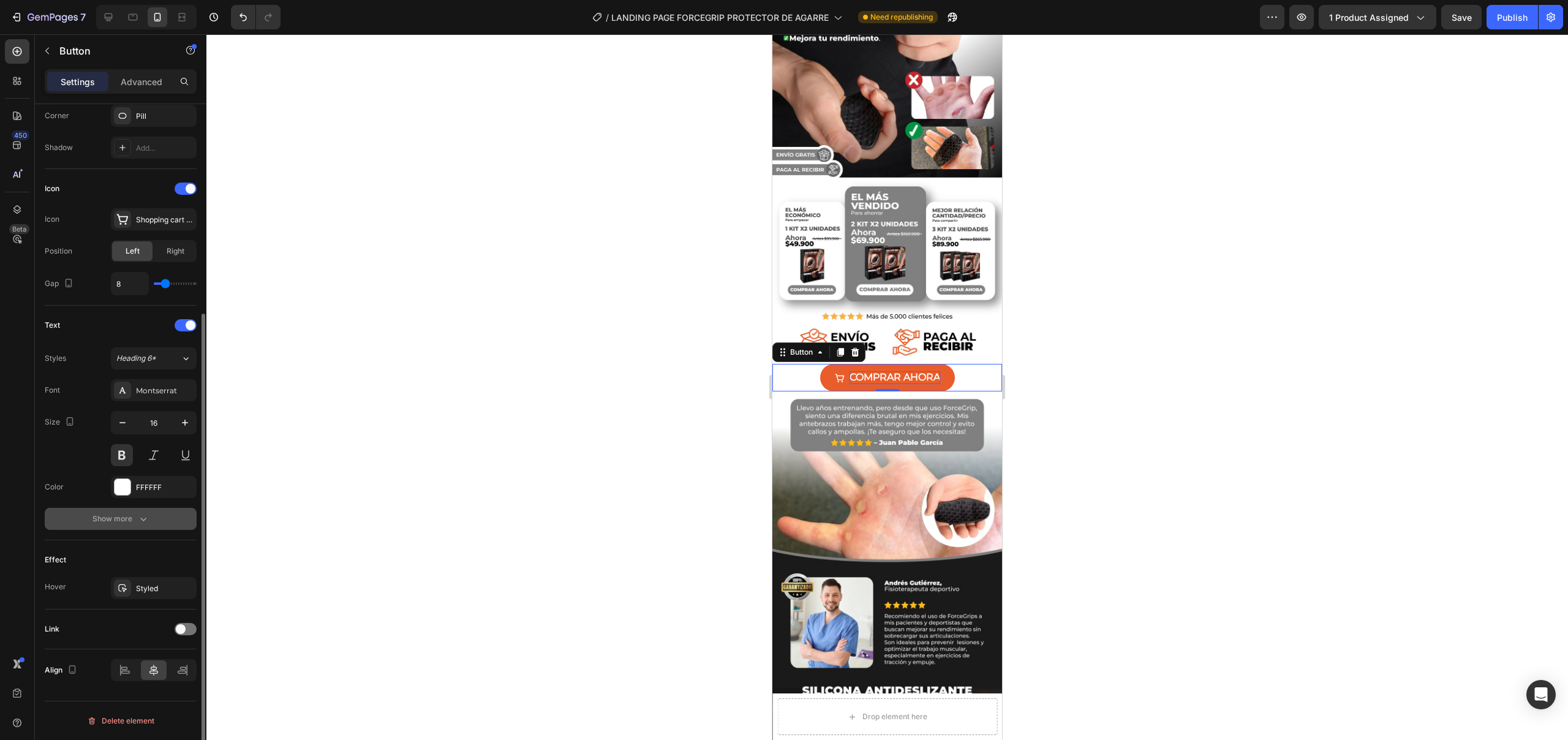
click at [142, 519] on icon "button" at bounding box center [143, 519] width 7 height 4
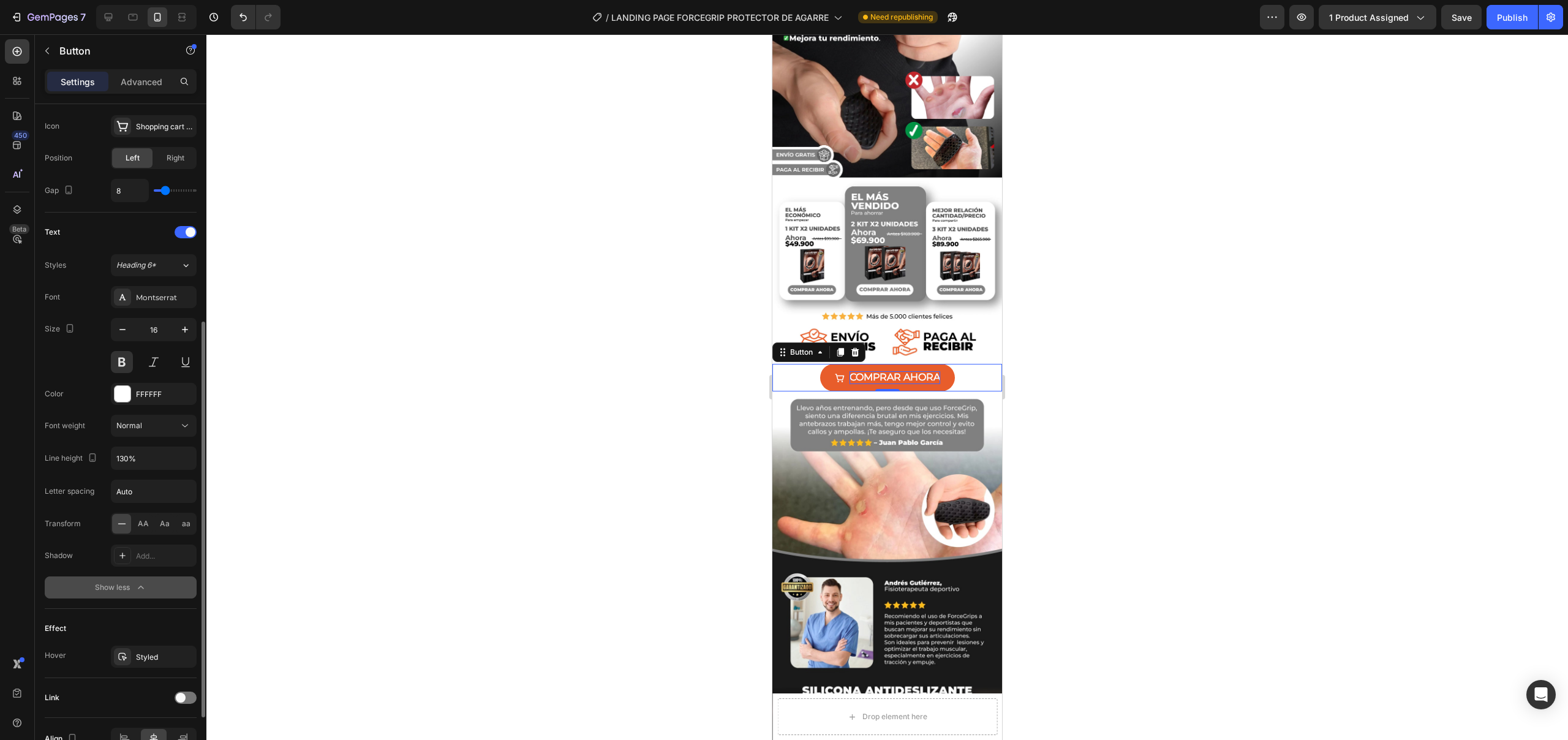
scroll to position [399, 0]
click at [147, 526] on span "AA" at bounding box center [143, 522] width 11 height 11
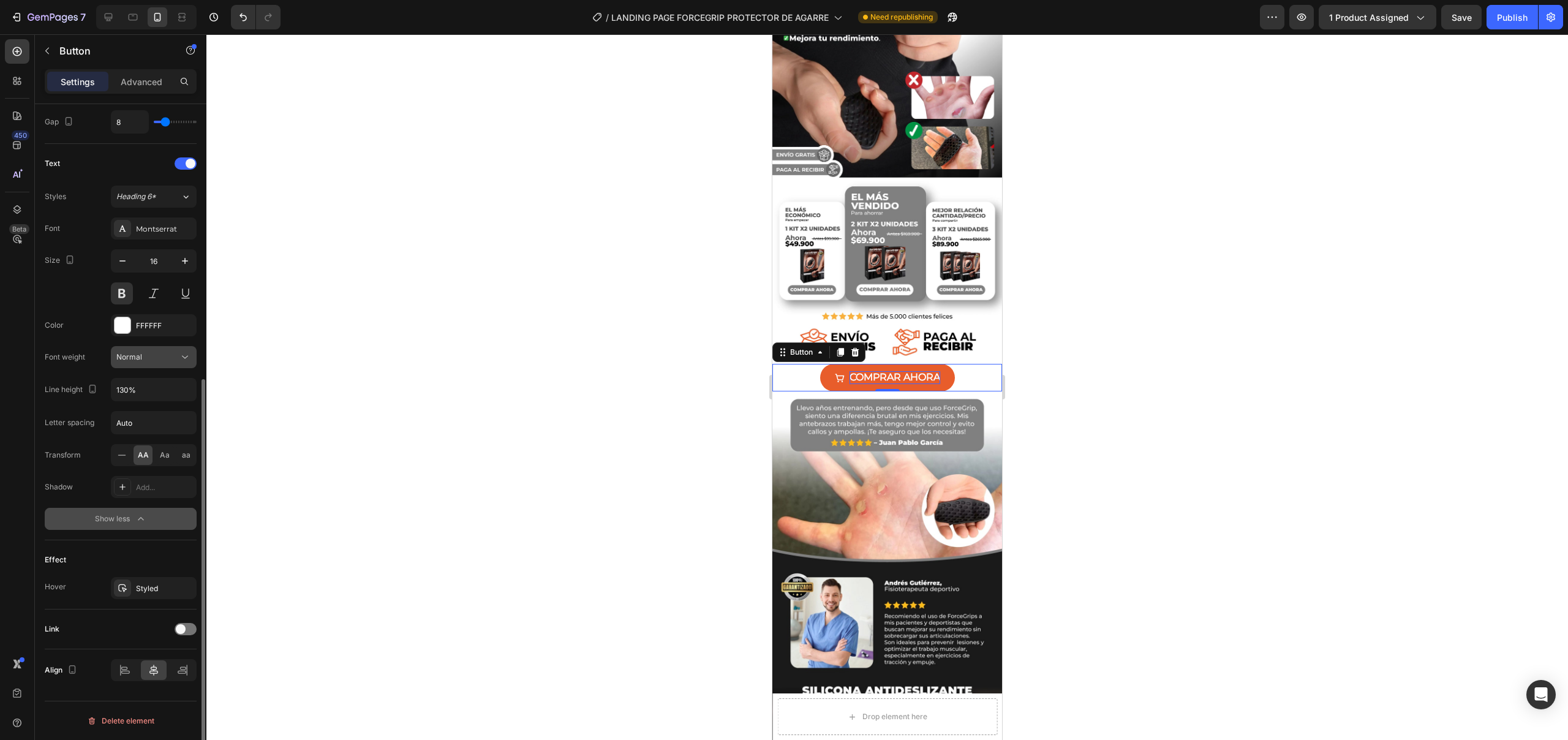
click at [174, 366] on button "Normal" at bounding box center [153, 357] width 86 height 22
click at [147, 433] on span "Semi Bold" at bounding box center [134, 431] width 35 height 11
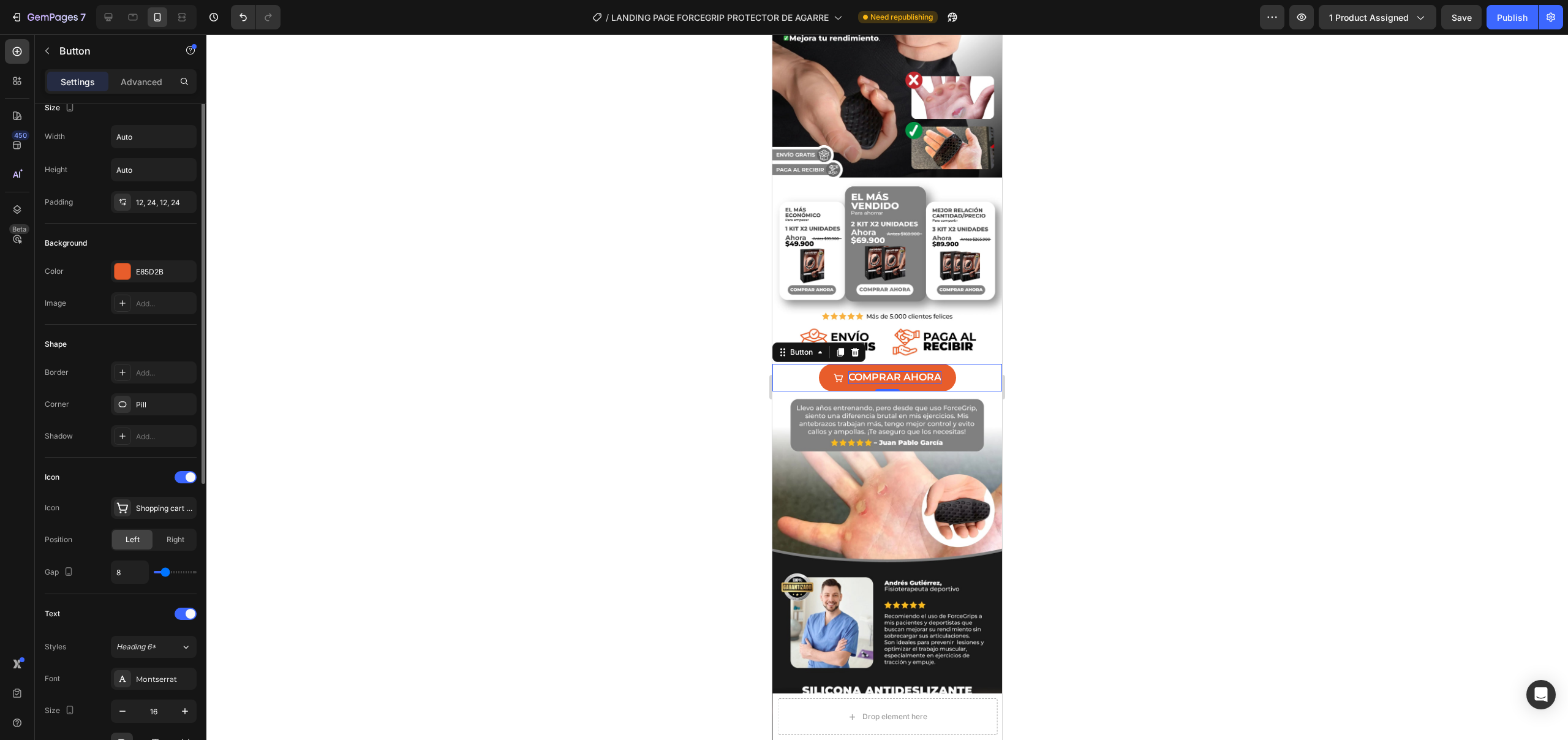
scroll to position [0, 0]
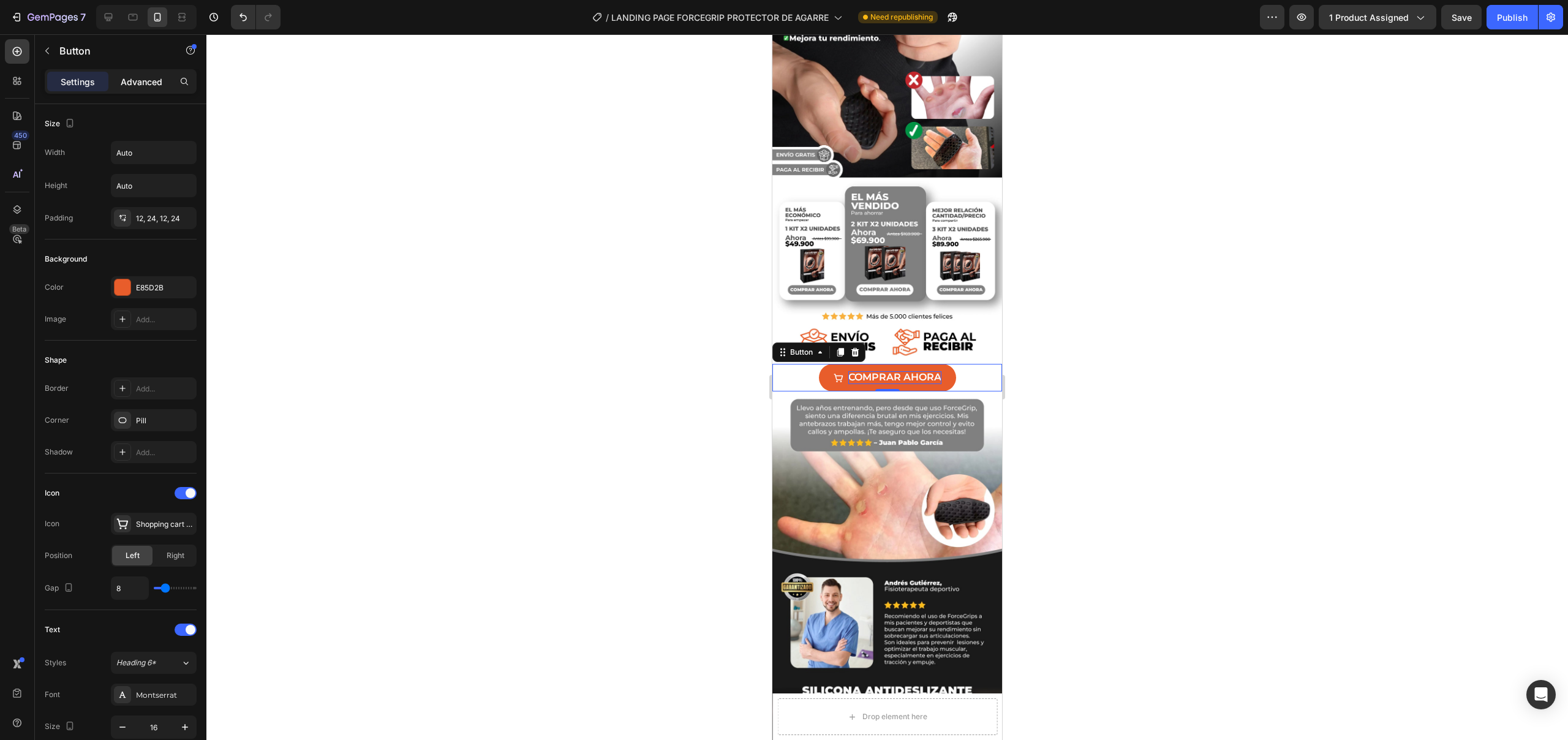
click at [136, 85] on p "Advanced" at bounding box center [141, 81] width 42 height 13
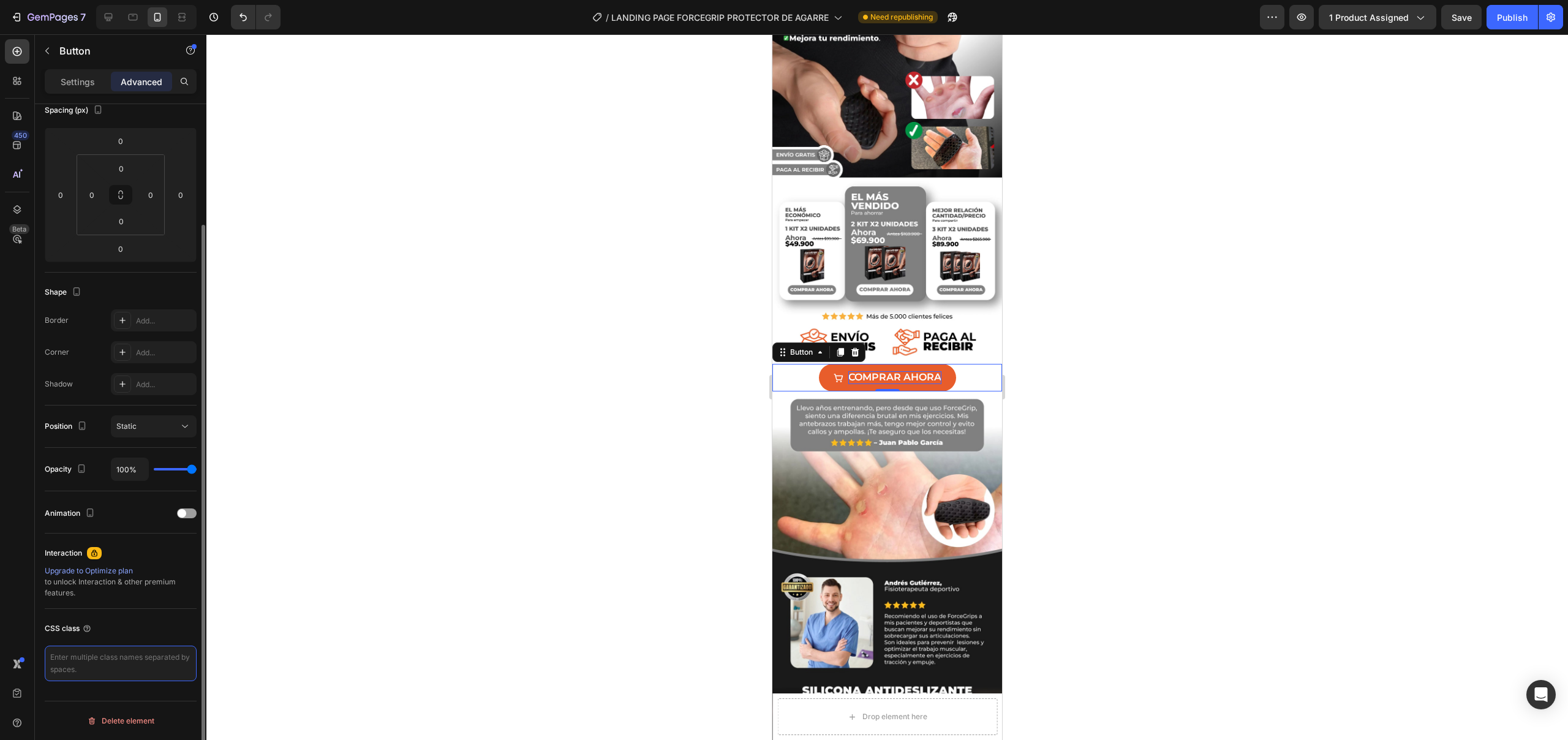
click at [134, 662] on textarea at bounding box center [121, 663] width 152 height 36
paste textarea "_rsi-cod-form-is-gempage _rsi-cod-form-gempages-button-overwrite"
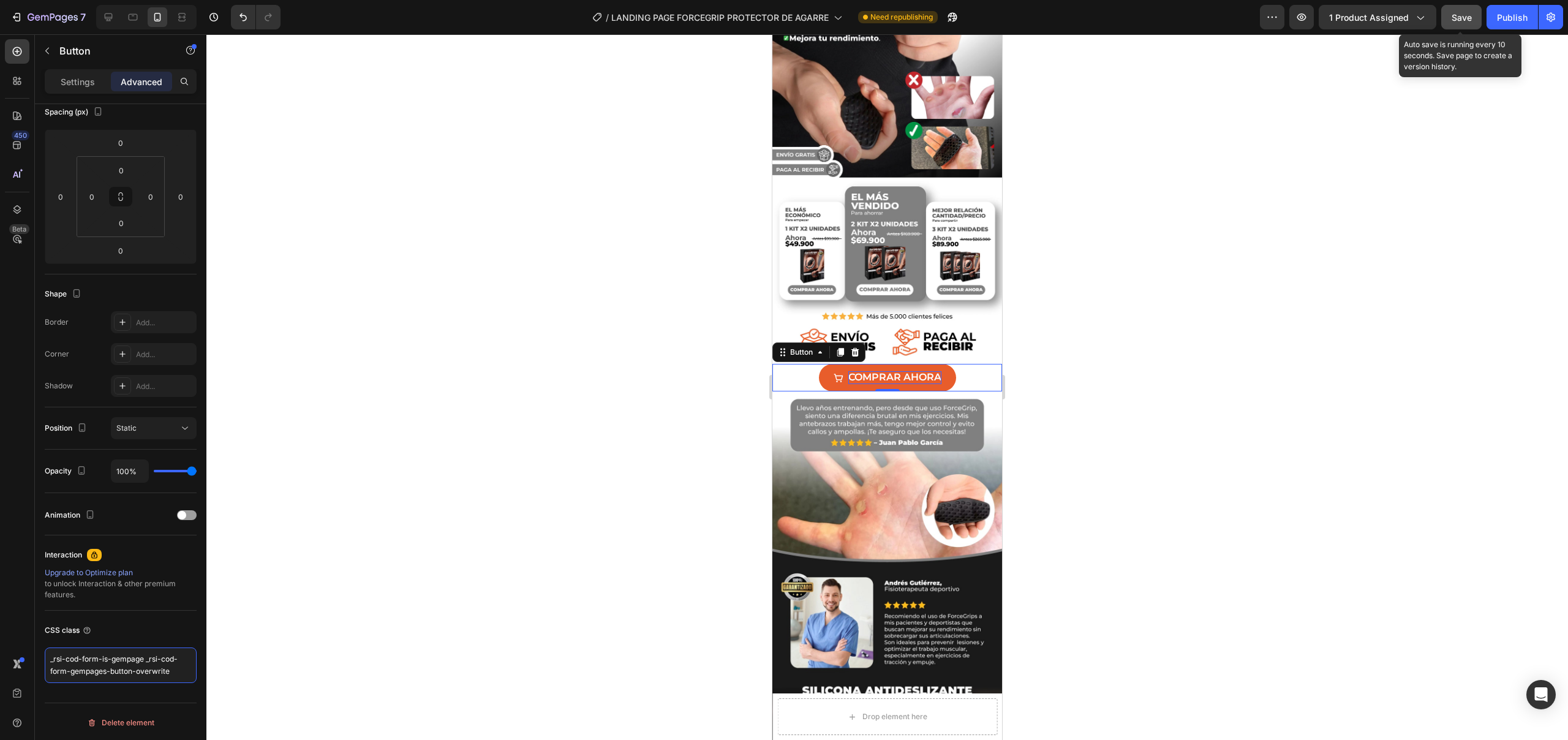
type textarea "_rsi-cod-form-is-gempage _rsi-cod-form-gempages-button-overwrite"
click at [1469, 14] on span "Save" at bounding box center [1461, 17] width 20 height 11
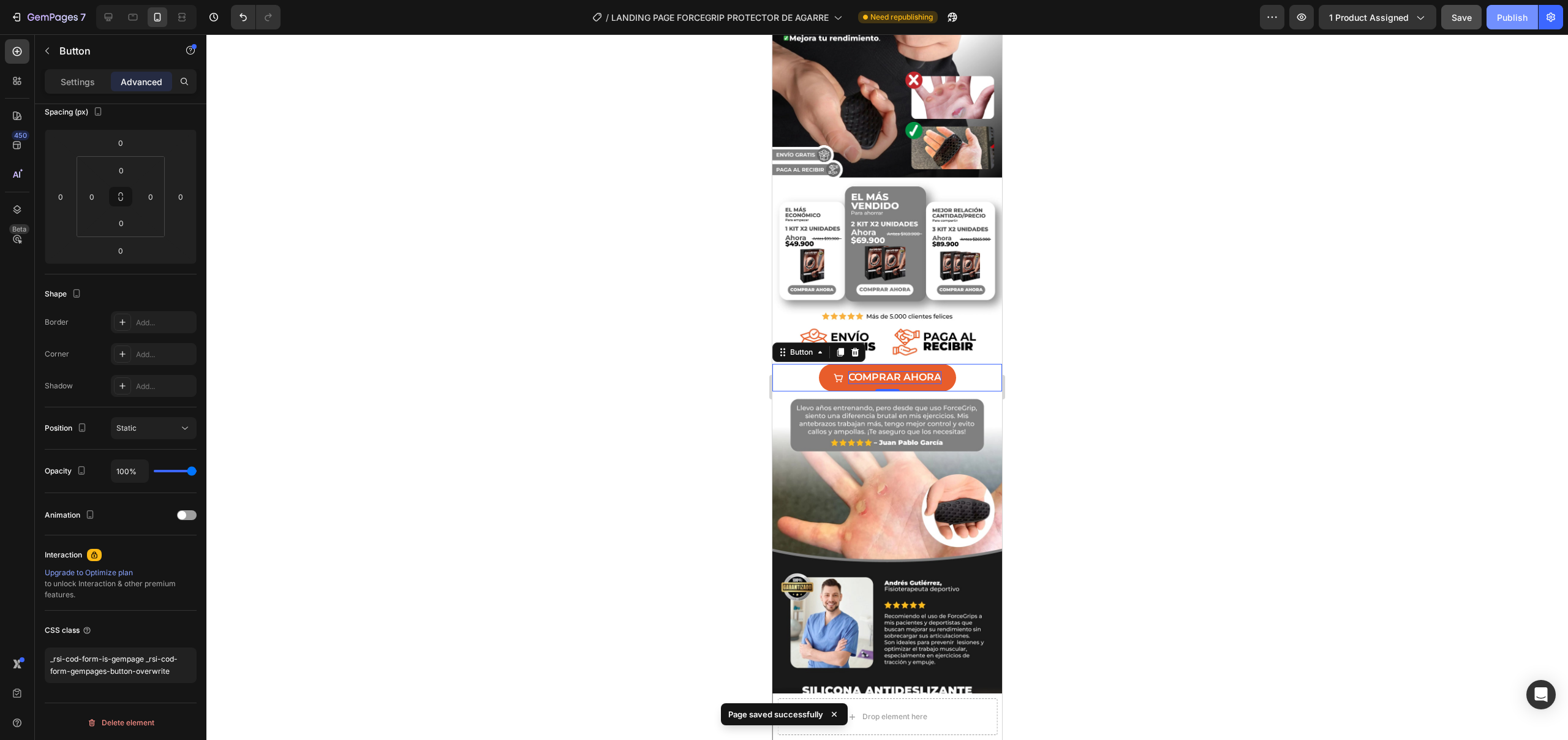
click at [1509, 16] on div "Publish" at bounding box center [1512, 18] width 31 height 13
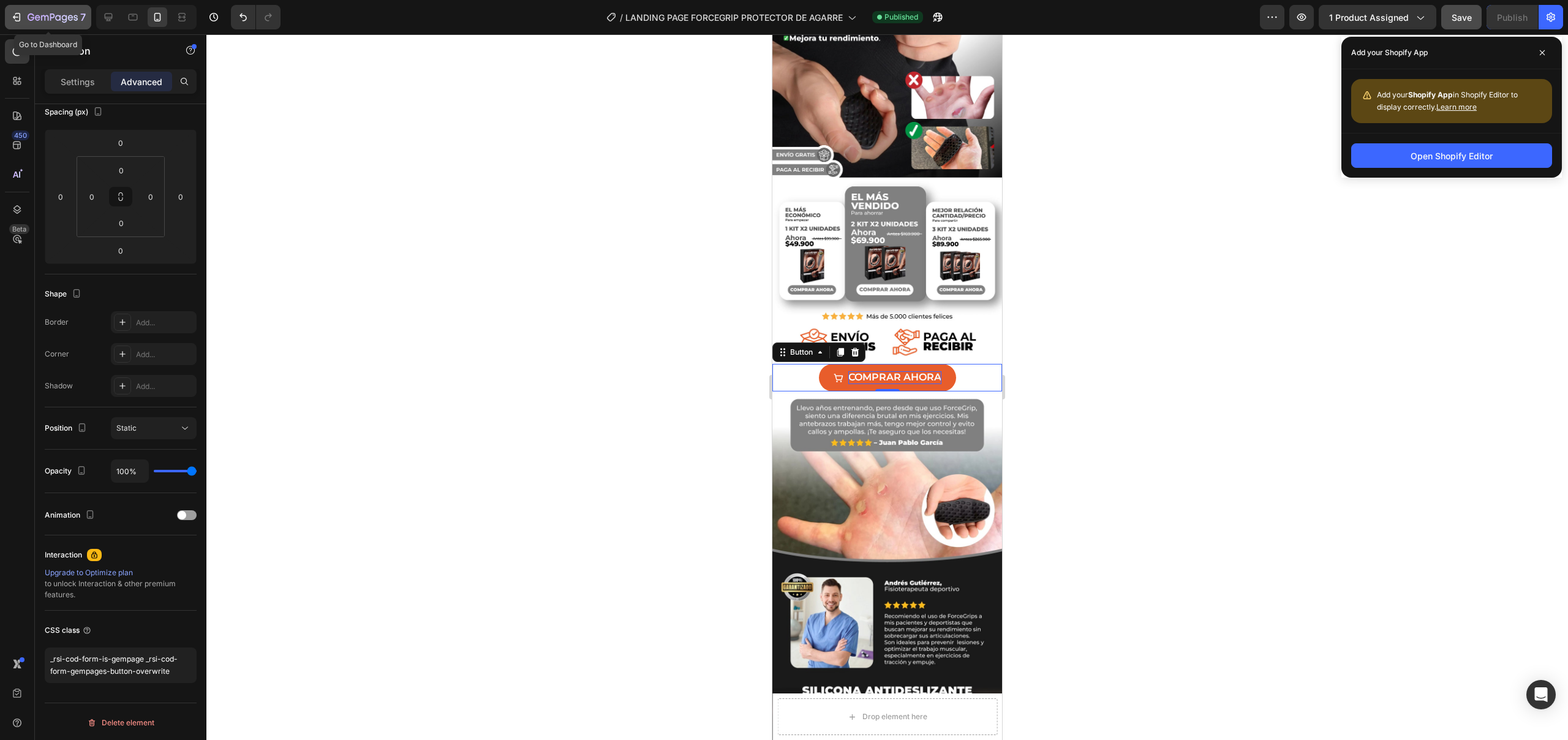
click at [32, 23] on icon "button" at bounding box center [53, 18] width 51 height 11
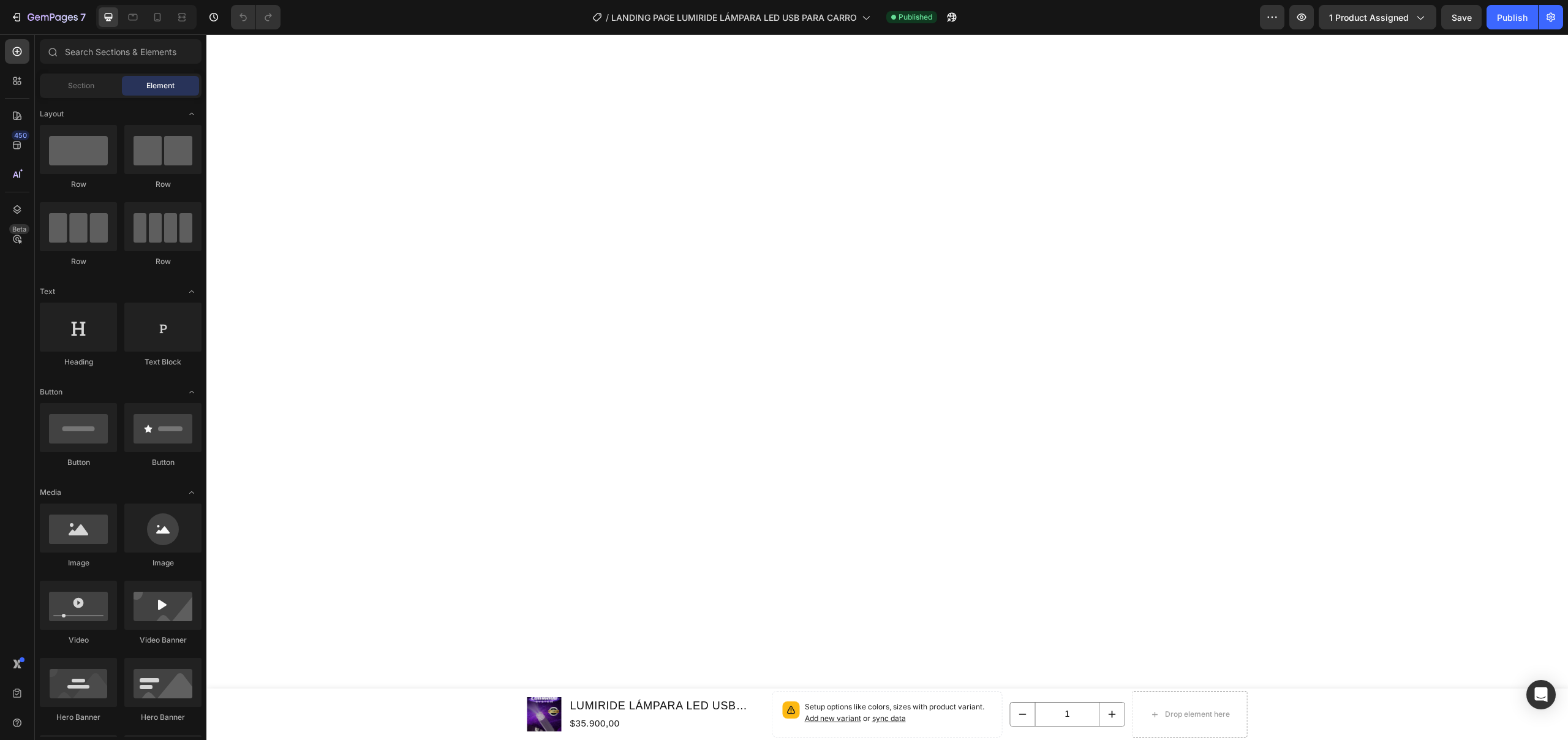
scroll to position [993, 0]
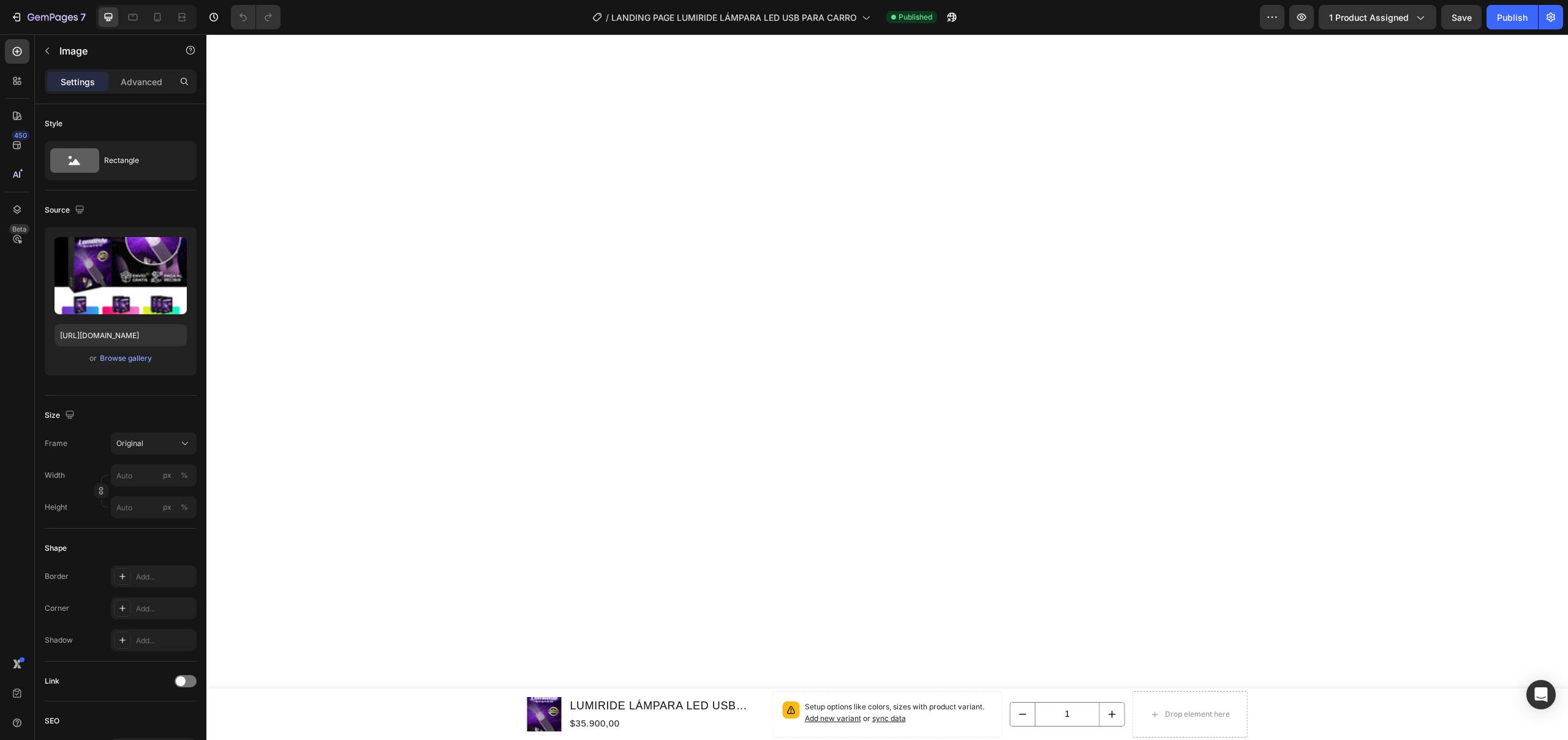
click at [141, 84] on p "Advanced" at bounding box center [141, 81] width 42 height 13
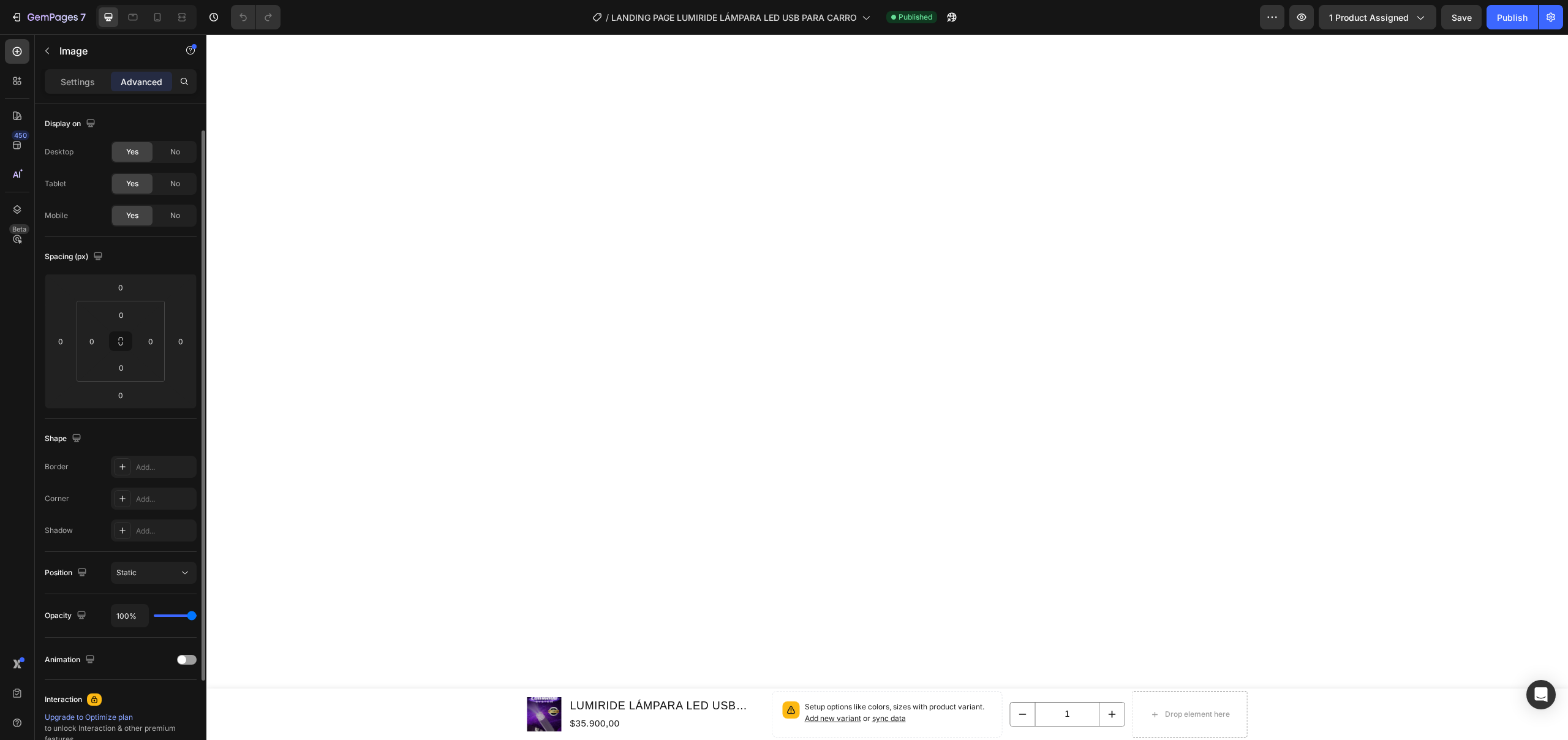
scroll to position [147, 0]
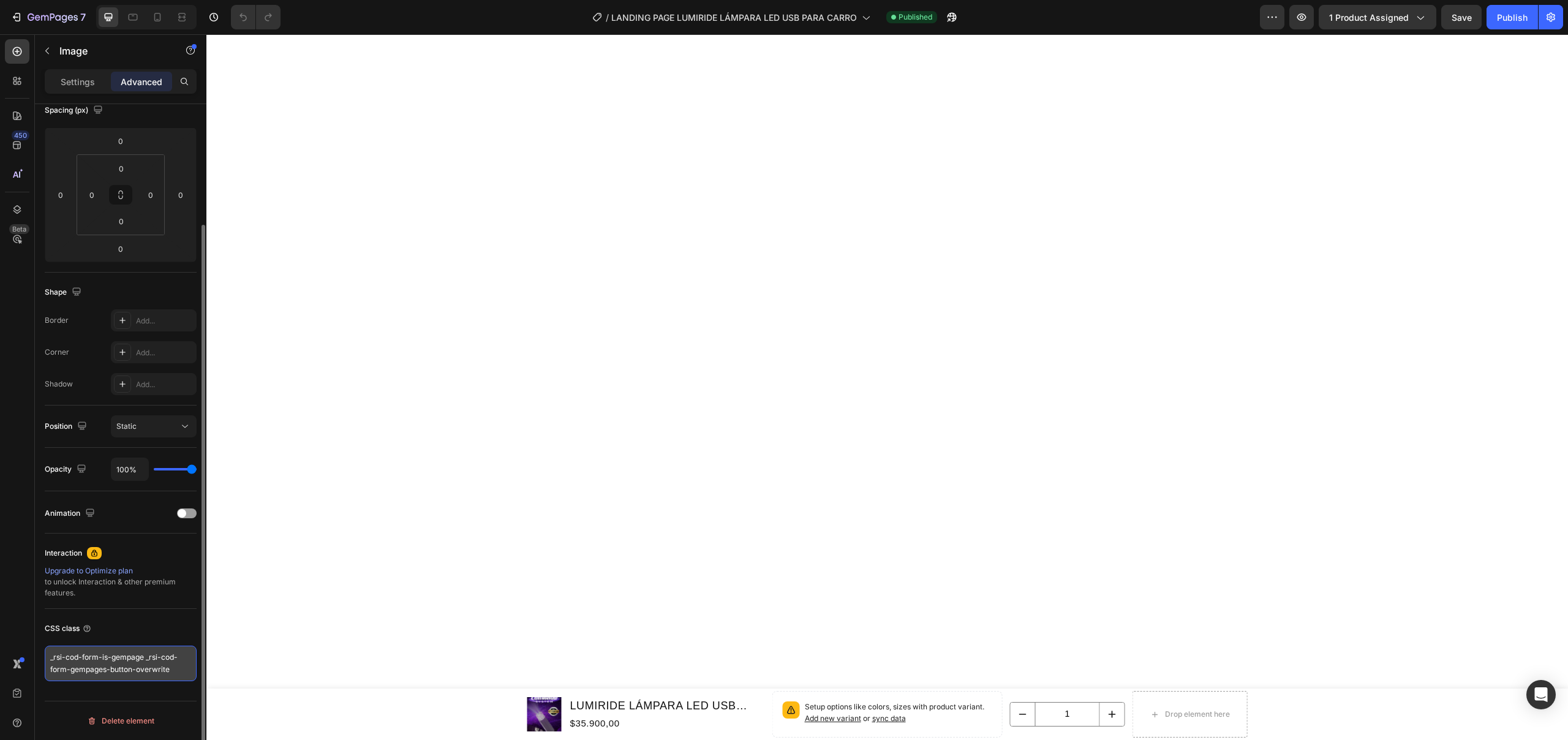
click at [163, 664] on textarea "_rsi-cod-form-is-gempage _rsi-cod-form-gempages-button-overwrite" at bounding box center [121, 663] width 152 height 36
click at [179, 672] on textarea "_rsi-cod-form-is-gempage _rsi-cod-form-gempages-button-overwrite" at bounding box center [121, 663] width 152 height 36
drag, startPoint x: 168, startPoint y: 672, endPoint x: 26, endPoint y: 643, distance: 144.9
click at [26, 643] on div "450 Beta Sections(18) Elements(84) Section Element Hero Section Product Detail …" at bounding box center [103, 387] width 206 height 706
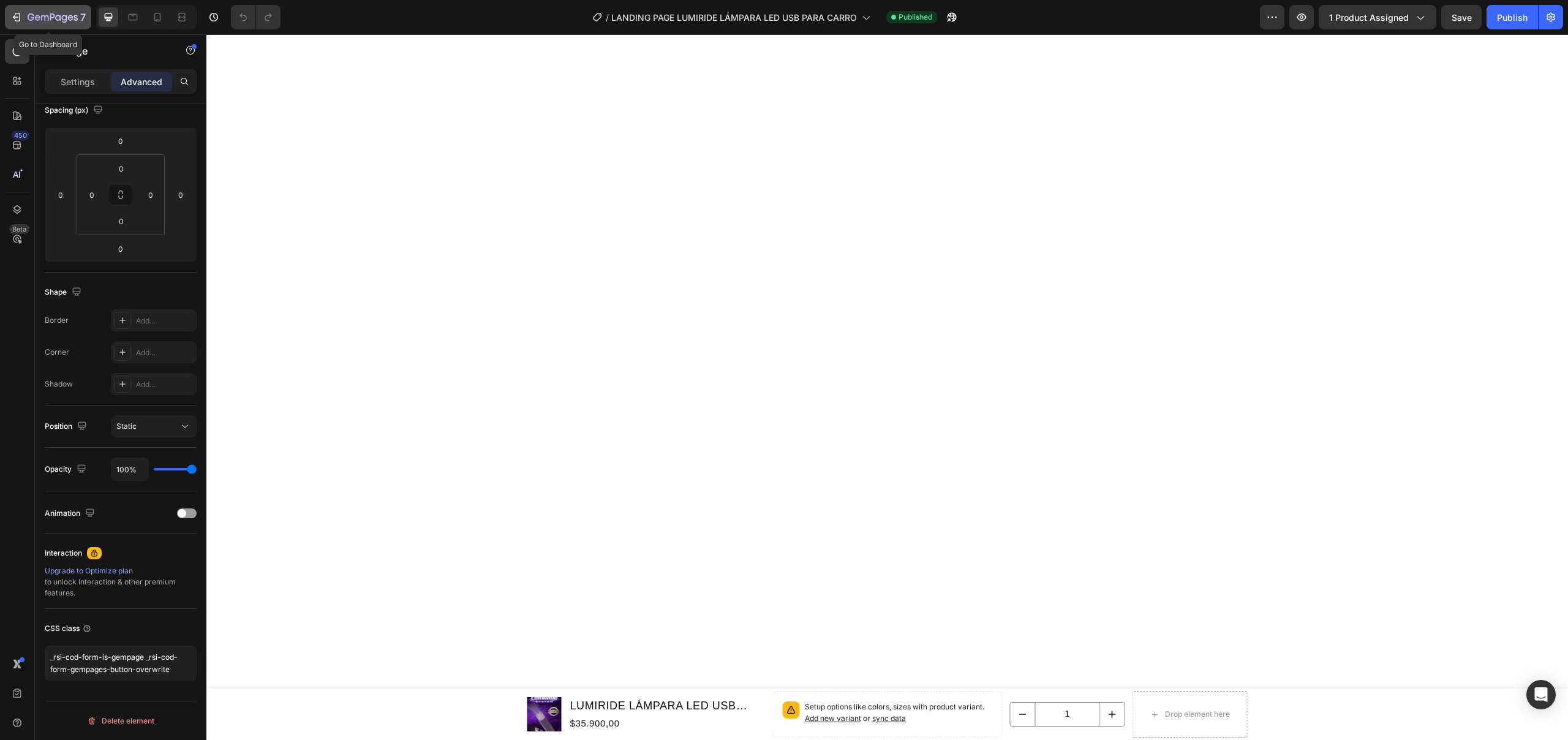
click at [15, 11] on icon "button" at bounding box center [16, 17] width 12 height 12
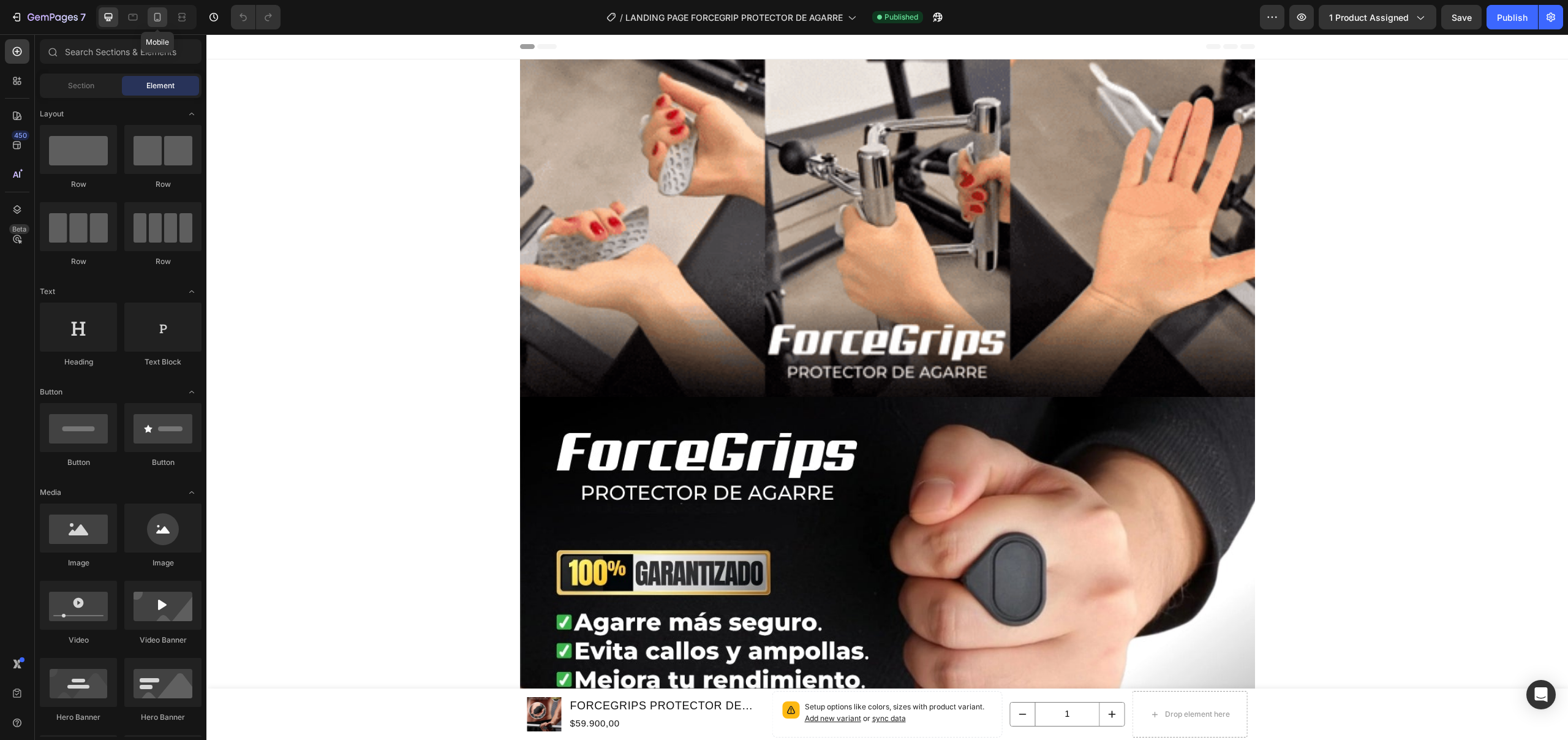
click at [154, 18] on icon at bounding box center [157, 17] width 7 height 9
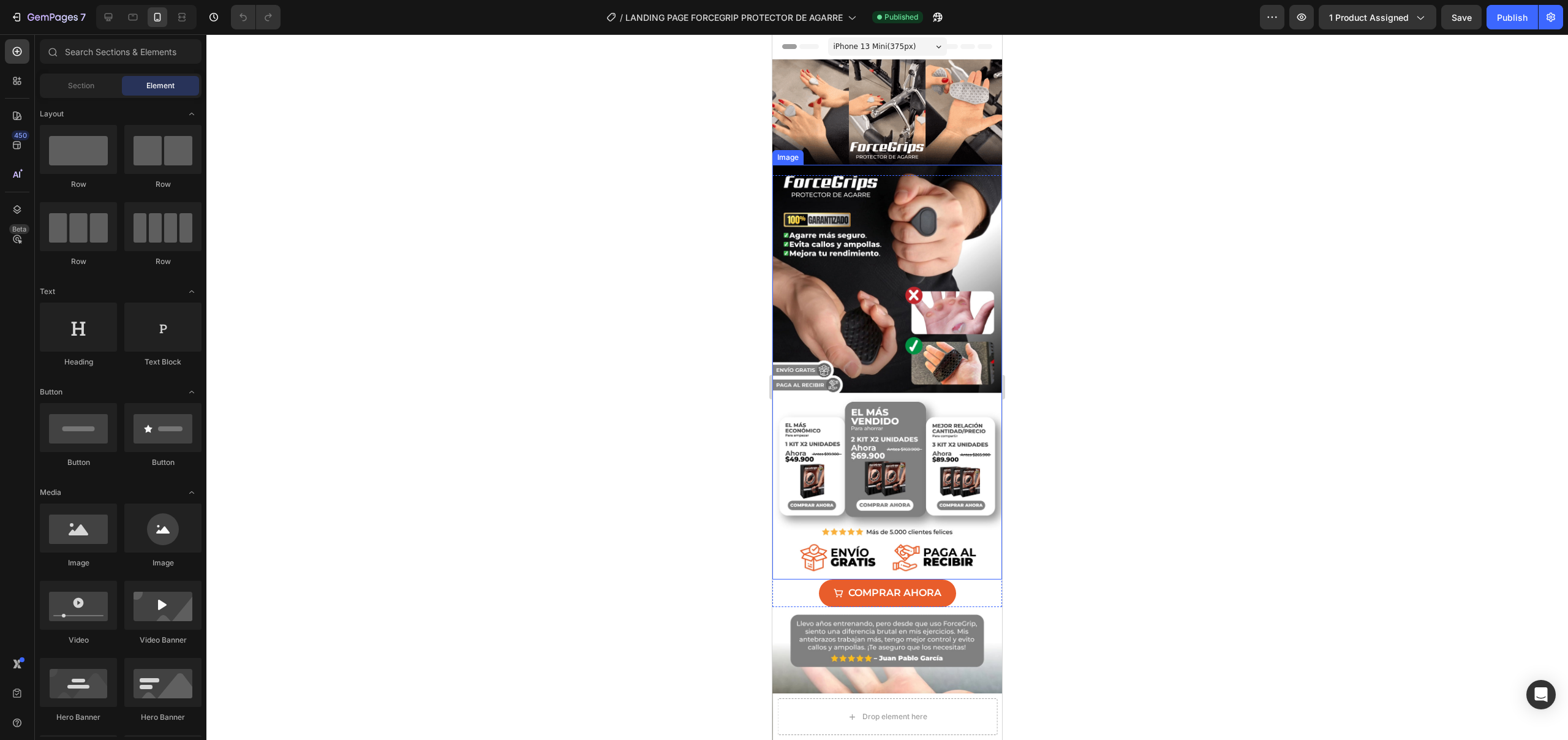
click at [860, 269] on img at bounding box center [887, 372] width 230 height 414
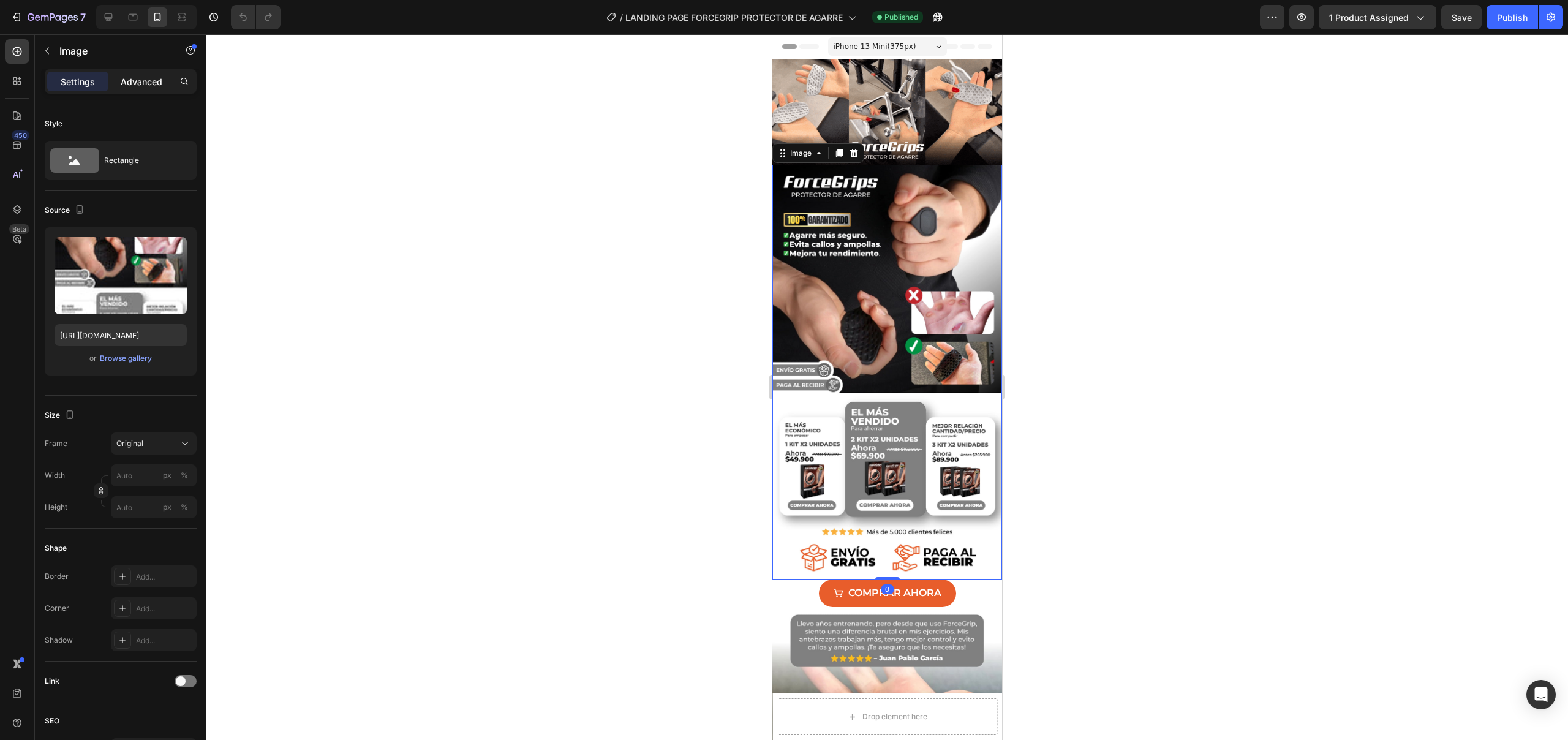
click at [147, 83] on p "Advanced" at bounding box center [141, 81] width 42 height 13
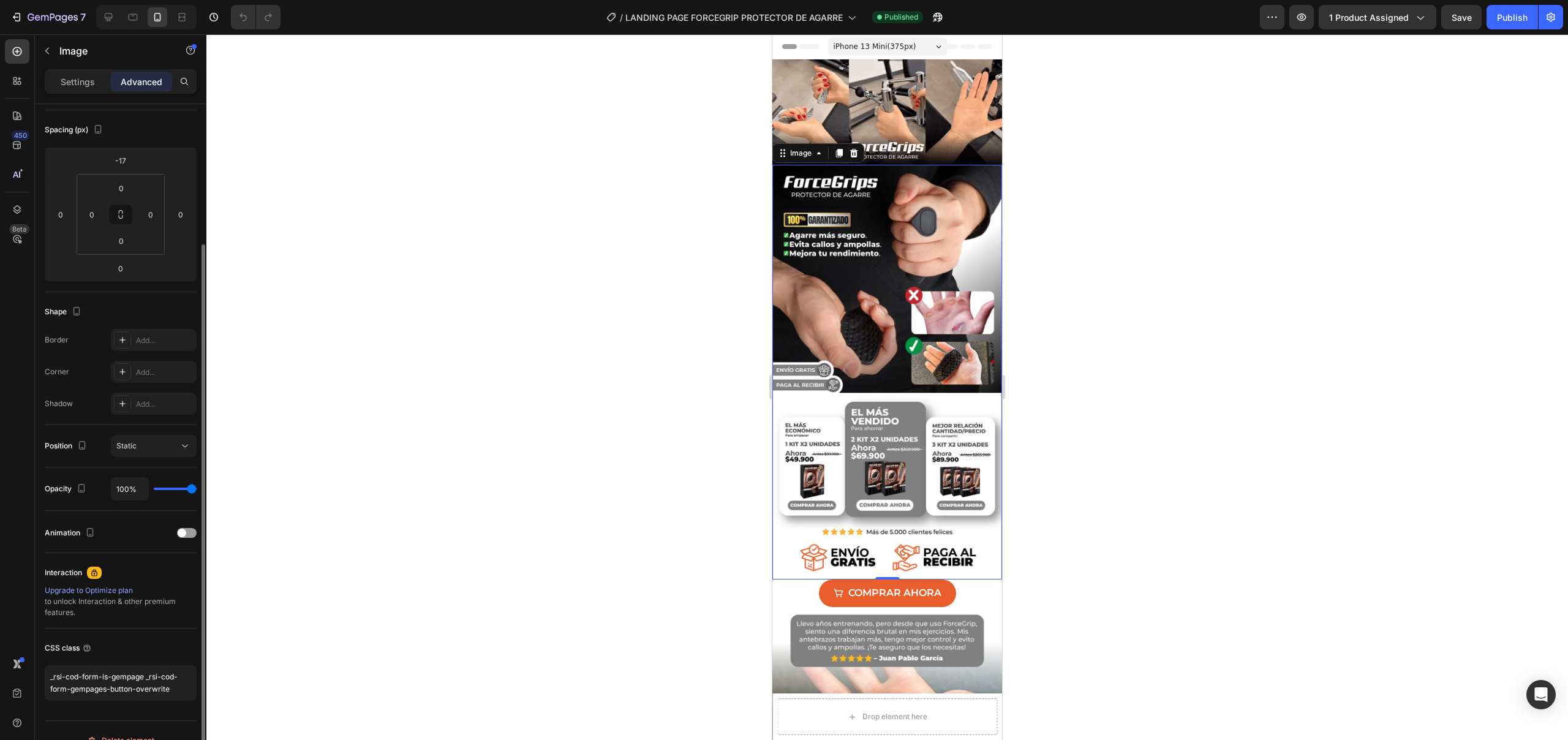
scroll to position [147, 0]
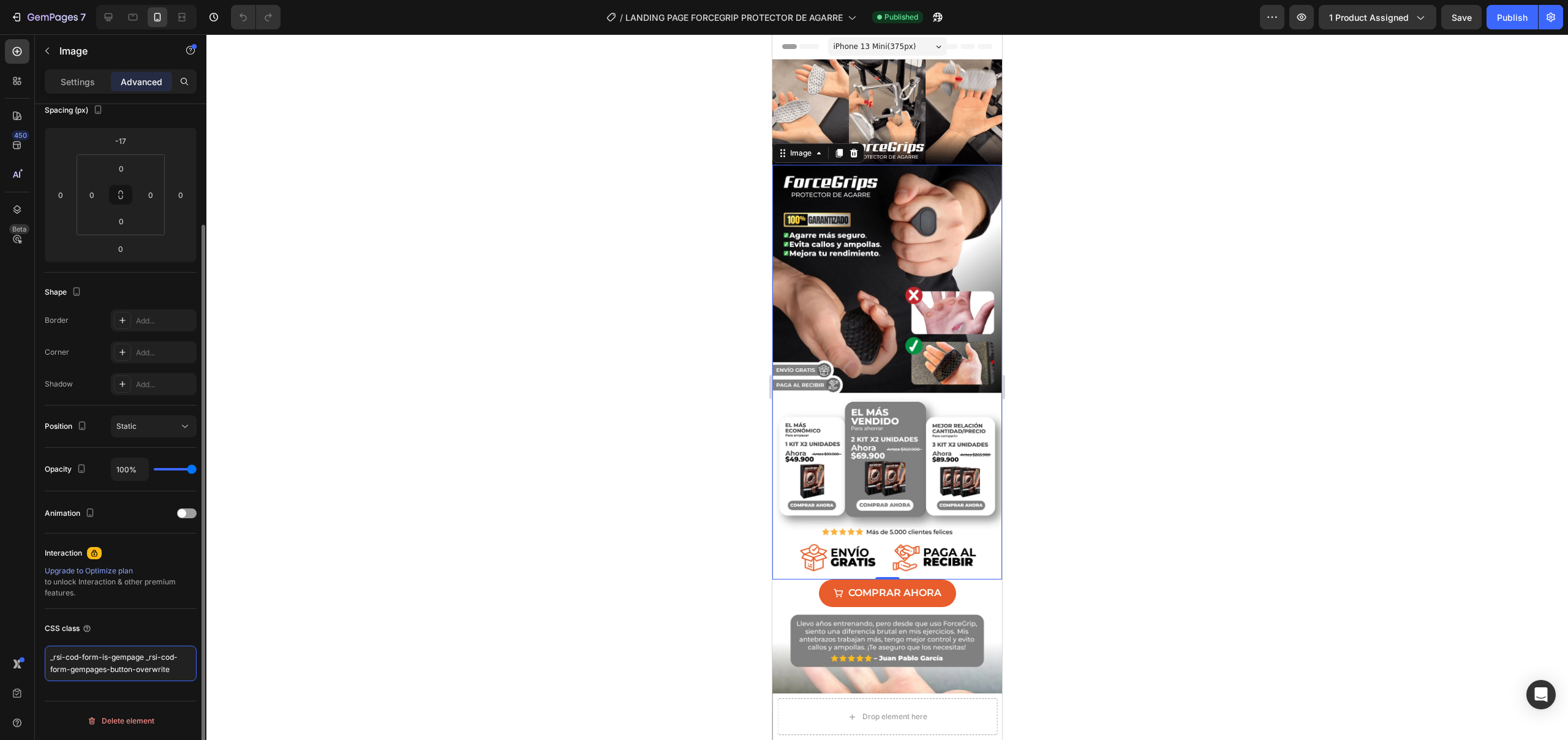
click at [180, 672] on textarea "_rsi-cod-form-is-gempage _rsi-cod-form-gempages-button-overwrite" at bounding box center [121, 663] width 152 height 36
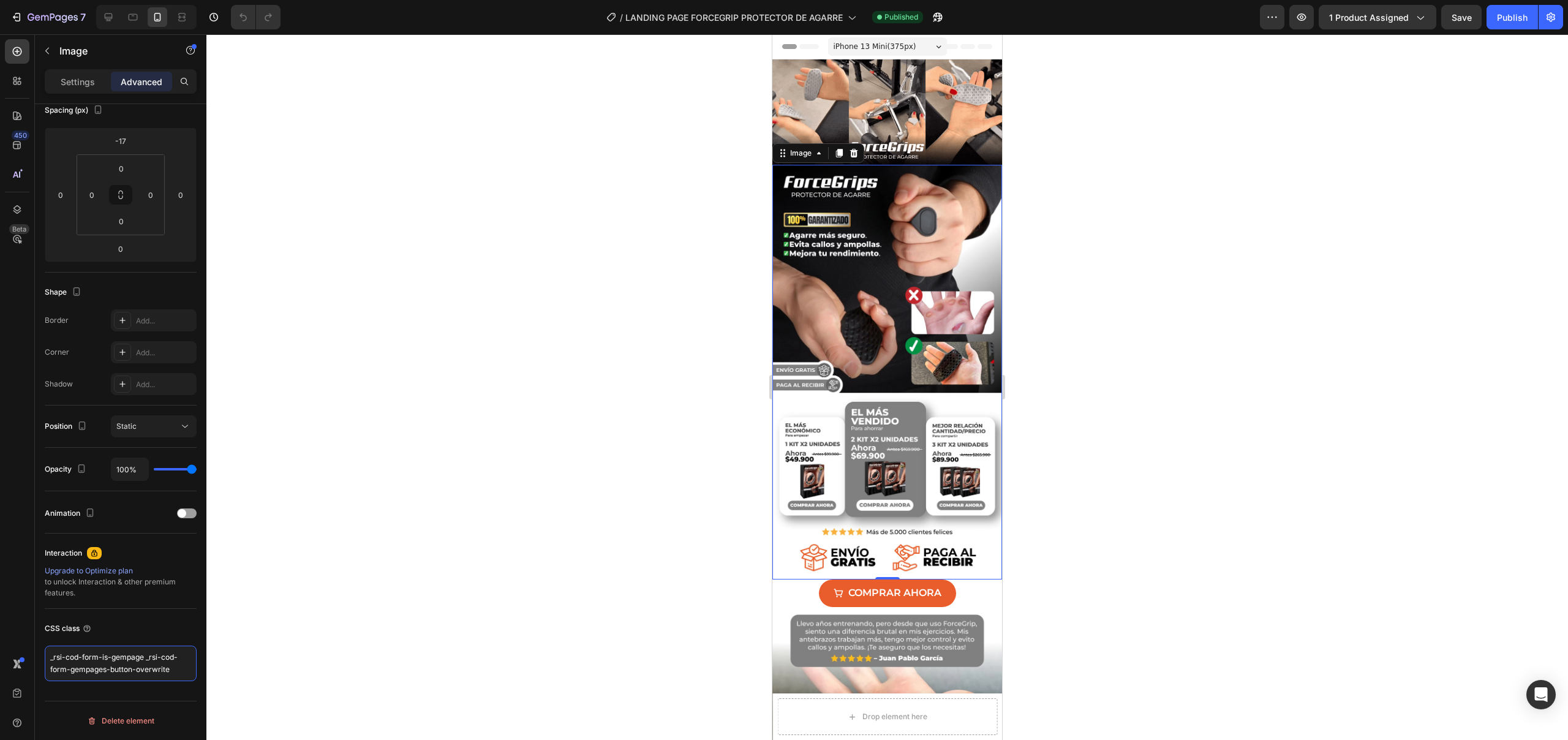
drag, startPoint x: 183, startPoint y: 672, endPoint x: 0, endPoint y: 616, distance: 191.4
click at [0, 616] on div "450 Beta Sections(18) Elements(84) Section Element Hero Section Product Detail …" at bounding box center [103, 387] width 206 height 706
paste textarea "_rsi-cod-form-is-gempage _rsi-cod-form-gempages-button-overwrite"
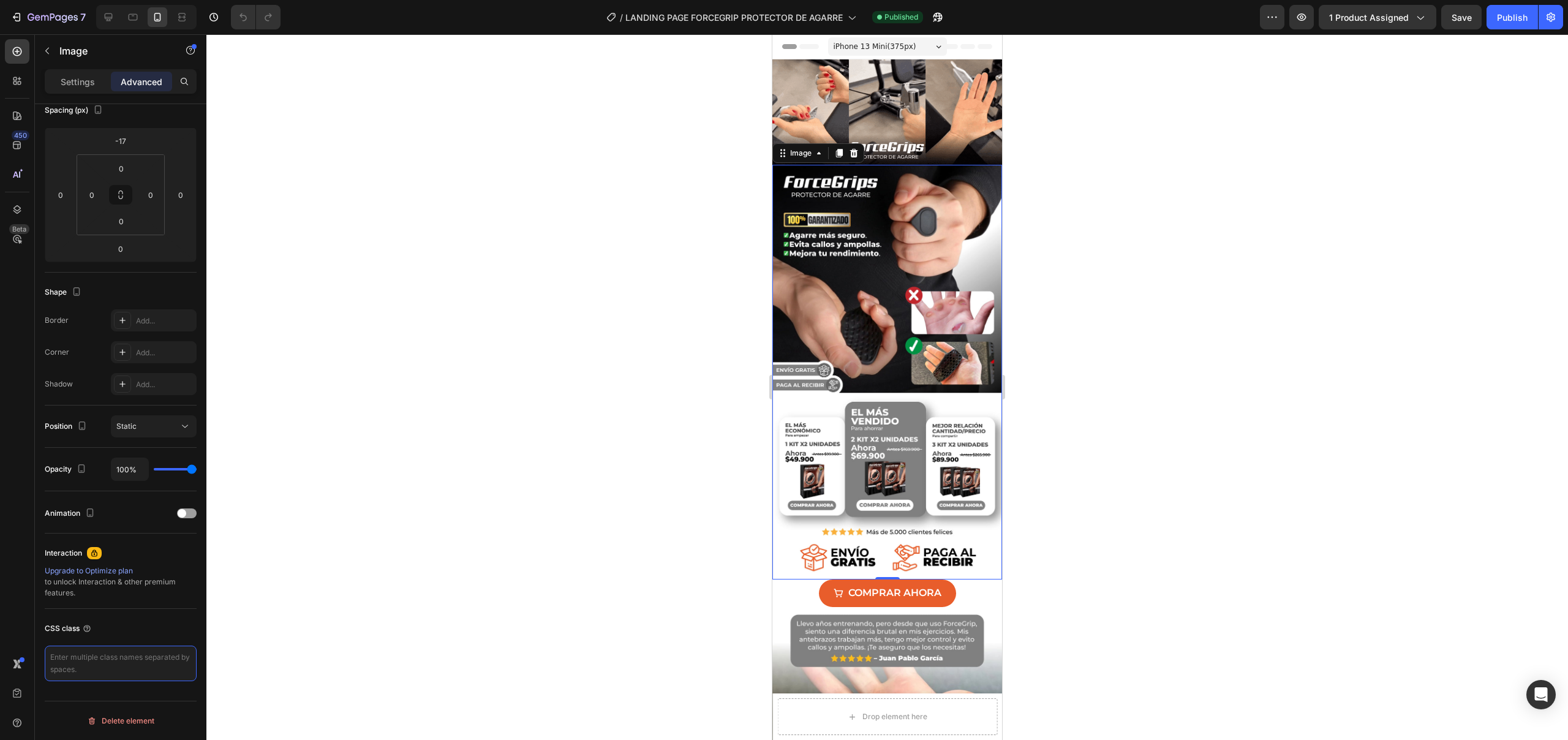
type textarea "_rsi-cod-form-is-gempage _rsi-cod-form-gempages-button-overwrite"
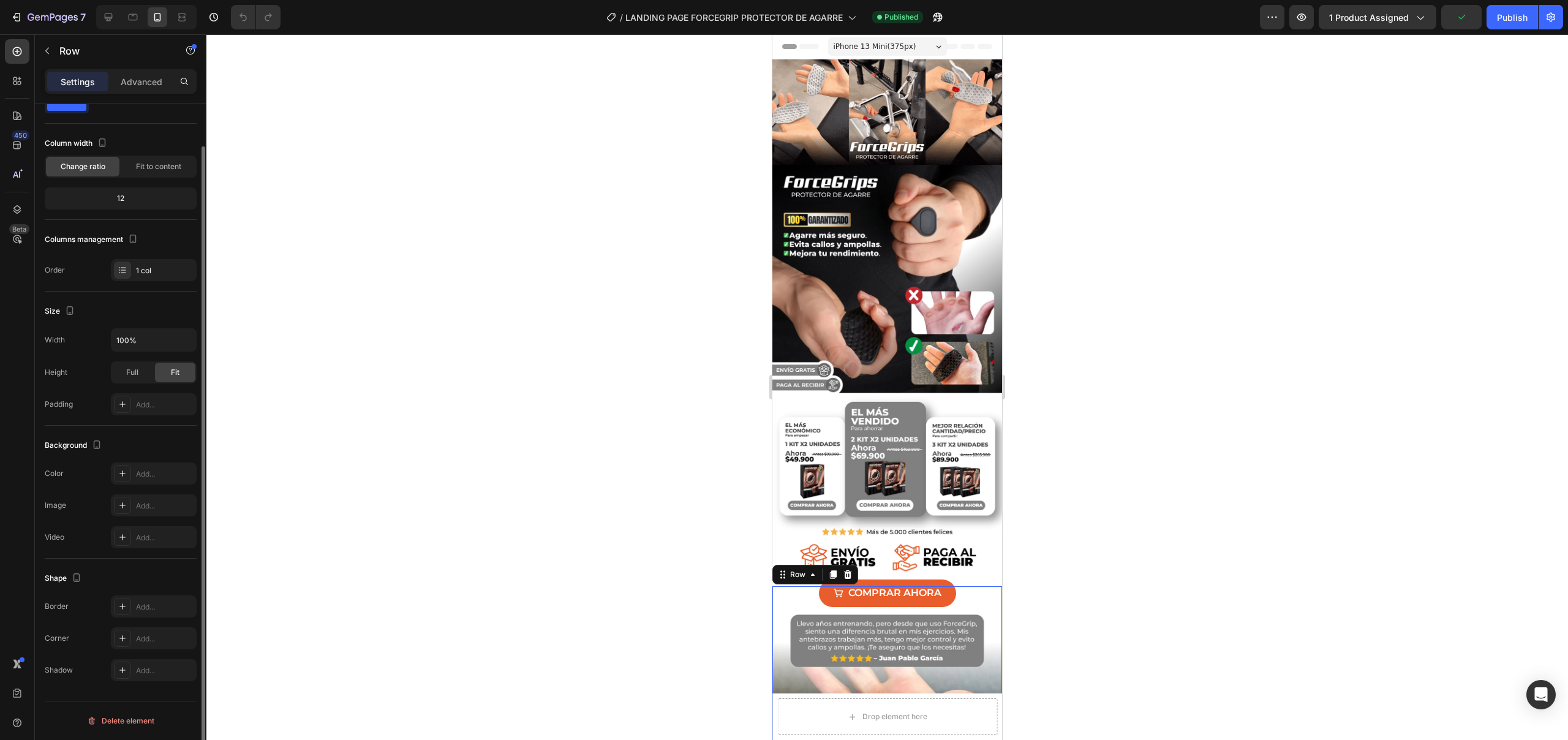
scroll to position [0, 0]
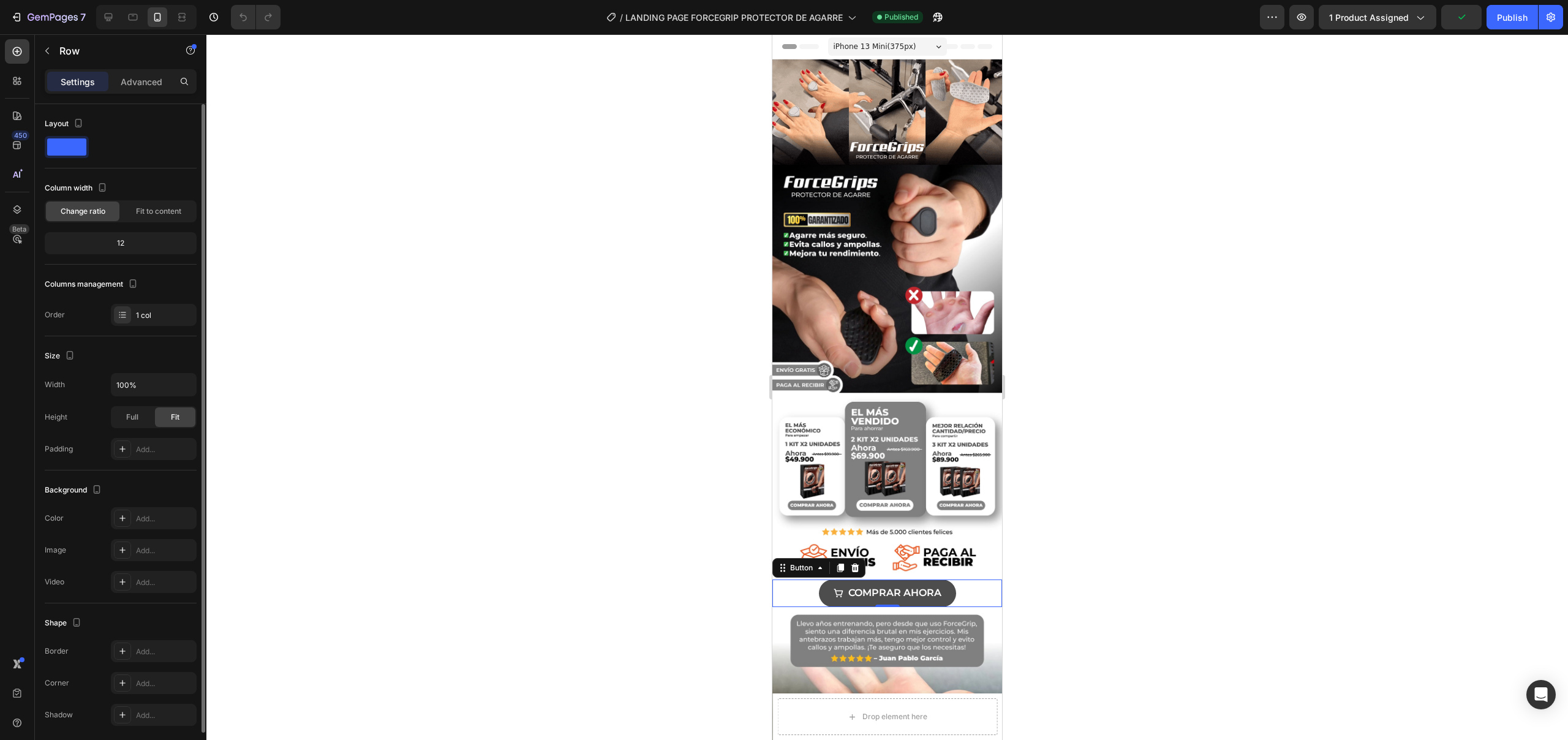
click at [929, 582] on button "COMPRAR AHORA" at bounding box center [887, 593] width 137 height 28
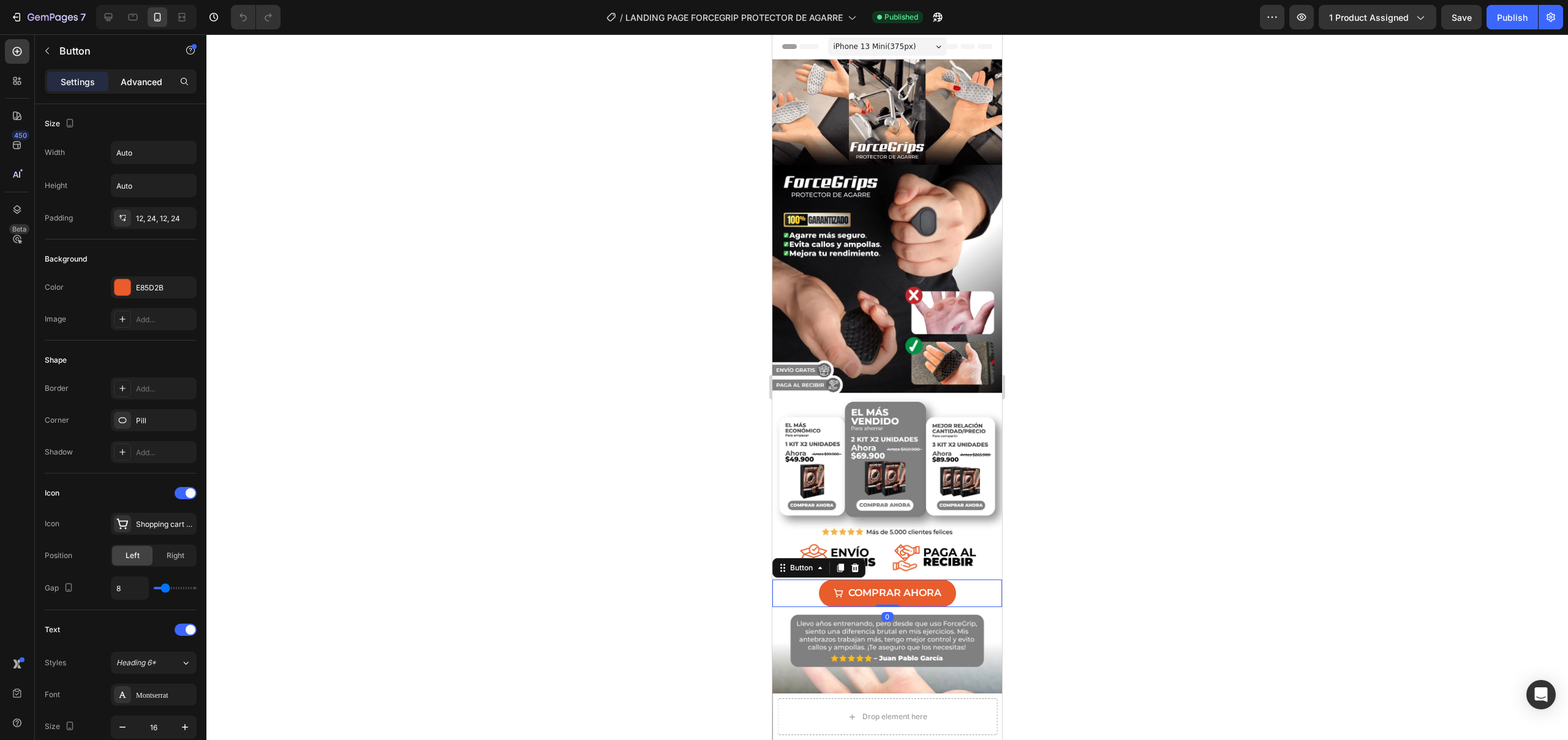
click at [139, 79] on p "Advanced" at bounding box center [141, 81] width 42 height 13
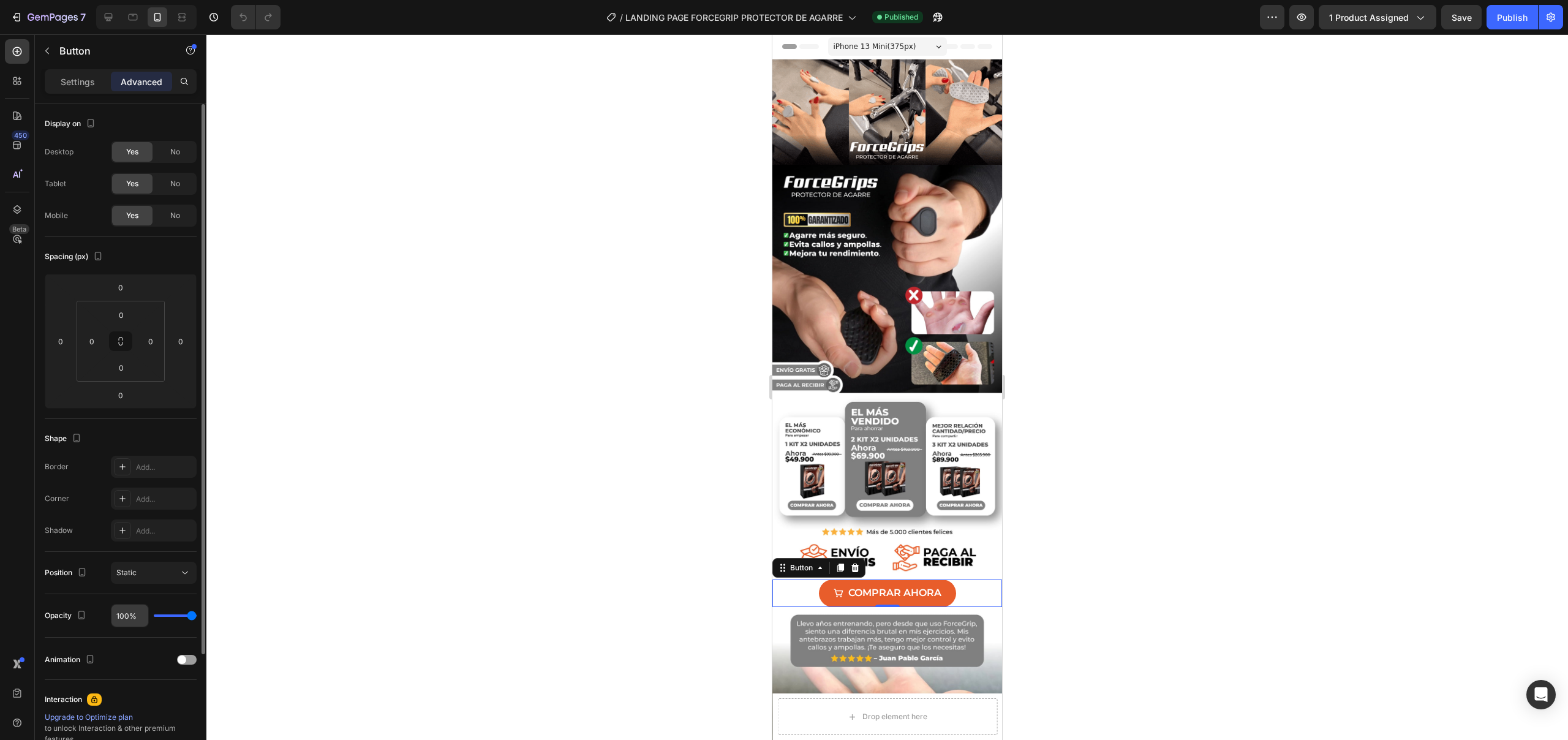
scroll to position [147, 0]
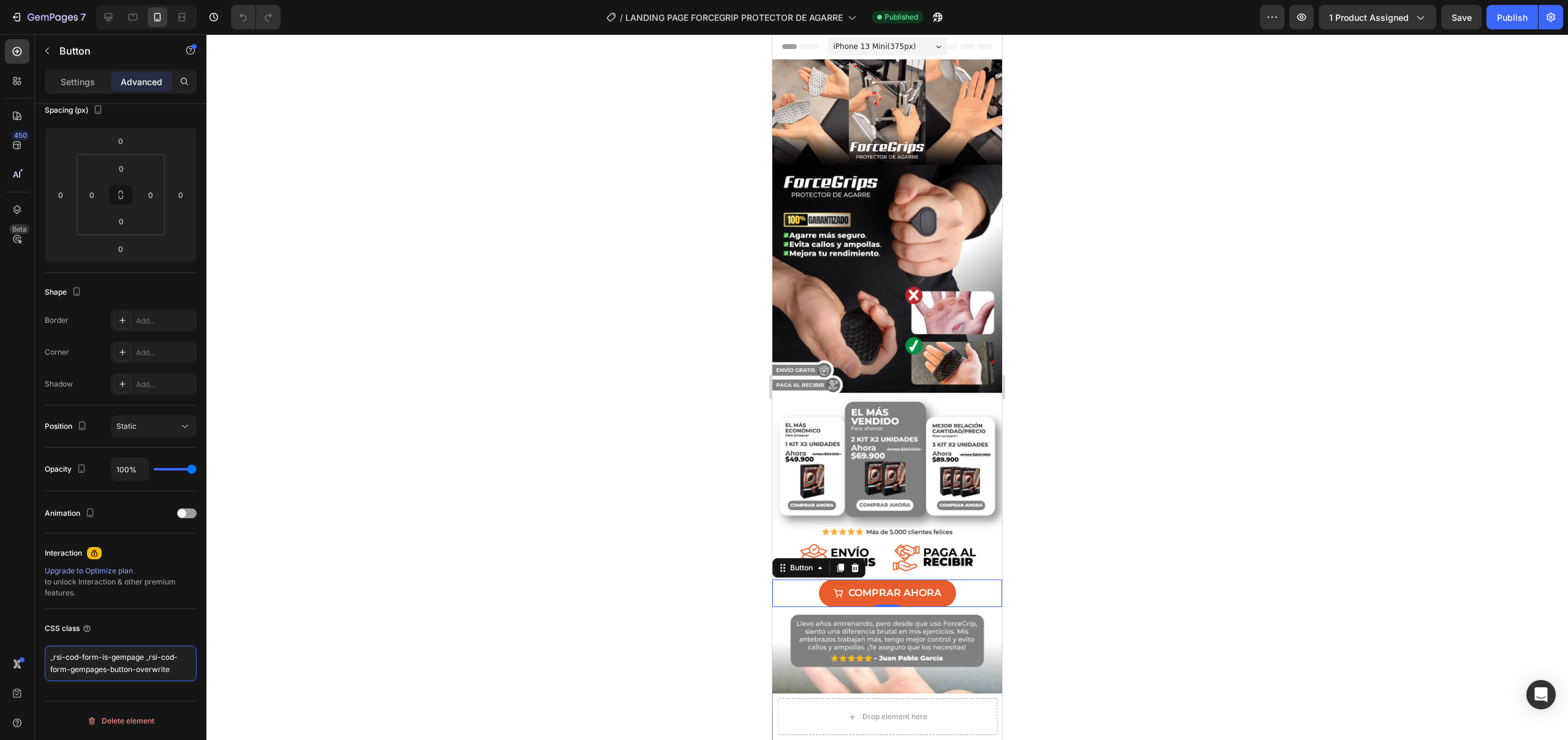
drag, startPoint x: 175, startPoint y: 672, endPoint x: 24, endPoint y: 638, distance: 154.8
click at [24, 638] on div "450 Beta Sections(18) Elements(84) Section Element Hero Section Product Detail …" at bounding box center [103, 387] width 206 height 706
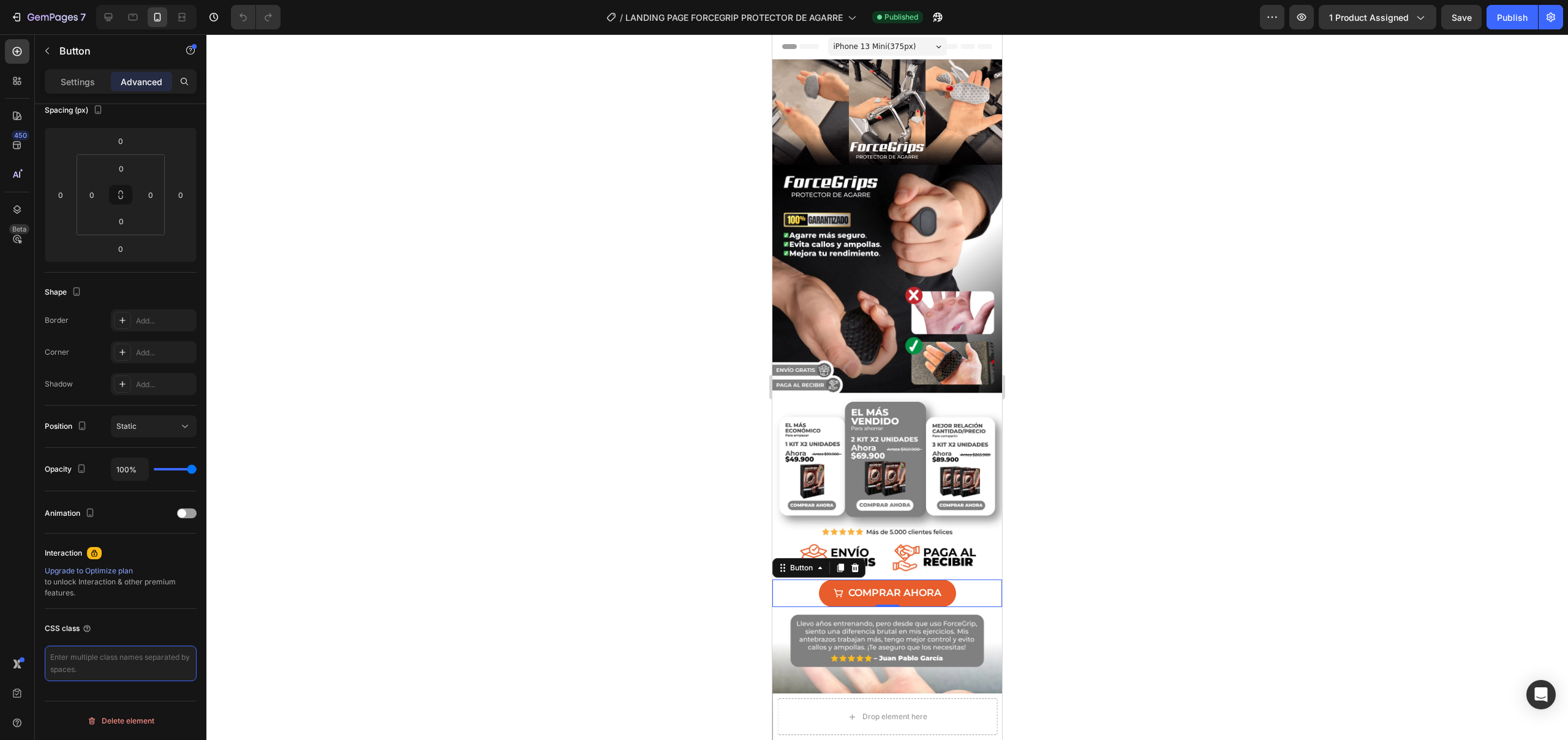
paste textarea "_rsi-cod-form-is-gempage _rsi-cod-form-gempages-button-overwrite"
type textarea "_rsi-cod-form-is-gempage _rsi-cod-form-gempages-button-overwrite"
click at [1089, 554] on div at bounding box center [886, 387] width 1361 height 706
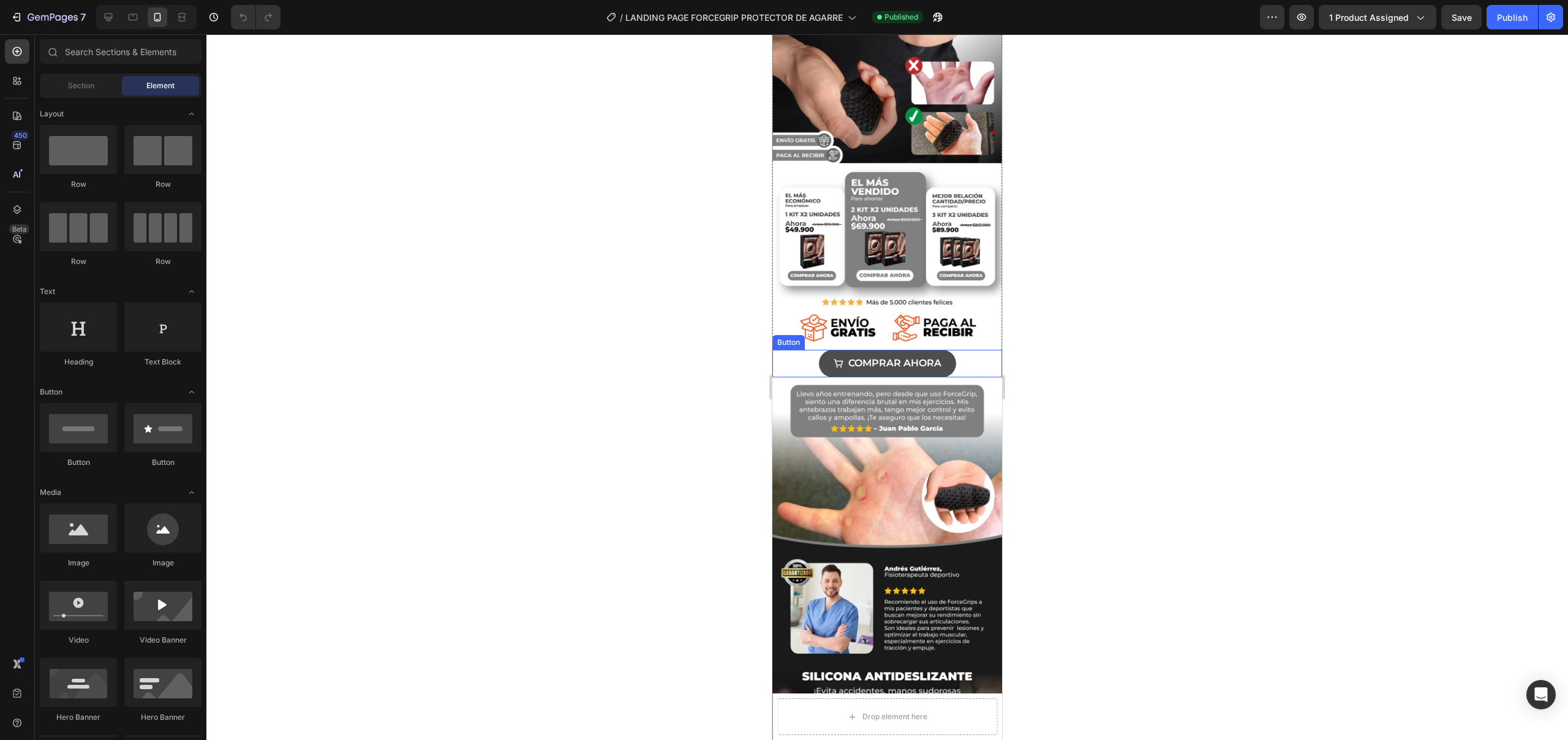
scroll to position [265, 0]
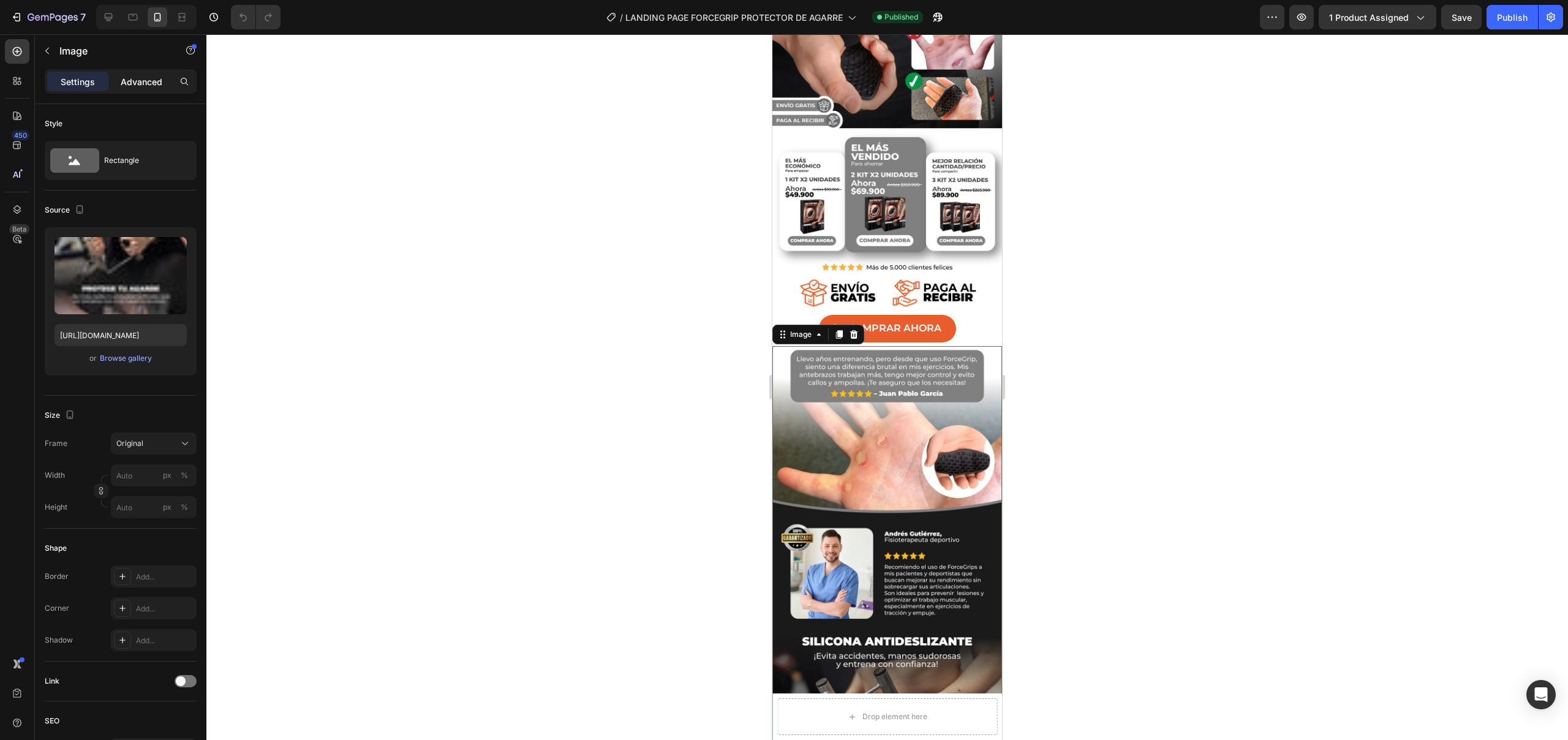
click at [142, 90] on div "Advanced" at bounding box center [141, 81] width 61 height 20
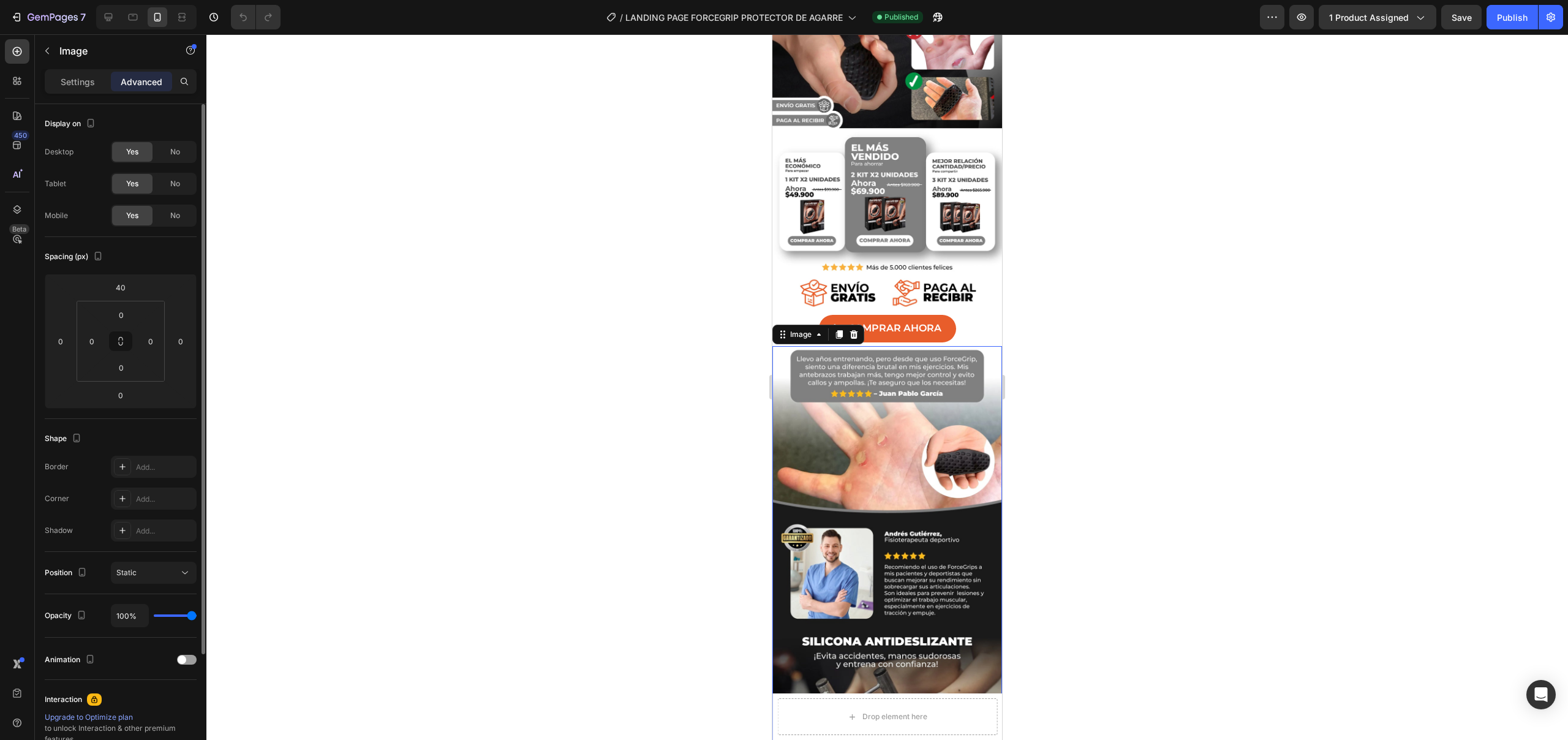
scroll to position [147, 0]
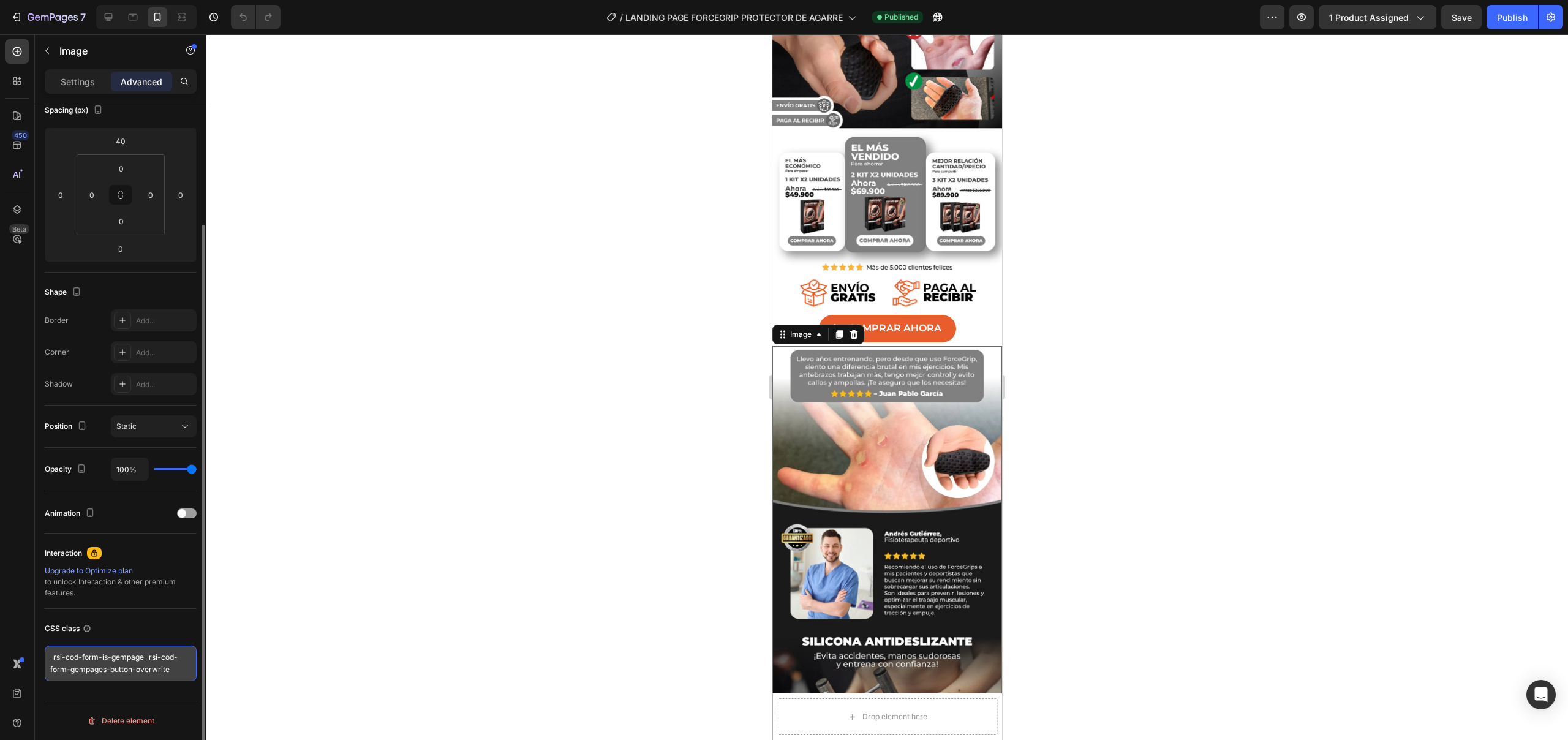
click at [172, 672] on textarea "_rsi-cod-form-is-gempage _rsi-cod-form-gempages-button-overwrite" at bounding box center [121, 663] width 152 height 36
drag, startPoint x: 182, startPoint y: 670, endPoint x: 36, endPoint y: 636, distance: 149.9
click at [36, 636] on div "Display on Desktop Yes No Tablet Yes No Mobile Yes No Spacing (px) 40 0 0 0 0 0…" at bounding box center [121, 366] width 171 height 817
paste textarea "_rsi-cod-form-is-gempage _rsi-cod-form-gempages-button-overwrite"
type textarea "_rsi-cod-form-is-gempage _rsi-cod-form-gempages-button-overwrite"
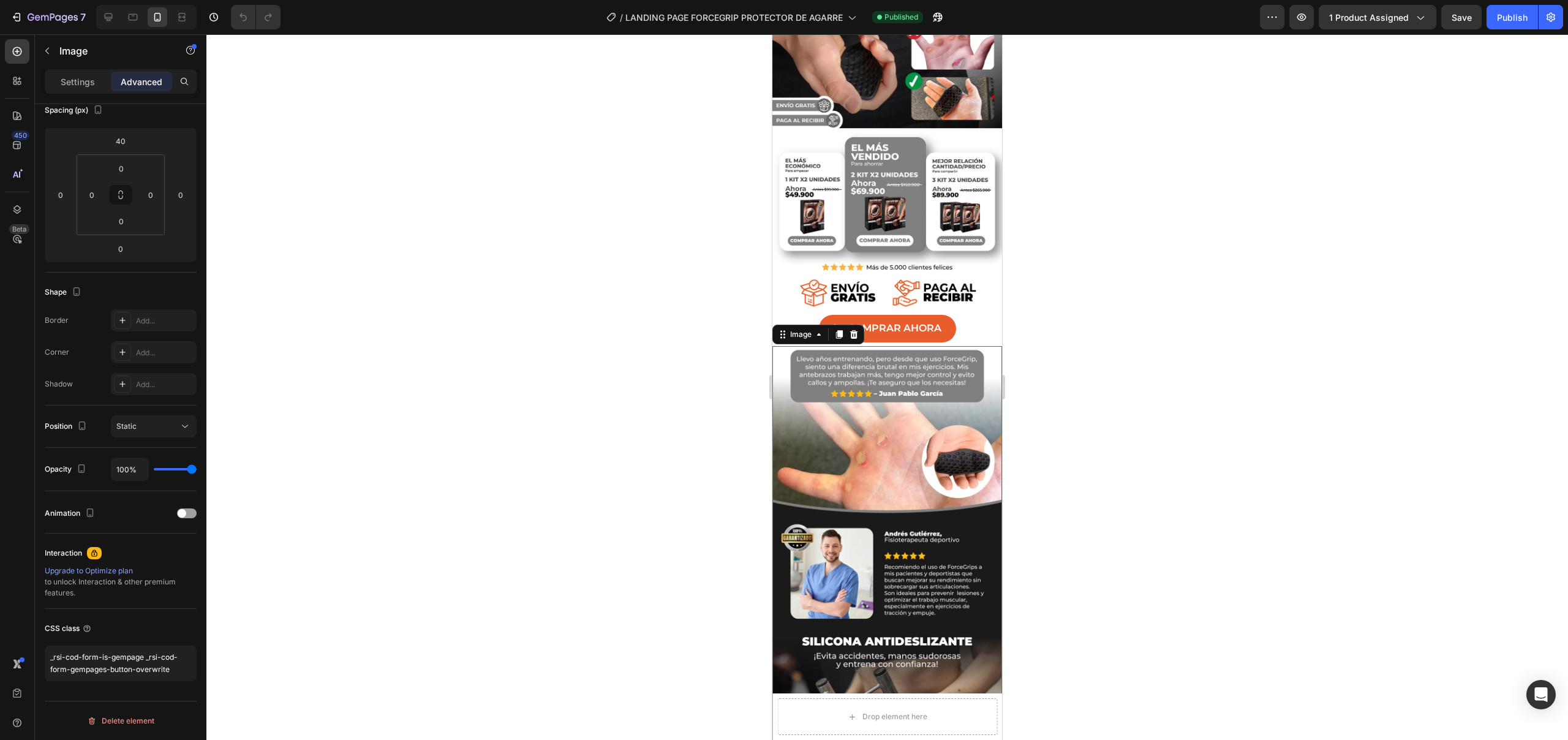
click at [1112, 547] on div at bounding box center [886, 387] width 1361 height 706
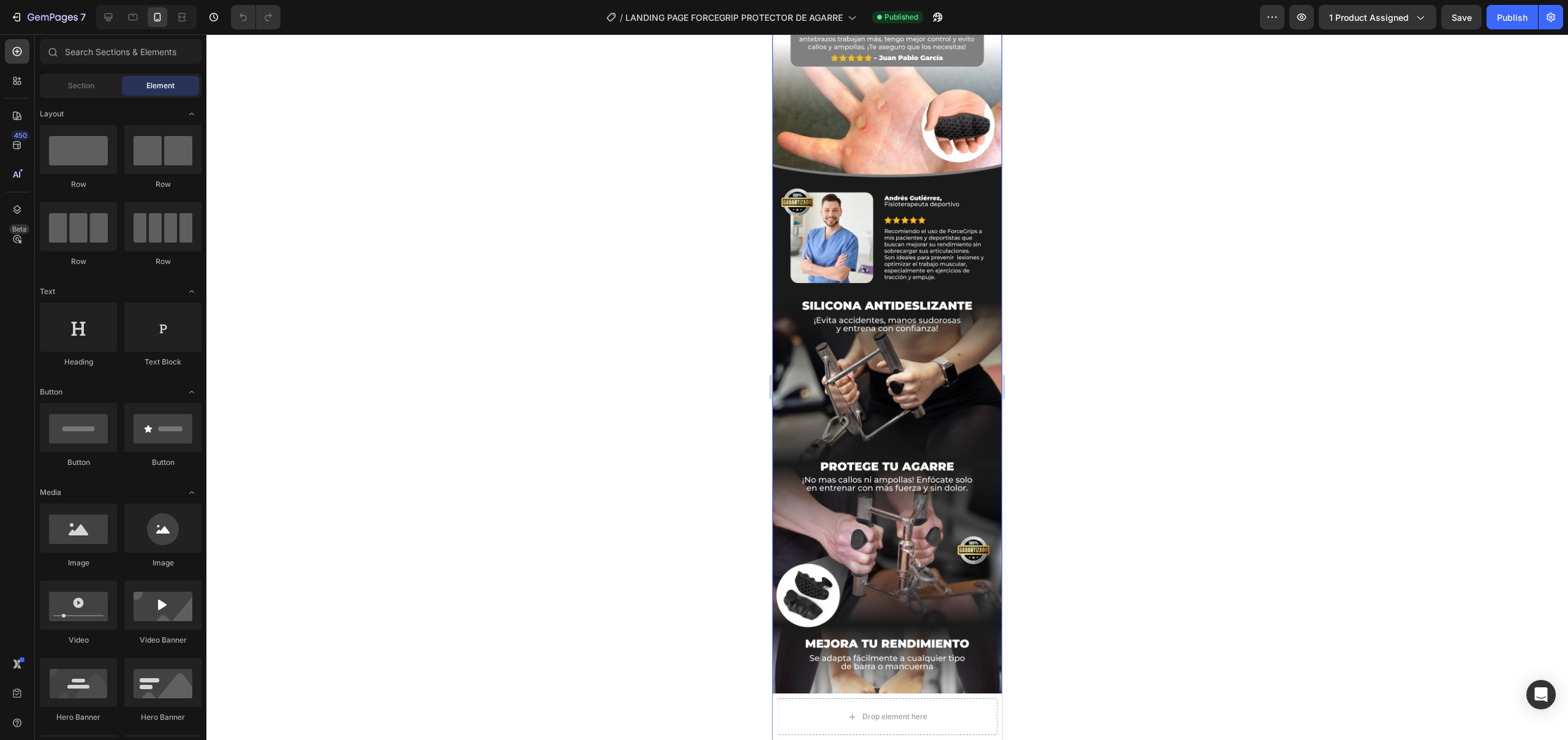
scroll to position [667, 0]
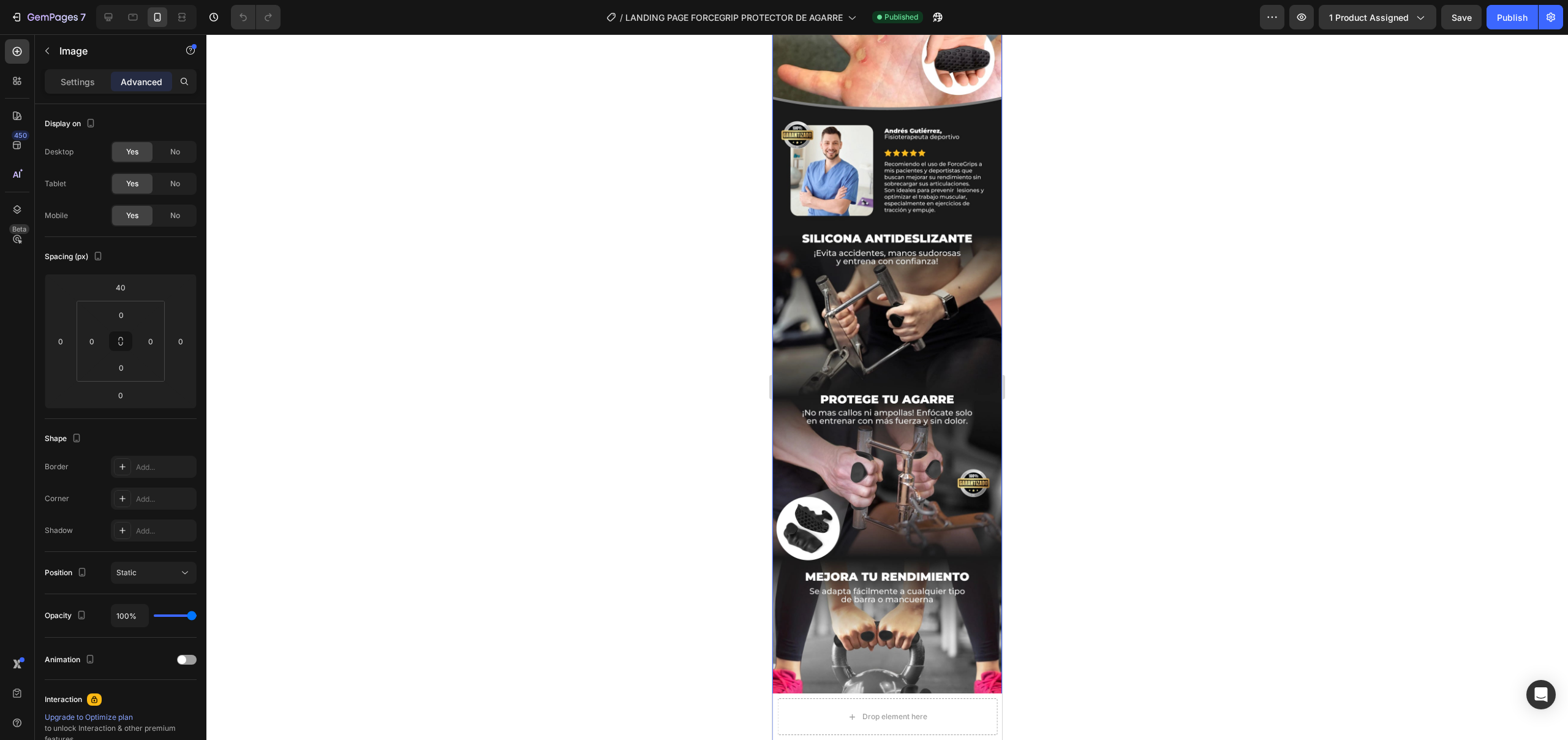
click at [879, 504] on img at bounding box center [887, 377] width 230 height 868
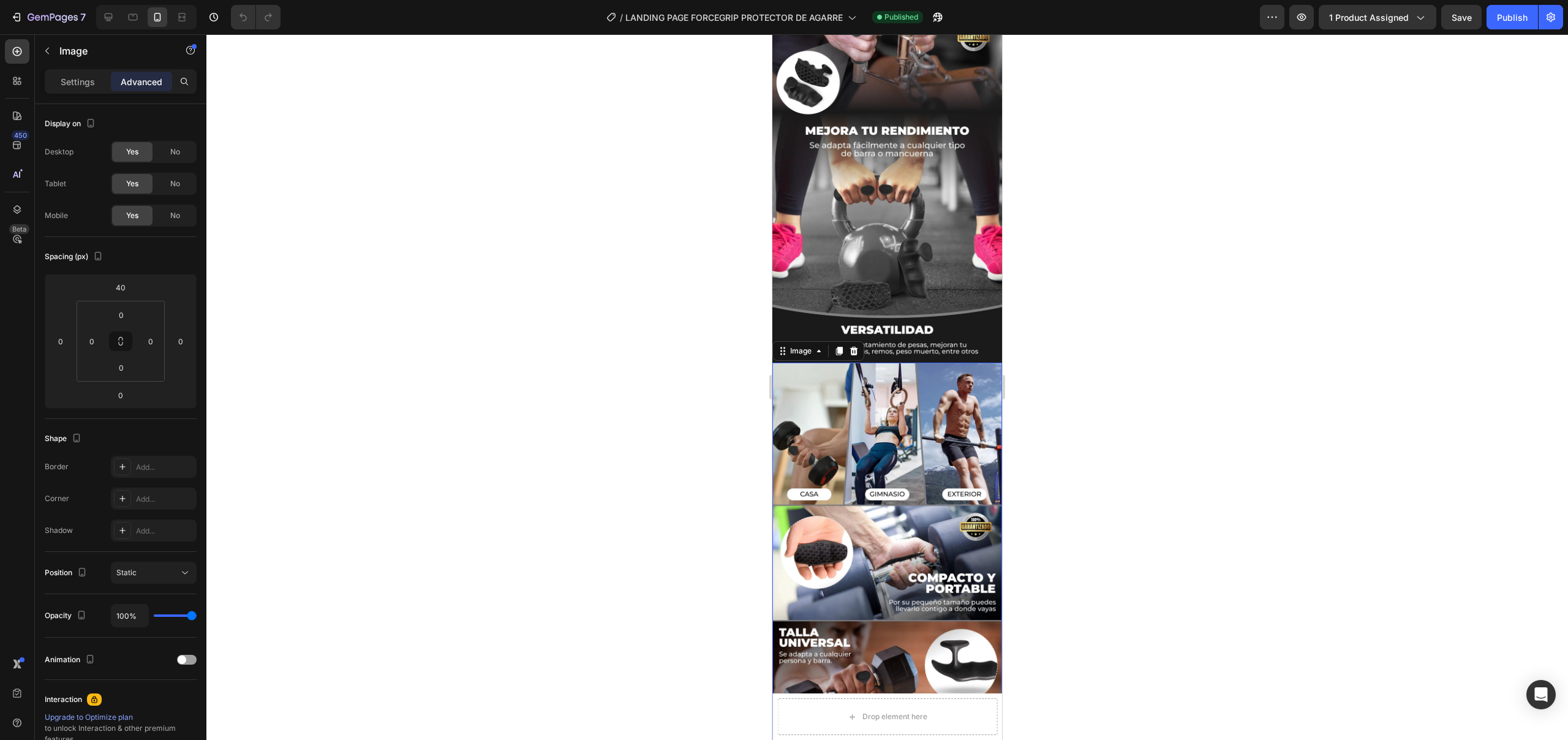
scroll to position [147, 0]
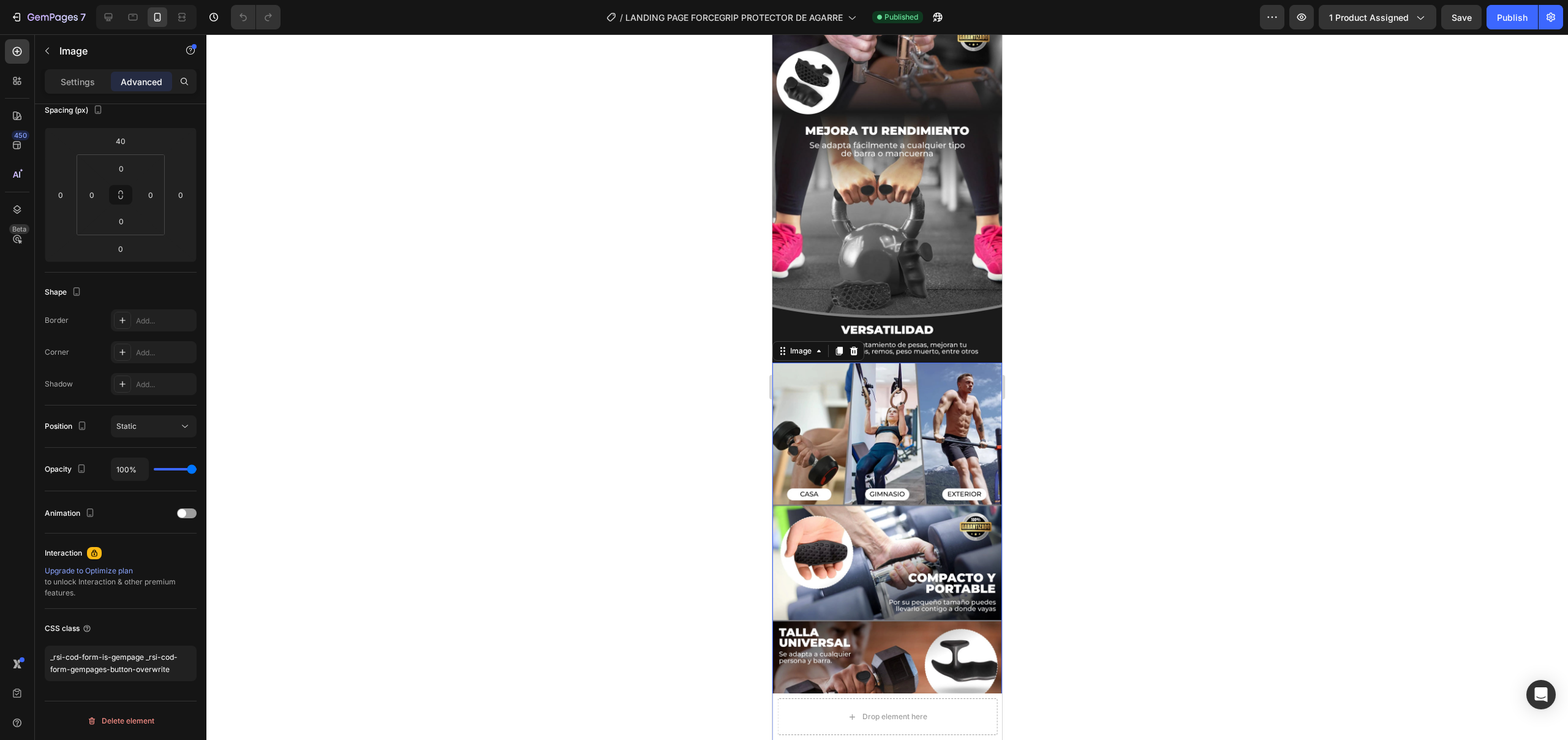
click at [903, 491] on img at bounding box center [887, 739] width 230 height 753
click at [173, 671] on textarea "_rsi-cod-form-is-gempage _rsi-cod-form-gempages-button-overwrite" at bounding box center [121, 663] width 152 height 36
drag, startPoint x: 184, startPoint y: 670, endPoint x: 0, endPoint y: 623, distance: 189.9
click at [0, 623] on div "450 Beta Sections(18) Elements(84) Section Element Hero Section Product Detail …" at bounding box center [103, 387] width 206 height 706
paste textarea "_rsi-cod-form-is-gempage _rsi-cod-form-gempages-button-overwrite"
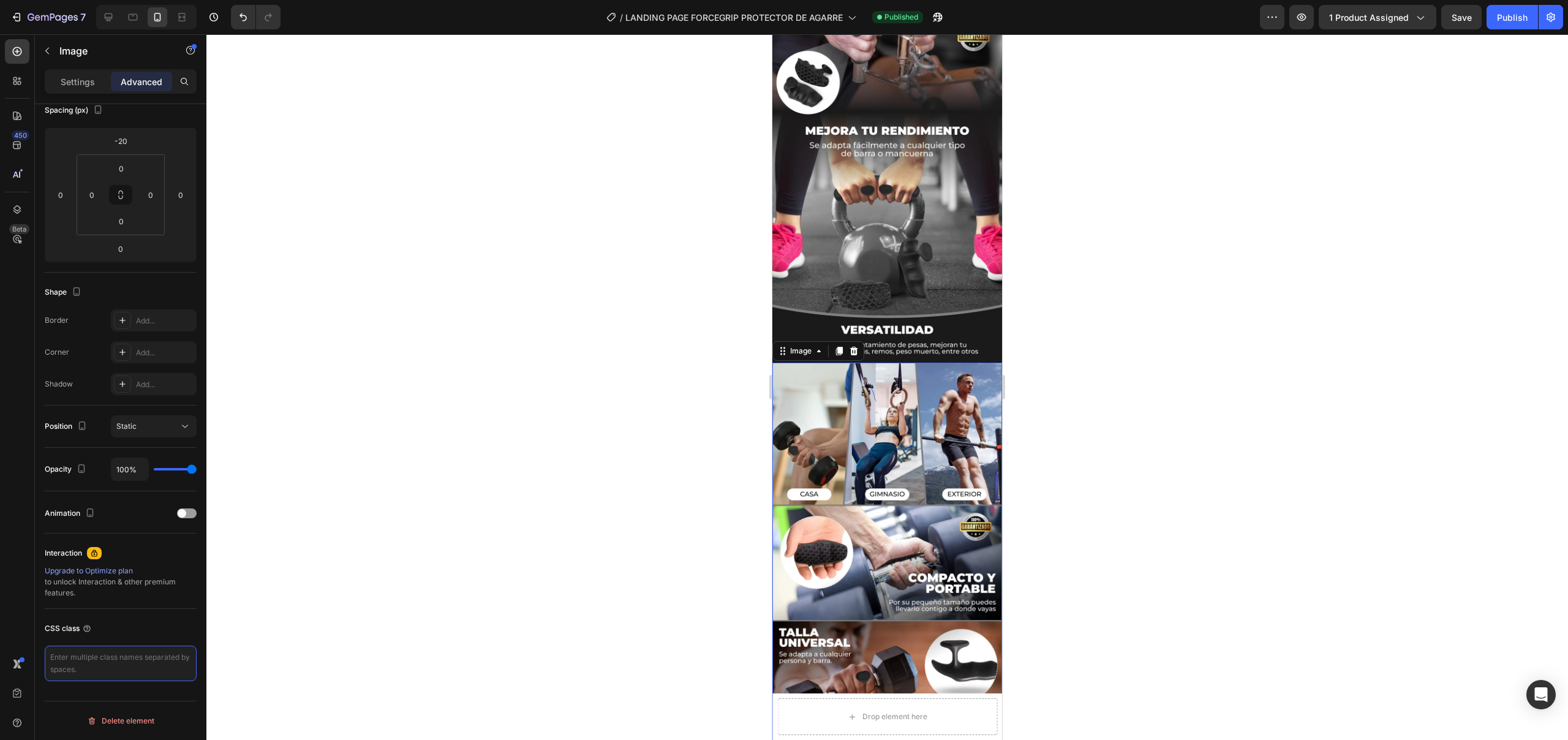
type textarea "_rsi-cod-form-is-gempage _rsi-cod-form-gempages-button-overwrite"
click at [547, 581] on div at bounding box center [886, 387] width 1361 height 706
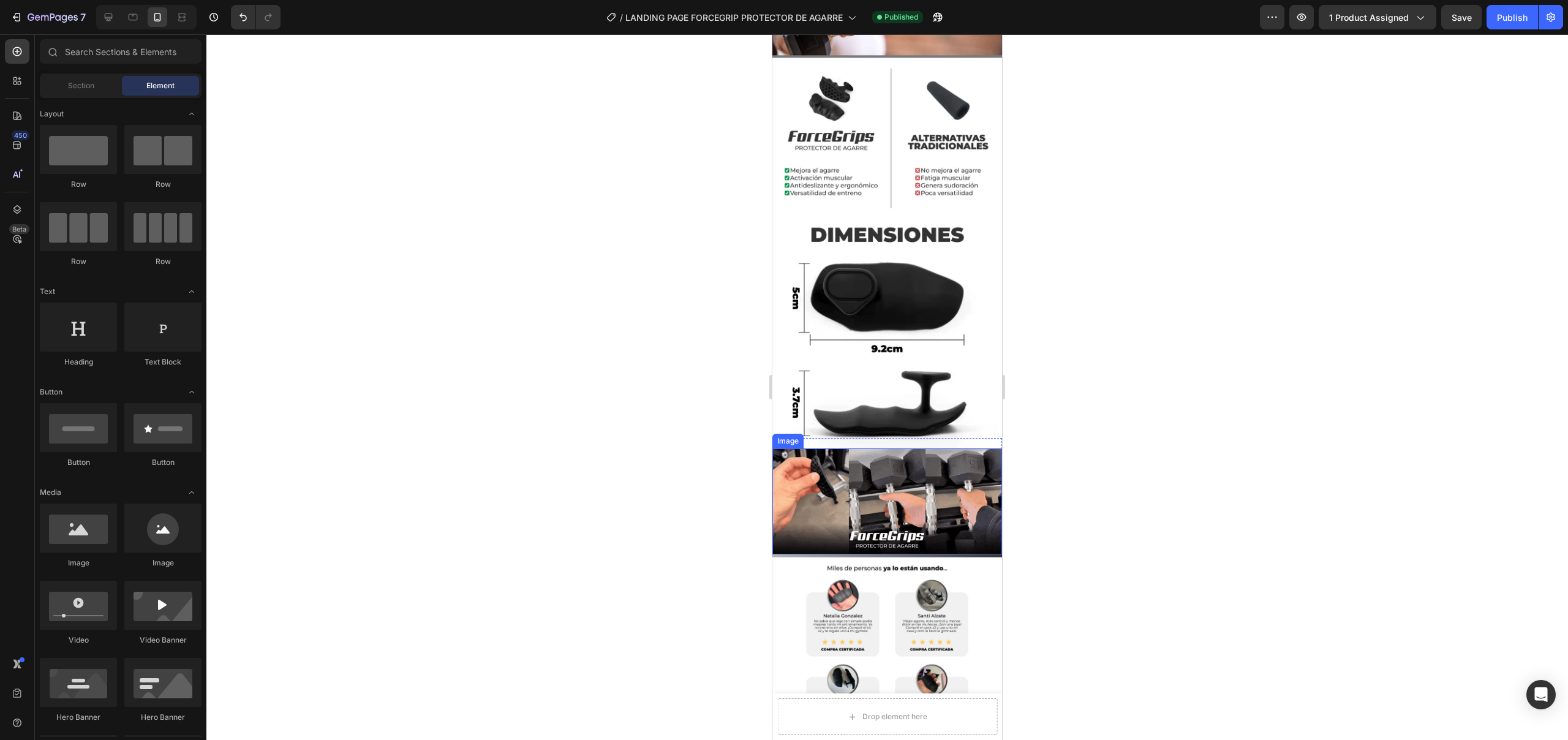
scroll to position [1687, 0]
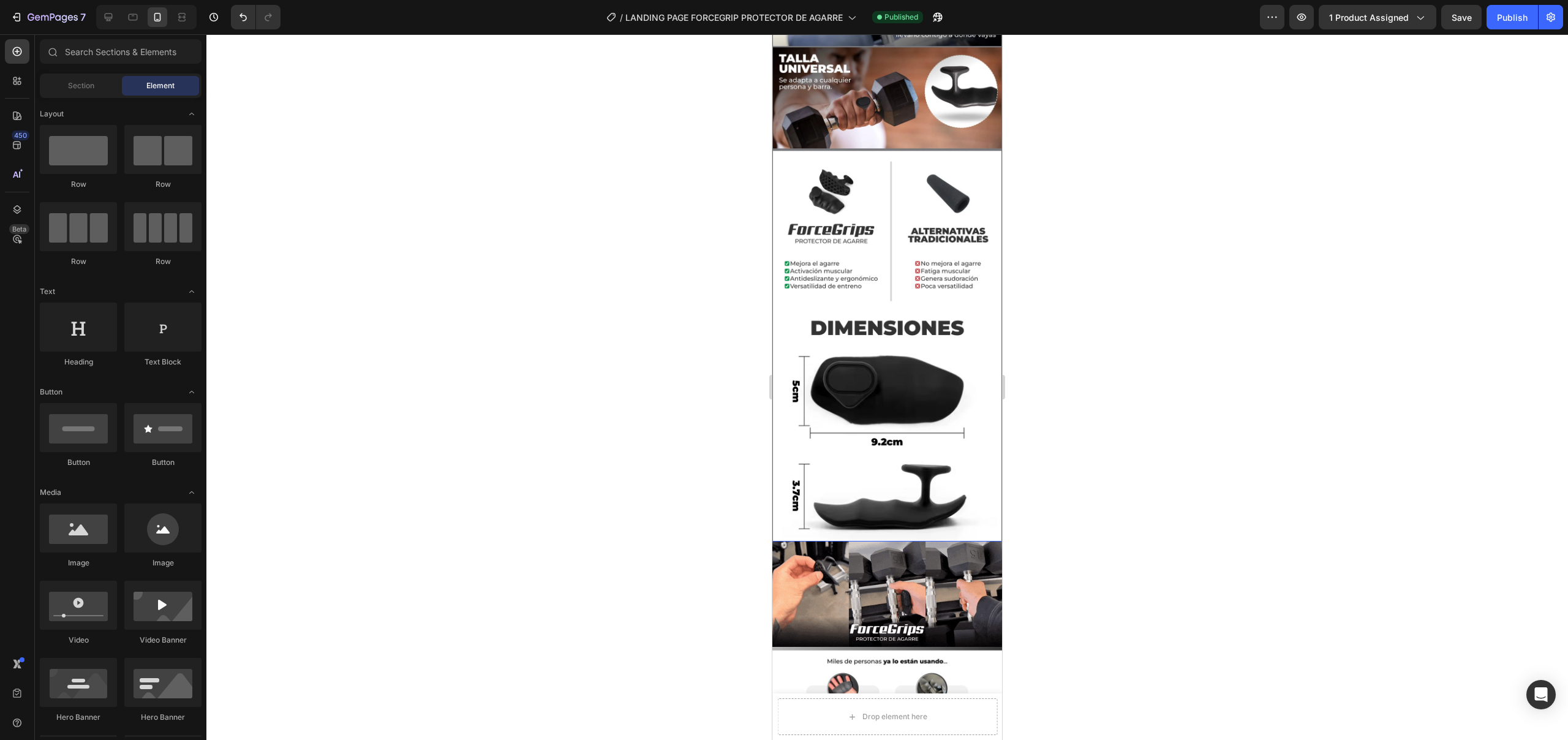
click at [915, 228] on img at bounding box center [887, 165] width 230 height 753
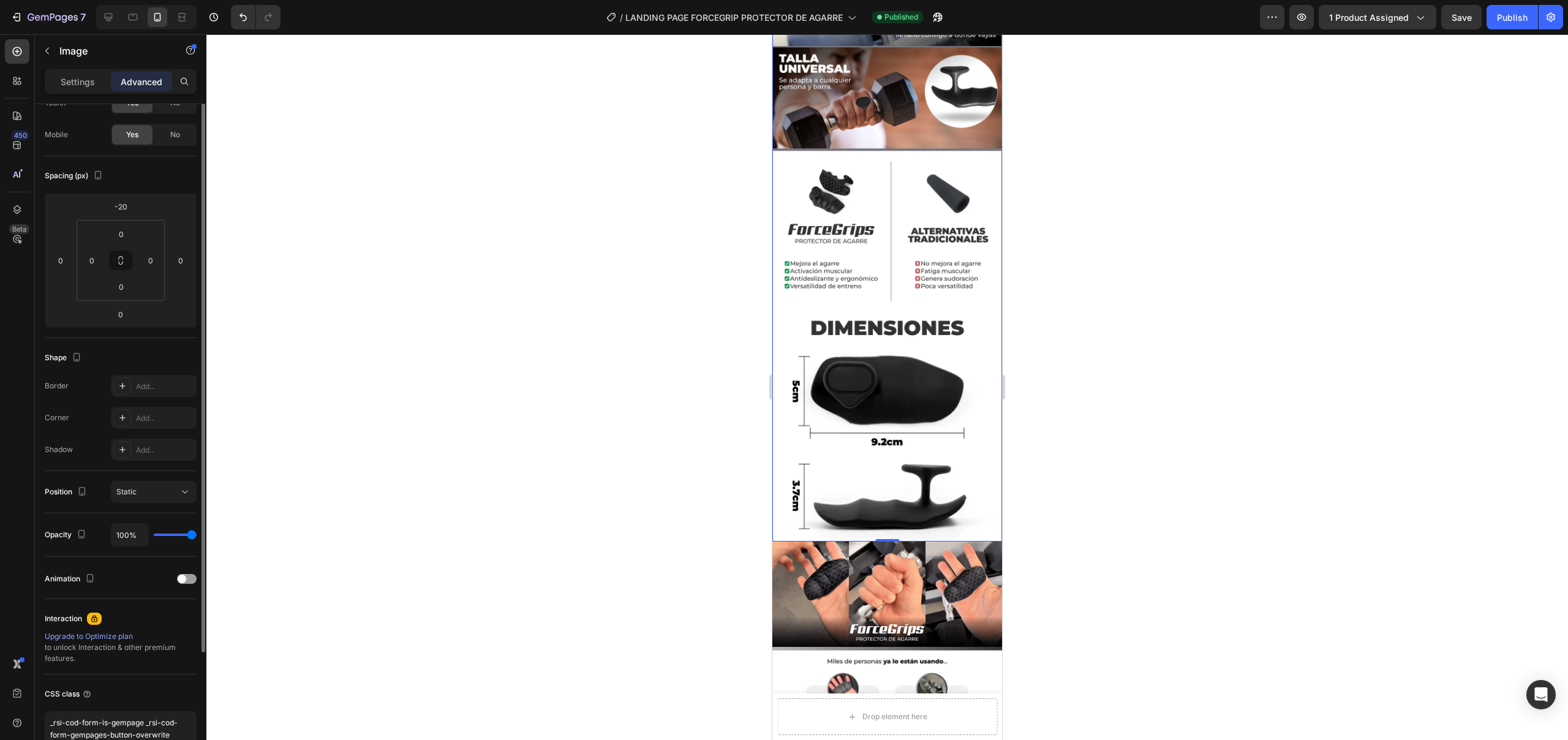
scroll to position [147, 0]
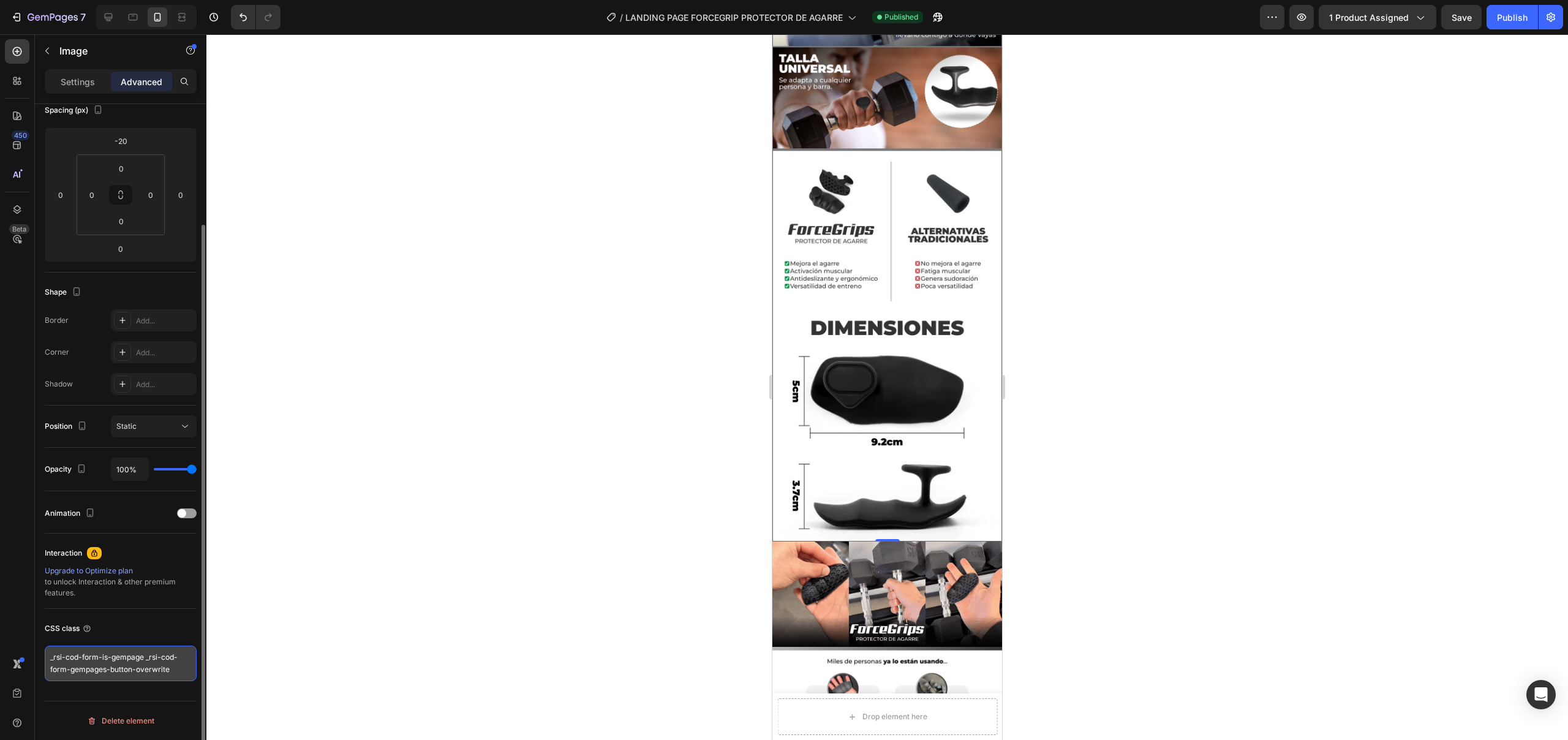
click at [183, 669] on textarea "_rsi-cod-form-is-gempage _rsi-cod-form-gempages-button-overwrite" at bounding box center [121, 663] width 152 height 36
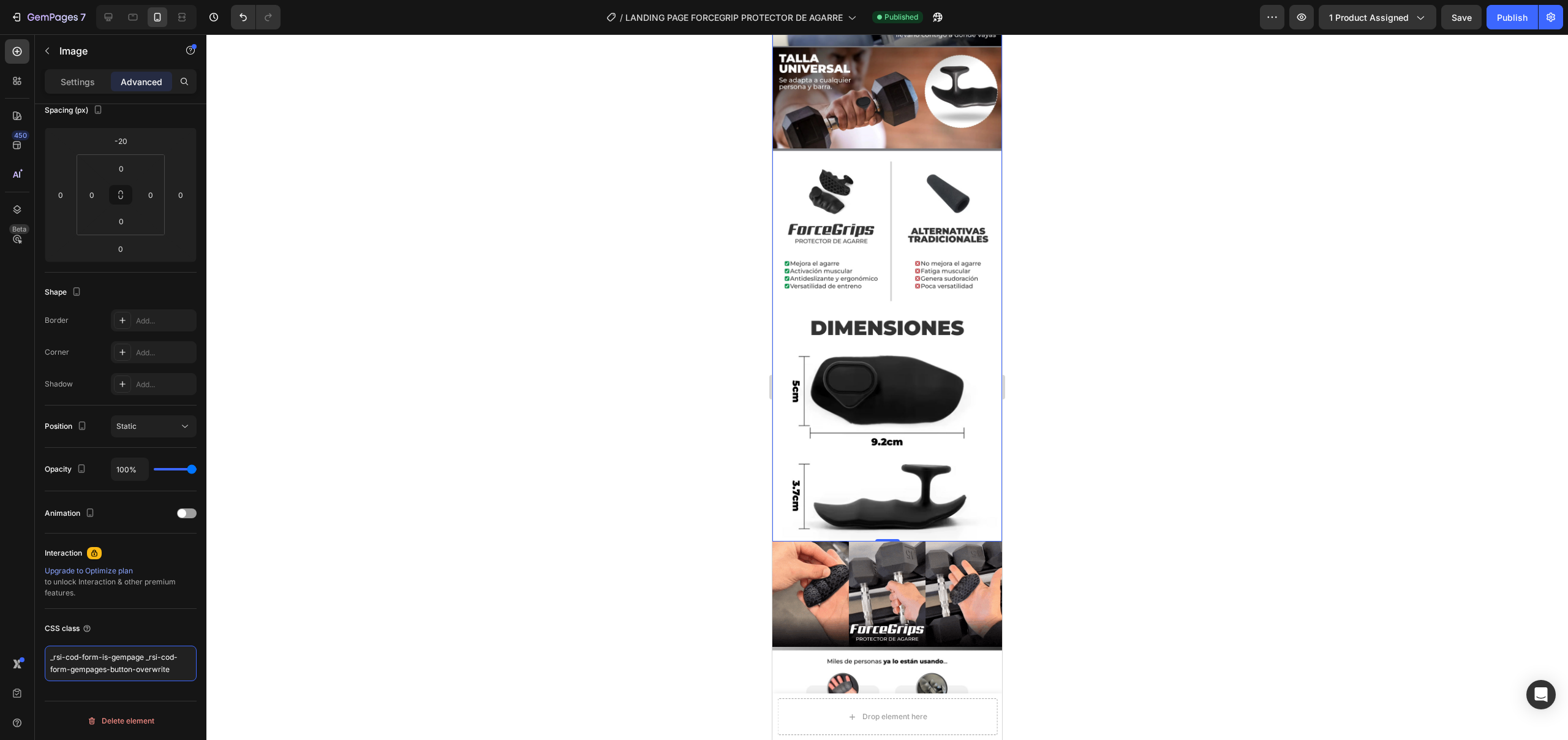
drag, startPoint x: 185, startPoint y: 672, endPoint x: 0, endPoint y: 643, distance: 187.3
click at [0, 643] on div "450 Beta Sections(18) Elements(84) Section Element Hero Section Product Detail …" at bounding box center [103, 387] width 206 height 706
paste textarea "_rsi-cod-form-is-gempage _rsi-cod-form-gempages-button-overwrite"
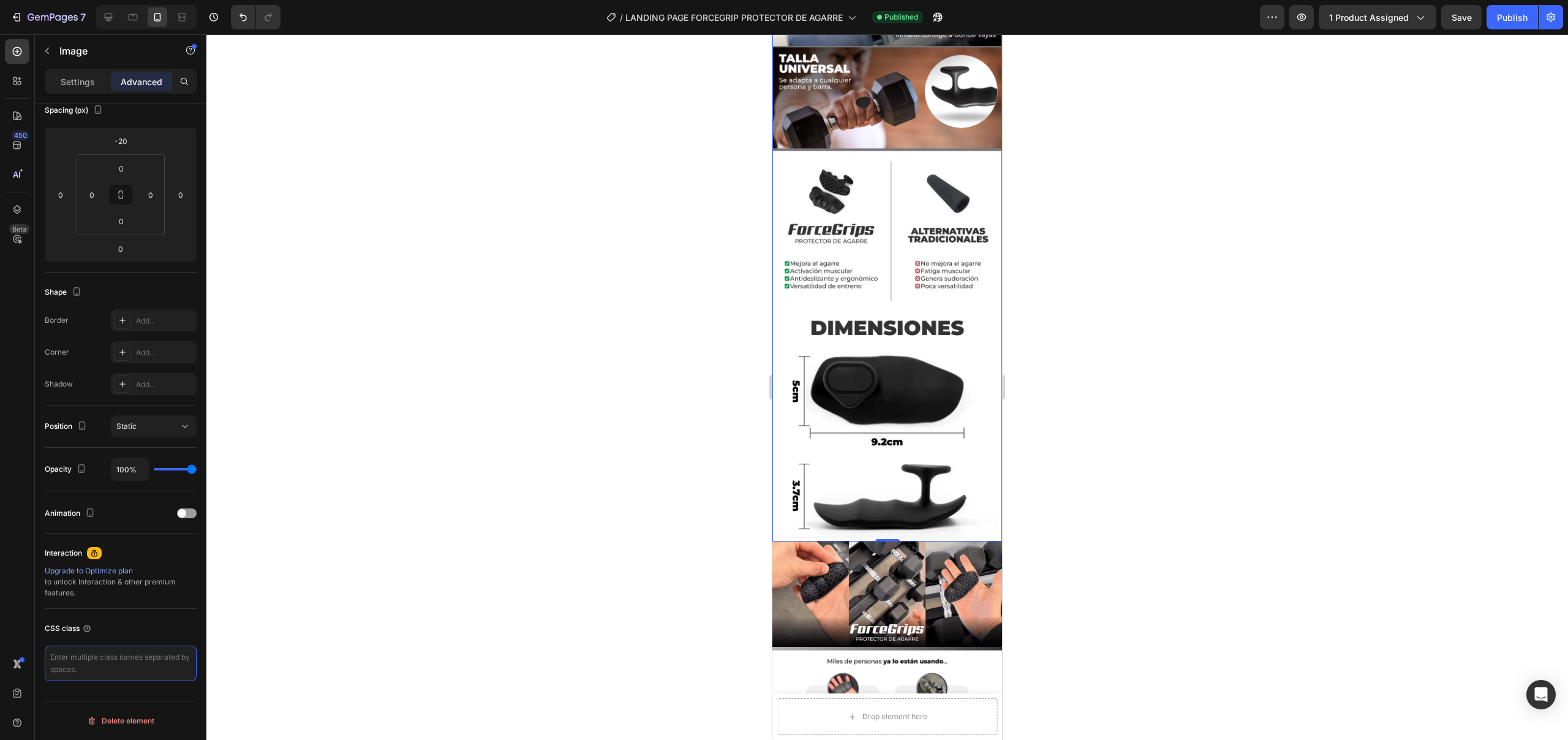
type textarea "_rsi-cod-form-is-gempage _rsi-cod-form-gempages-button-overwrite"
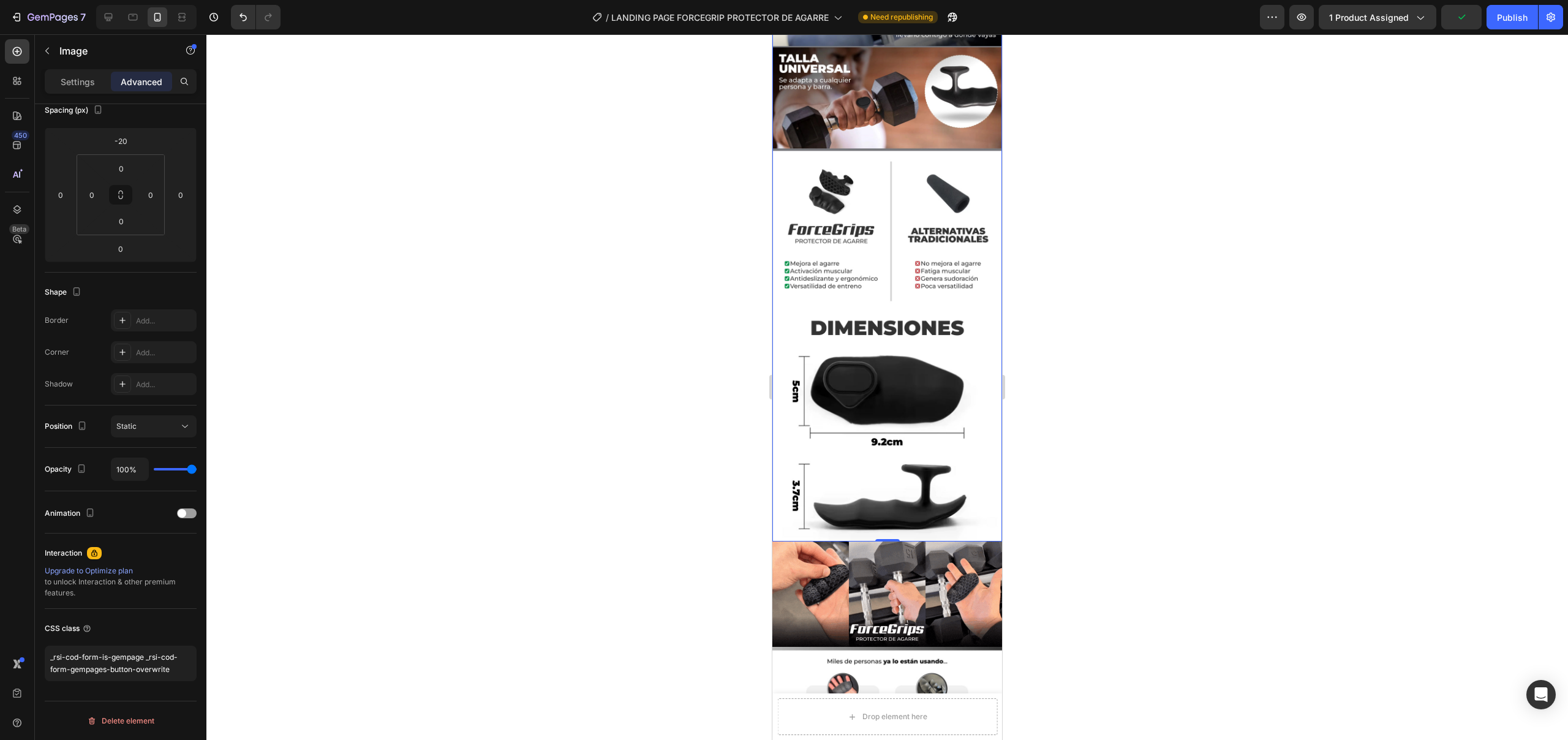
click at [595, 627] on div at bounding box center [886, 387] width 1361 height 706
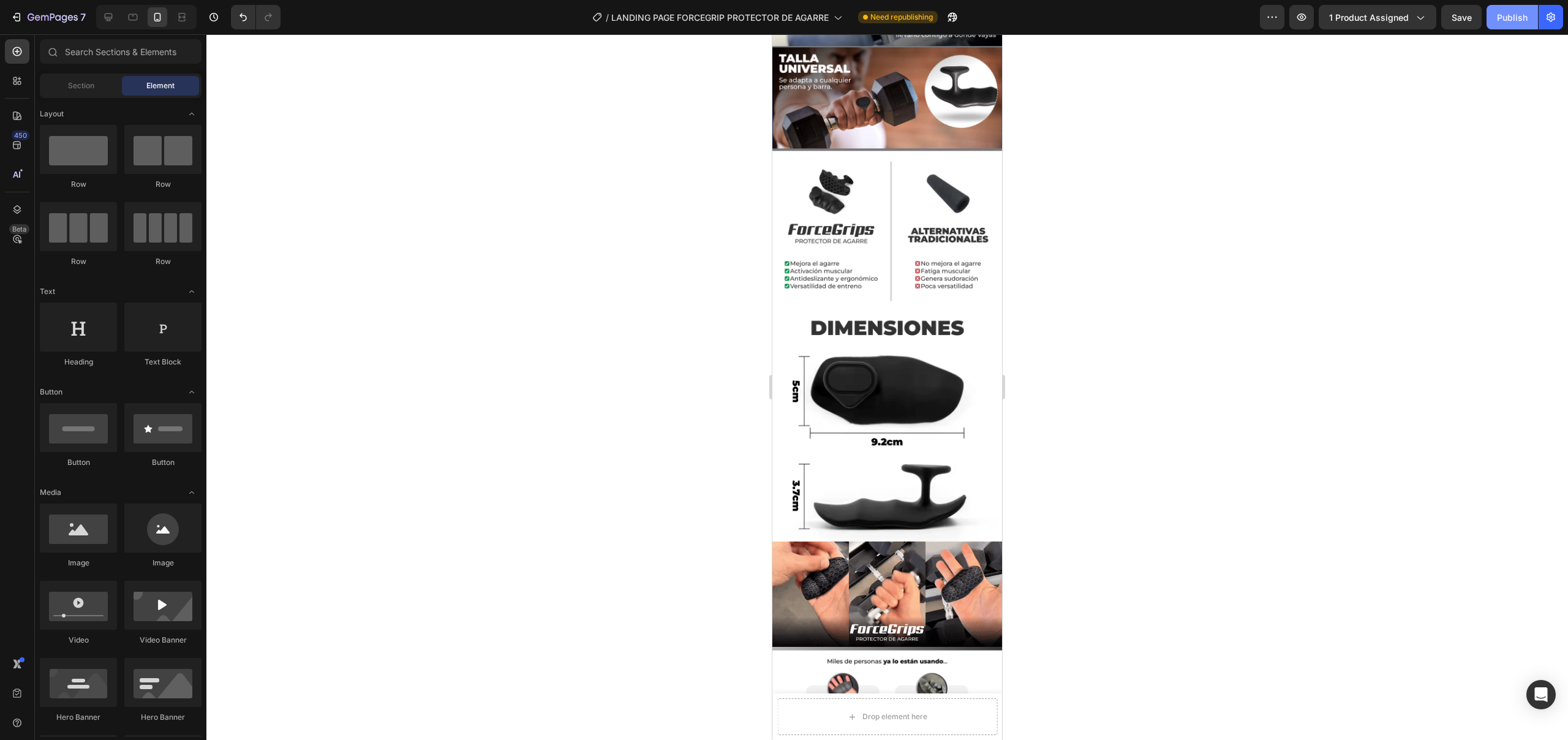
click at [1514, 21] on div "Publish" at bounding box center [1512, 18] width 31 height 13
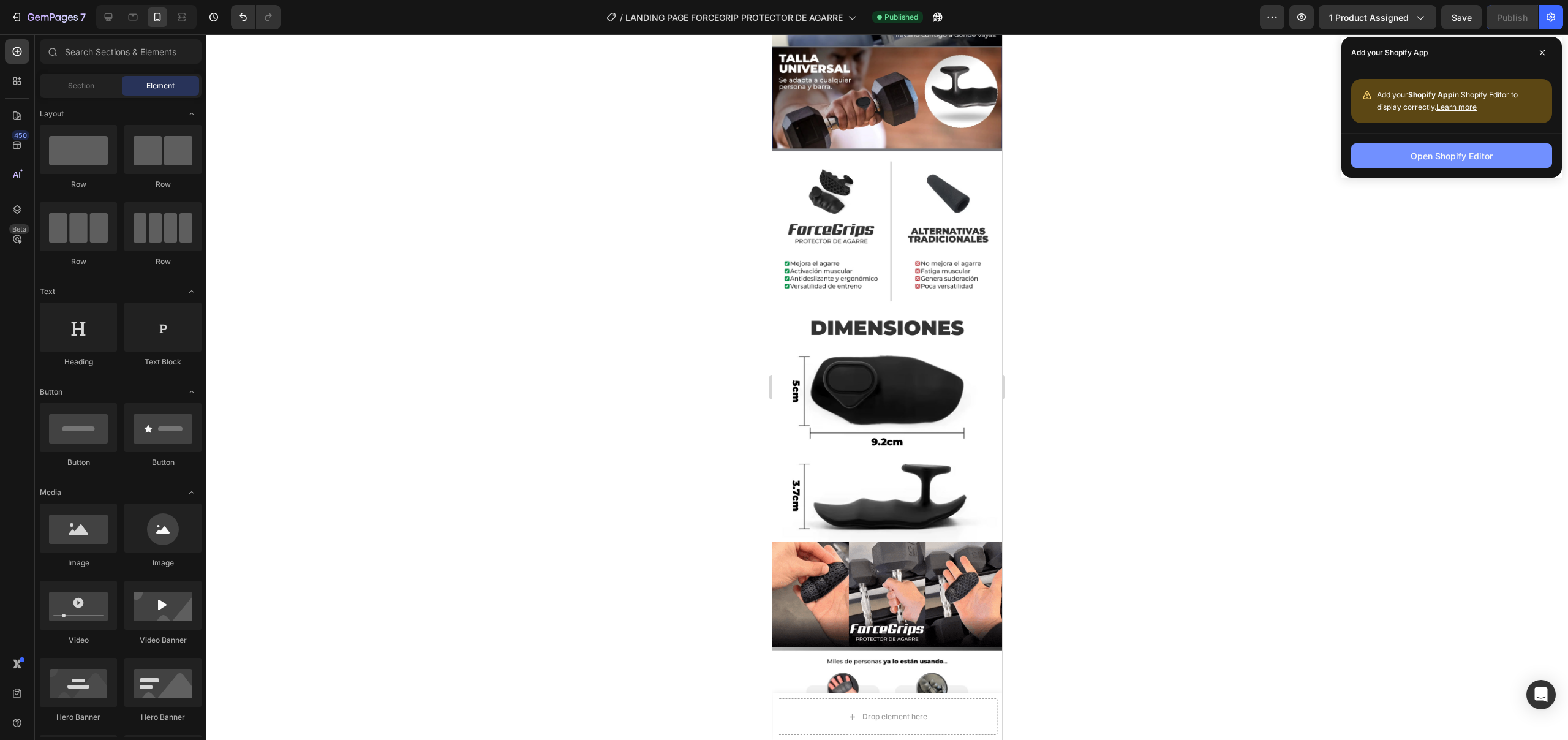
click at [1482, 159] on div "Open Shopify Editor" at bounding box center [1451, 156] width 82 height 13
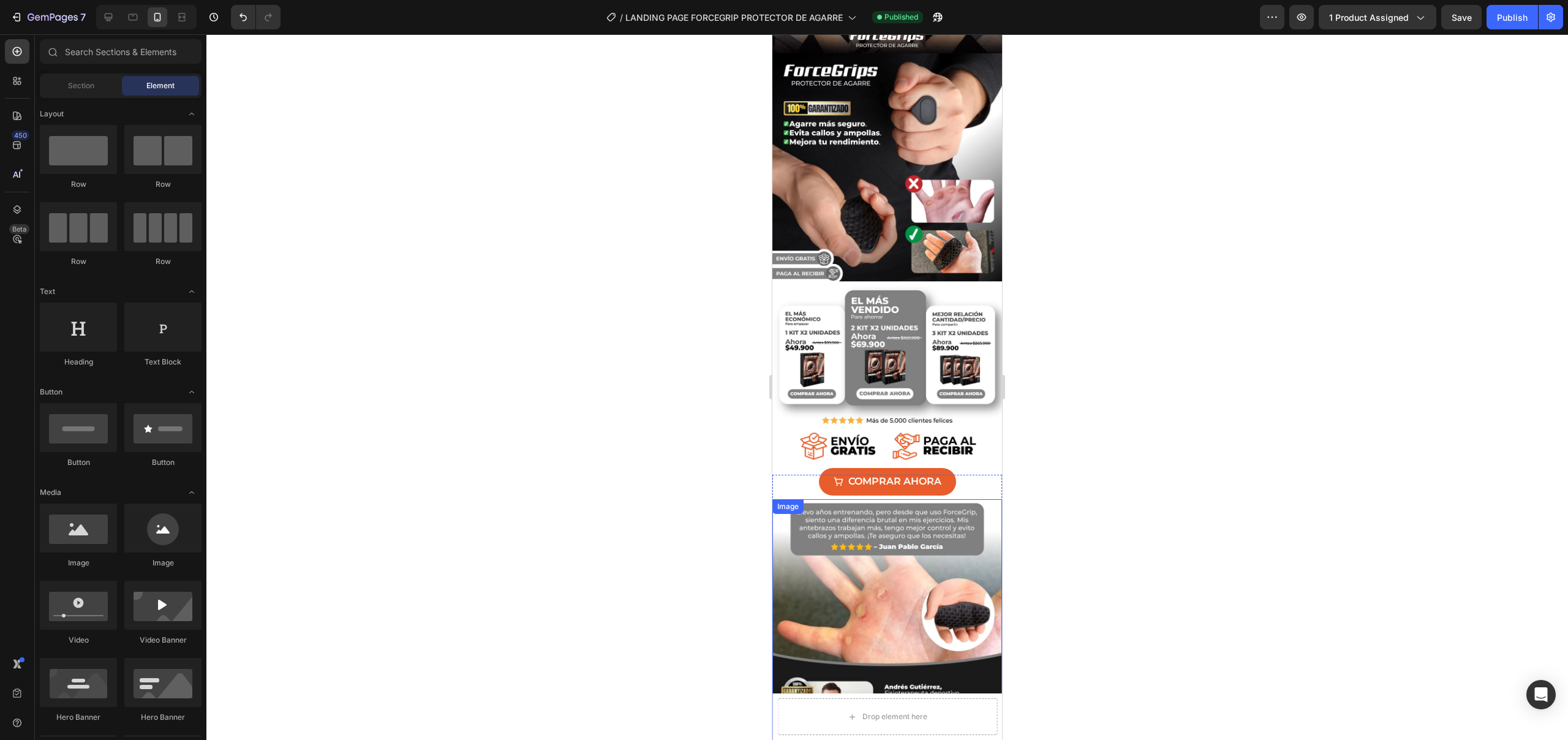
scroll to position [0, 0]
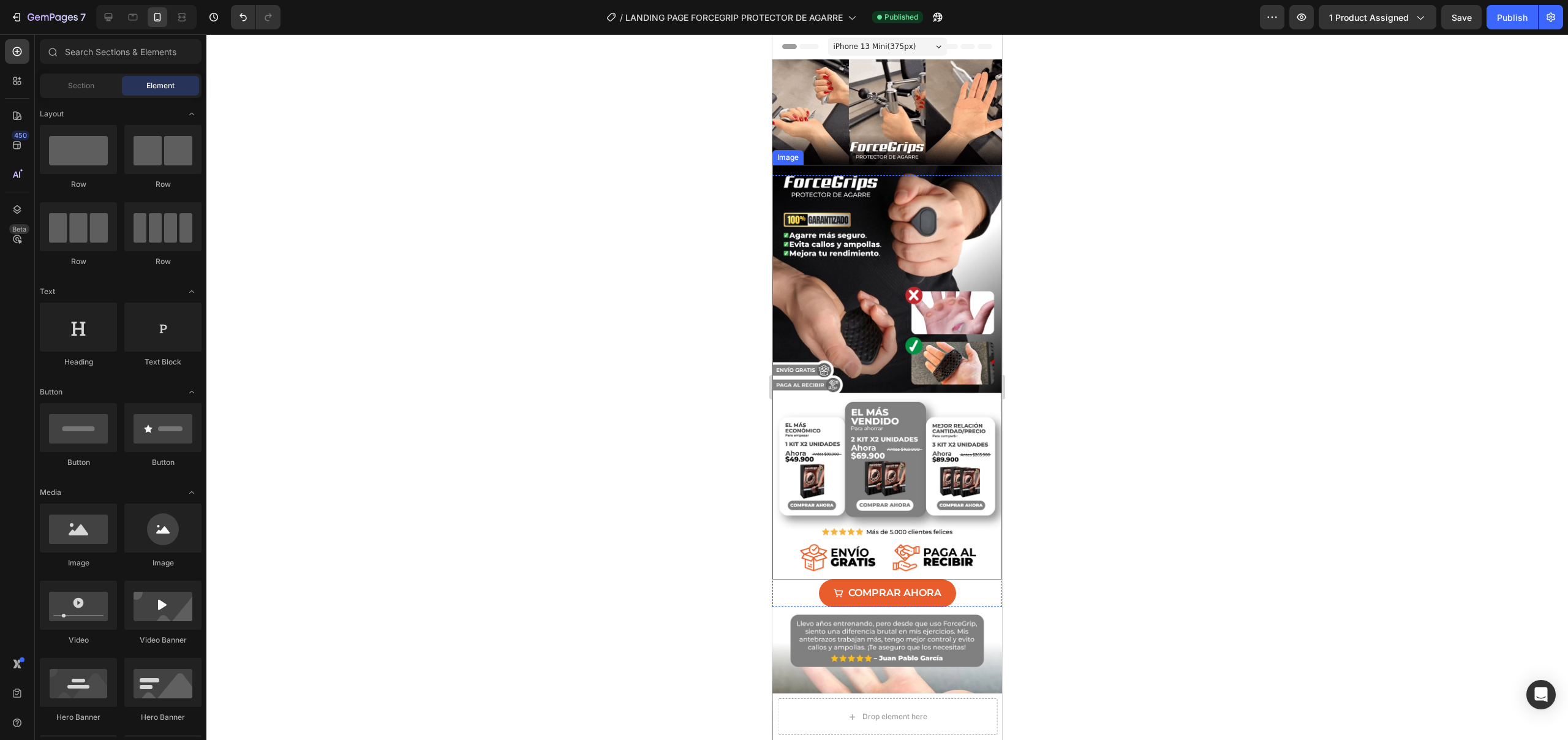
click at [828, 480] on img at bounding box center [887, 372] width 230 height 414
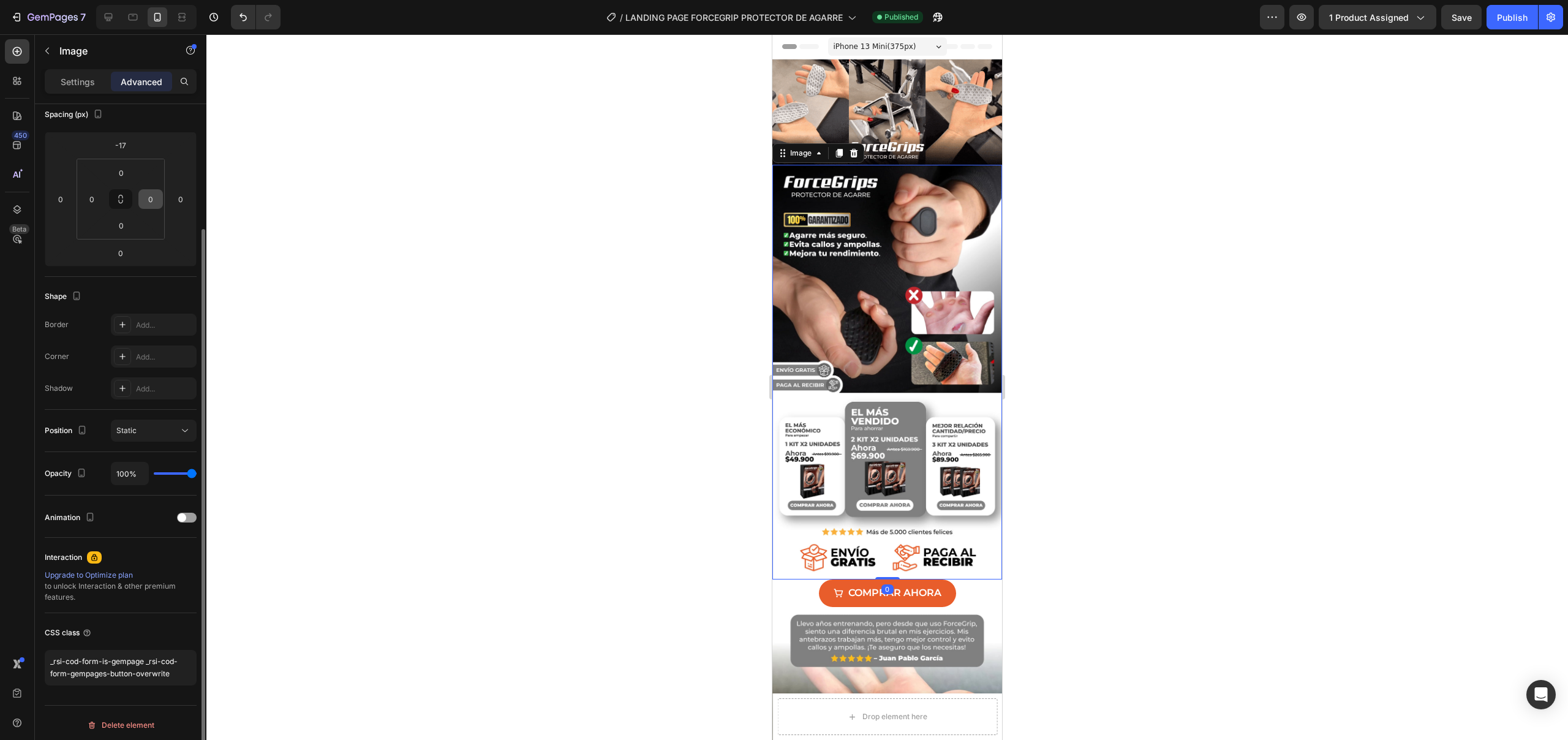
scroll to position [147, 0]
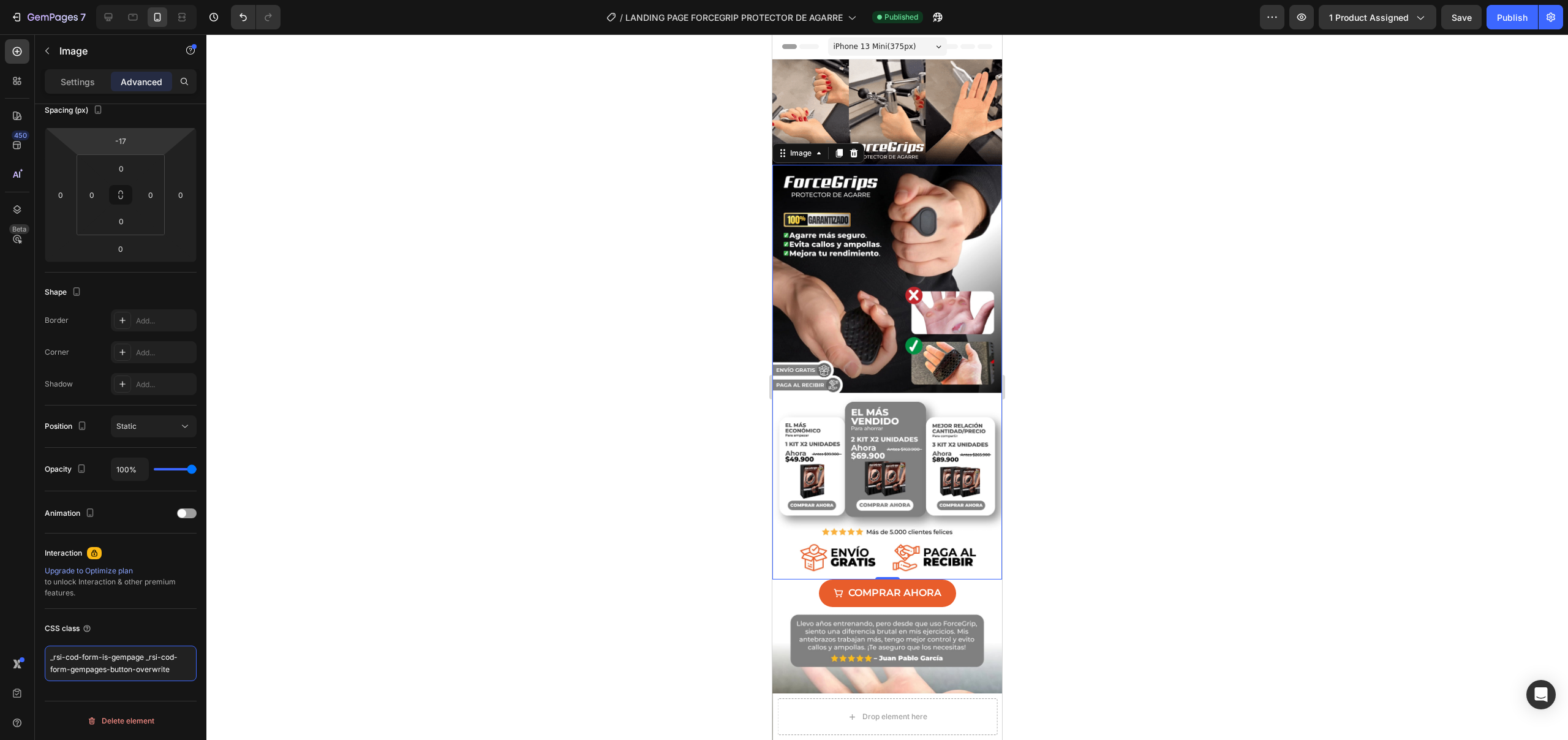
drag, startPoint x: 171, startPoint y: 671, endPoint x: 4, endPoint y: 639, distance: 170.0
click at [4, 639] on div "450 Beta Sections(18) Elements(84) Section Element Hero Section Product Detail …" at bounding box center [103, 387] width 206 height 706
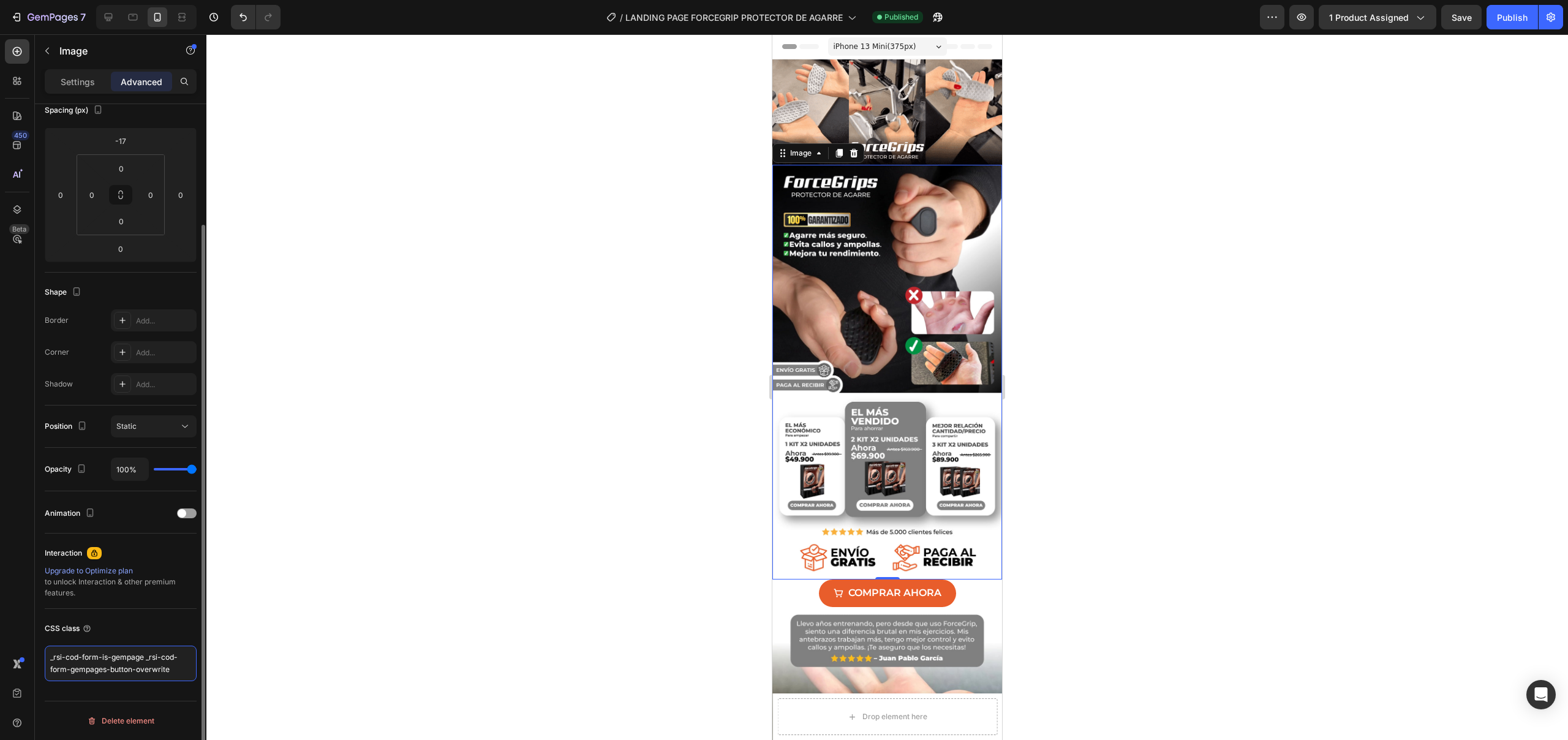
click at [178, 671] on textarea "_rsi-cod-form-is-gempage _rsi-cod-form-gempages-button-overwrite" at bounding box center [121, 663] width 152 height 36
drag, startPoint x: 98, startPoint y: 672, endPoint x: 36, endPoint y: 642, distance: 68.9
click at [34, 643] on div "450 Beta Sections(18) Elements(84) Section Element Hero Section Product Detail …" at bounding box center [103, 387] width 206 height 706
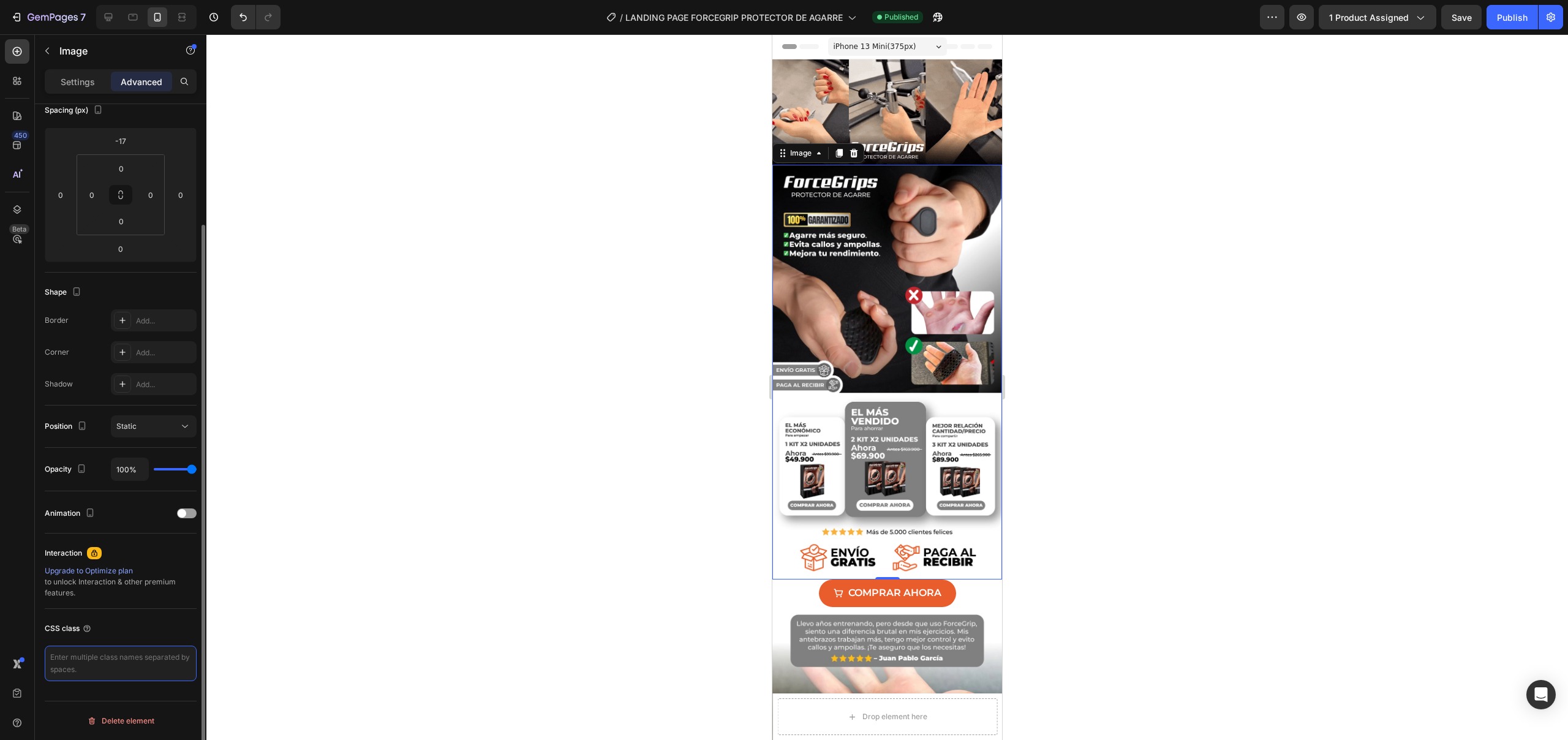
paste textarea "rsi-cod-form-gempages-button-overwrite rsi-cod-form-is-gempage"
type textarea "rsi-cod-form-gempages-button-overwrite rsi-cod-form-is-gempage"
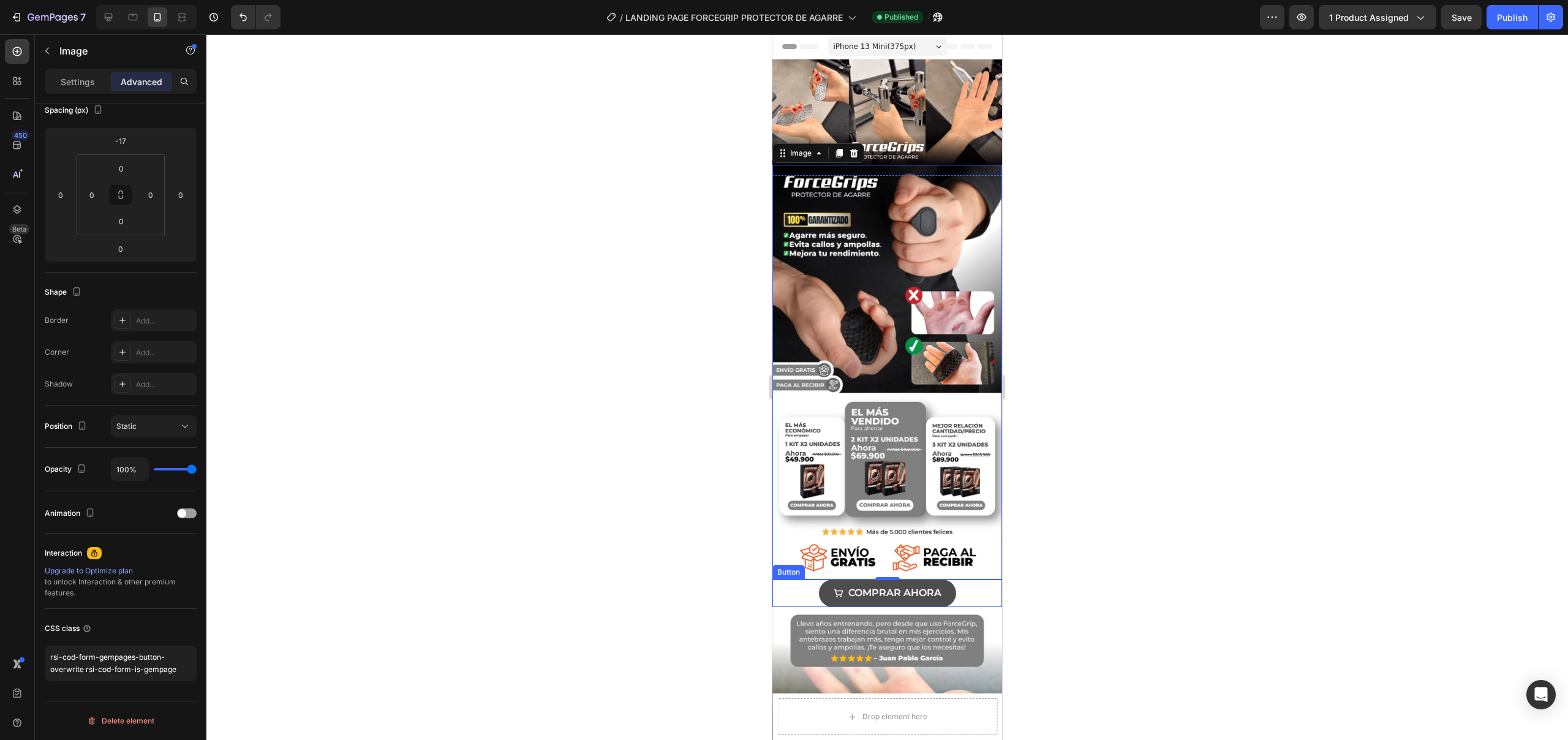
click at [830, 585] on button "COMPRAR AHORA" at bounding box center [887, 593] width 137 height 28
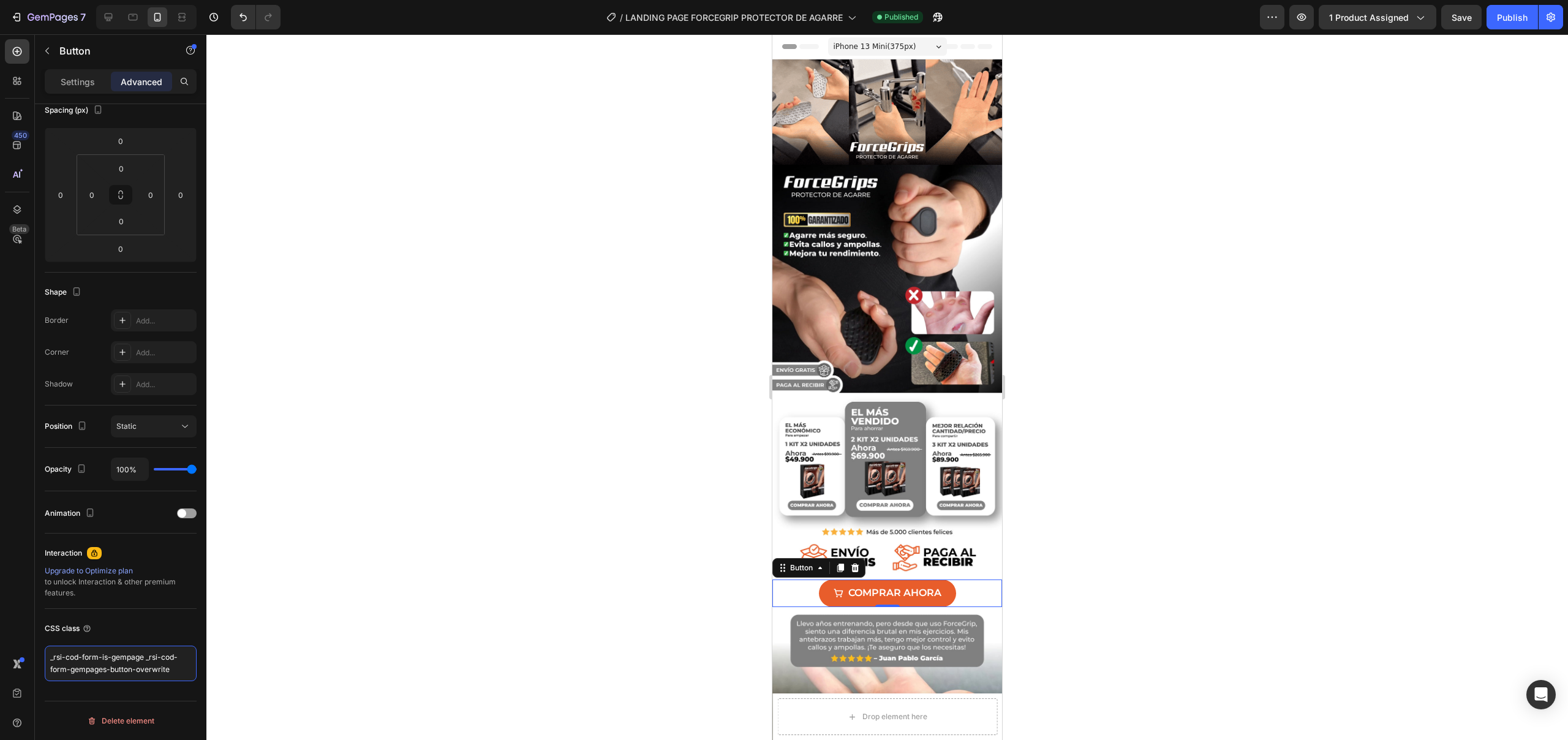
drag, startPoint x: 174, startPoint y: 673, endPoint x: 16, endPoint y: 618, distance: 167.3
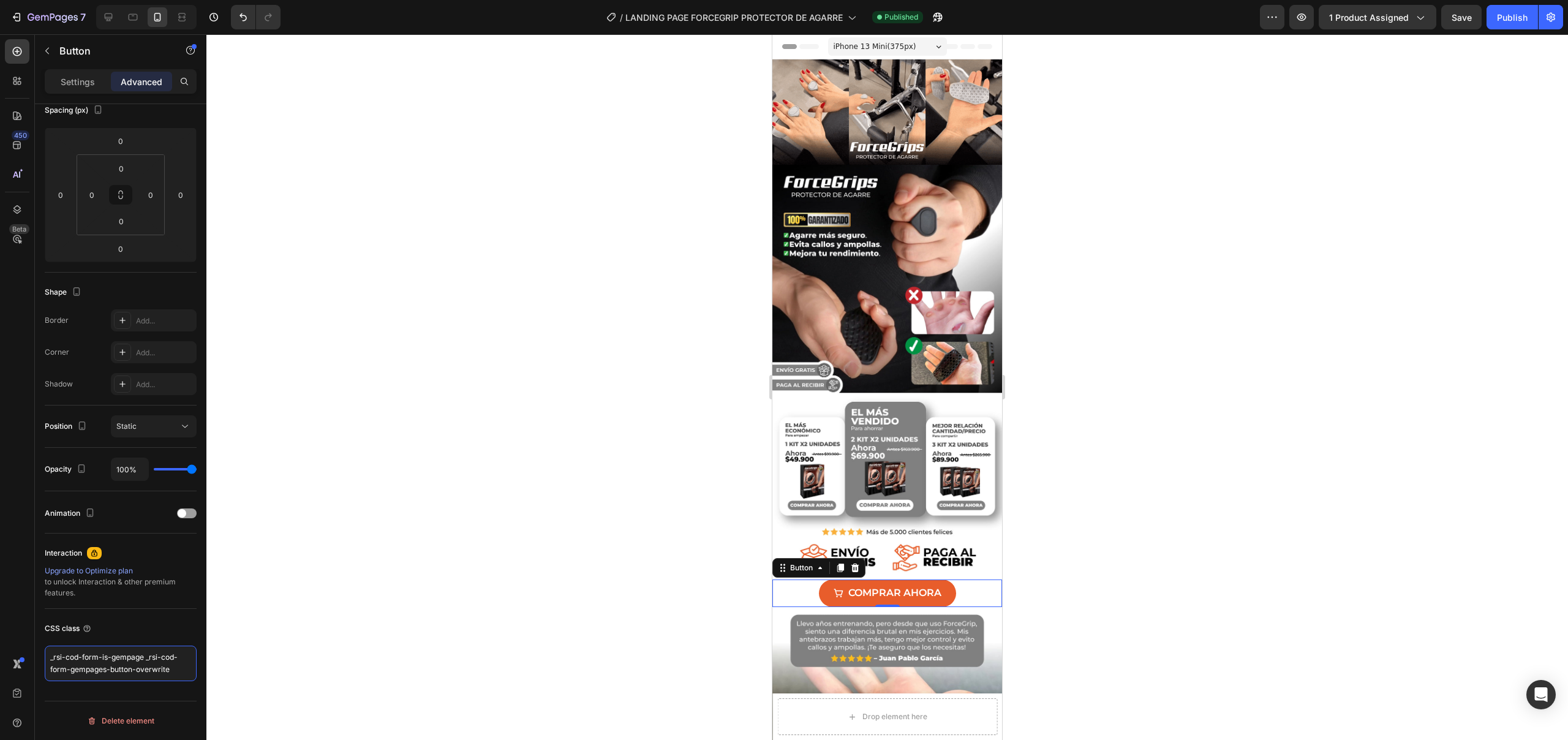
click at [16, 618] on div "450 Beta Sections(18) Elements(84) Section Element Hero Section Product Detail …" at bounding box center [103, 387] width 206 height 706
type textarea "rsi-cod-form-gempages-button-overwrite rsi-cod-form-is-gempage"
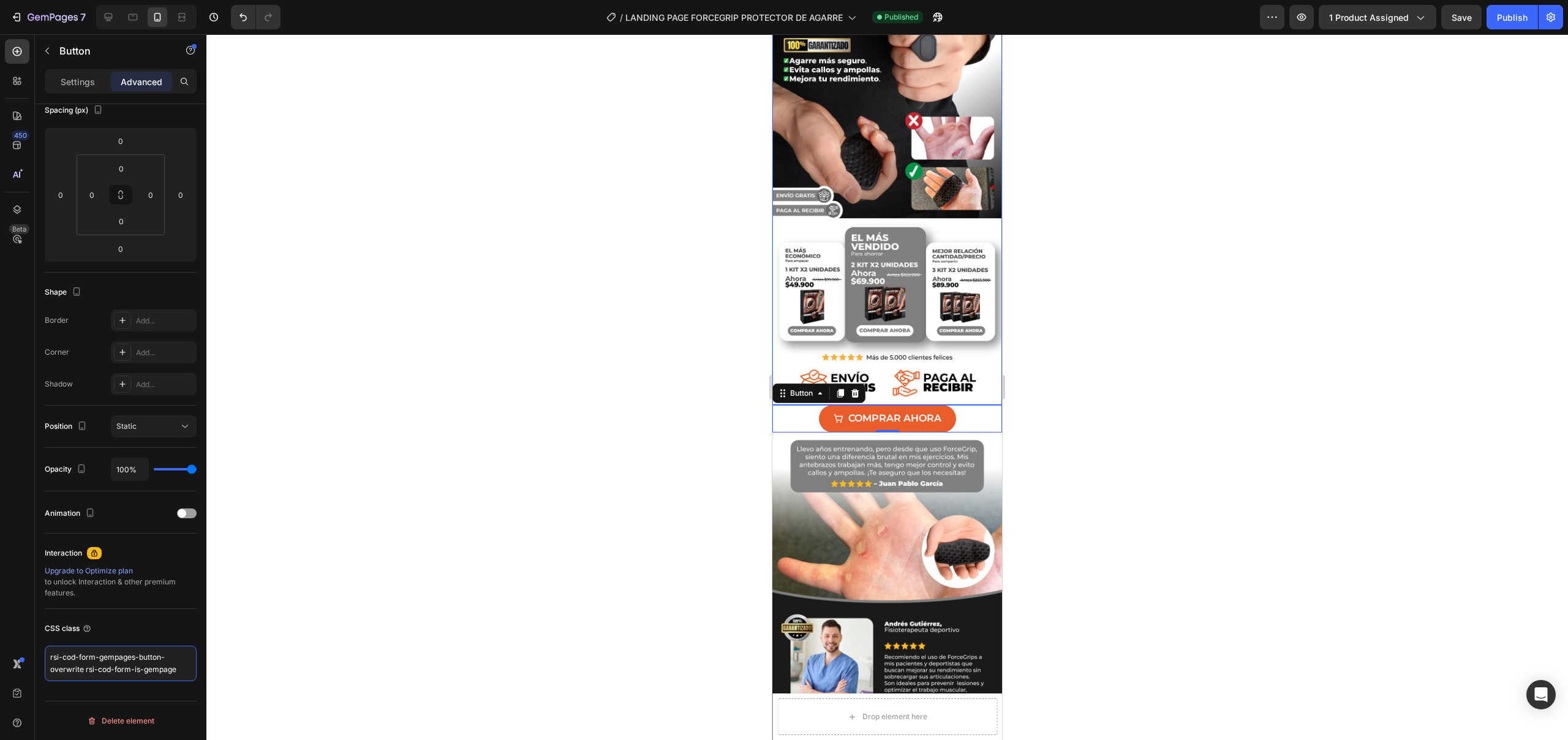
scroll to position [199, 0]
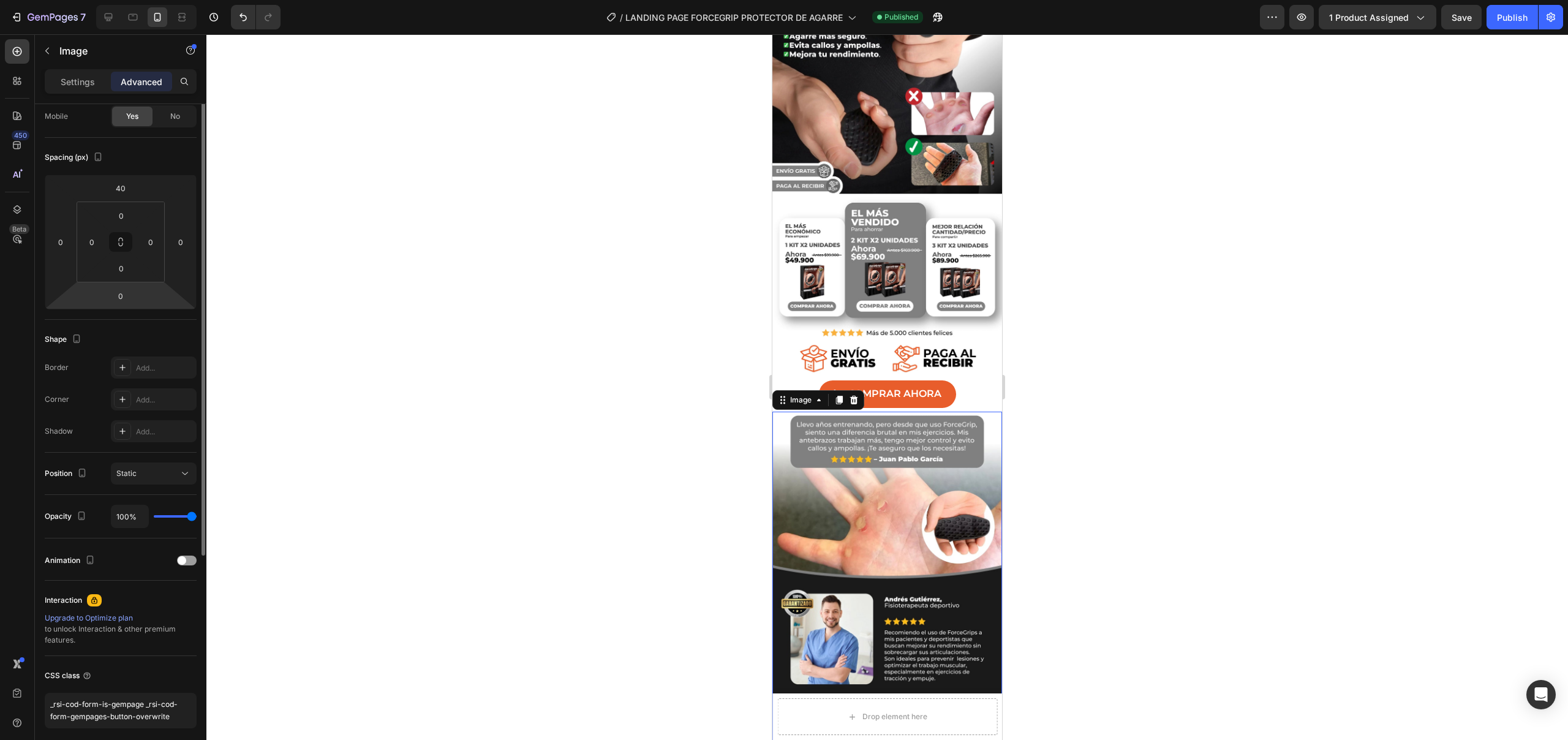
scroll to position [147, 0]
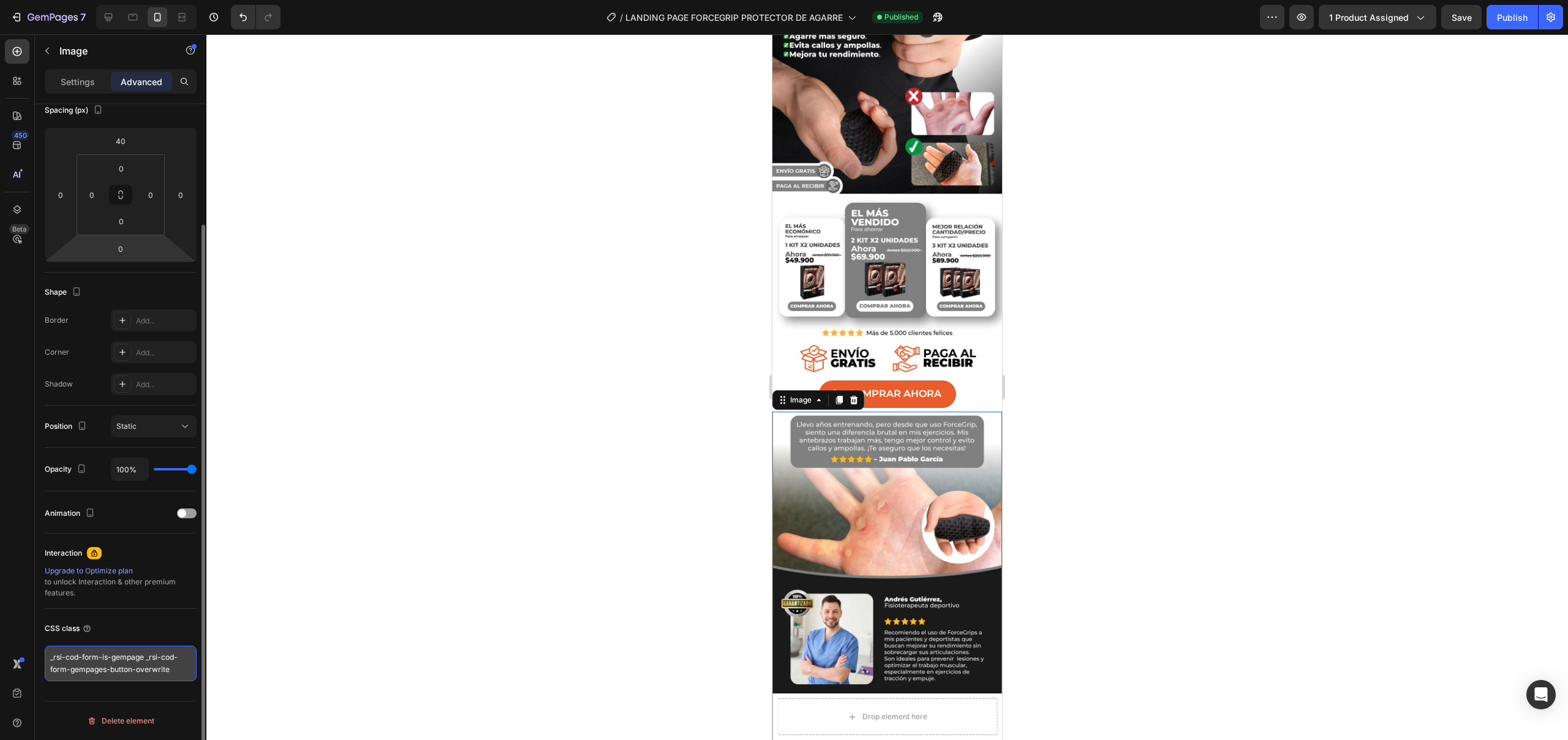
click at [169, 668] on textarea "_rsi-cod-form-is-gempage _rsi-cod-form-gempages-button-overwrite" at bounding box center [121, 663] width 152 height 36
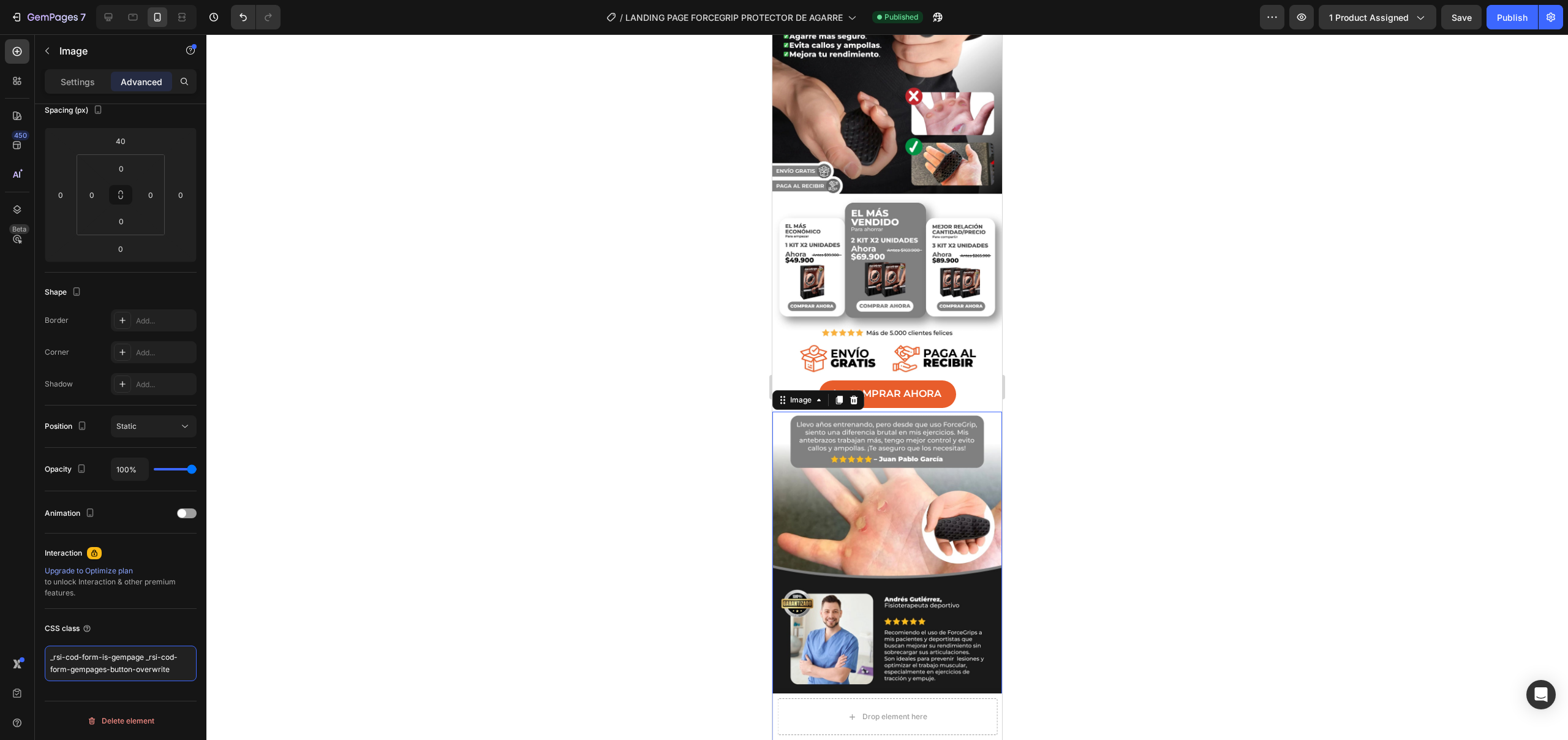
drag, startPoint x: 110, startPoint y: 667, endPoint x: 0, endPoint y: 635, distance: 114.6
click at [0, 635] on div "450 Beta Sections(18) Elements(84) Section Element Hero Section Product Detail …" at bounding box center [103, 387] width 206 height 706
paste textarea "rsi-cod-form-gempages-button-overwrite rsi-cod-form-is-gempage"
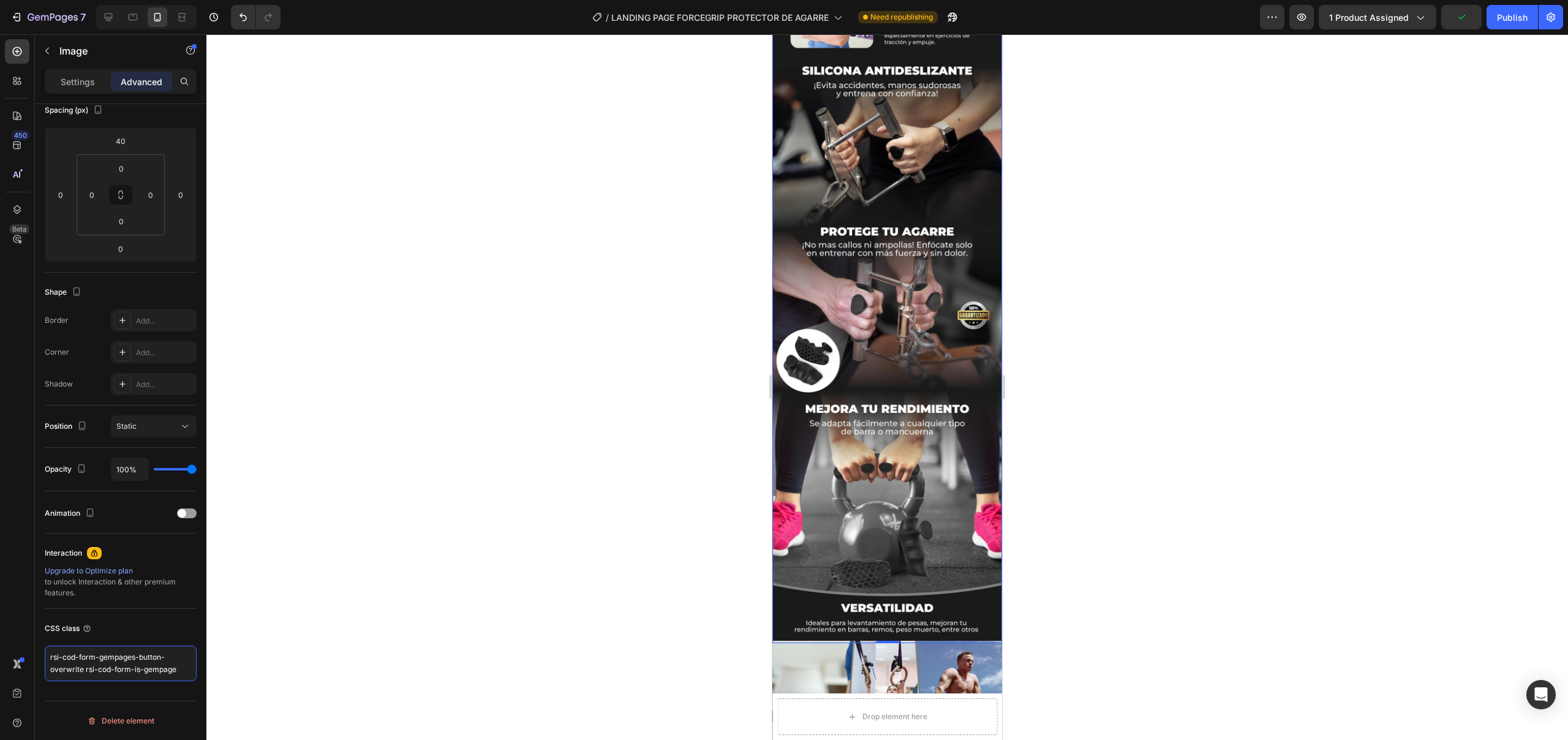
scroll to position [868, 0]
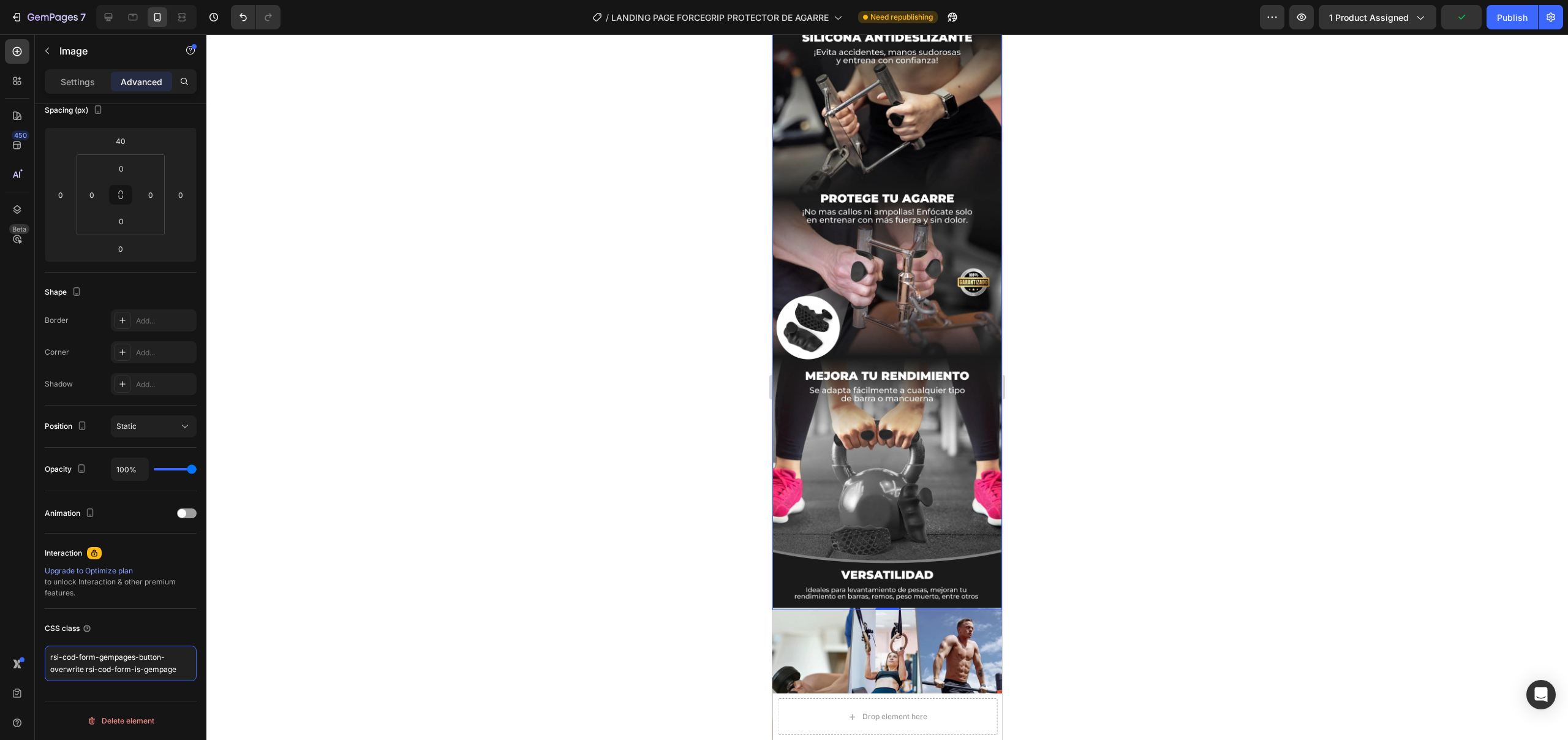
type textarea "rsi-cod-form-gempages-button-overwrite rsi-cod-form-is-gempage"
click at [885, 472] on img at bounding box center [887, 176] width 230 height 868
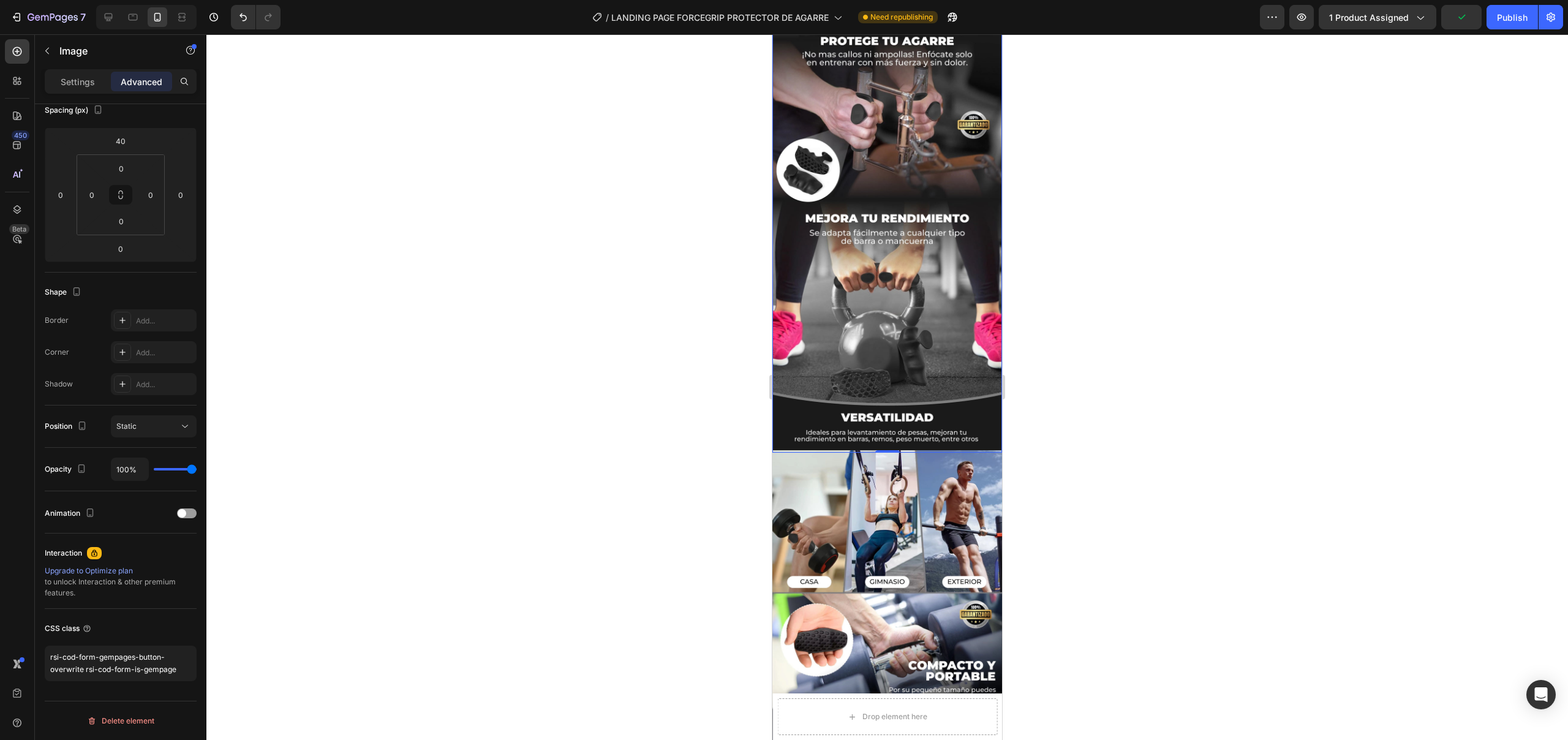
scroll to position [1143, 0]
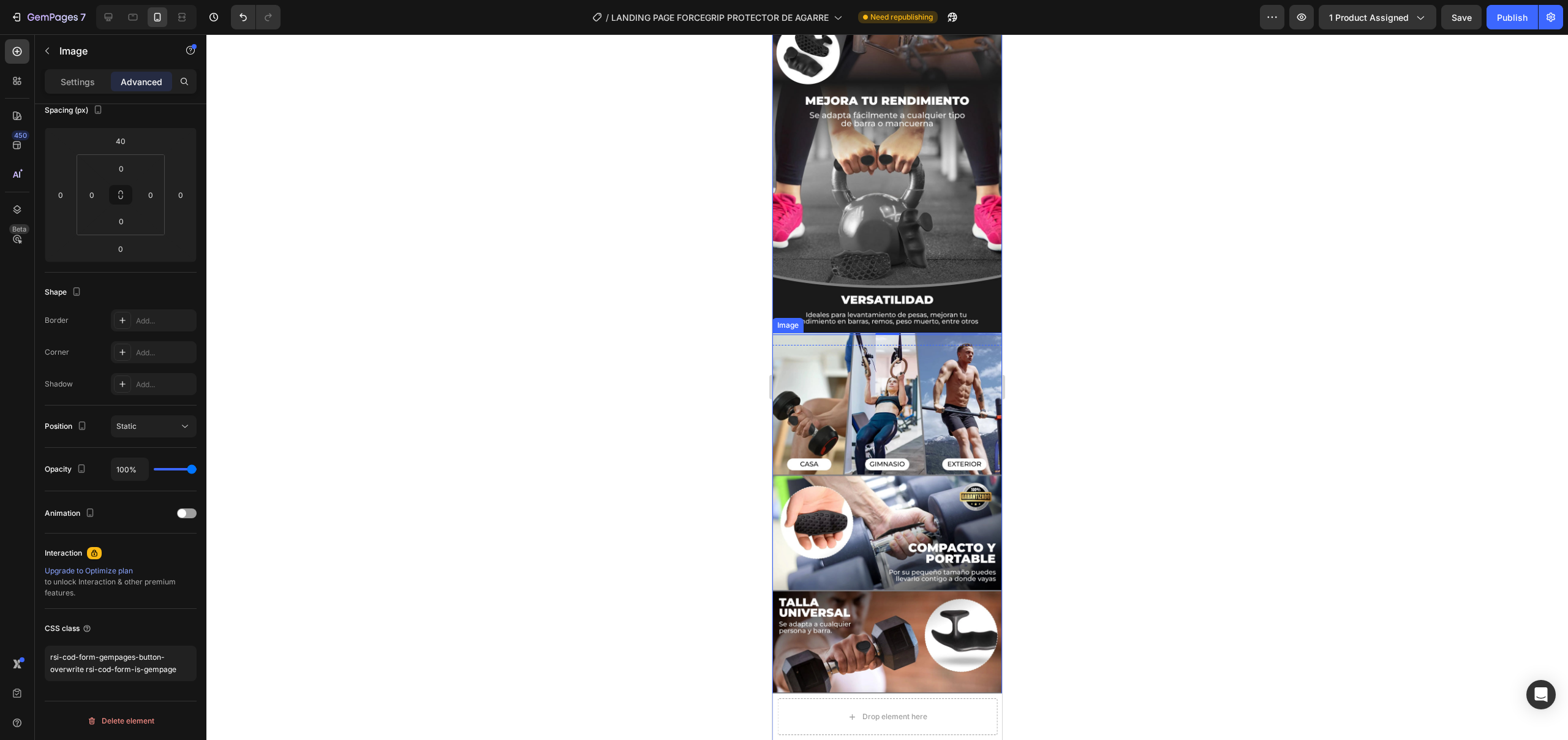
click at [879, 514] on img at bounding box center [887, 709] width 230 height 753
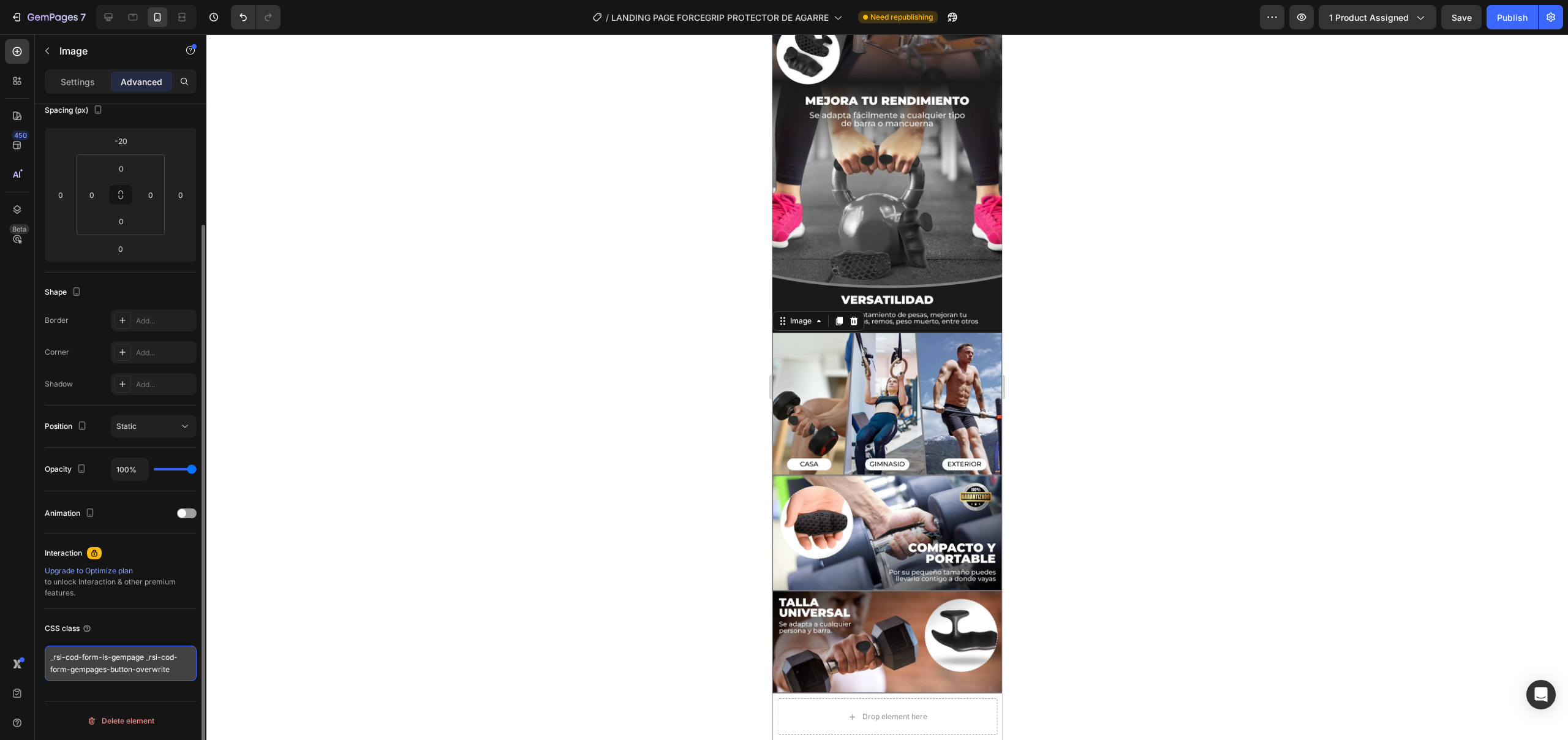
click at [169, 670] on textarea "_rsi-cod-form-is-gempage _rsi-cod-form-gempages-button-overwrite" at bounding box center [121, 663] width 152 height 36
drag, startPoint x: 180, startPoint y: 670, endPoint x: 11, endPoint y: 636, distance: 172.4
click at [11, 636] on div "450 Beta Sections(18) Elements(84) Section Element Hero Section Product Detail …" at bounding box center [103, 387] width 206 height 706
paste textarea "rsi-cod-form-gempages-button-overwrite rsi-cod-form-is-gempage"
type textarea "rsi-cod-form-gempages-button-overwrite rsi-cod-form-is-gempage"
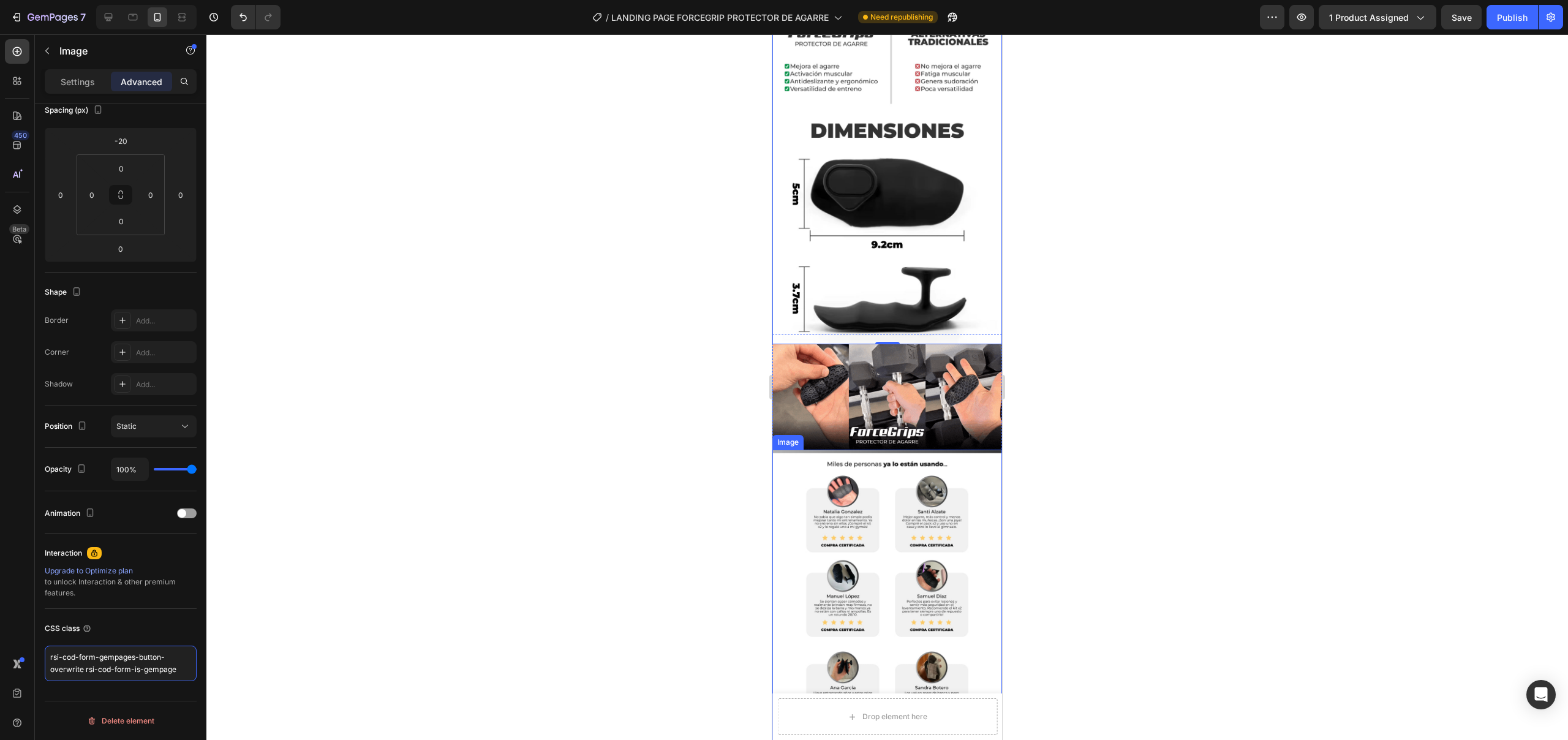
scroll to position [1886, 0]
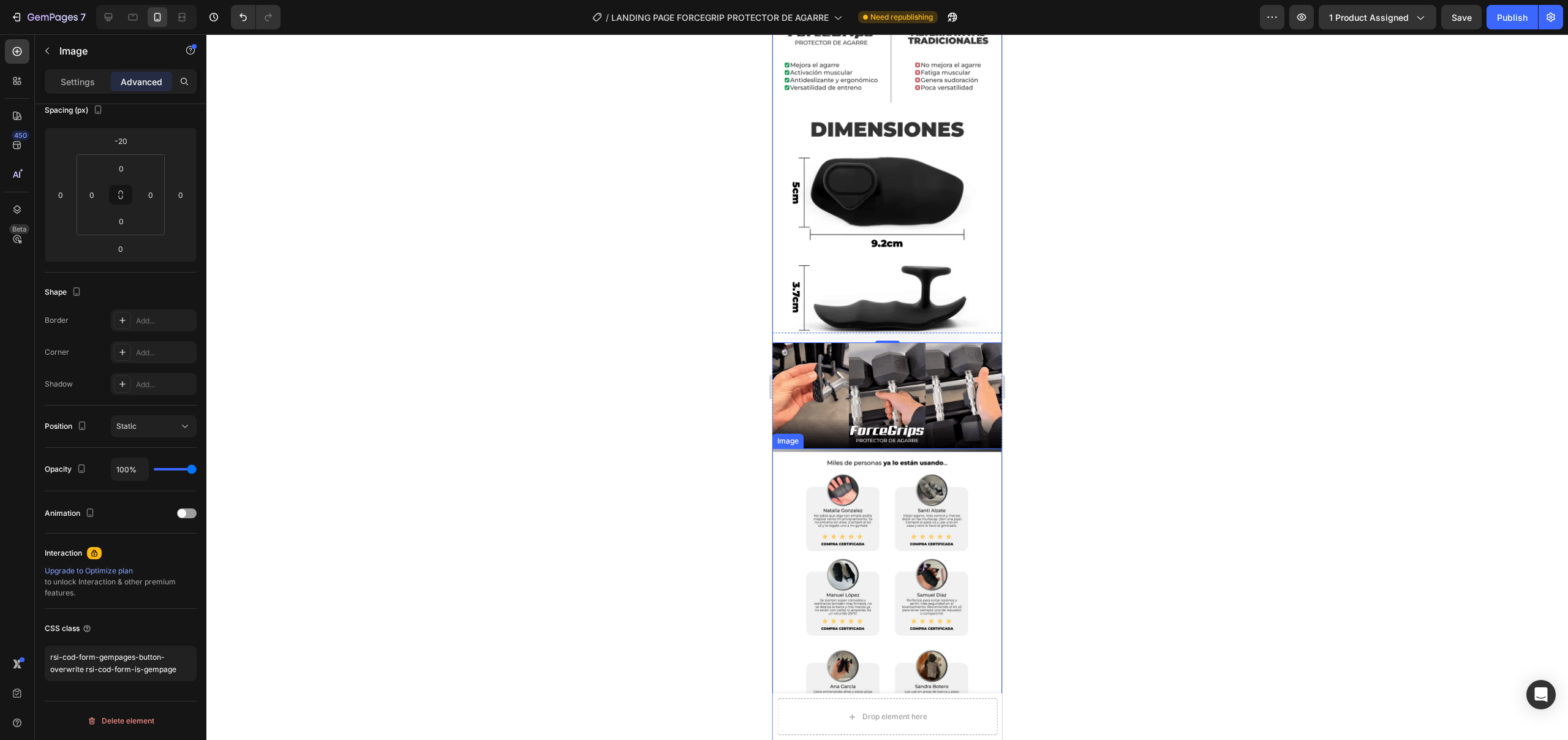
click at [916, 542] on img at bounding box center [887, 646] width 230 height 396
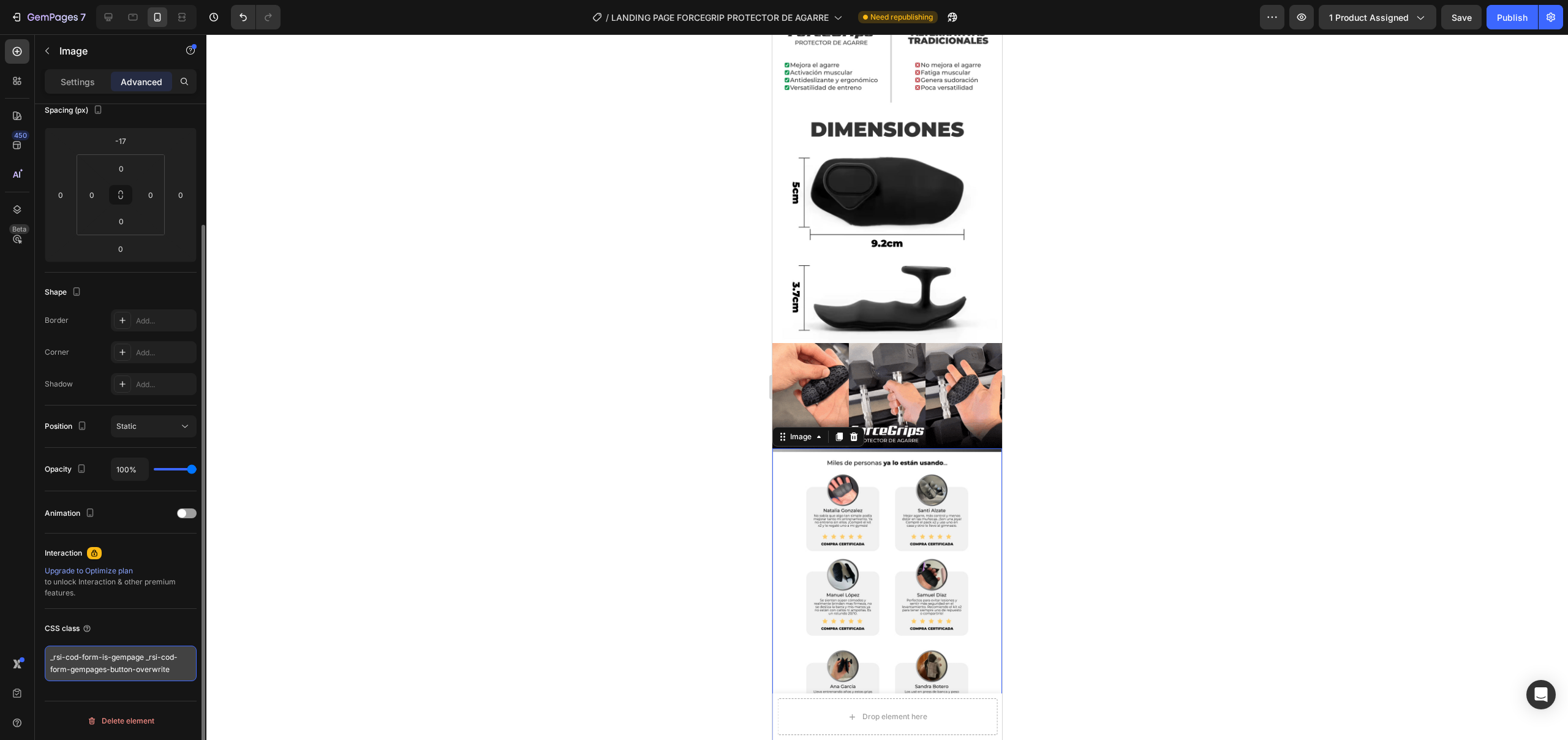
click at [169, 672] on textarea "_rsi-cod-form-is-gempage _rsi-cod-form-gempages-button-overwrite" at bounding box center [121, 663] width 152 height 36
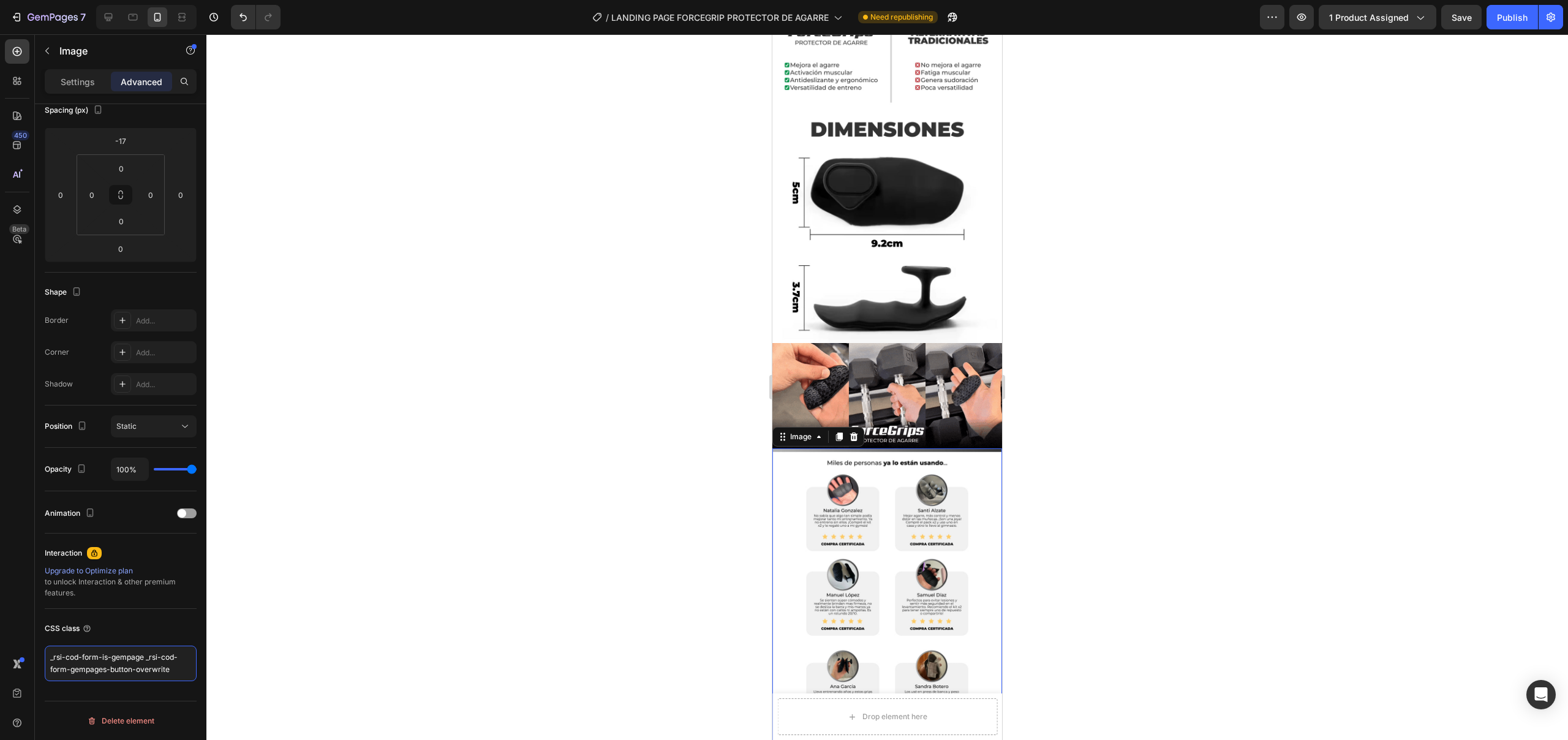
drag, startPoint x: 116, startPoint y: 664, endPoint x: 25, endPoint y: 629, distance: 97.5
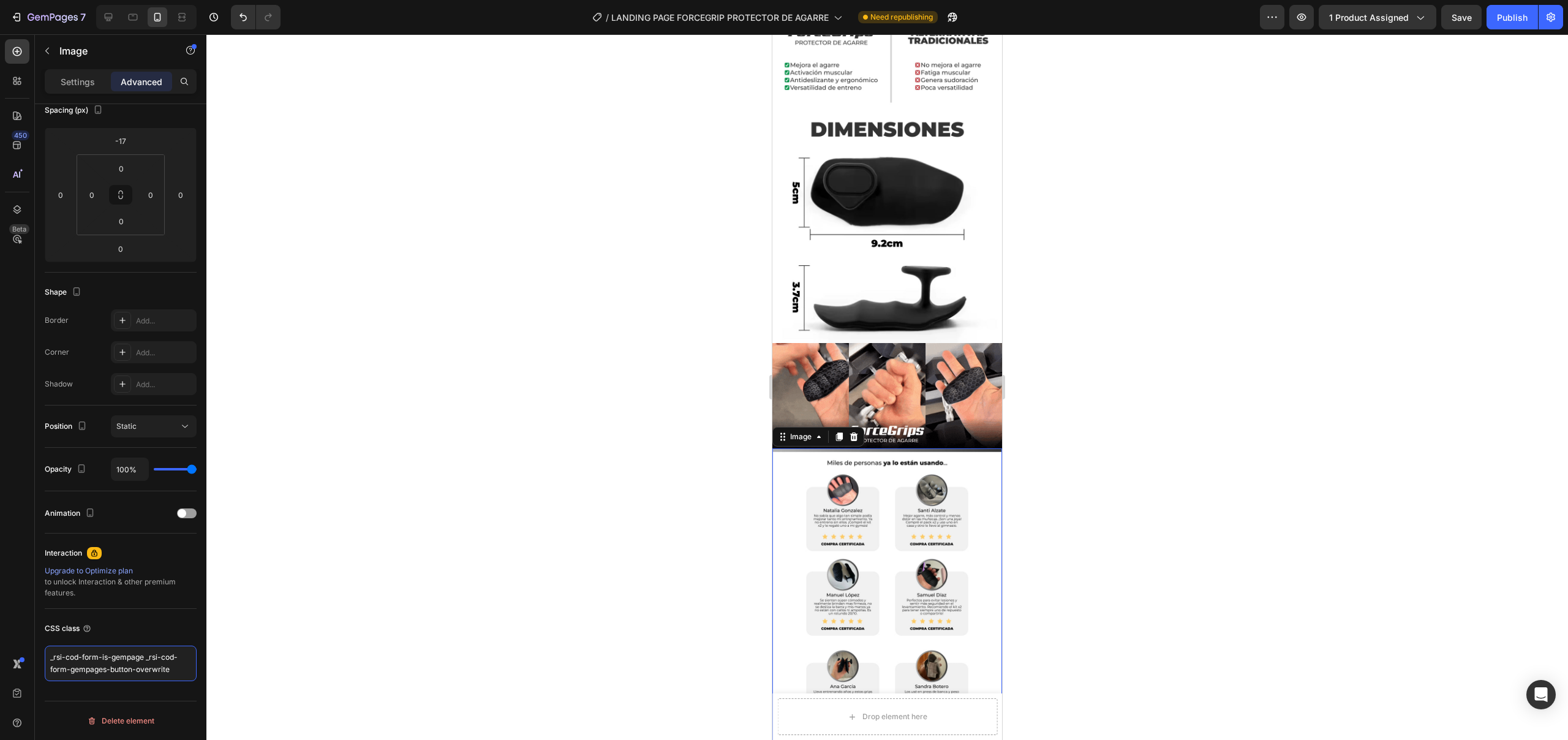
click at [25, 629] on div "450 Beta Sections(18) Elements(84) Section Element Hero Section Product Detail …" at bounding box center [103, 387] width 206 height 706
paste textarea "rsi-cod-form-gempages-button-overwrite rsi-cod-form-is-gempage"
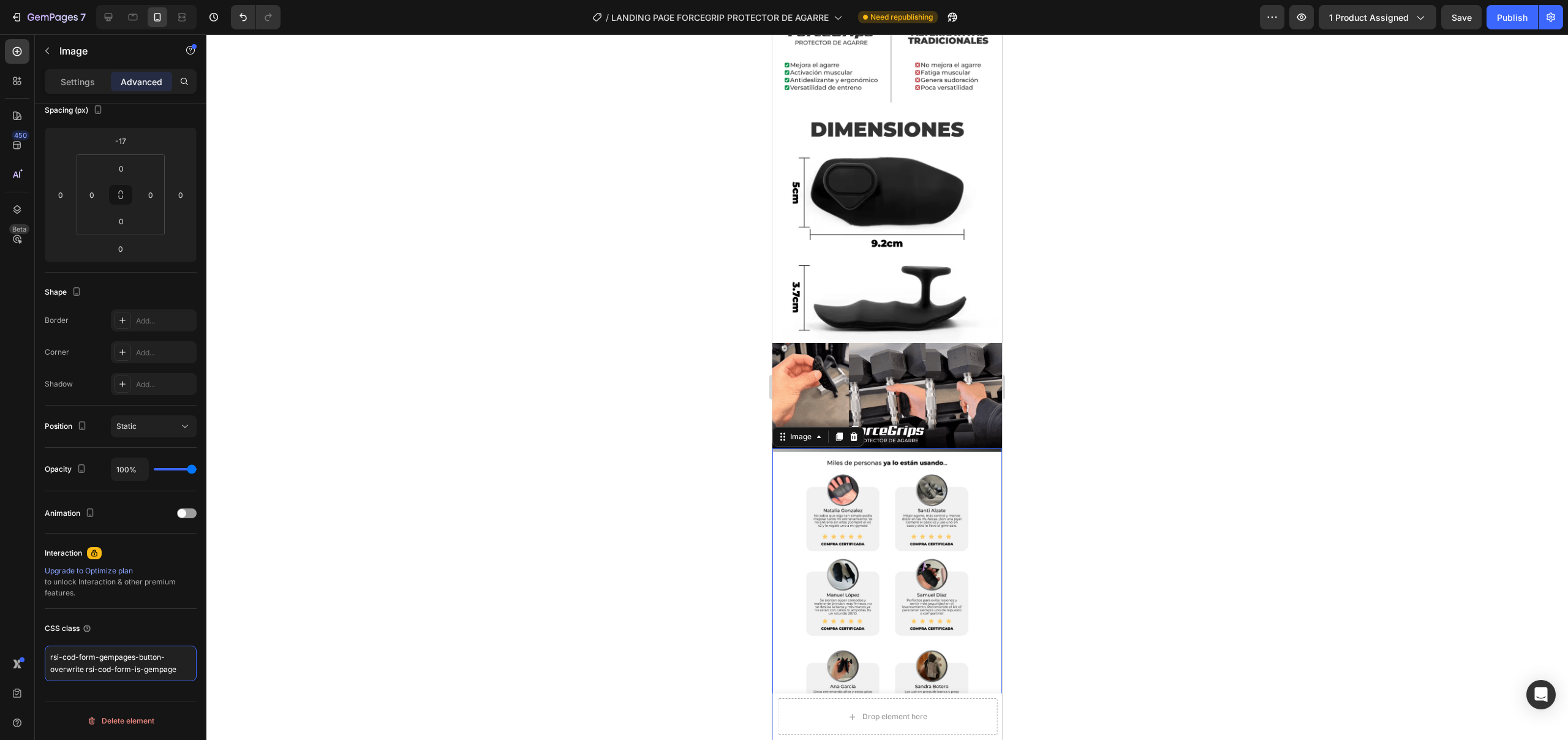
type textarea "rsi-cod-form-gempages-button-overwrite rsi-cod-form-is-gempage"
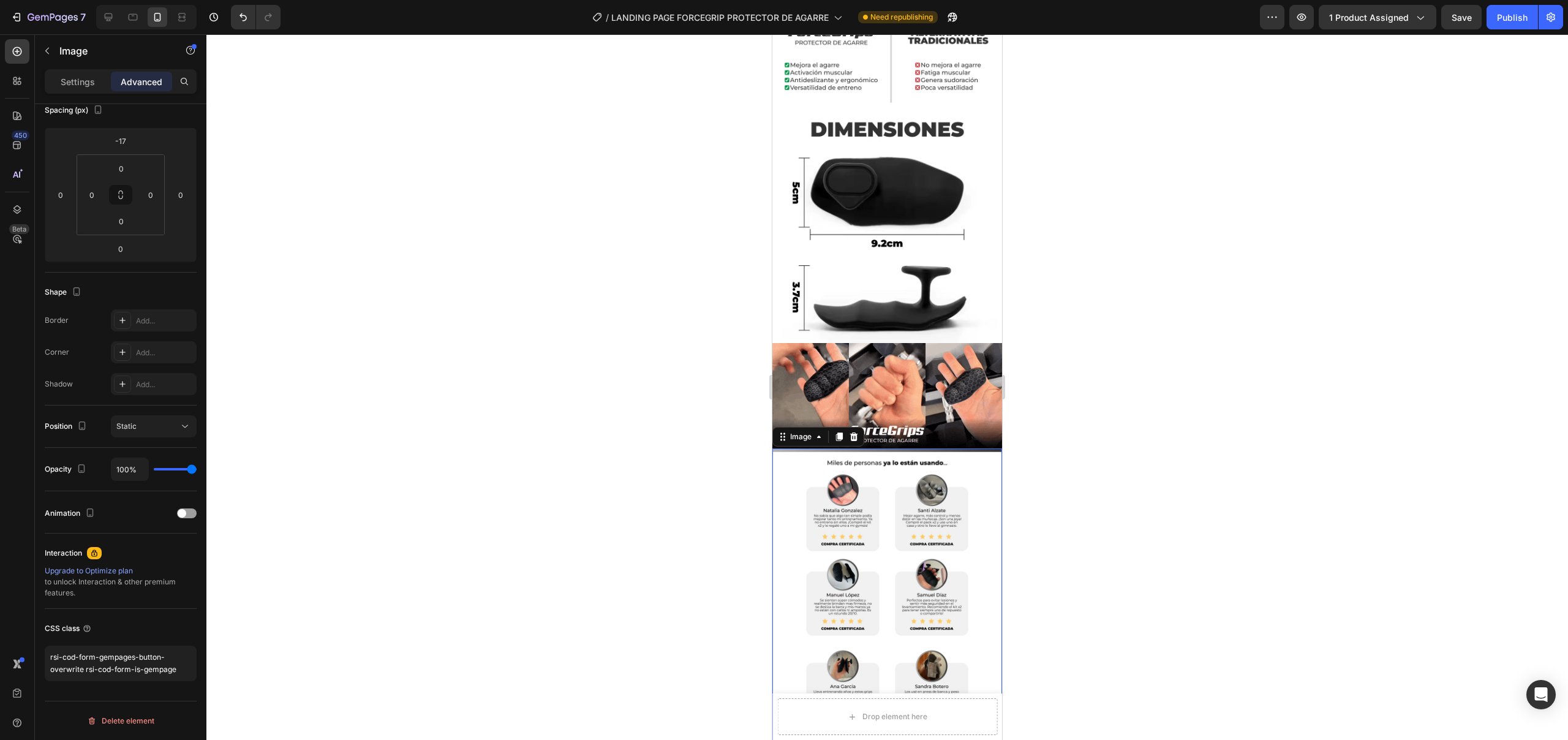
click at [1131, 537] on div at bounding box center [886, 387] width 1361 height 706
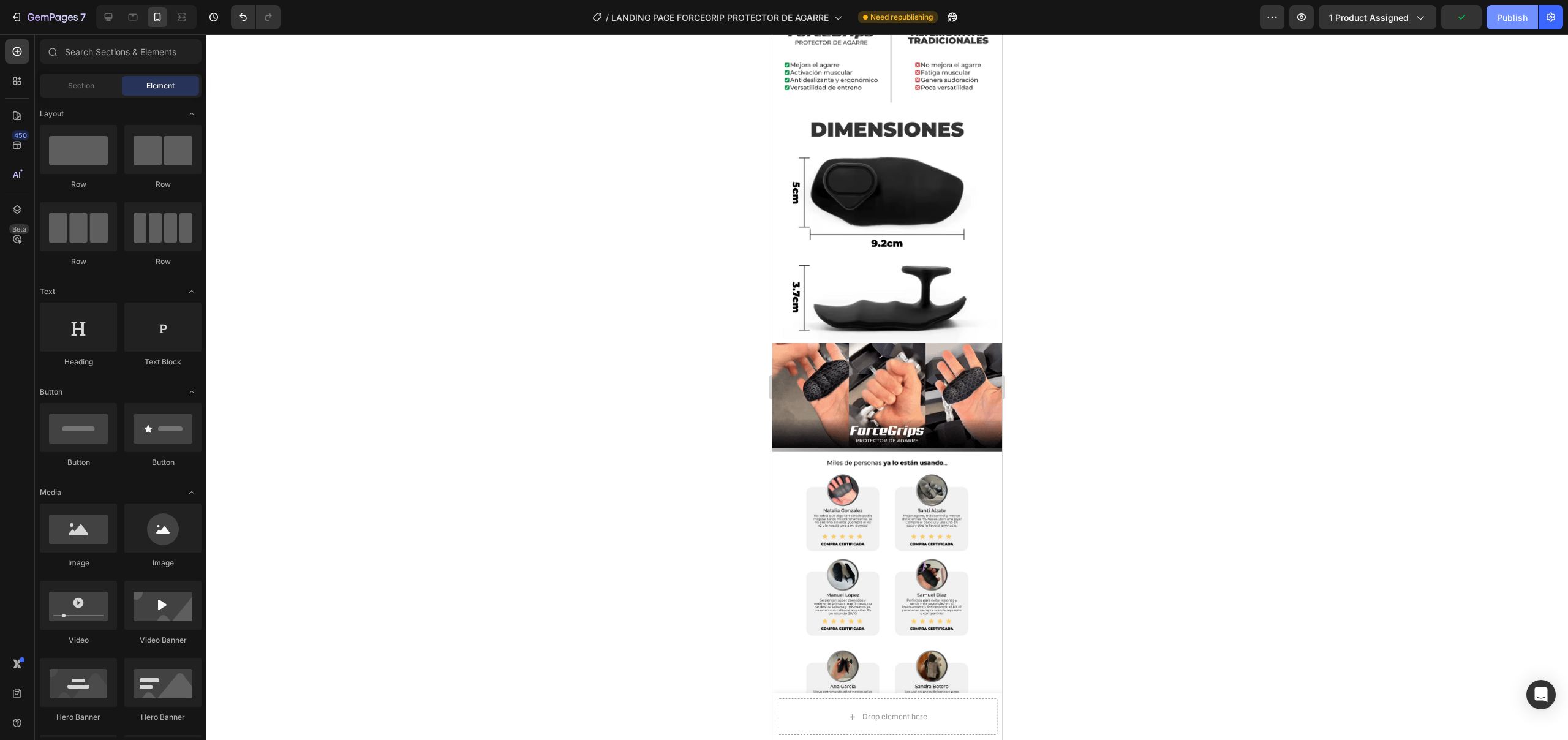
click at [1516, 21] on div "Publish" at bounding box center [1512, 18] width 31 height 13
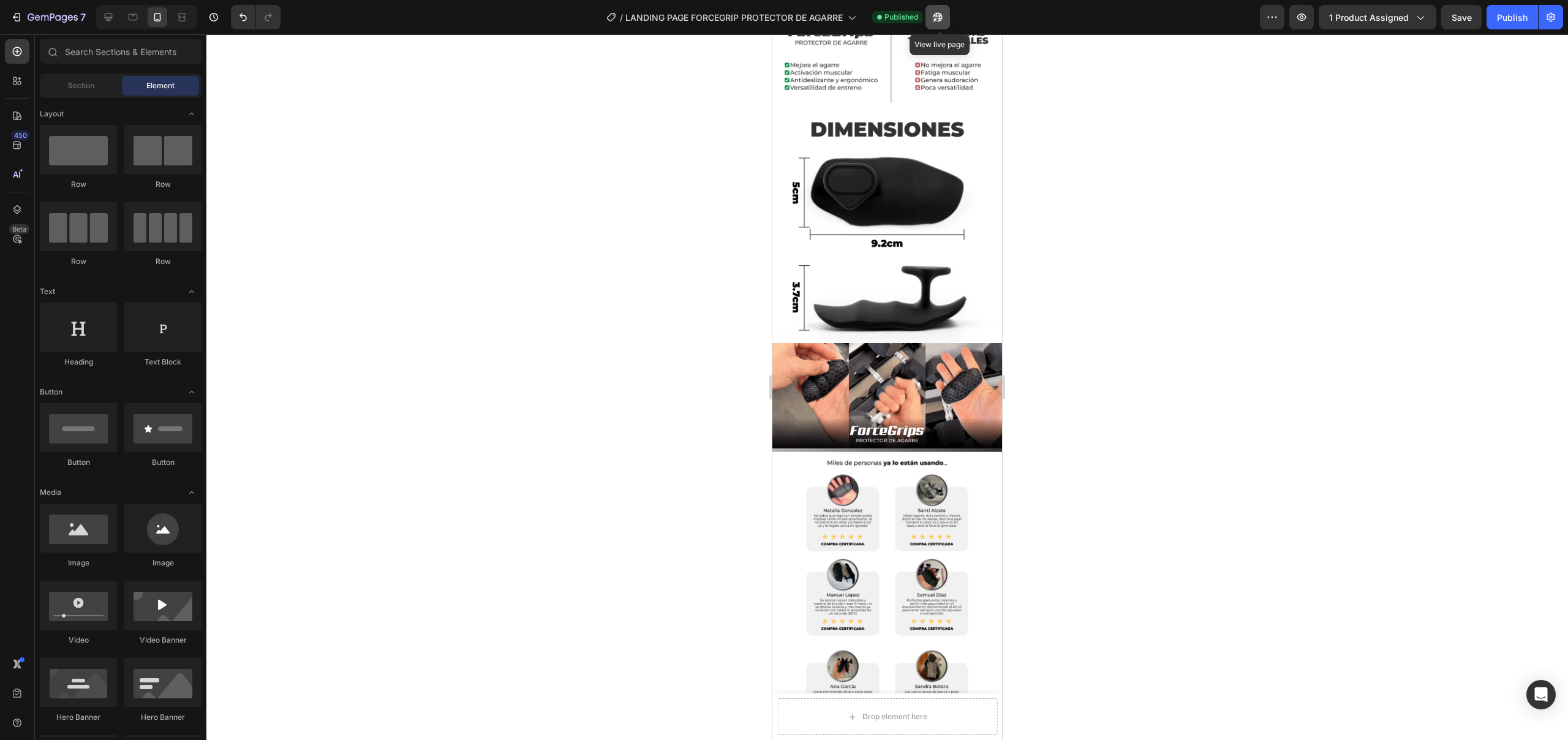
click at [939, 19] on icon "button" at bounding box center [937, 17] width 12 height 12
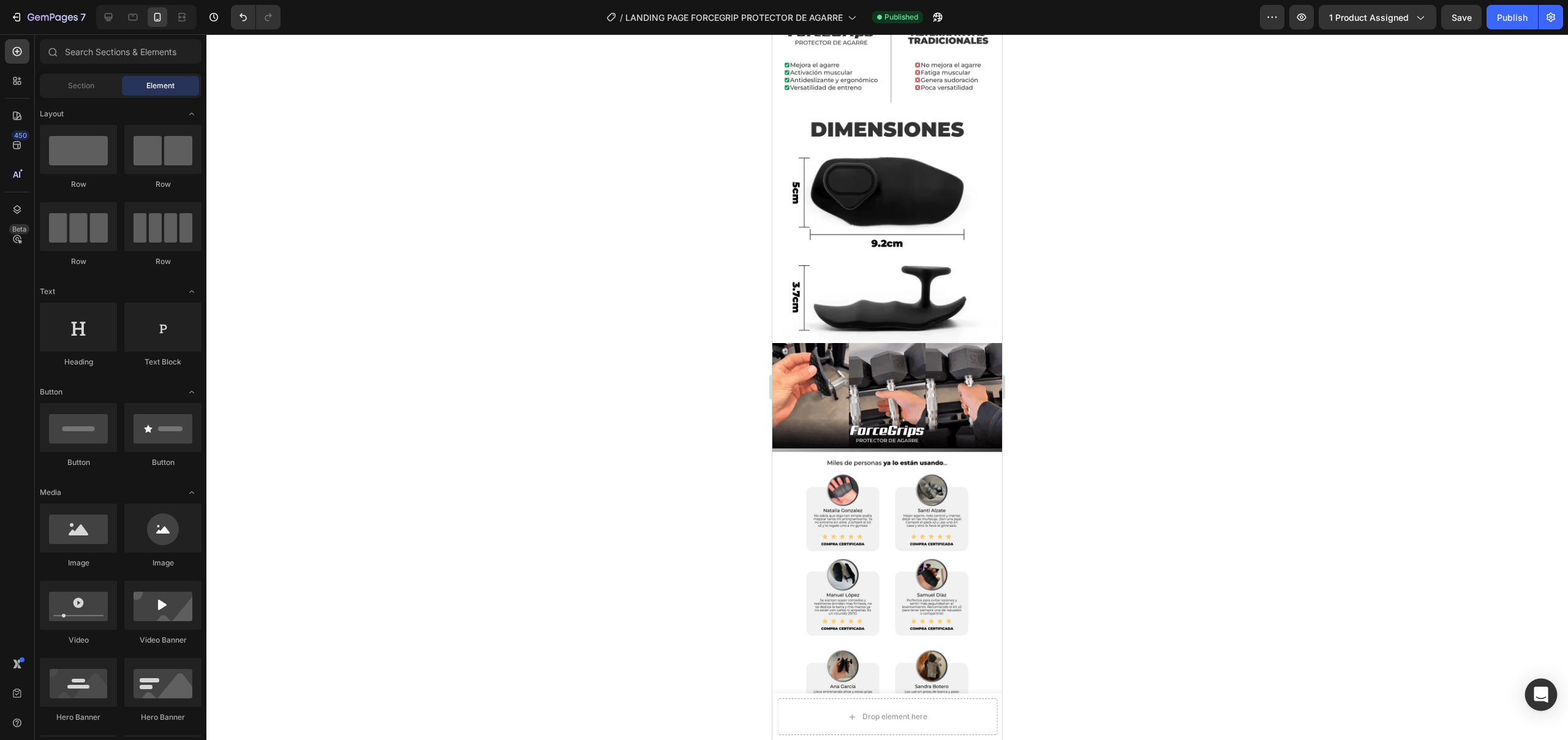
click at [1535, 697] on icon "Open Intercom Messenger" at bounding box center [1539, 695] width 14 height 16
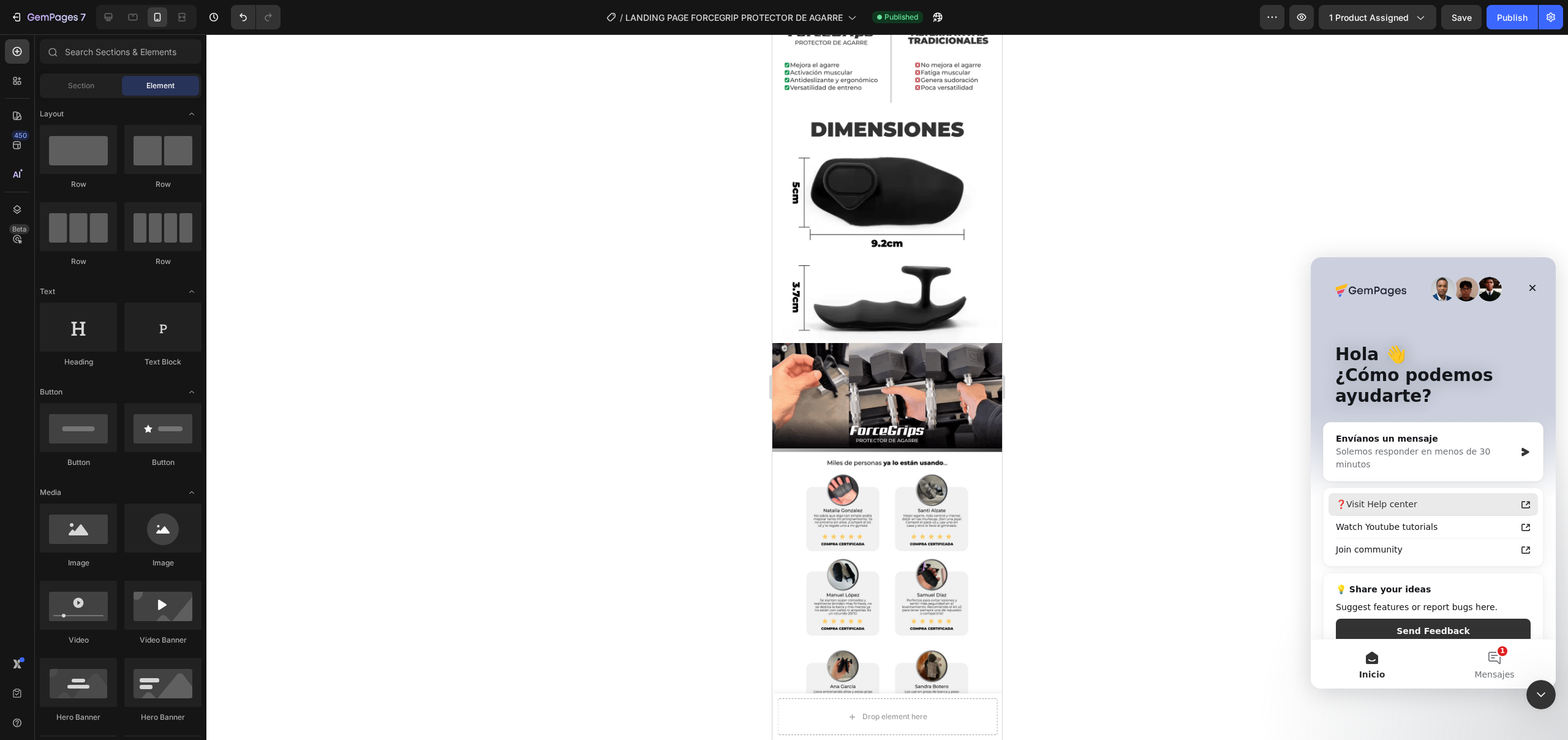
scroll to position [7, 0]
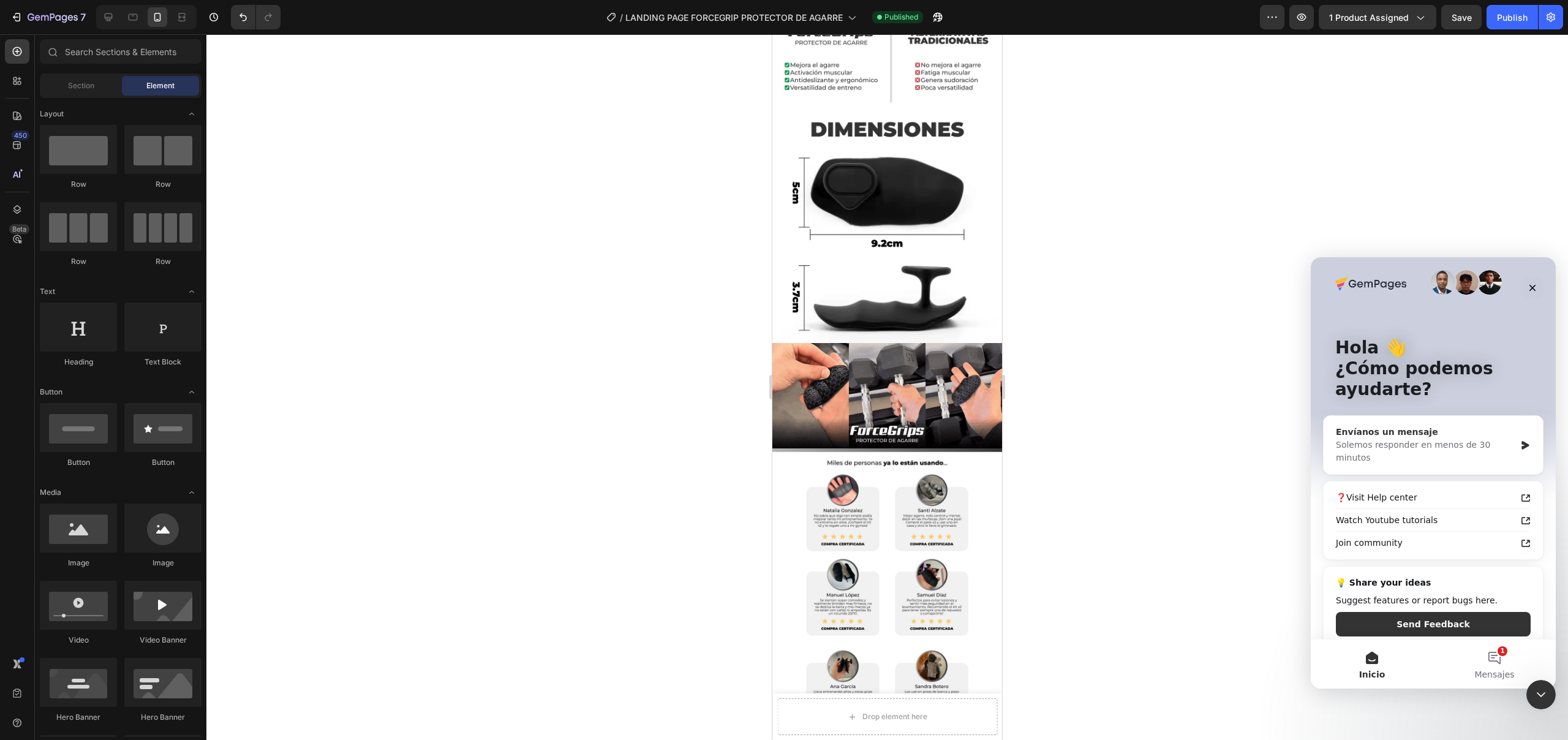
click at [1457, 438] on div "Envíanos un mensaje" at bounding box center [1425, 432] width 179 height 13
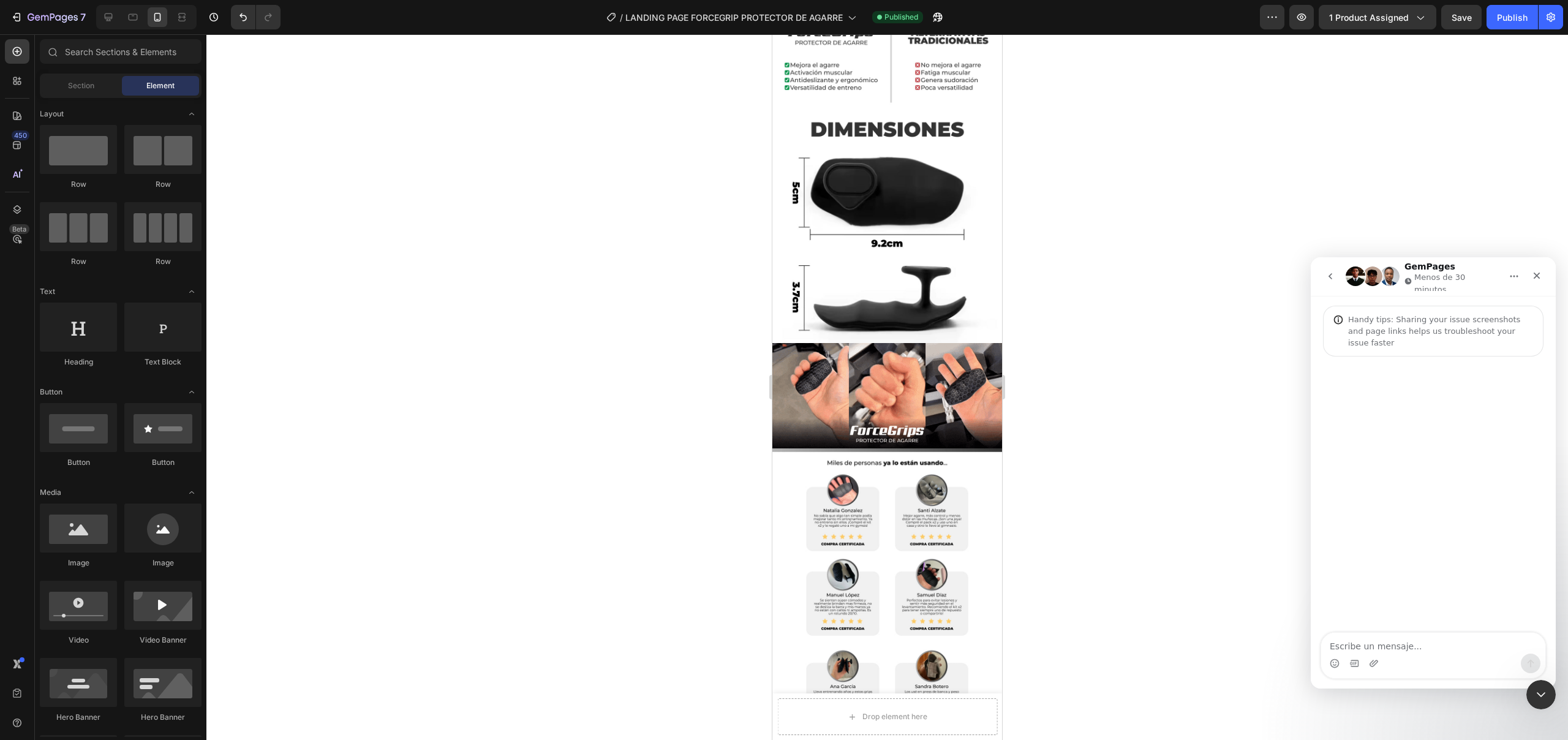
click at [1387, 642] on textarea "Escribe un mensaje..." at bounding box center [1433, 644] width 224 height 21
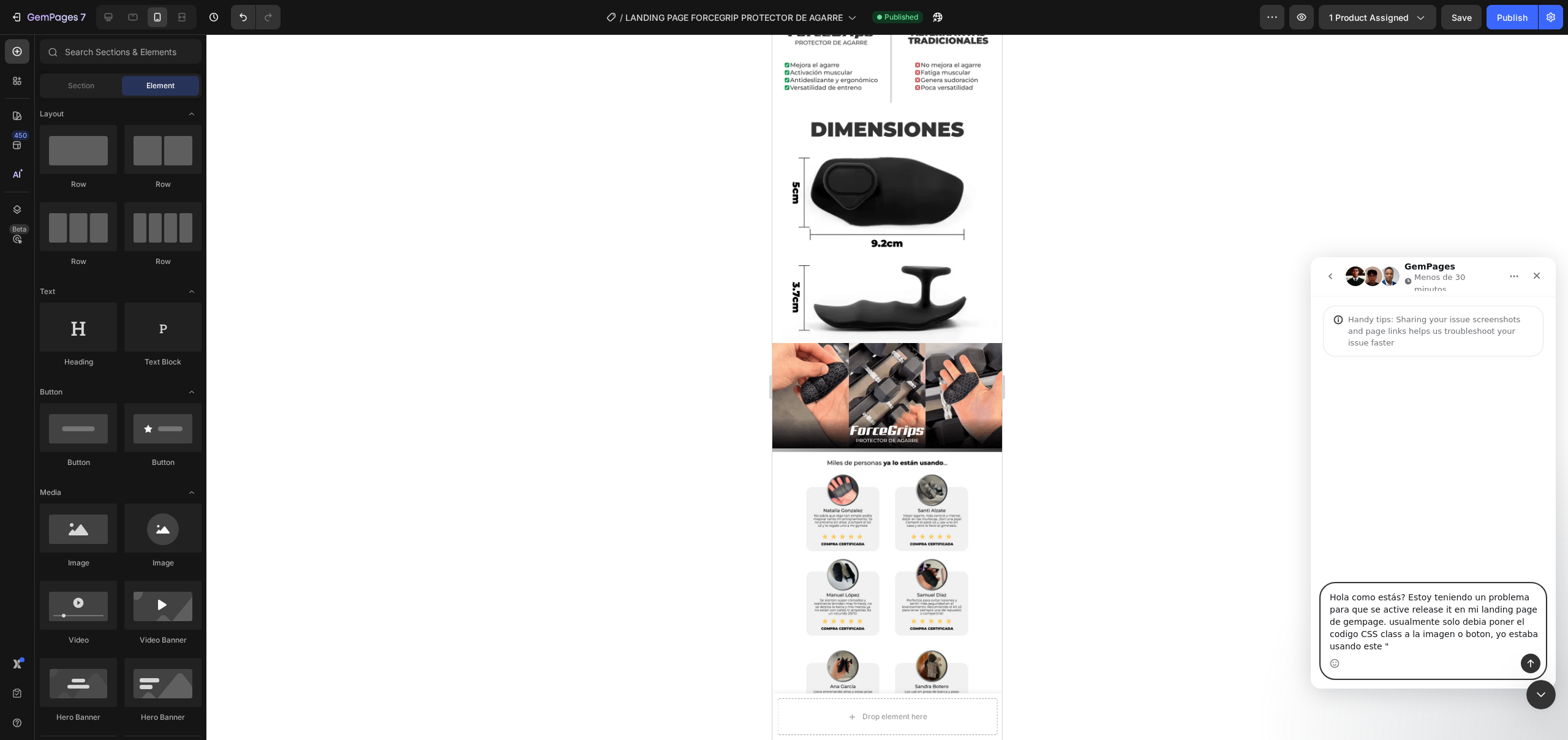
click at [1351, 648] on textarea "Hola como estás? Estoy teniendo un problema para que se active release it en mi…" at bounding box center [1433, 619] width 224 height 70
paste textarea "_rsi-cod-form-is-gempage _rsi-cod-form-gempages-button-overwrite"
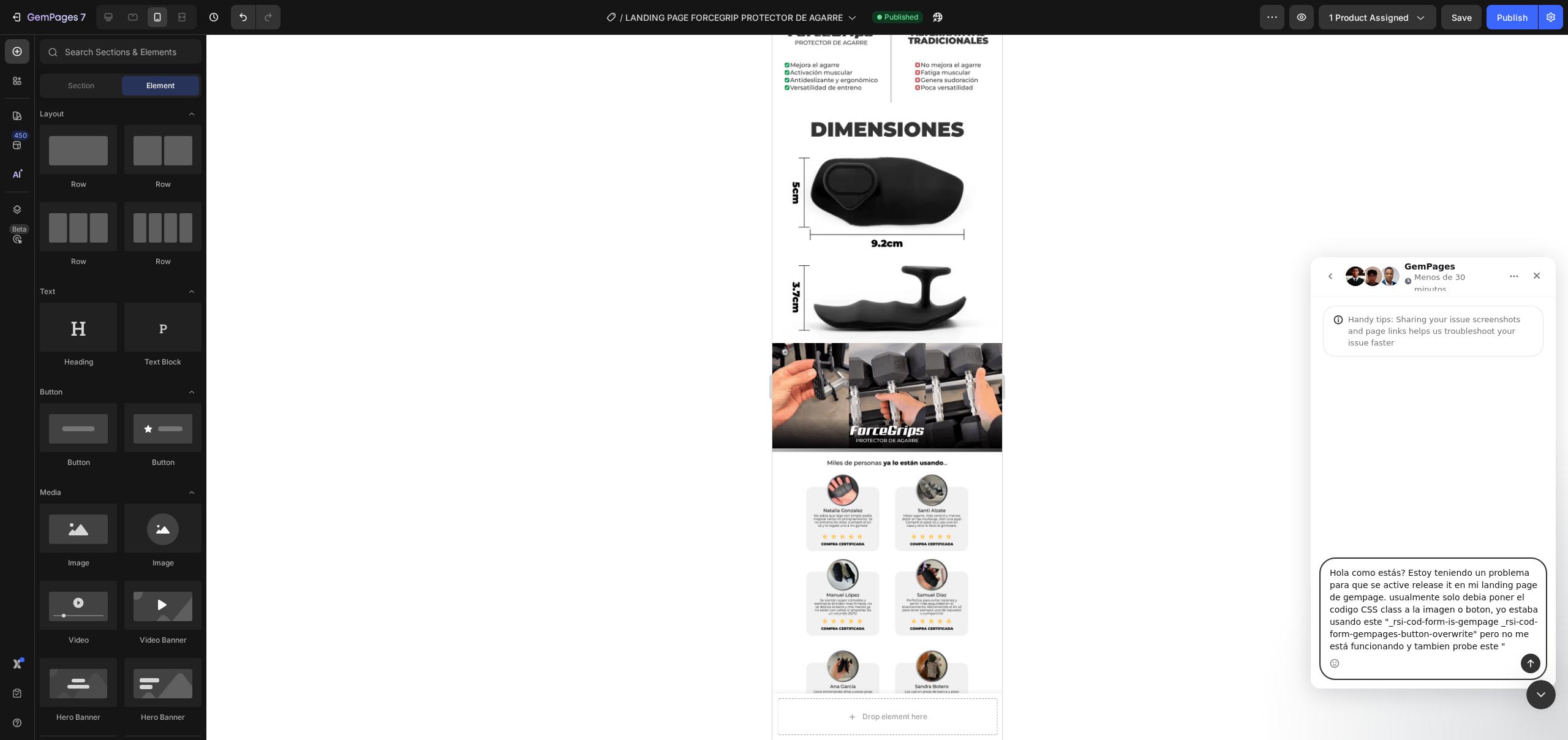
paste textarea "rsi-cod-form-gempages-button-overwrite rsi-cod-form-is-gempage"
type textarea "Hola como estás? Estoy teniendo un problema para que se active release it en mi…"
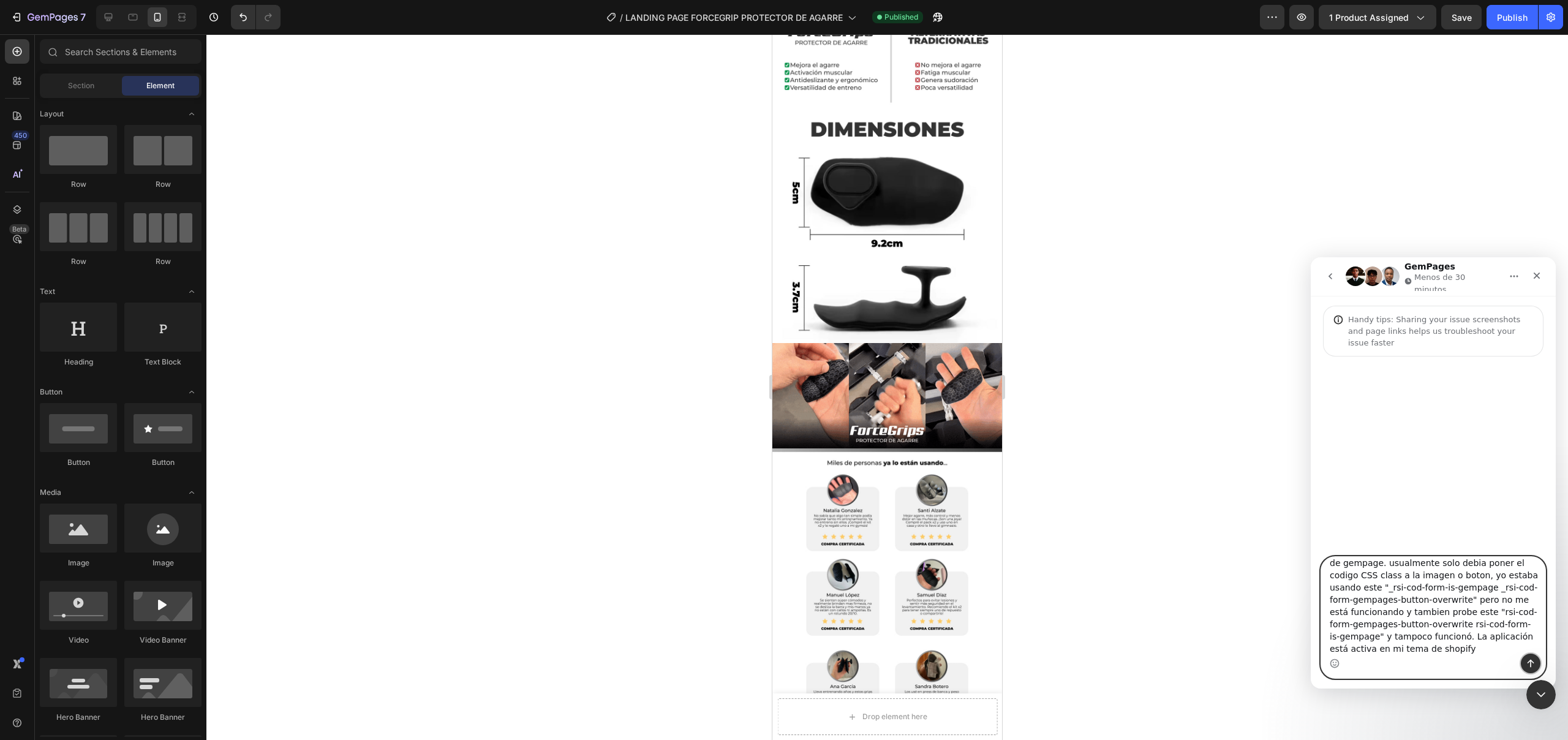
click at [1528, 667] on icon "Enviar un mensaje…" at bounding box center [1531, 663] width 10 height 10
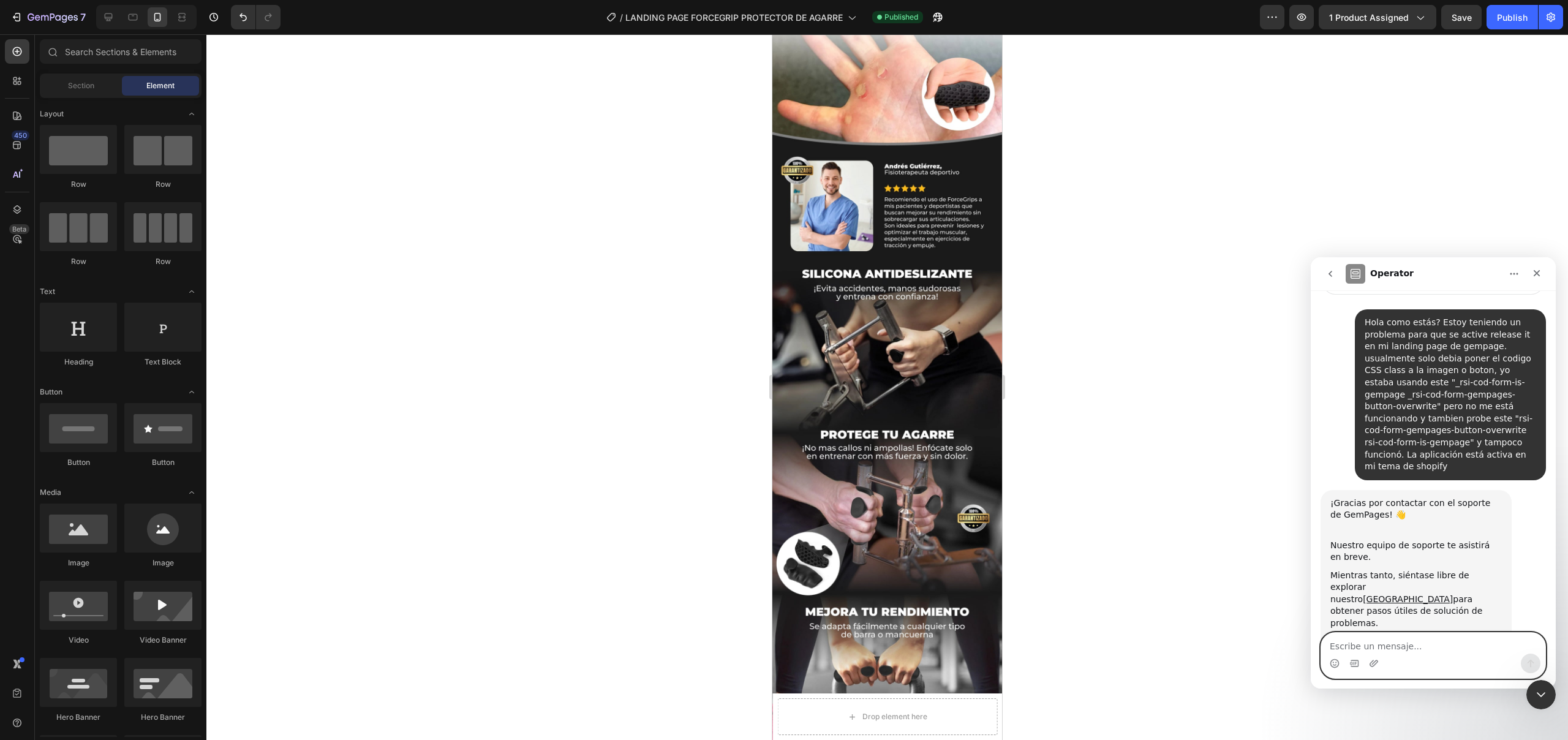
scroll to position [0, 0]
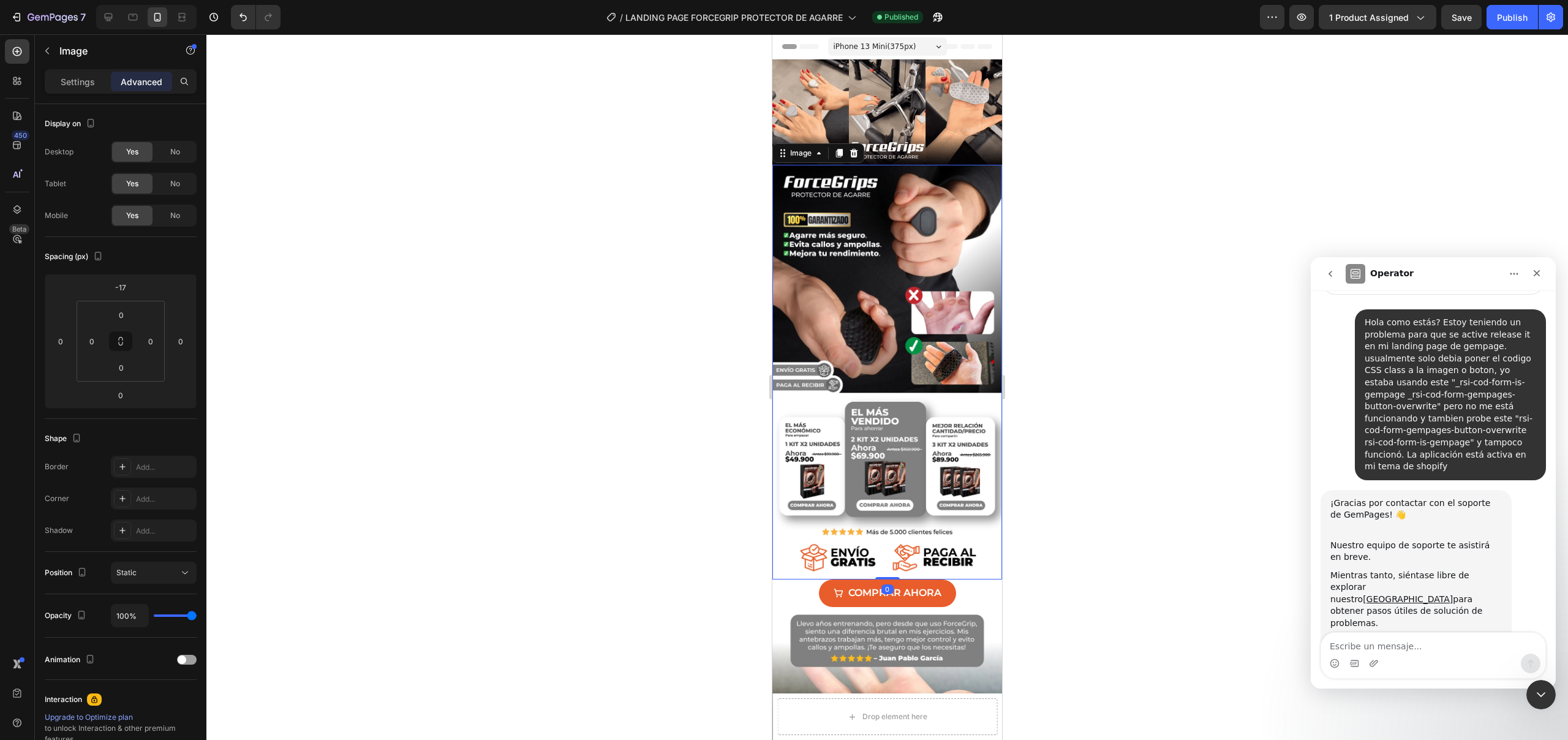
click at [892, 315] on img at bounding box center [887, 372] width 230 height 414
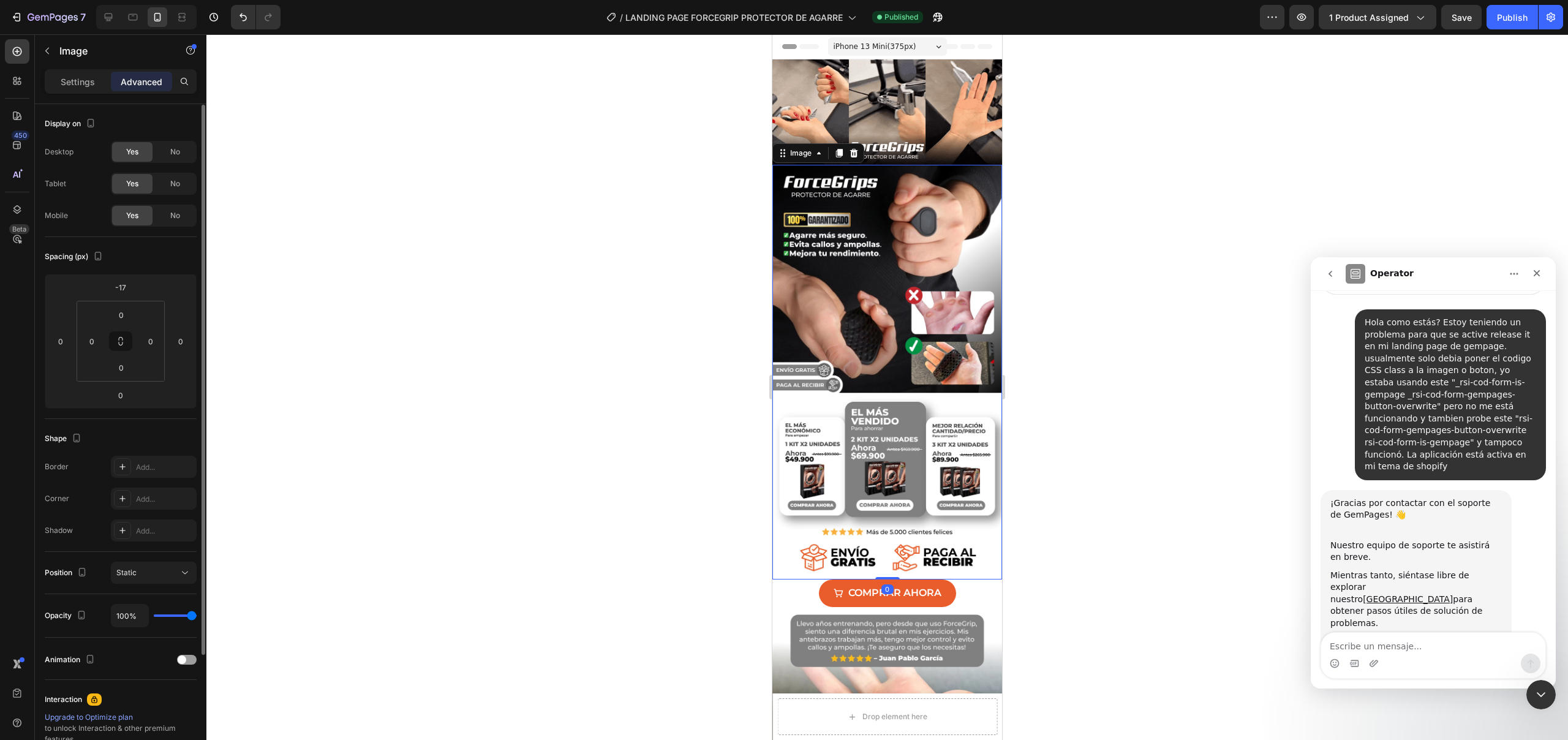
scroll to position [147, 0]
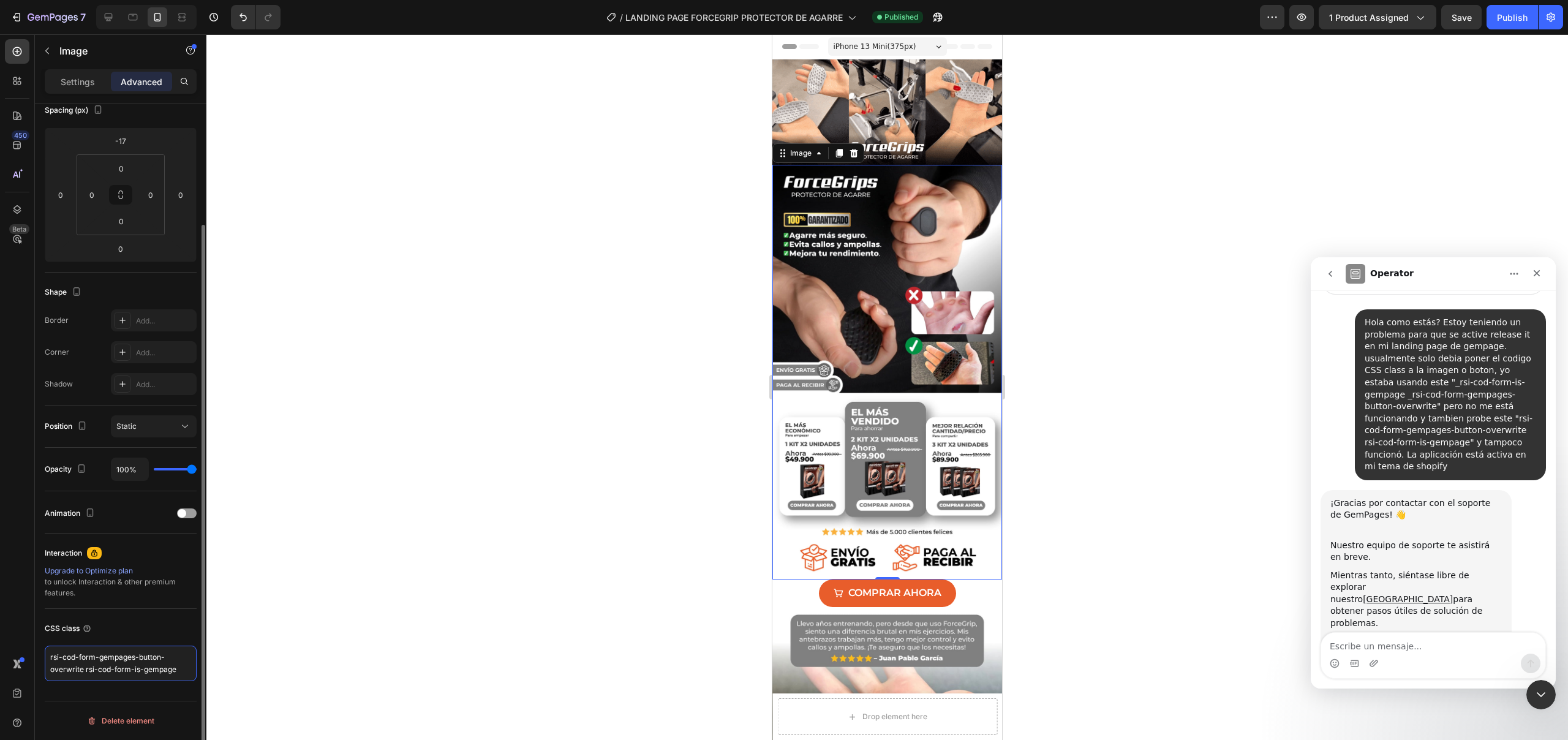
click at [158, 672] on textarea "rsi-cod-form-gempages-button-overwrite rsi-cod-form-is-gempage" at bounding box center [121, 663] width 152 height 36
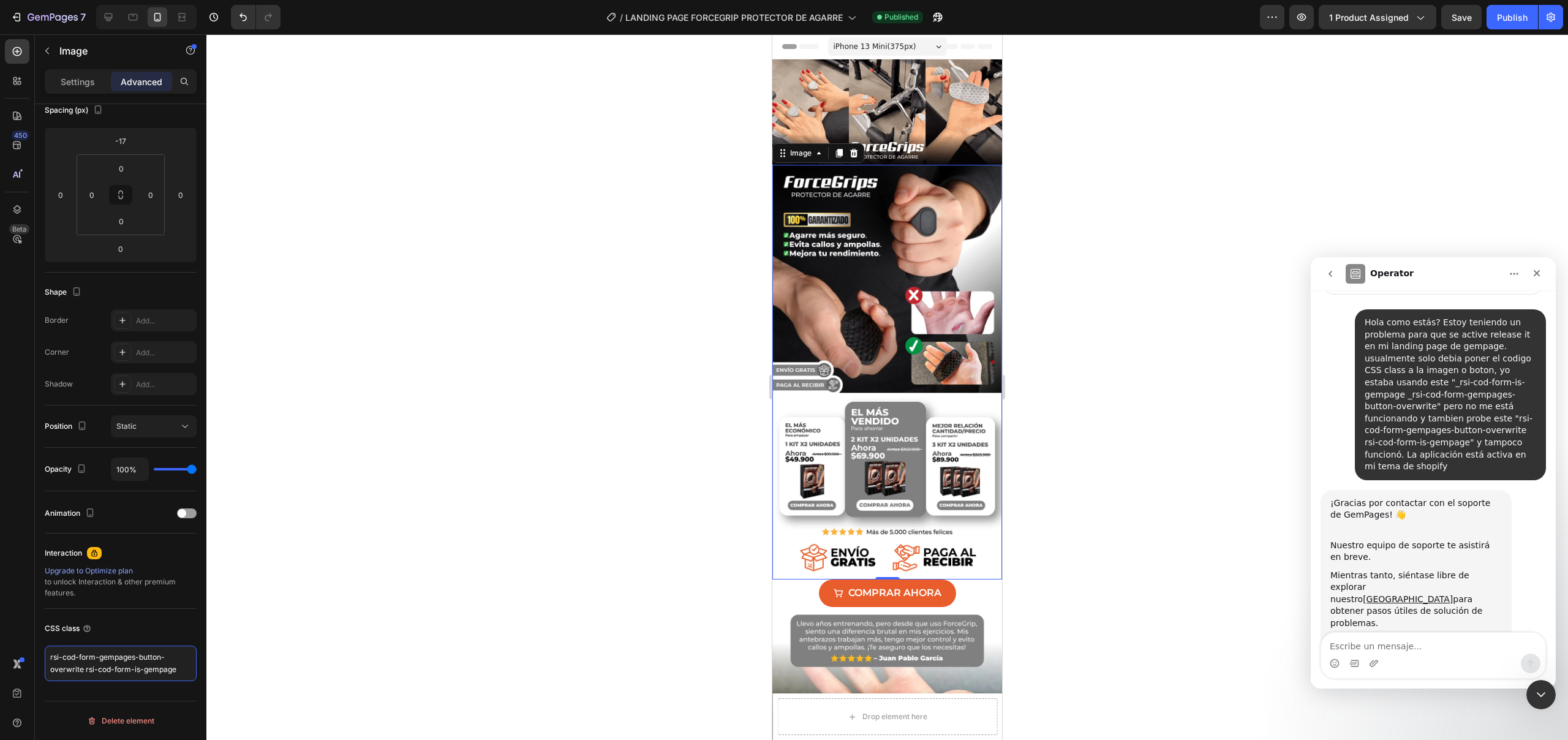
drag, startPoint x: 182, startPoint y: 671, endPoint x: 0, endPoint y: 645, distance: 183.8
click at [0, 645] on div "450 Beta Sections(18) Elements(84) Section Element Hero Section Product Detail …" at bounding box center [103, 387] width 206 height 706
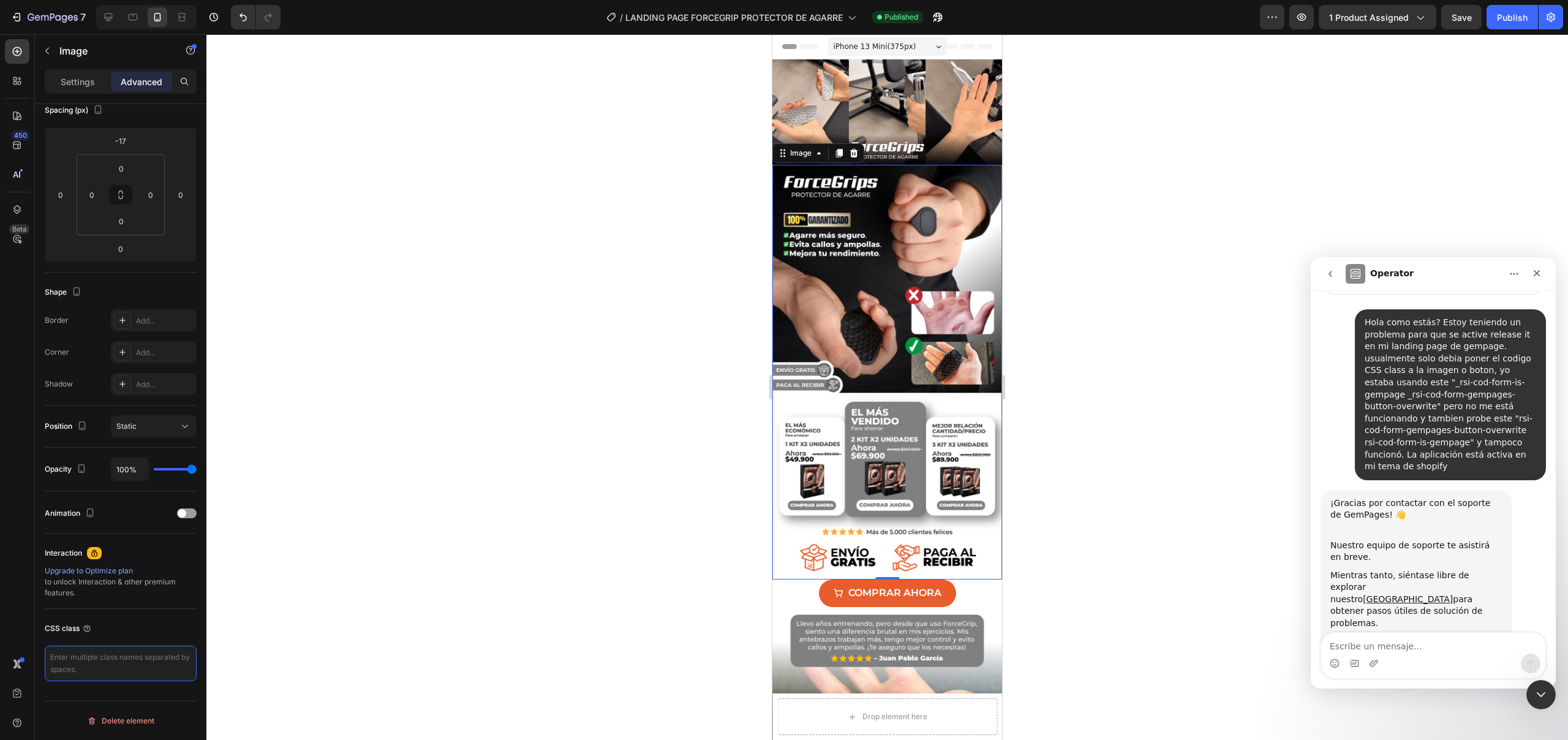
paste textarea "_rsi-cod-form-is-gempage _rsi-cod-form-gempages-button-overwrite"
type textarea "_rsi-cod-form-is-gempage _rsi-cod-form-gempages-button-overwrite"
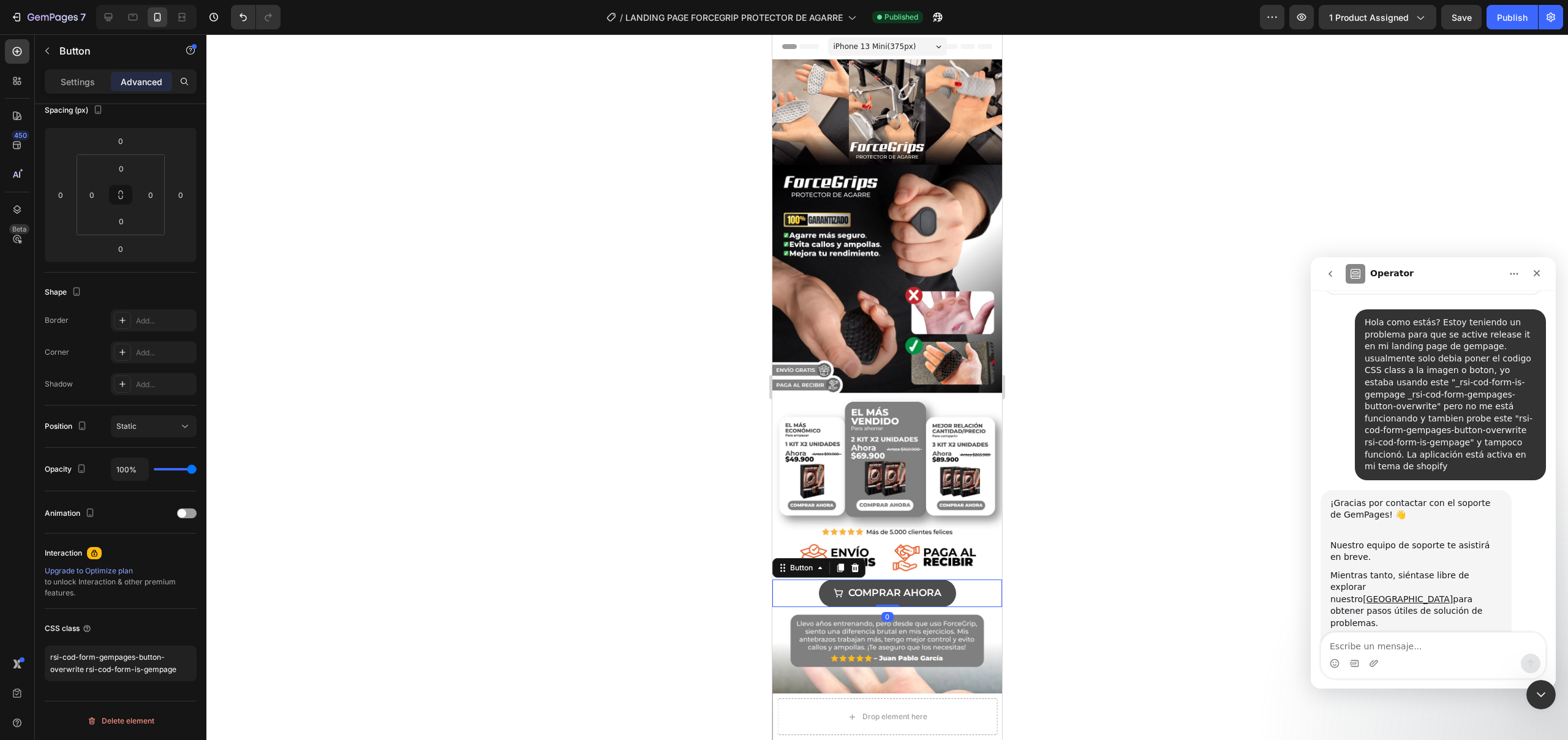
click at [835, 588] on span "<p>COMPRAR AHORA</p>" at bounding box center [838, 593] width 10 height 13
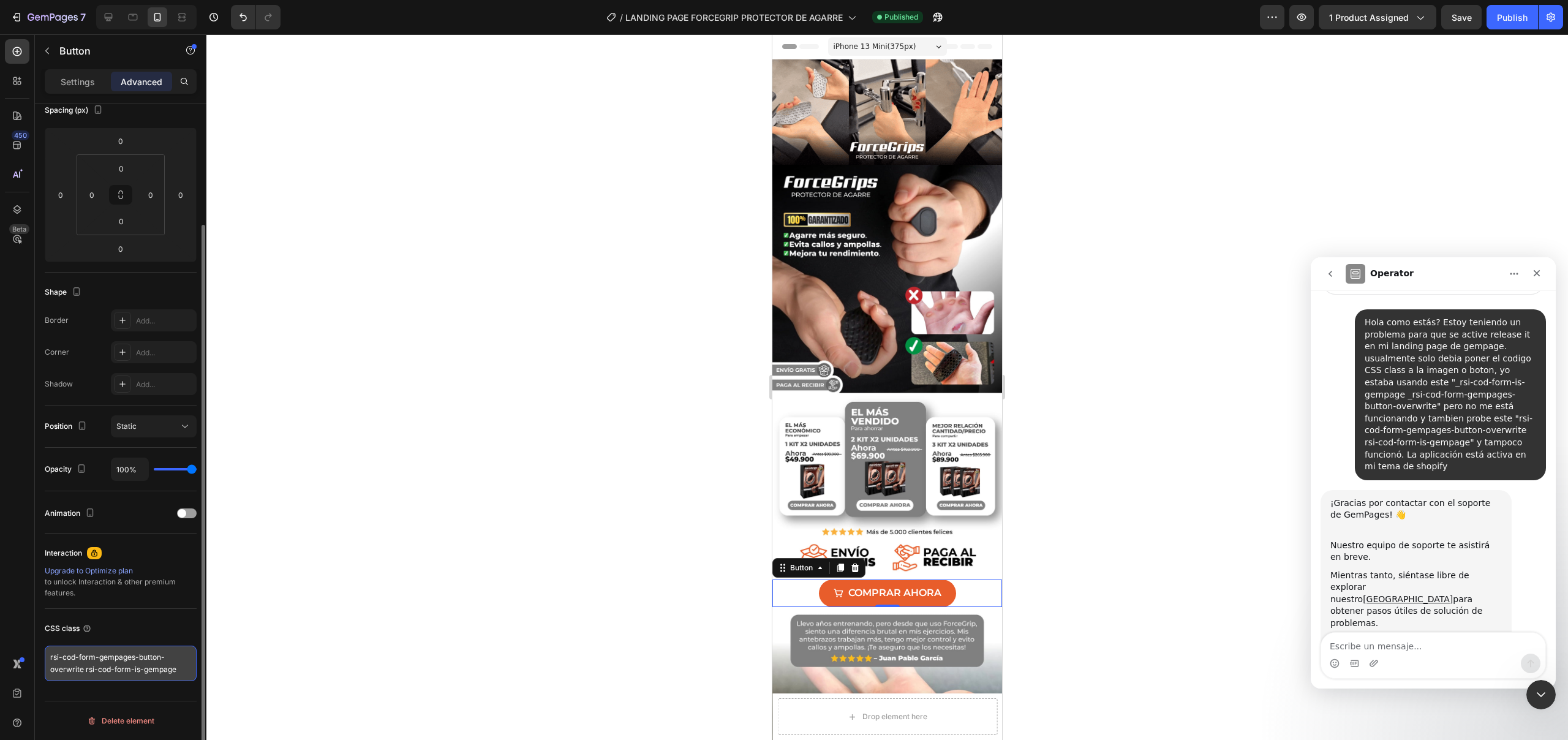
click at [186, 676] on textarea "rsi-cod-form-gempages-button-overwrite rsi-cod-form-is-gempage" at bounding box center [121, 663] width 152 height 36
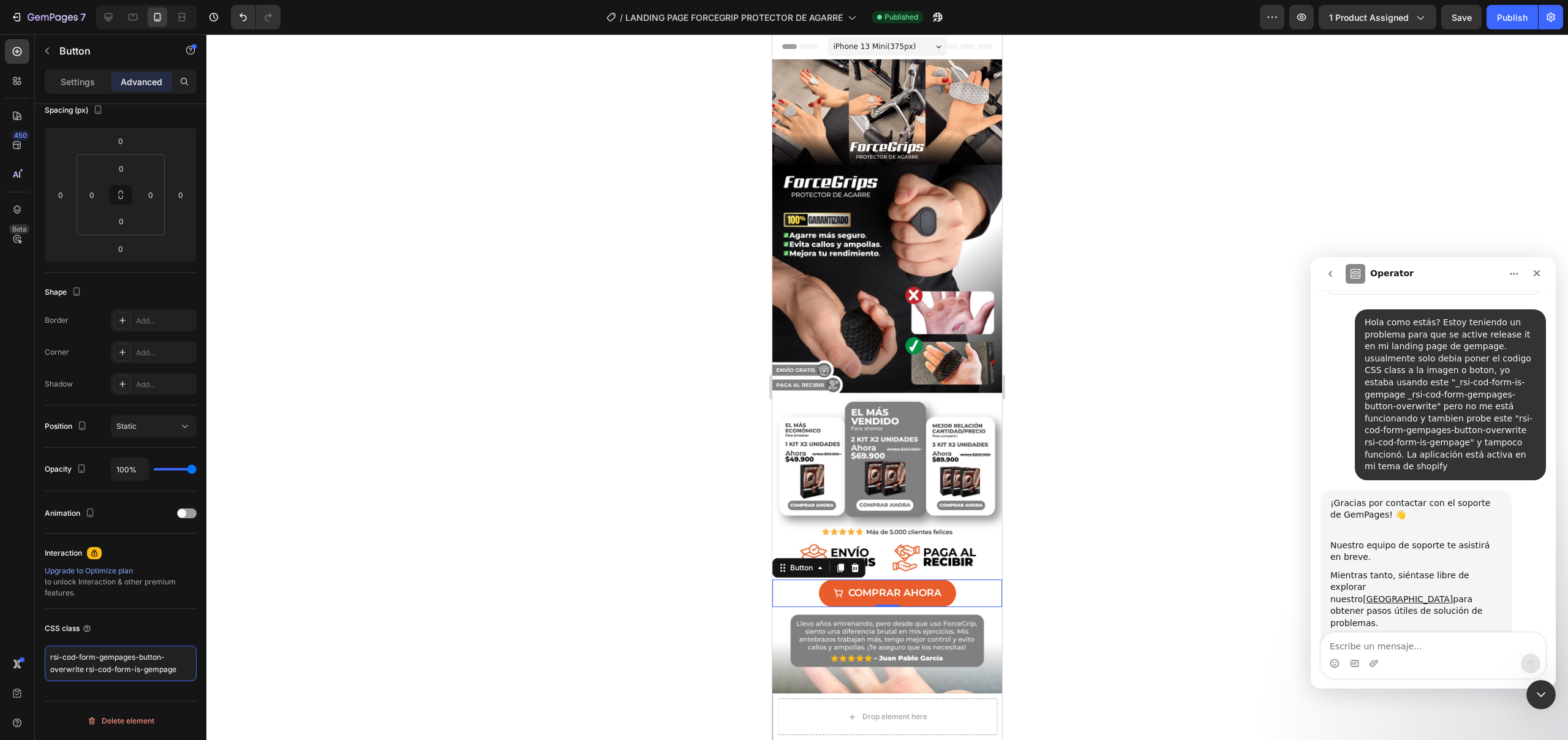
drag, startPoint x: 185, startPoint y: 675, endPoint x: 0, endPoint y: 633, distance: 189.7
click at [0, 633] on div "450 Beta Sections(18) Elements(84) Section Element Hero Section Product Detail …" at bounding box center [103, 387] width 206 height 706
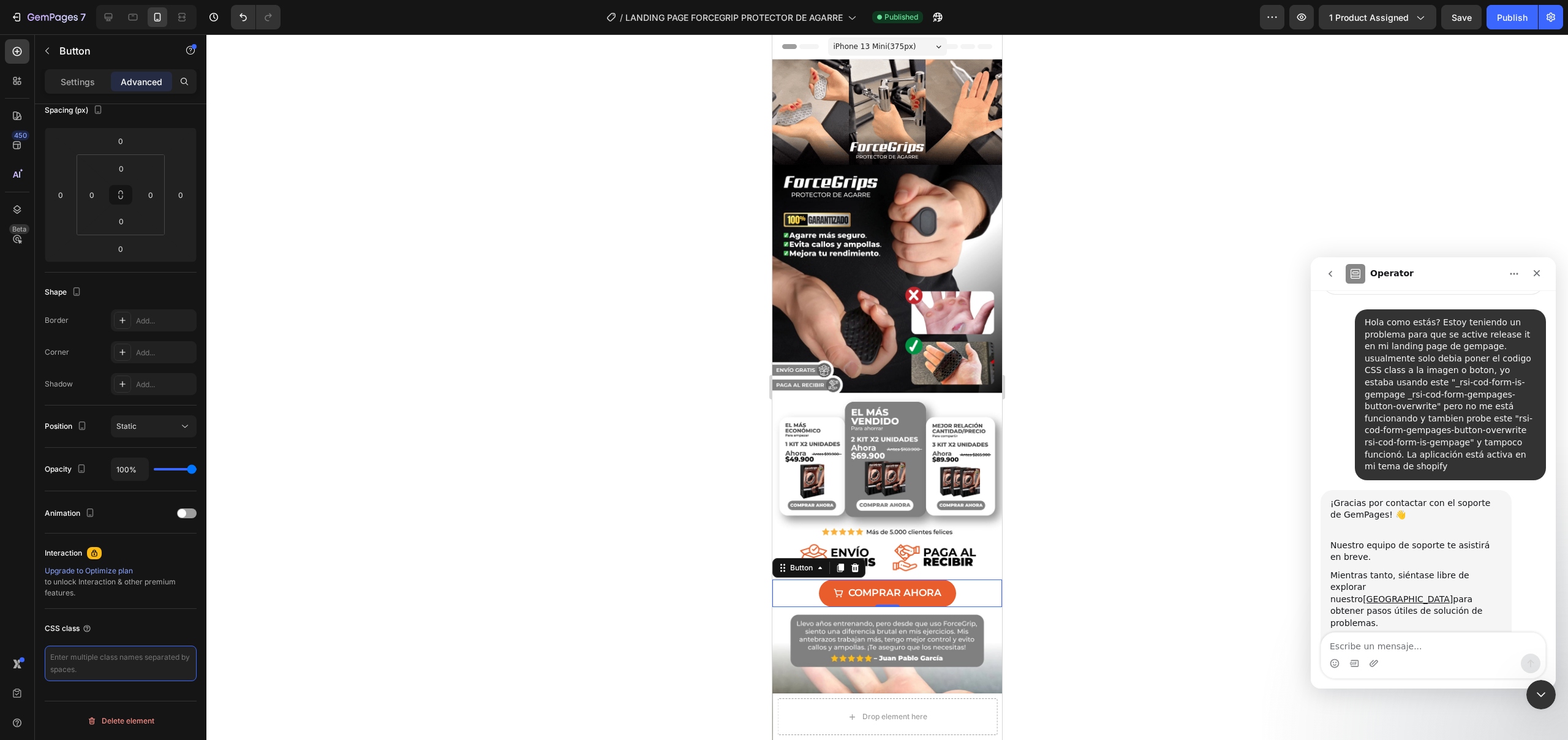
type textarea "_rsi-cod-form-is-gempage _rsi-cod-form-gempages-button-overwrite"
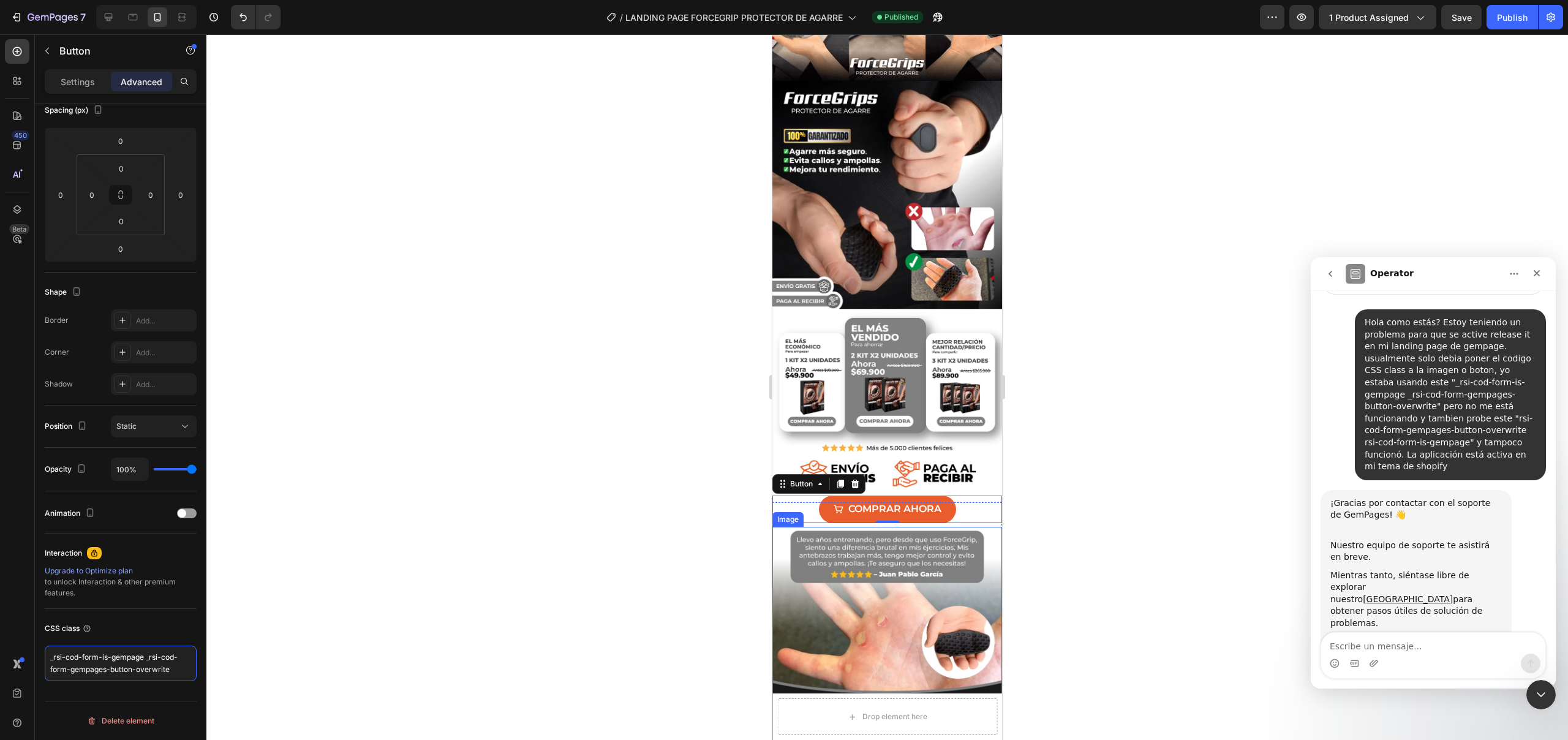
scroll to position [102, 0]
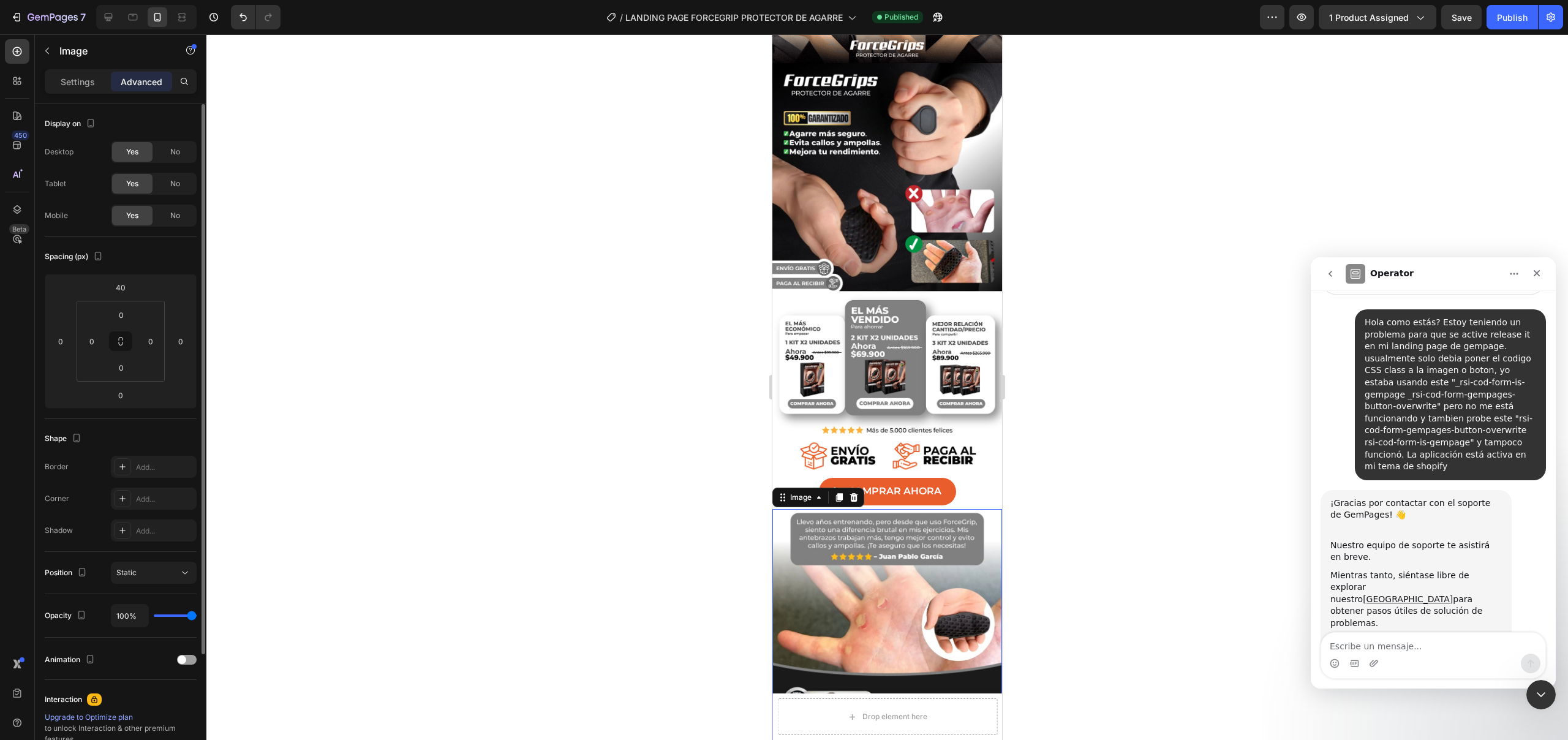
scroll to position [147, 0]
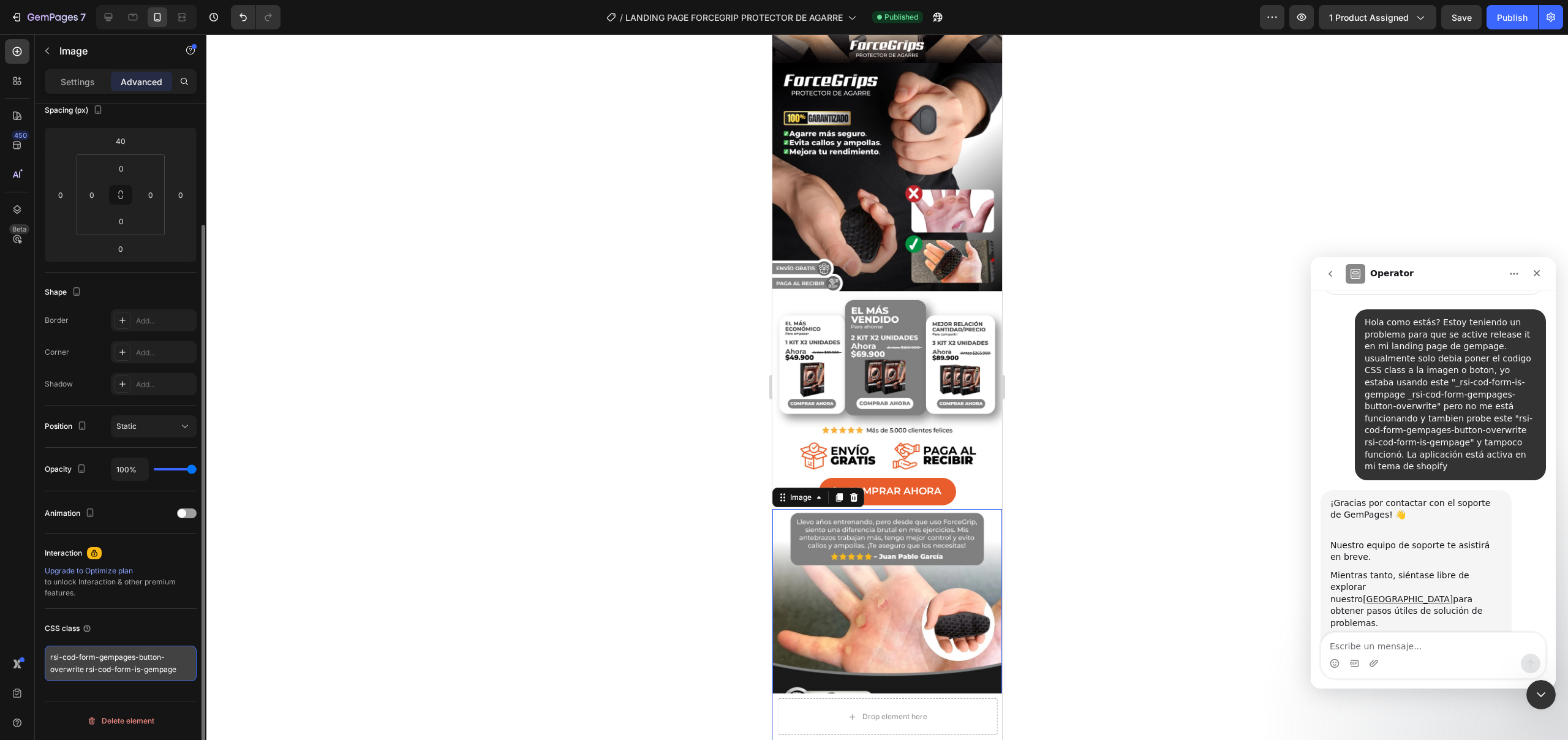
drag, startPoint x: 169, startPoint y: 670, endPoint x: 186, endPoint y: 667, distance: 17.3
click at [170, 670] on textarea "rsi-cod-form-gempages-button-overwrite rsi-cod-form-is-gempage" at bounding box center [121, 663] width 152 height 36
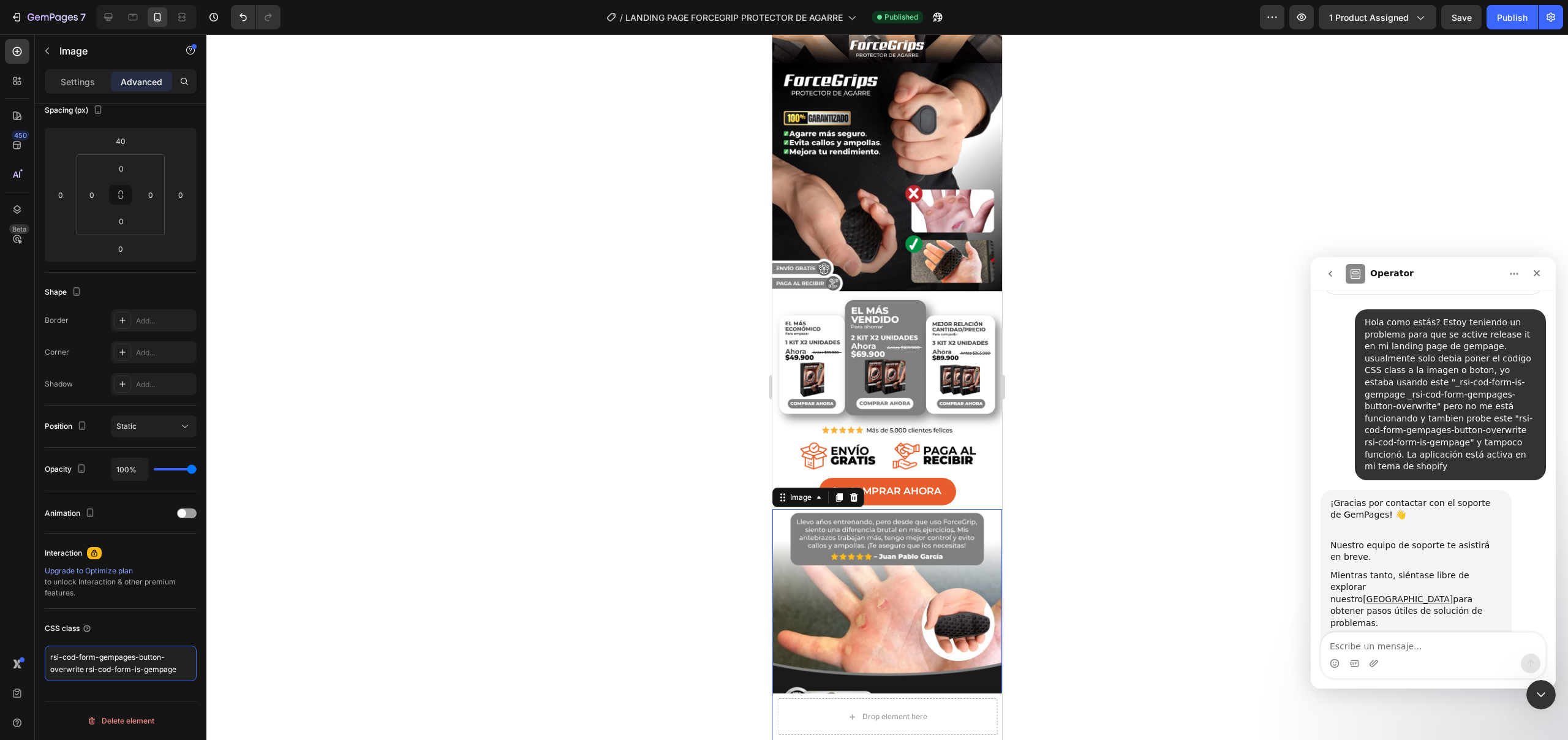
drag, startPoint x: 186, startPoint y: 667, endPoint x: 20, endPoint y: 628, distance: 170.5
click at [20, 628] on div "450 Beta Sections(18) Elements(84) Section Element Hero Section Product Detail …" at bounding box center [103, 387] width 206 height 706
paste textarea "_rsi-cod-form-is-gempage _rsi-cod-form-gempages-button-overwrite"
type textarea "_rsi-cod-form-is-gempage _rsi-cod-form-gempages-button-overwrite"
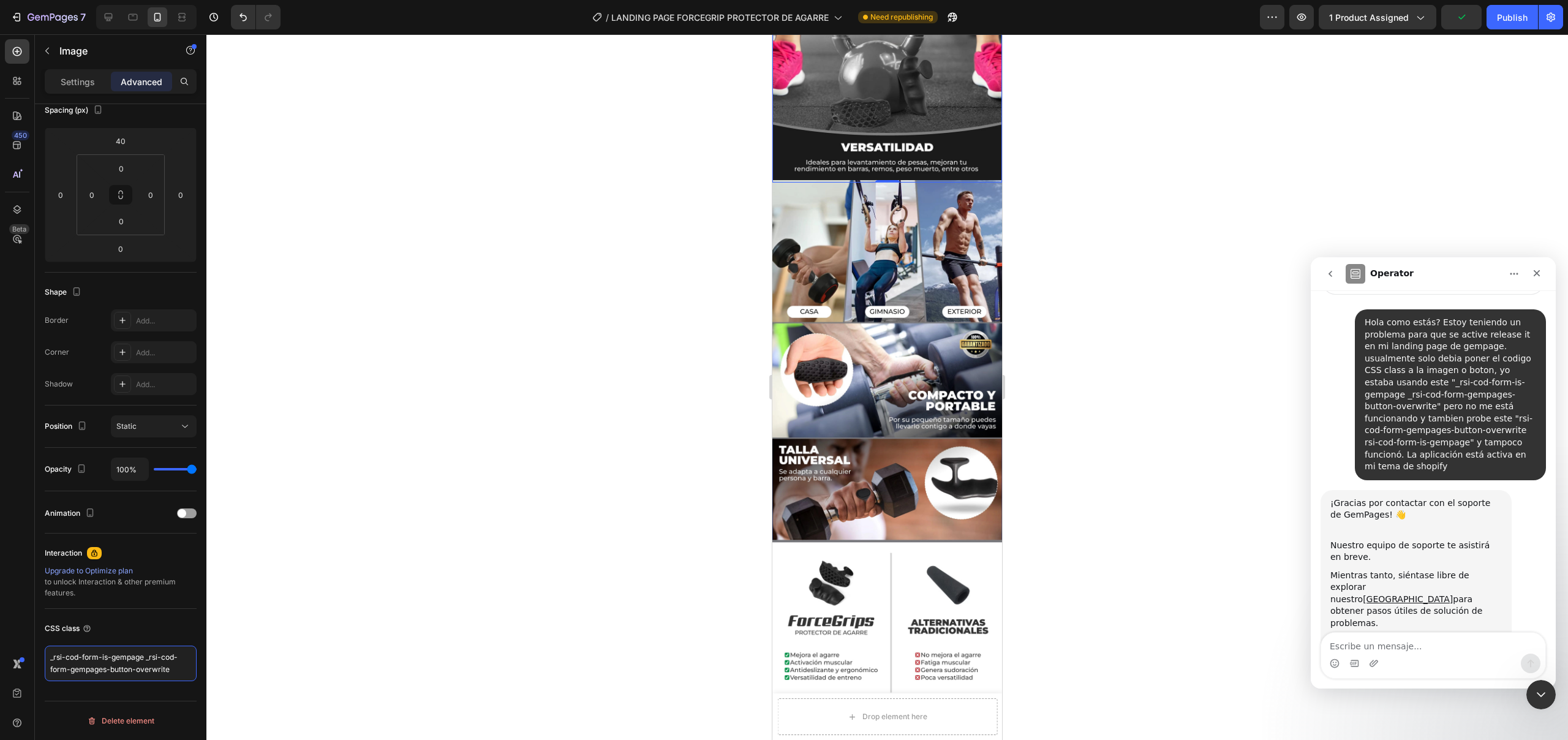
scroll to position [1299, 0]
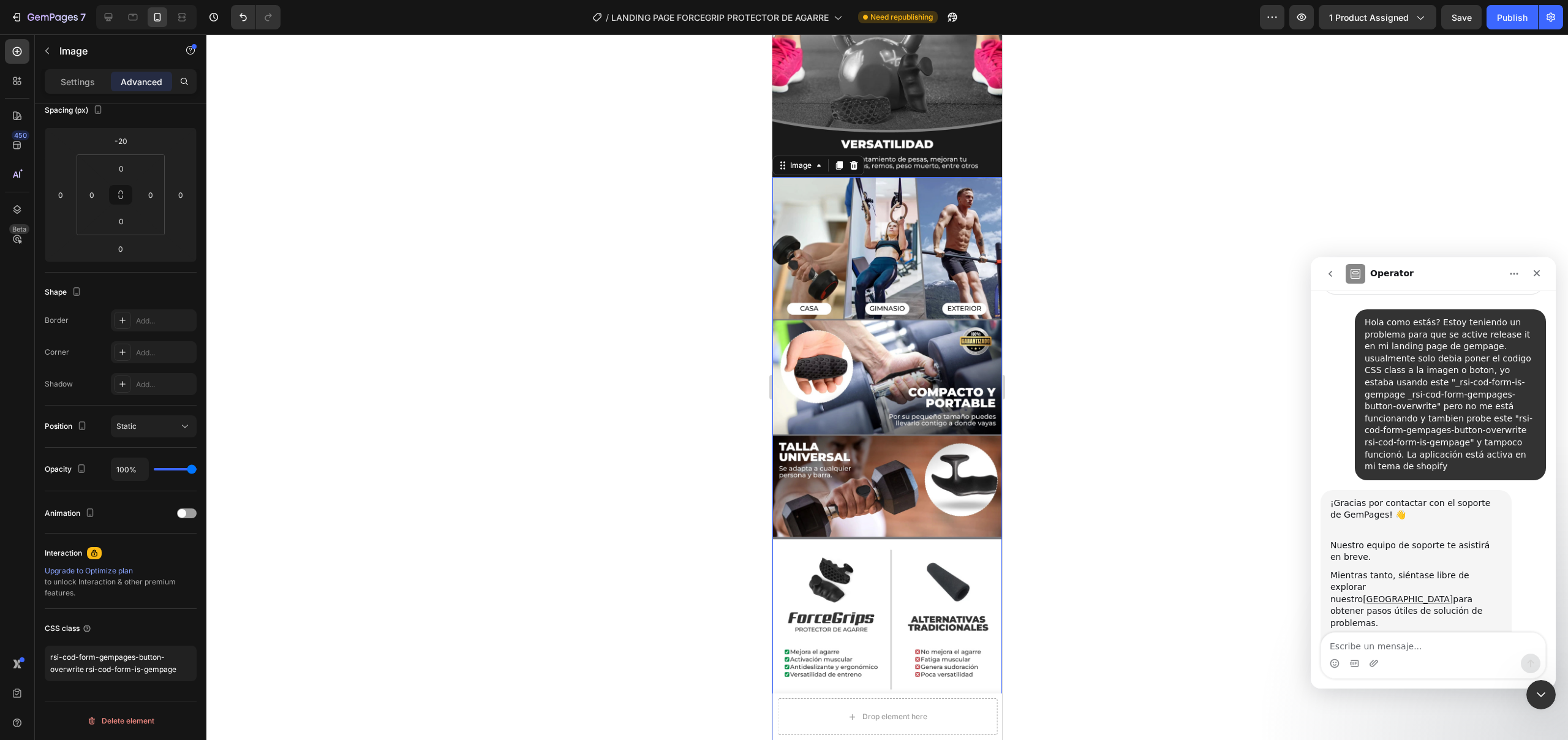
click at [949, 334] on img at bounding box center [887, 553] width 230 height 753
click at [187, 665] on textarea "rsi-cod-form-gempages-button-overwrite rsi-cod-form-is-gempage" at bounding box center [121, 663] width 152 height 36
drag, startPoint x: 187, startPoint y: 668, endPoint x: 0, endPoint y: 633, distance: 190.2
click at [0, 633] on div "450 Beta Sections(18) Elements(84) Section Element Hero Section Product Detail …" at bounding box center [103, 387] width 206 height 706
paste textarea "_rsi-cod-form-is-gempage _rsi-cod-form-gempages-button-overwrite"
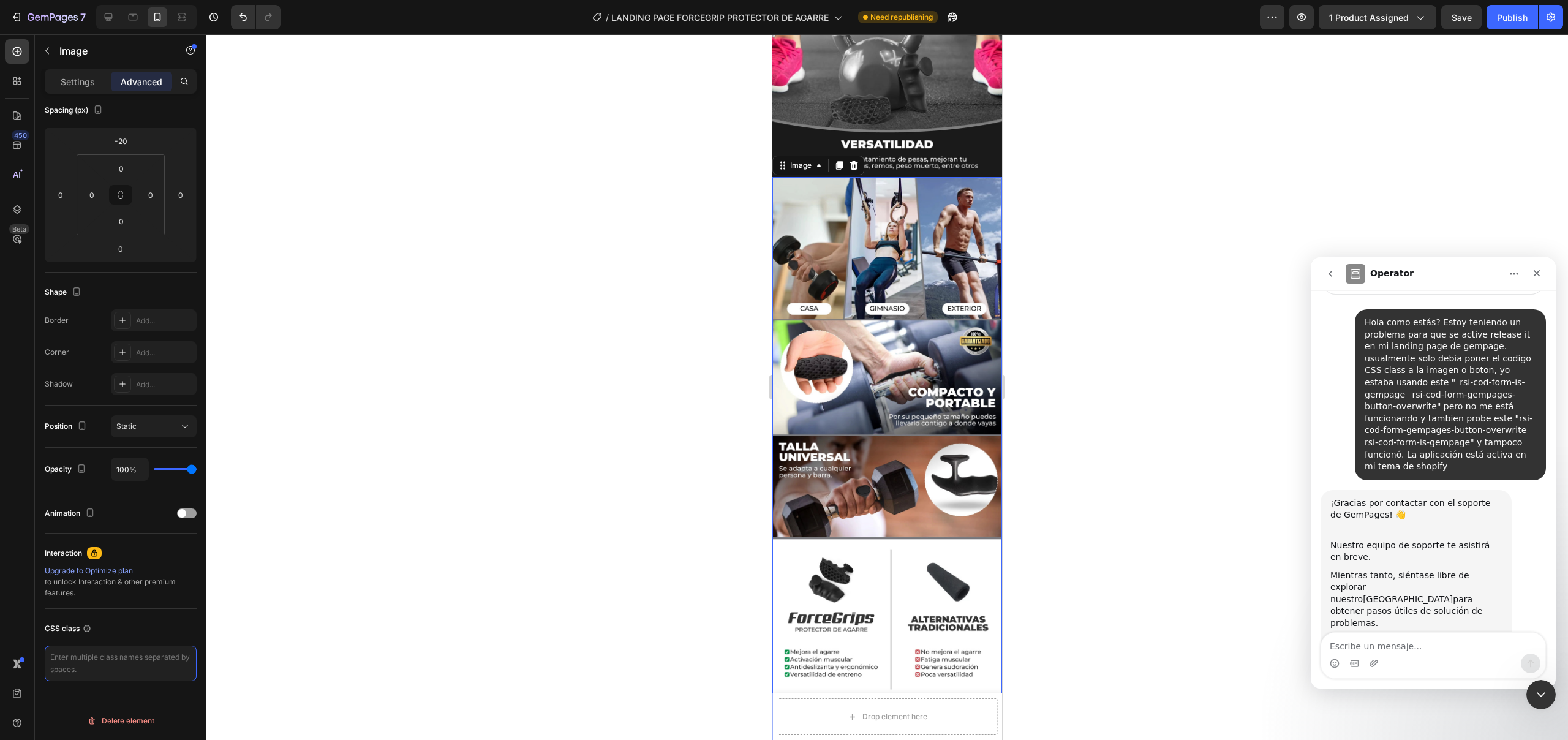
type textarea "_rsi-cod-form-is-gempage _rsi-cod-form-gempages-button-overwrite"
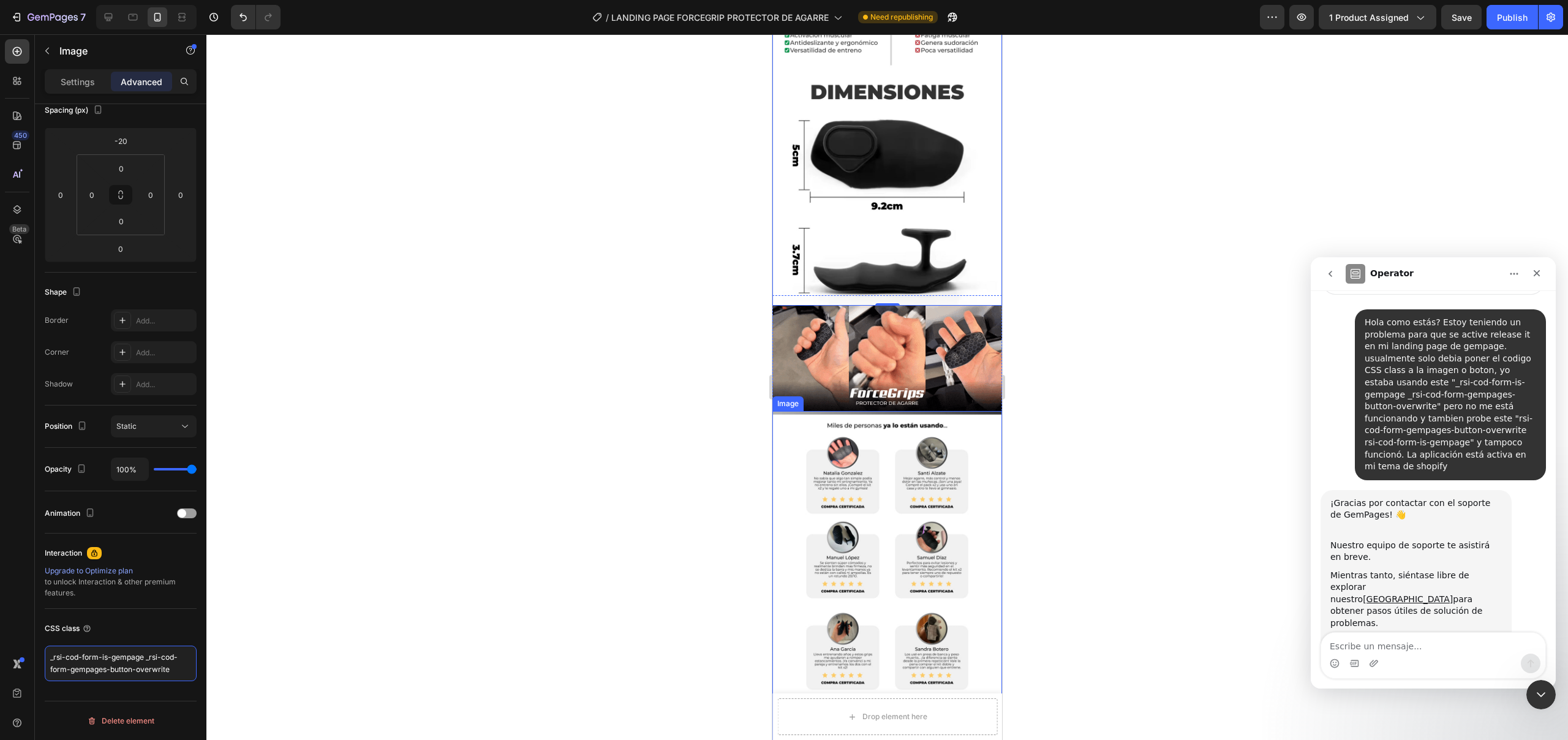
scroll to position [1926, 0]
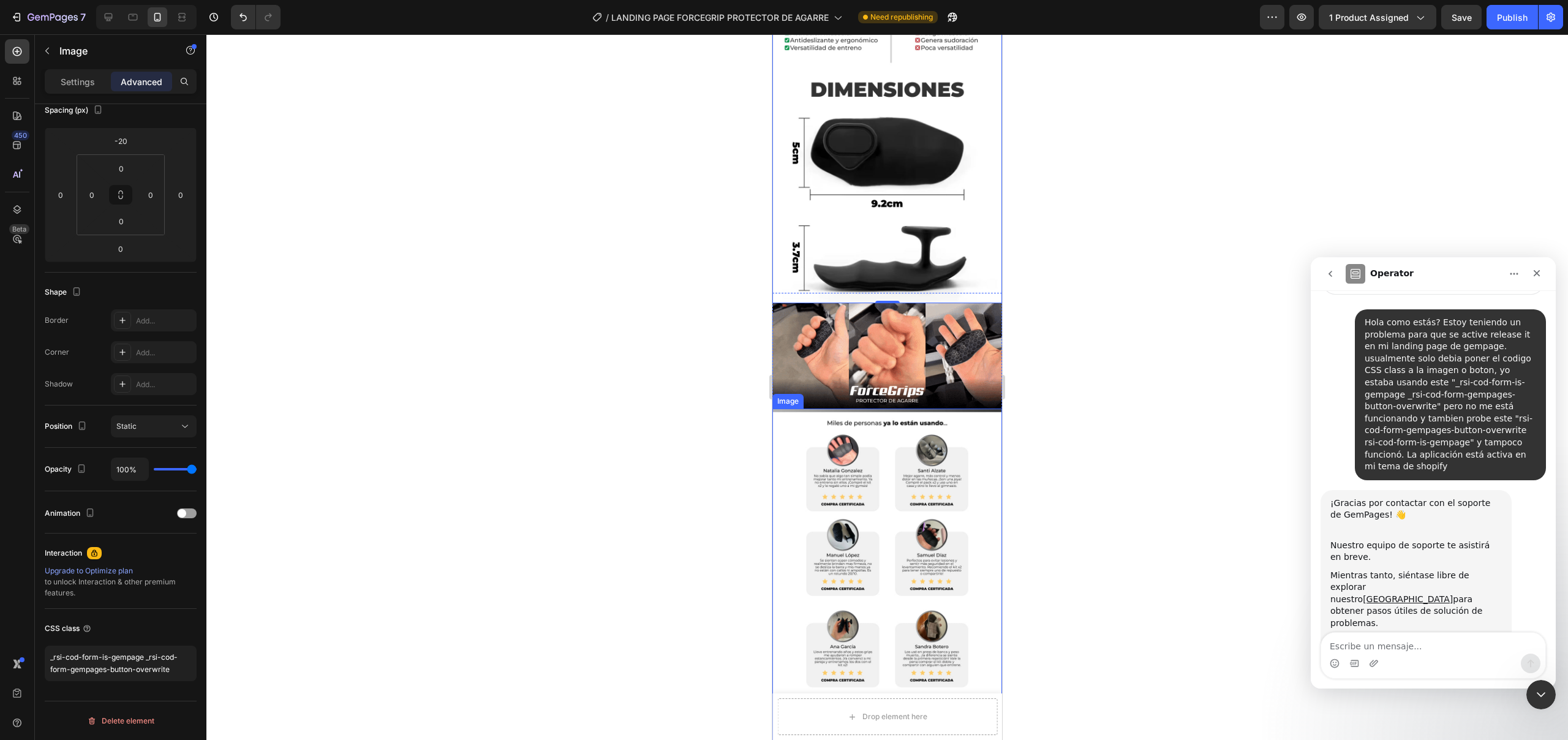
click at [858, 522] on img at bounding box center [887, 606] width 230 height 396
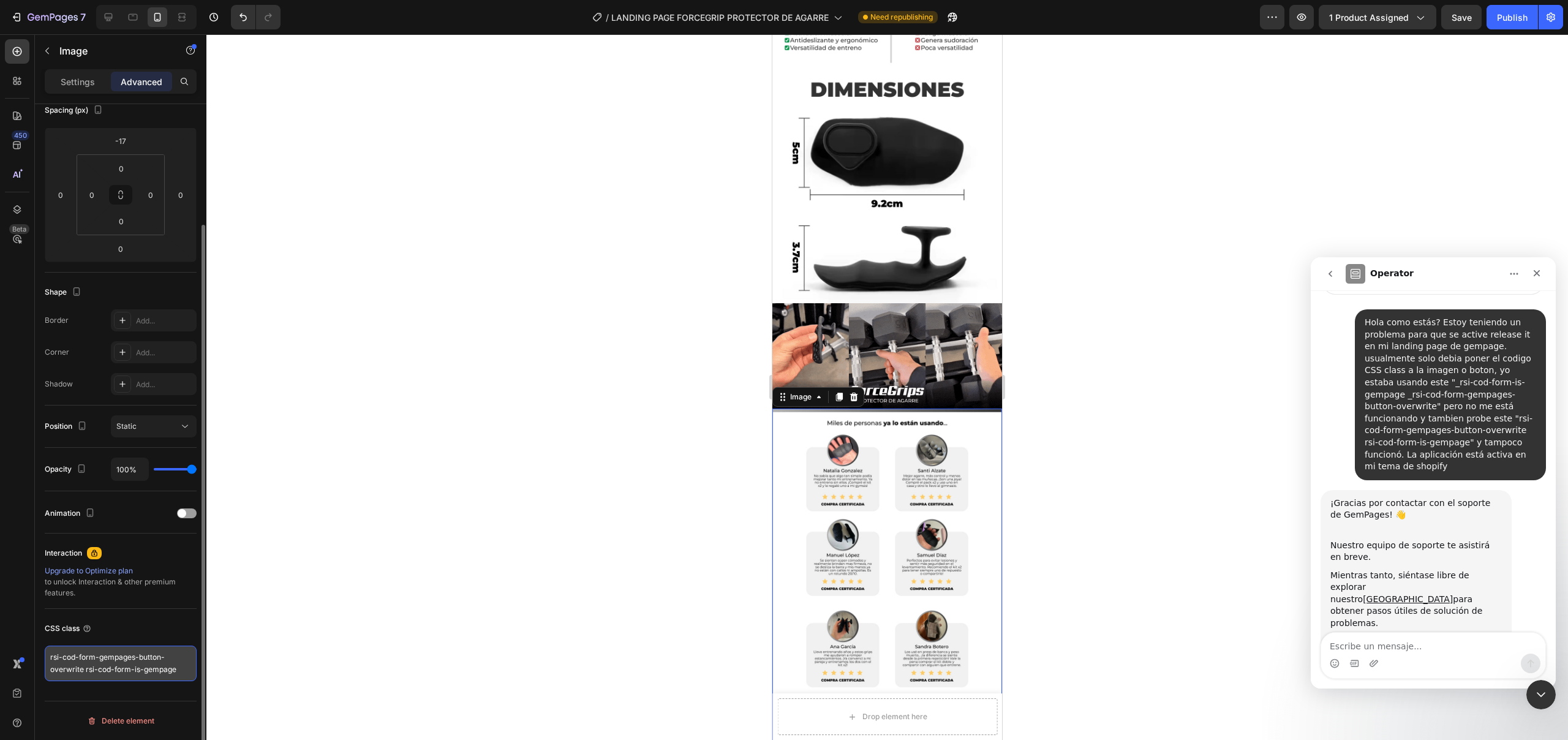
click at [168, 669] on textarea "rsi-cod-form-gempages-button-overwrite rsi-cod-form-is-gempage" at bounding box center [121, 663] width 152 height 36
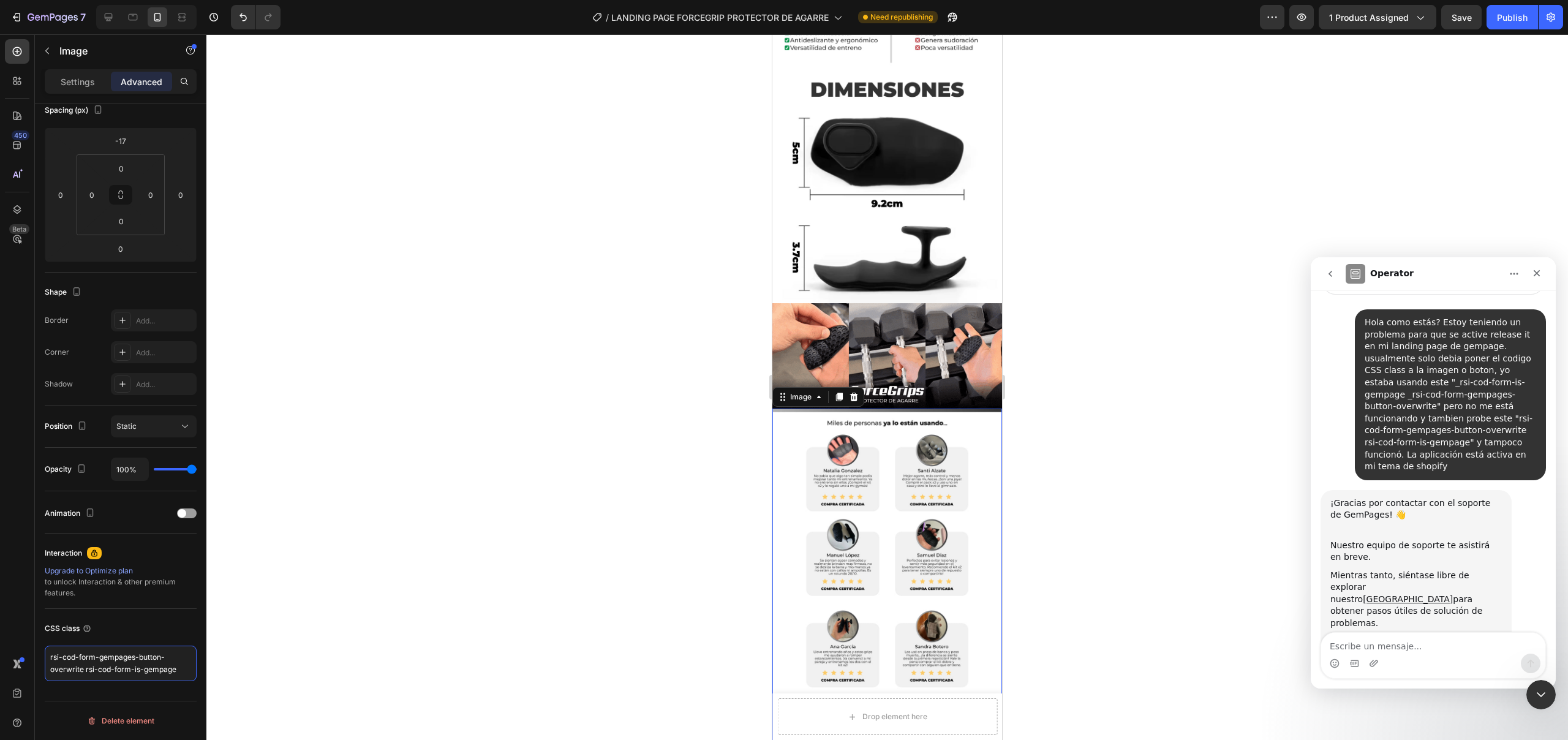
drag, startPoint x: 187, startPoint y: 671, endPoint x: 32, endPoint y: 628, distance: 160.9
click at [32, 628] on div "450 Beta Sections(18) Elements(84) Section Element Hero Section Product Detail …" at bounding box center [103, 387] width 206 height 706
paste textarea "_rsi-cod-form-is-gempage _rsi-cod-form-gempages-button-overwrite"
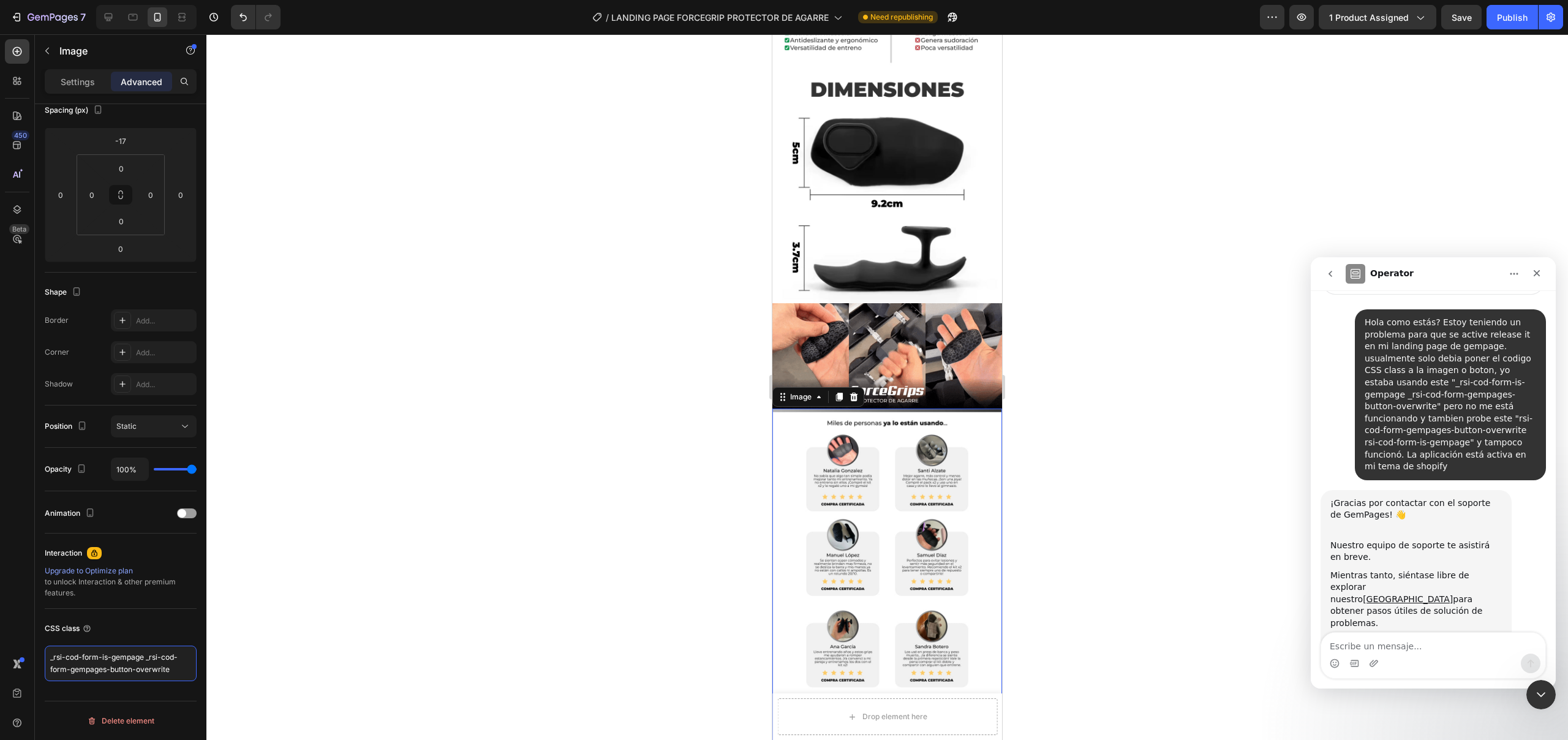
type textarea "_rsi-cod-form-is-gempage _rsi-cod-form-gempages-button-overwrite"
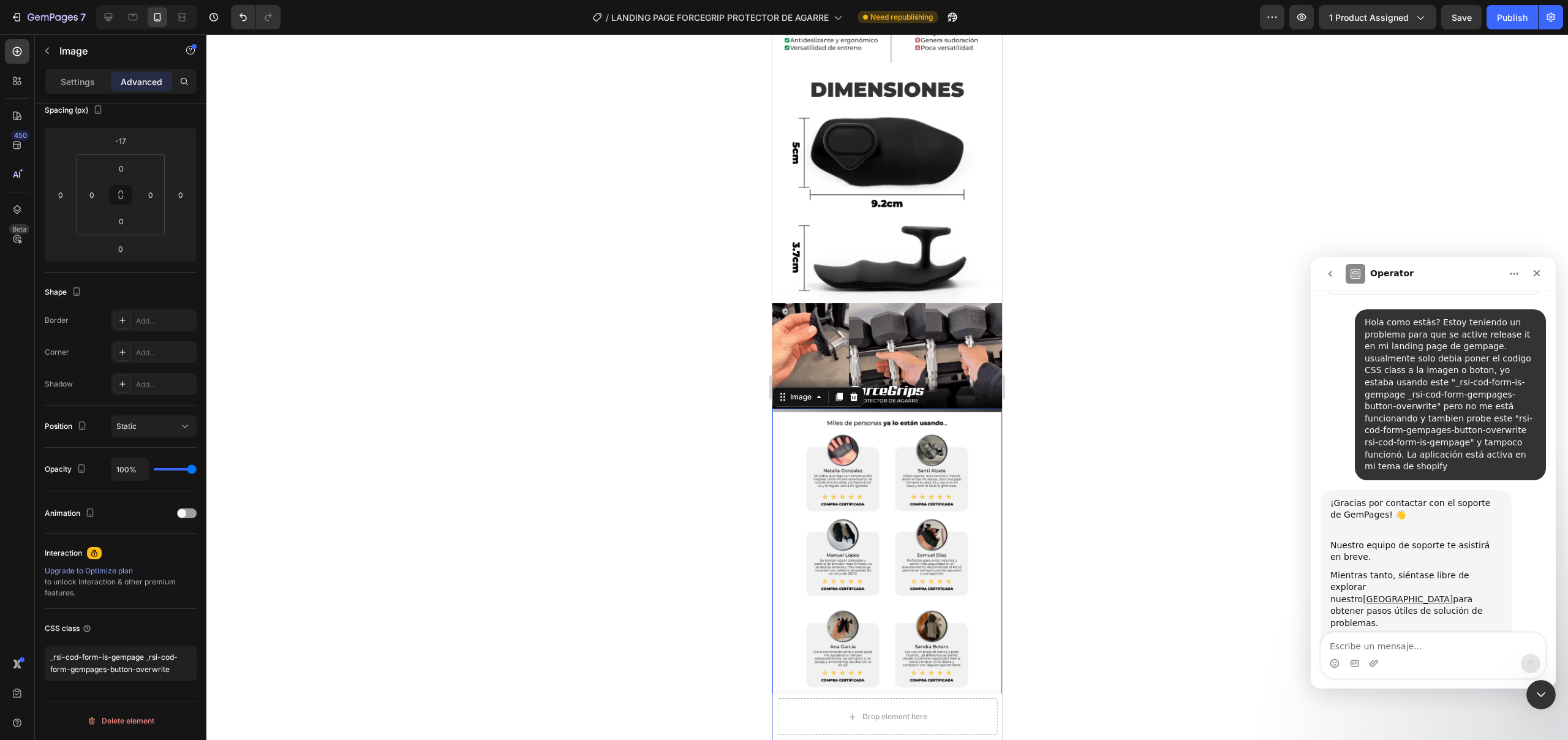
click at [647, 542] on div at bounding box center [886, 387] width 1361 height 706
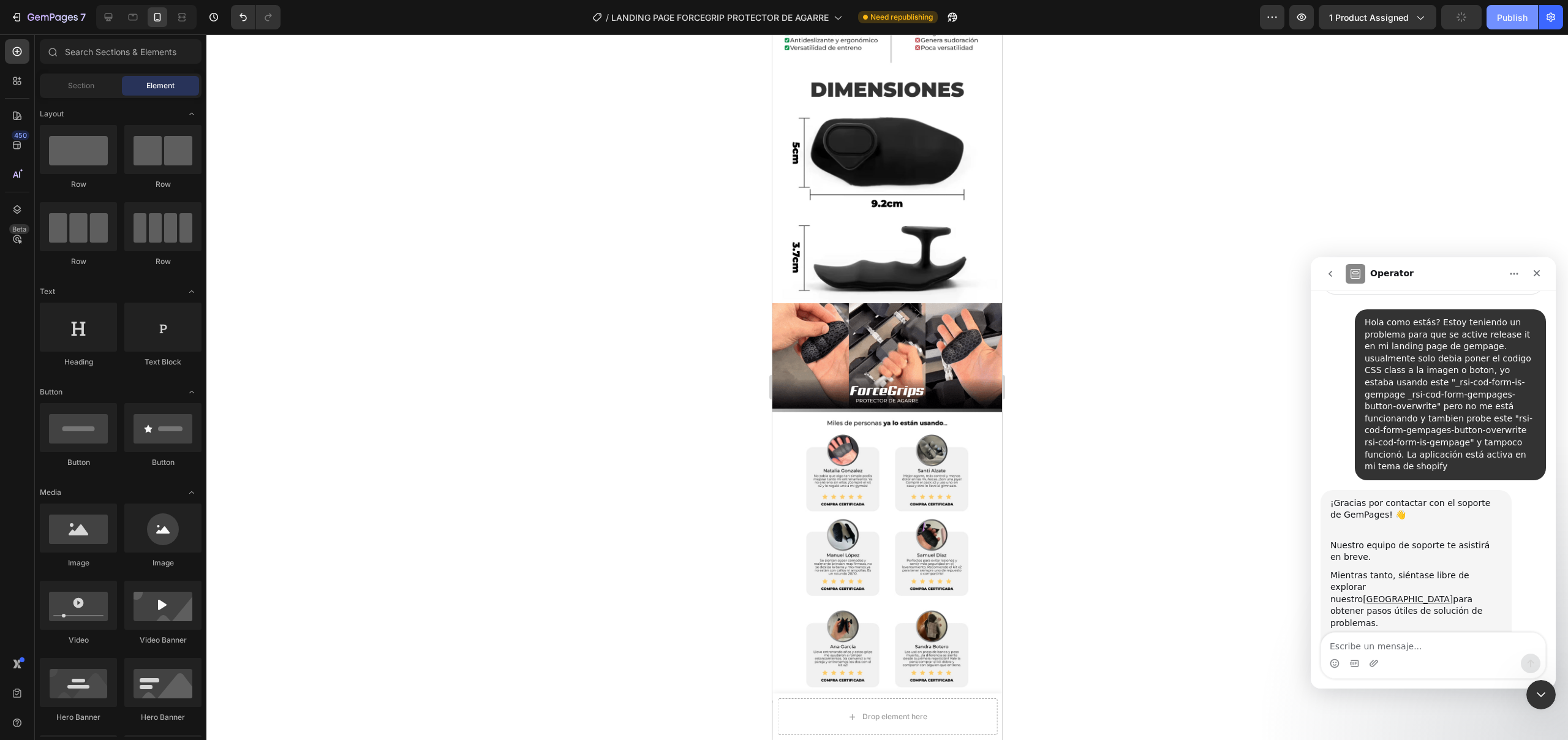
click at [1504, 17] on div "Publish" at bounding box center [1512, 18] width 31 height 13
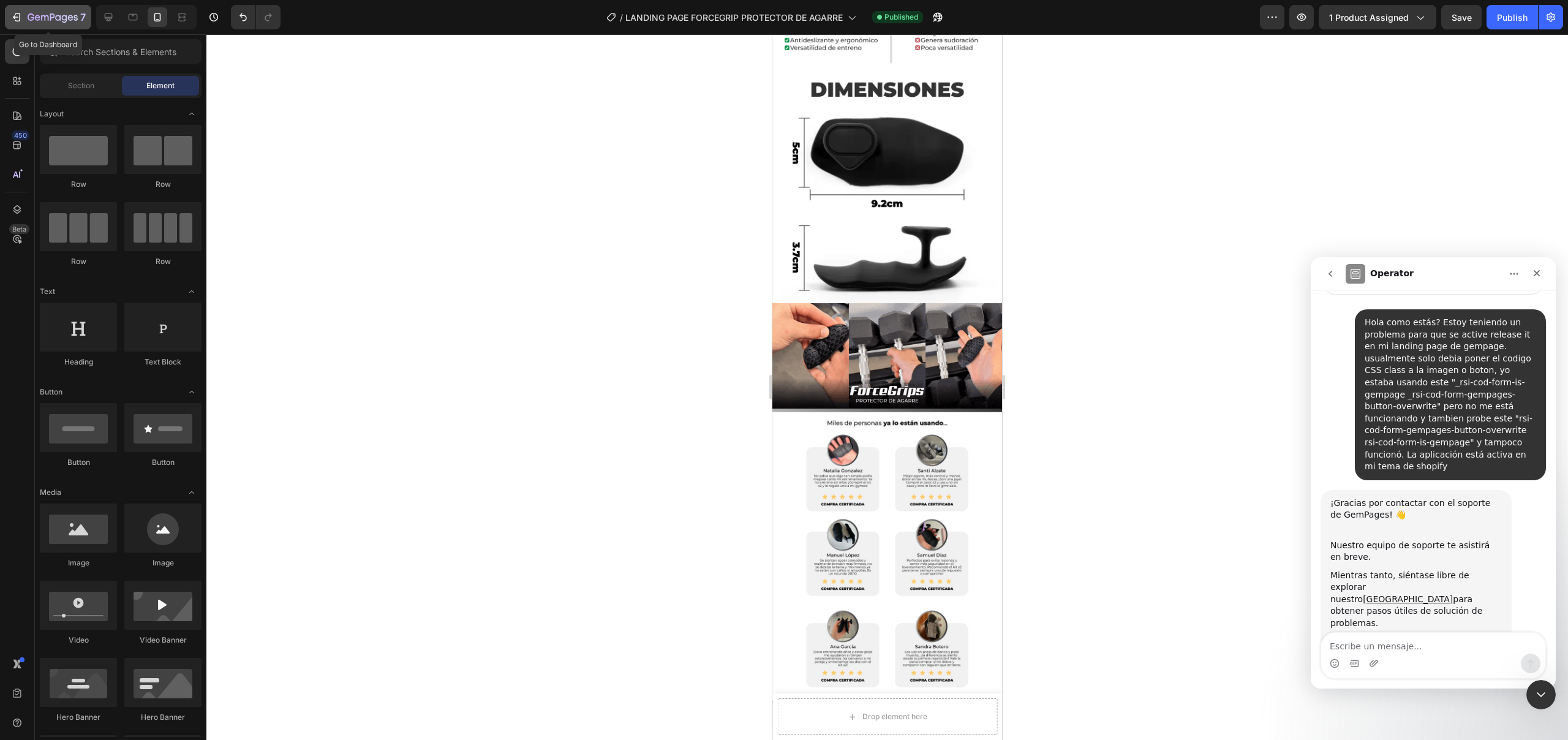
click at [20, 15] on icon "button" at bounding box center [16, 17] width 12 height 12
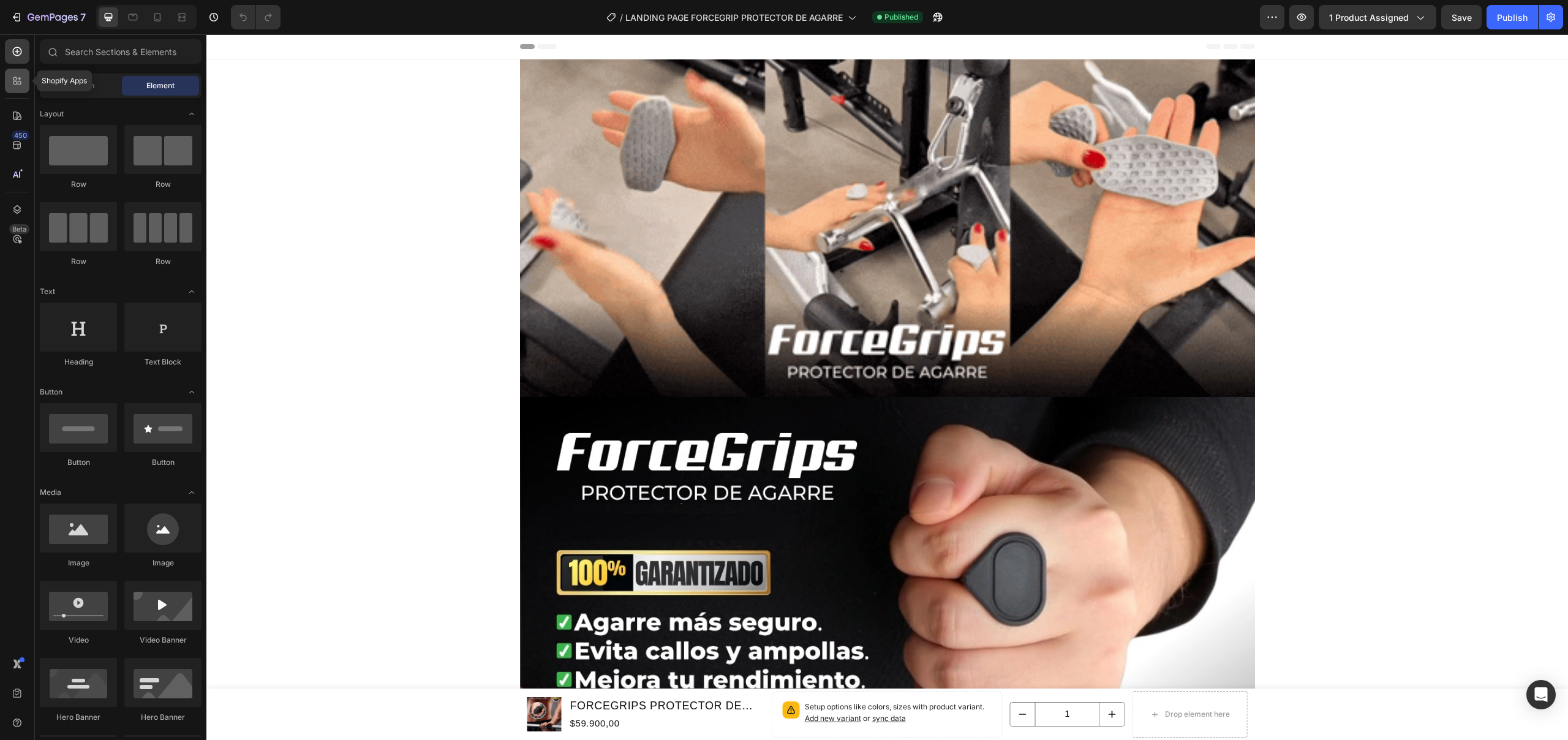
click at [24, 85] on div at bounding box center [17, 81] width 24 height 24
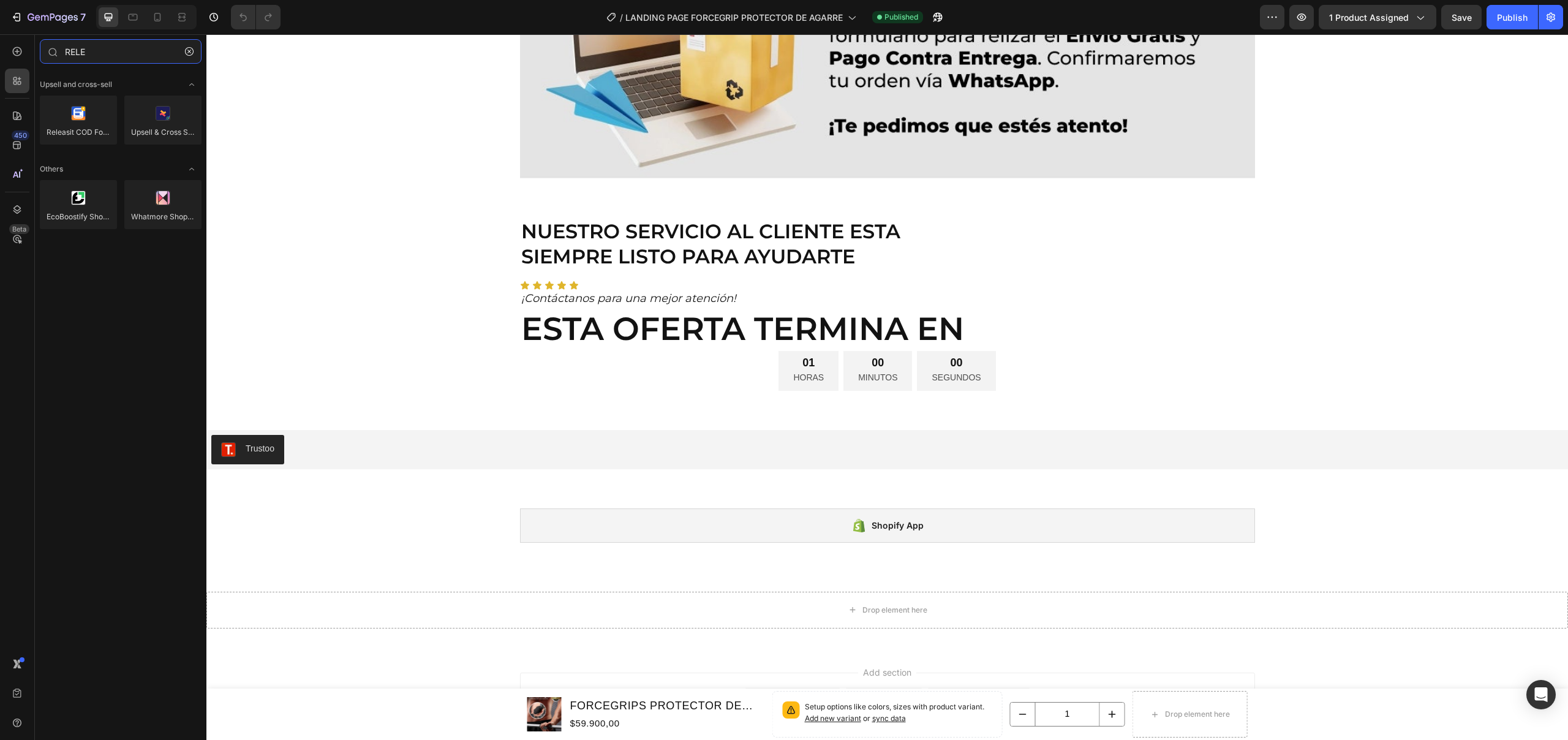
scroll to position [8405, 0]
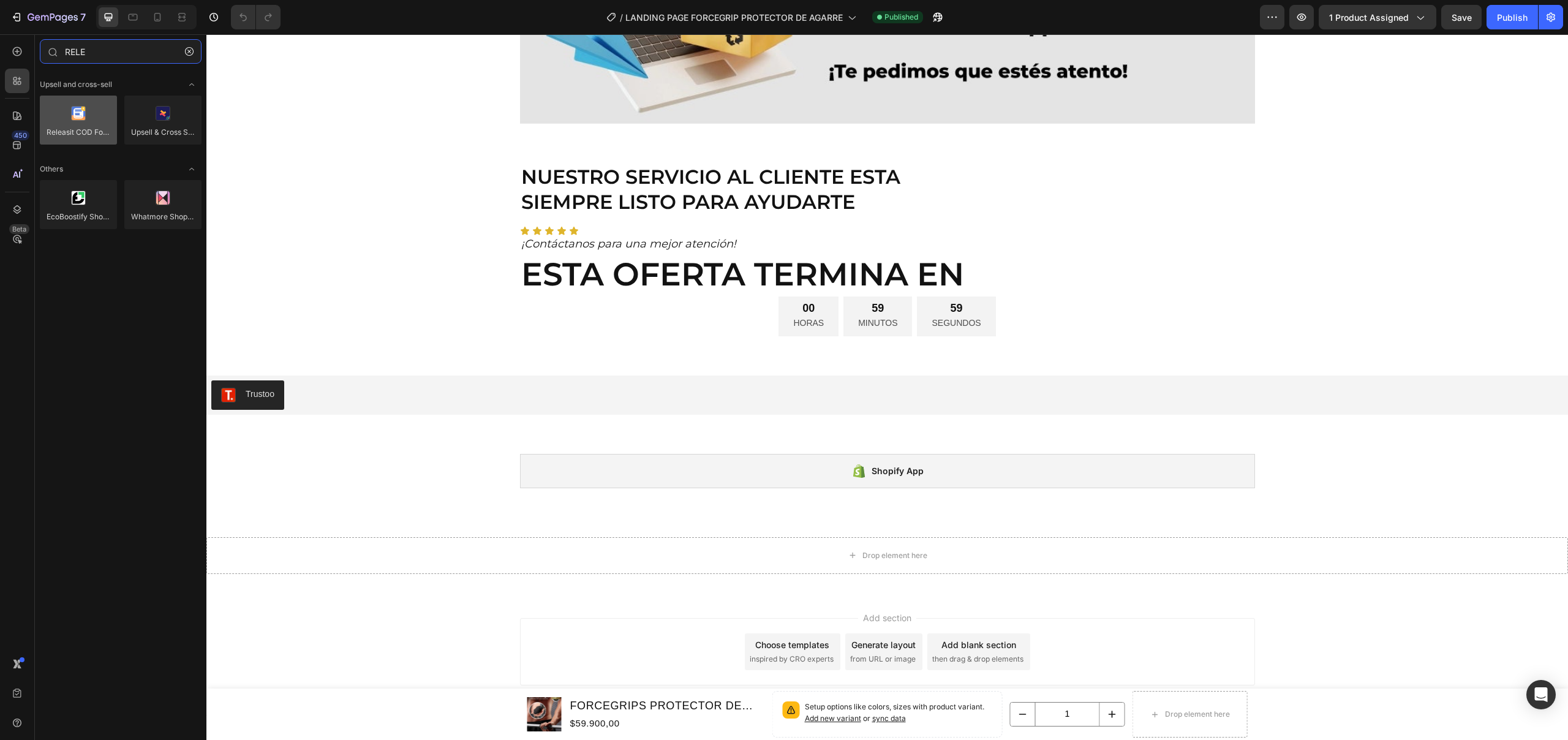
type input "RELE"
click at [77, 126] on div at bounding box center [78, 120] width 77 height 49
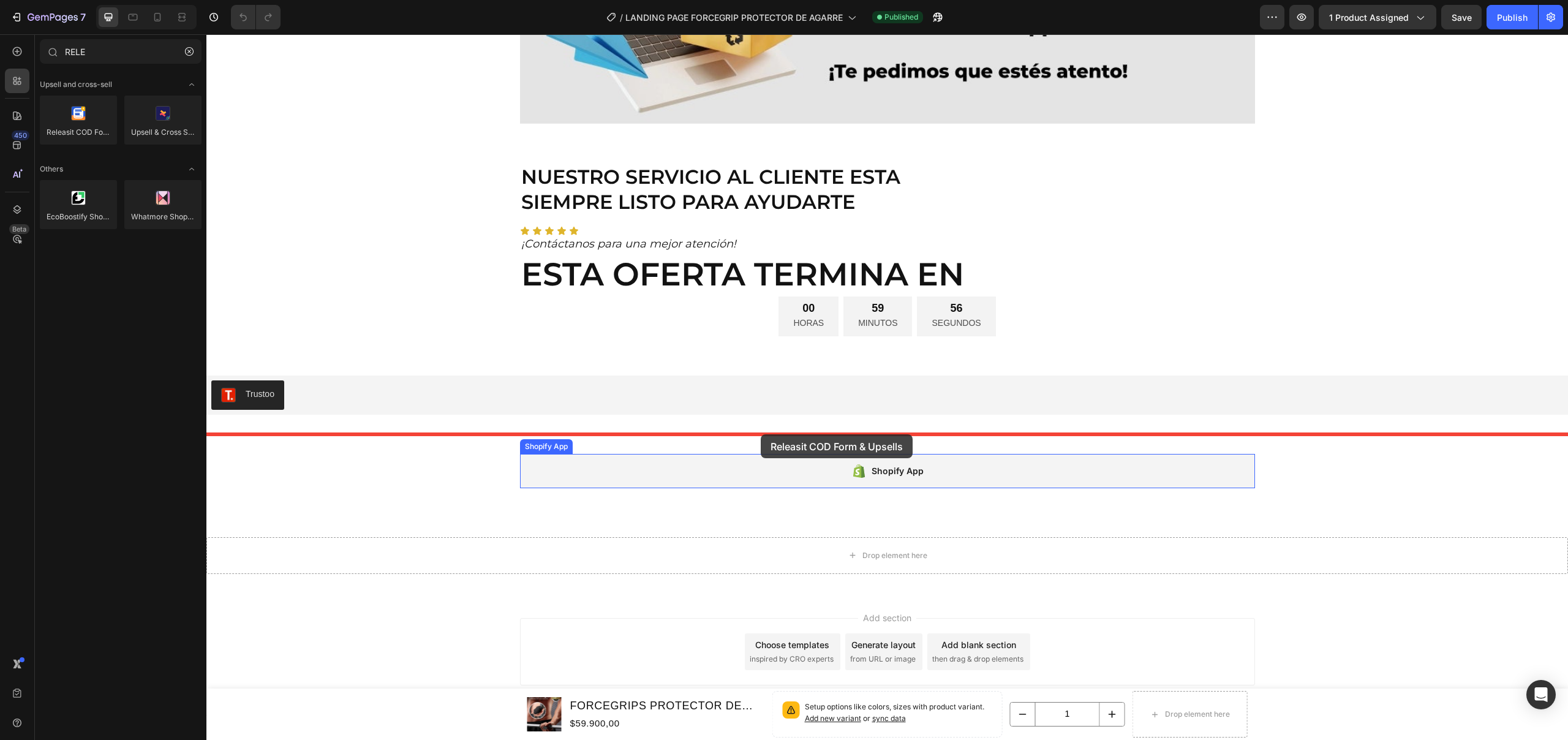
drag, startPoint x: 279, startPoint y: 159, endPoint x: 761, endPoint y: 436, distance: 555.9
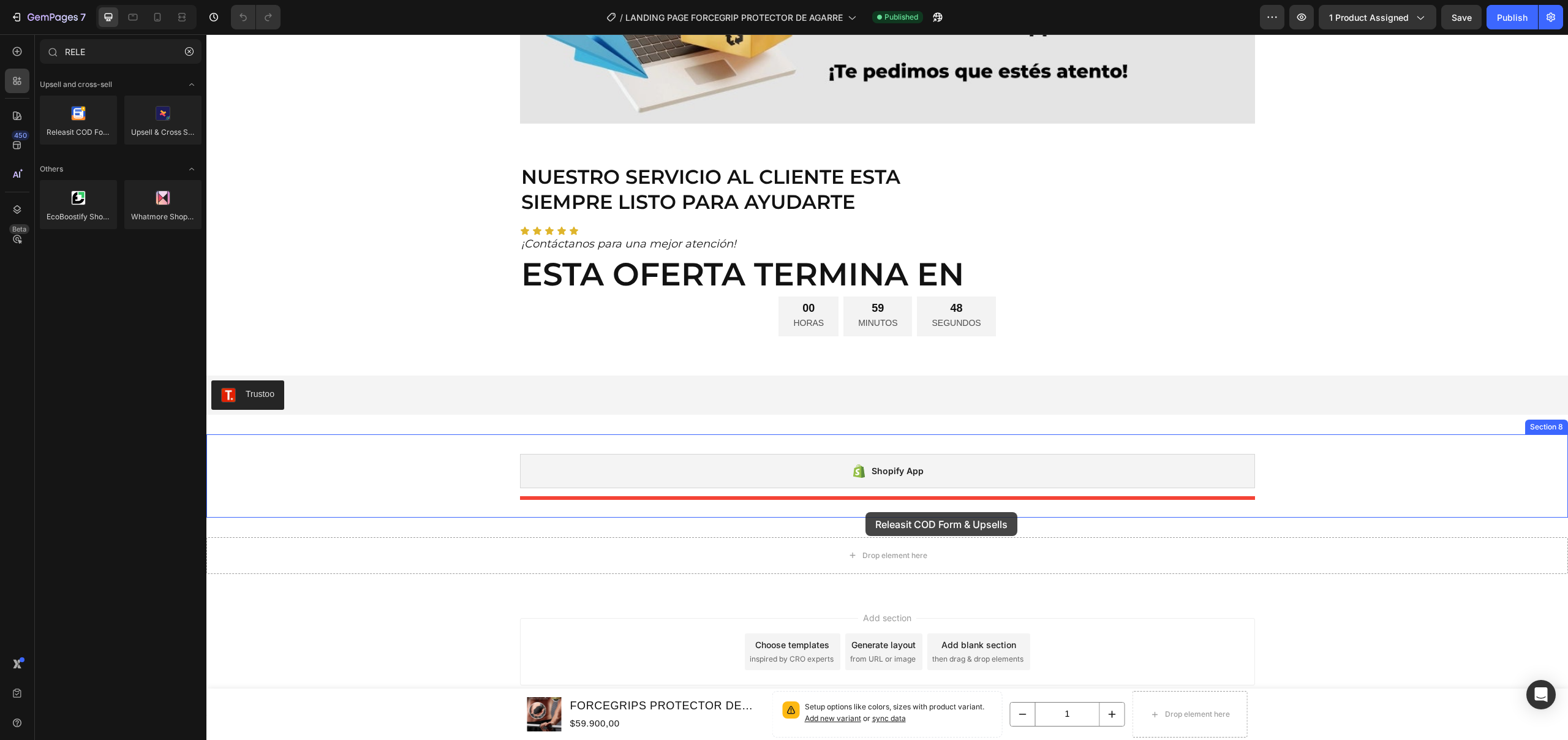
drag, startPoint x: 284, startPoint y: 161, endPoint x: 865, endPoint y: 512, distance: 678.8
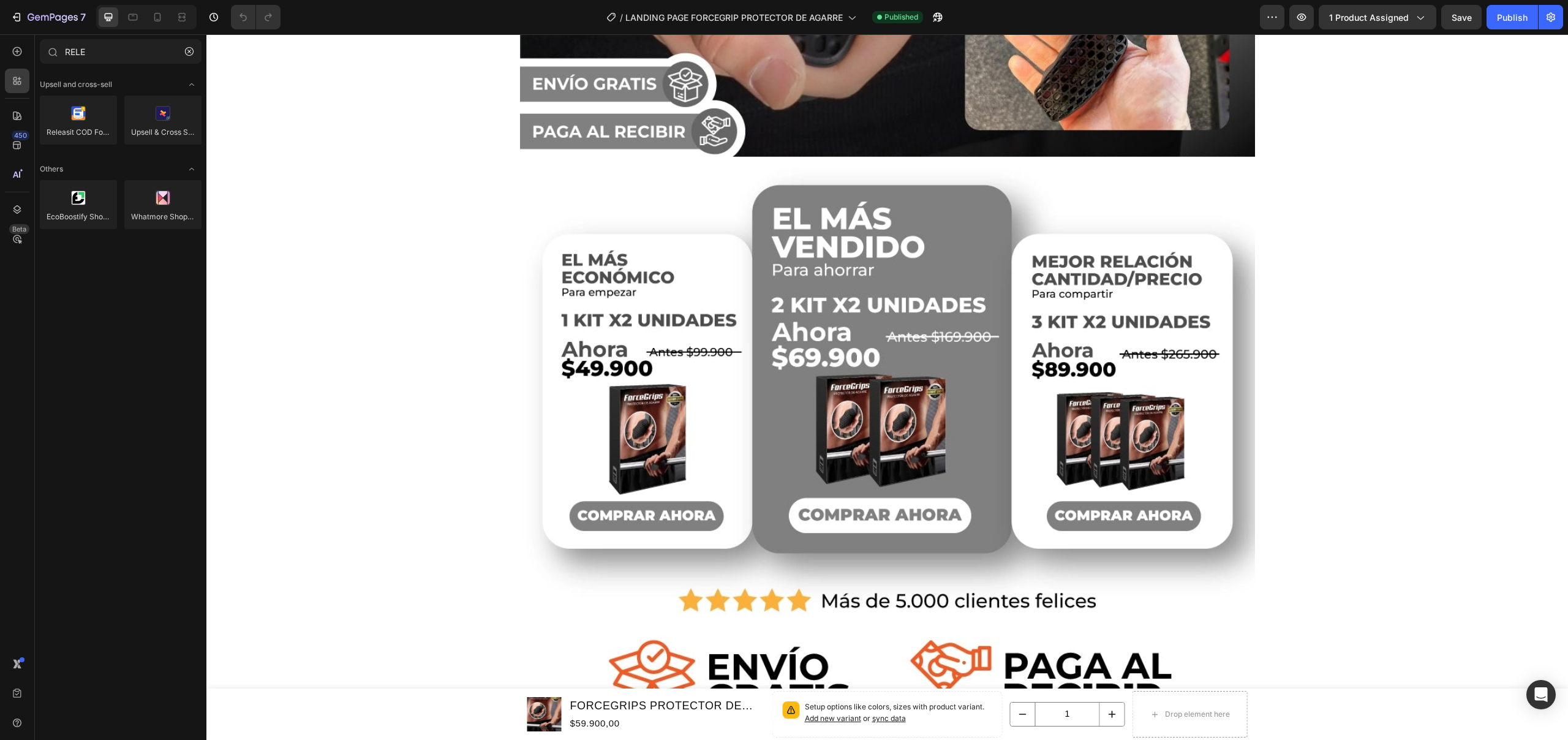
scroll to position [1035, 0]
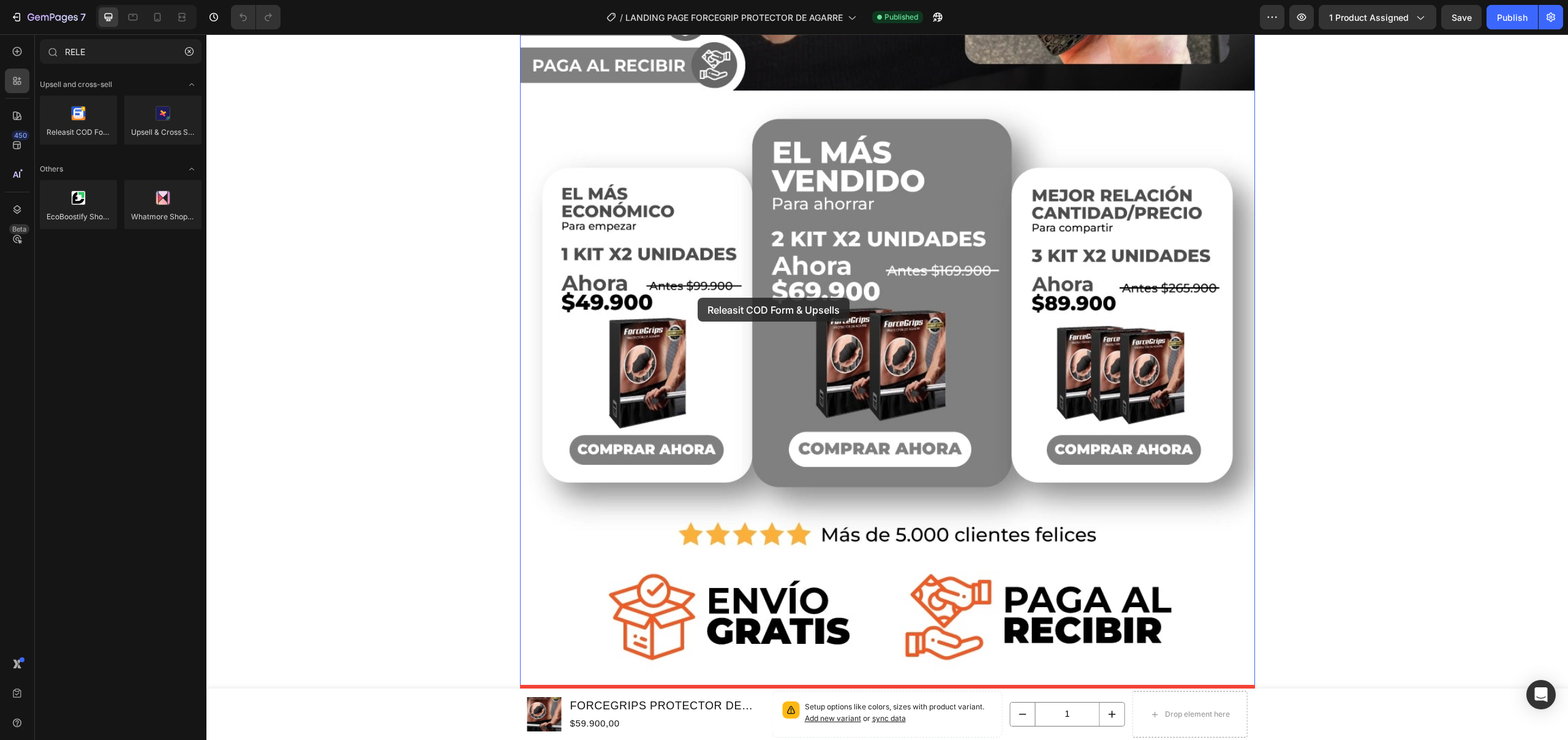
drag, startPoint x: 280, startPoint y: 167, endPoint x: 697, endPoint y: 297, distance: 436.8
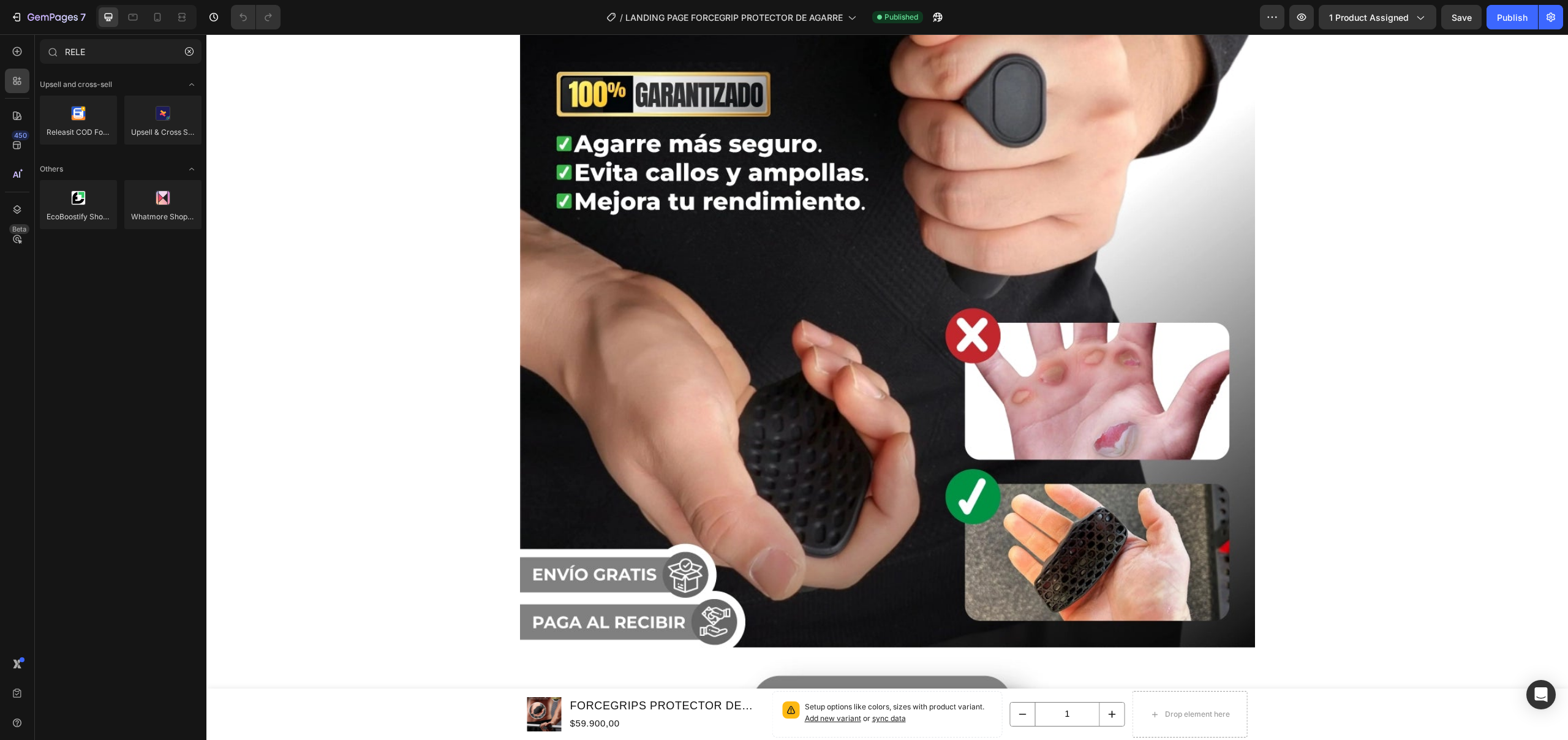
scroll to position [0, 0]
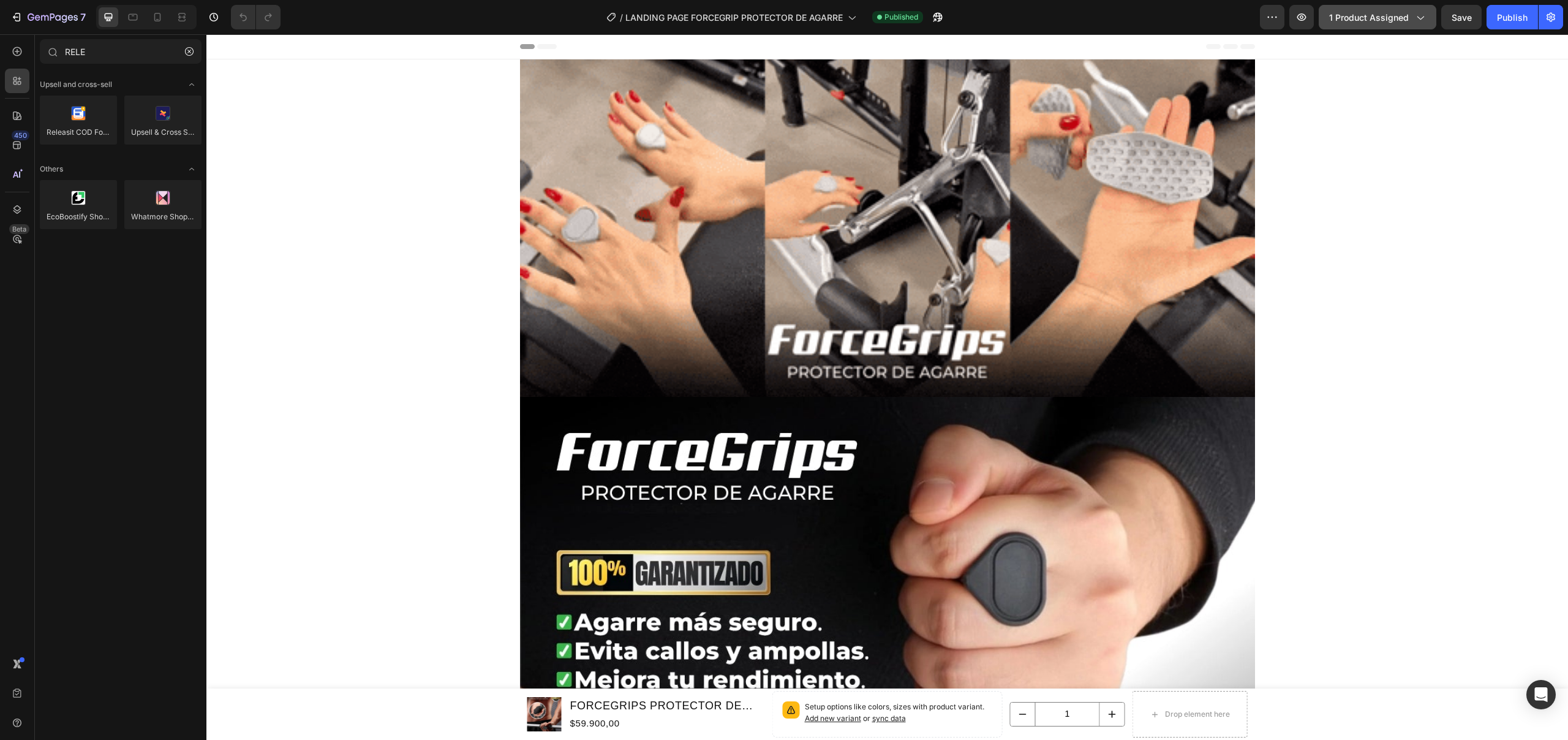
click at [1422, 23] on icon "button" at bounding box center [1419, 17] width 12 height 12
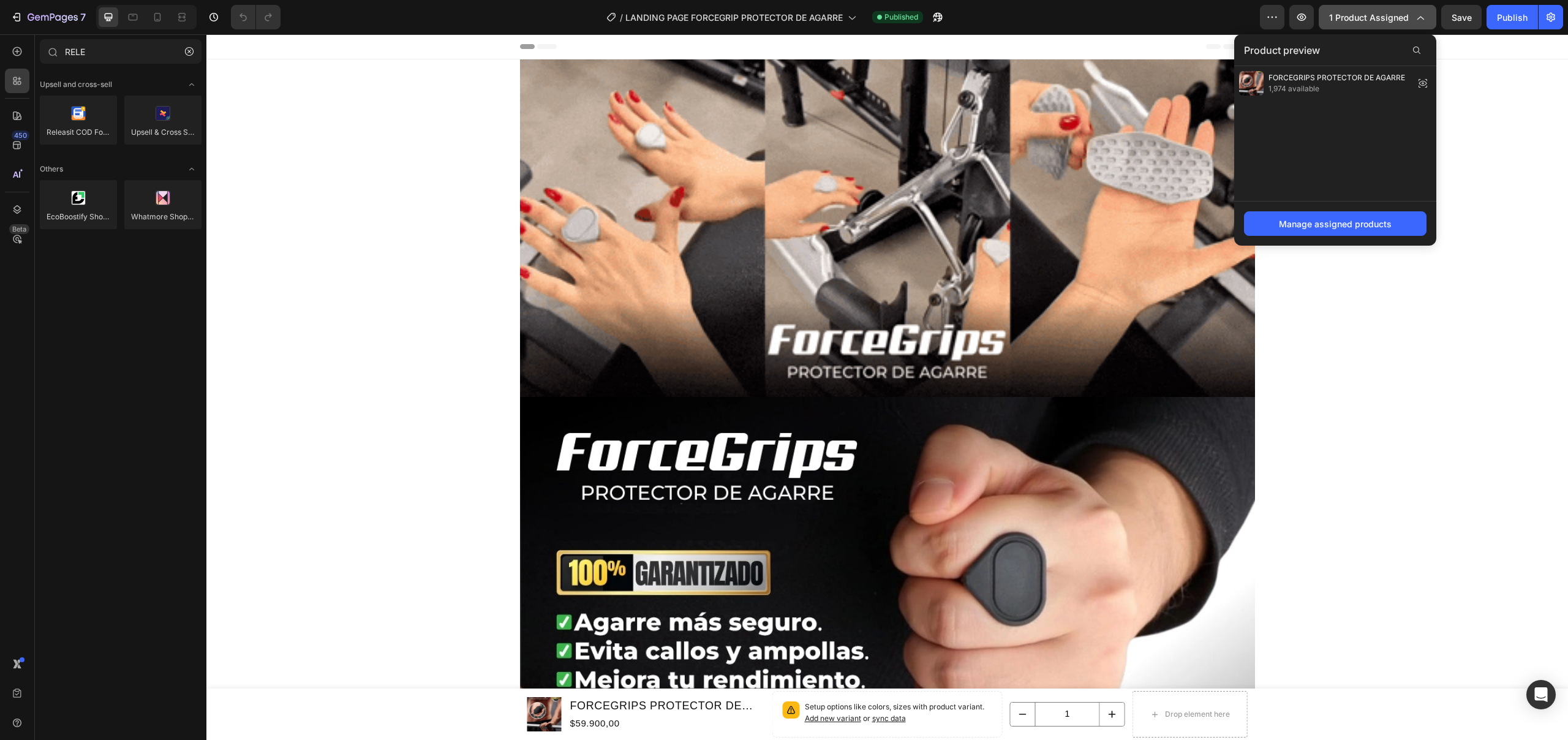
click at [1425, 16] on icon "button" at bounding box center [1419, 17] width 12 height 12
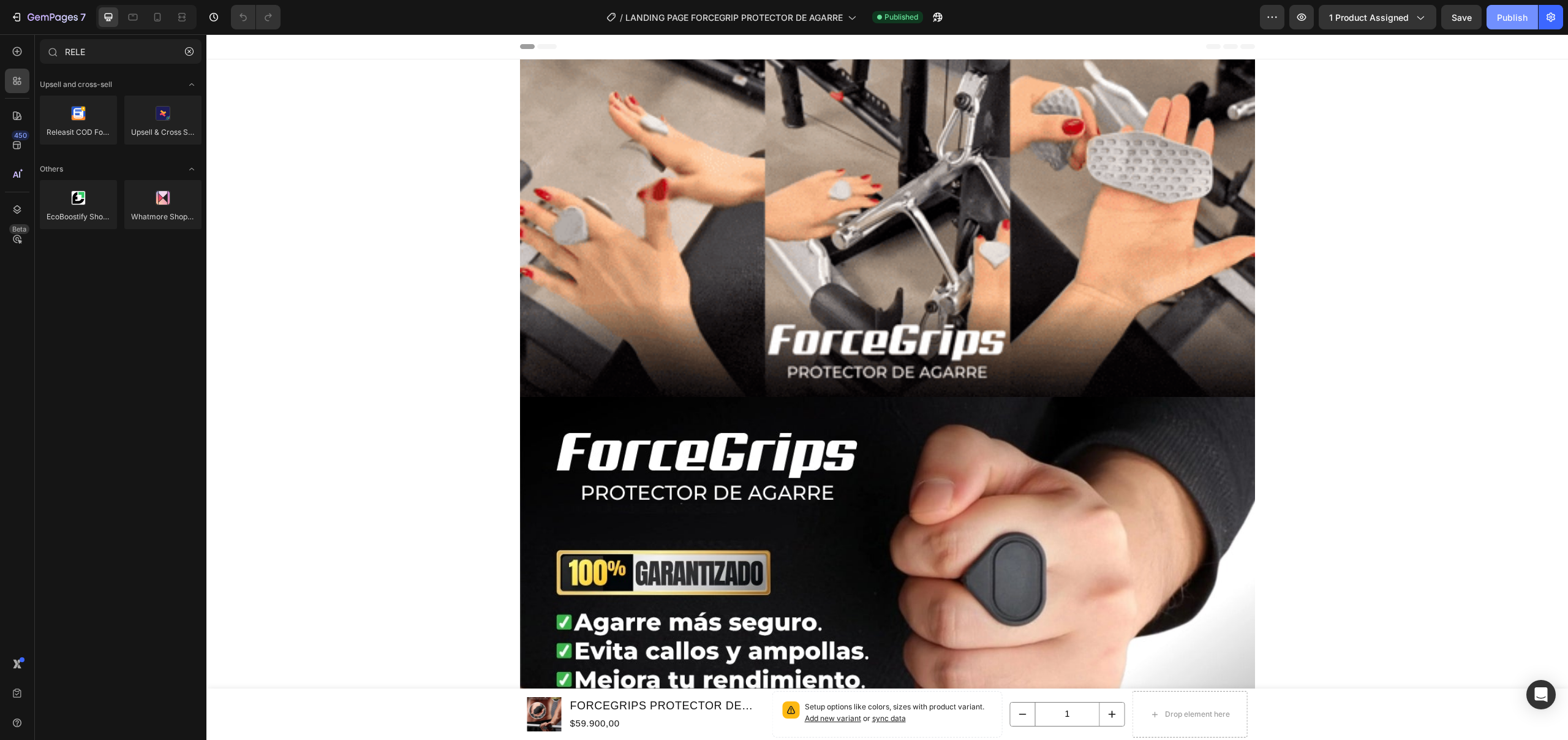
click at [1494, 17] on button "Publish" at bounding box center [1512, 17] width 51 height 24
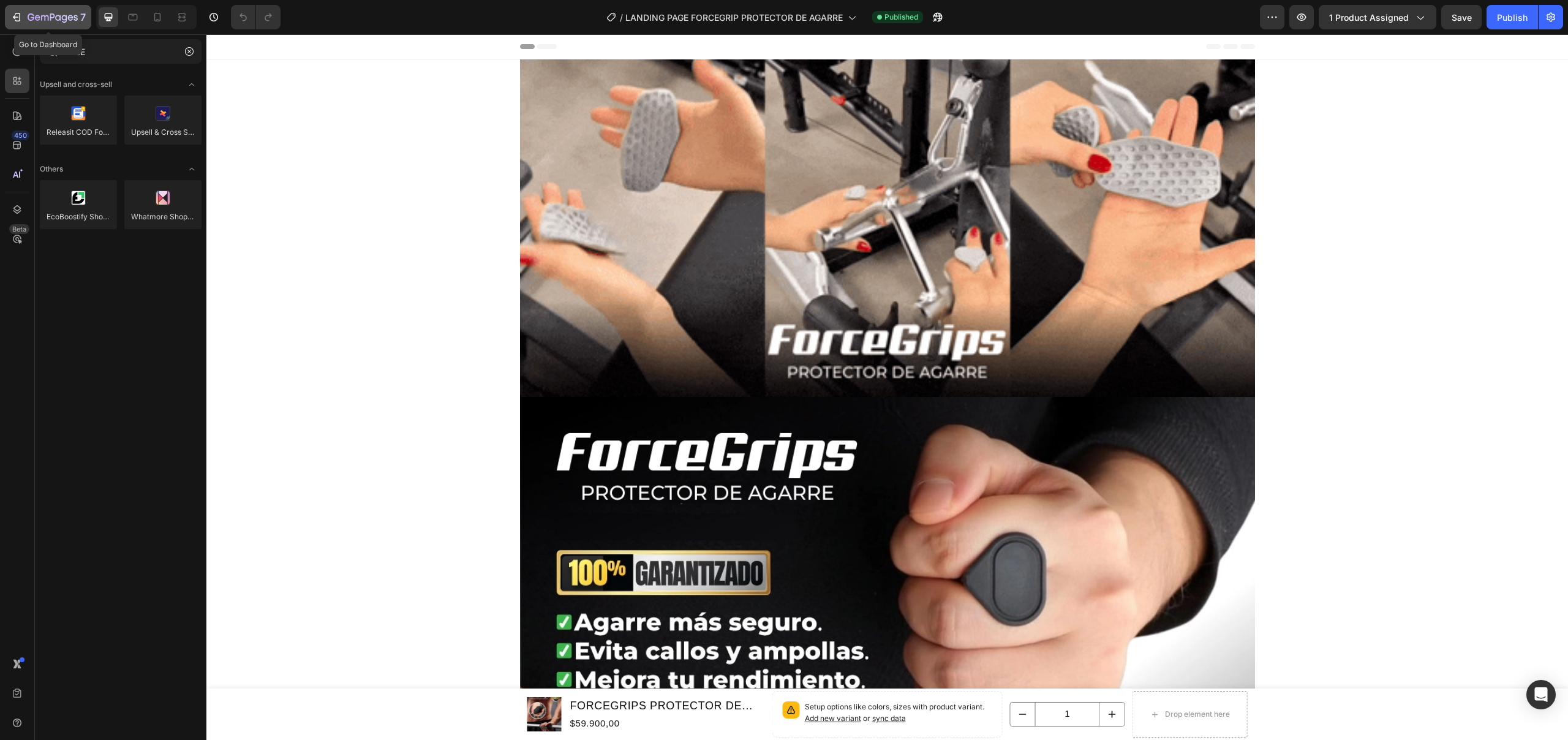
click at [16, 16] on icon "button" at bounding box center [16, 17] width 12 height 12
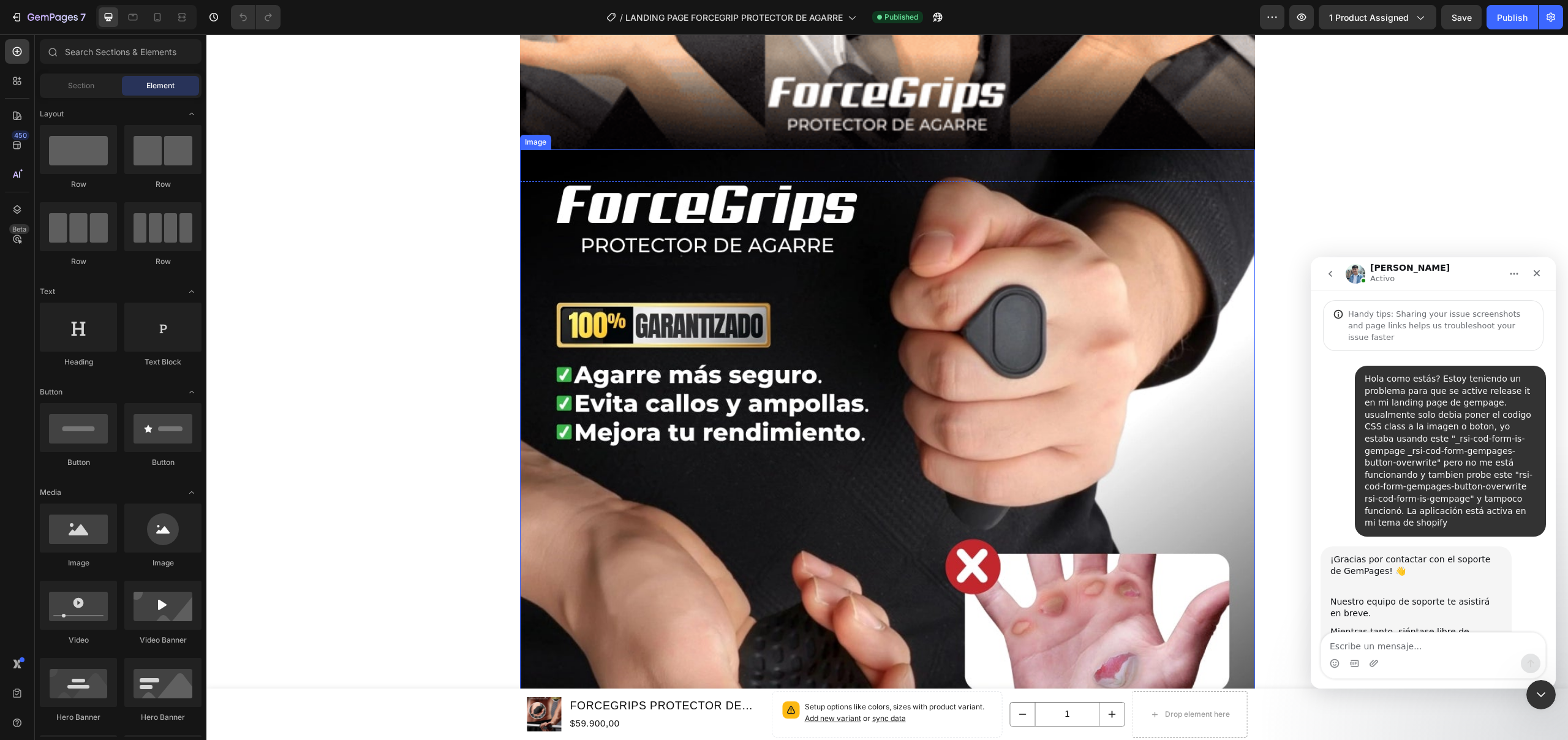
scroll to position [311, 0]
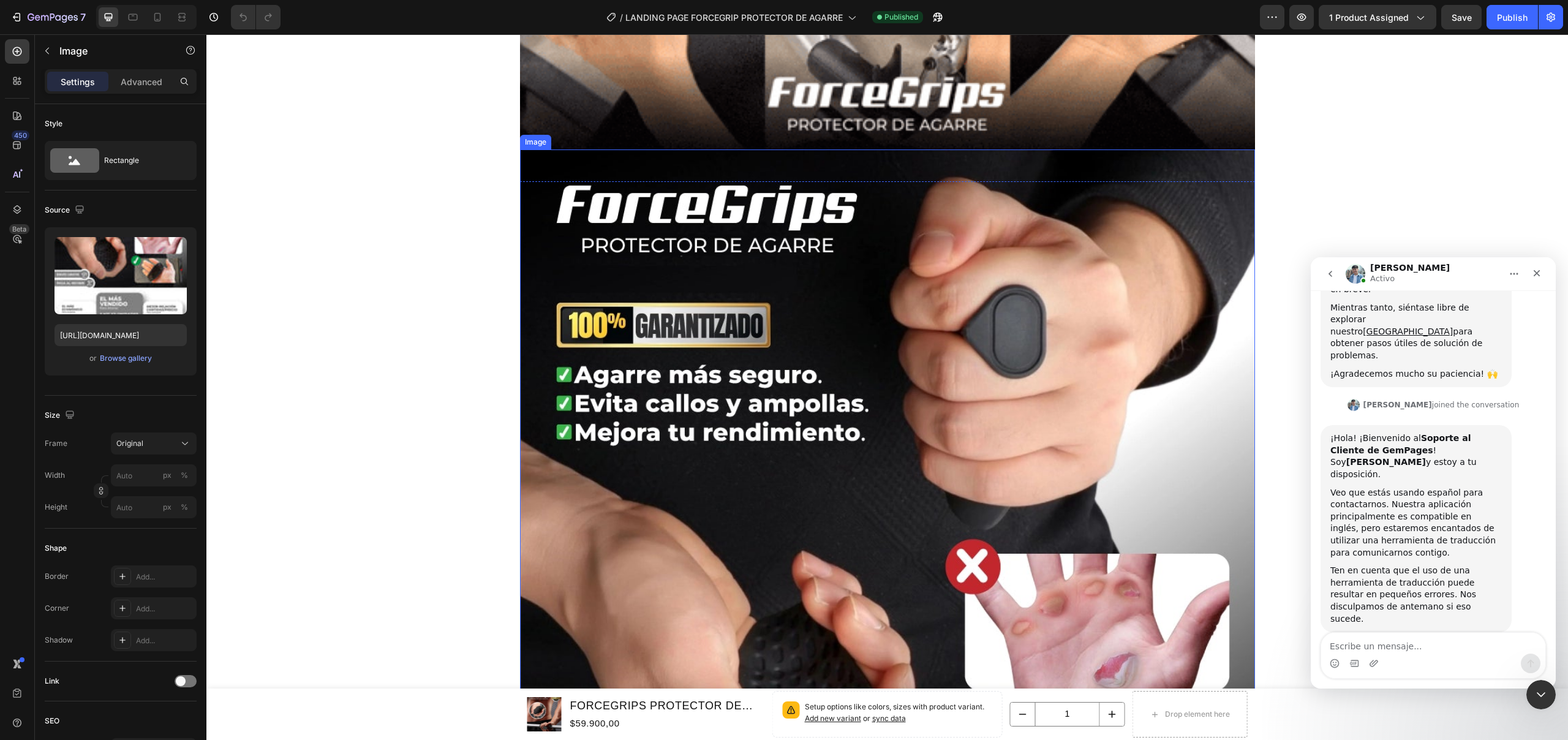
scroll to position [324, 0]
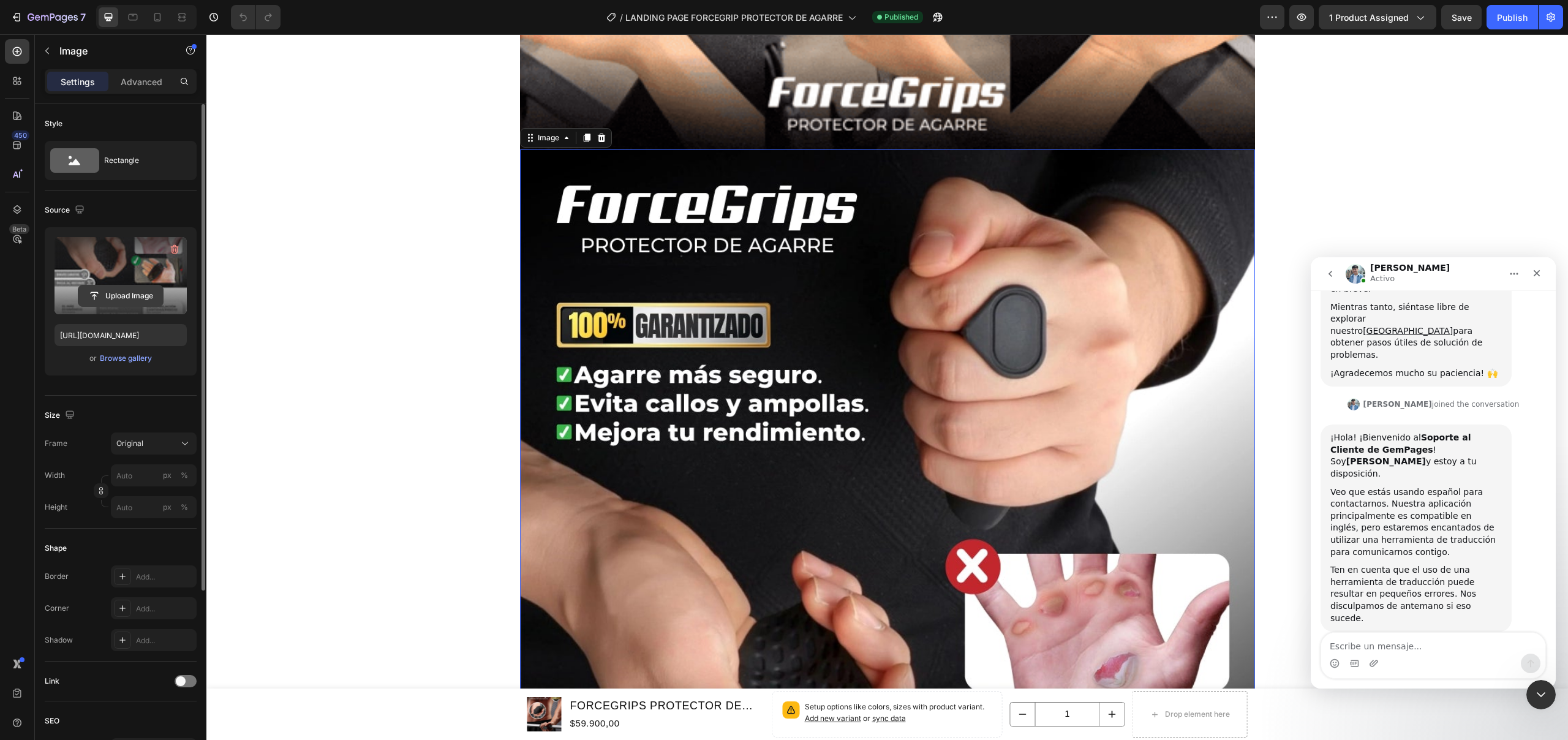
click at [128, 297] on input "file" at bounding box center [121, 296] width 85 height 21
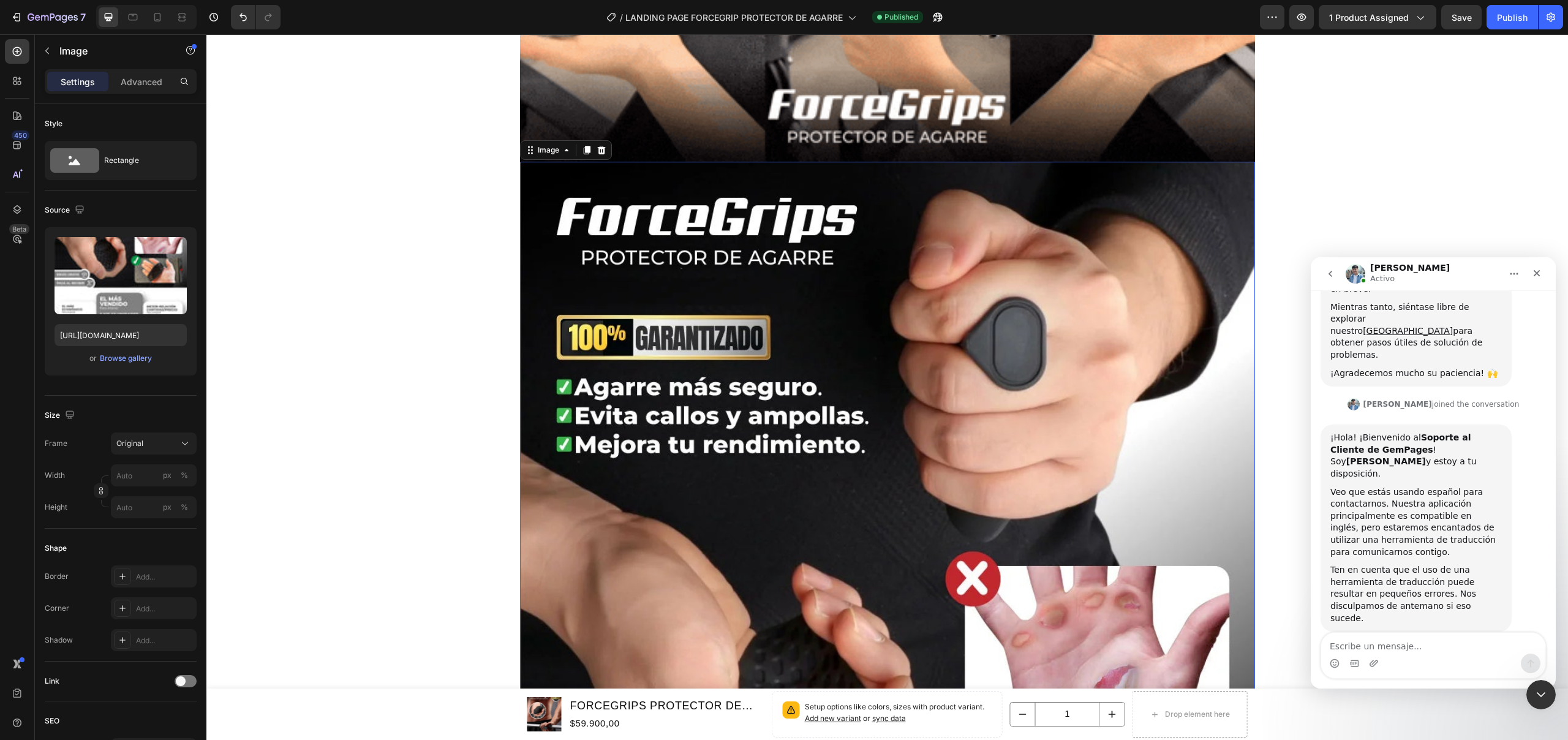
scroll to position [240, 0]
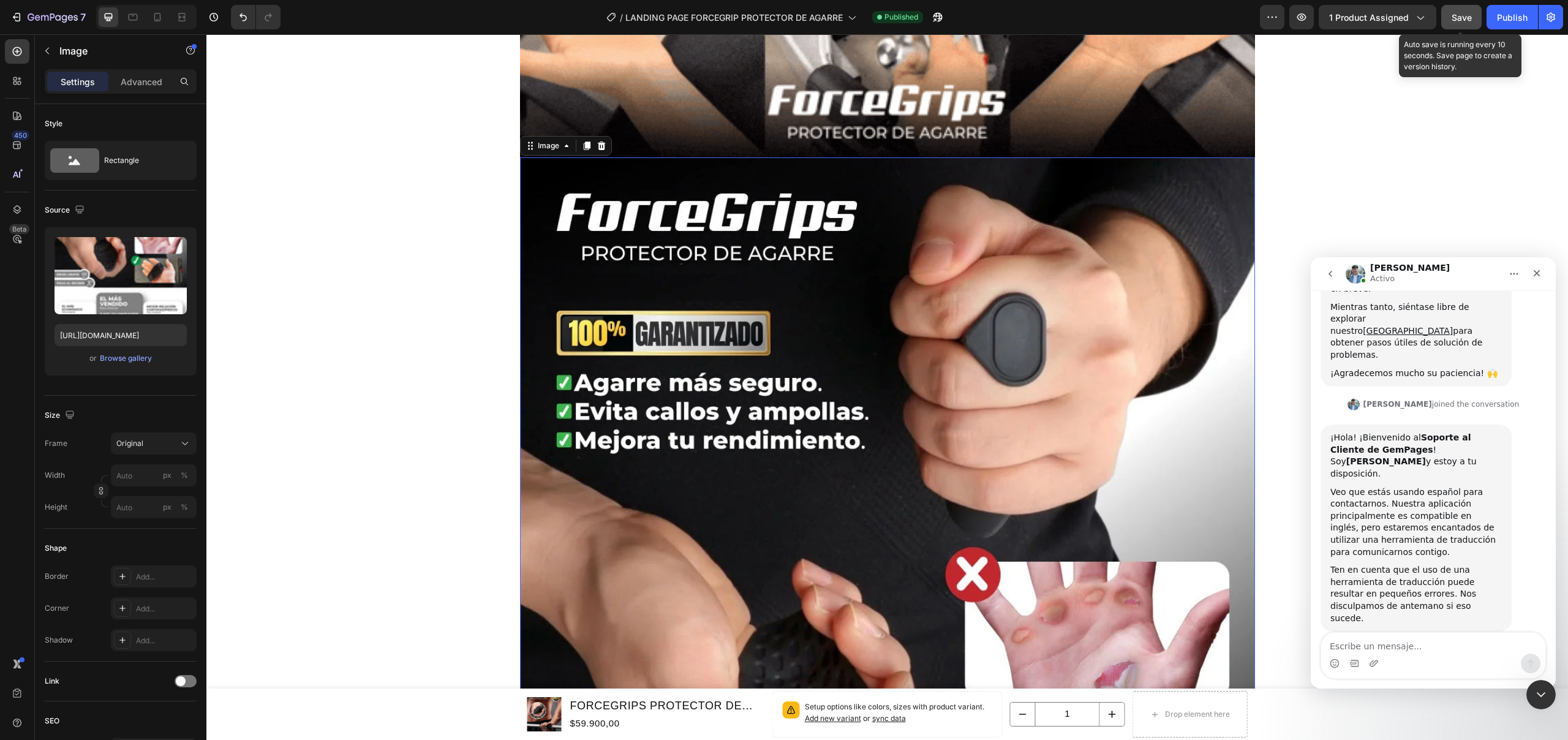
click at [1463, 15] on span "Save" at bounding box center [1461, 17] width 20 height 11
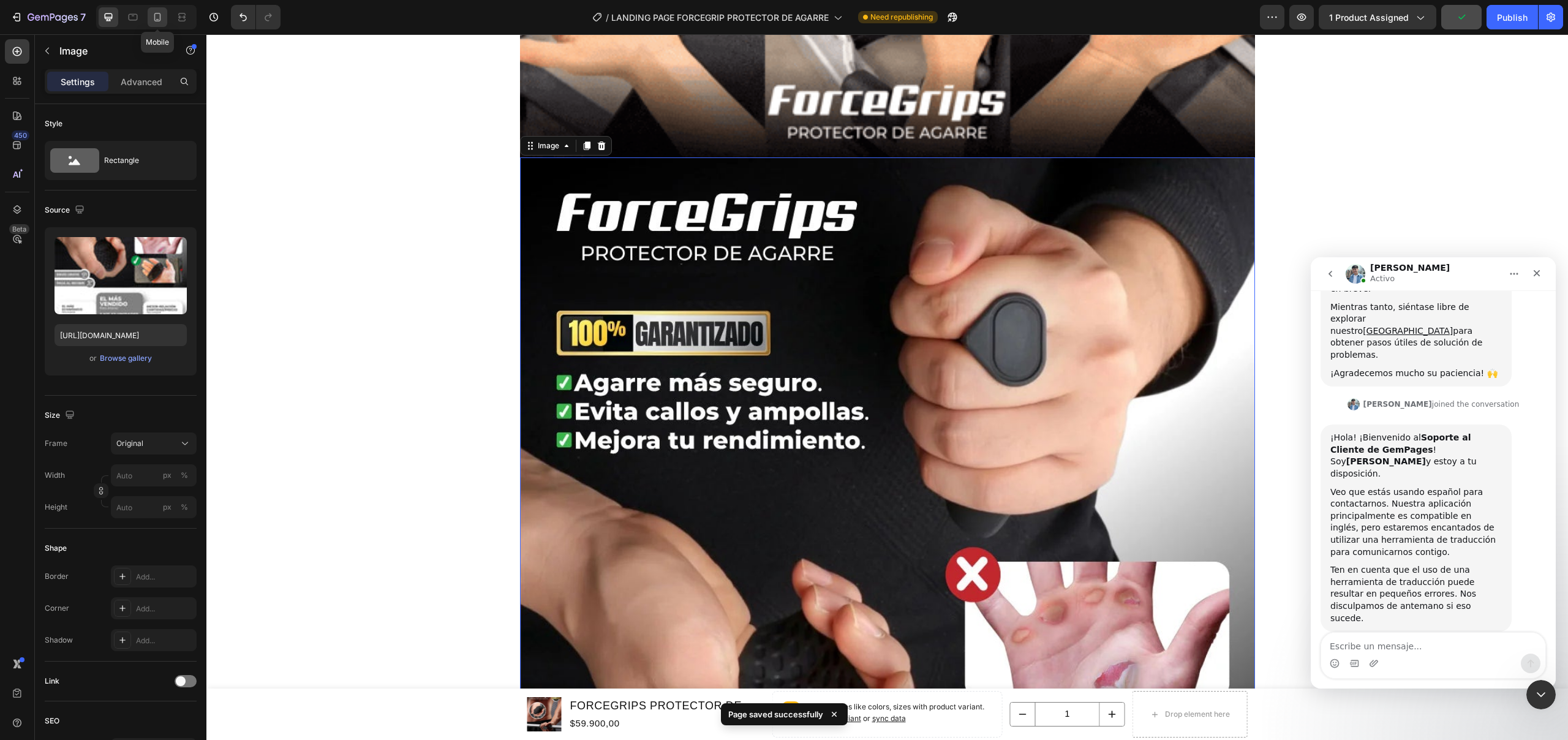
click at [161, 19] on icon at bounding box center [157, 17] width 12 height 12
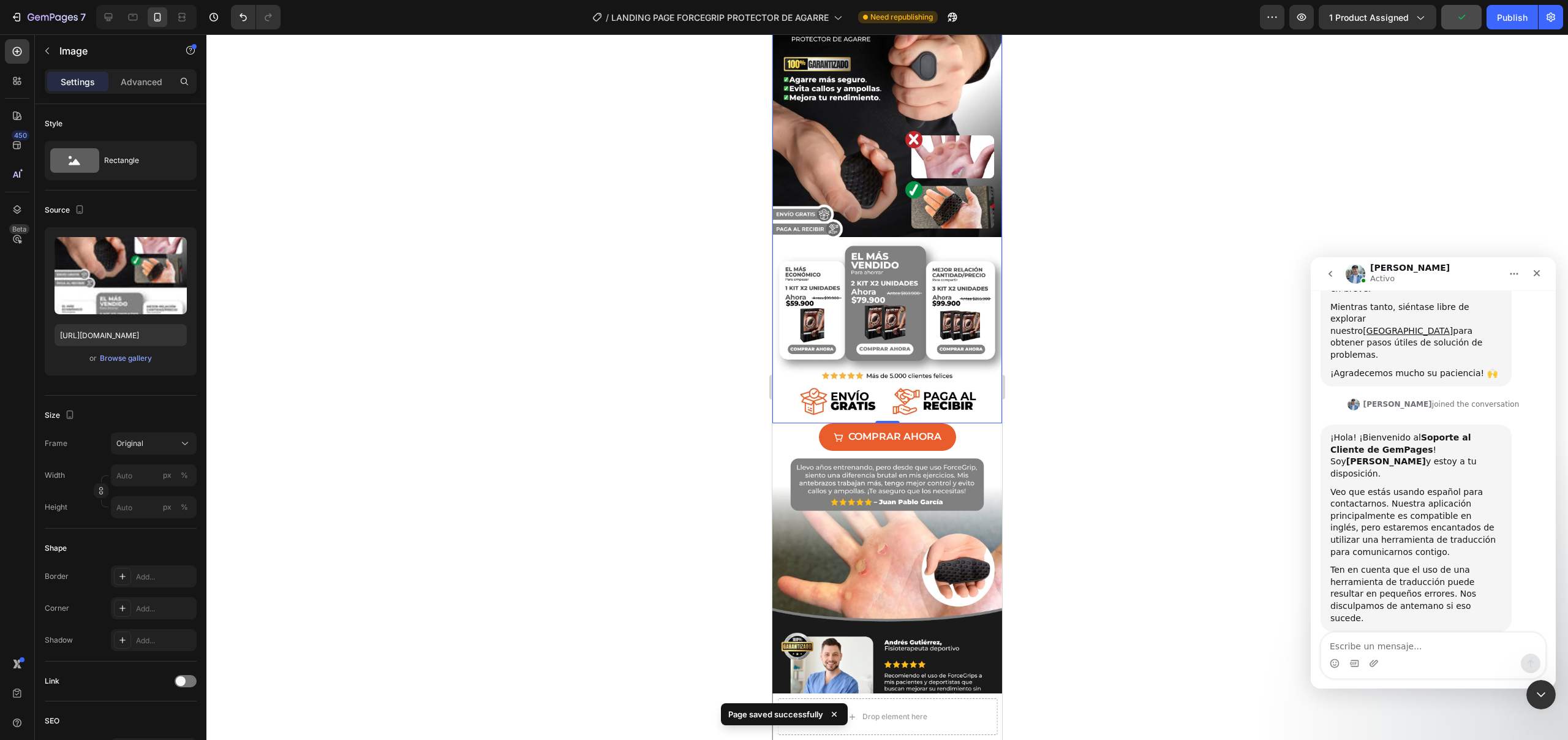
scroll to position [154, 0]
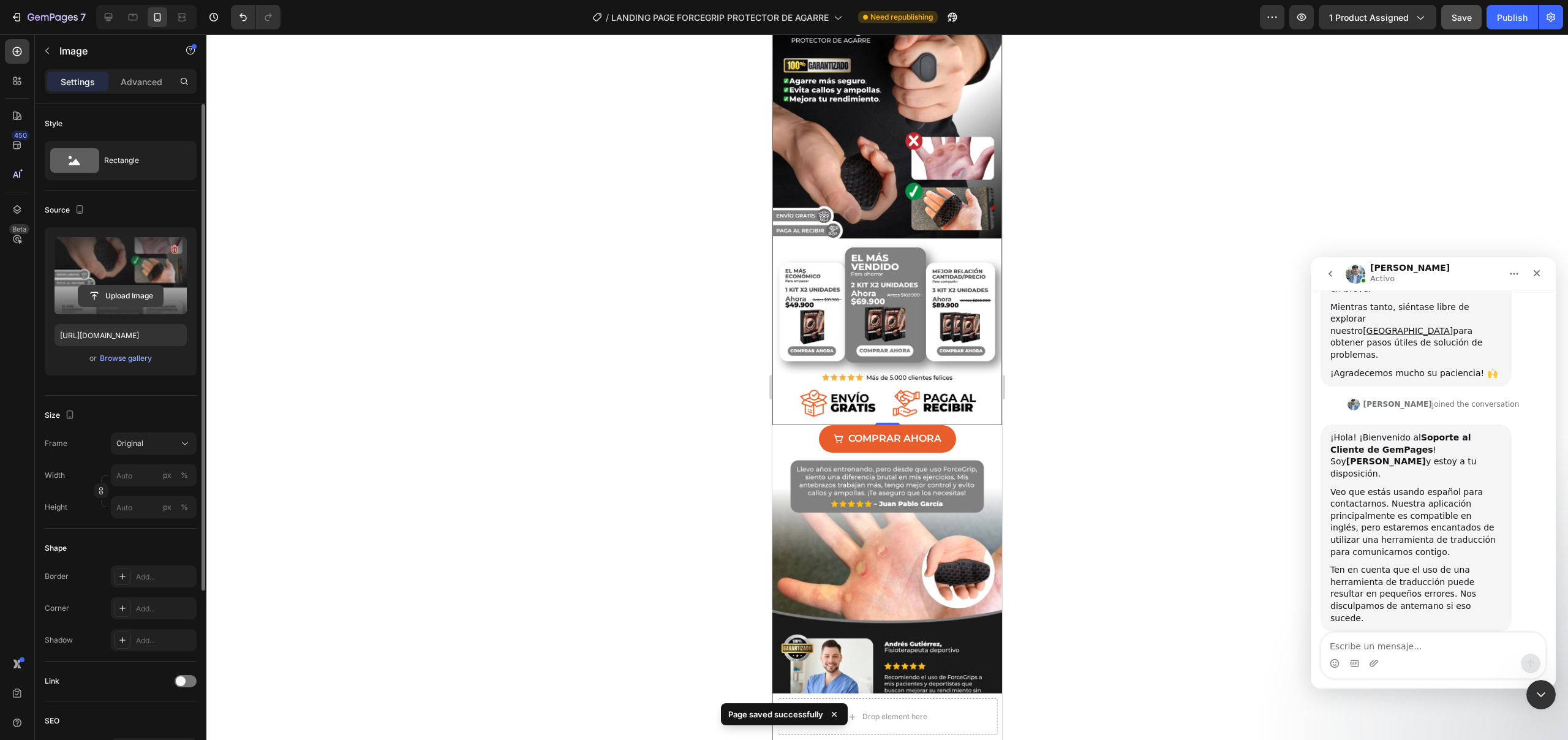
click at [116, 289] on input "file" at bounding box center [121, 296] width 85 height 21
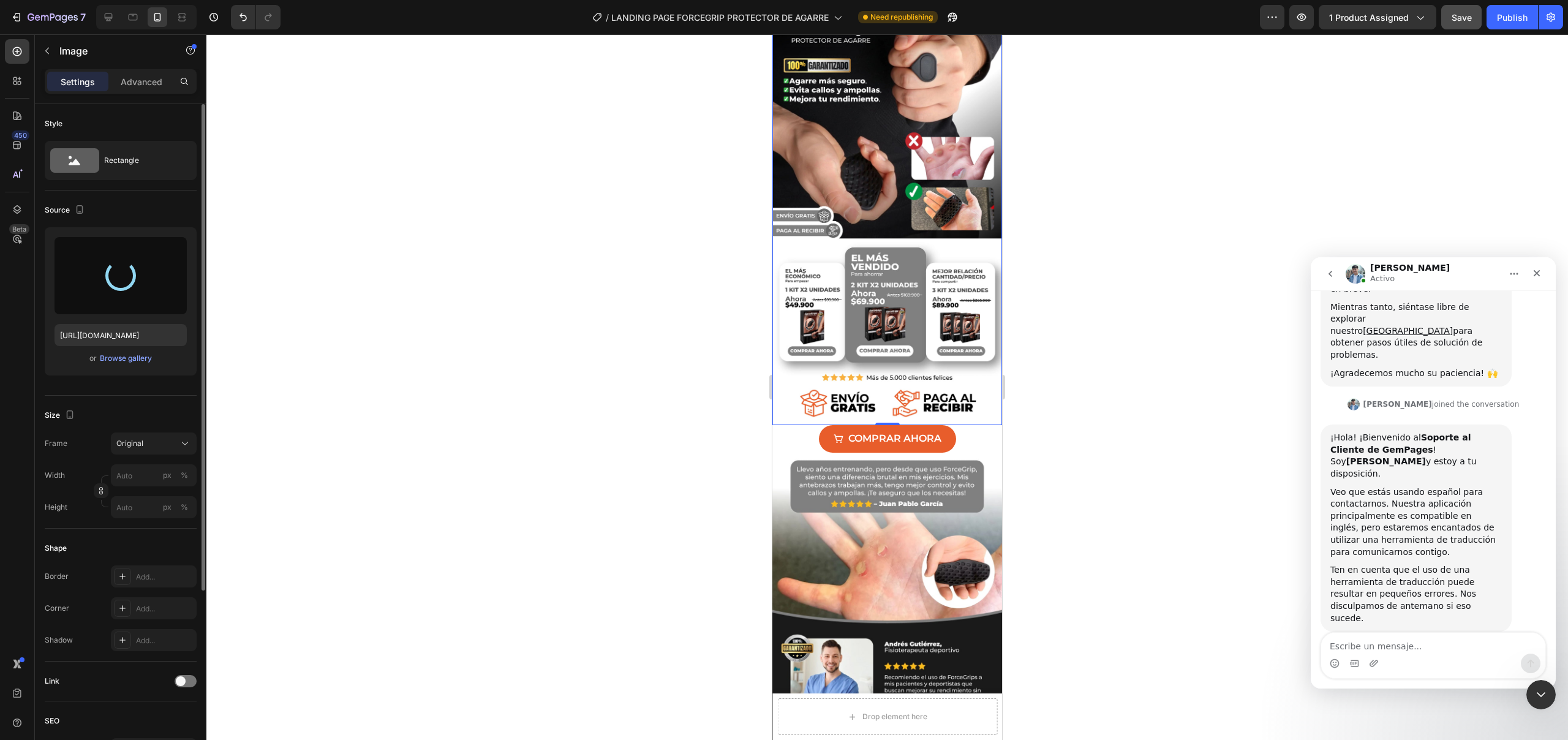
type input "[URL][DOMAIN_NAME]"
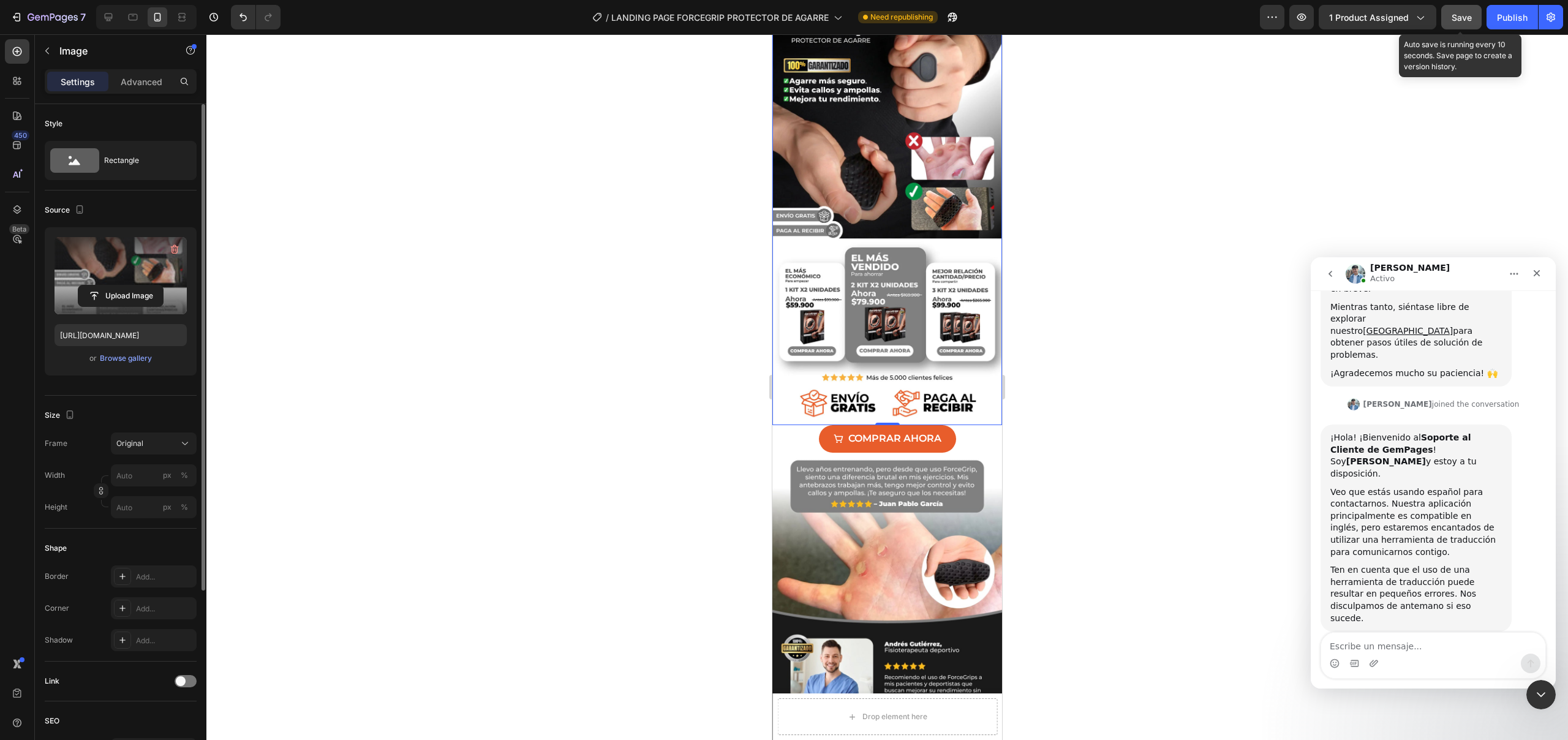
click at [1472, 23] on button "Save" at bounding box center [1461, 17] width 41 height 24
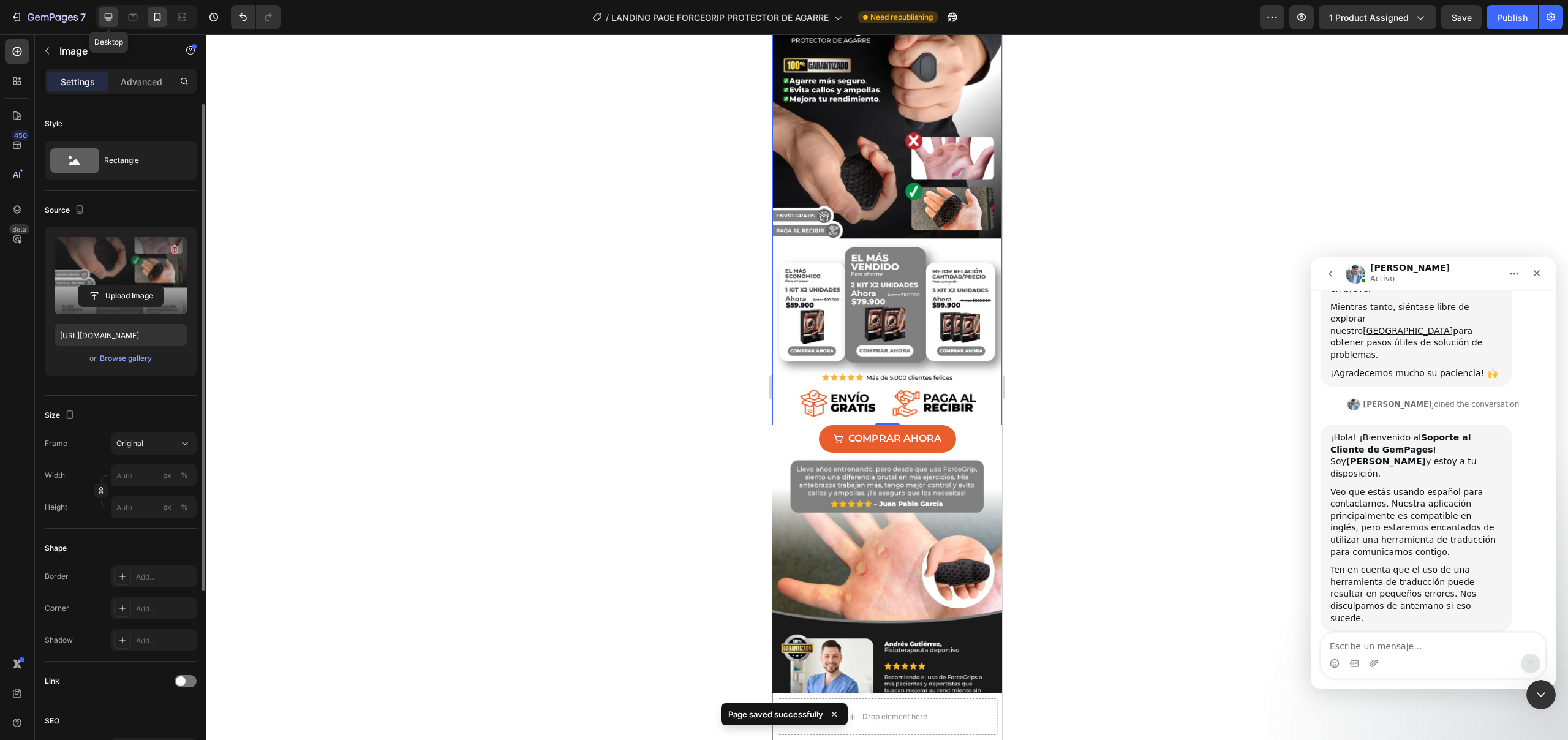
click at [109, 24] on div at bounding box center [108, 17] width 20 height 20
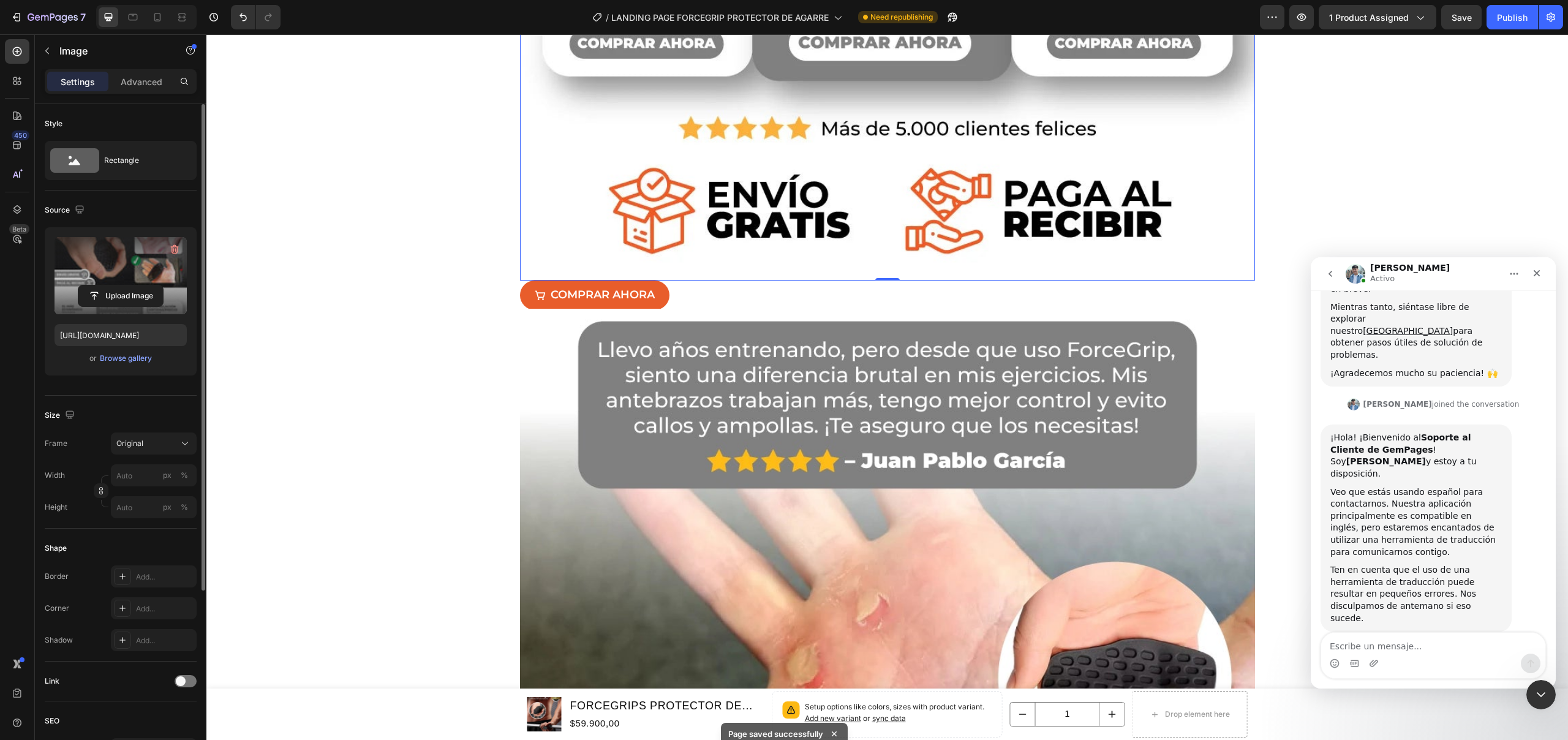
scroll to position [1115, 0]
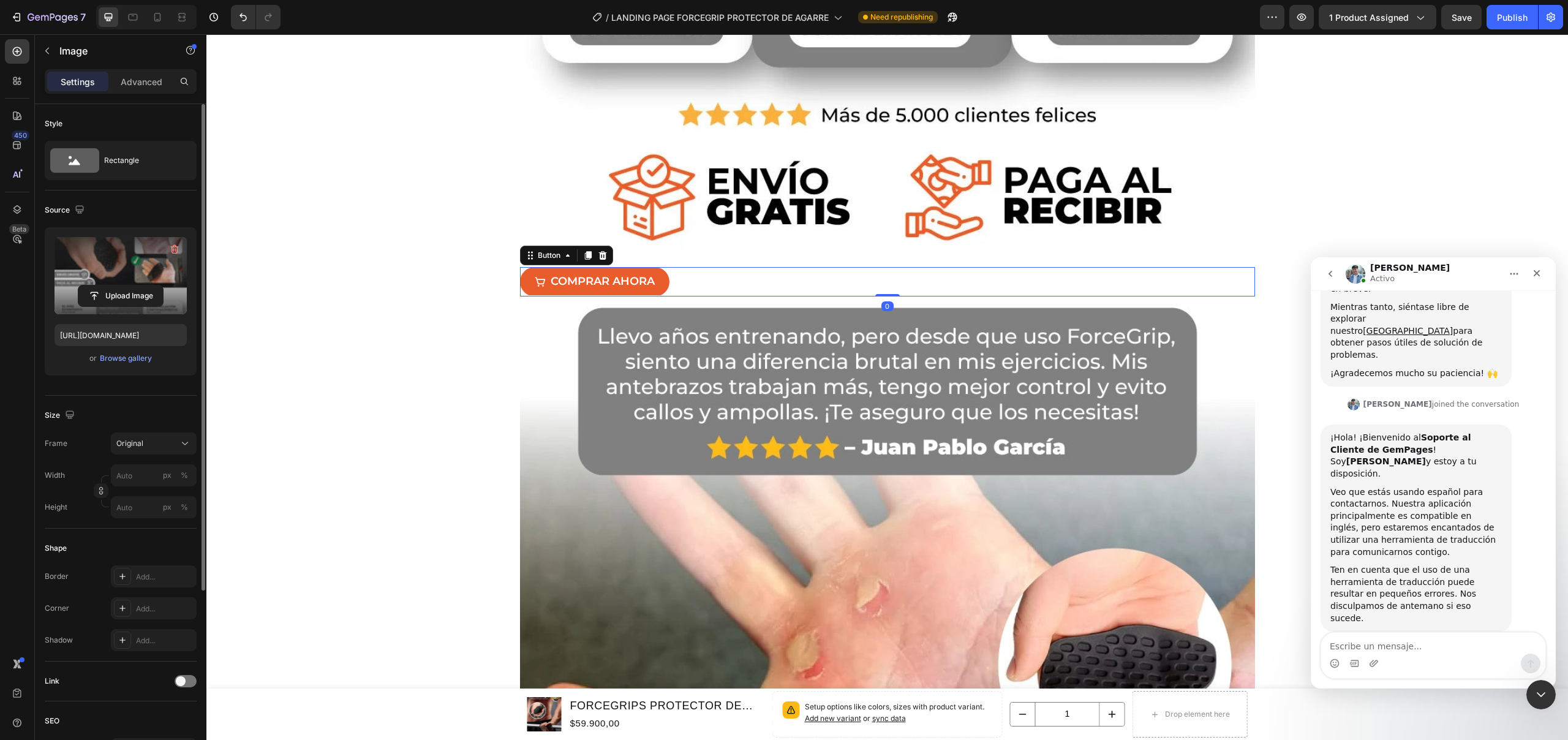
click at [677, 280] on div "COMPRAR AHORA Button 0" at bounding box center [887, 281] width 735 height 29
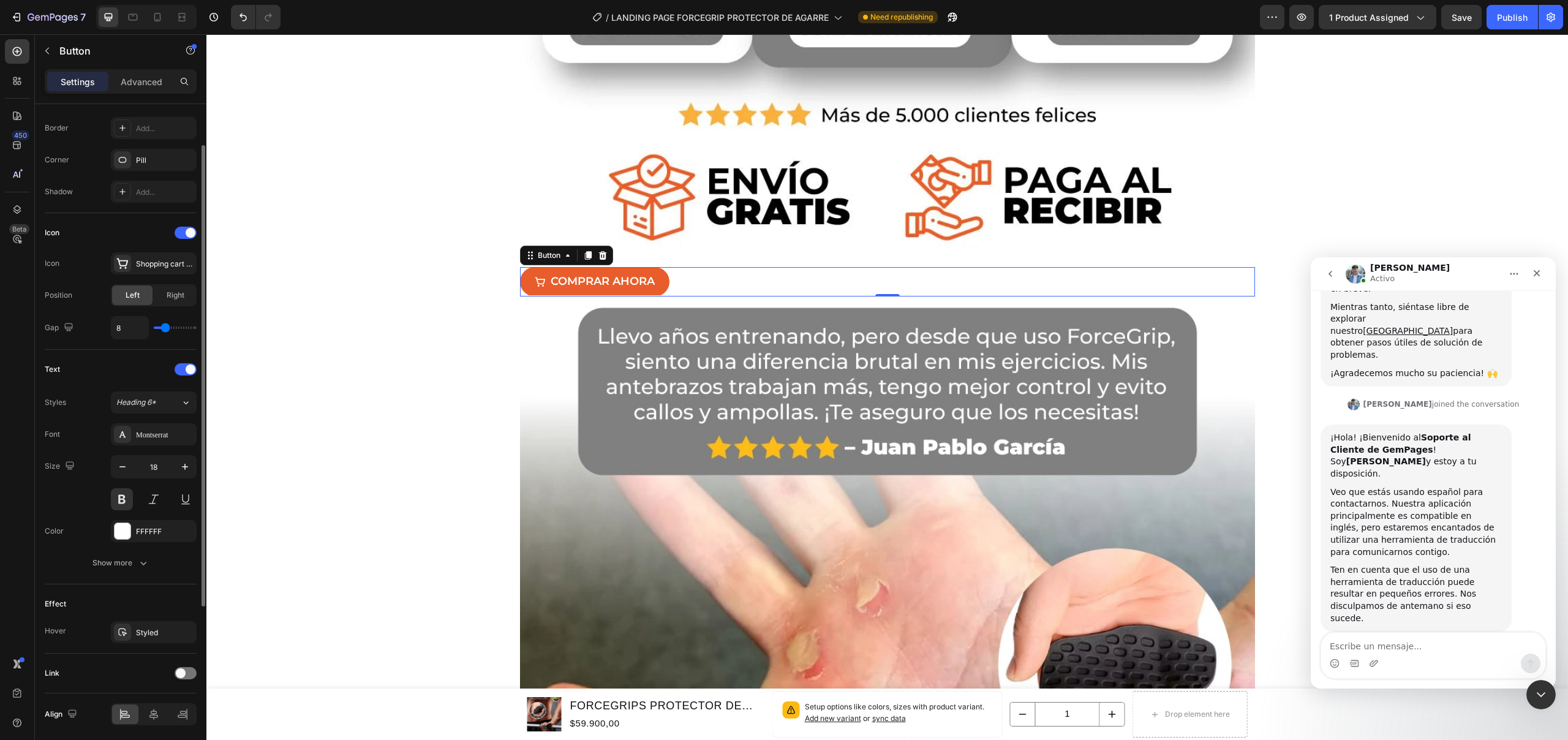
scroll to position [305, 0]
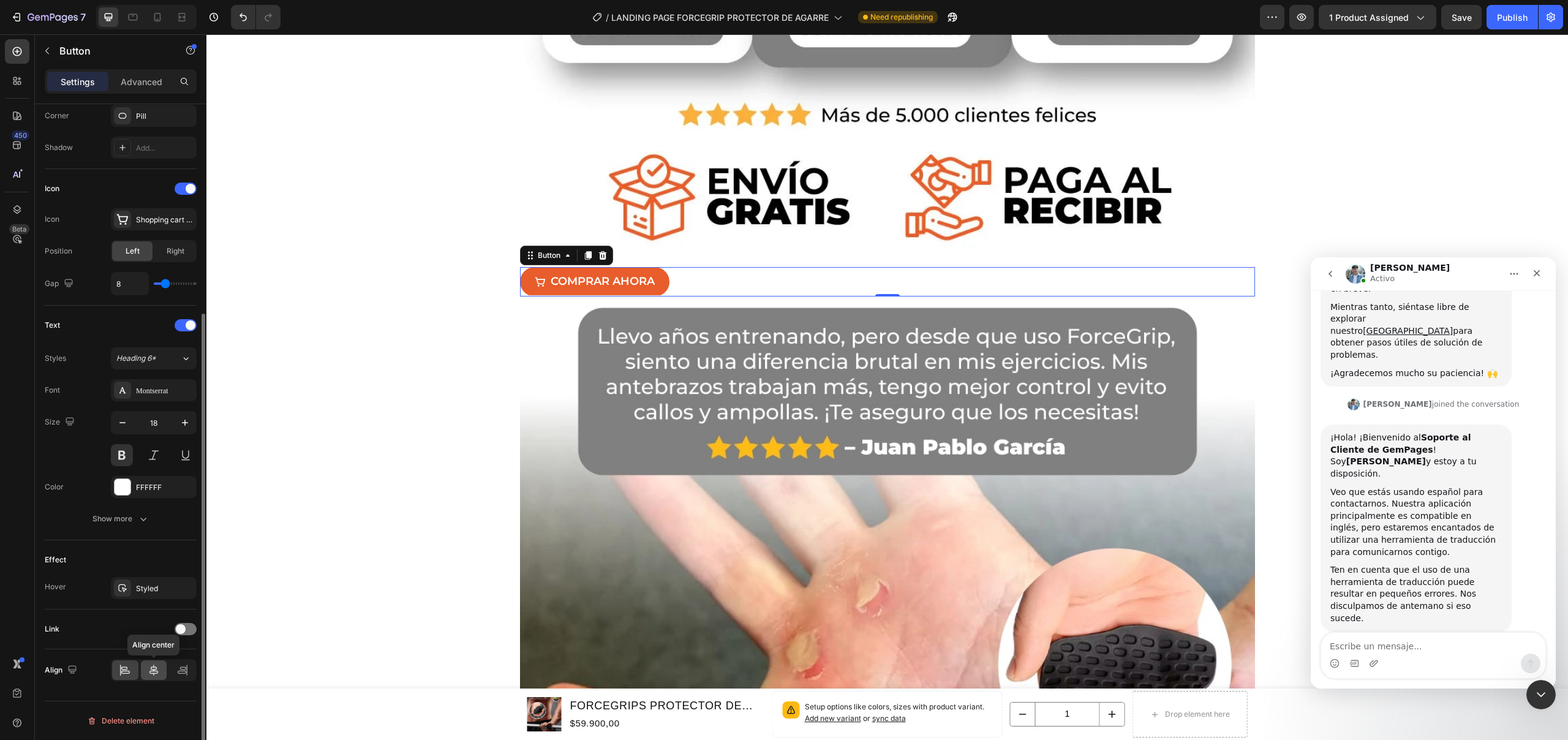
click at [161, 667] on div at bounding box center [154, 670] width 26 height 20
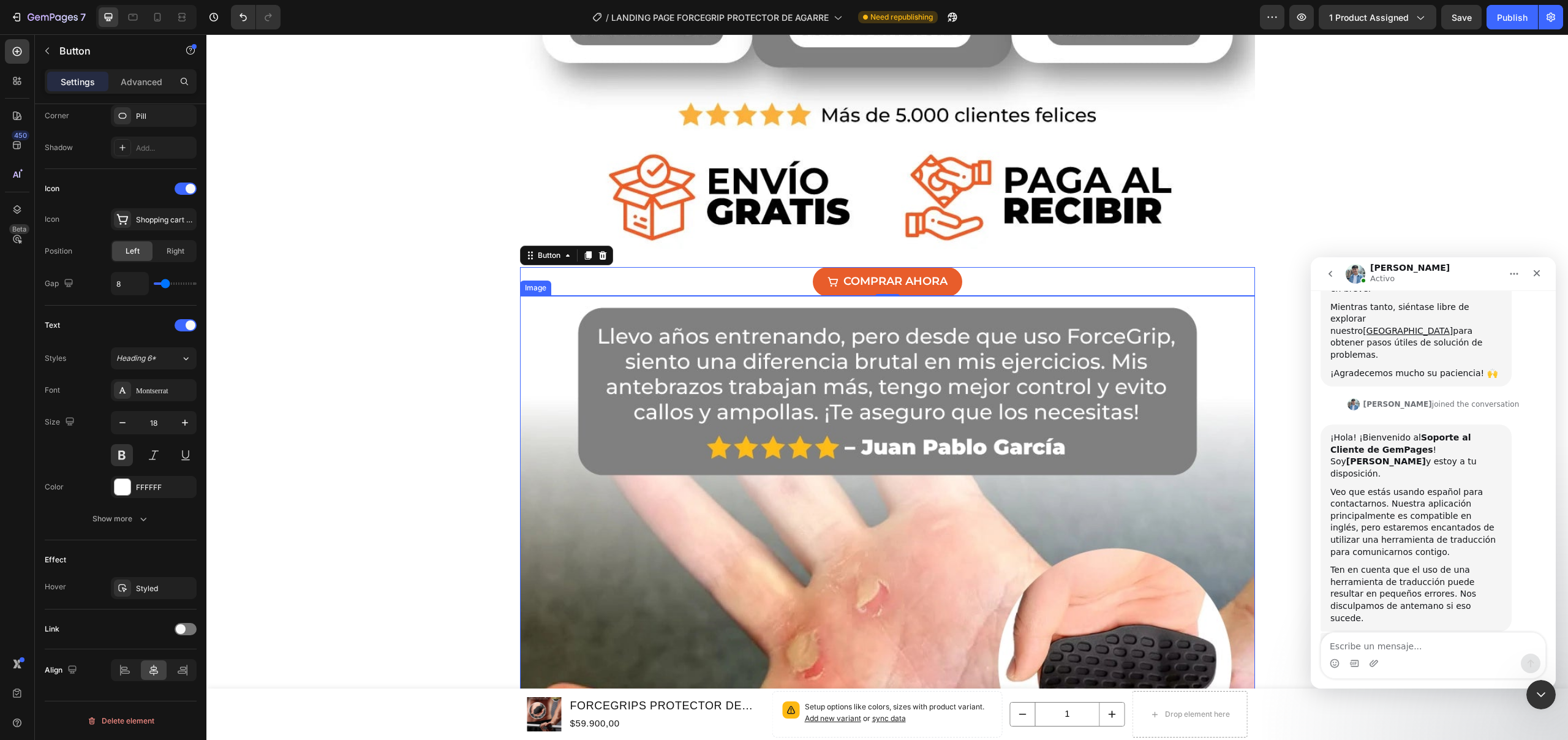
scroll to position [341, 0]
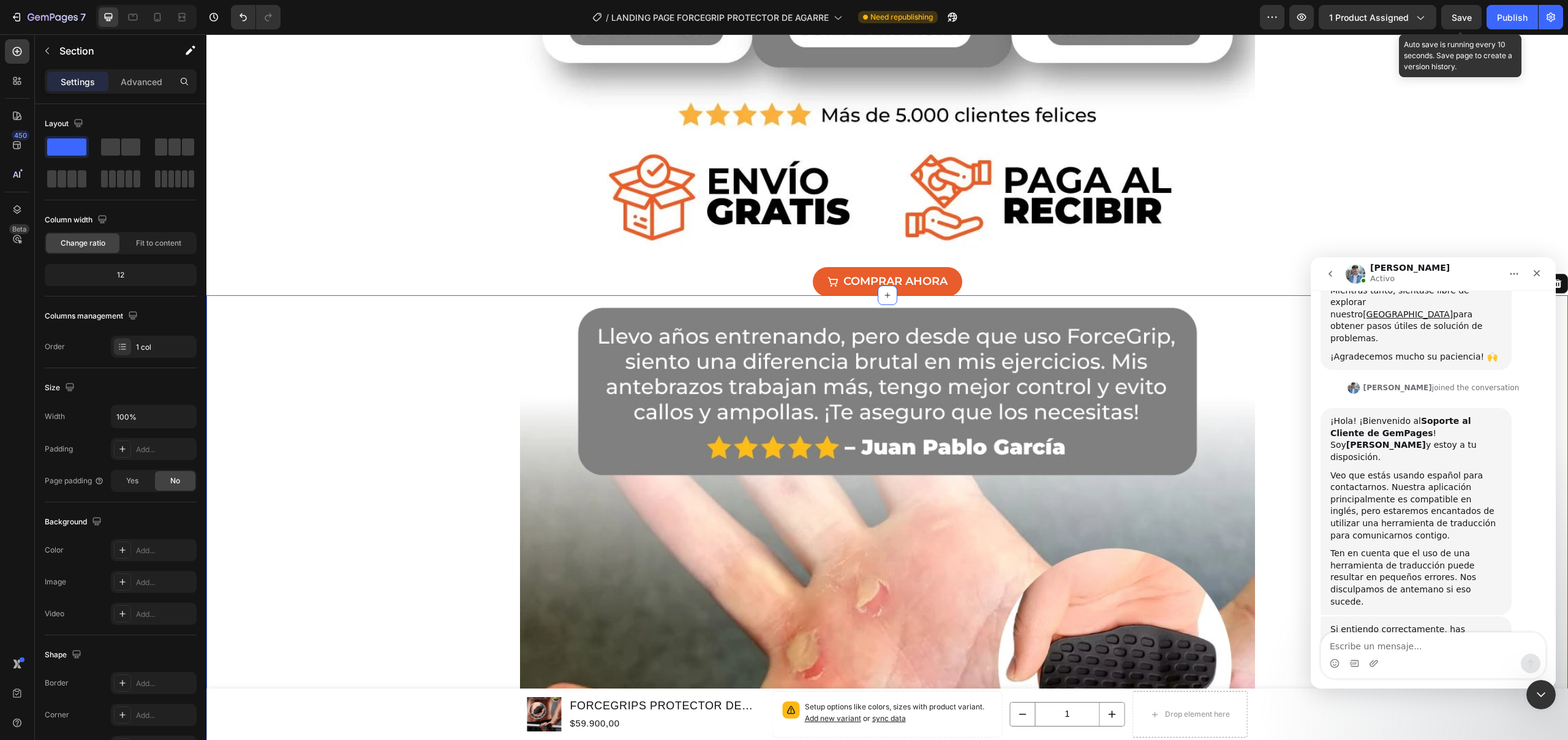
click at [1464, 19] on span "Save" at bounding box center [1461, 17] width 20 height 11
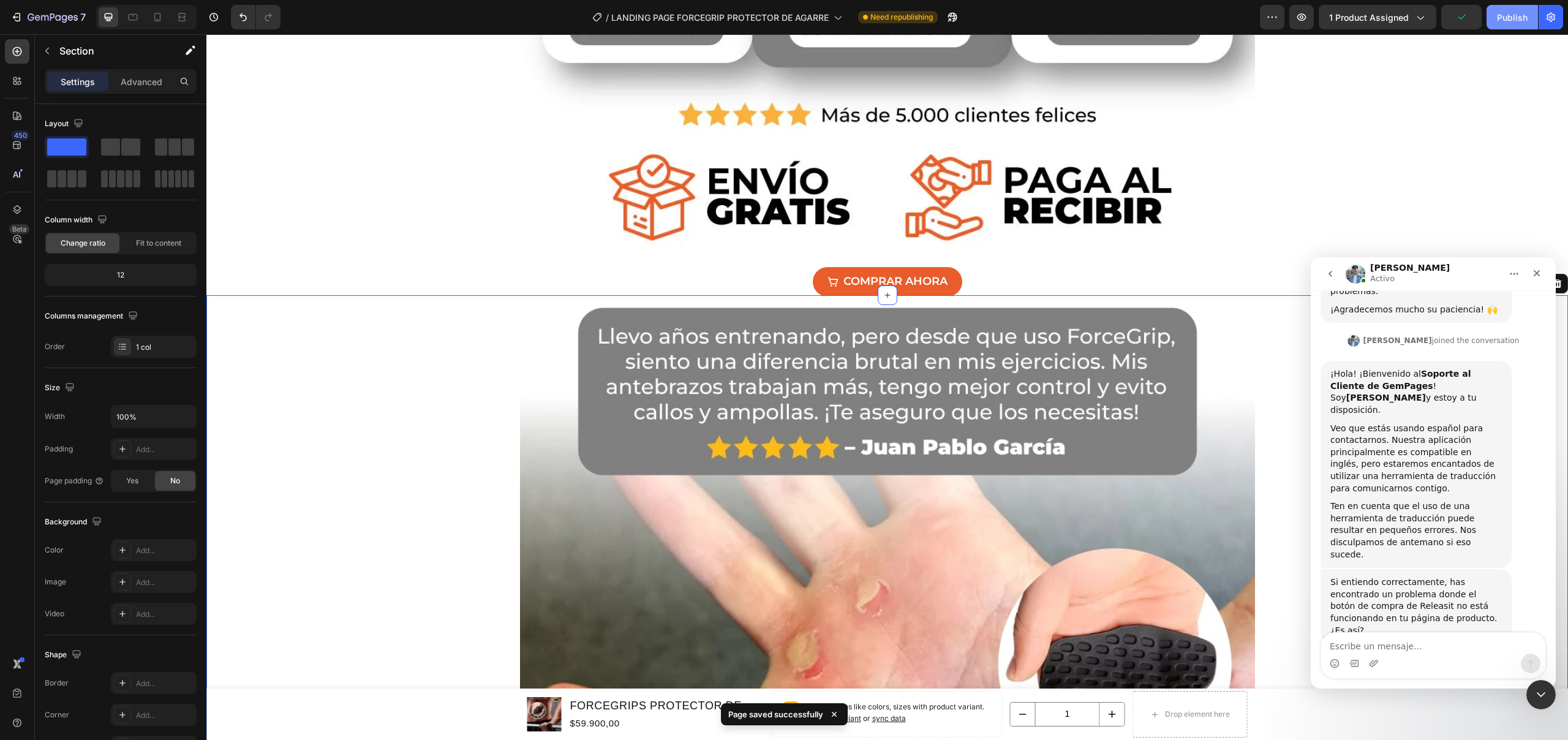
click at [1508, 19] on div "Publish" at bounding box center [1512, 18] width 31 height 13
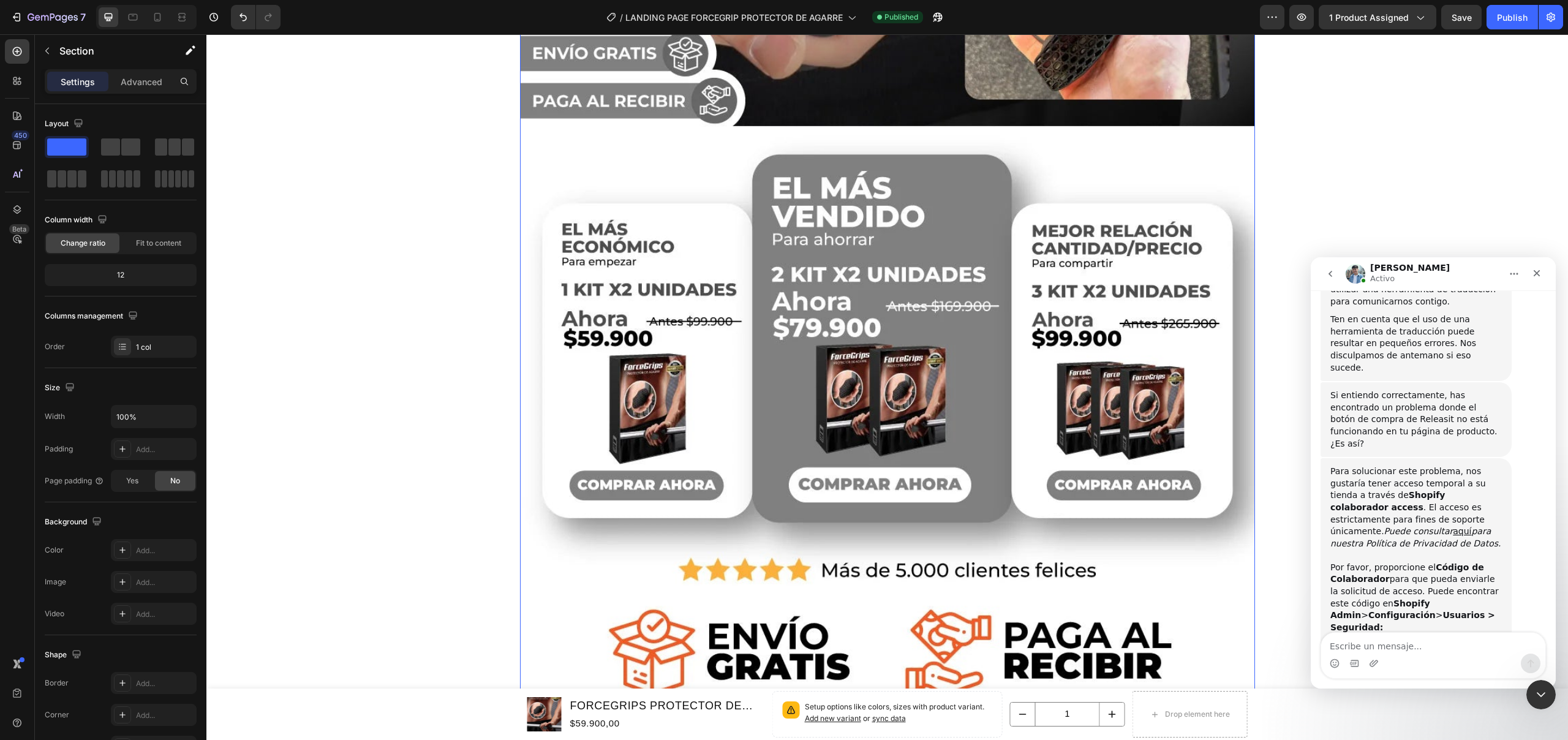
scroll to position [579, 0]
click at [48, 17] on icon "button" at bounding box center [44, 18] width 7 height 6
